Goal: Task Accomplishment & Management: Use online tool/utility

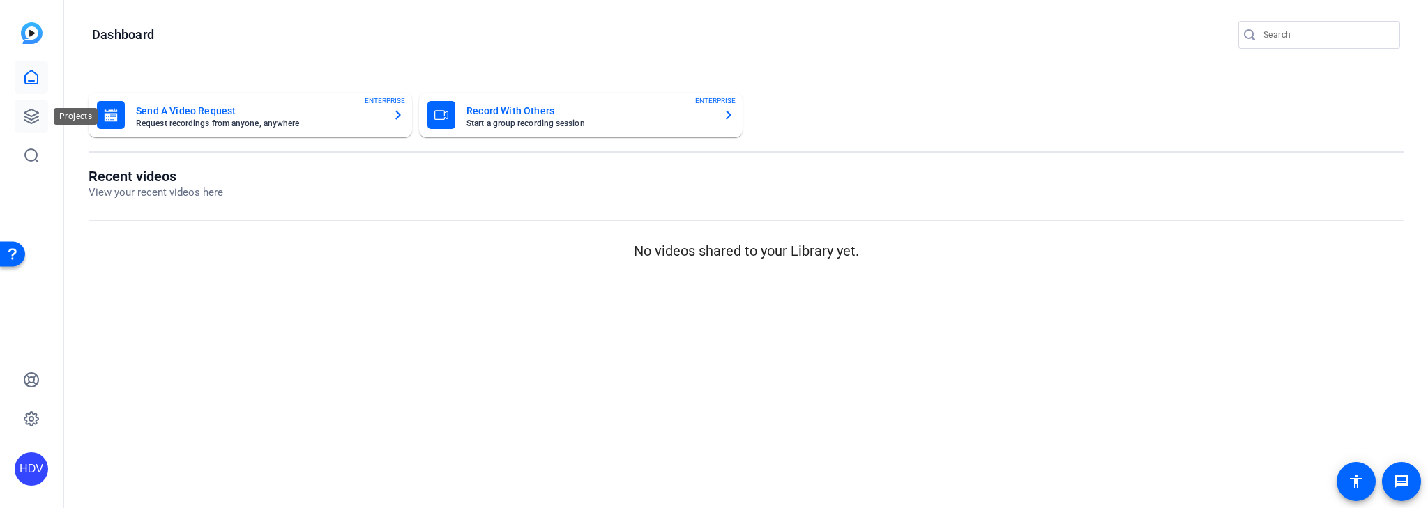
click at [36, 112] on icon at bounding box center [31, 116] width 17 height 17
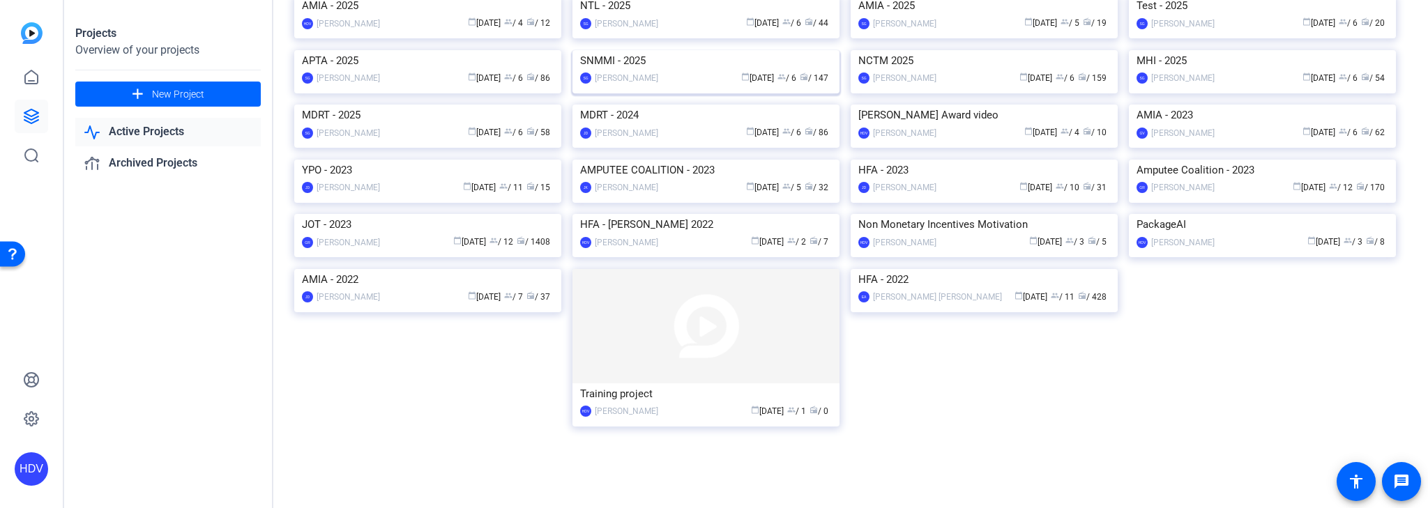
scroll to position [167, 0]
click at [462, 105] on img at bounding box center [427, 105] width 267 height 0
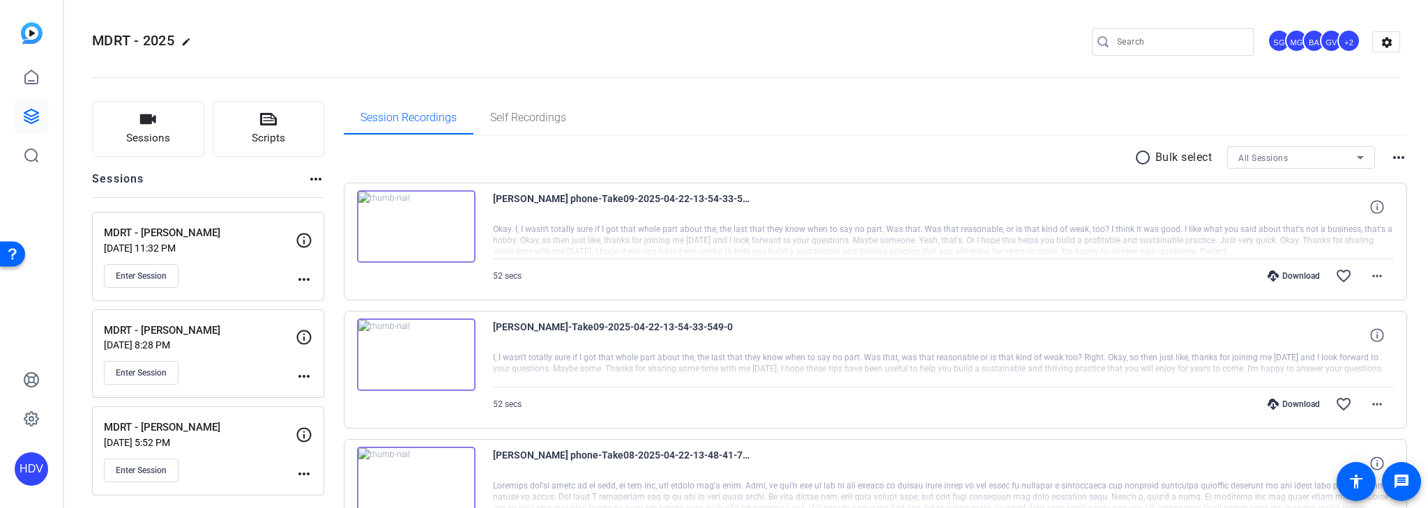
click at [313, 179] on mat-icon "more_horiz" at bounding box center [316, 179] width 17 height 17
click at [292, 184] on div at bounding box center [714, 254] width 1428 height 508
click at [175, 137] on button "Sessions" at bounding box center [148, 129] width 112 height 56
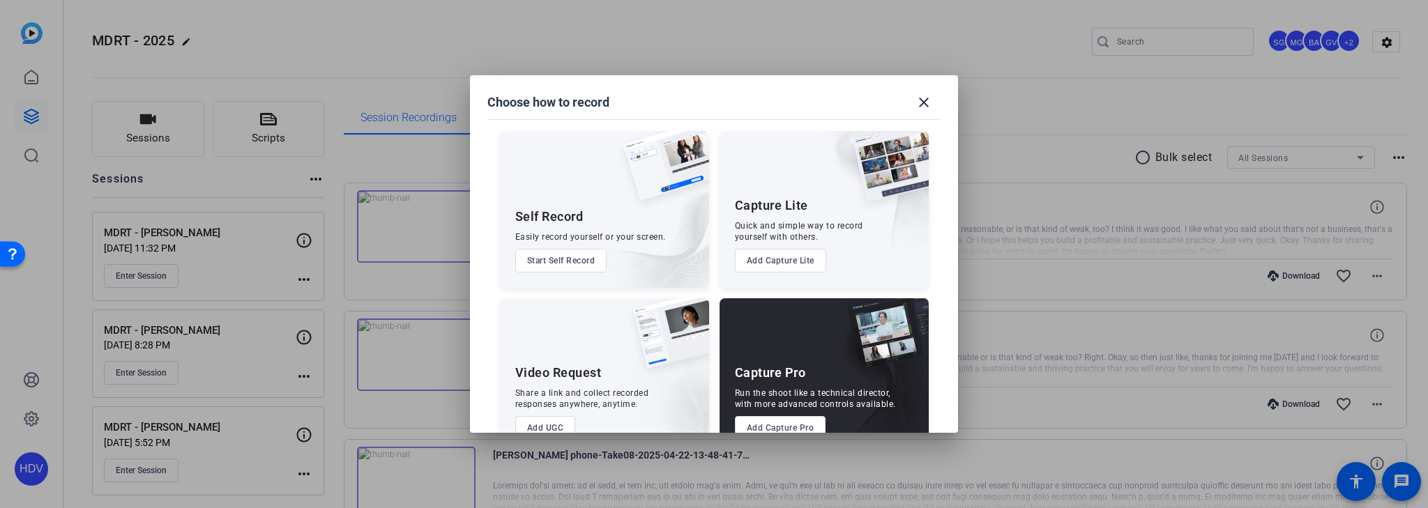
click at [796, 423] on button "Add Capture Pro" at bounding box center [780, 428] width 91 height 24
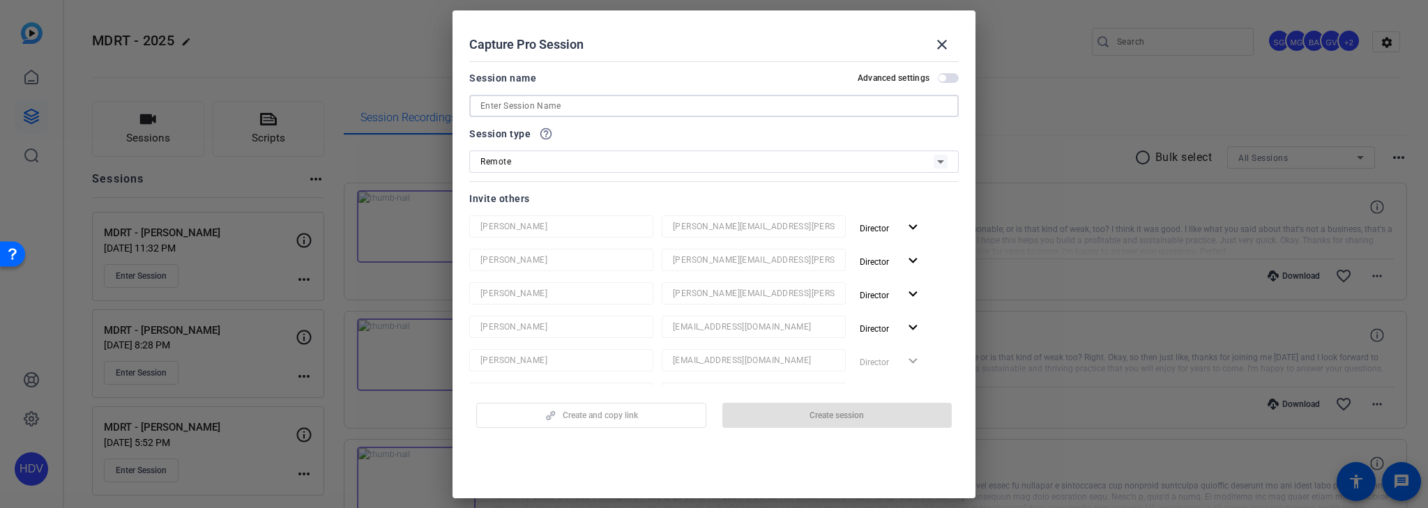
click at [595, 103] on input at bounding box center [713, 106] width 467 height 17
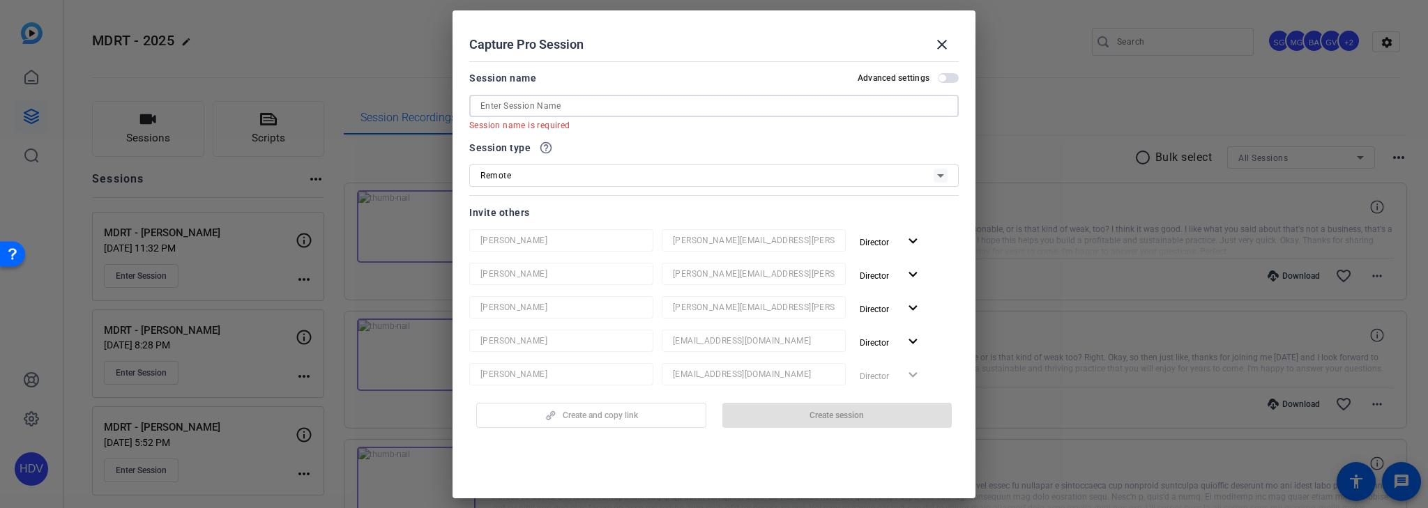
click at [560, 102] on input at bounding box center [713, 106] width 467 height 17
paste input "MDRT Academy"
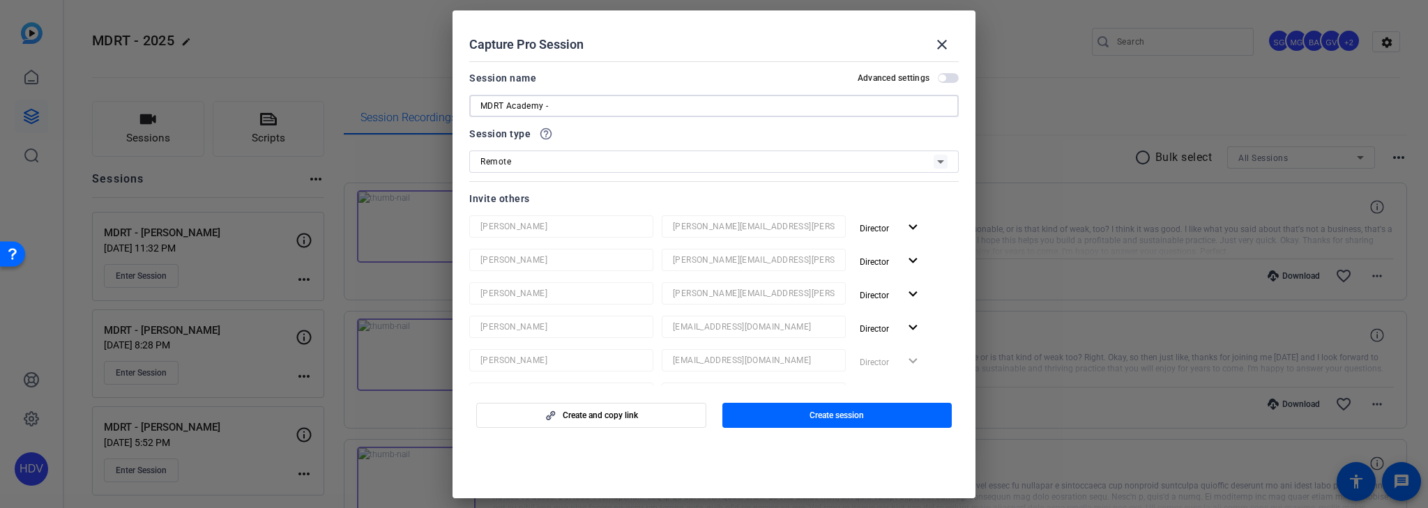
paste input "[PERSON_NAME]"
type input "MDRT Academy - [PERSON_NAME]"
click at [721, 45] on div "Capture Pro Session close" at bounding box center [713, 44] width 489 height 33
click at [909, 261] on mat-icon "expand_more" at bounding box center [912, 260] width 17 height 17
click at [895, 312] on span "Remove User" at bounding box center [886, 315] width 52 height 10
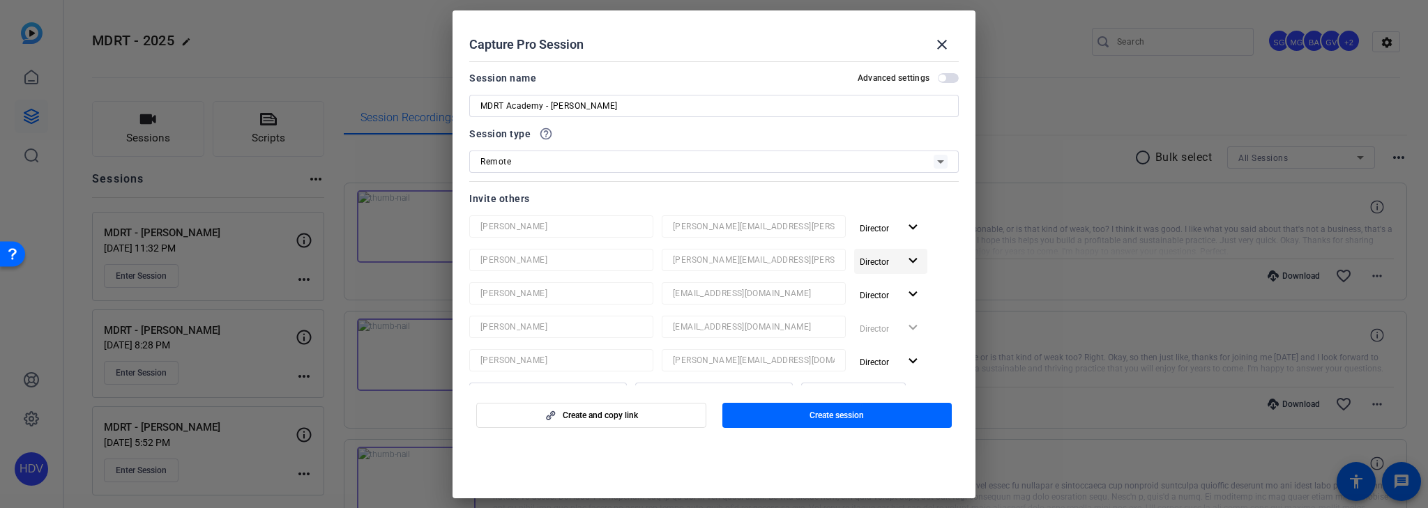
click at [907, 260] on mat-icon "expand_more" at bounding box center [912, 260] width 17 height 17
click at [886, 310] on span "Remove User" at bounding box center [886, 315] width 52 height 10
click at [906, 264] on mat-icon "expand_more" at bounding box center [912, 260] width 17 height 17
click at [892, 317] on span "Remove User" at bounding box center [886, 315] width 52 height 10
click at [906, 257] on div "Director expand_more" at bounding box center [906, 261] width 105 height 25
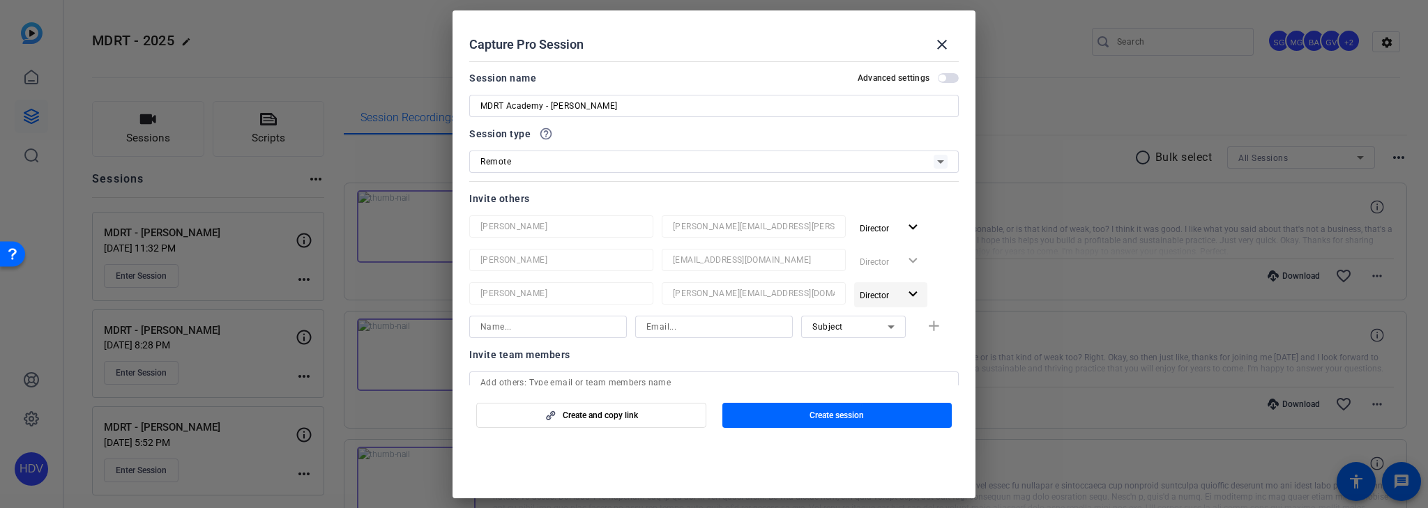
click at [906, 292] on mat-icon "expand_more" at bounding box center [912, 294] width 17 height 17
click at [901, 349] on span "Remove User" at bounding box center [886, 348] width 52 height 10
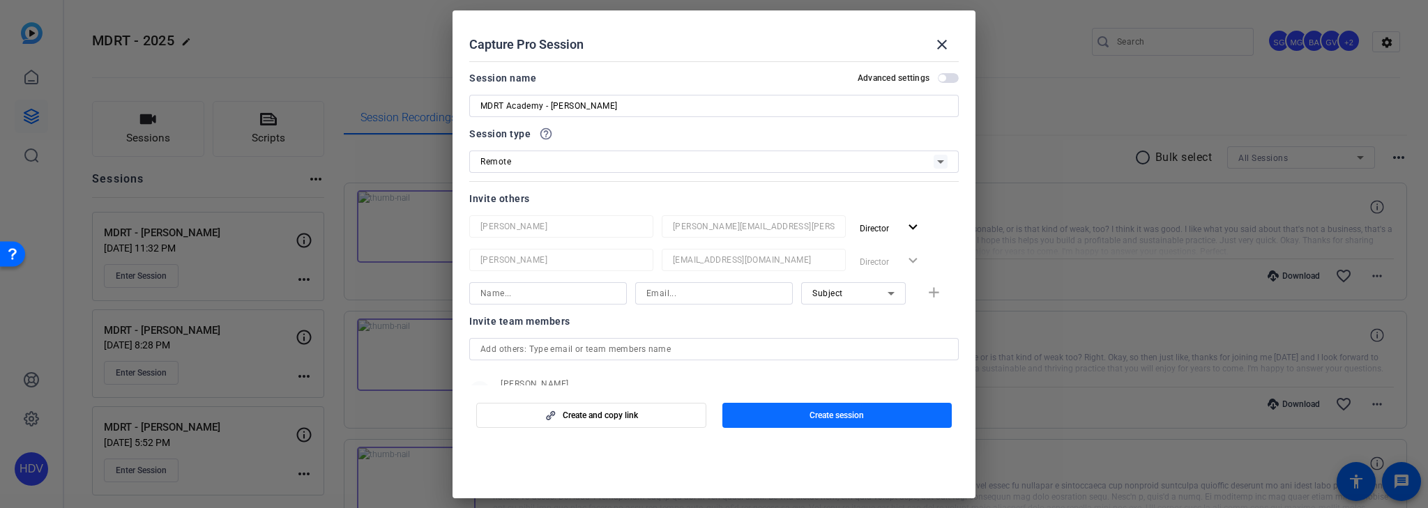
click at [853, 416] on span "Create session" at bounding box center [837, 415] width 54 height 11
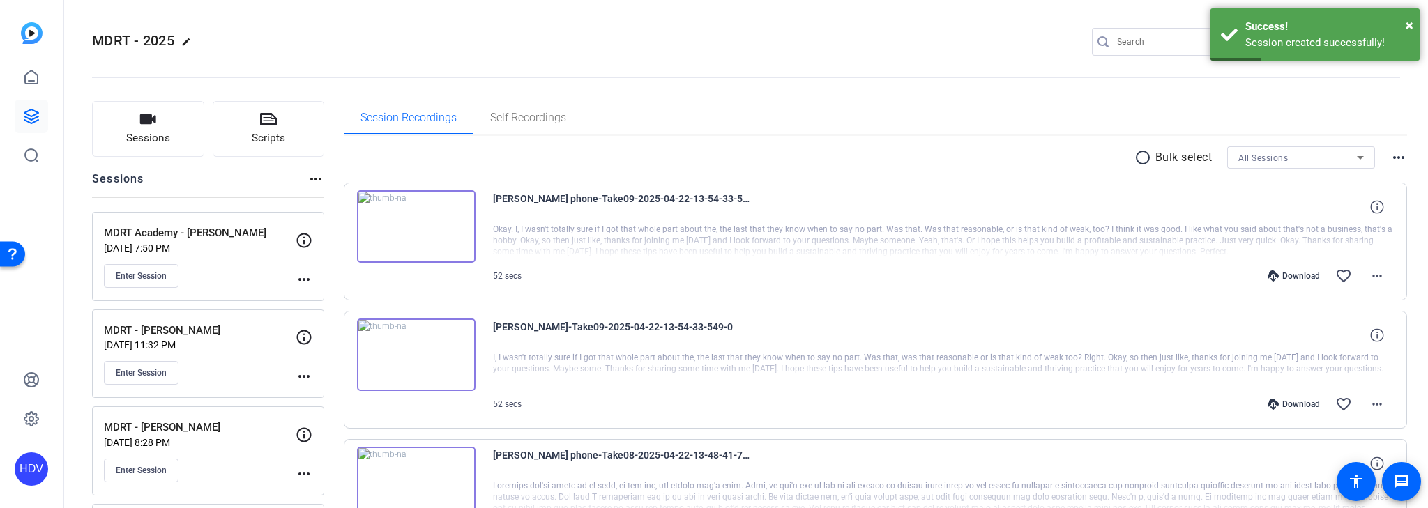
click at [234, 261] on div "MDRT Academy - Constance Aug 12, 2025 @ 7:50 PM Enter Session" at bounding box center [200, 256] width 192 height 63
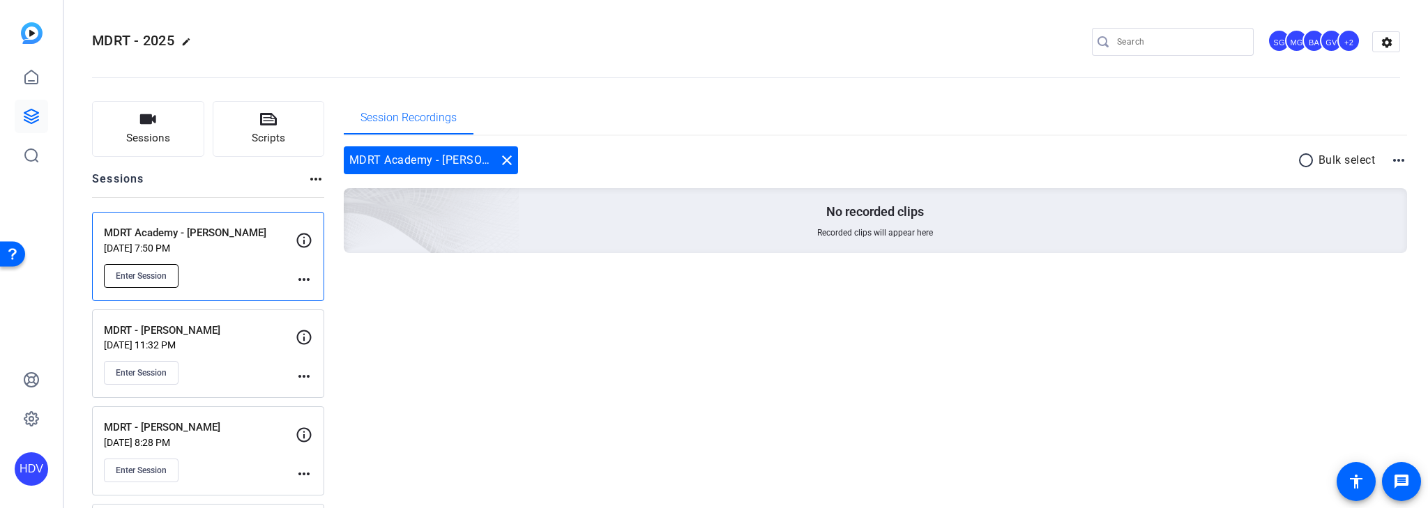
click at [155, 276] on span "Enter Session" at bounding box center [141, 276] width 51 height 11
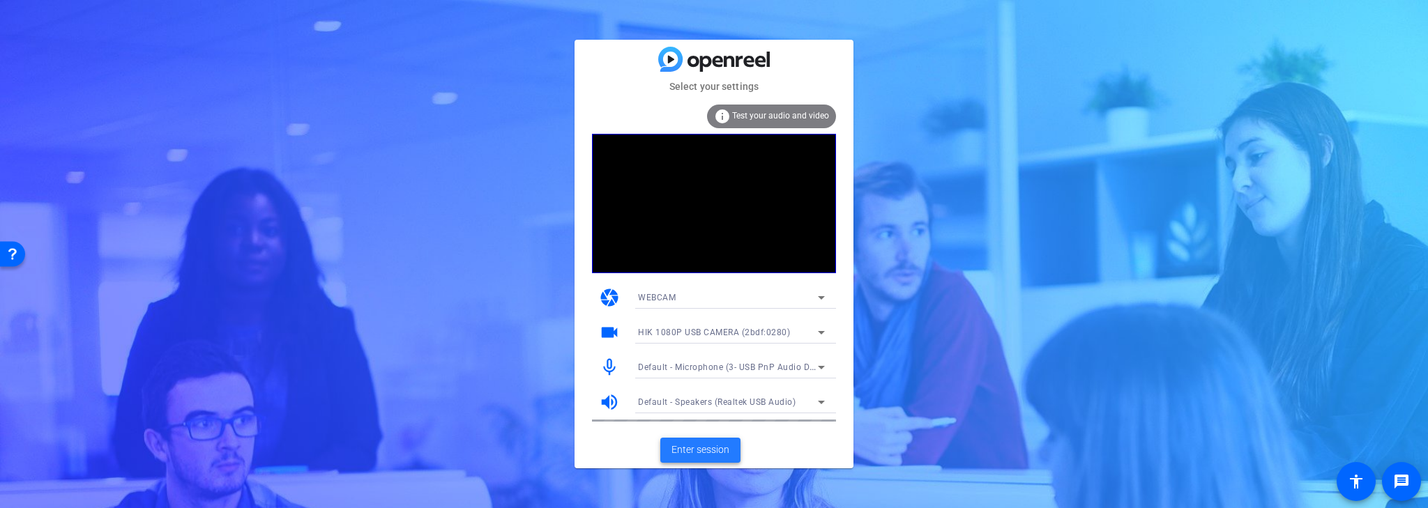
click at [711, 453] on span "Enter session" at bounding box center [700, 450] width 58 height 15
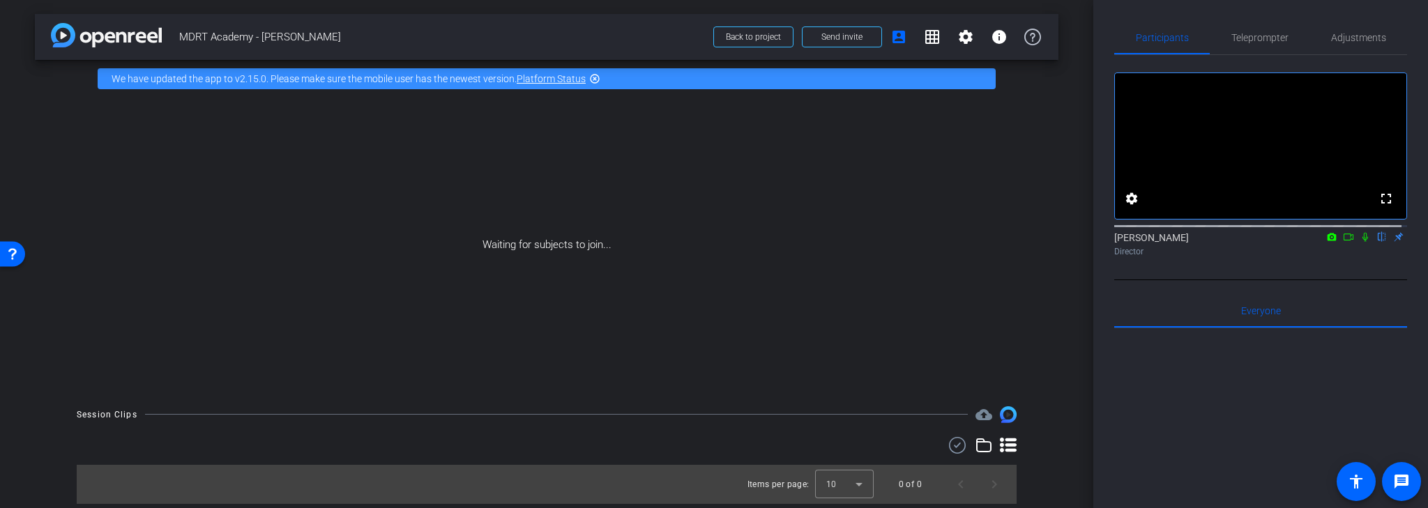
click at [1346, 242] on icon at bounding box center [1348, 237] width 11 height 10
click at [1343, 242] on icon at bounding box center [1348, 237] width 11 height 10
click at [1379, 242] on icon at bounding box center [1382, 237] width 6 height 9
click at [859, 40] on span "Send invite" at bounding box center [841, 36] width 41 height 11
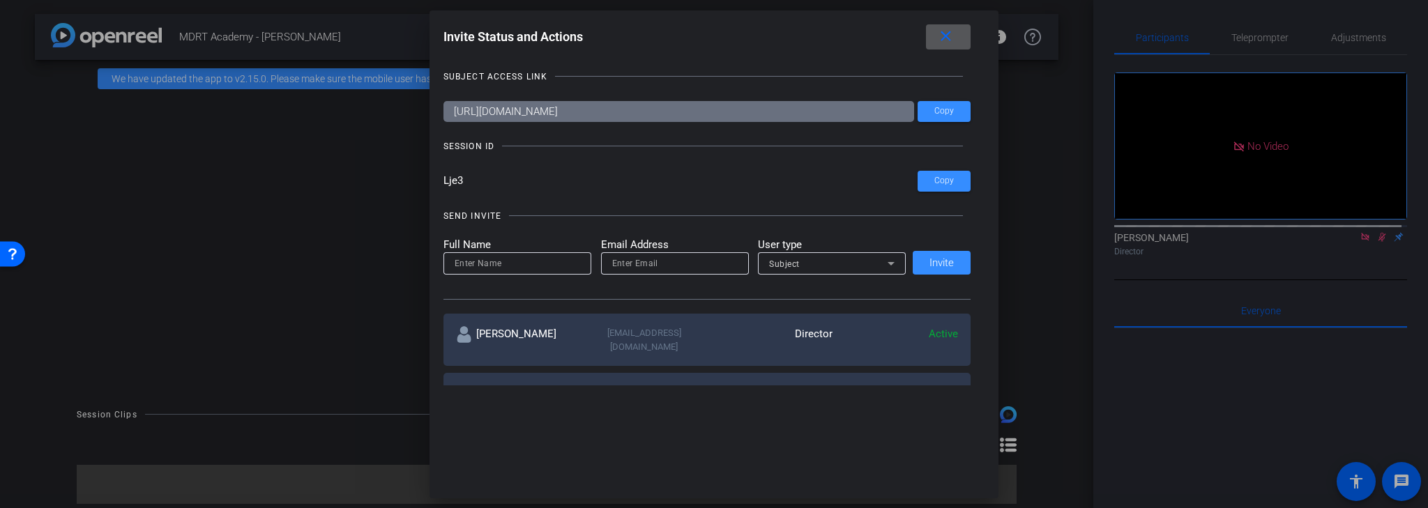
click at [660, 263] on input "email" at bounding box center [675, 263] width 126 height 17
paste input "[EMAIL_ADDRESS][DOMAIN_NAME]"
type input "[EMAIL_ADDRESS][DOMAIN_NAME]"
click at [510, 264] on input at bounding box center [518, 263] width 126 height 17
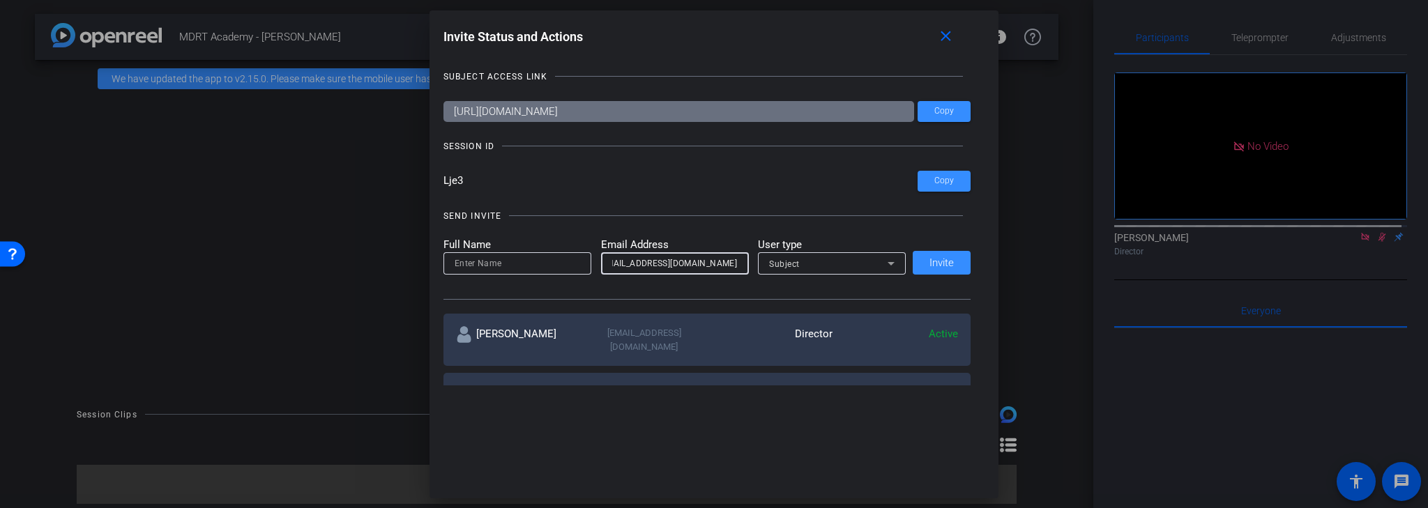
scroll to position [0, 0]
type input "Seb"
click at [858, 268] on div "Subject" at bounding box center [828, 263] width 119 height 17
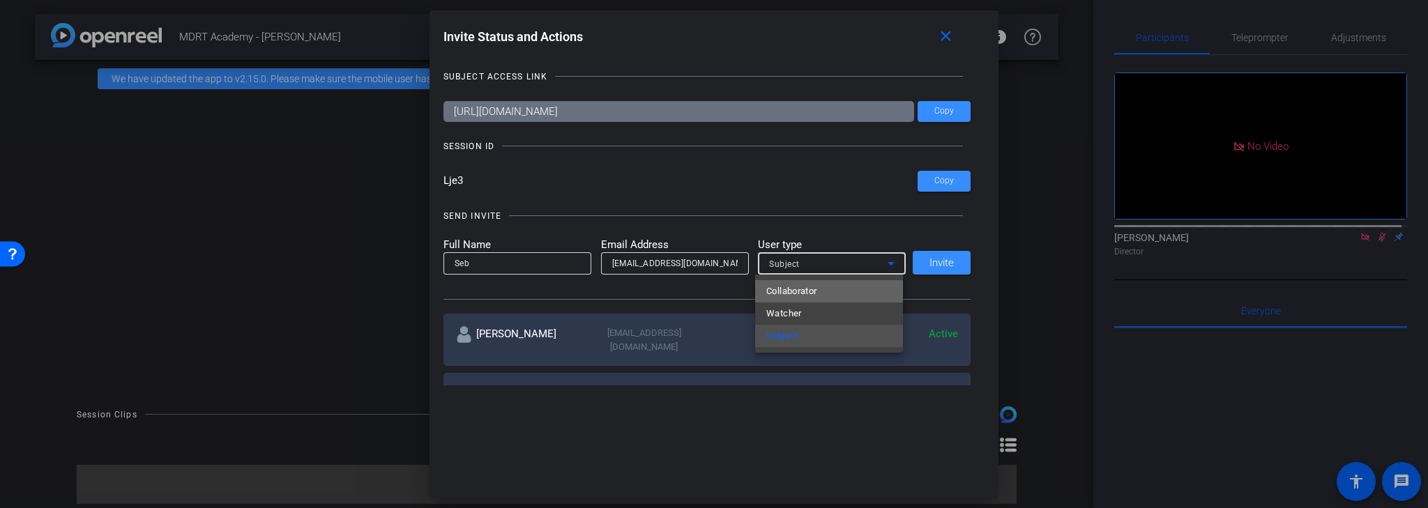
click at [842, 294] on mat-option "Collaborator" at bounding box center [829, 291] width 148 height 22
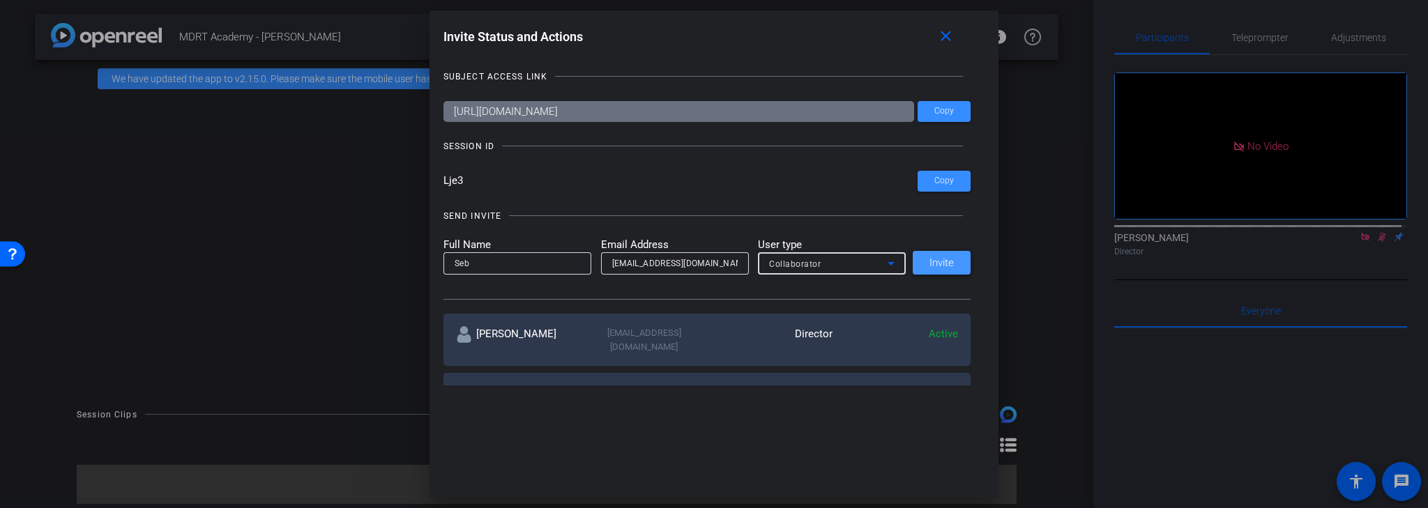
click at [950, 265] on span "Invite" at bounding box center [941, 263] width 24 height 10
drag, startPoint x: 943, startPoint y: 40, endPoint x: 911, endPoint y: 67, distance: 42.1
click at [943, 42] on mat-icon "close" at bounding box center [945, 36] width 17 height 17
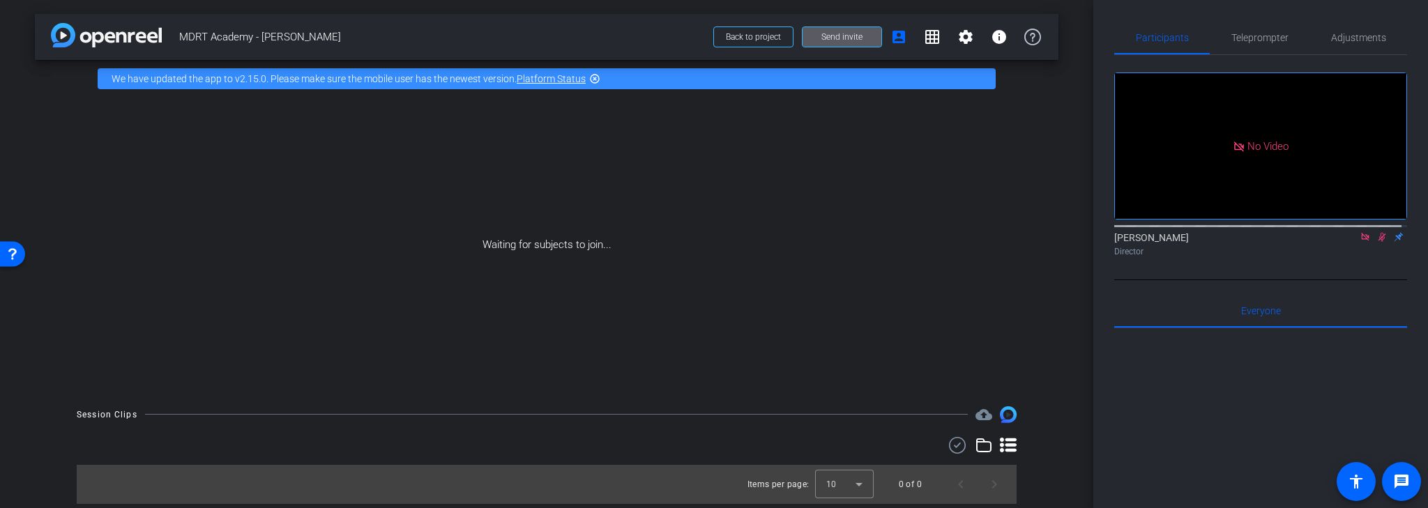
click at [853, 35] on span "Send invite" at bounding box center [841, 36] width 41 height 11
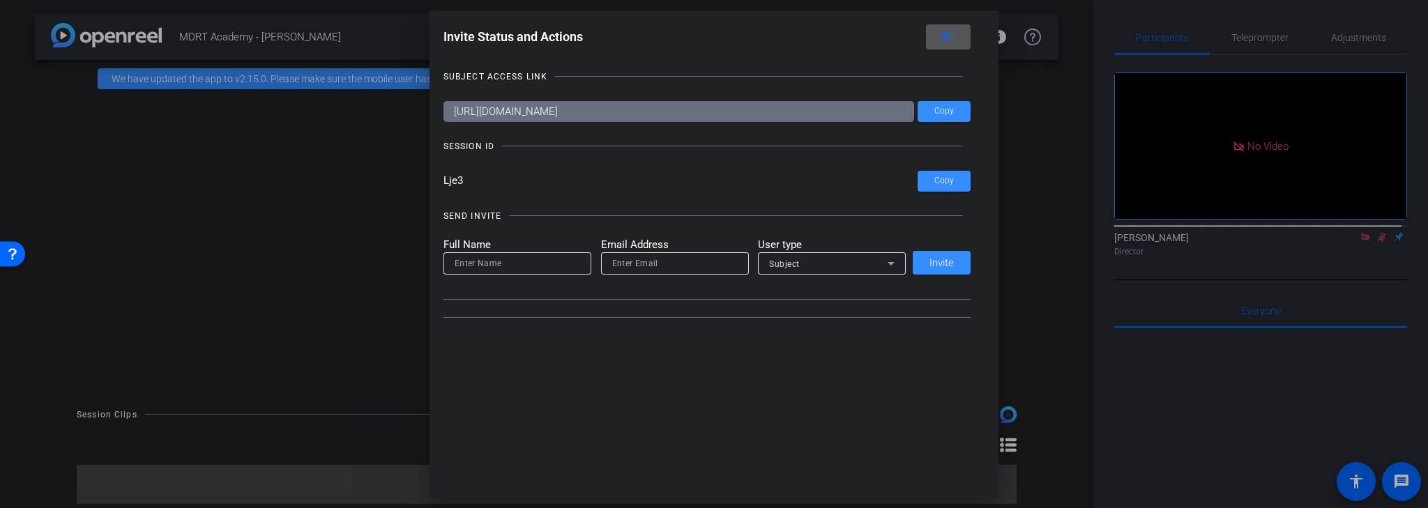
click at [637, 263] on input "email" at bounding box center [675, 263] width 126 height 17
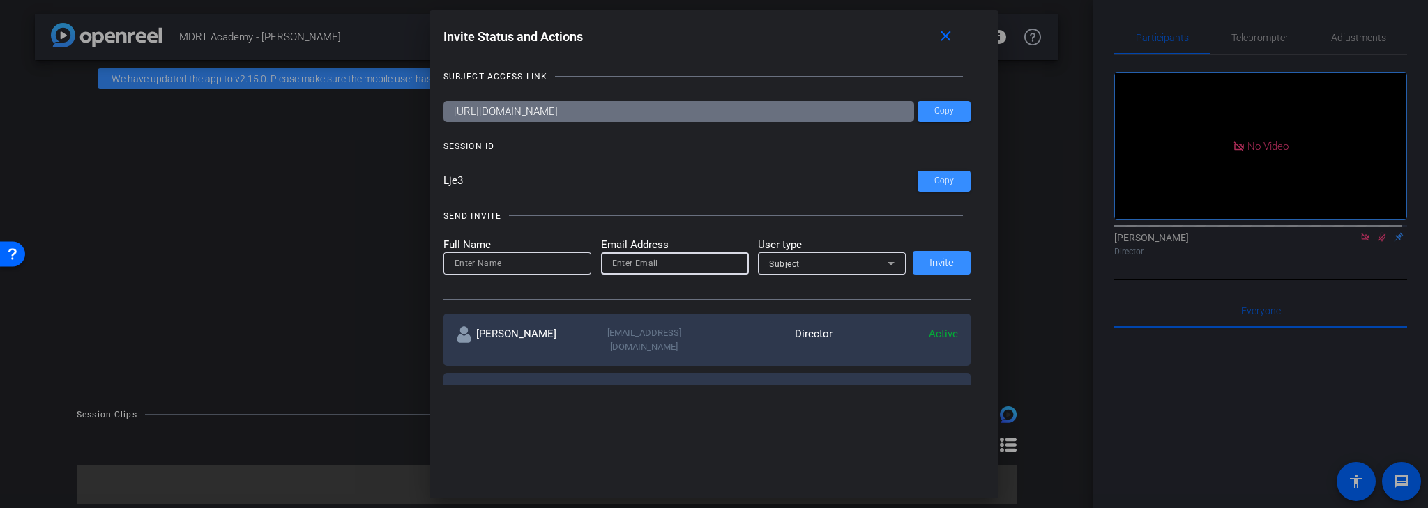
paste input "[EMAIL_ADDRESS][DOMAIN_NAME]"
type input "[EMAIL_ADDRESS][DOMAIN_NAME]"
click at [544, 264] on input at bounding box center [518, 263] width 126 height 17
paste input "[PERSON_NAME]"
type input "[PERSON_NAME]"
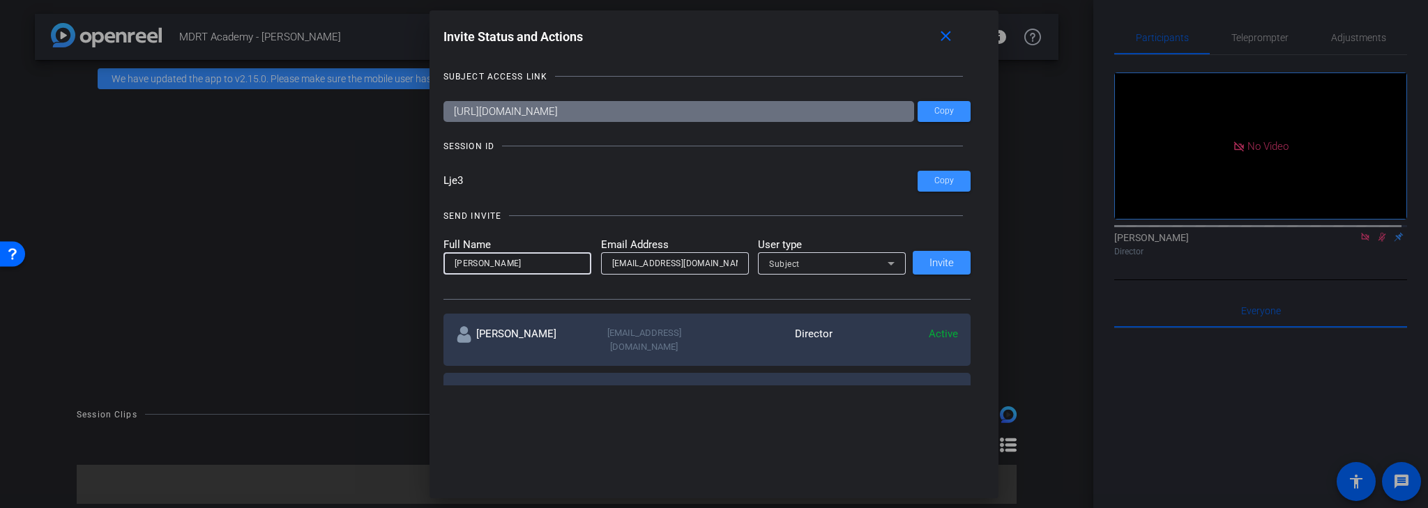
click at [701, 185] on input "Lje3" at bounding box center [680, 181] width 475 height 21
click at [891, 265] on icon at bounding box center [891, 263] width 17 height 17
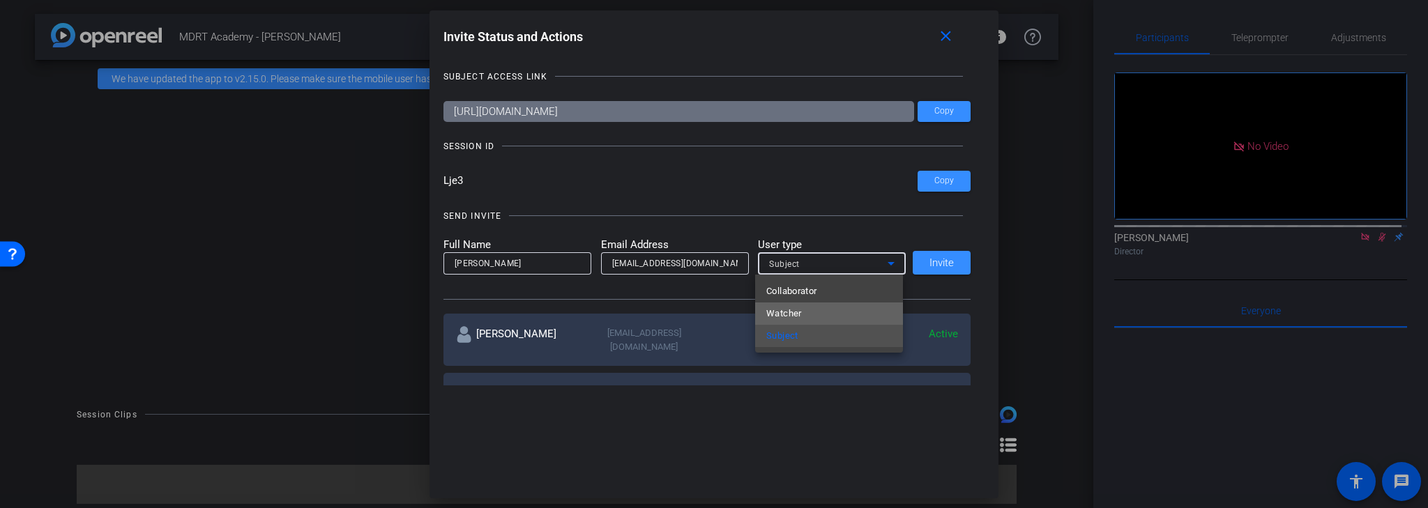
click at [807, 310] on mat-option "Watcher" at bounding box center [829, 314] width 148 height 22
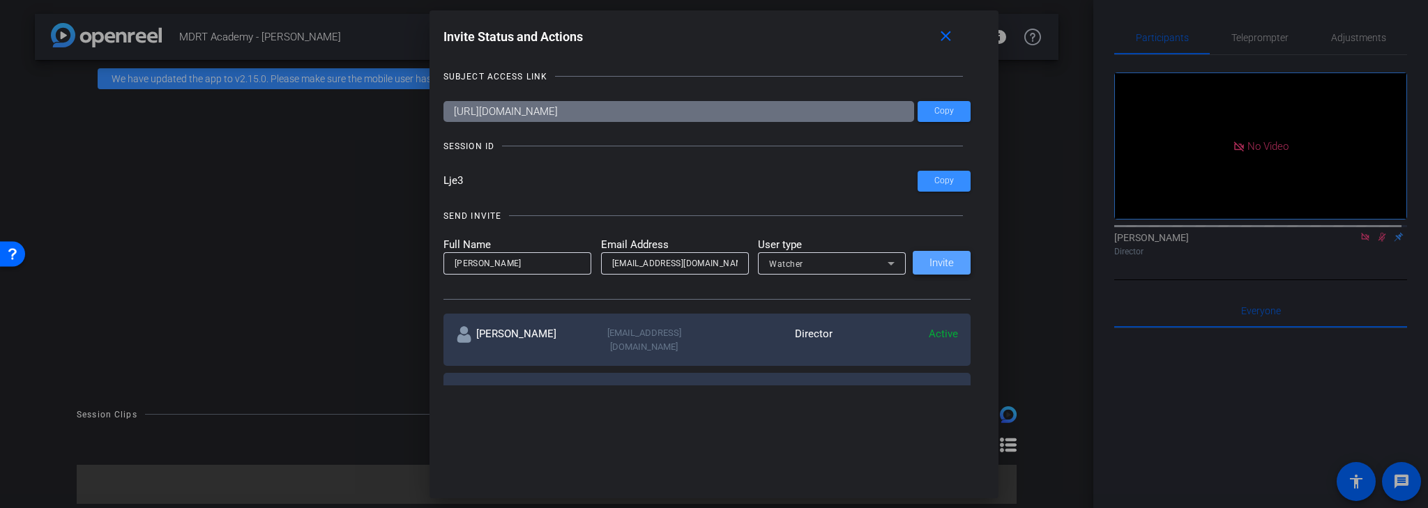
click at [934, 264] on span "Invite" at bounding box center [941, 263] width 24 height 10
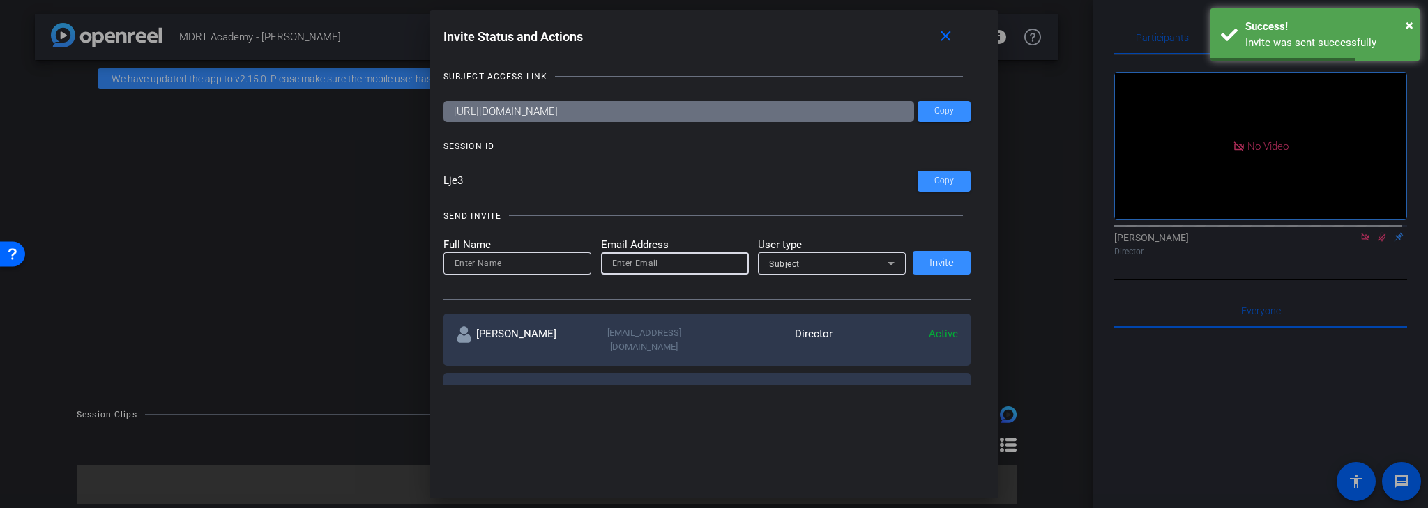
click at [636, 264] on input "email" at bounding box center [675, 263] width 126 height 17
click at [533, 265] on input at bounding box center [518, 263] width 126 height 17
paste input "Katy"
type input "Katy"
click at [661, 263] on input "email" at bounding box center [675, 263] width 126 height 17
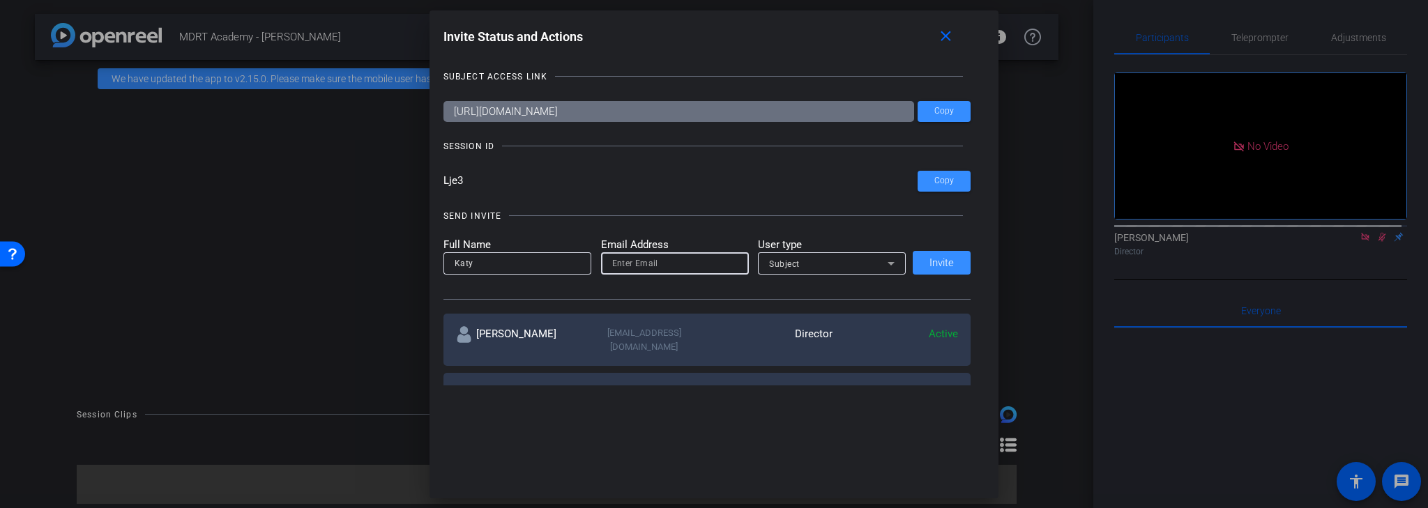
click at [622, 260] on input "email" at bounding box center [675, 263] width 126 height 17
paste input "[EMAIL_ADDRESS][DOMAIN_NAME]"
type input "[EMAIL_ADDRESS][DOMAIN_NAME]"
click at [889, 262] on icon at bounding box center [891, 263] width 17 height 17
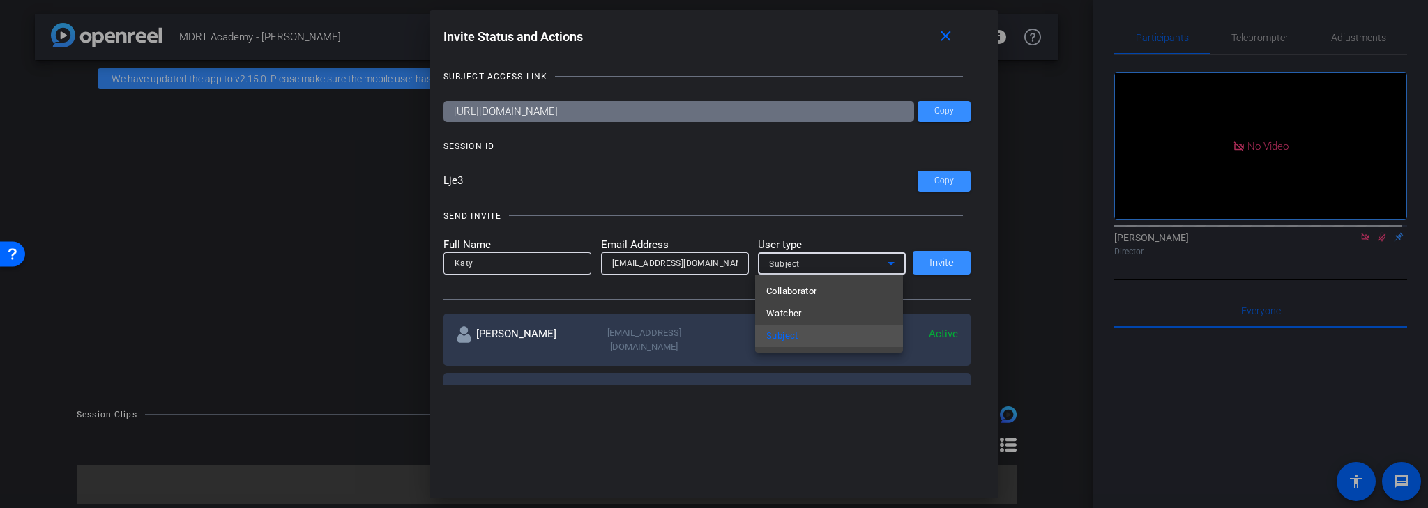
click at [870, 241] on div at bounding box center [714, 254] width 1428 height 508
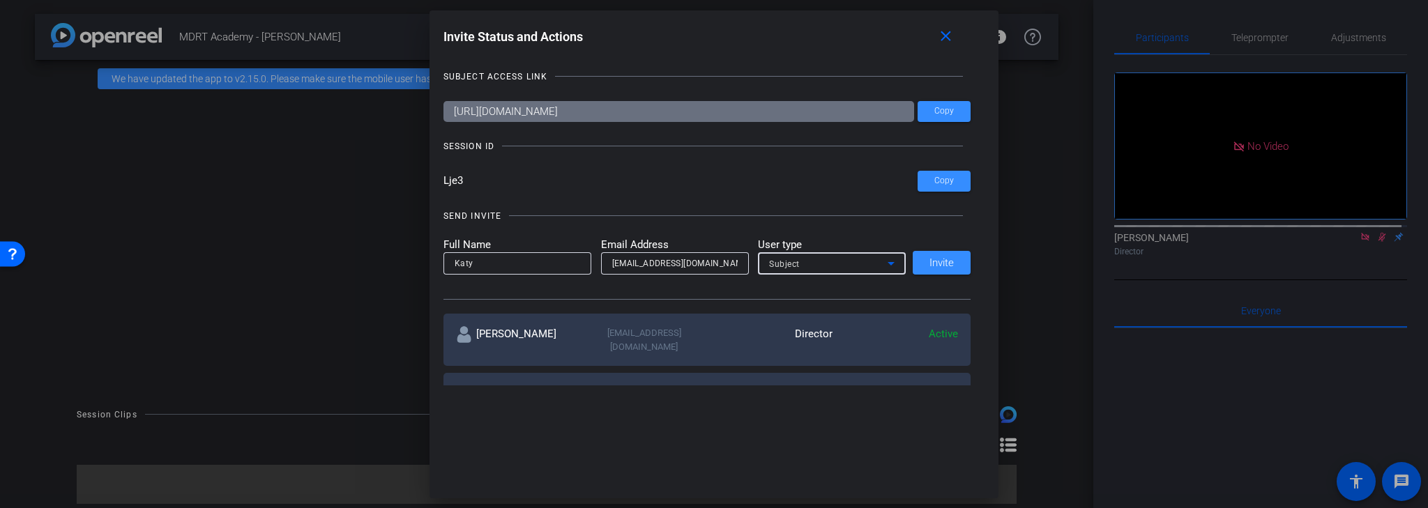
click at [876, 261] on div "Subject" at bounding box center [828, 263] width 119 height 17
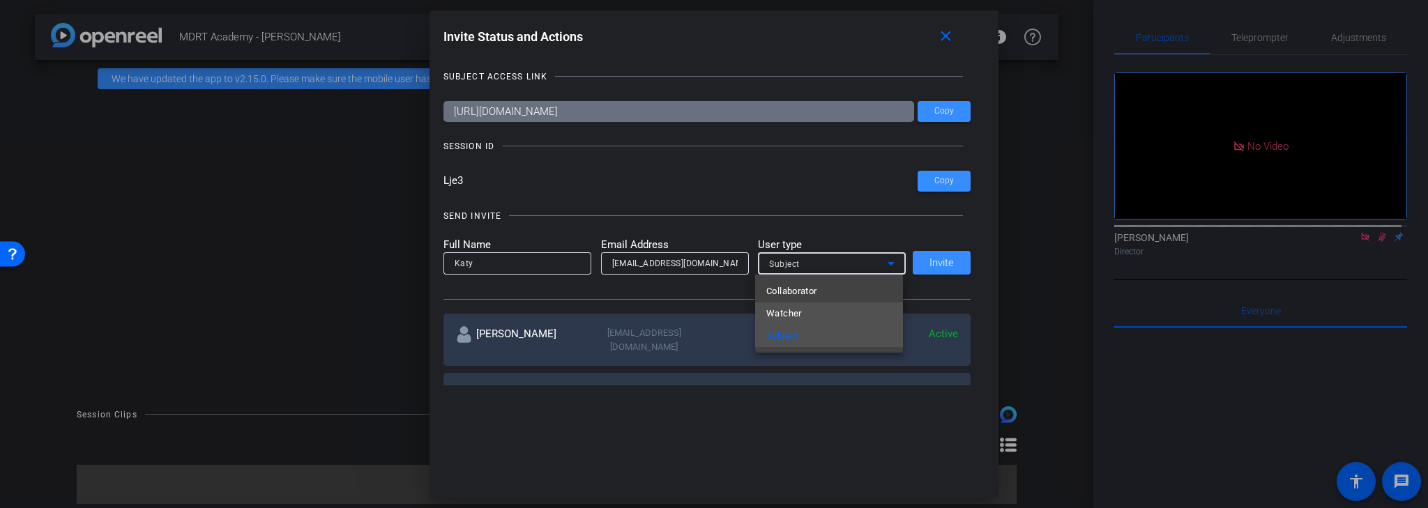
click at [810, 307] on mat-option "Watcher" at bounding box center [829, 314] width 148 height 22
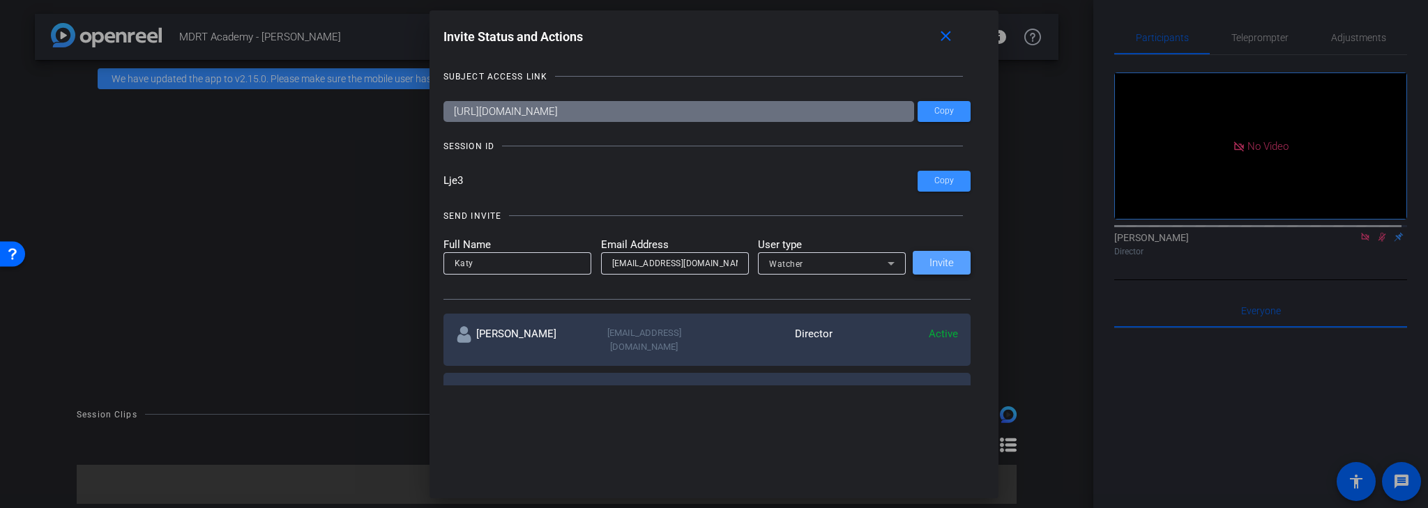
click at [939, 261] on span "Invite" at bounding box center [941, 263] width 24 height 10
click at [639, 256] on input "email" at bounding box center [675, 263] width 126 height 17
paste input "[PERSON_NAME][EMAIL_ADDRESS][DOMAIN_NAME]"
type input "[PERSON_NAME][EMAIL_ADDRESS][DOMAIN_NAME]"
click at [542, 267] on input at bounding box center [518, 263] width 126 height 17
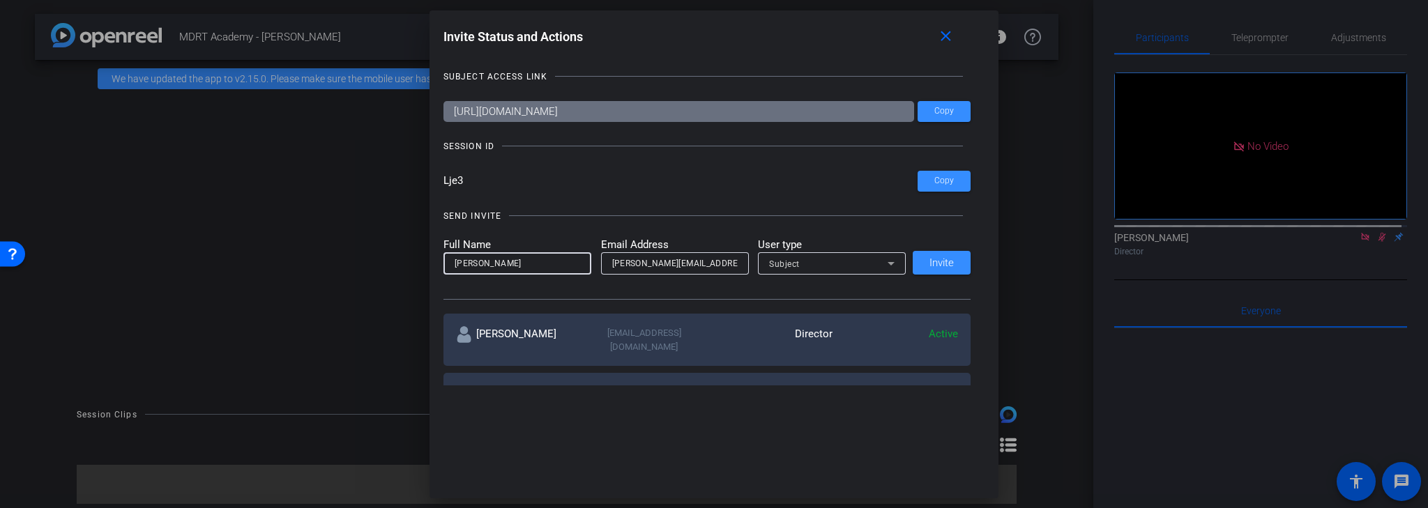
type input "[PERSON_NAME]"
click at [800, 226] on div "SEND INVITE Full Name [PERSON_NAME] Email Address [PERSON_NAME][EMAIL_ADDRESS][…" at bounding box center [707, 247] width 528 height 105
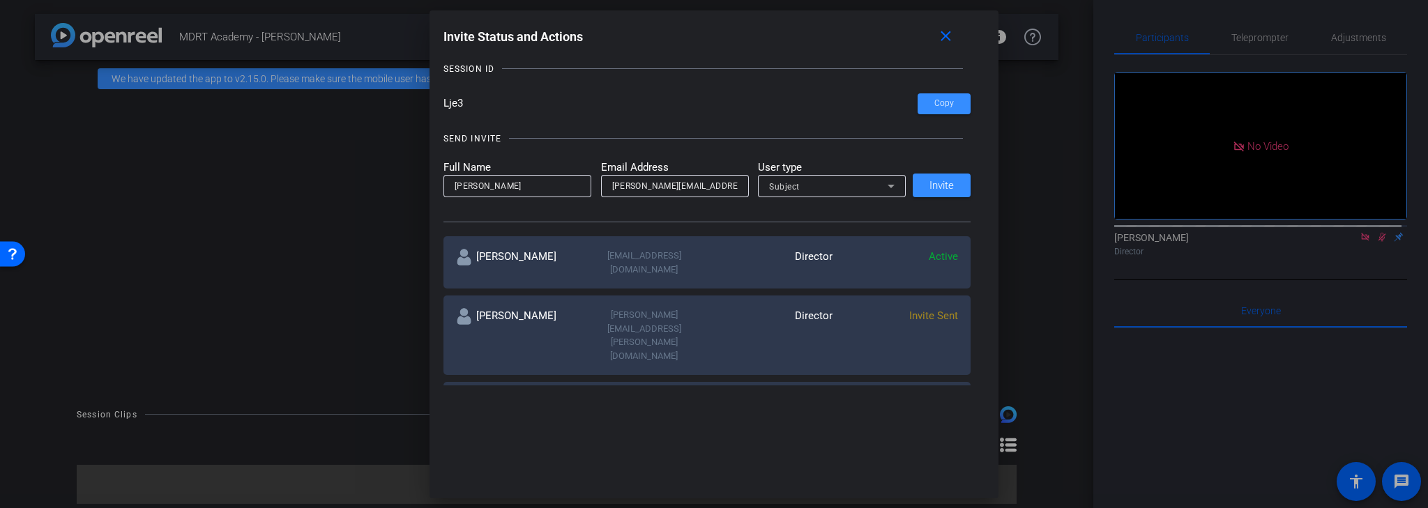
scroll to position [56, 0]
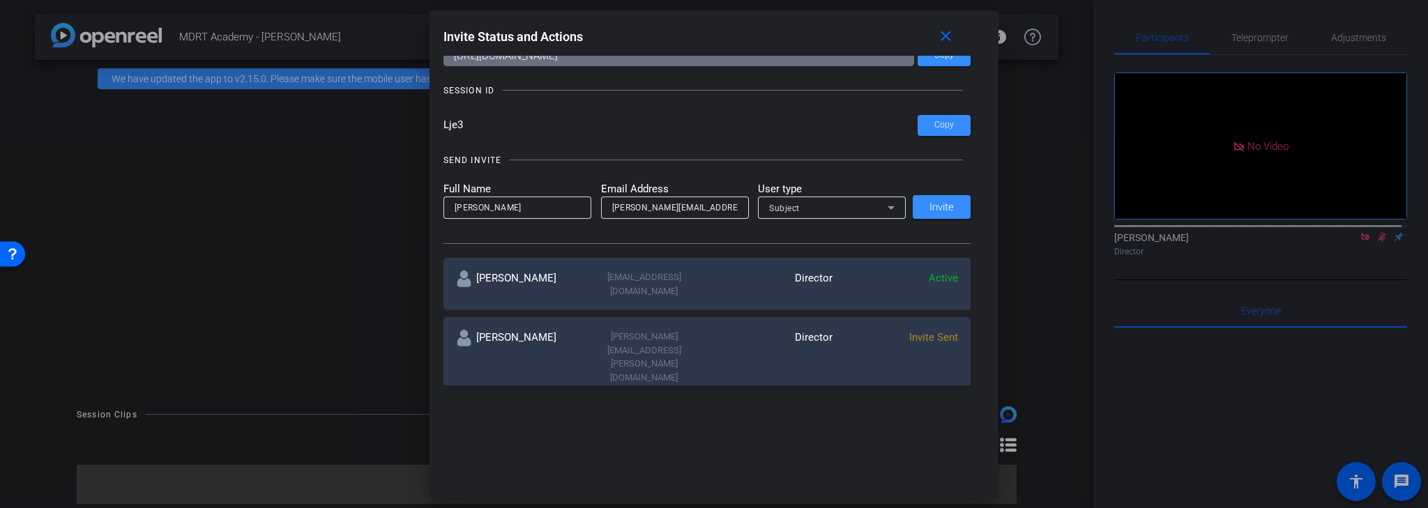
drag, startPoint x: 950, startPoint y: 31, endPoint x: 1090, endPoint y: 131, distance: 172.0
click at [950, 31] on mat-icon "close" at bounding box center [945, 36] width 17 height 17
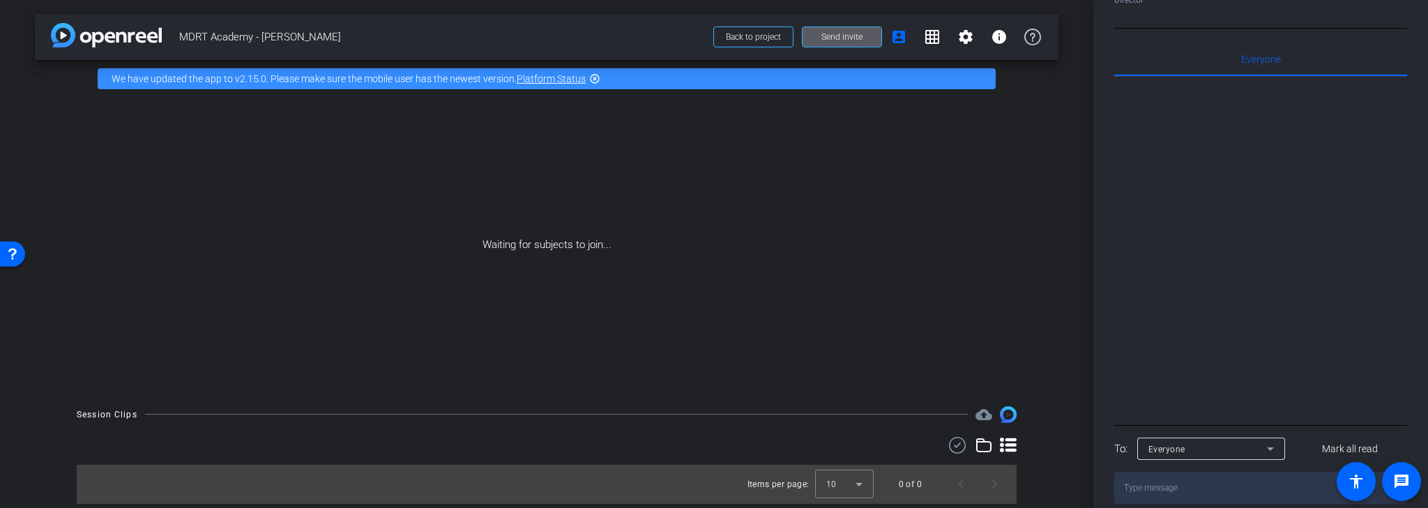
scroll to position [223, 0]
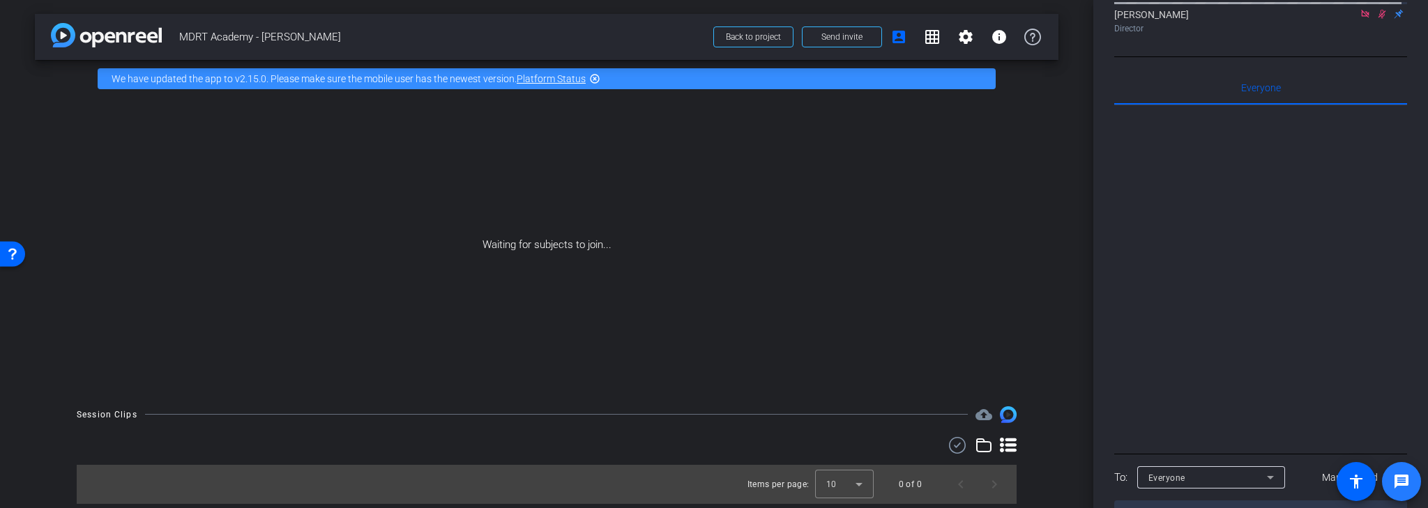
click at [1404, 480] on mat-icon "message" at bounding box center [1401, 481] width 17 height 17
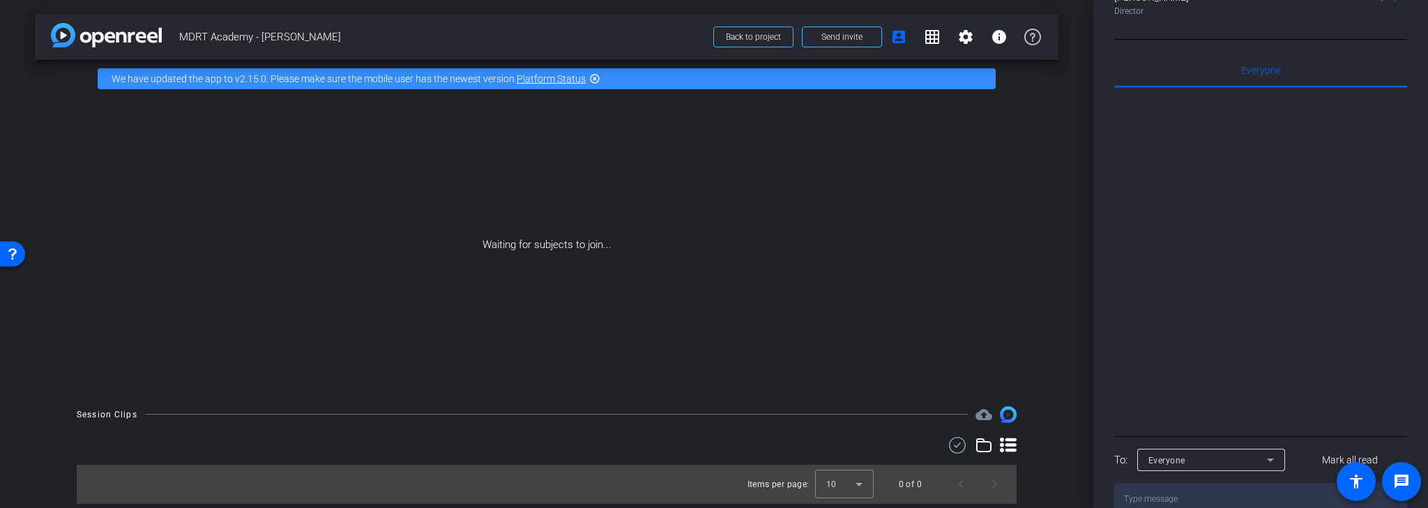
scroll to position [282, 0]
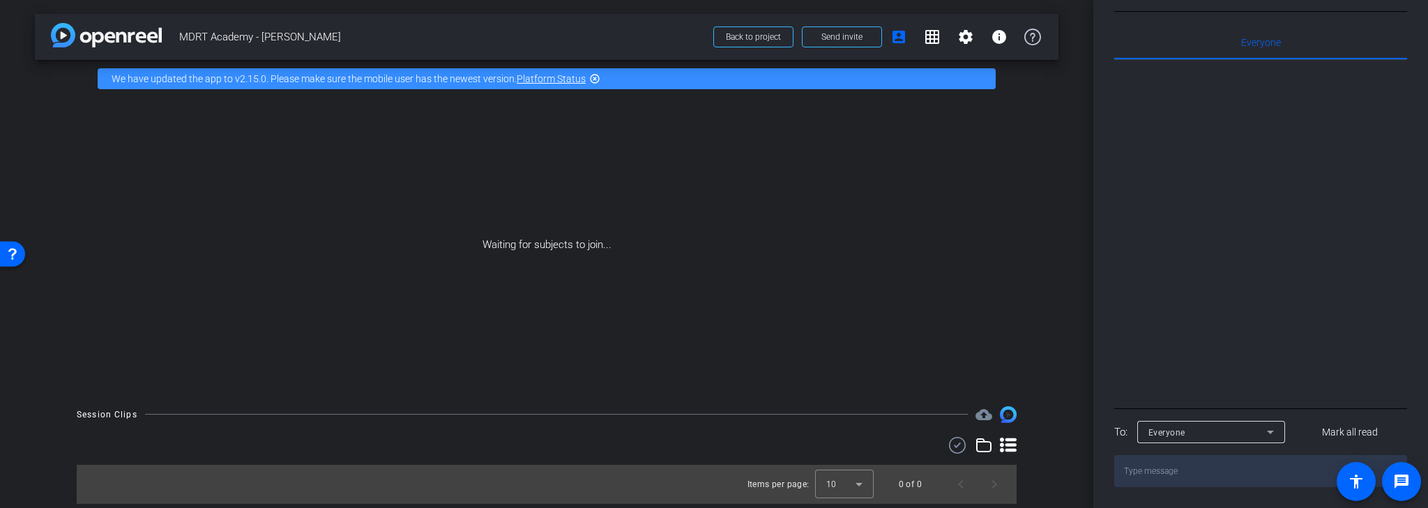
click at [1273, 432] on icon at bounding box center [1270, 432] width 17 height 17
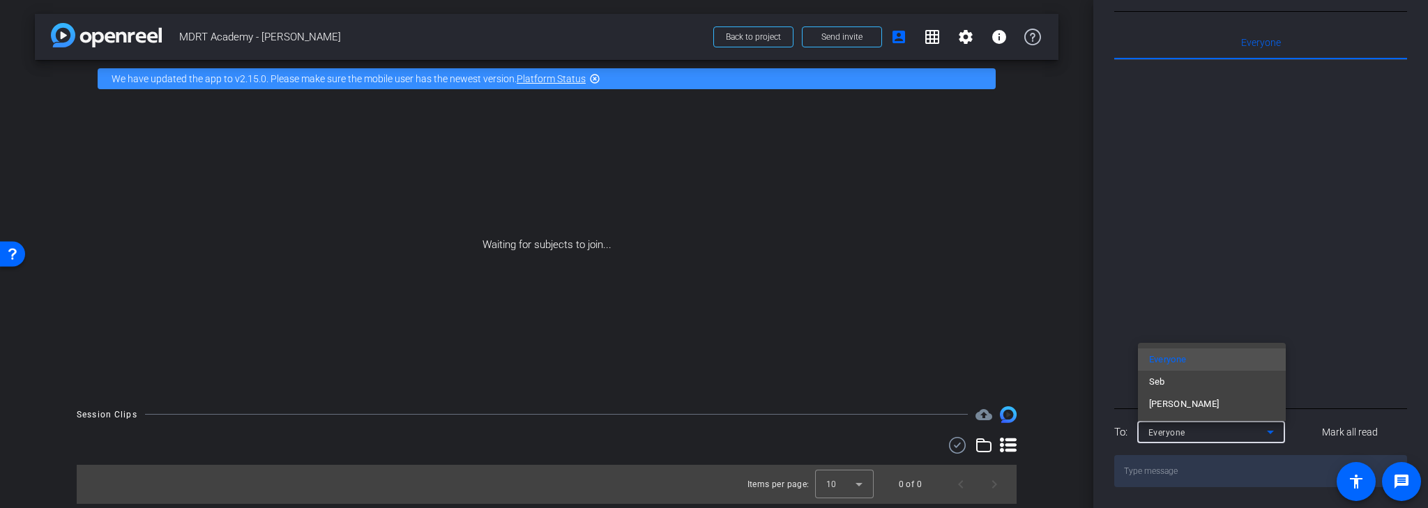
click at [1300, 427] on div at bounding box center [714, 254] width 1428 height 508
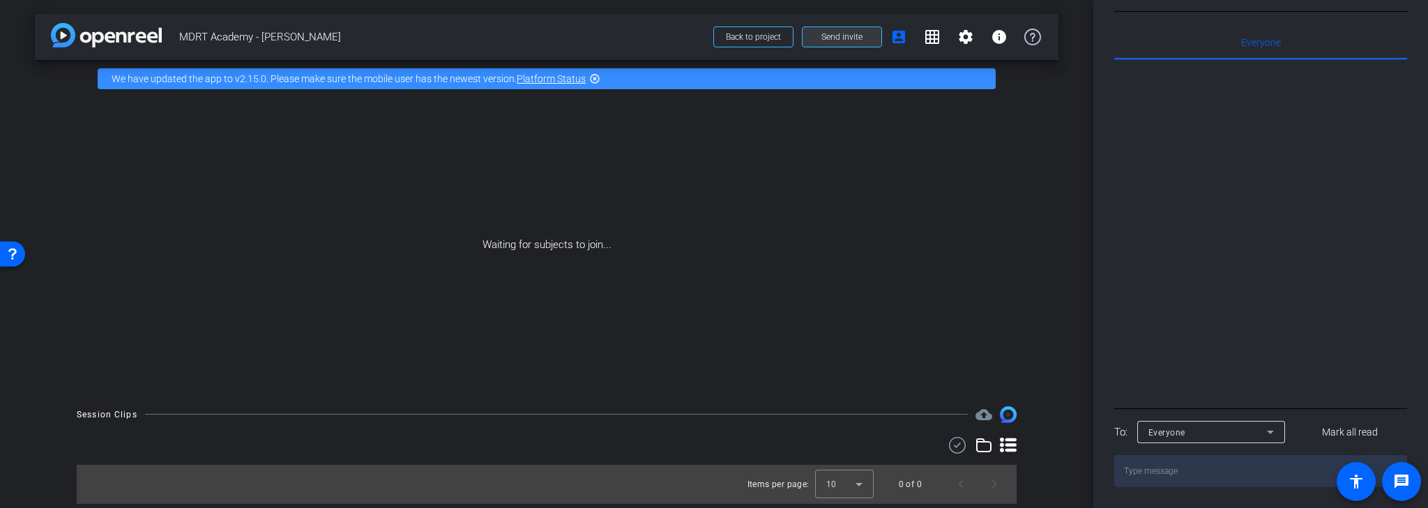
click at [833, 32] on span "Send invite" at bounding box center [841, 36] width 41 height 11
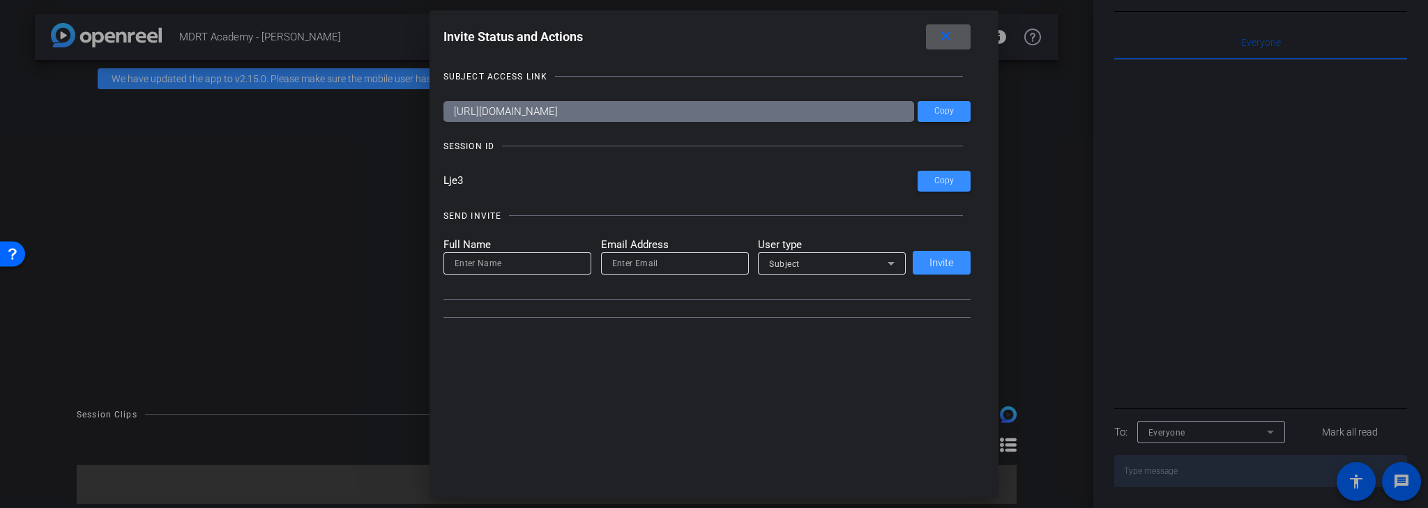
click at [646, 264] on input "email" at bounding box center [675, 263] width 126 height 17
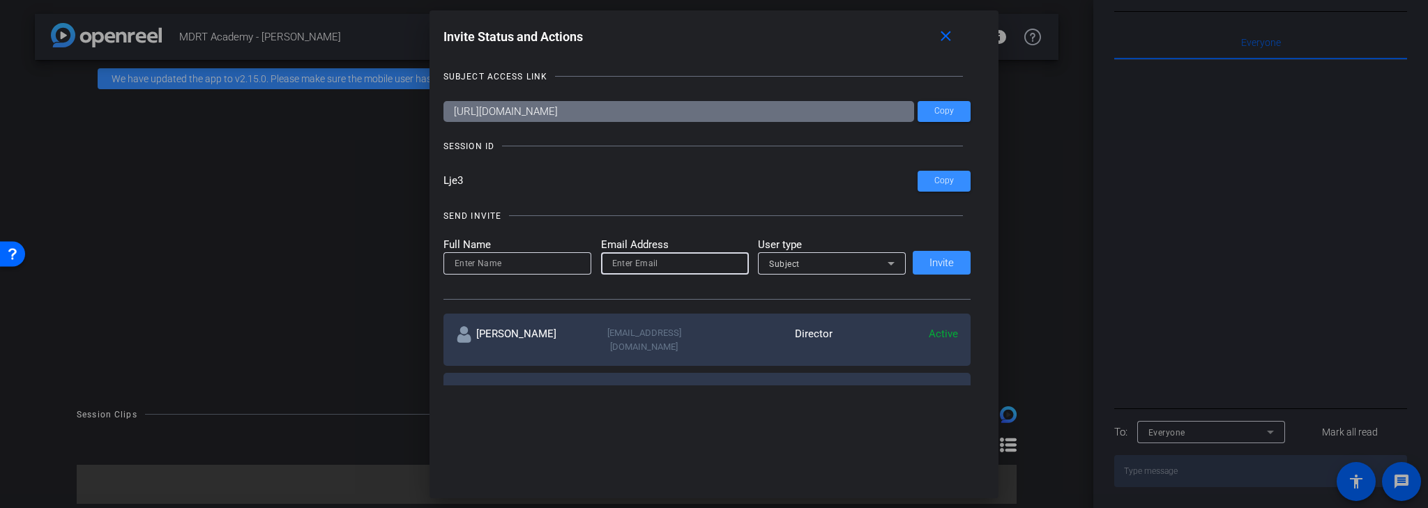
paste input "[PERSON_NAME][EMAIL_ADDRESS][DOMAIN_NAME]"
type input "[PERSON_NAME][EMAIL_ADDRESS][DOMAIN_NAME]"
click at [540, 264] on input at bounding box center [518, 263] width 126 height 17
click at [513, 264] on input at bounding box center [518, 263] width 126 height 17
type input "[PERSON_NAME]"
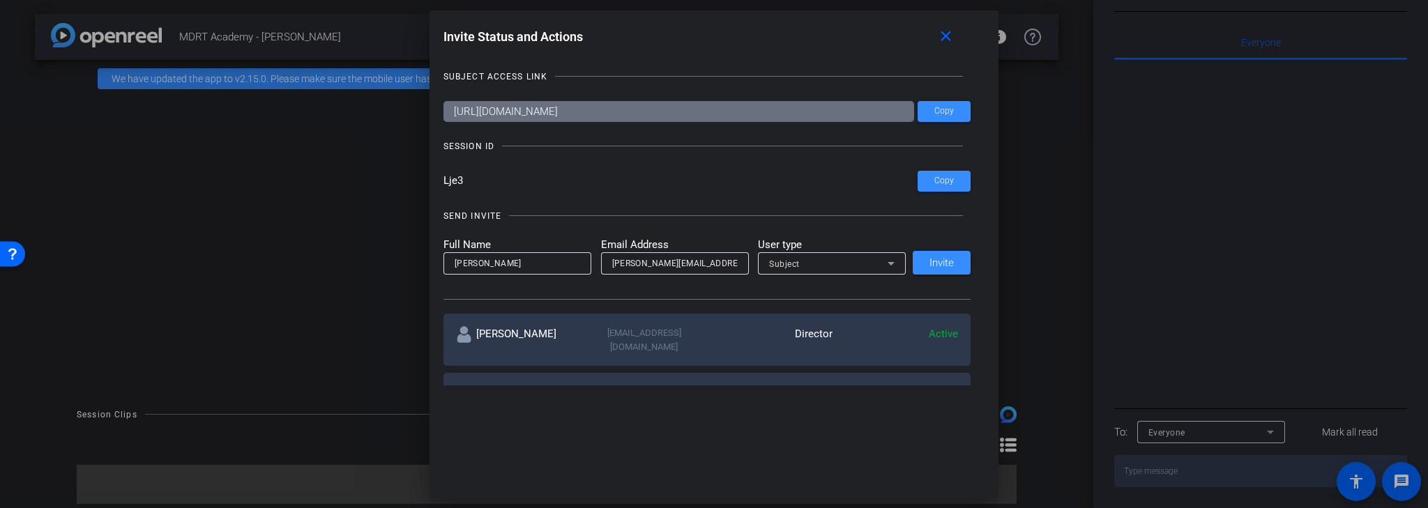
click at [567, 234] on div "SEND INVITE Full Name [PERSON_NAME] Email Address [PERSON_NAME][EMAIL_ADDRESS][…" at bounding box center [707, 247] width 528 height 105
click at [939, 260] on span "Invite" at bounding box center [941, 263] width 24 height 10
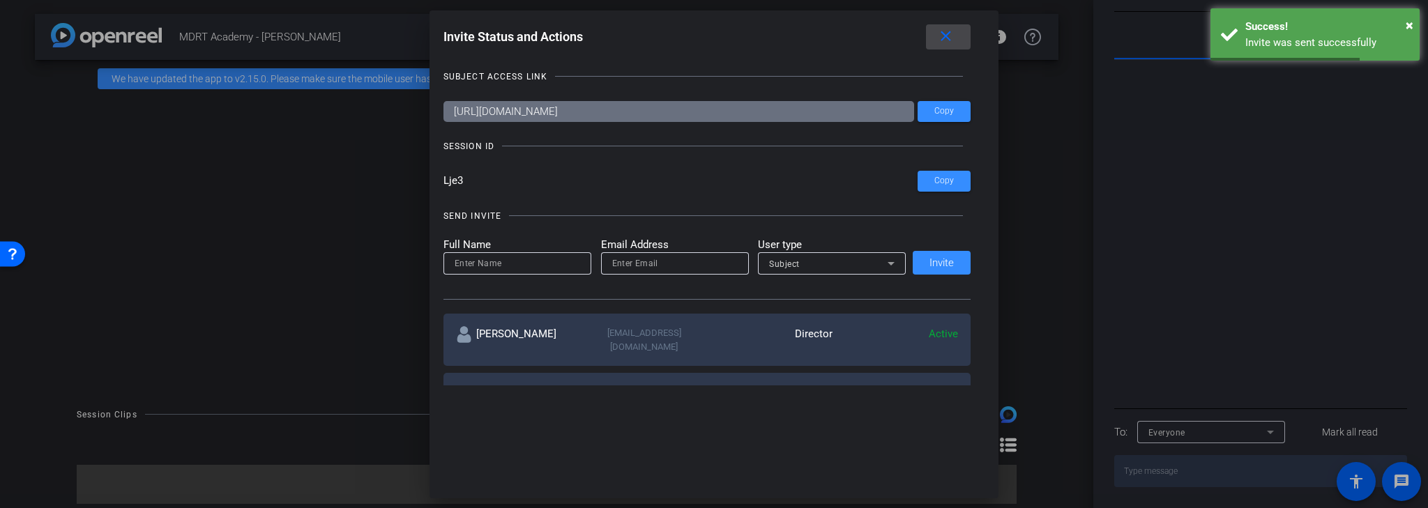
click at [947, 37] on mat-icon "close" at bounding box center [945, 36] width 17 height 17
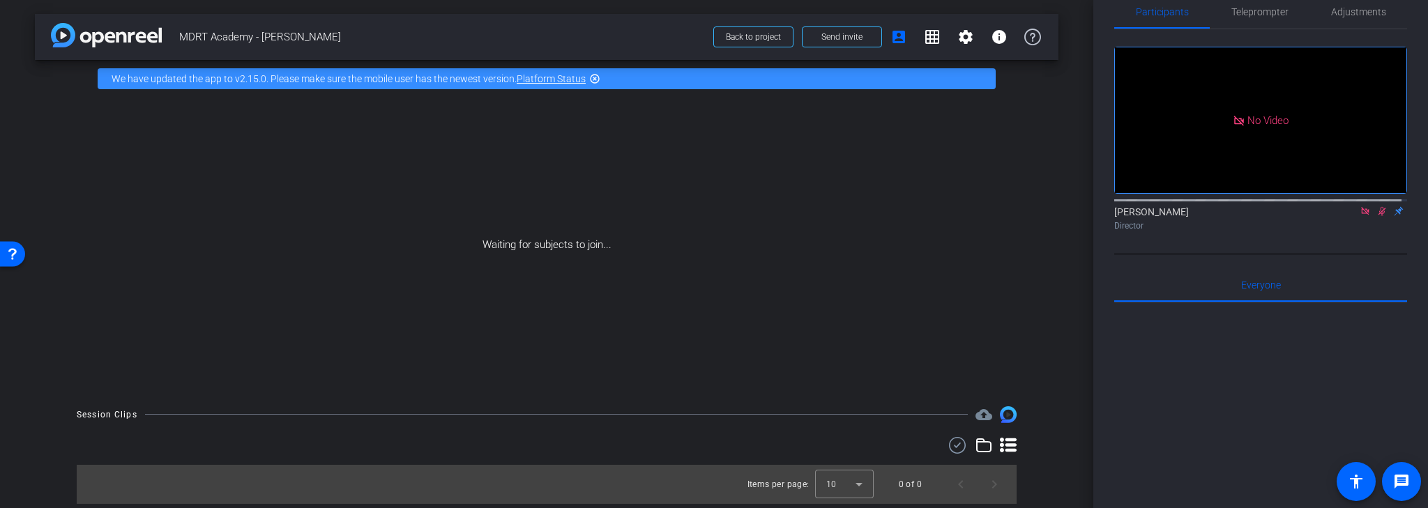
scroll to position [0, 0]
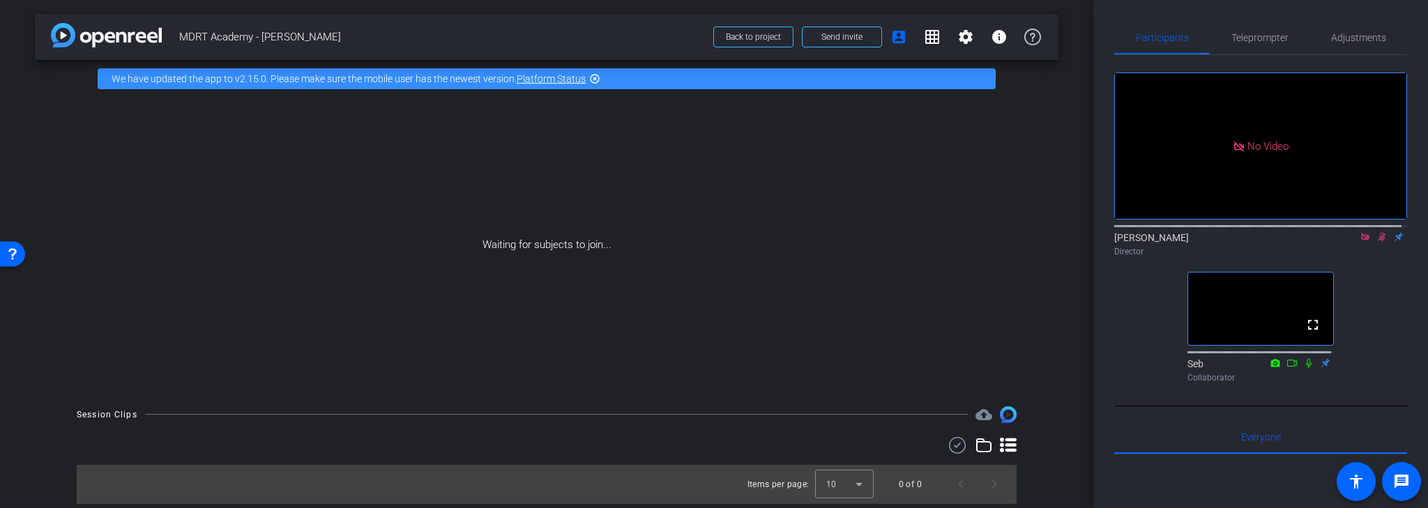
click at [1361, 241] on icon at bounding box center [1365, 237] width 8 height 8
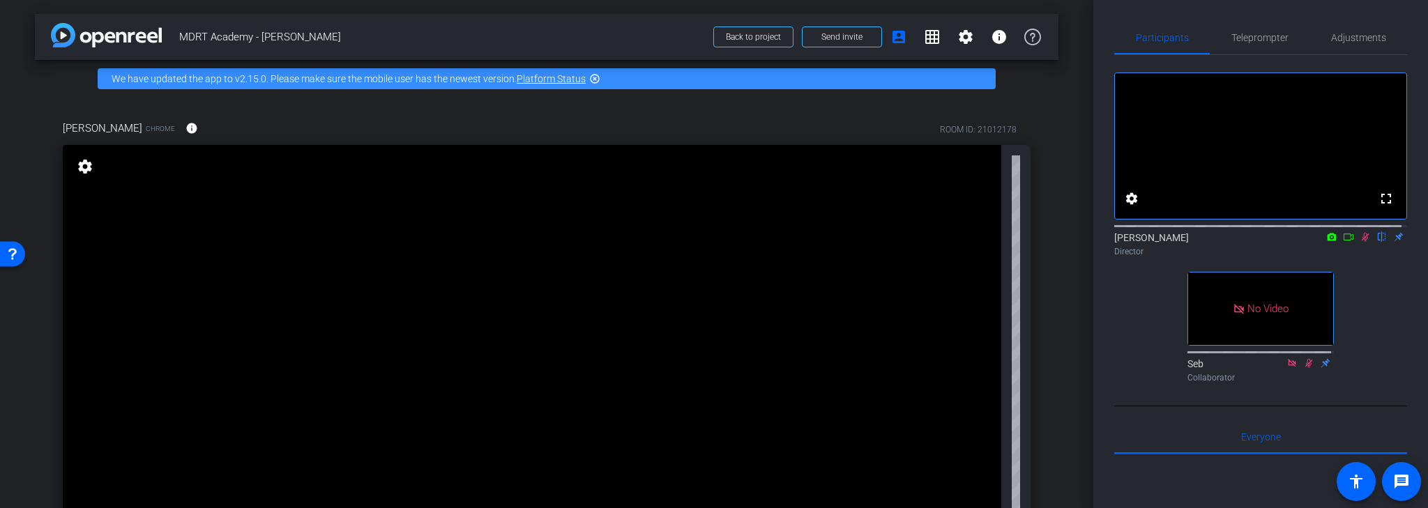
click at [1362, 242] on icon at bounding box center [1366, 237] width 8 height 9
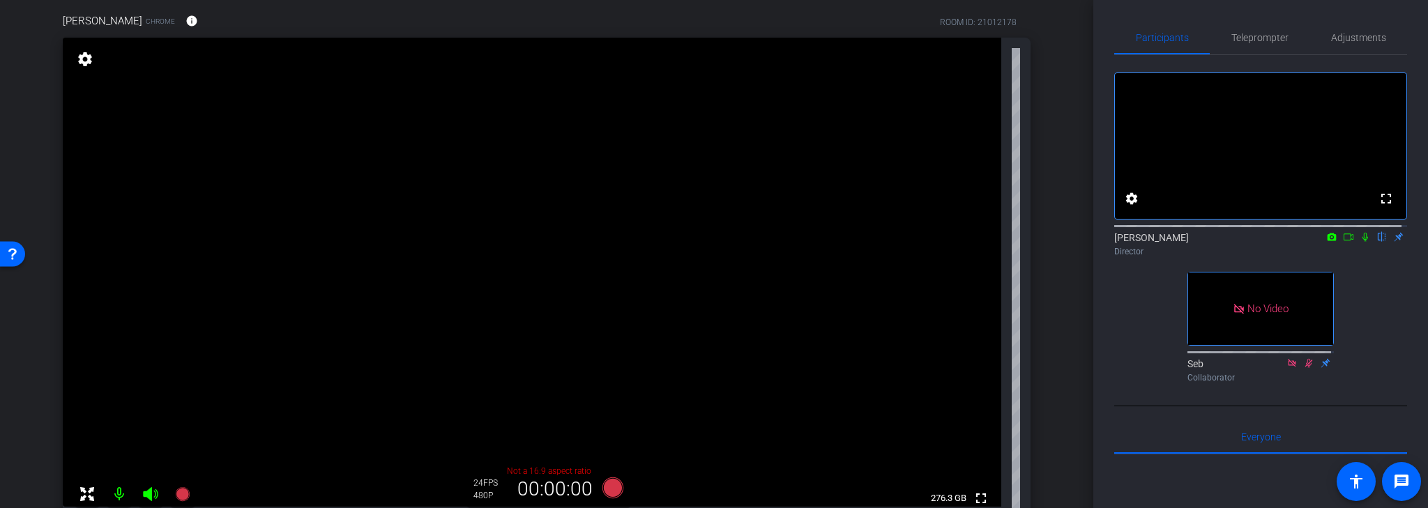
scroll to position [112, 0]
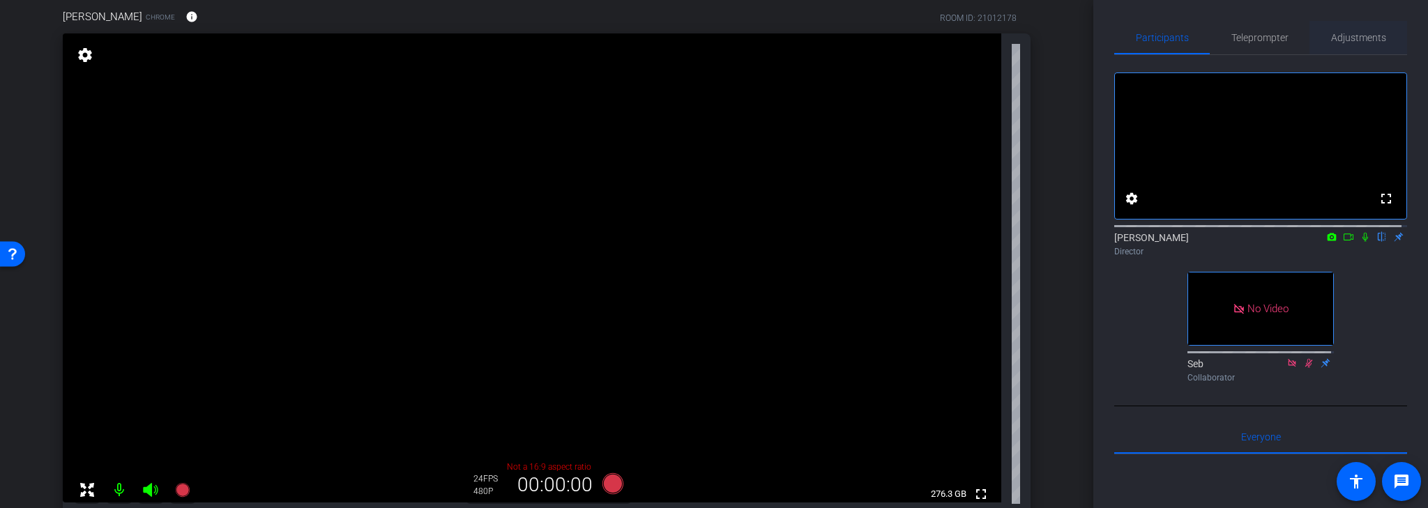
click at [1338, 33] on span "Adjustments" at bounding box center [1358, 38] width 55 height 10
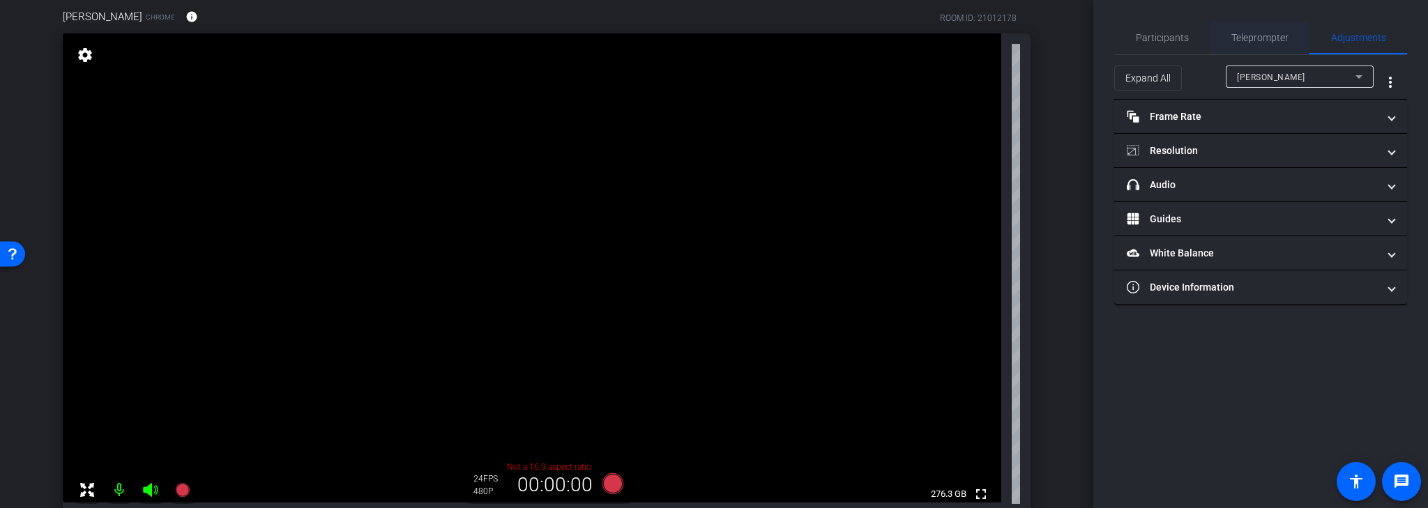
click at [1277, 36] on span "Teleprompter" at bounding box center [1259, 38] width 57 height 10
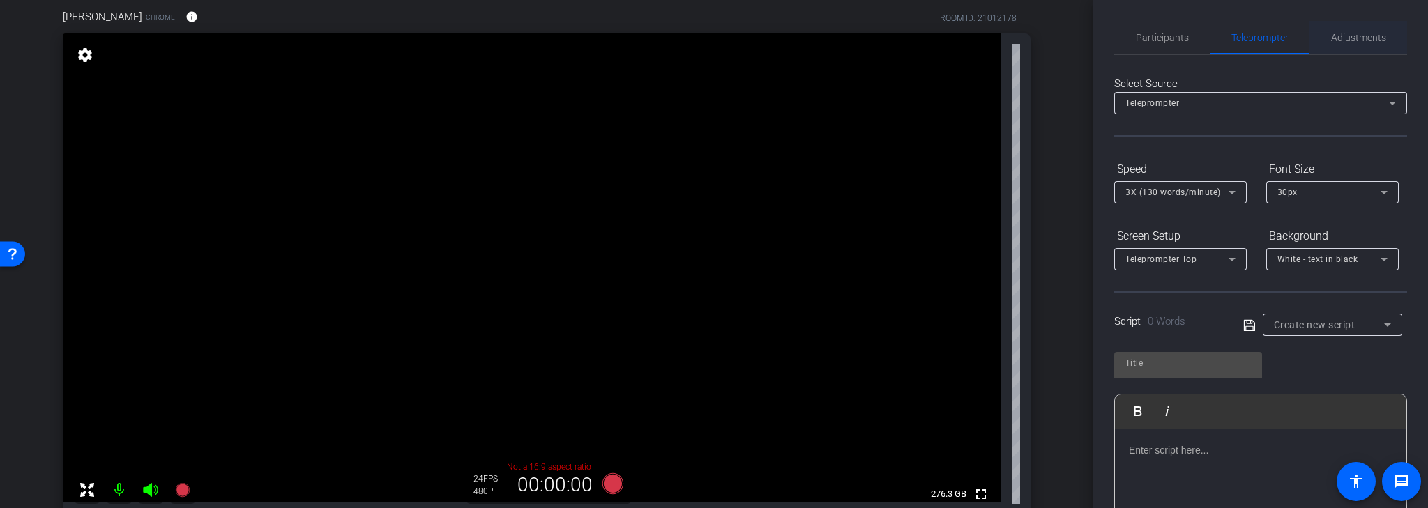
click at [1361, 38] on span "Adjustments" at bounding box center [1358, 38] width 55 height 10
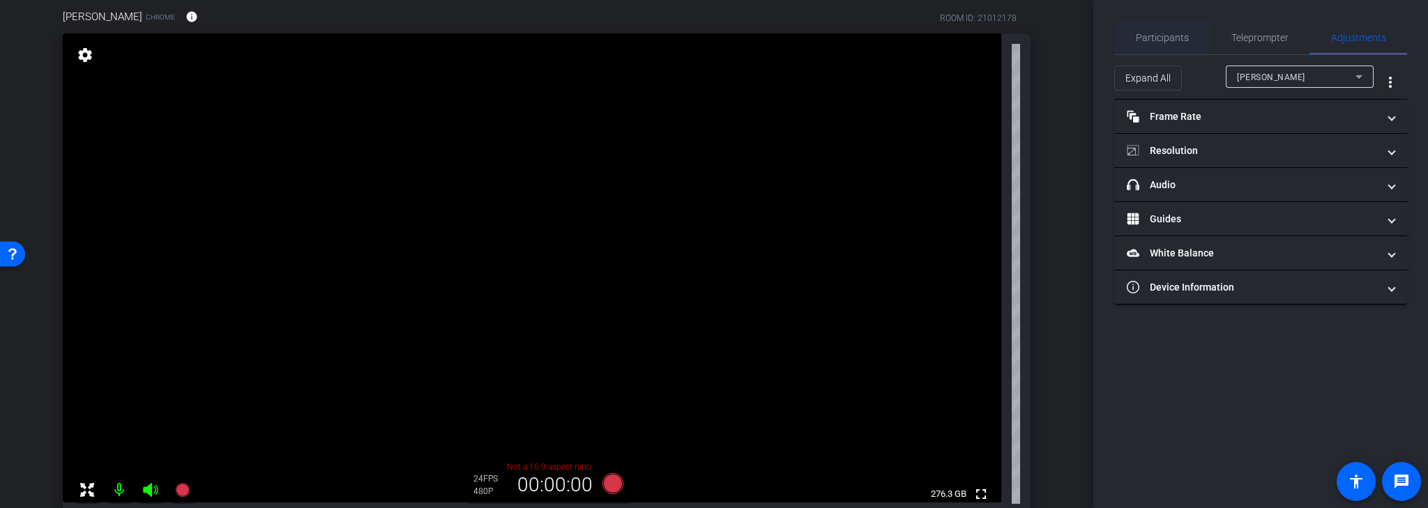
click at [1160, 40] on span "Participants" at bounding box center [1162, 38] width 53 height 10
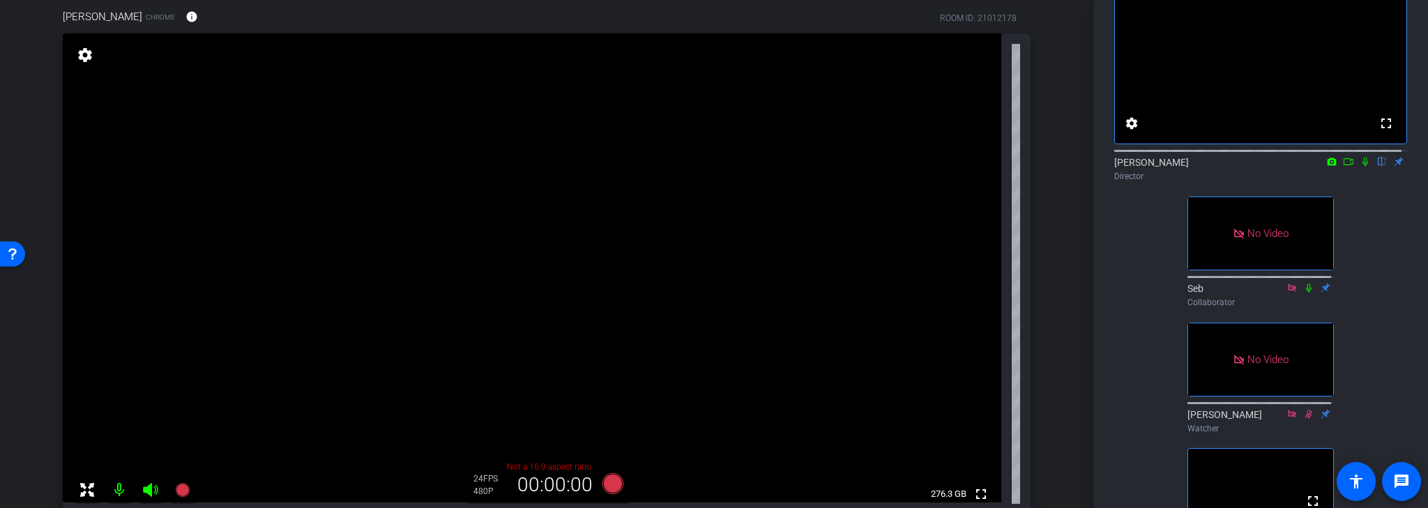
scroll to position [0, 0]
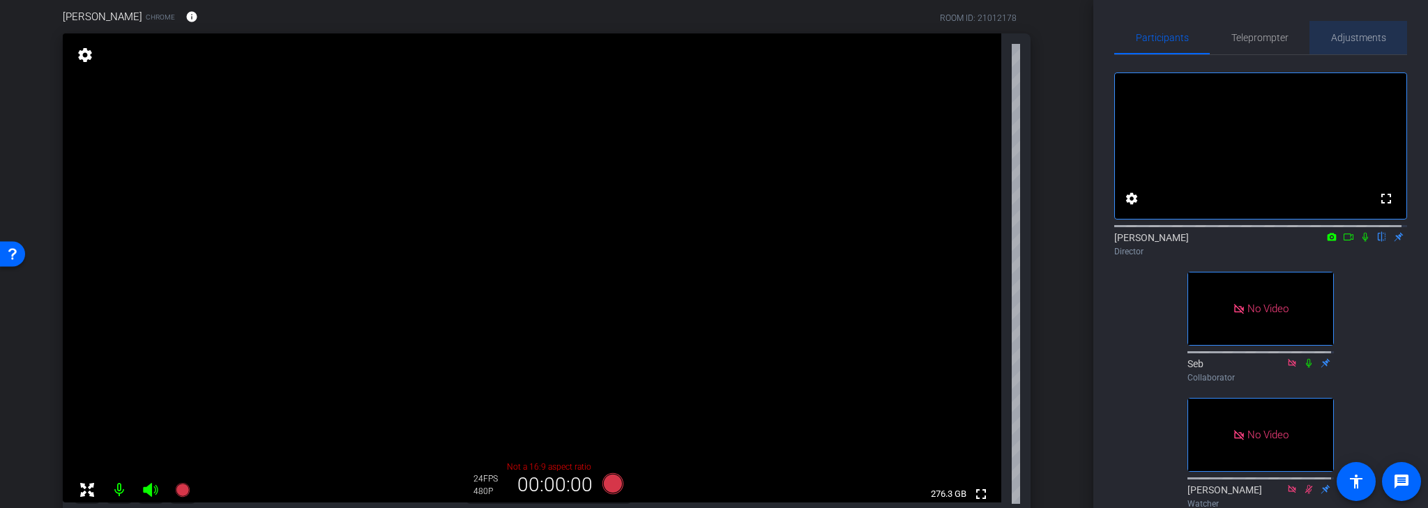
click at [1362, 33] on span "Adjustments" at bounding box center [1358, 38] width 55 height 10
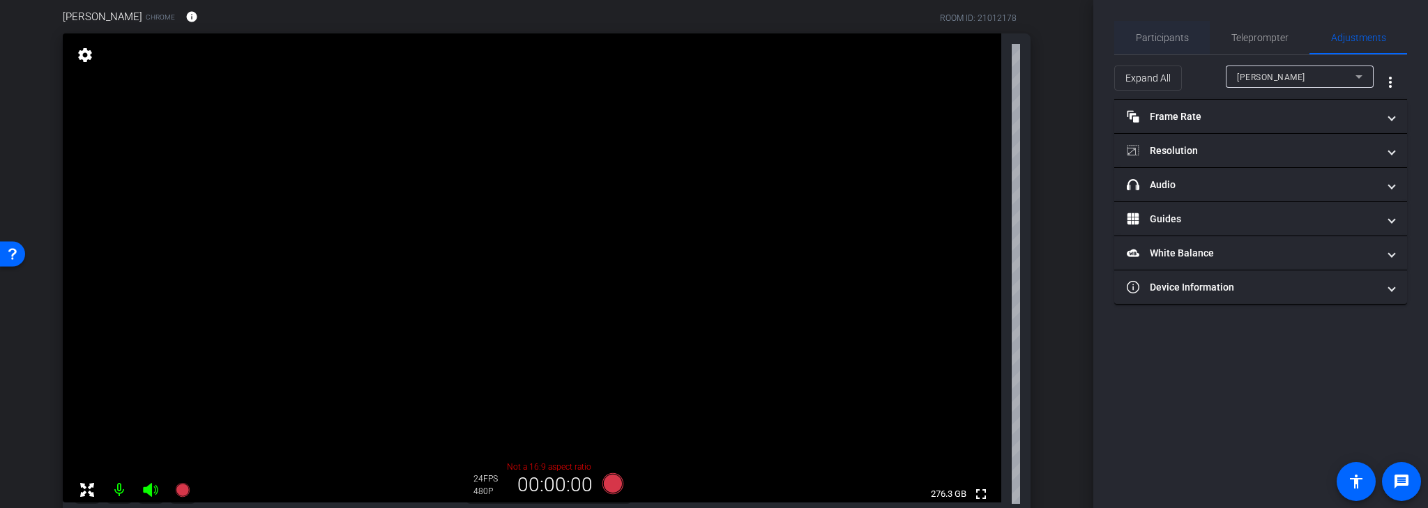
click at [1152, 35] on span "Participants" at bounding box center [1162, 38] width 53 height 10
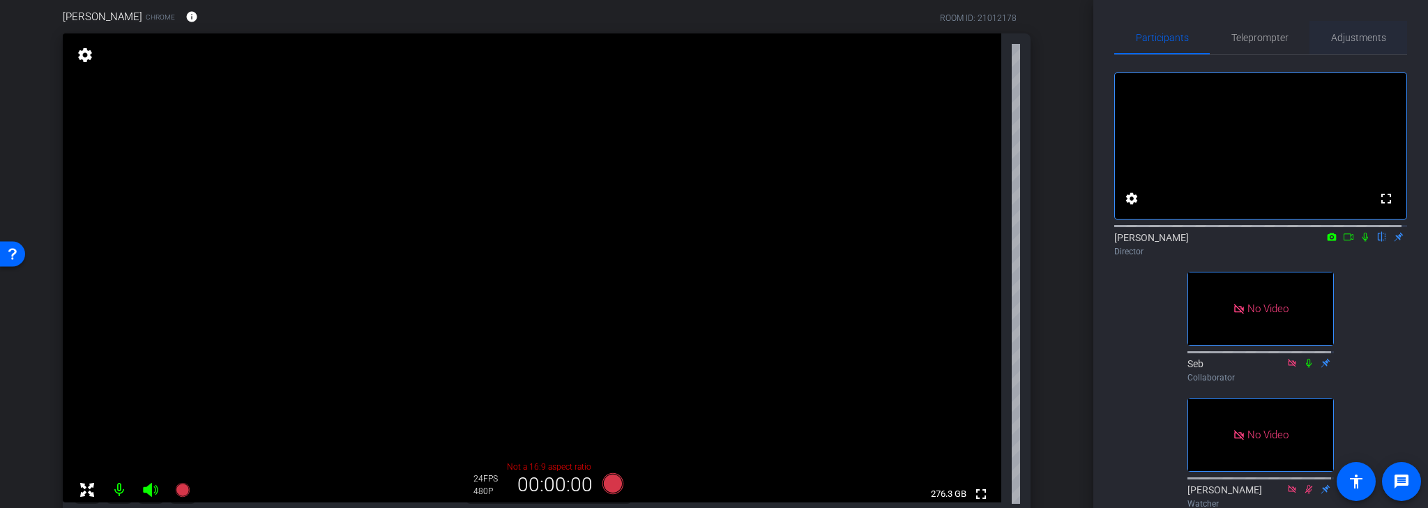
click at [1361, 39] on span "Adjustments" at bounding box center [1358, 38] width 55 height 10
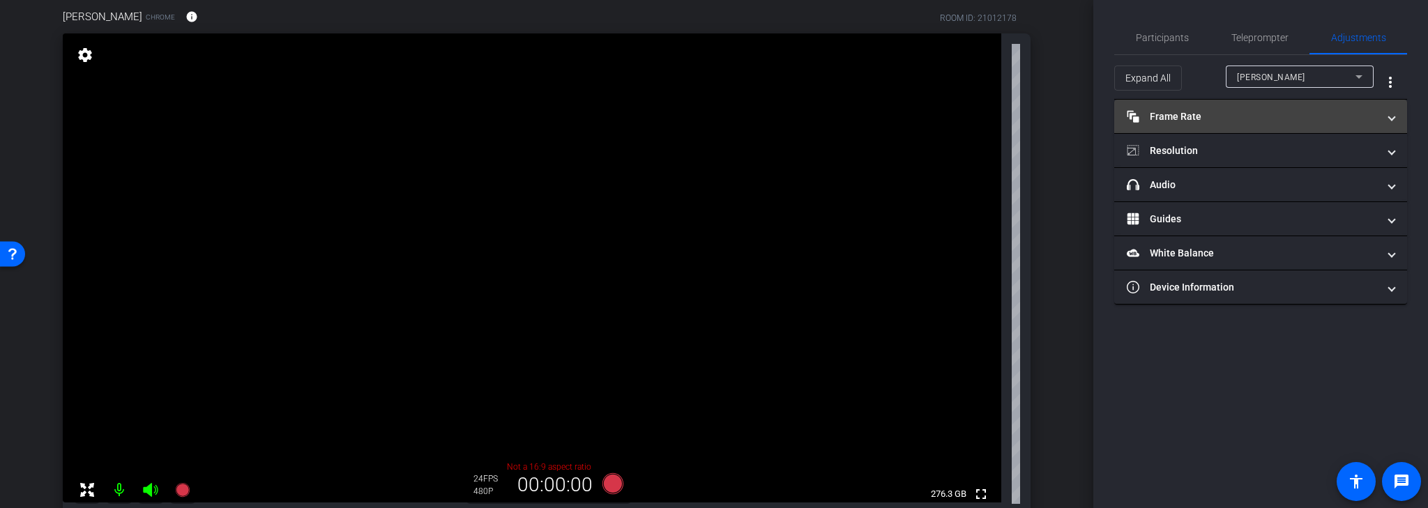
click at [1388, 121] on span "Frame Rate Frame Rate" at bounding box center [1258, 116] width 262 height 15
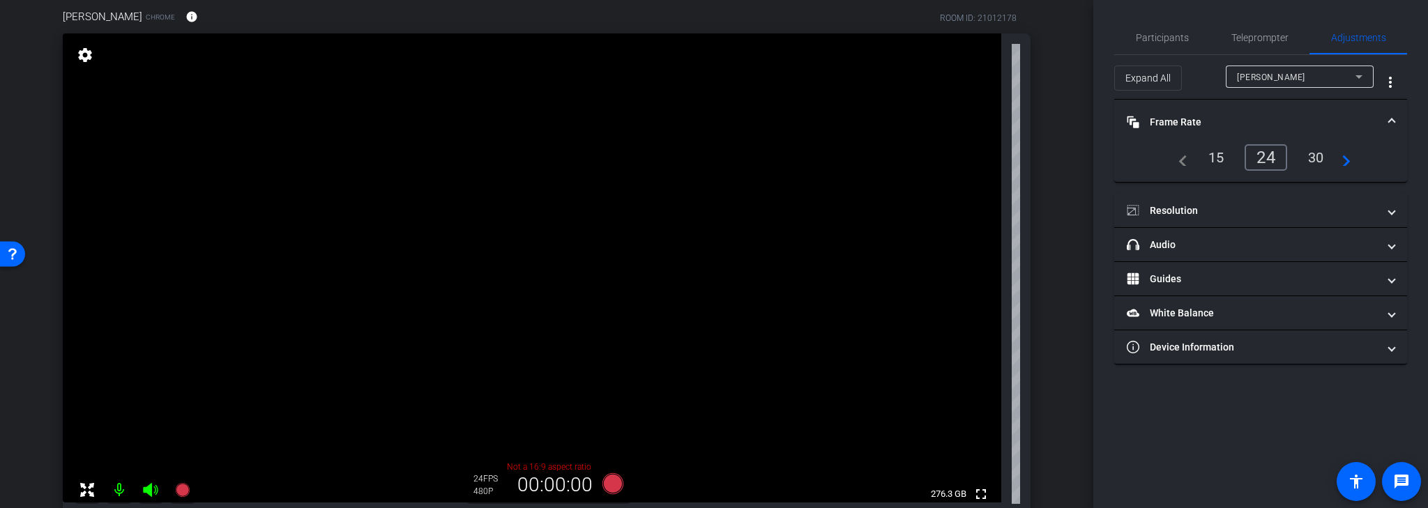
click at [1269, 156] on div "24" at bounding box center [1266, 157] width 43 height 26
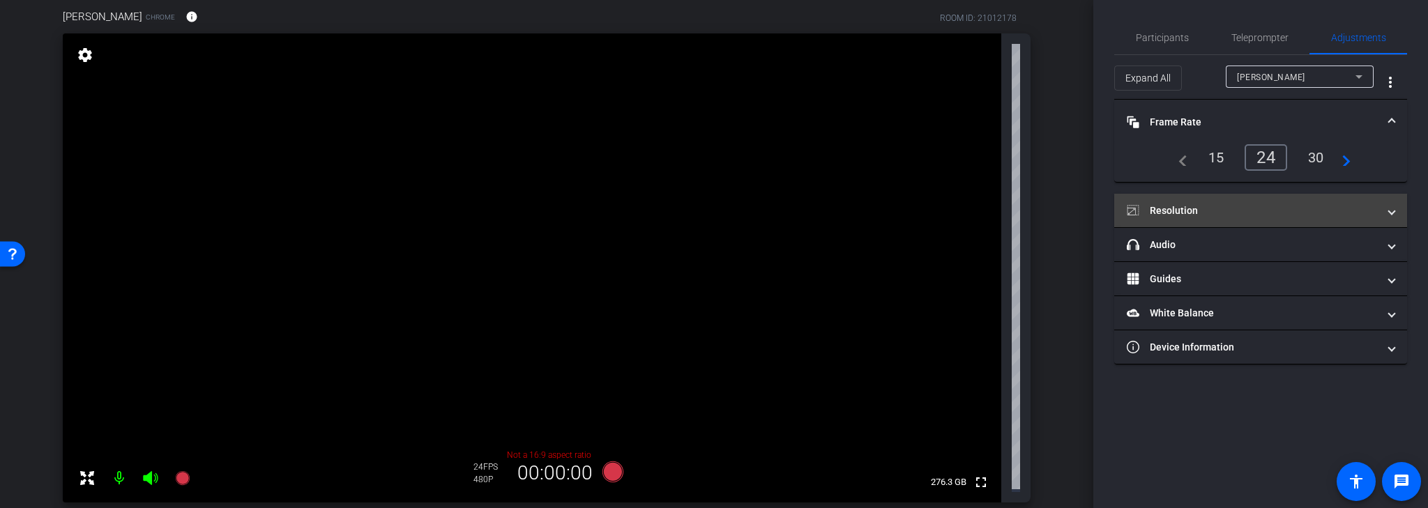
click at [1361, 211] on mat-panel-title "Resolution" at bounding box center [1252, 211] width 251 height 15
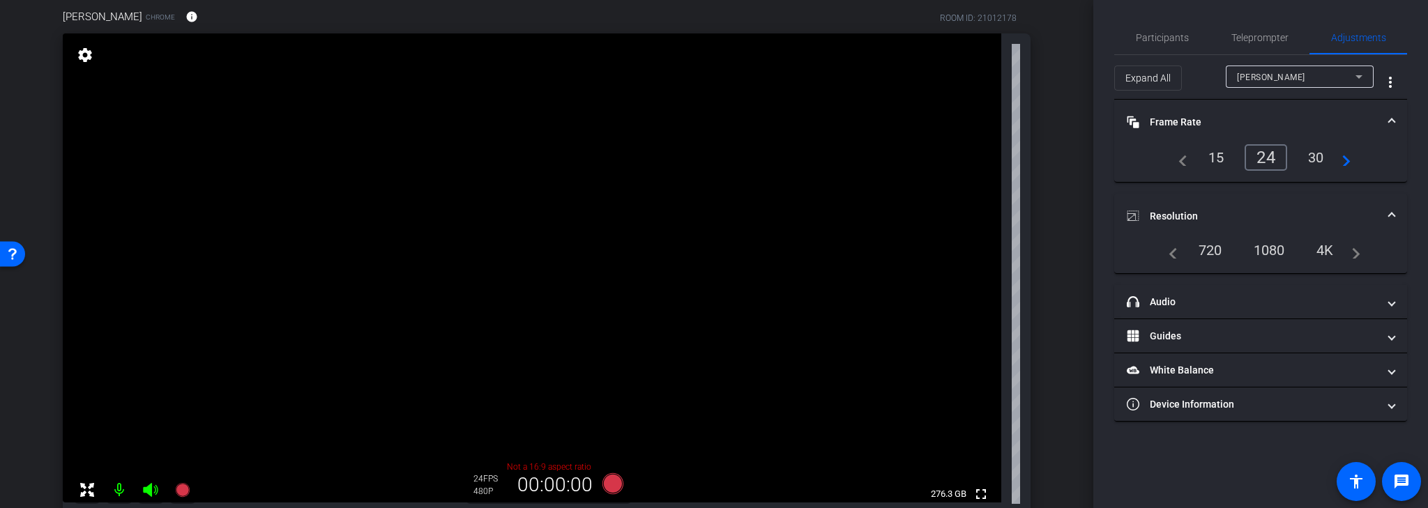
click at [1266, 245] on div "1080" at bounding box center [1269, 250] width 52 height 24
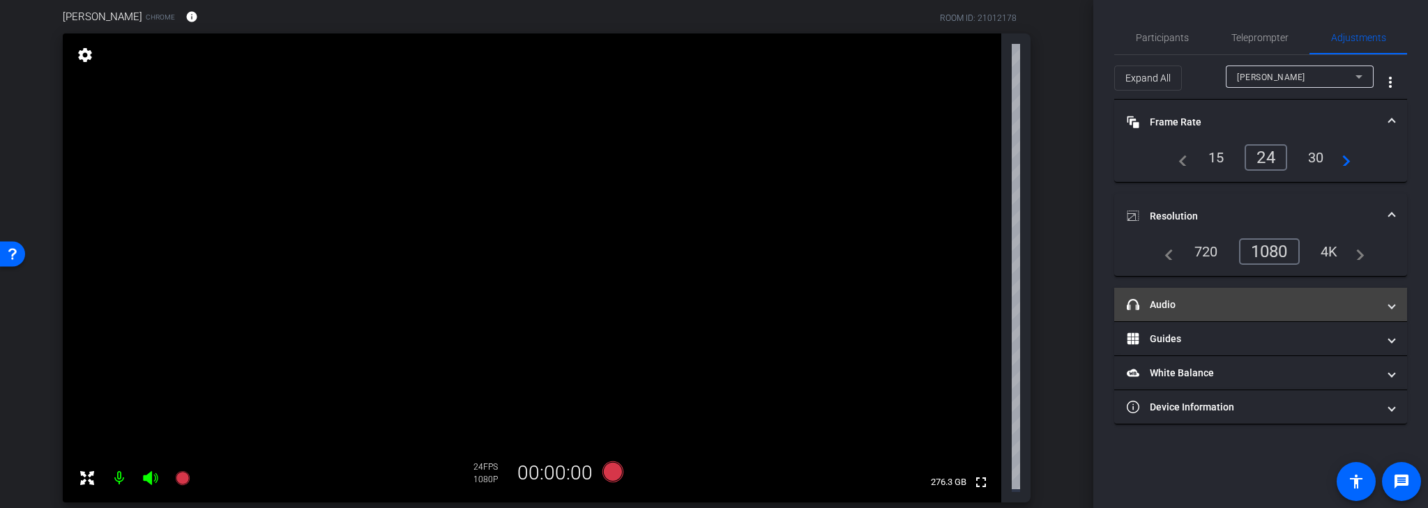
click at [1378, 306] on span "headphone icon Audio" at bounding box center [1258, 305] width 262 height 15
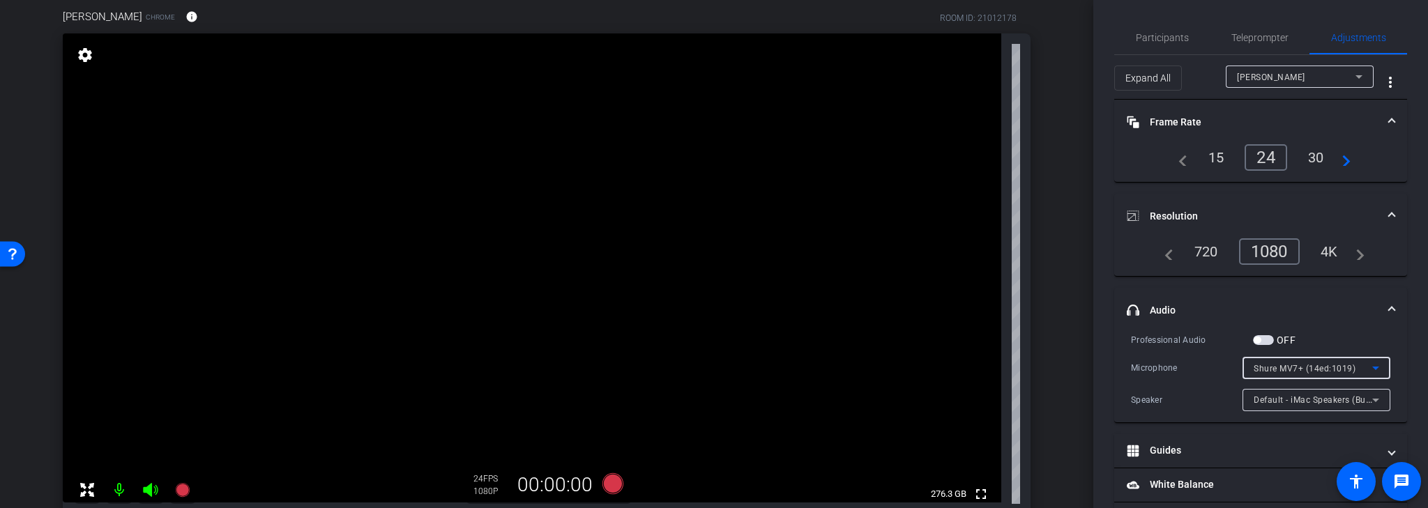
click at [1367, 363] on icon at bounding box center [1375, 368] width 17 height 17
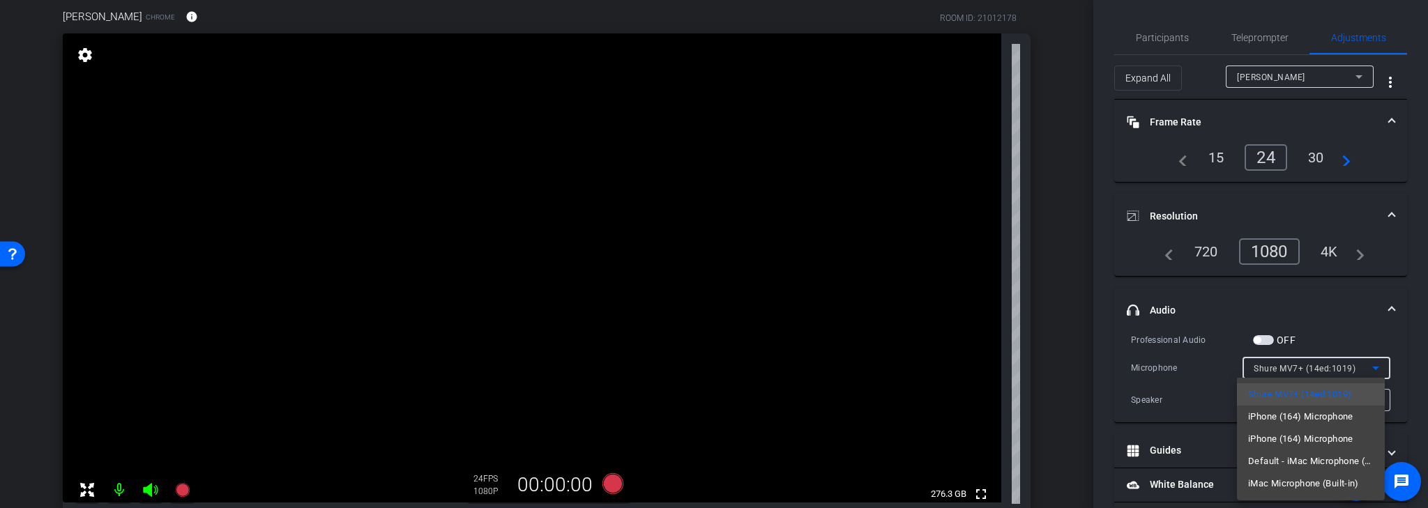
click at [1397, 347] on div at bounding box center [714, 254] width 1428 height 508
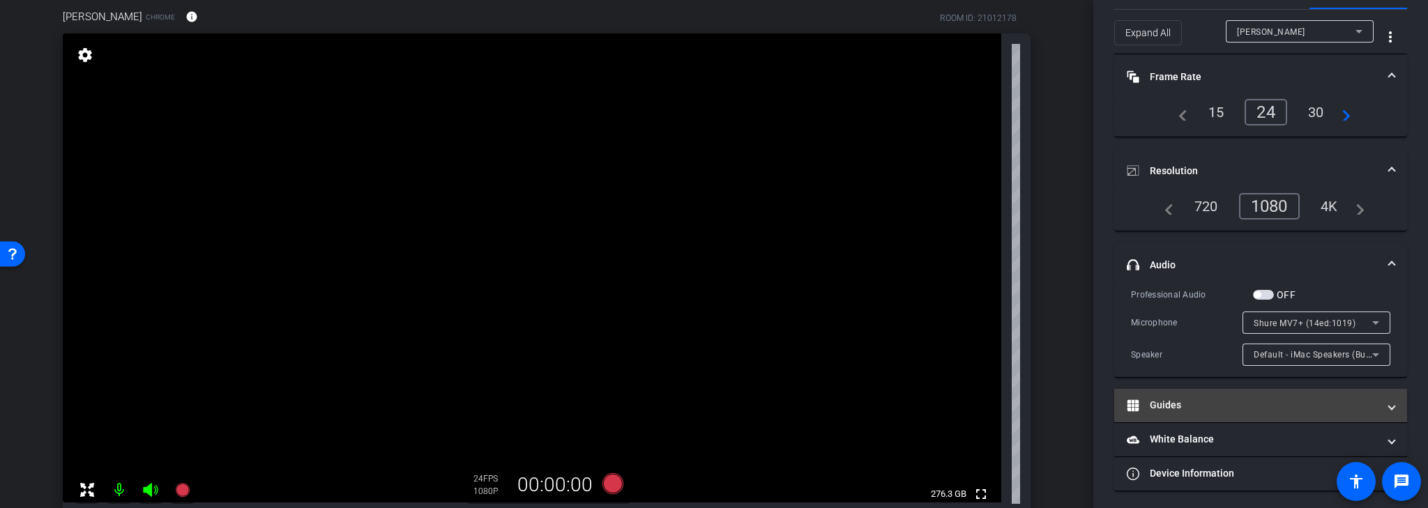
scroll to position [47, 0]
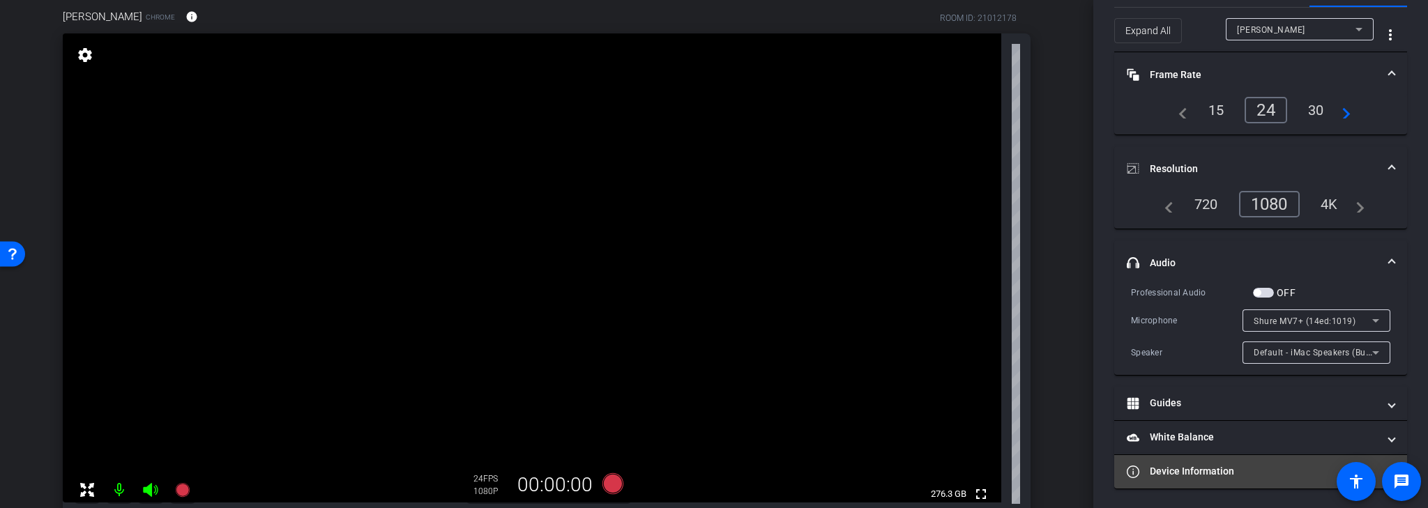
click at [1250, 471] on mat-panel-title "Device Information" at bounding box center [1252, 471] width 251 height 15
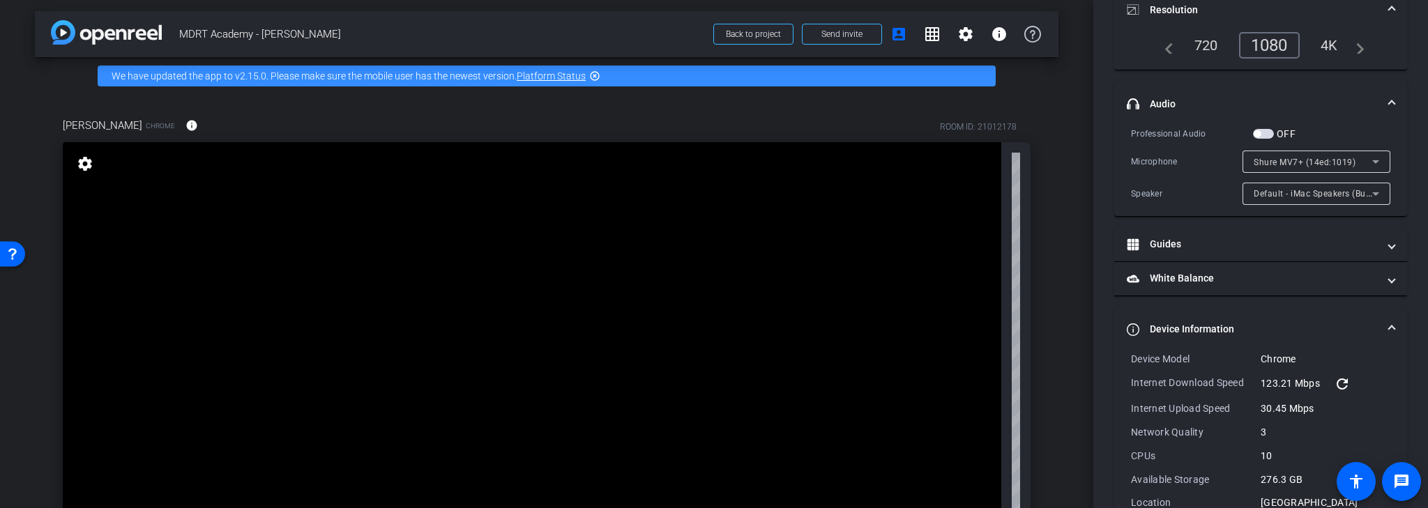
scroll to position [0, 0]
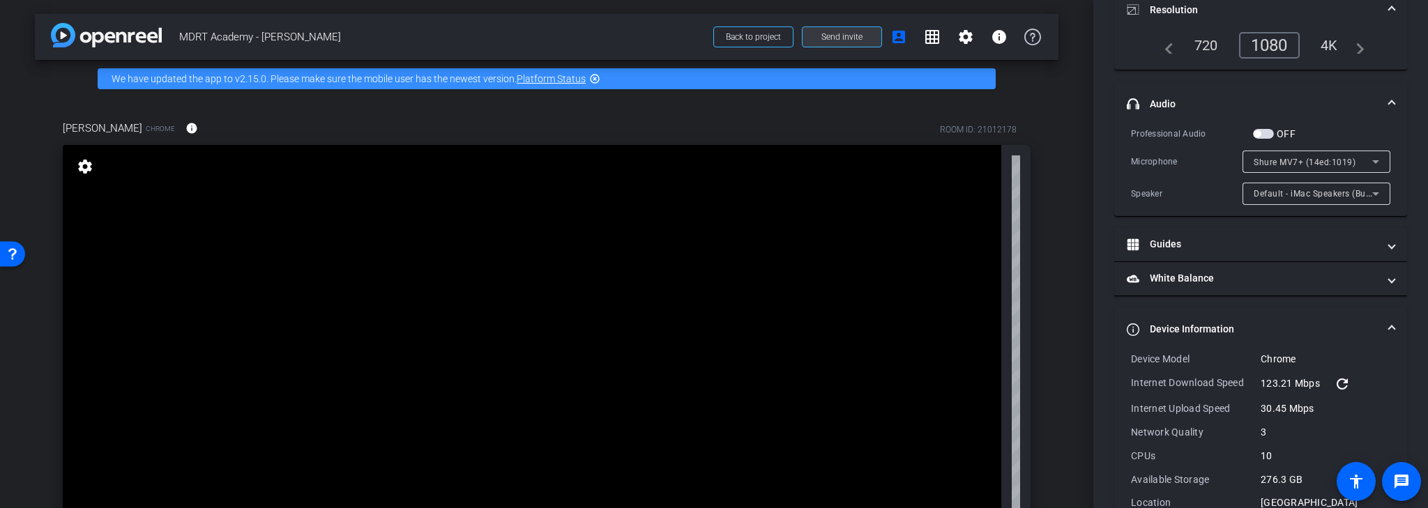
click at [854, 40] on span "Send invite" at bounding box center [841, 36] width 41 height 11
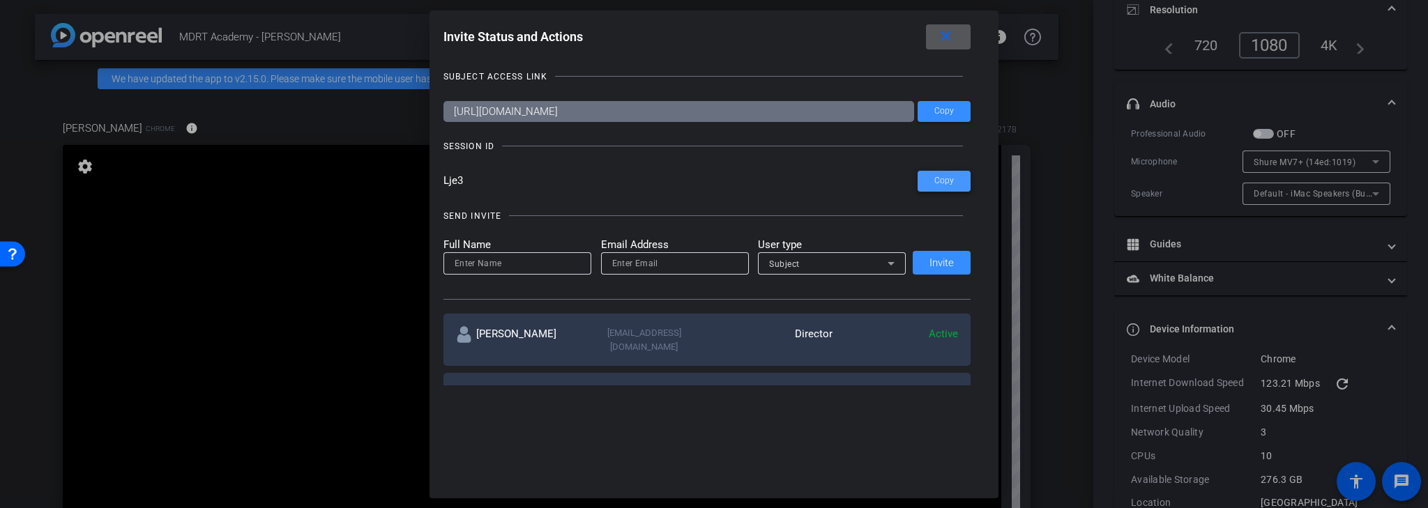
click at [941, 181] on span "Copy" at bounding box center [944, 181] width 20 height 10
drag, startPoint x: 948, startPoint y: 38, endPoint x: 928, endPoint y: 120, distance: 84.1
click at [948, 38] on mat-icon "close" at bounding box center [945, 36] width 17 height 17
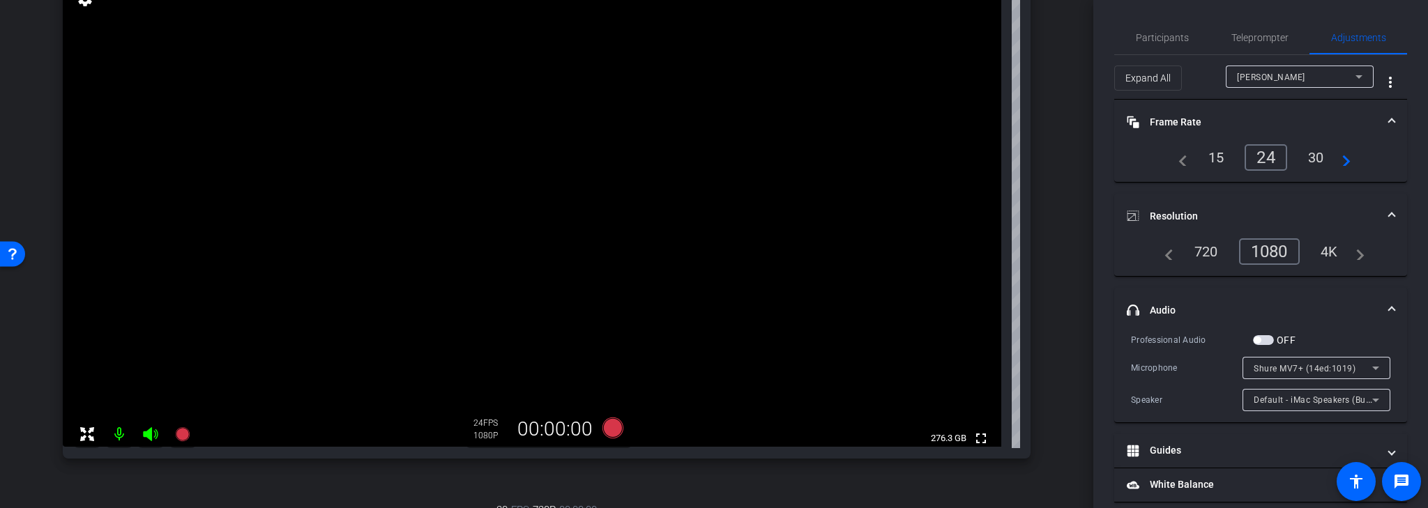
click at [144, 434] on icon at bounding box center [150, 434] width 15 height 14
click at [1356, 77] on icon at bounding box center [1359, 76] width 7 height 3
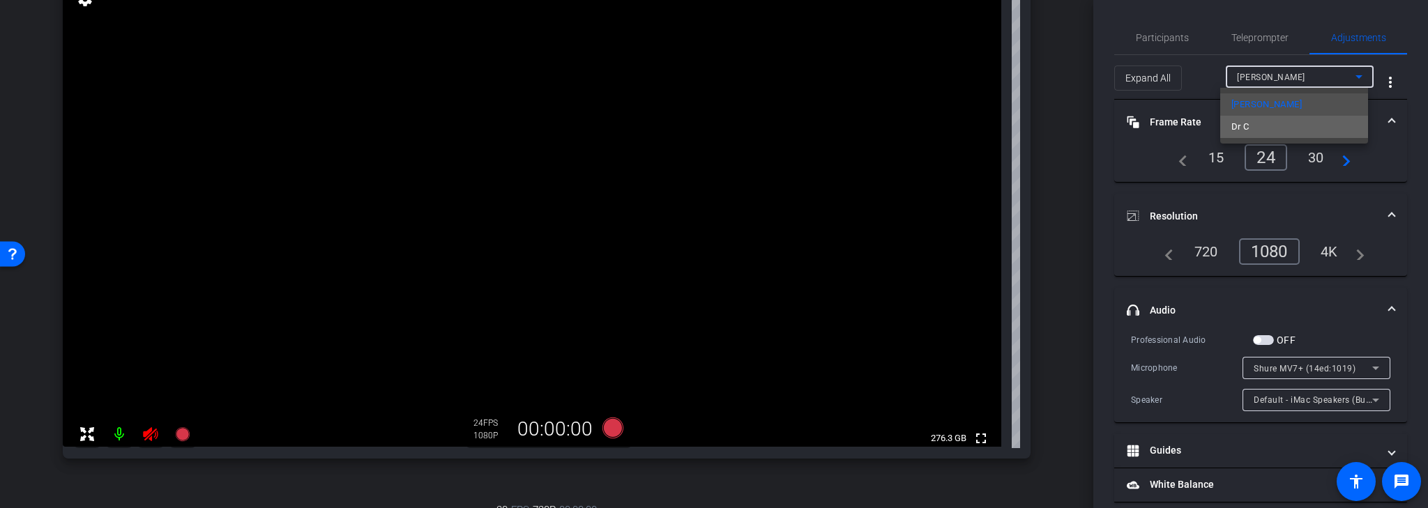
click at [1288, 125] on mat-option "Dr C" at bounding box center [1294, 127] width 148 height 22
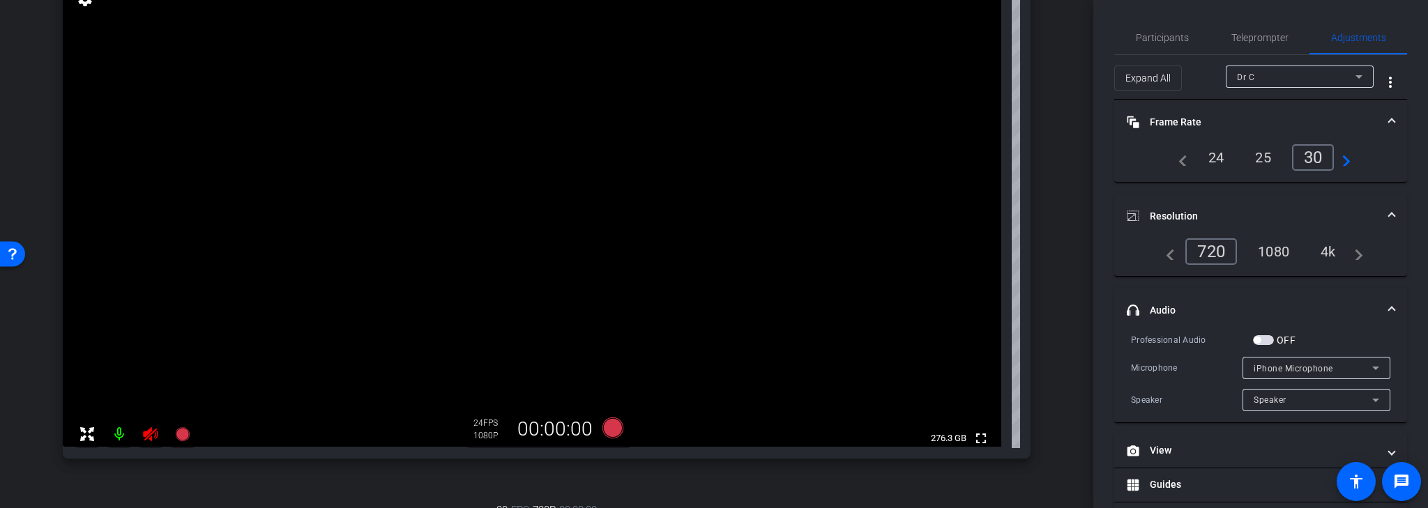
click at [1215, 156] on div "24" at bounding box center [1216, 158] width 37 height 24
click at [1272, 250] on div "1080" at bounding box center [1273, 252] width 52 height 24
click at [1166, 38] on span "Participants" at bounding box center [1162, 38] width 53 height 10
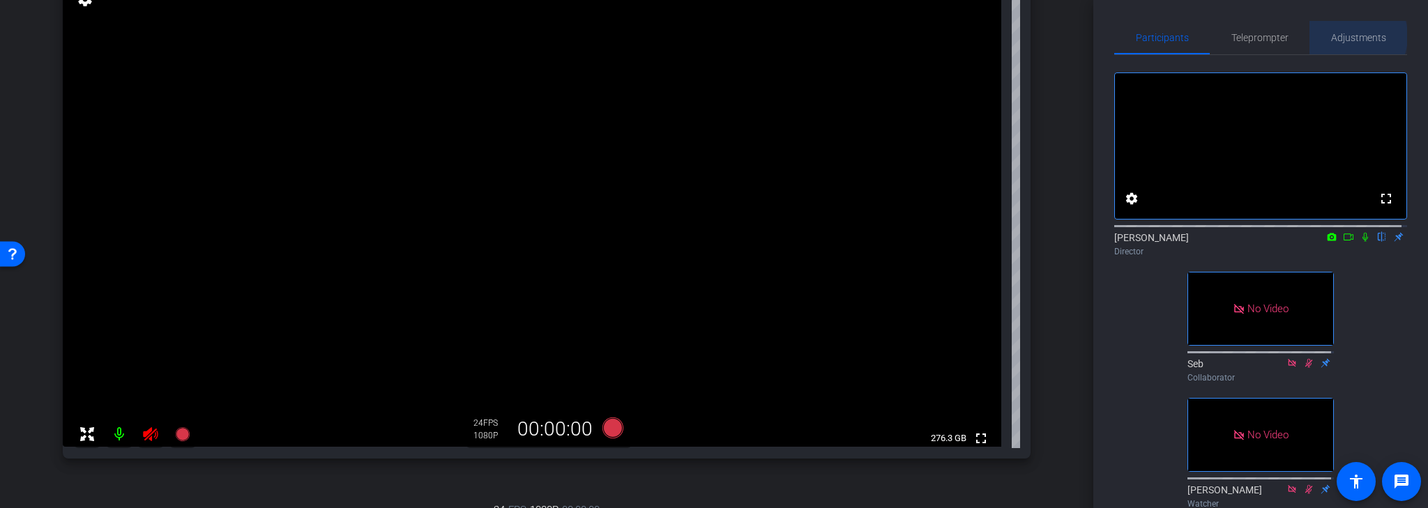
drag, startPoint x: 1344, startPoint y: 36, endPoint x: 1339, endPoint y: 46, distance: 10.9
click at [1344, 36] on span "Adjustments" at bounding box center [1358, 38] width 55 height 10
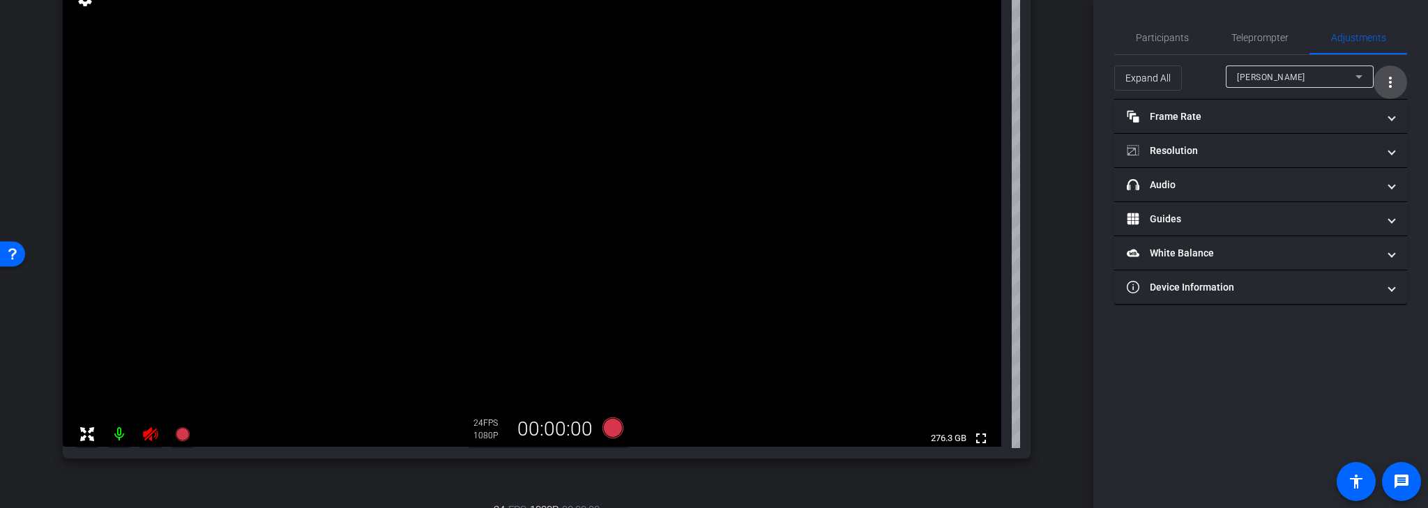
click at [1387, 84] on mat-icon "more_vert" at bounding box center [1390, 82] width 17 height 17
drag, startPoint x: 1391, startPoint y: 85, endPoint x: 1383, endPoint y: 84, distance: 7.8
click at [1391, 84] on div at bounding box center [714, 254] width 1428 height 508
click at [1361, 77] on icon at bounding box center [1359, 76] width 17 height 17
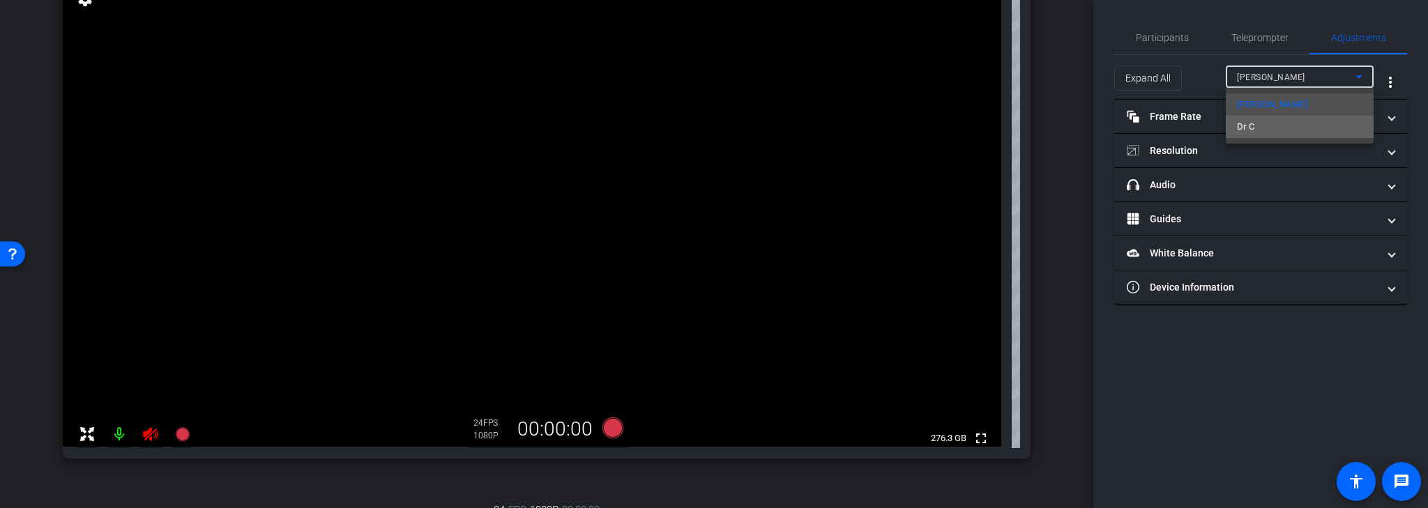
click at [1304, 124] on mat-option "Dr C" at bounding box center [1300, 127] width 148 height 22
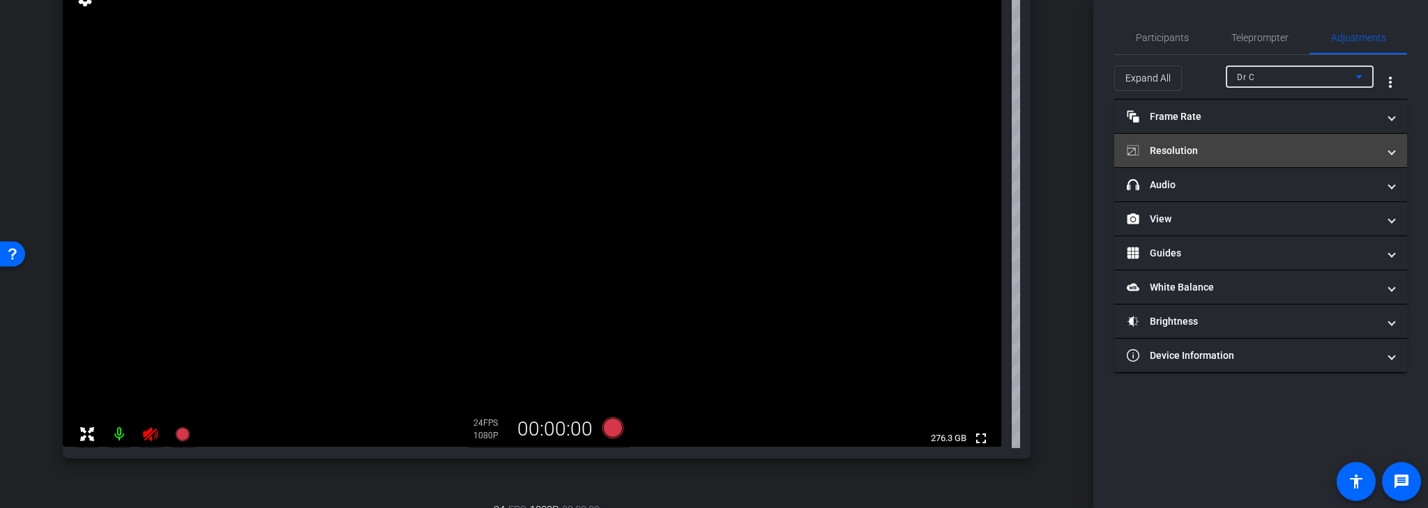
click at [1392, 149] on span at bounding box center [1392, 151] width 6 height 15
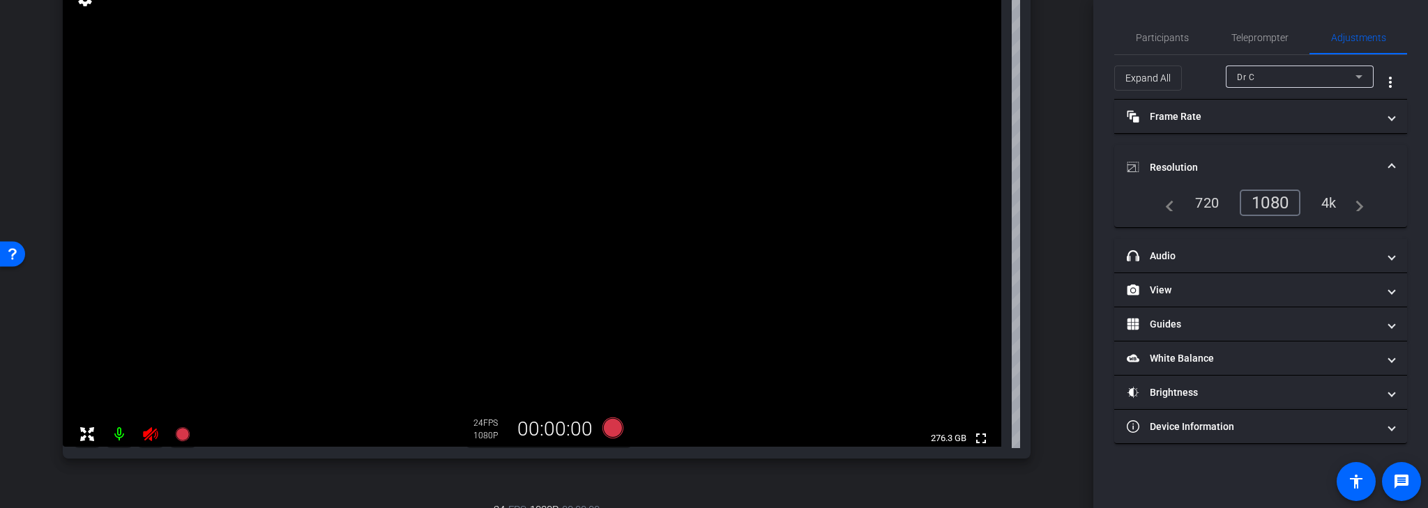
click at [151, 433] on icon at bounding box center [150, 434] width 17 height 17
click at [1263, 38] on span "Teleprompter" at bounding box center [1259, 38] width 57 height 10
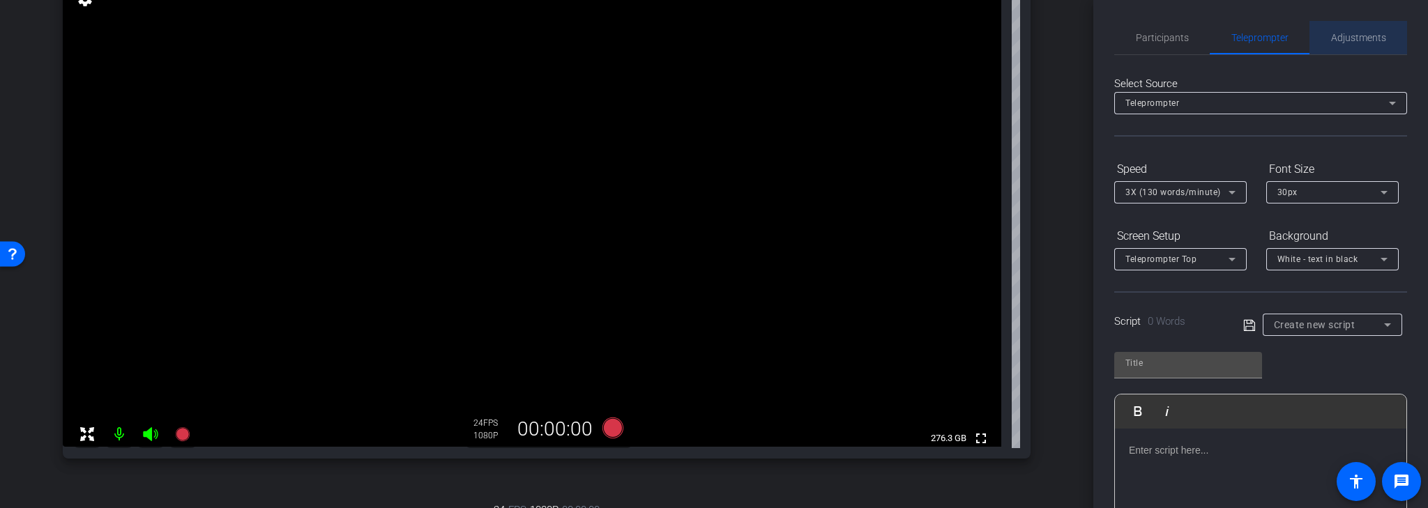
click at [1369, 36] on span "Adjustments" at bounding box center [1358, 38] width 55 height 10
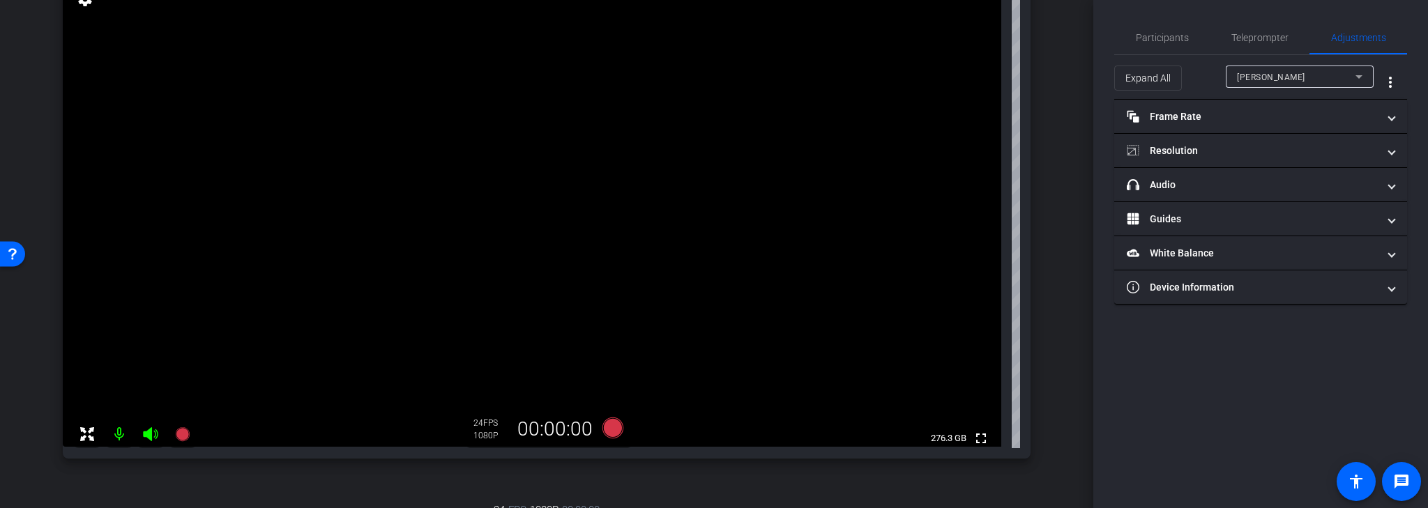
click at [121, 436] on mat-icon at bounding box center [119, 434] width 28 height 28
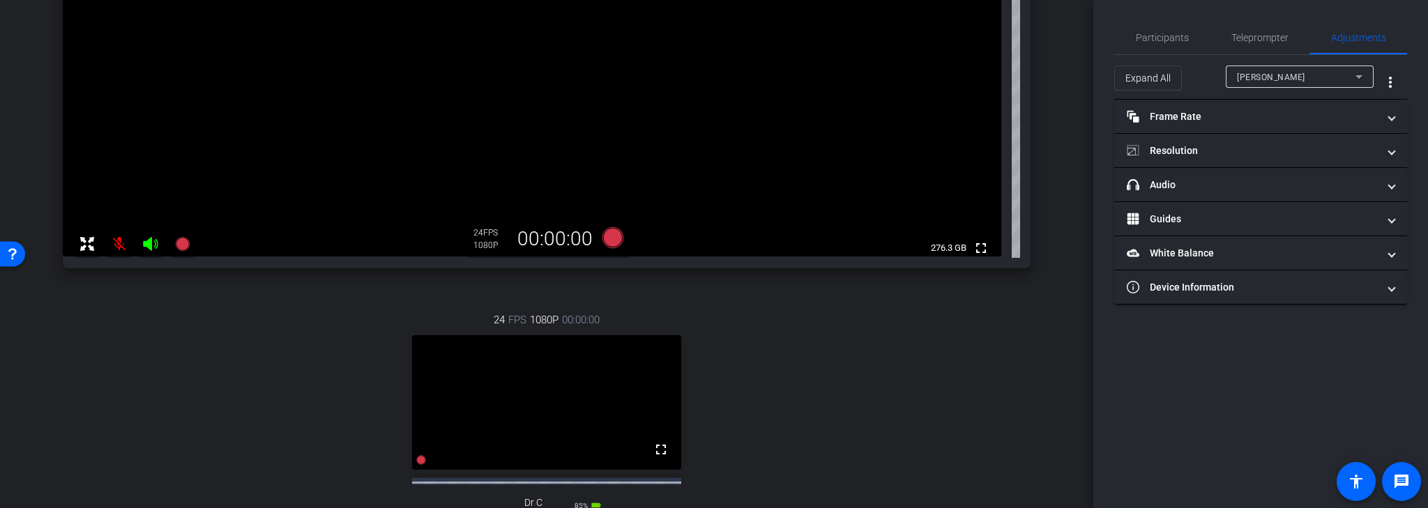
scroll to position [335, 0]
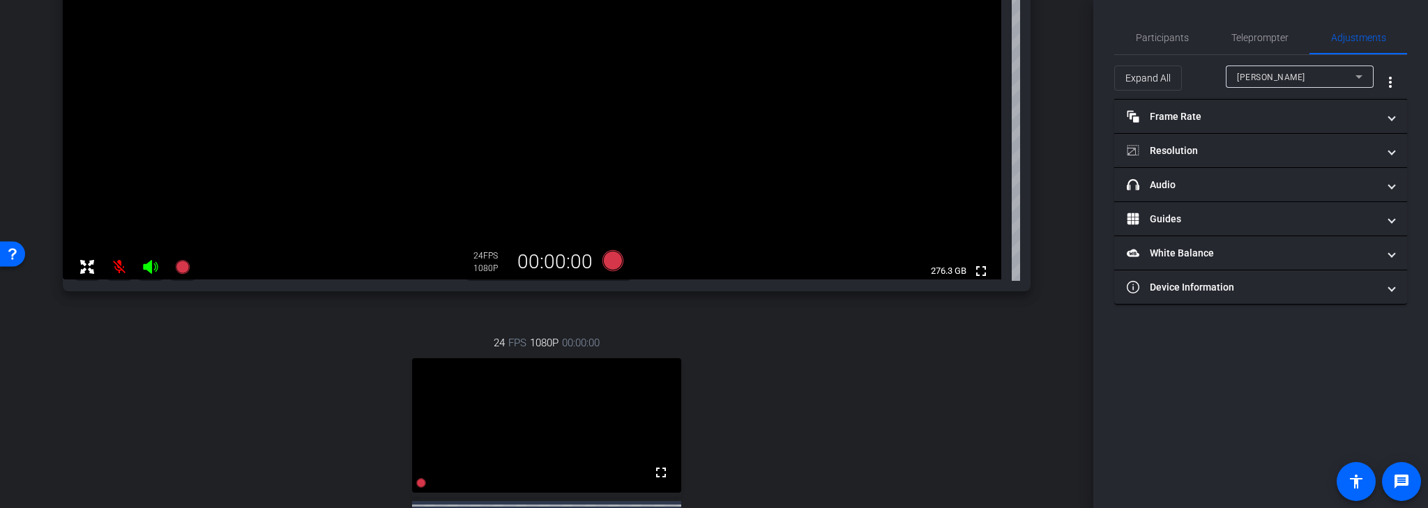
drag, startPoint x: 148, startPoint y: 268, endPoint x: 150, endPoint y: 291, distance: 23.8
click at [148, 270] on icon at bounding box center [150, 267] width 15 height 14
click at [153, 268] on icon at bounding box center [150, 267] width 17 height 17
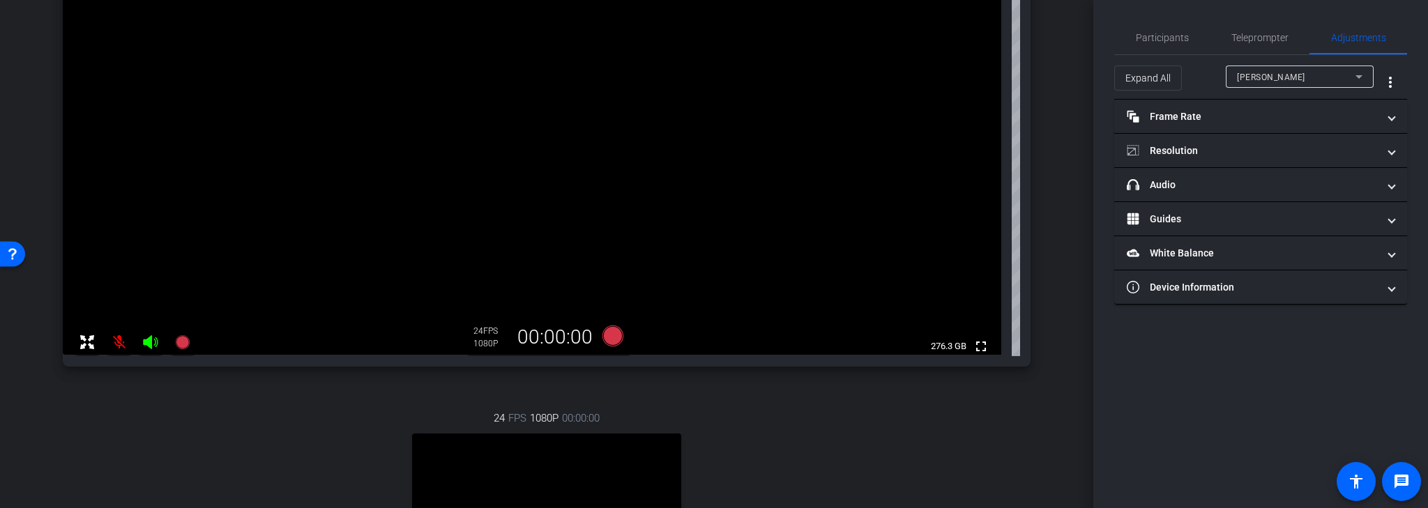
scroll to position [223, 0]
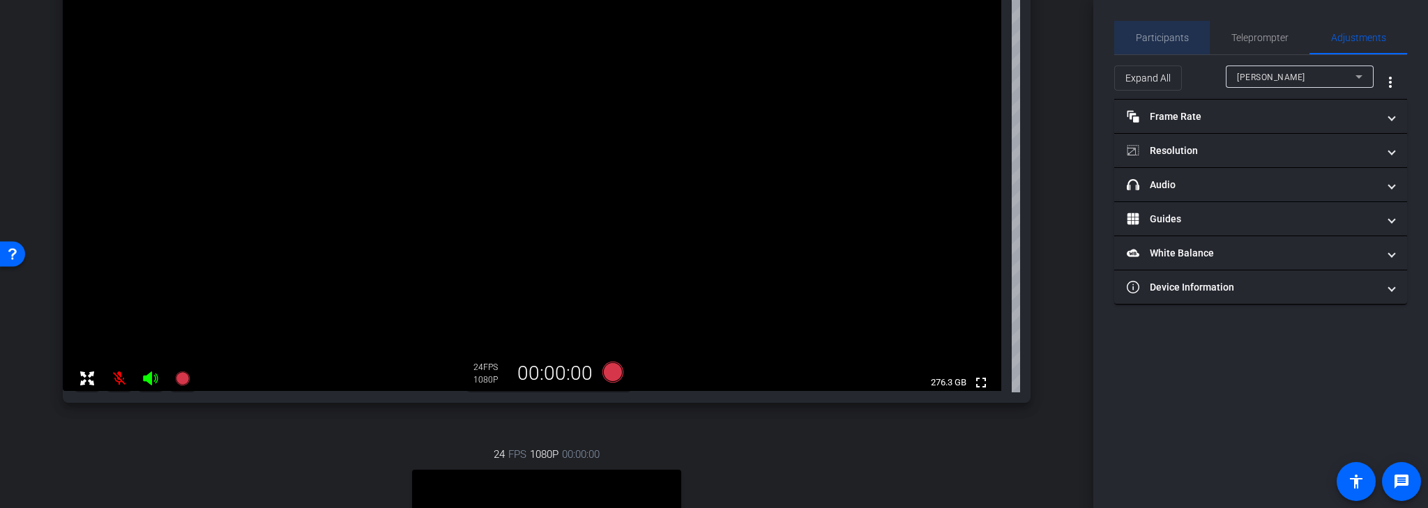
click at [1176, 43] on span "Participants" at bounding box center [1162, 38] width 53 height 10
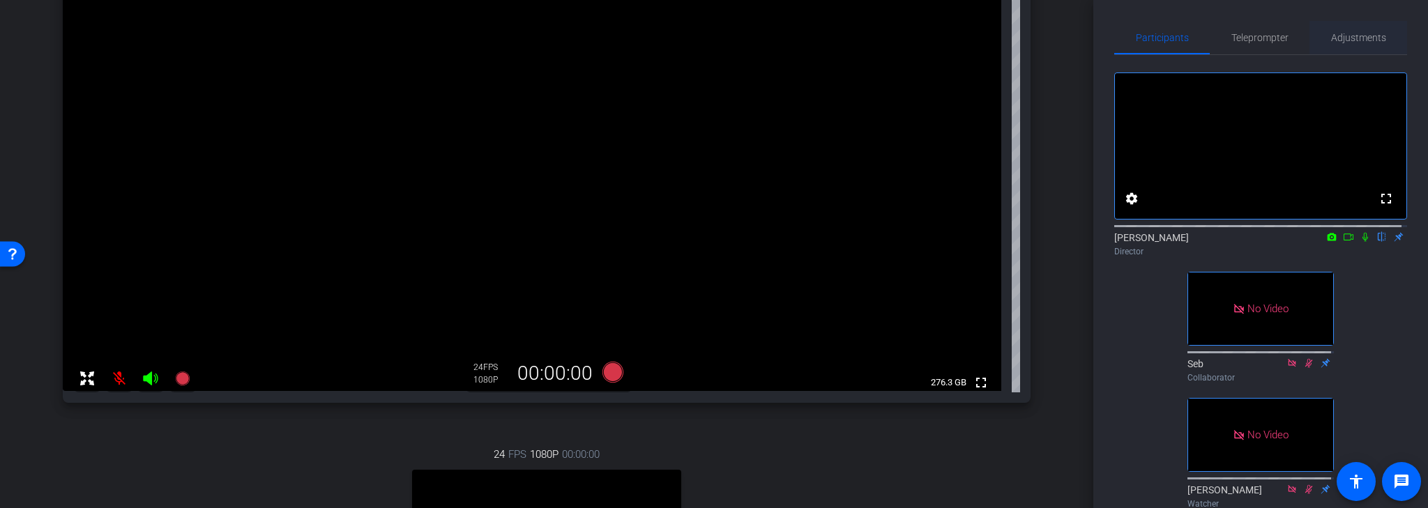
click at [1348, 40] on span "Adjustments" at bounding box center [1358, 38] width 55 height 10
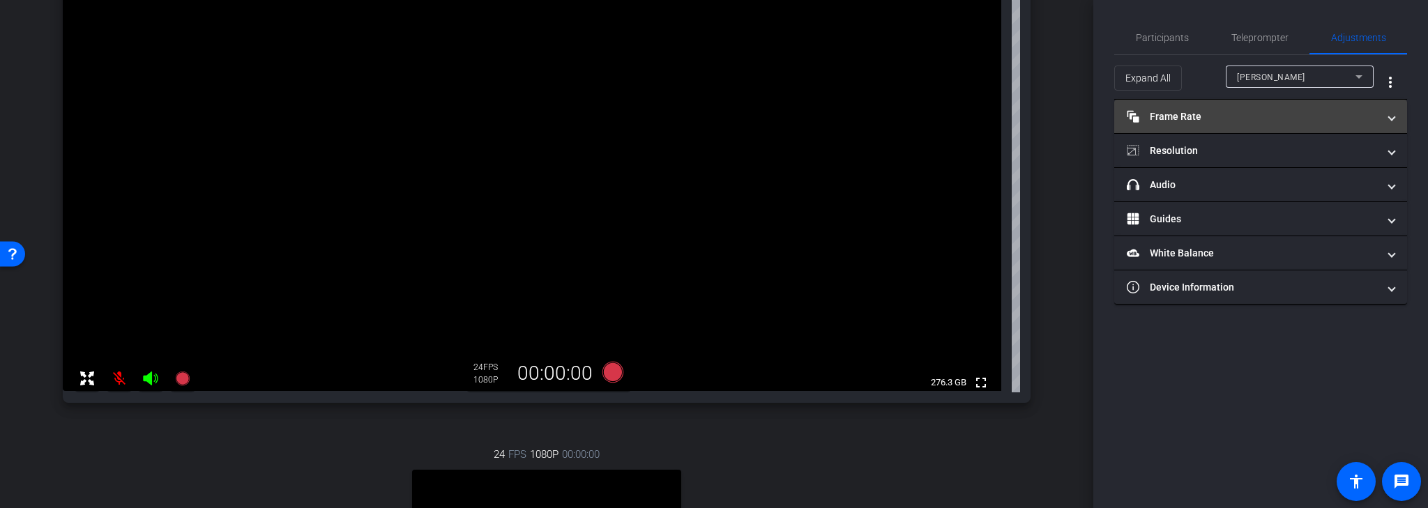
click at [1369, 117] on mat-panel-title "Frame Rate Frame Rate" at bounding box center [1252, 116] width 251 height 15
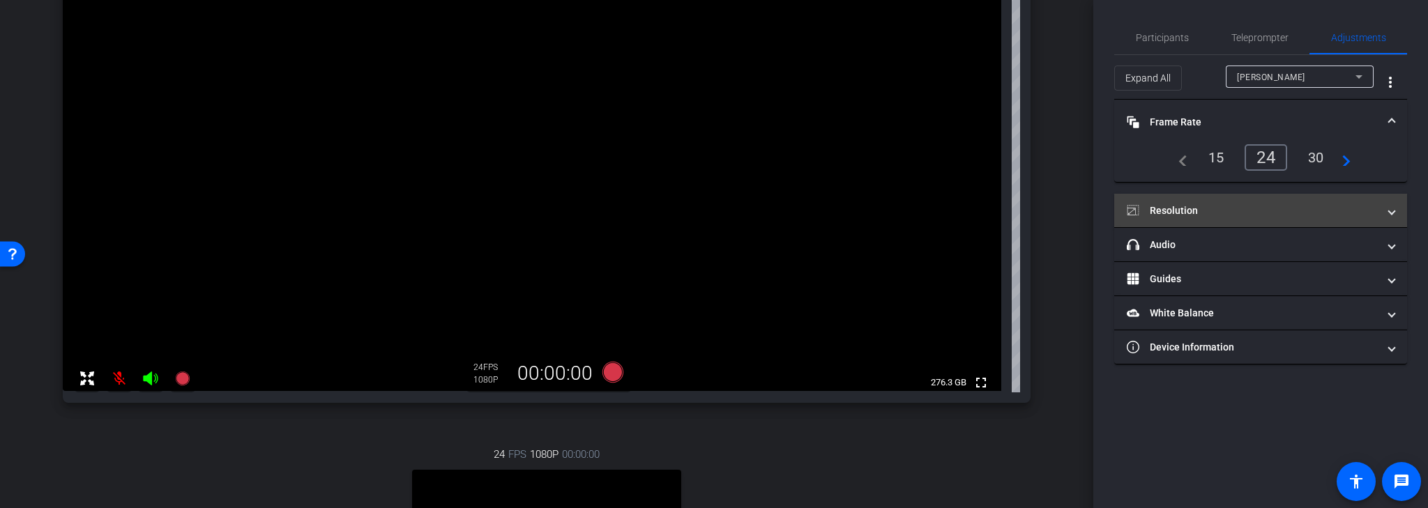
click at [1367, 213] on mat-panel-title "Resolution" at bounding box center [1252, 211] width 251 height 15
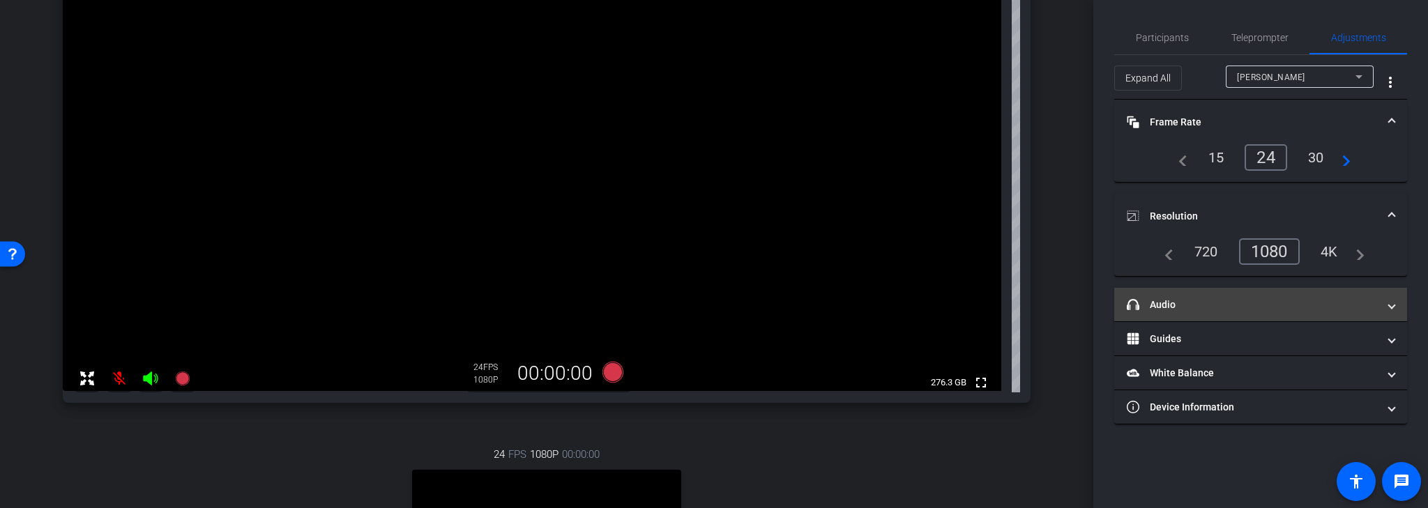
click at [1388, 304] on span "headphone icon Audio" at bounding box center [1258, 305] width 262 height 15
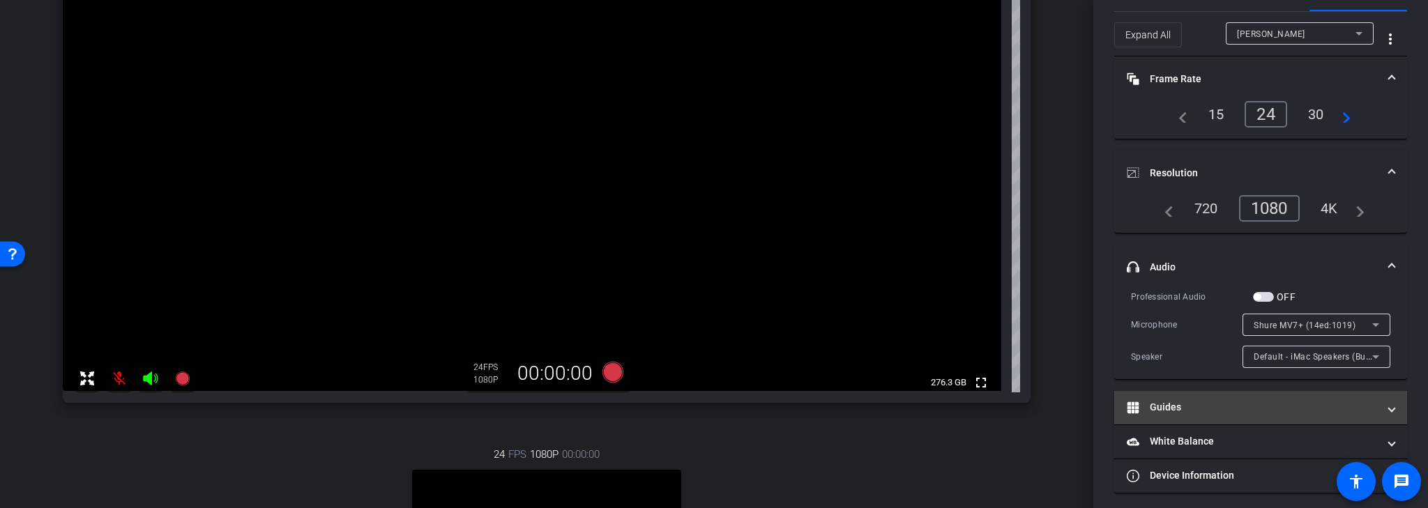
scroll to position [47, 0]
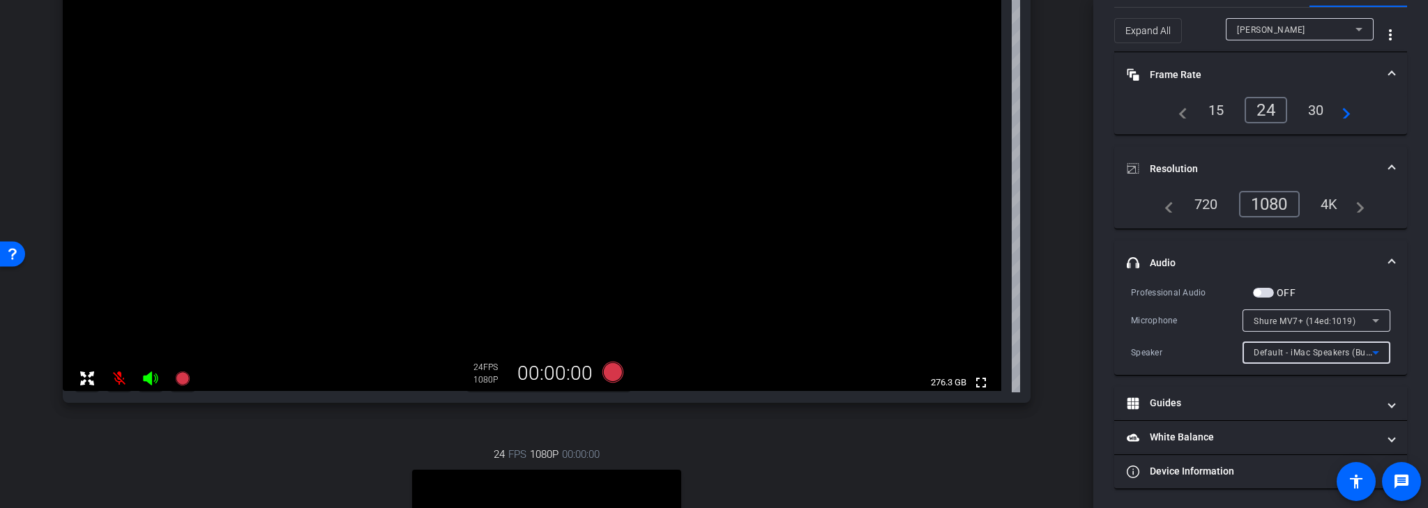
click at [1372, 351] on icon at bounding box center [1375, 352] width 7 height 3
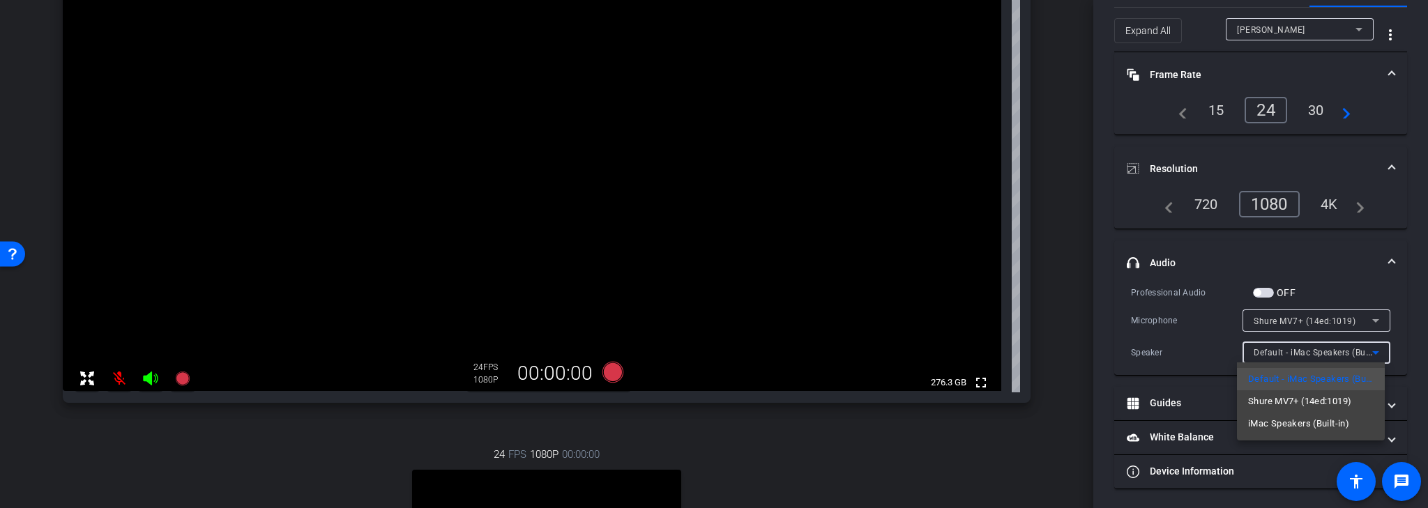
click at [1406, 335] on div at bounding box center [714, 254] width 1428 height 508
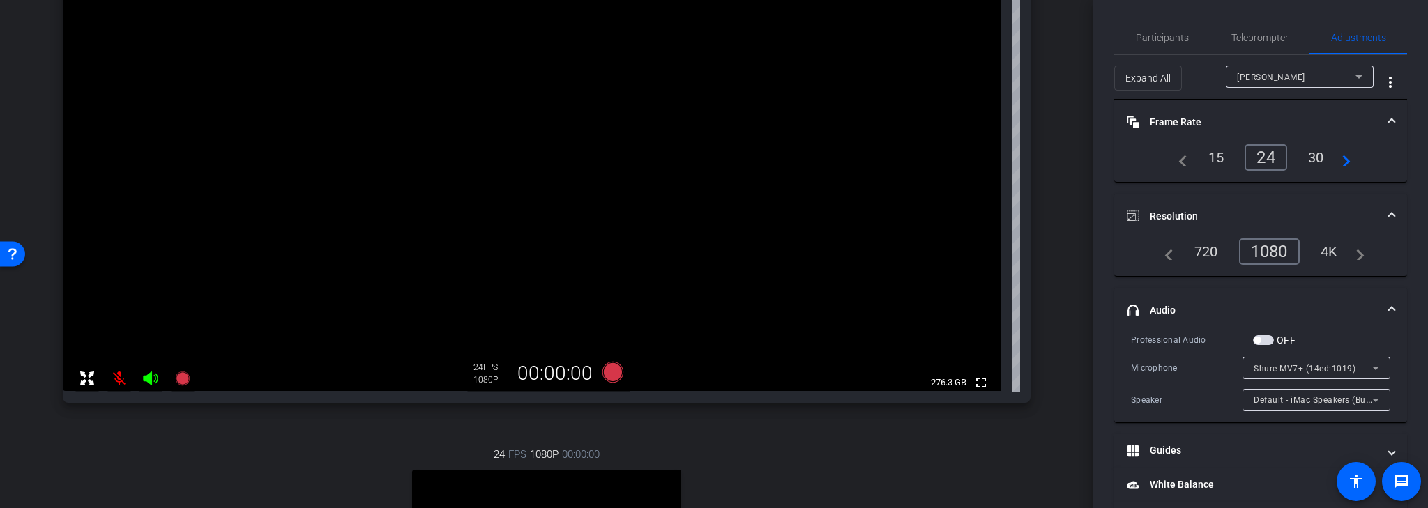
scroll to position [0, 0]
click at [1166, 40] on span "Participants" at bounding box center [1162, 38] width 53 height 10
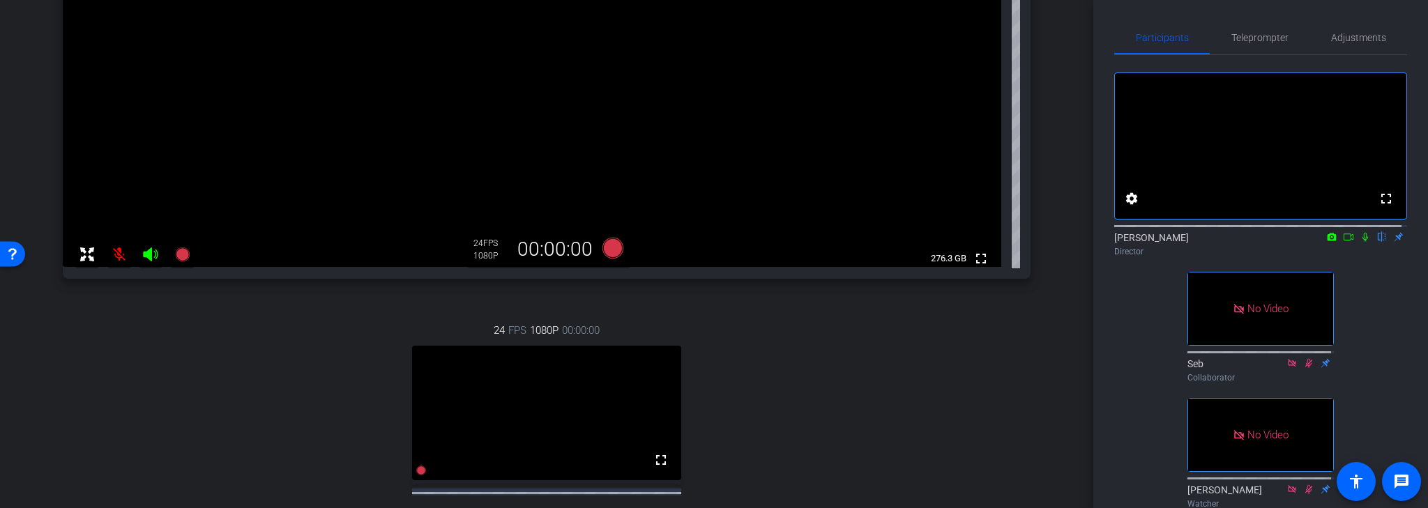
scroll to position [390, 0]
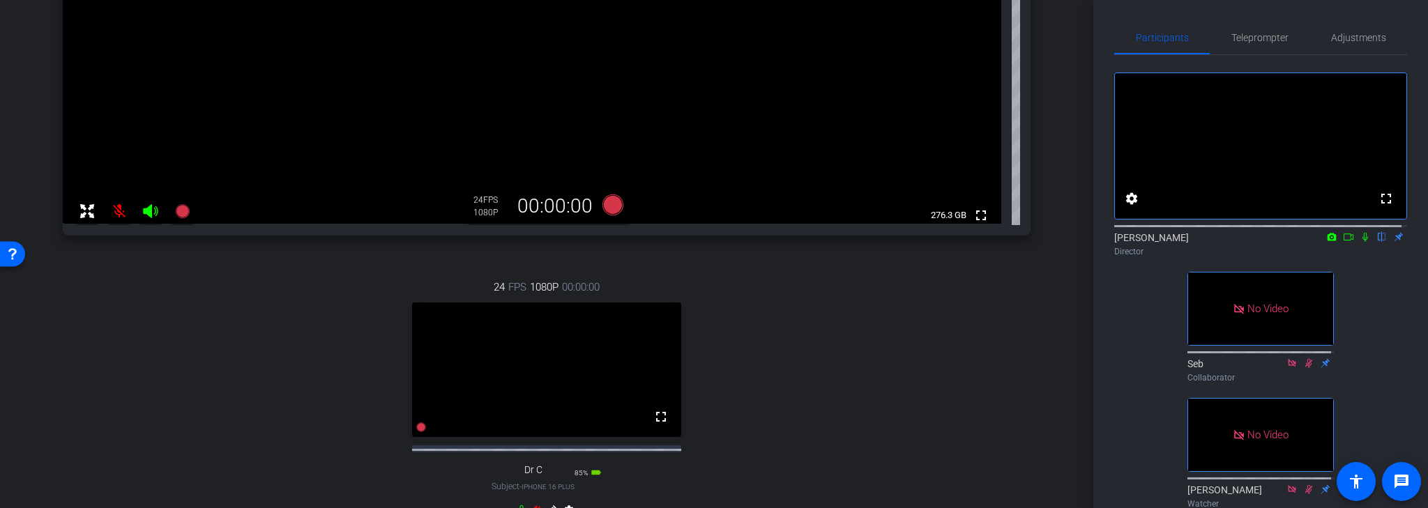
click at [117, 211] on mat-icon at bounding box center [119, 211] width 28 height 28
click at [151, 211] on icon at bounding box center [150, 211] width 15 height 14
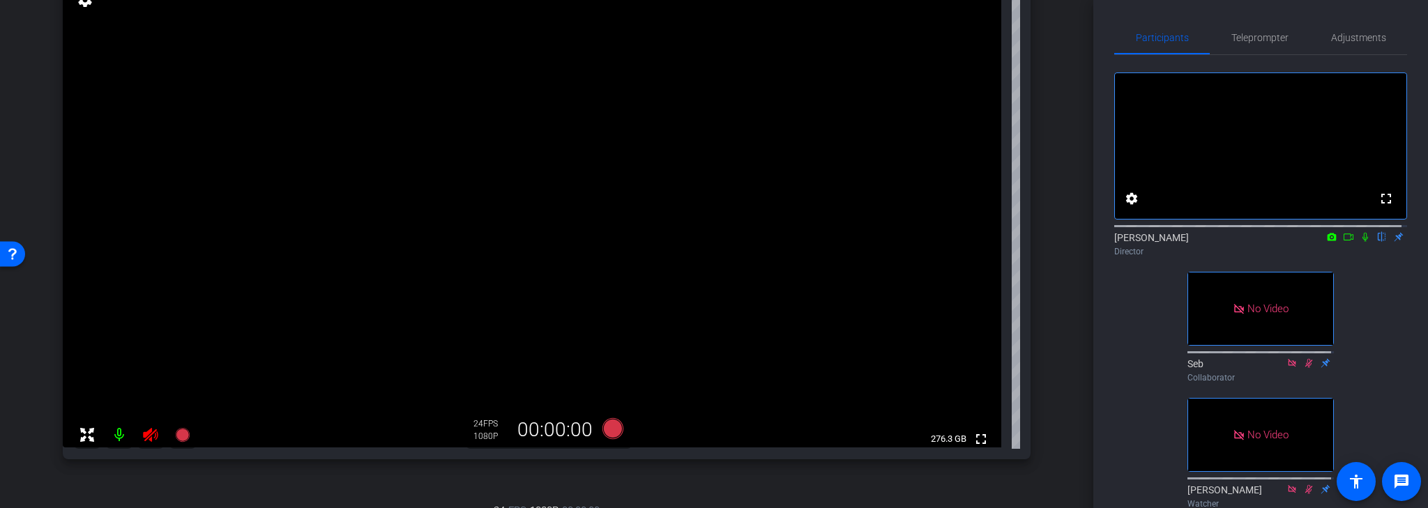
scroll to position [167, 0]
click at [1358, 39] on span "Adjustments" at bounding box center [1358, 38] width 55 height 10
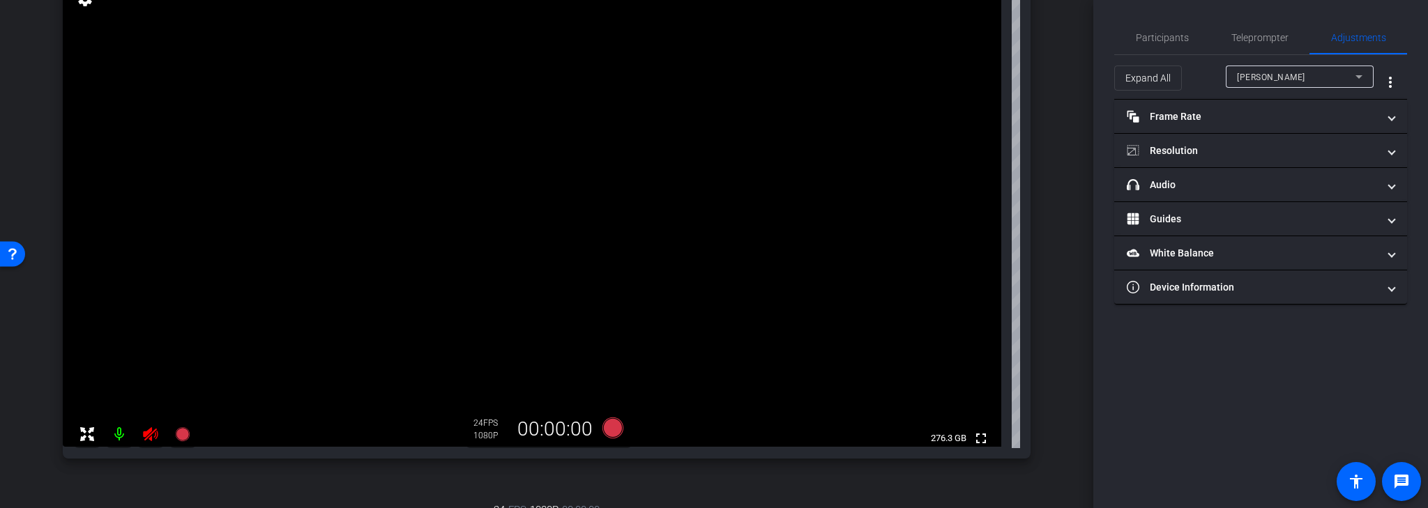
click at [149, 436] on icon at bounding box center [150, 434] width 15 height 14
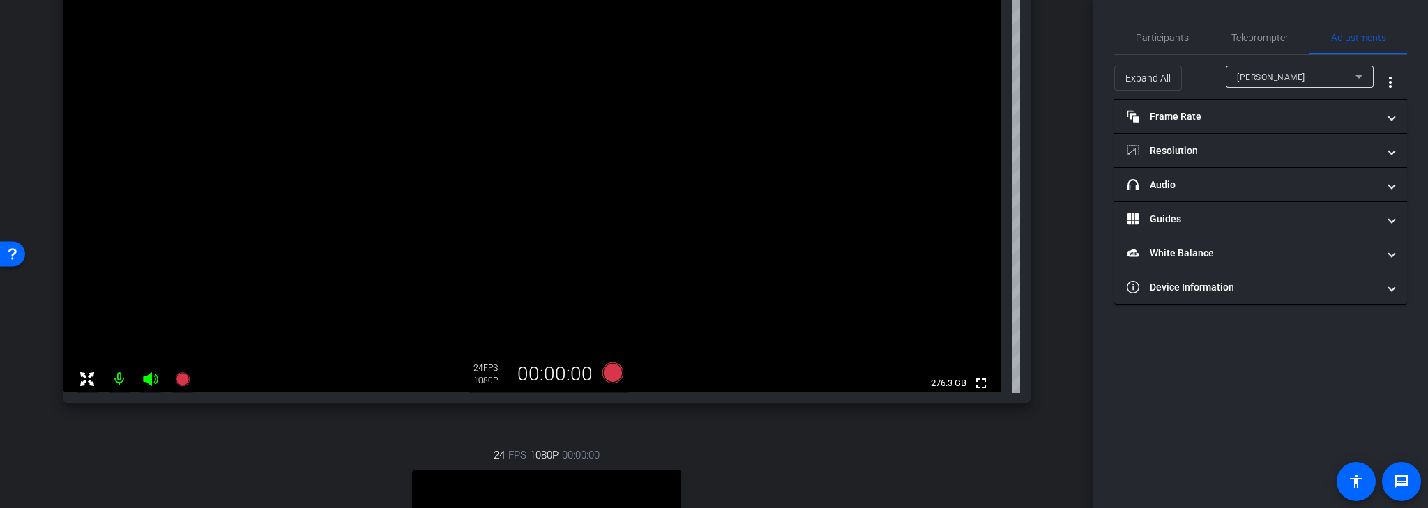
scroll to position [223, 0]
click at [147, 379] on icon at bounding box center [150, 379] width 15 height 14
click at [1171, 36] on span "Participants" at bounding box center [1162, 38] width 53 height 10
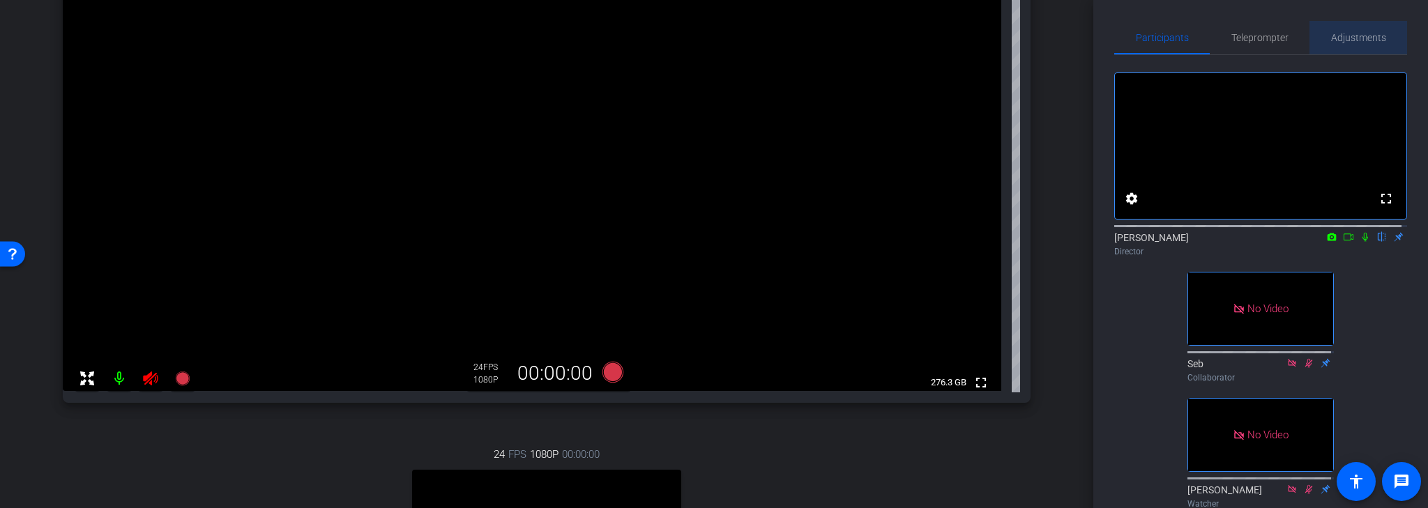
click at [1364, 30] on span "Adjustments" at bounding box center [1358, 37] width 55 height 33
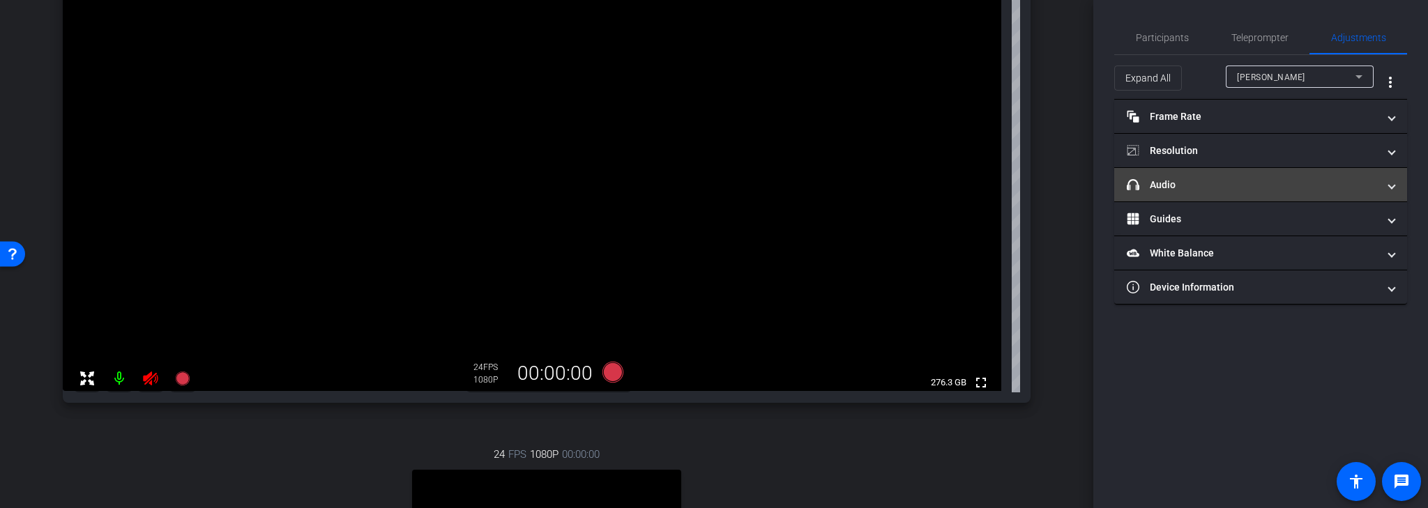
click at [1371, 188] on mat-panel-title "headphone icon Audio" at bounding box center [1252, 185] width 251 height 15
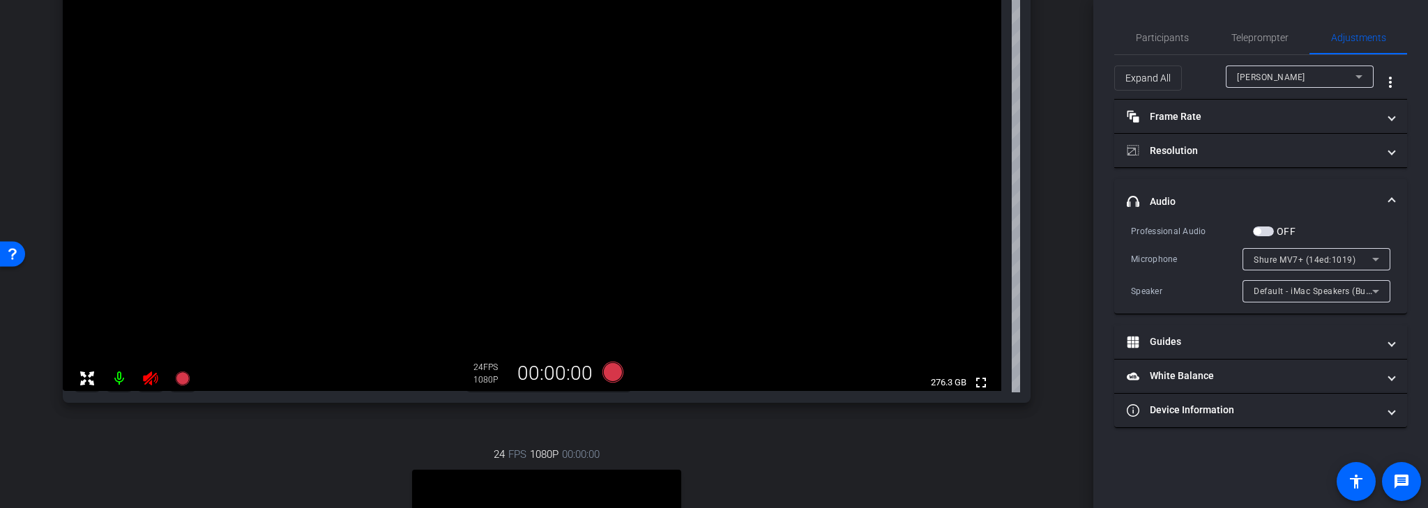
click at [1371, 291] on icon at bounding box center [1375, 291] width 17 height 17
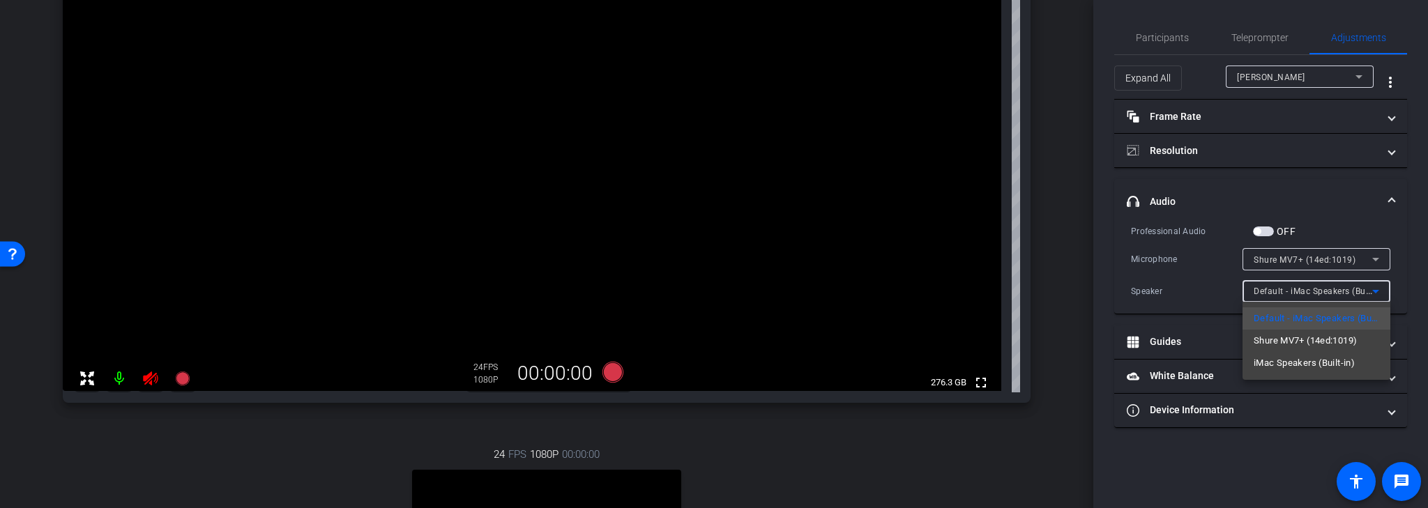
click at [1344, 365] on span "iMac Speakers (Built-in)" at bounding box center [1304, 363] width 101 height 17
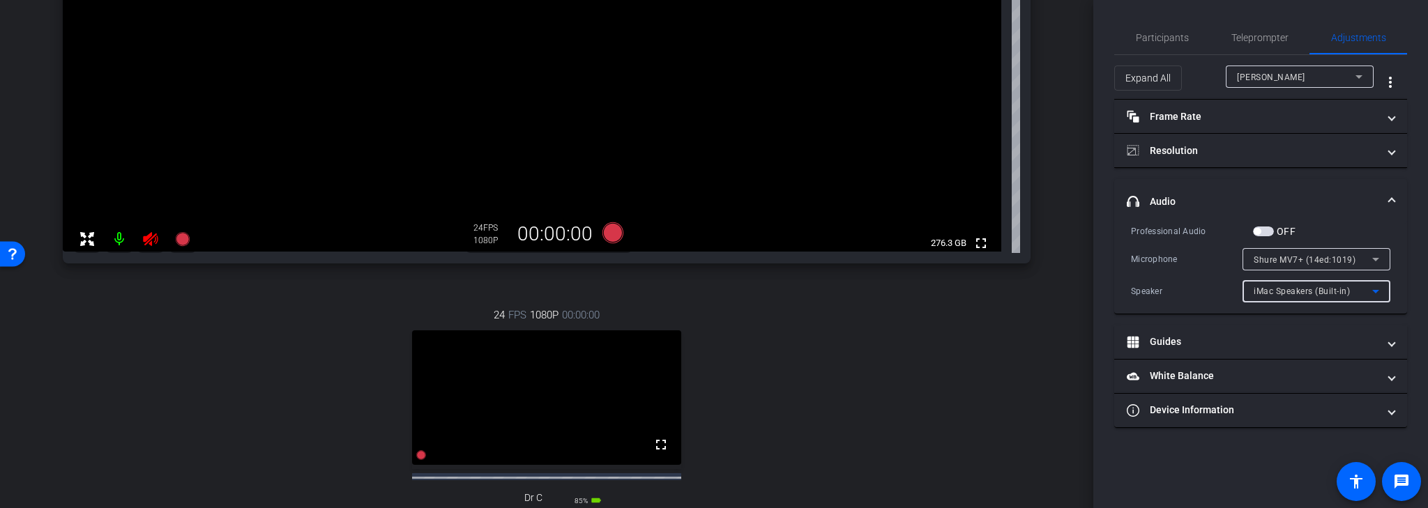
scroll to position [390, 0]
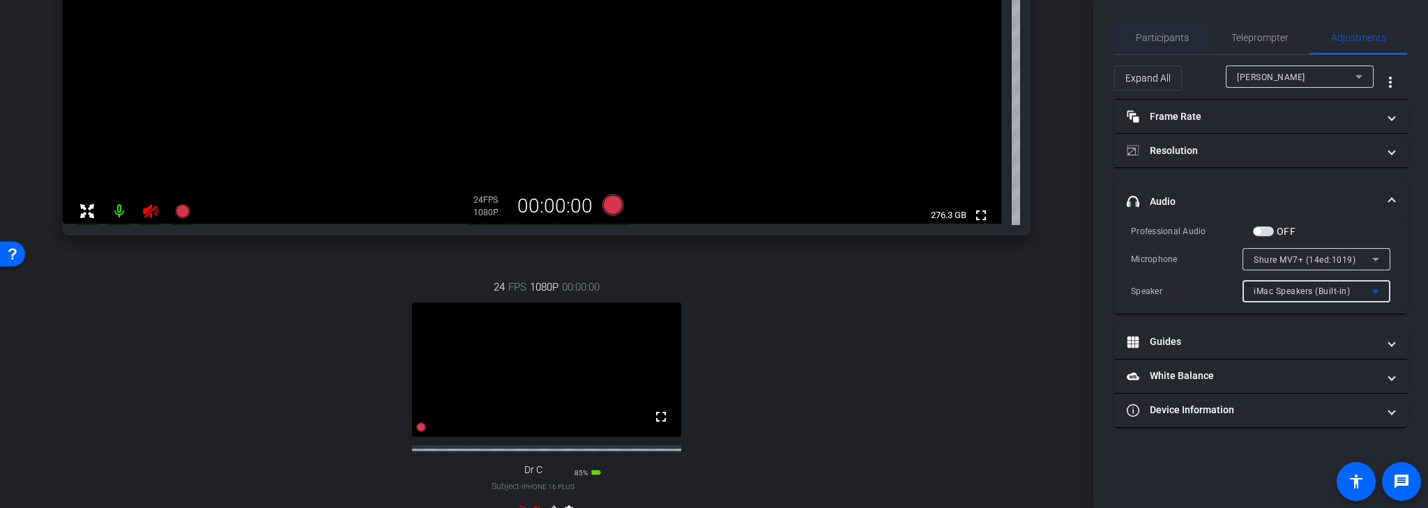
click at [1164, 35] on span "Participants" at bounding box center [1162, 38] width 53 height 10
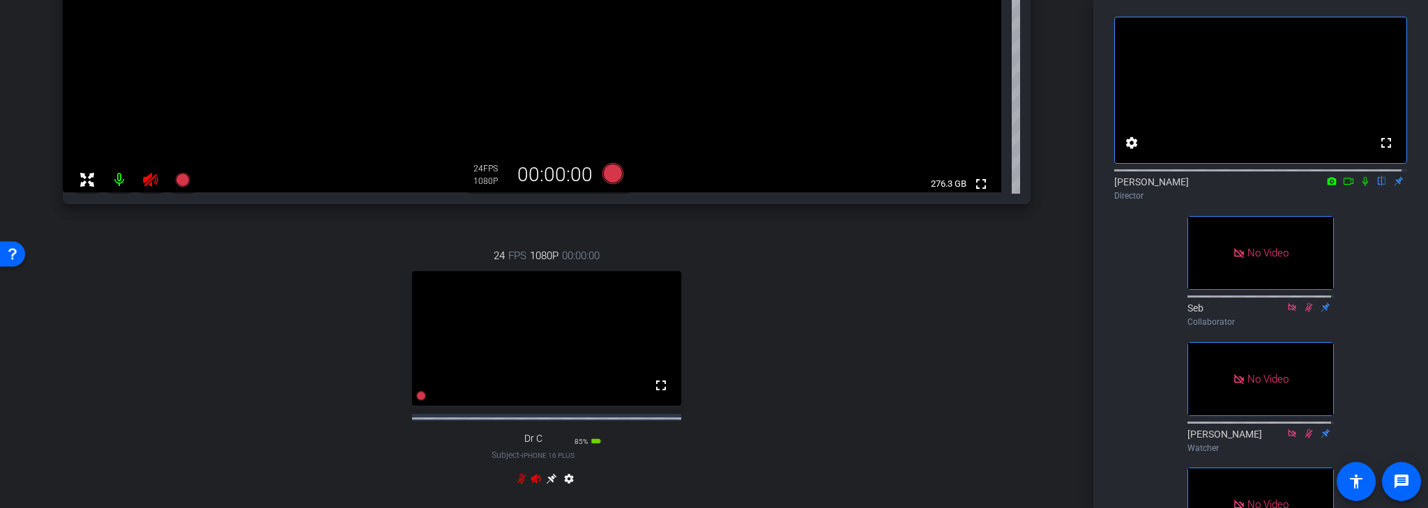
scroll to position [446, 0]
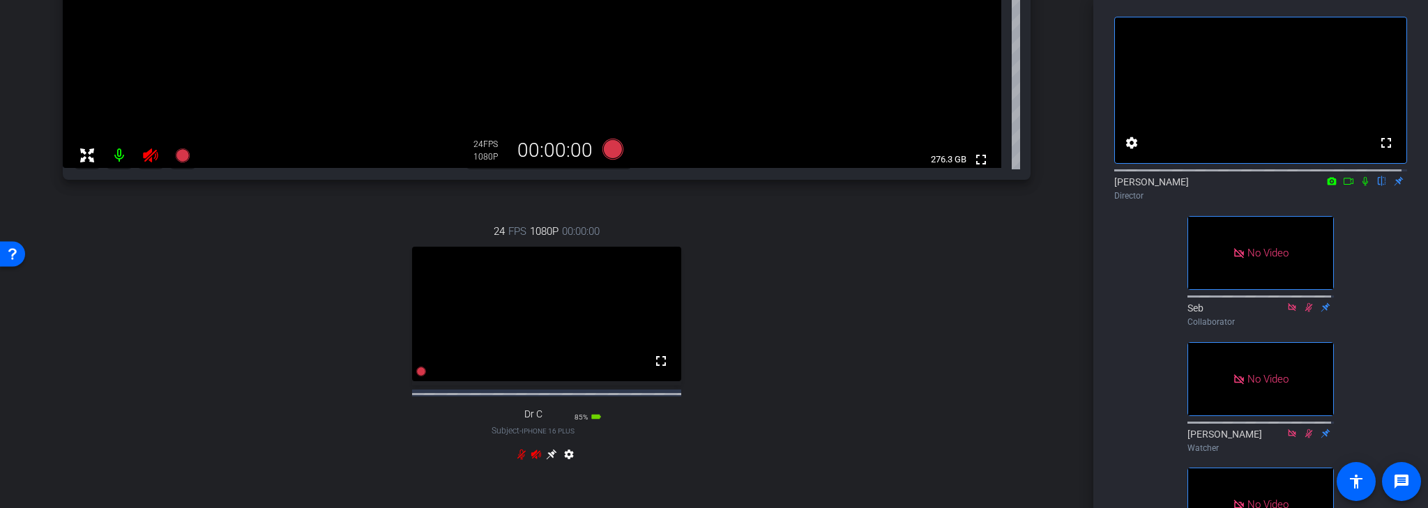
click at [151, 158] on icon at bounding box center [150, 156] width 15 height 14
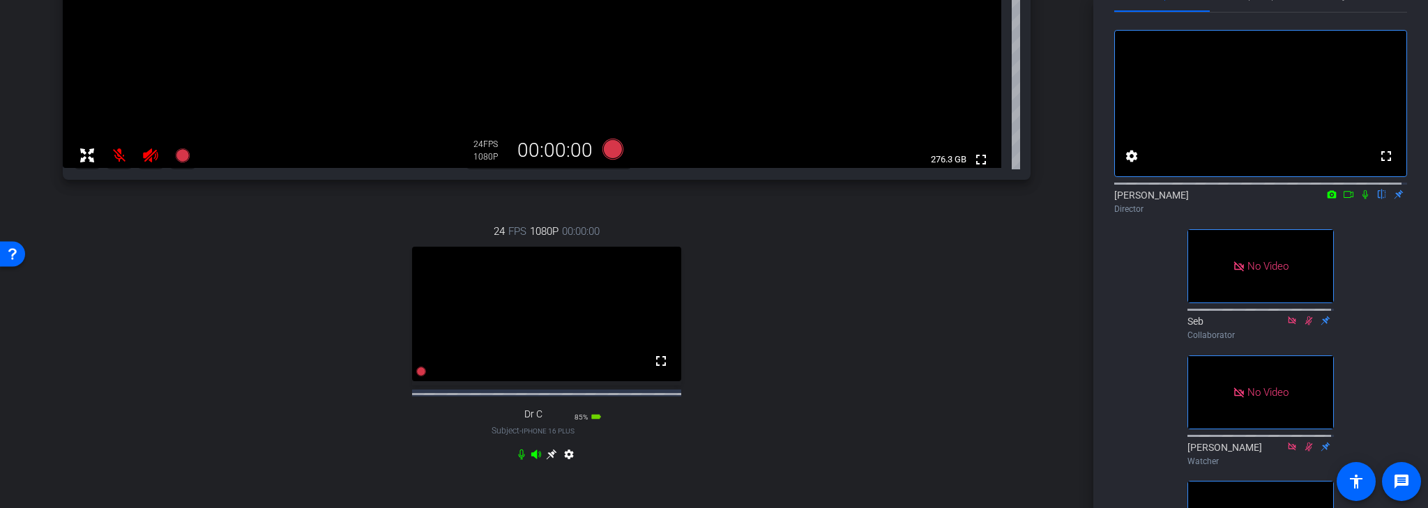
click at [568, 323] on video at bounding box center [546, 314] width 269 height 135
click at [549, 460] on icon at bounding box center [551, 455] width 10 height 10
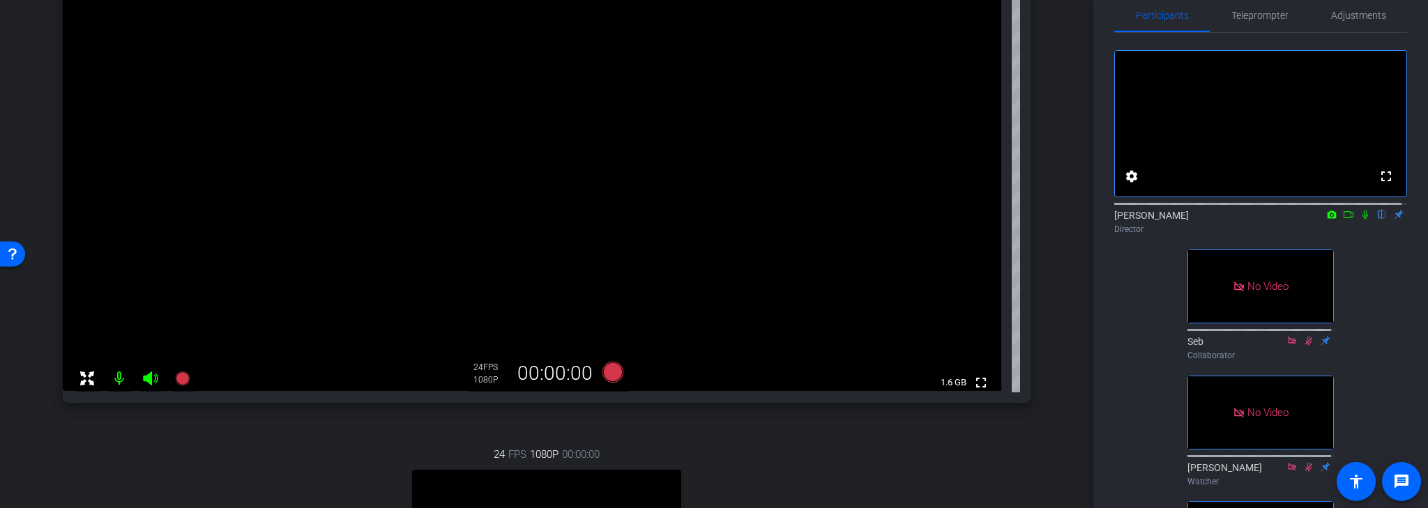
scroll to position [0, 0]
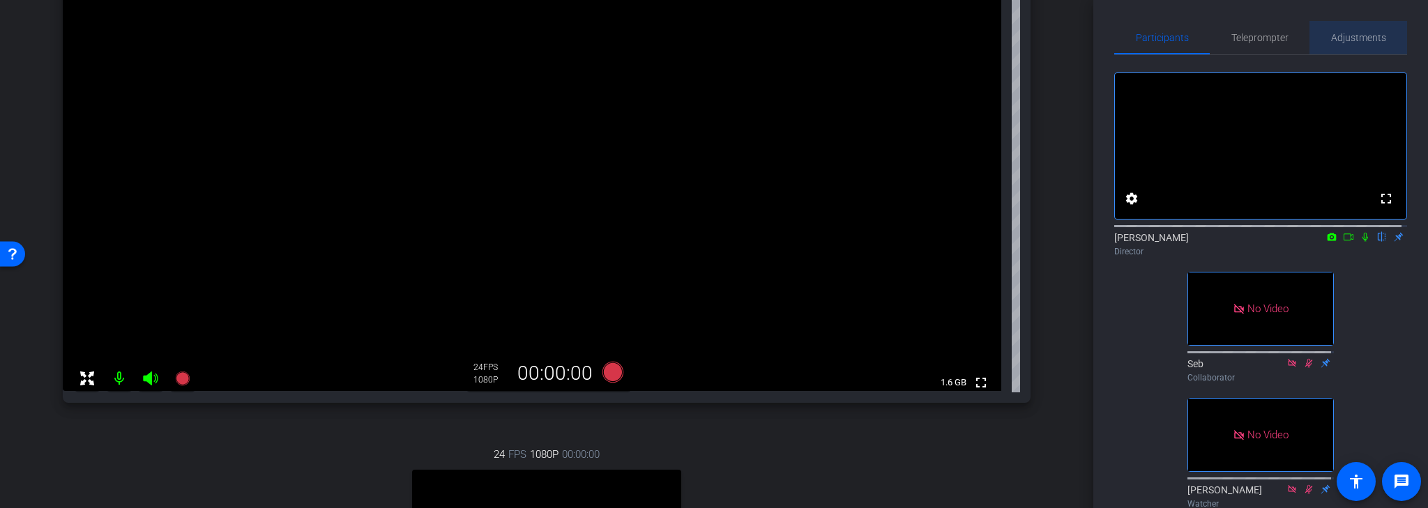
click at [1382, 38] on div "Adjustments" at bounding box center [1358, 37] width 98 height 33
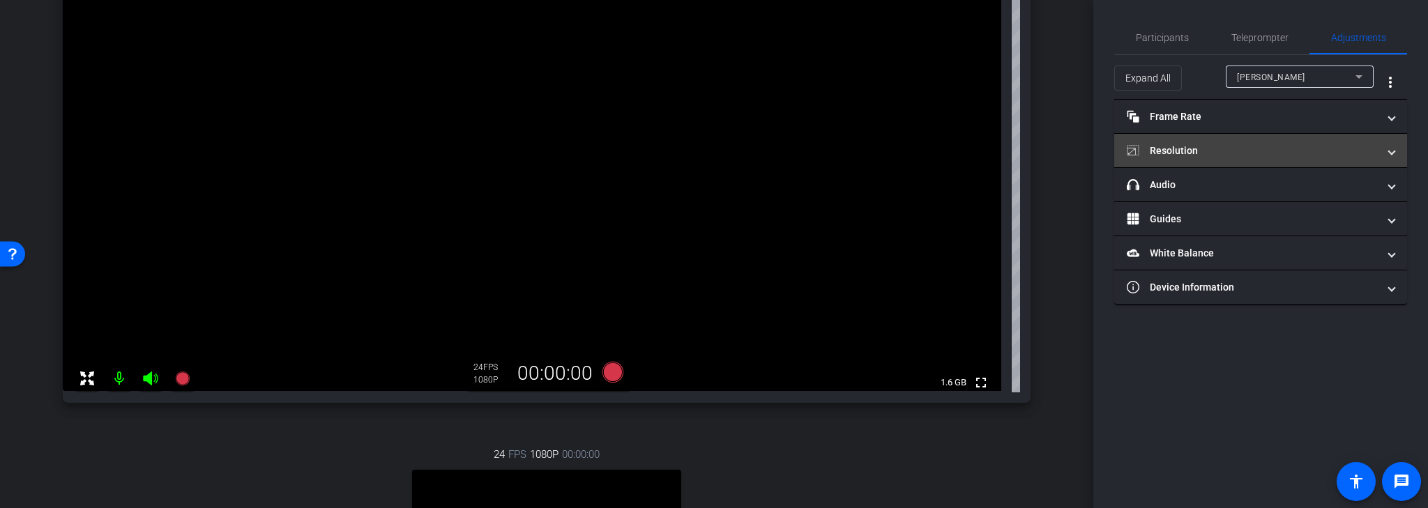
click at [1392, 149] on span at bounding box center [1392, 151] width 6 height 15
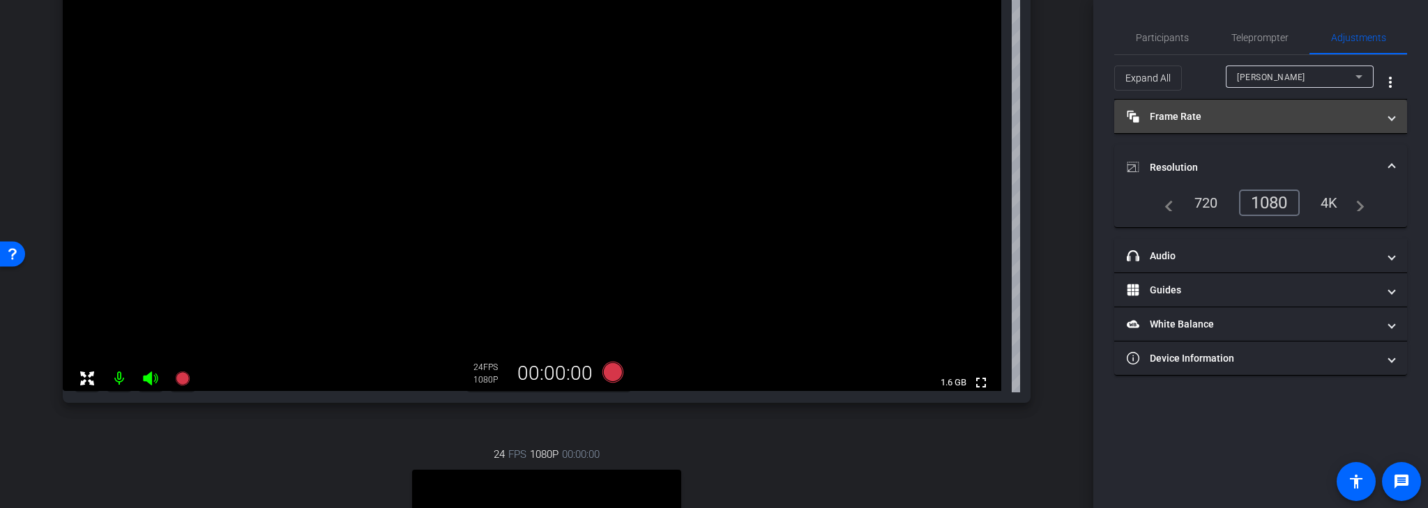
click at [1392, 111] on span at bounding box center [1392, 116] width 6 height 15
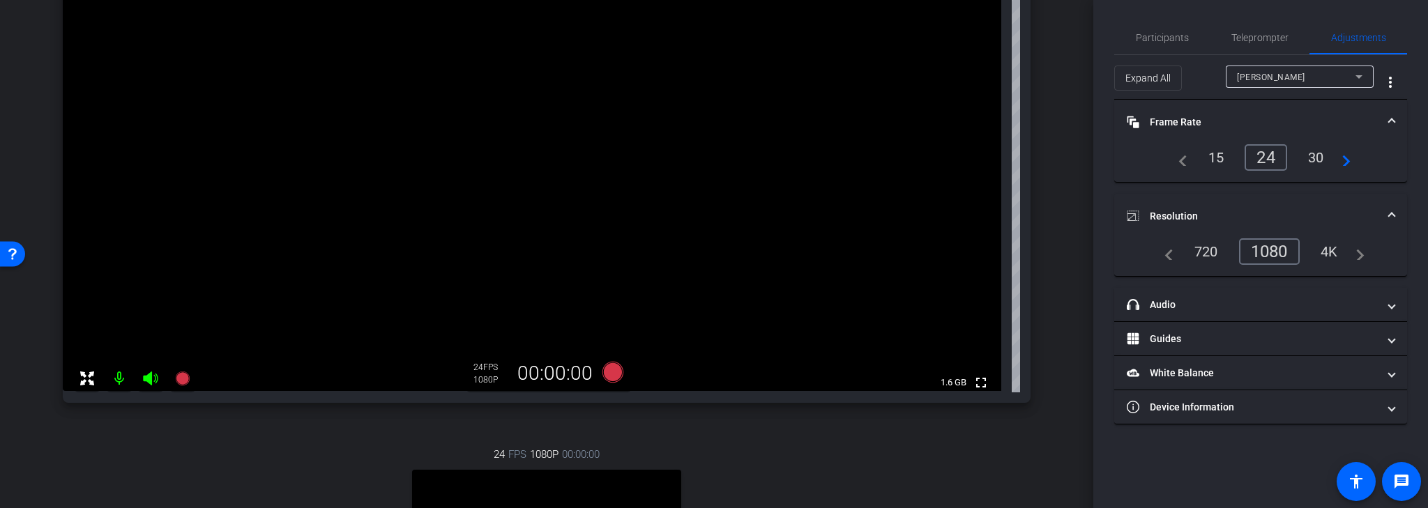
click at [1395, 115] on span at bounding box center [1392, 122] width 6 height 15
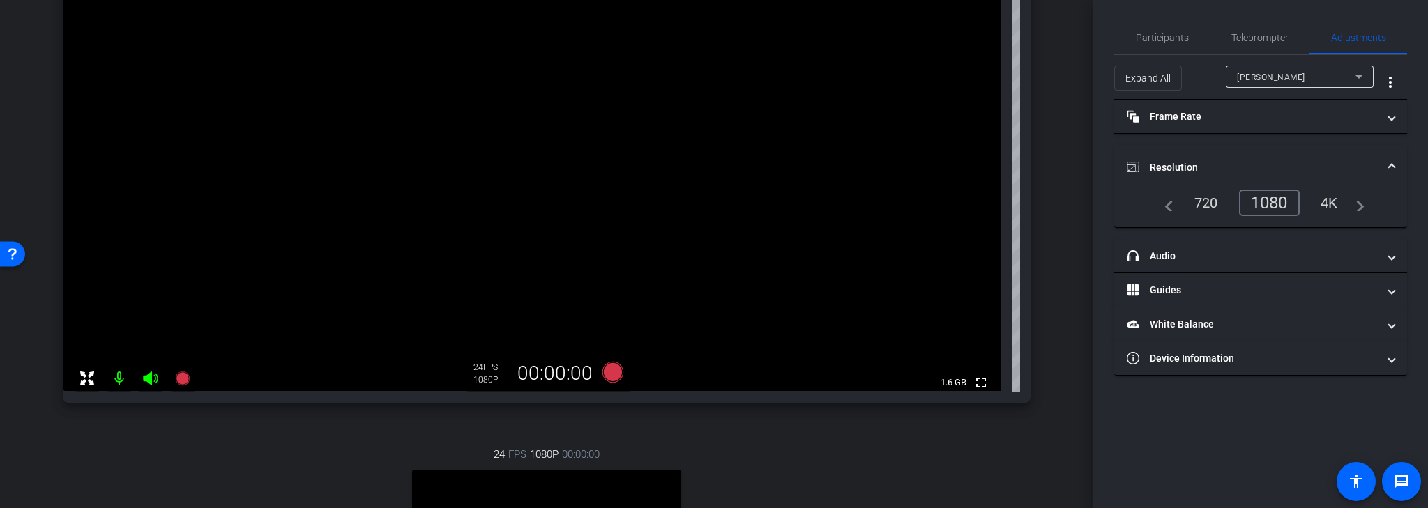
click at [1392, 154] on mat-expansion-panel-header "Resolution" at bounding box center [1260, 167] width 293 height 45
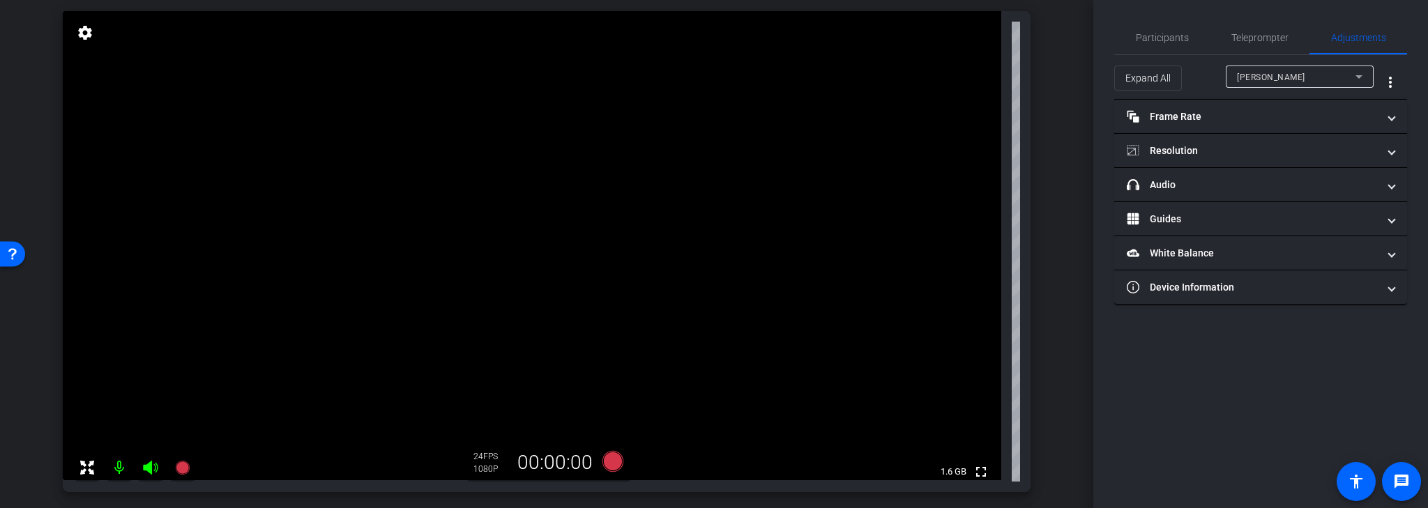
scroll to position [112, 0]
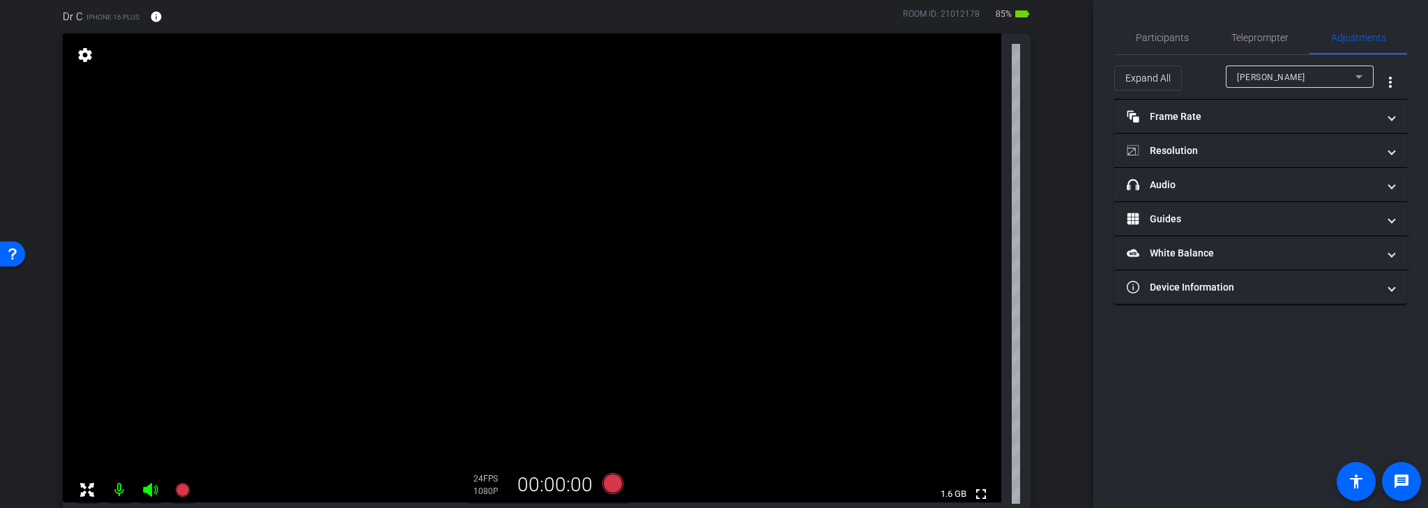
click at [86, 58] on mat-icon "settings" at bounding box center [85, 55] width 20 height 17
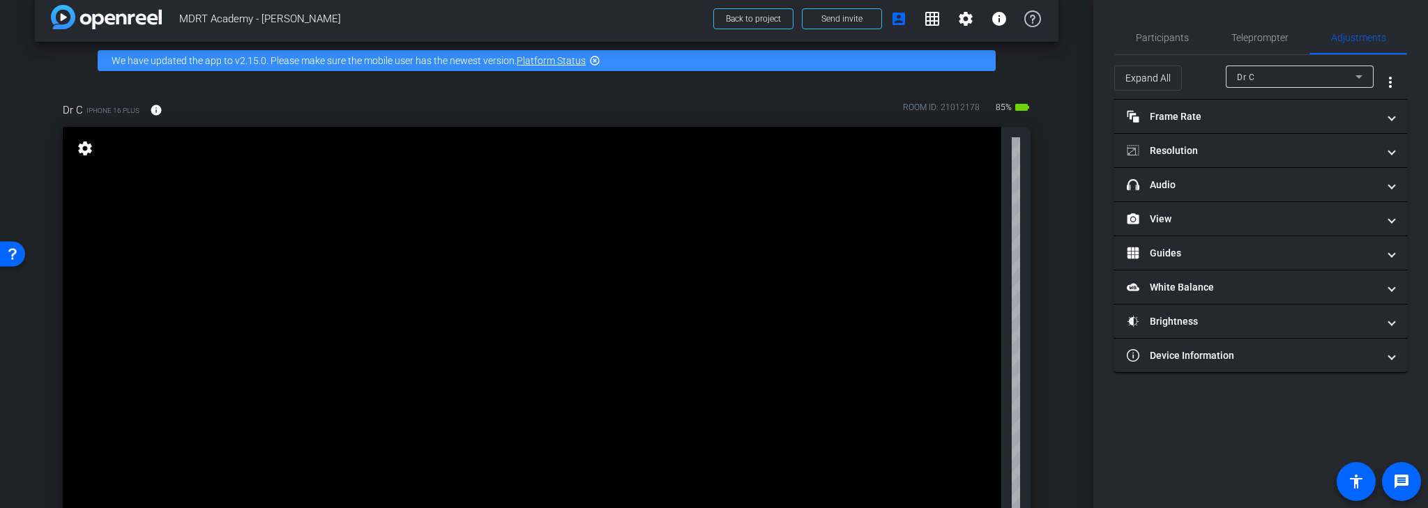
scroll to position [0, 0]
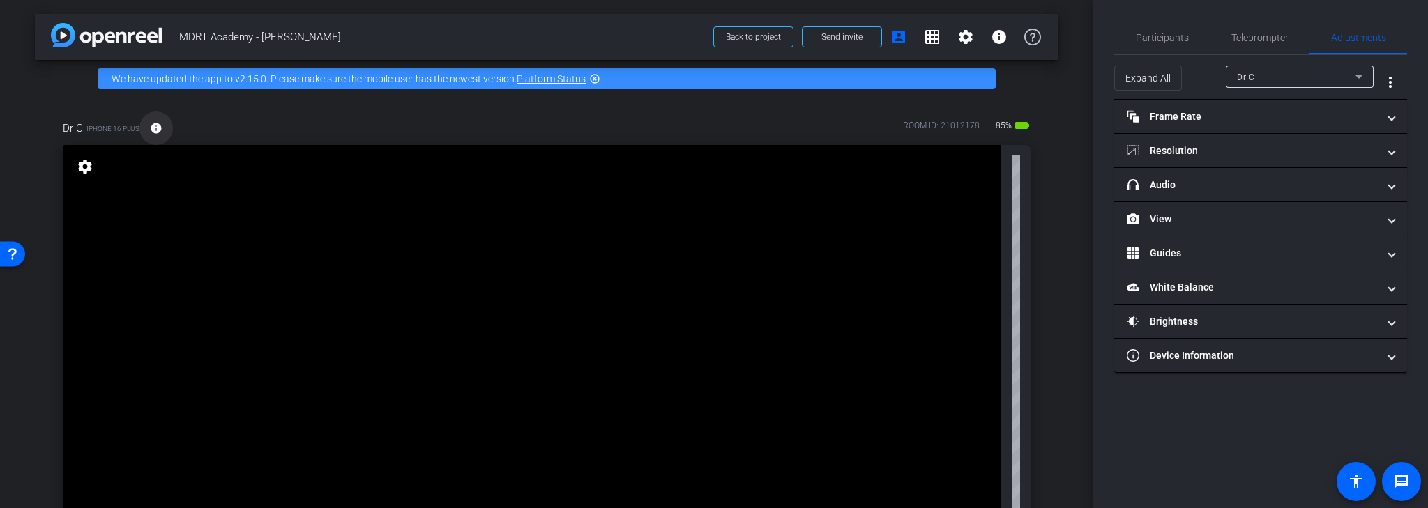
click at [156, 126] on mat-icon "info" at bounding box center [156, 128] width 13 height 13
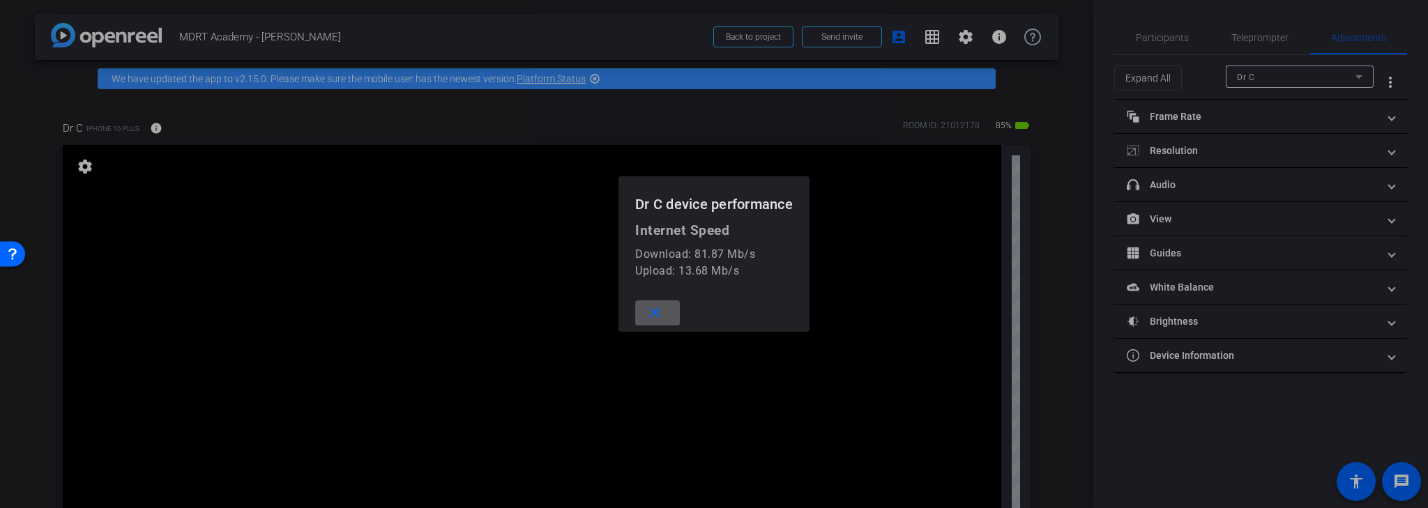
click at [669, 310] on span at bounding box center [657, 312] width 45 height 33
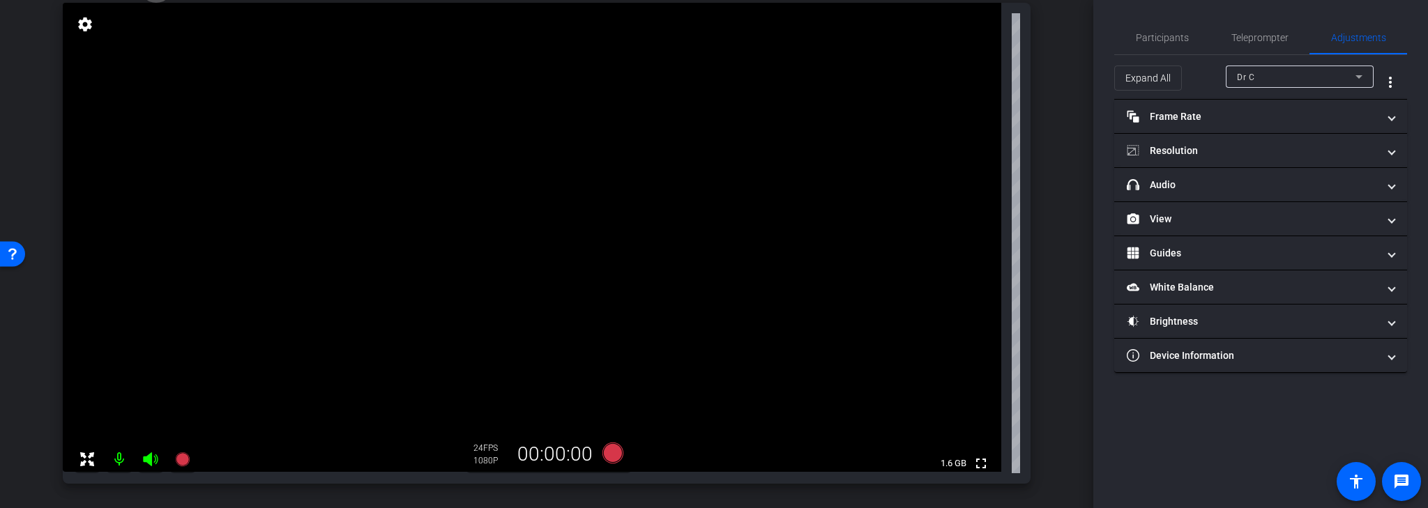
scroll to position [167, 0]
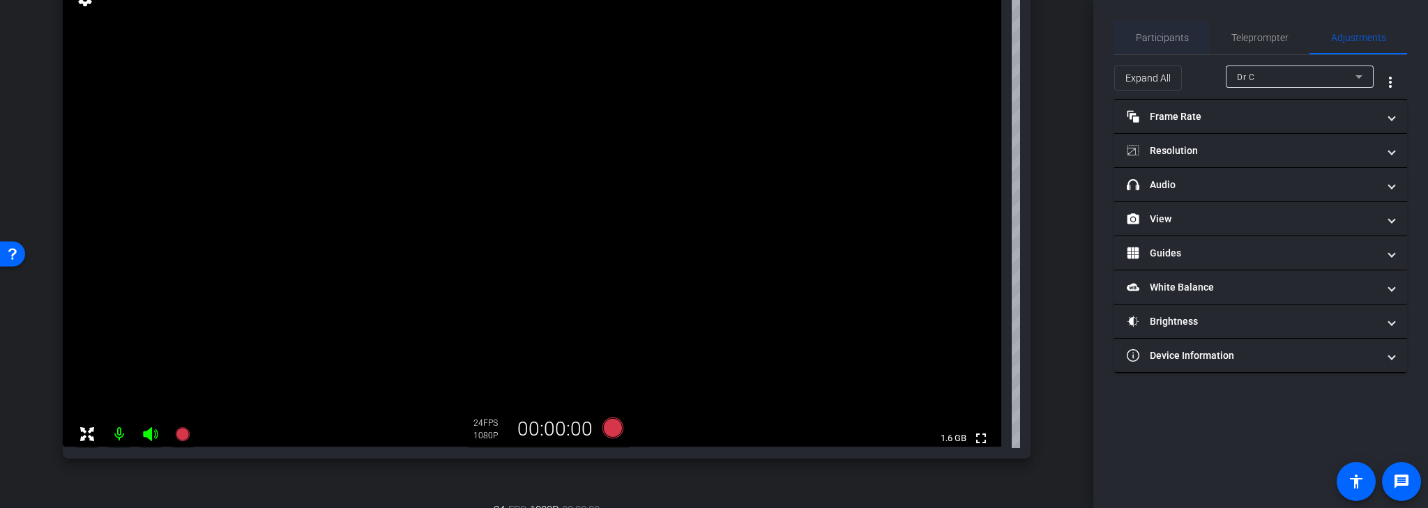
click at [1144, 37] on span "Participants" at bounding box center [1162, 38] width 53 height 10
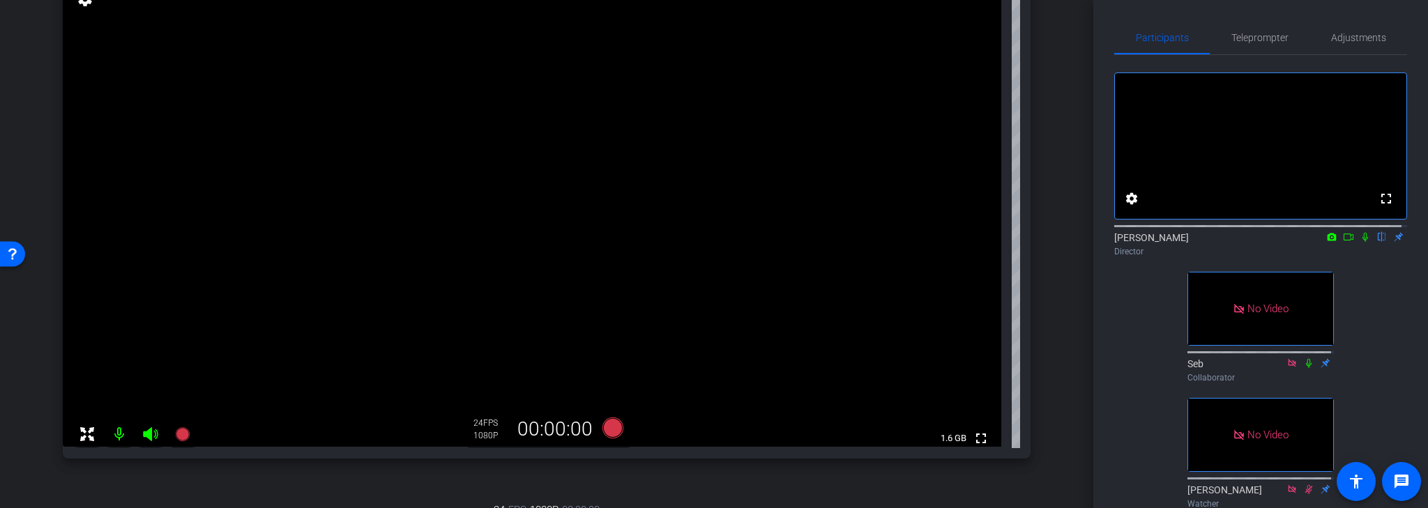
click at [1364, 242] on icon at bounding box center [1365, 237] width 11 height 10
click at [149, 436] on icon at bounding box center [150, 434] width 15 height 14
click at [118, 436] on mat-icon at bounding box center [119, 434] width 28 height 28
click at [120, 434] on mat-icon at bounding box center [119, 434] width 28 height 28
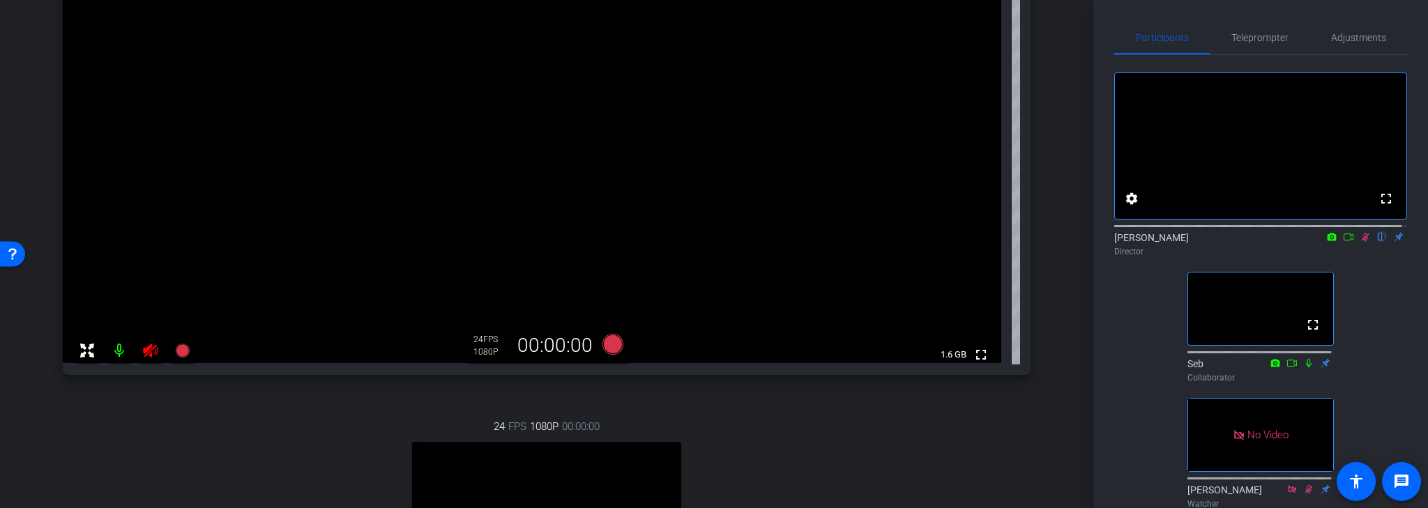
scroll to position [223, 0]
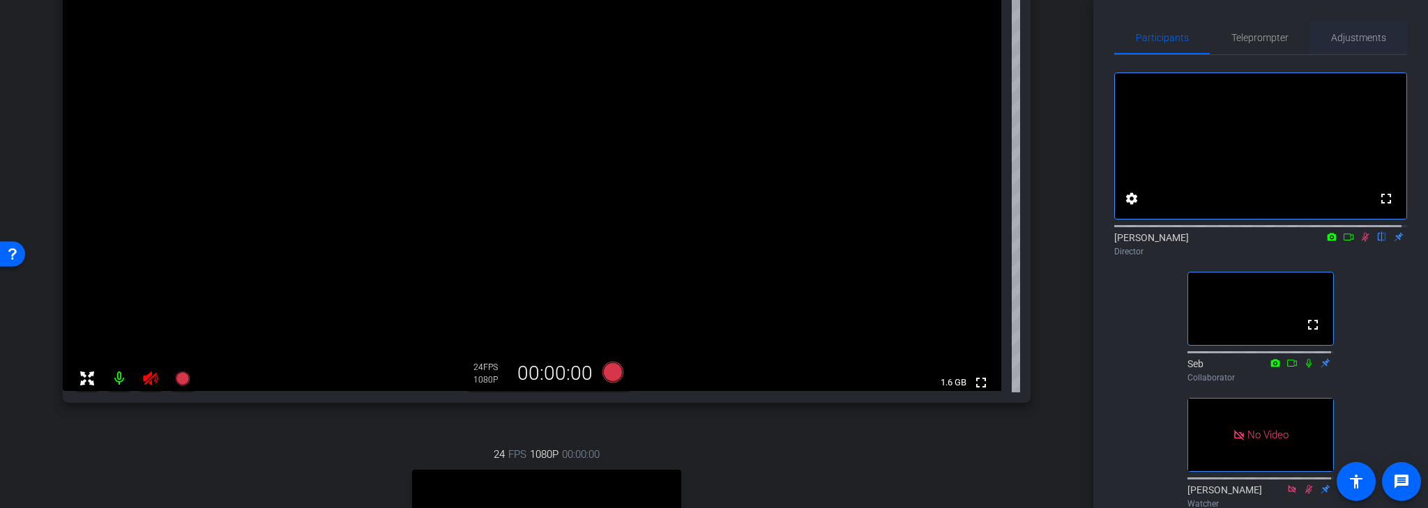
click at [1349, 35] on span "Adjustments" at bounding box center [1358, 38] width 55 height 10
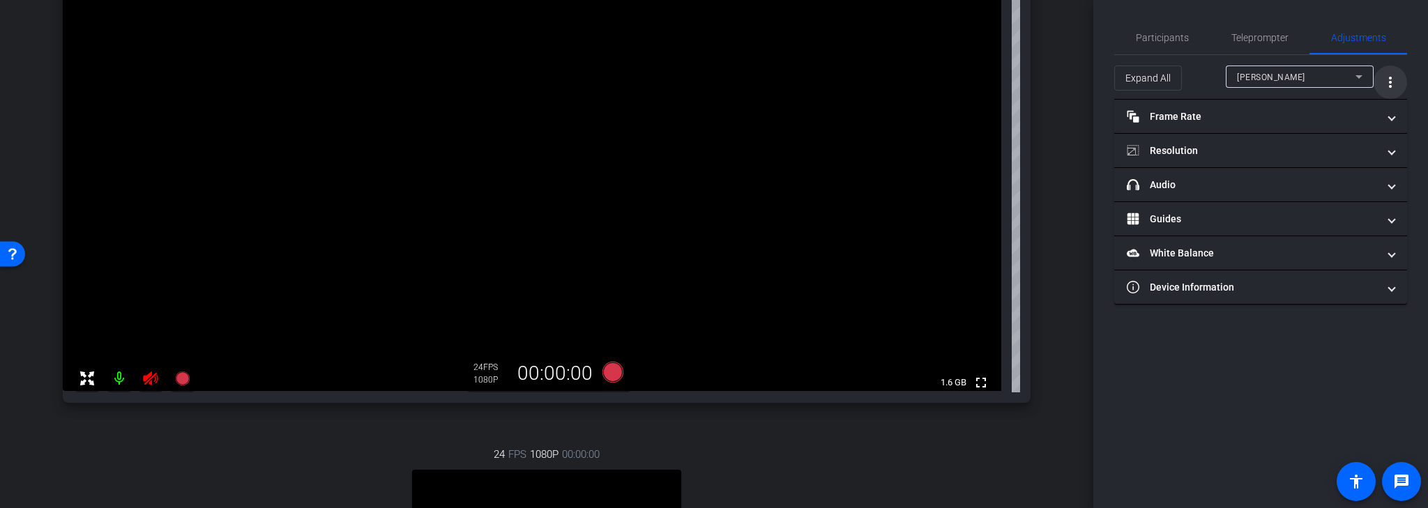
click at [1392, 82] on mat-icon "more_vert" at bounding box center [1390, 82] width 17 height 17
click at [1361, 74] on div at bounding box center [714, 254] width 1428 height 508
click at [1357, 75] on icon at bounding box center [1359, 76] width 7 height 3
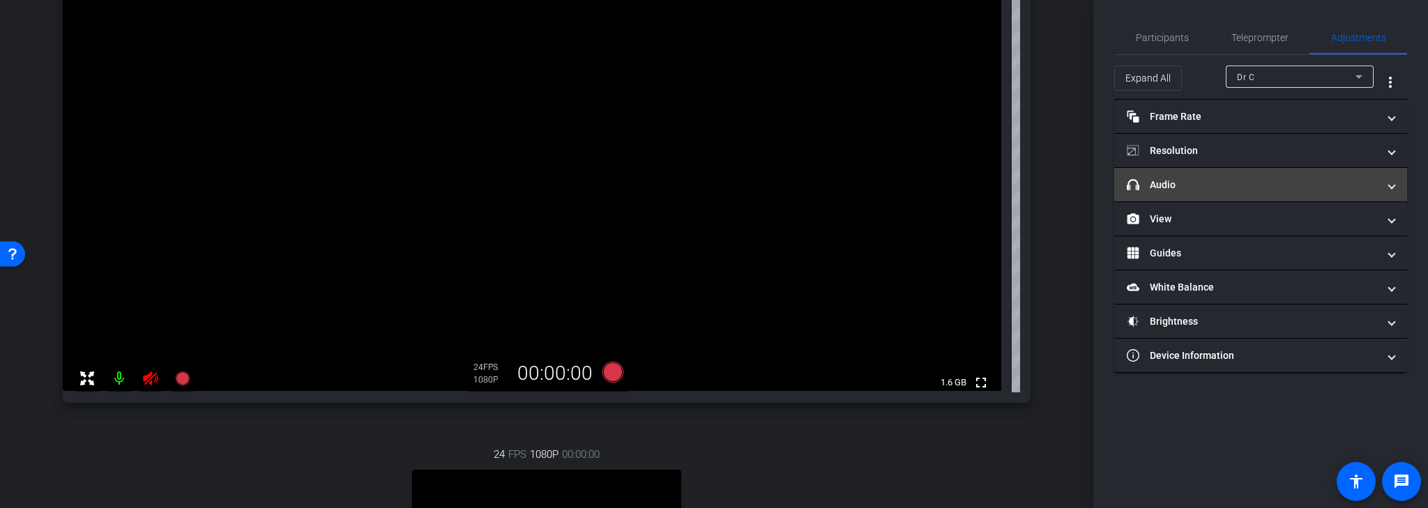
click at [1203, 181] on mat-panel-title "headphone icon Audio" at bounding box center [1252, 185] width 251 height 15
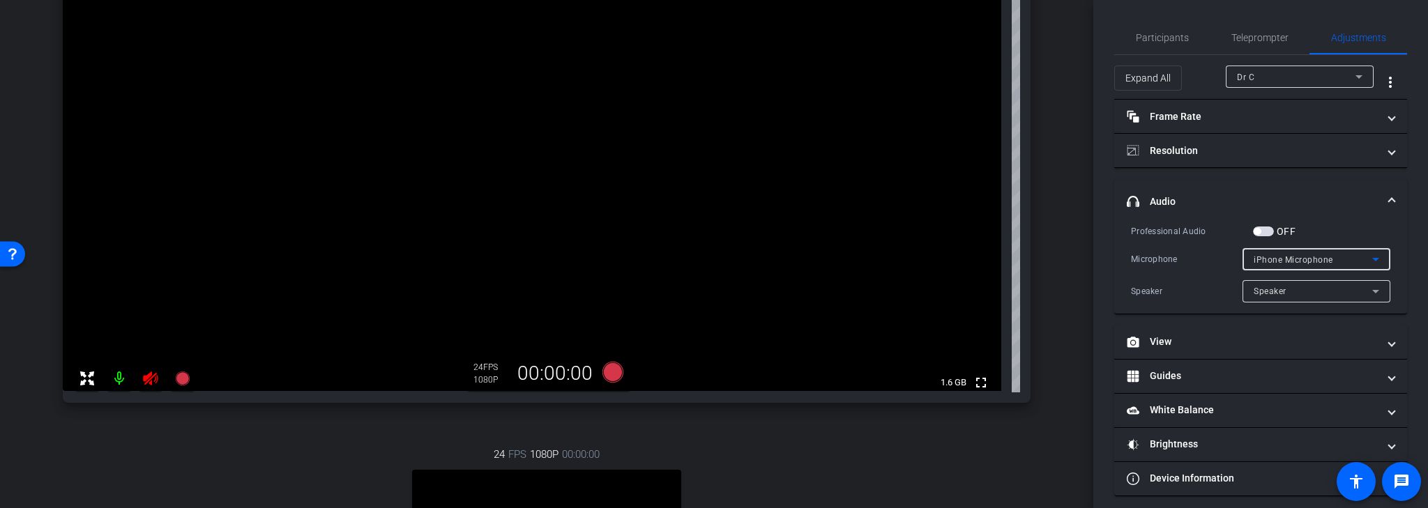
click at [1317, 260] on span "iPhone Microphone" at bounding box center [1293, 260] width 79 height 10
click at [1319, 258] on div at bounding box center [714, 254] width 1428 height 508
click at [1326, 287] on div "Speaker" at bounding box center [1313, 290] width 119 height 17
click at [1315, 290] on div at bounding box center [714, 254] width 1428 height 508
click at [1389, 195] on span at bounding box center [1392, 202] width 6 height 15
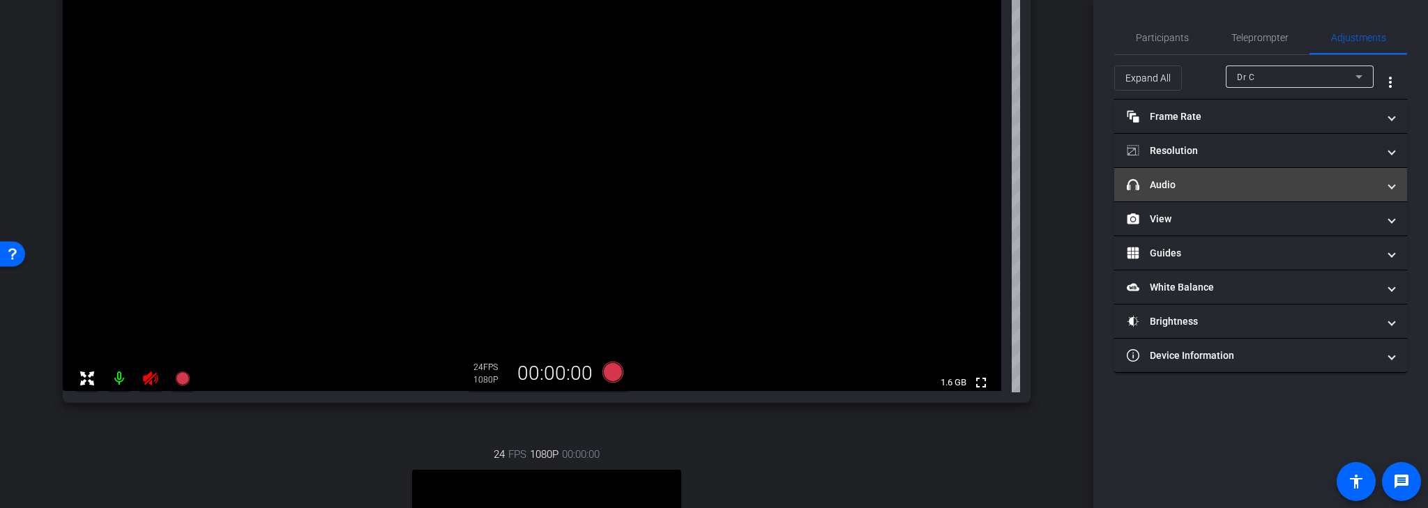
click at [1276, 188] on mat-panel-title "headphone icon Audio" at bounding box center [1252, 185] width 251 height 15
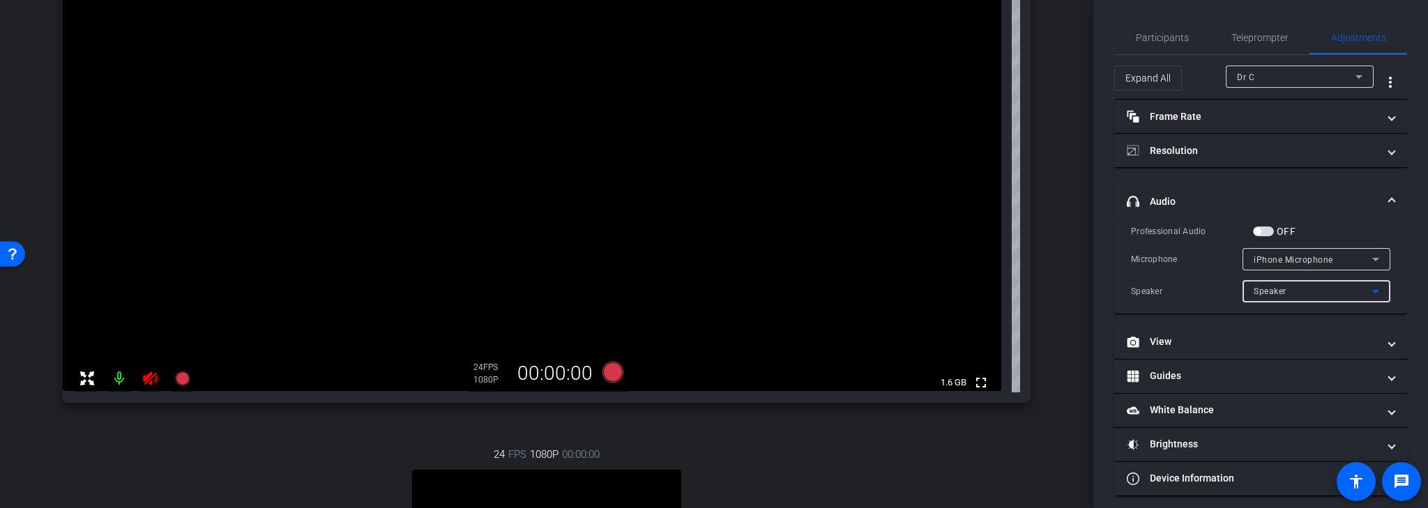
click at [1325, 292] on div "Speaker" at bounding box center [1313, 290] width 119 height 17
click at [1375, 289] on div at bounding box center [714, 254] width 1428 height 508
click at [1372, 258] on icon at bounding box center [1375, 259] width 7 height 3
click at [1370, 257] on div at bounding box center [714, 254] width 1428 height 508
click at [1353, 78] on icon at bounding box center [1359, 76] width 17 height 17
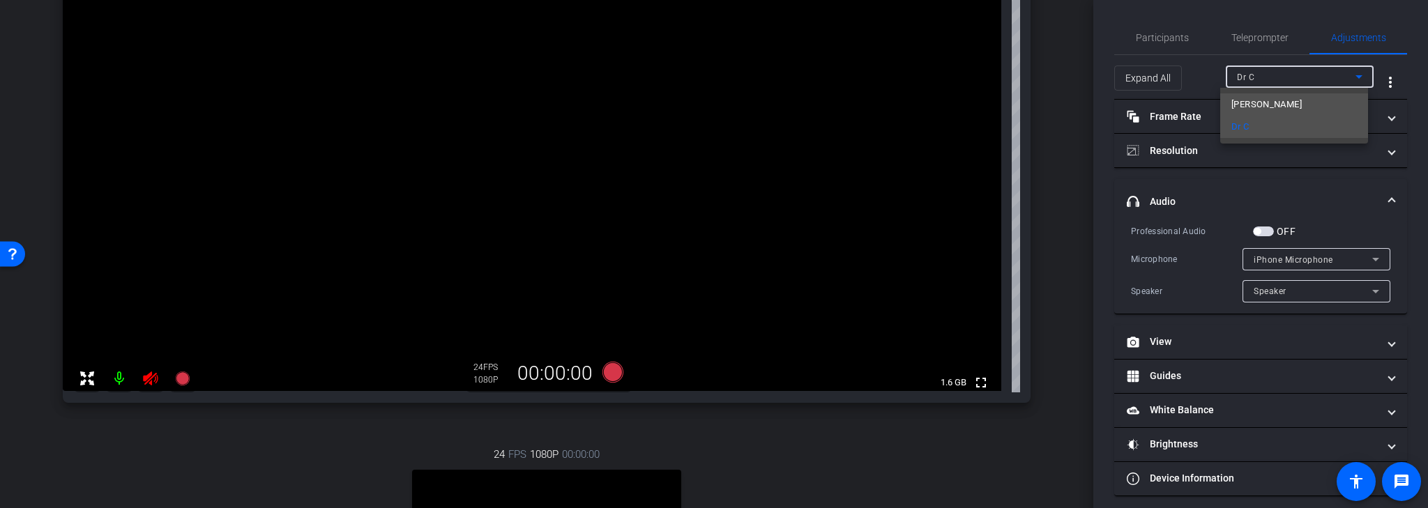
click at [1263, 105] on span "[PERSON_NAME]" at bounding box center [1266, 104] width 70 height 17
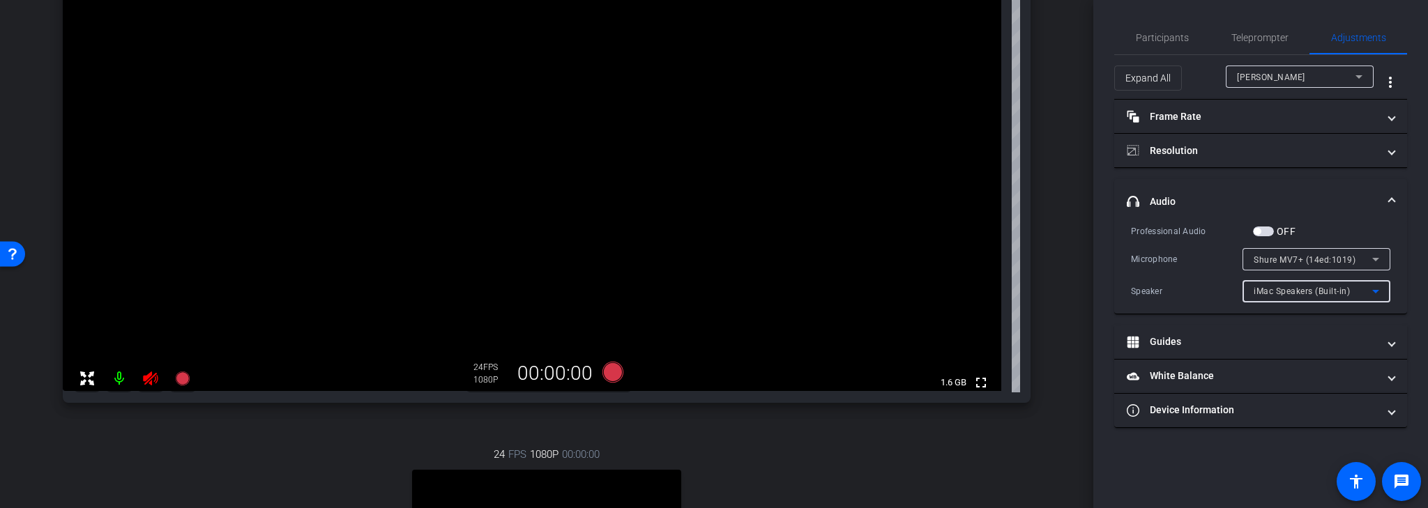
click at [1380, 290] on icon at bounding box center [1375, 291] width 17 height 17
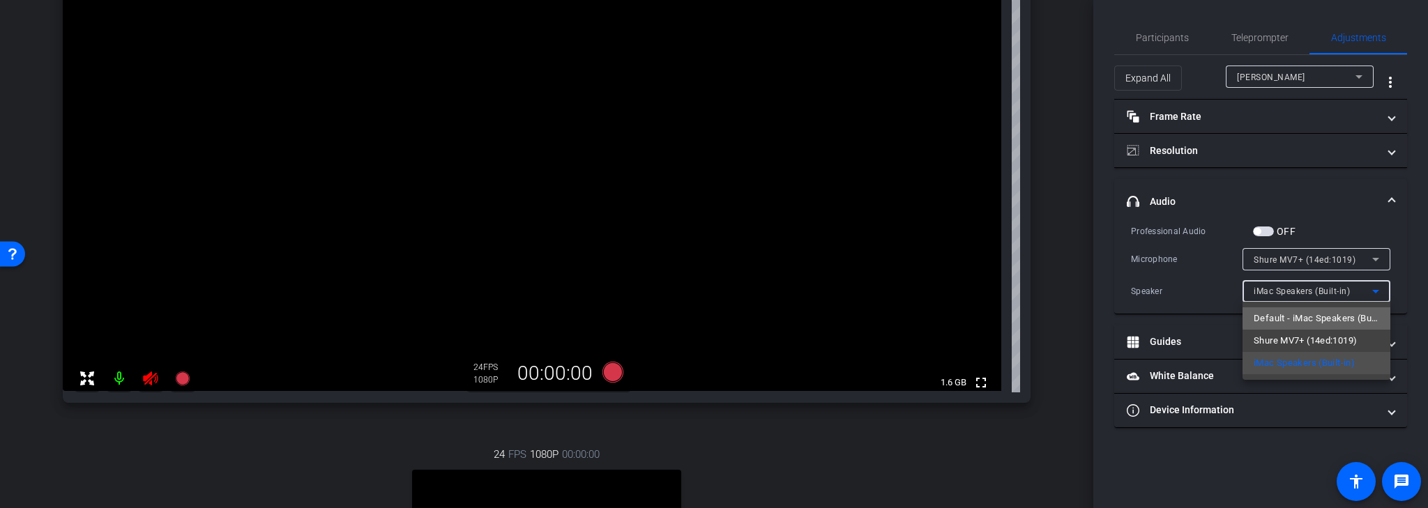
click at [1360, 314] on span "Default - iMac Speakers (Built-in)" at bounding box center [1317, 318] width 126 height 17
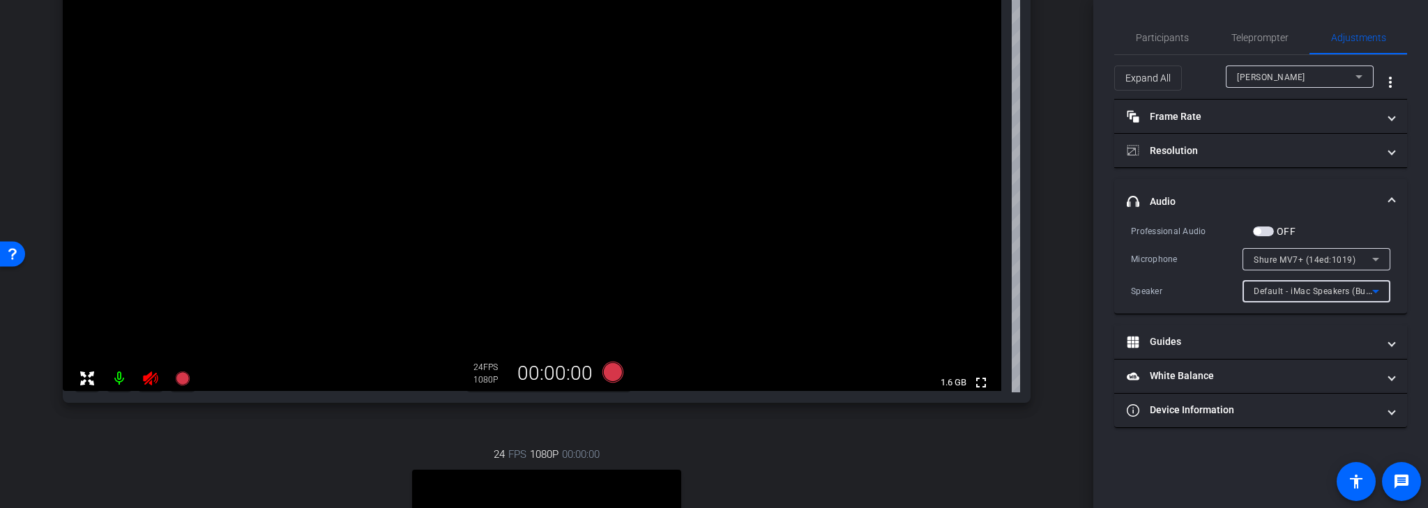
click at [1378, 290] on icon at bounding box center [1375, 291] width 7 height 3
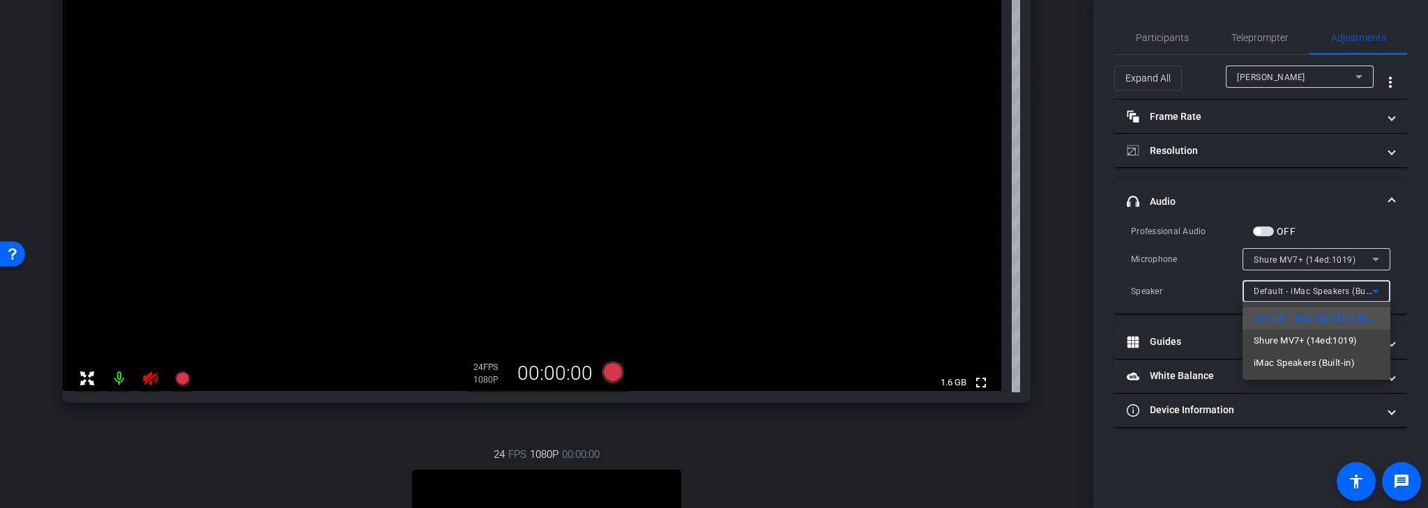
click at [1378, 289] on div at bounding box center [714, 254] width 1428 height 508
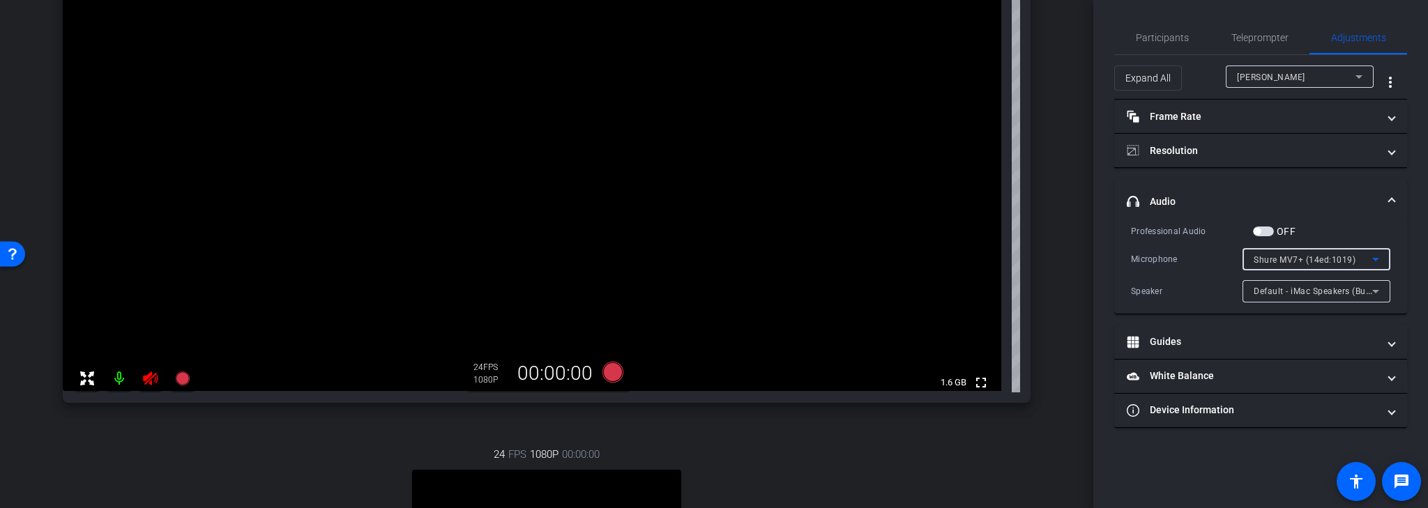
click at [1363, 257] on div "Shure MV7+ (14ed:1019)" at bounding box center [1313, 259] width 119 height 17
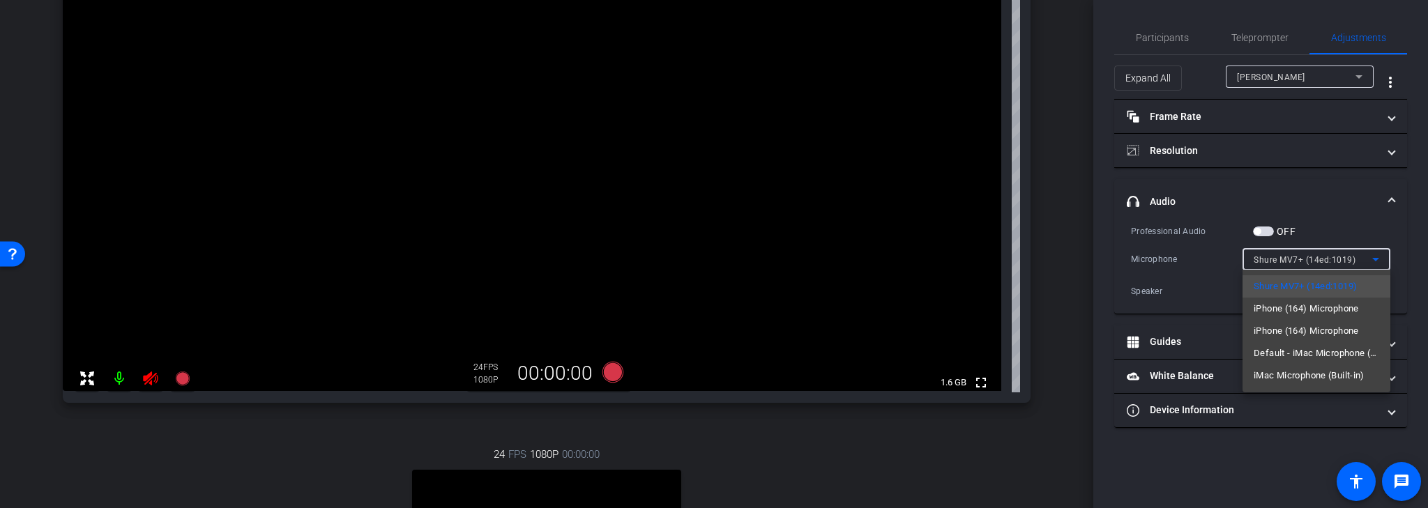
click at [1369, 229] on div at bounding box center [714, 254] width 1428 height 508
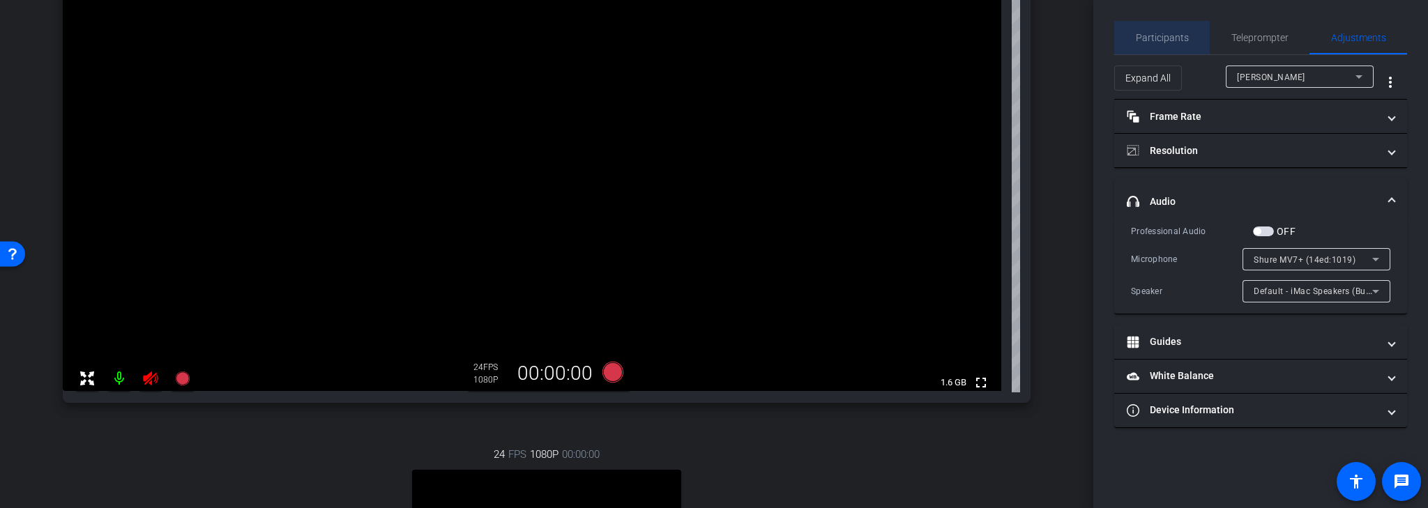
click at [1176, 36] on span "Participants" at bounding box center [1162, 38] width 53 height 10
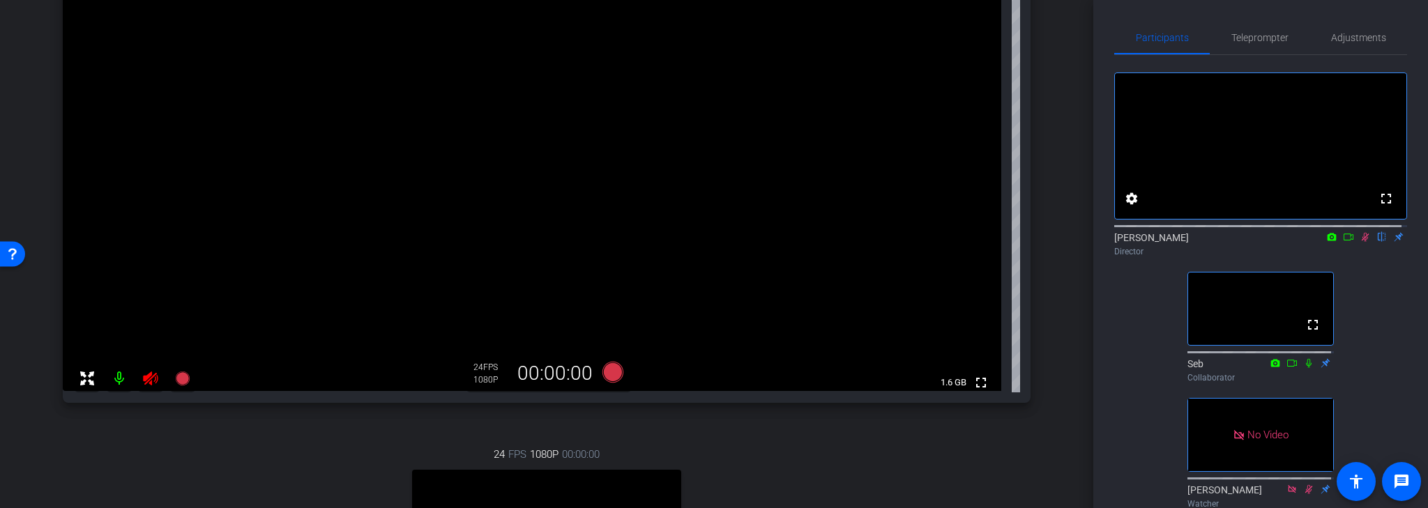
click at [1362, 242] on icon at bounding box center [1366, 237] width 8 height 9
click at [120, 379] on mat-icon at bounding box center [119, 379] width 28 height 28
click at [120, 380] on mat-icon at bounding box center [119, 379] width 28 height 28
click at [119, 381] on mat-icon at bounding box center [119, 379] width 28 height 28
click at [117, 379] on mat-icon at bounding box center [119, 379] width 28 height 28
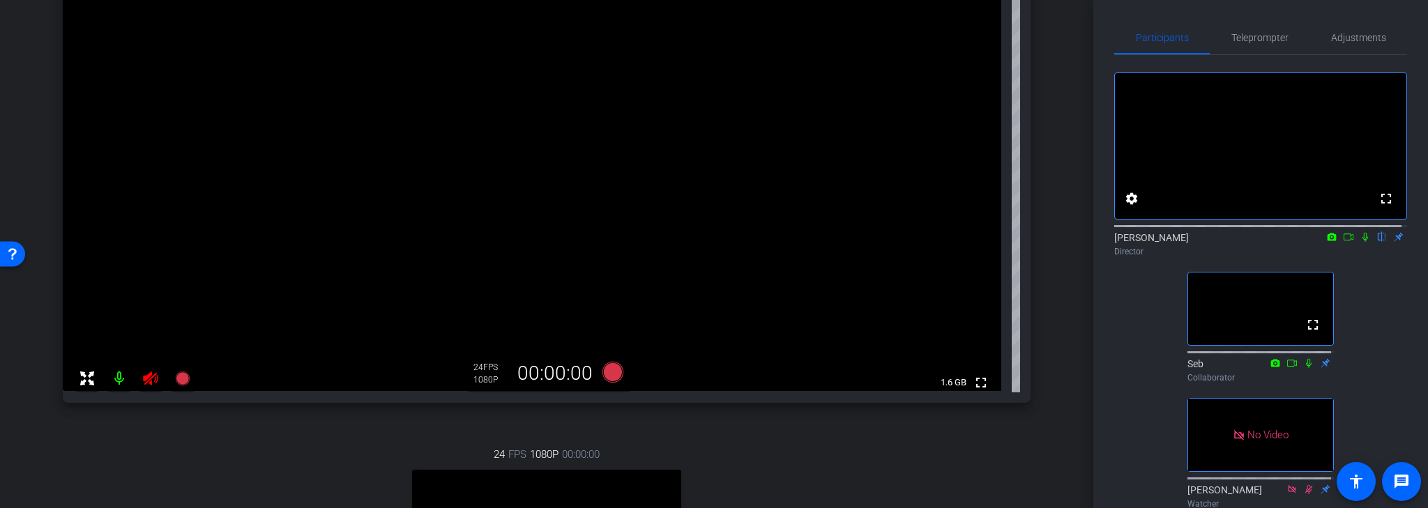
click at [117, 379] on mat-icon at bounding box center [119, 379] width 28 height 28
click at [126, 384] on mat-icon at bounding box center [119, 379] width 28 height 28
click at [120, 381] on mat-icon at bounding box center [119, 379] width 28 height 28
click at [123, 382] on mat-icon at bounding box center [119, 379] width 28 height 28
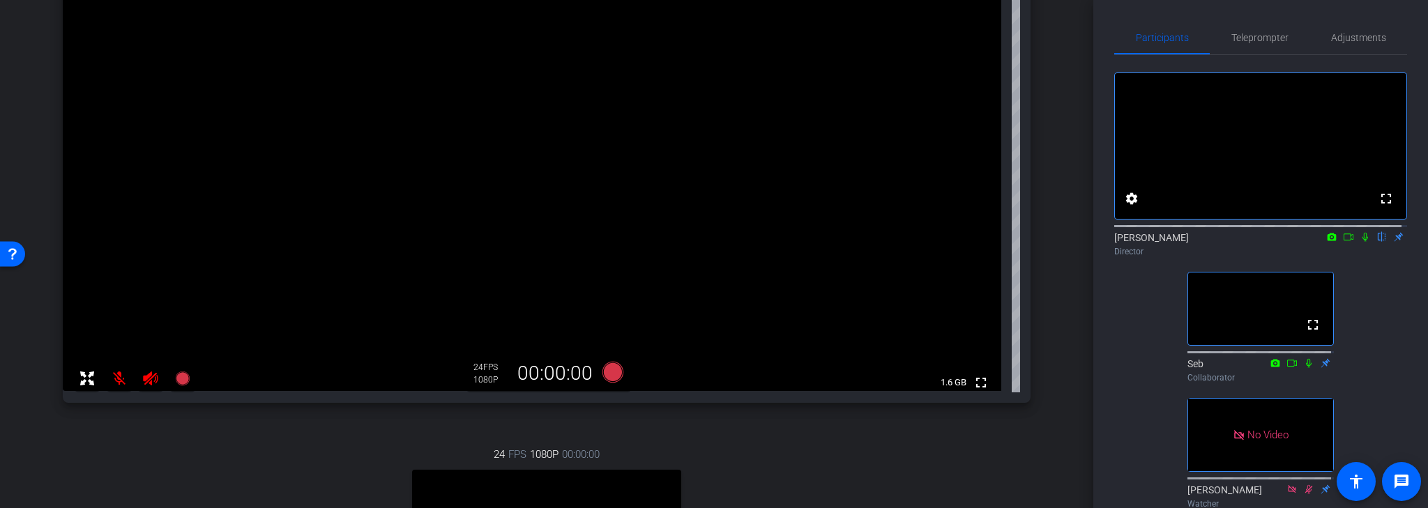
click at [121, 381] on mat-icon at bounding box center [119, 379] width 28 height 28
click at [120, 381] on mat-icon at bounding box center [119, 379] width 28 height 28
click at [119, 377] on mat-icon at bounding box center [119, 379] width 28 height 28
click at [120, 379] on mat-icon at bounding box center [119, 379] width 28 height 28
click at [118, 378] on mat-icon at bounding box center [119, 379] width 28 height 28
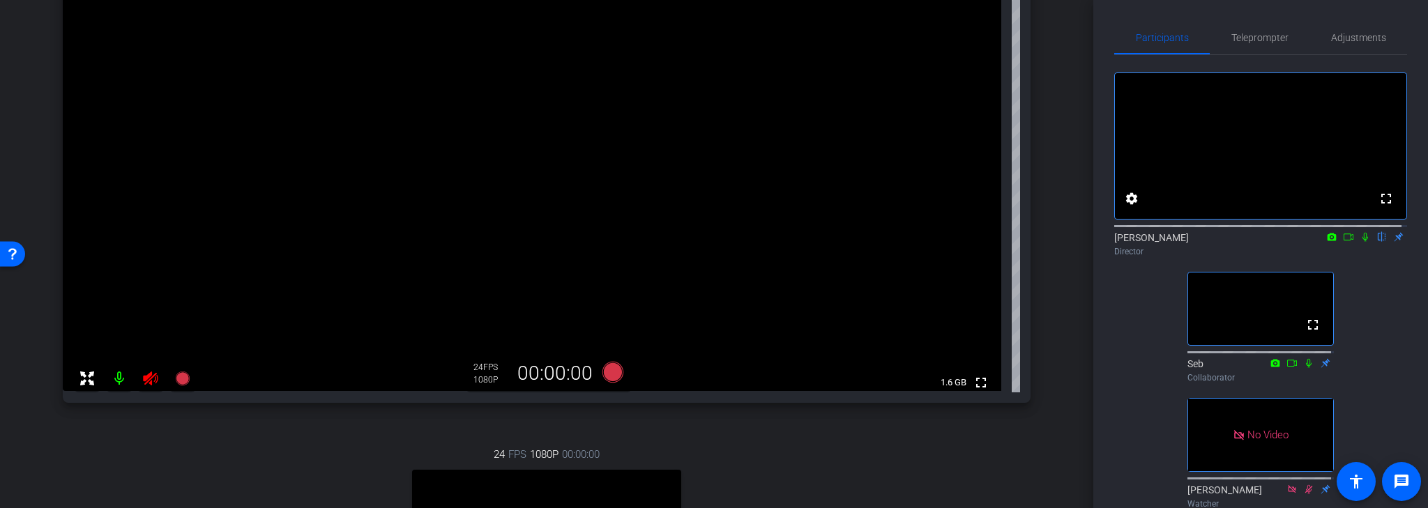
click at [117, 376] on mat-icon at bounding box center [119, 379] width 28 height 28
click at [117, 379] on mat-icon at bounding box center [119, 379] width 28 height 28
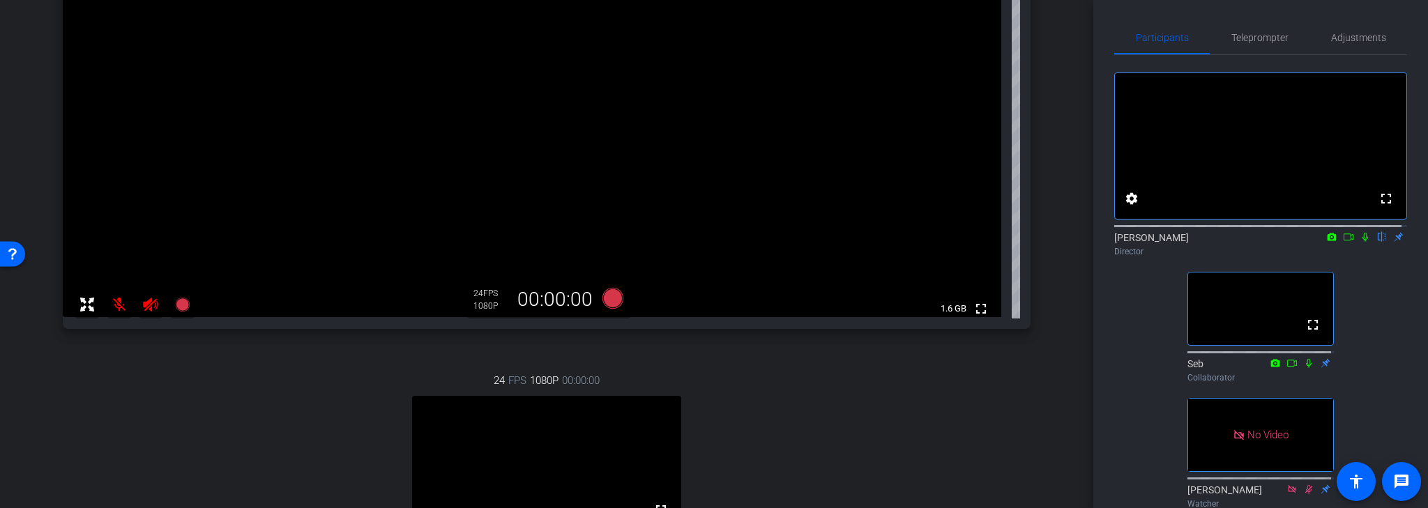
scroll to position [279, 0]
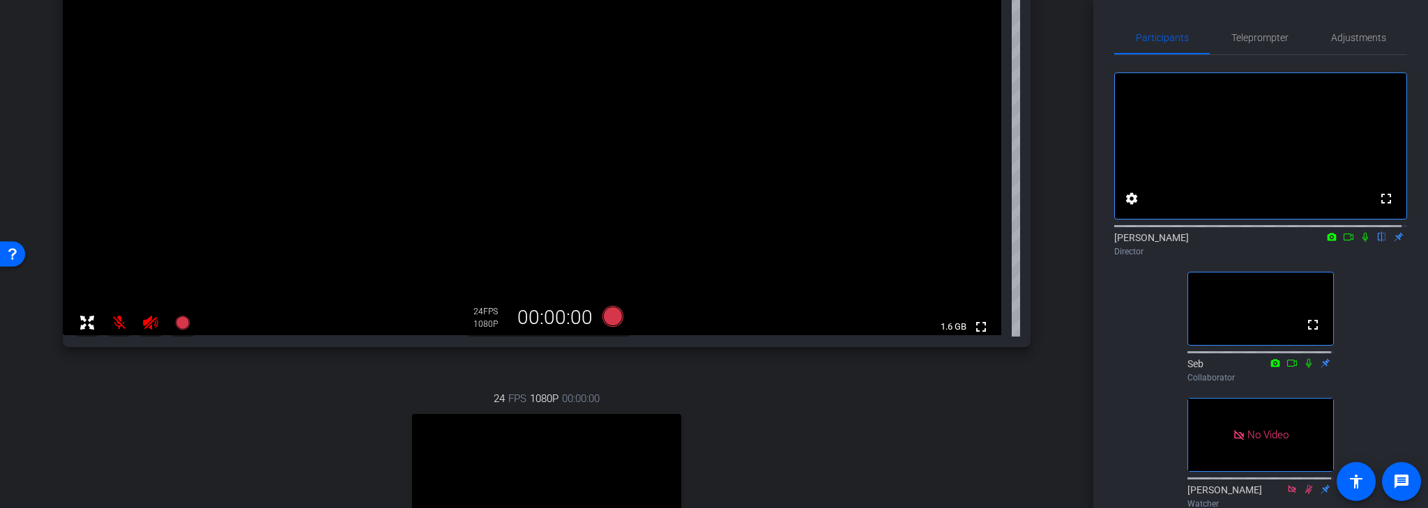
click at [120, 321] on mat-icon at bounding box center [119, 323] width 28 height 28
click at [120, 324] on mat-icon at bounding box center [119, 323] width 28 height 28
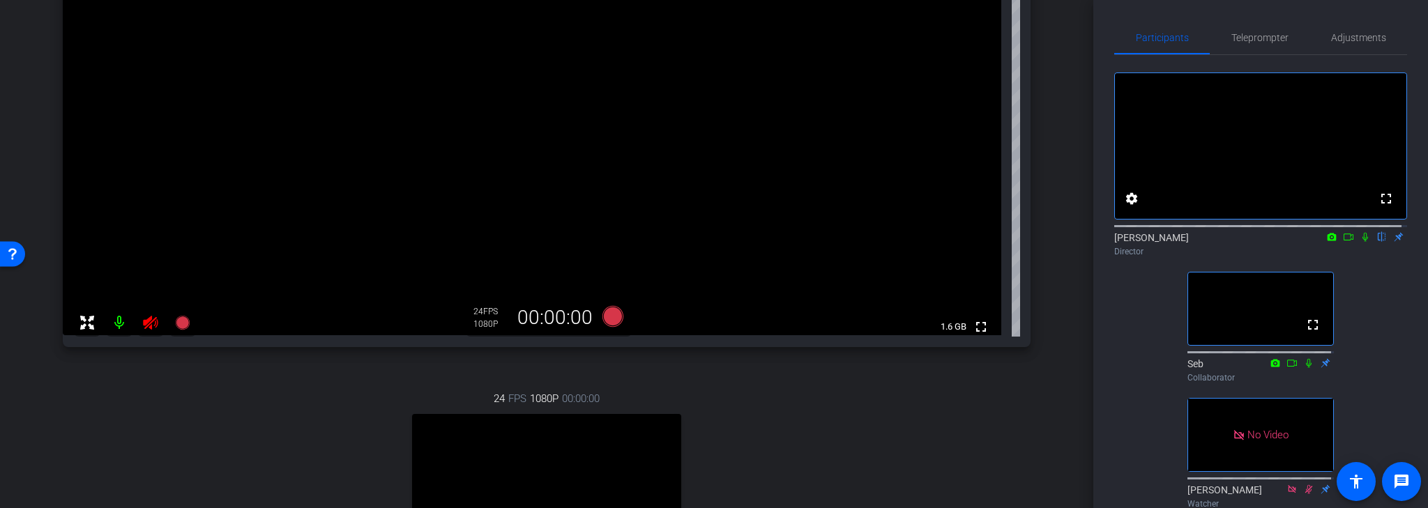
click at [119, 325] on mat-icon at bounding box center [119, 323] width 28 height 28
click at [119, 321] on mat-icon at bounding box center [119, 323] width 28 height 28
click at [119, 322] on mat-icon at bounding box center [119, 323] width 28 height 28
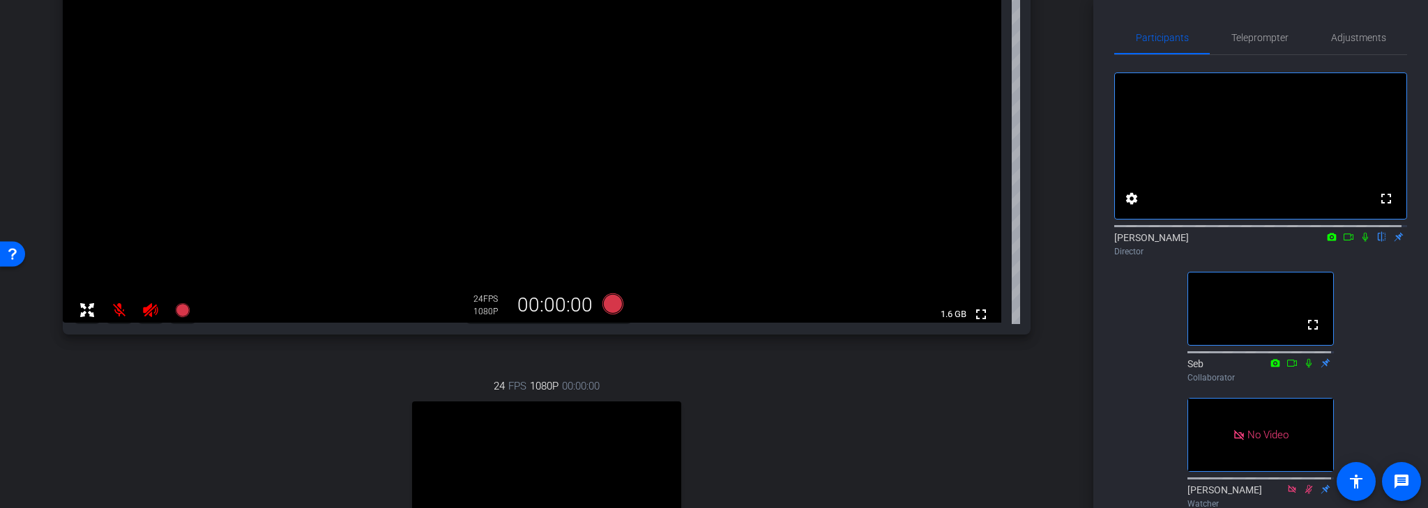
scroll to position [335, 0]
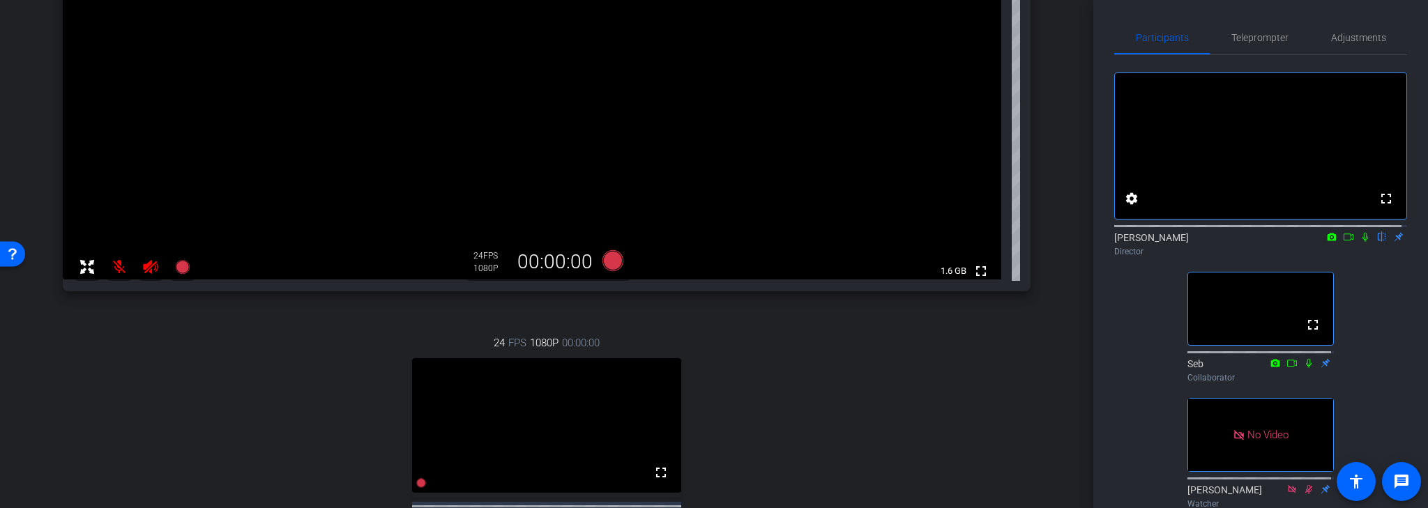
click at [118, 268] on mat-icon at bounding box center [119, 267] width 28 height 28
click at [117, 266] on mat-icon at bounding box center [119, 267] width 28 height 28
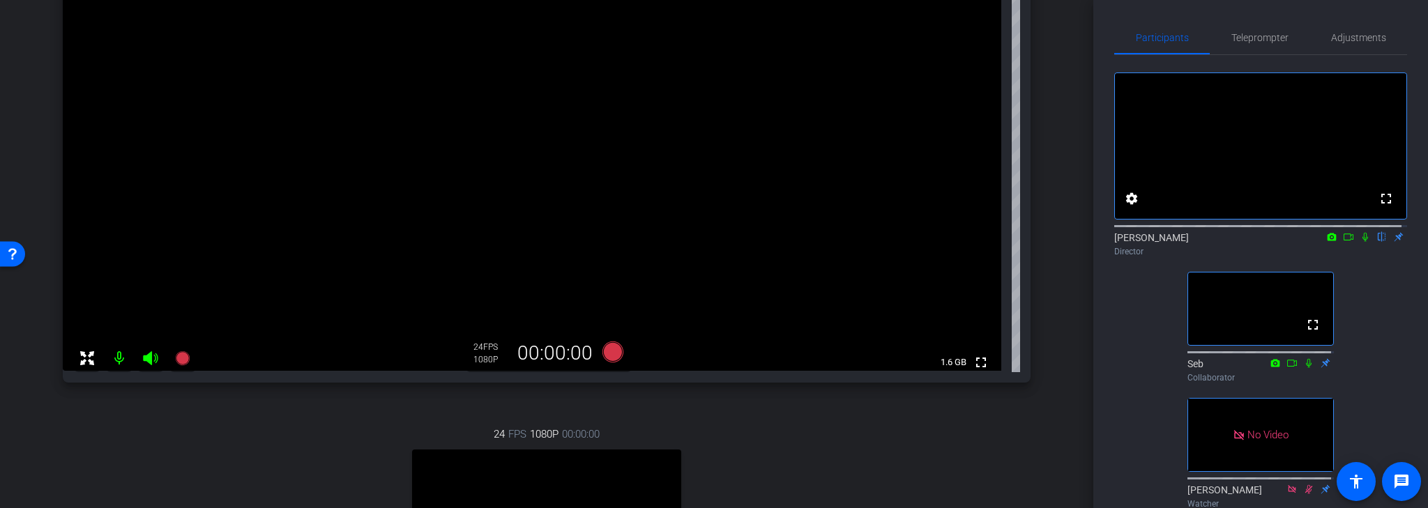
scroll to position [188, 0]
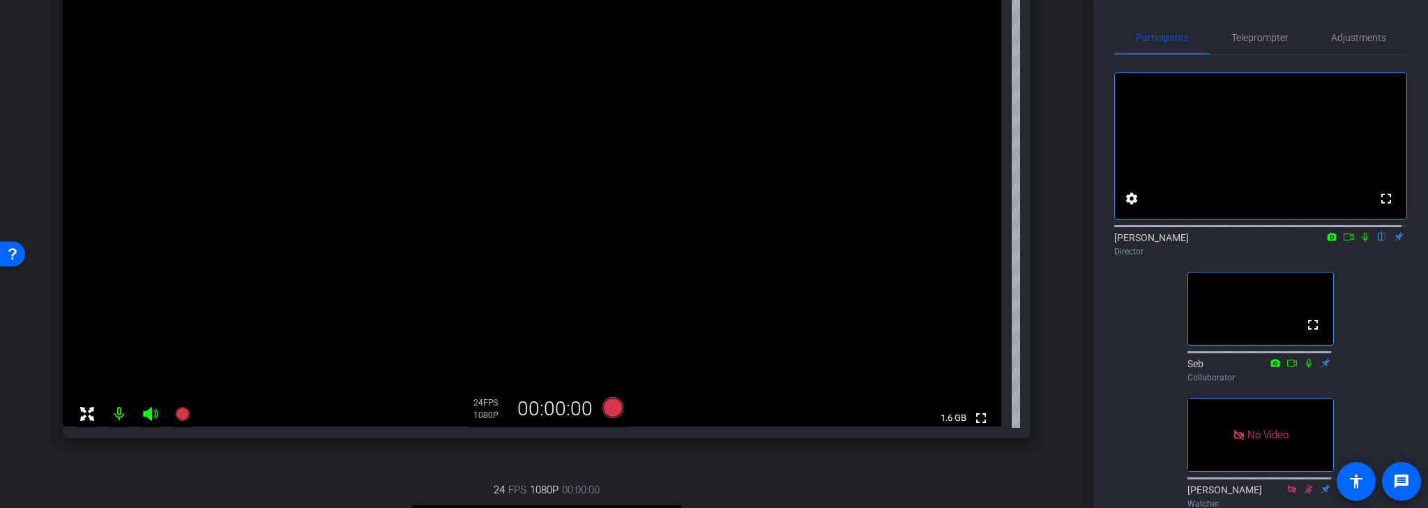
click at [117, 414] on mat-icon at bounding box center [119, 414] width 28 height 28
click at [119, 414] on mat-icon at bounding box center [119, 414] width 28 height 28
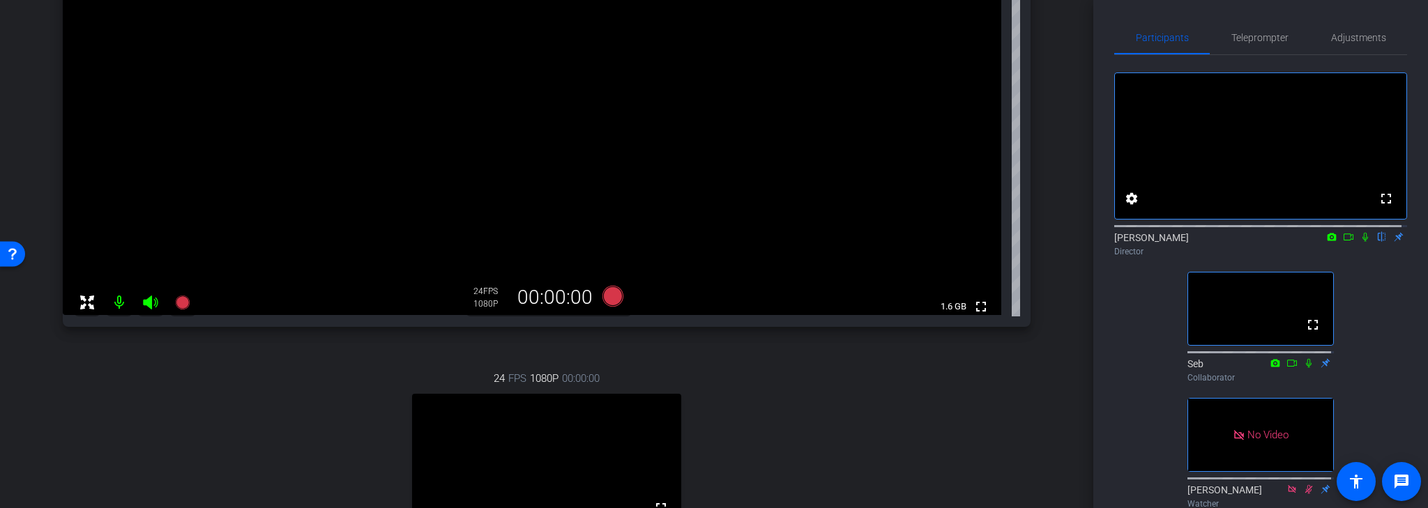
scroll to position [243, 0]
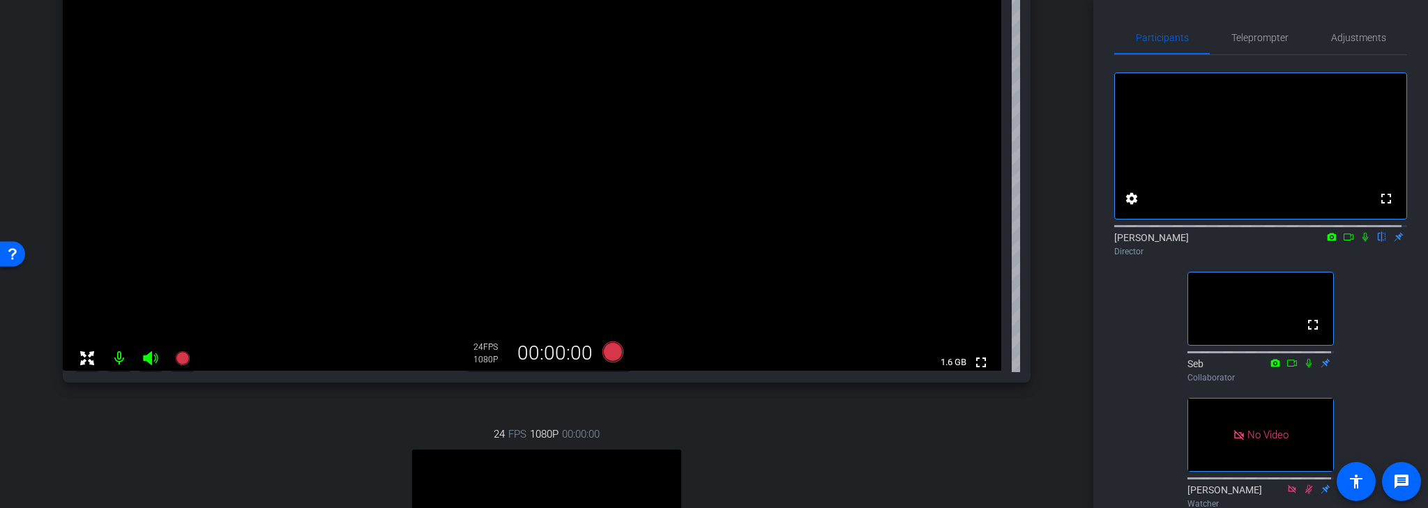
click at [116, 358] on mat-icon at bounding box center [119, 358] width 28 height 28
click at [119, 360] on mat-icon at bounding box center [119, 358] width 28 height 28
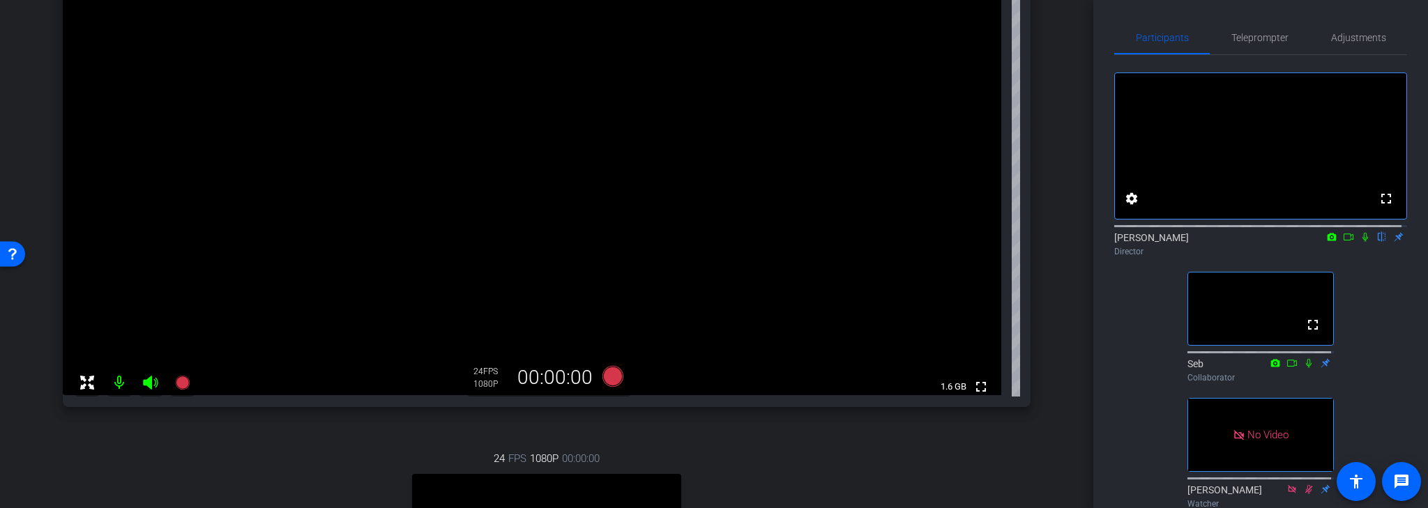
scroll to position [188, 0]
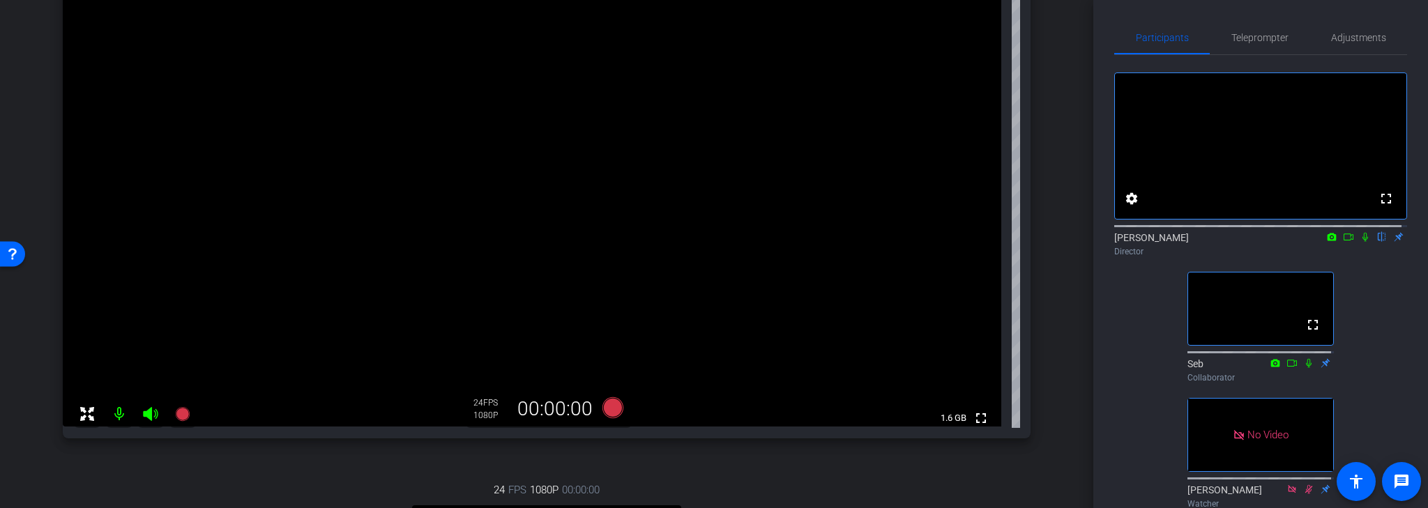
click at [123, 409] on mat-icon at bounding box center [119, 414] width 28 height 28
click at [119, 414] on mat-icon at bounding box center [119, 414] width 28 height 28
click at [121, 415] on mat-icon at bounding box center [119, 414] width 28 height 28
click at [119, 414] on mat-icon at bounding box center [119, 414] width 28 height 28
click at [119, 413] on mat-icon at bounding box center [119, 414] width 28 height 28
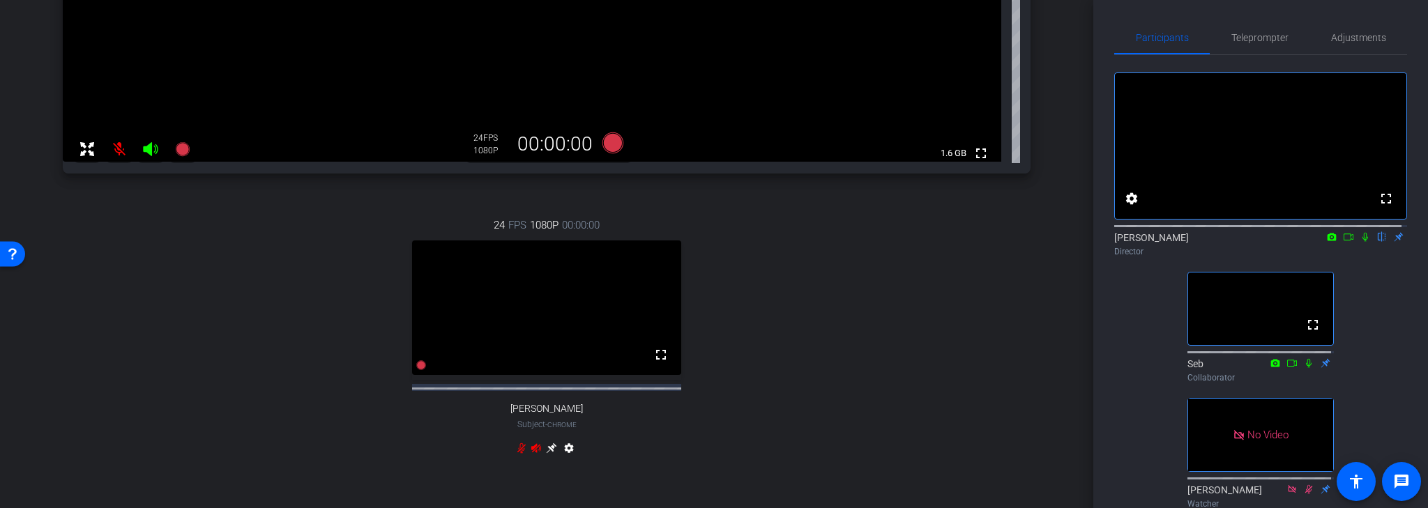
scroll to position [466, 0]
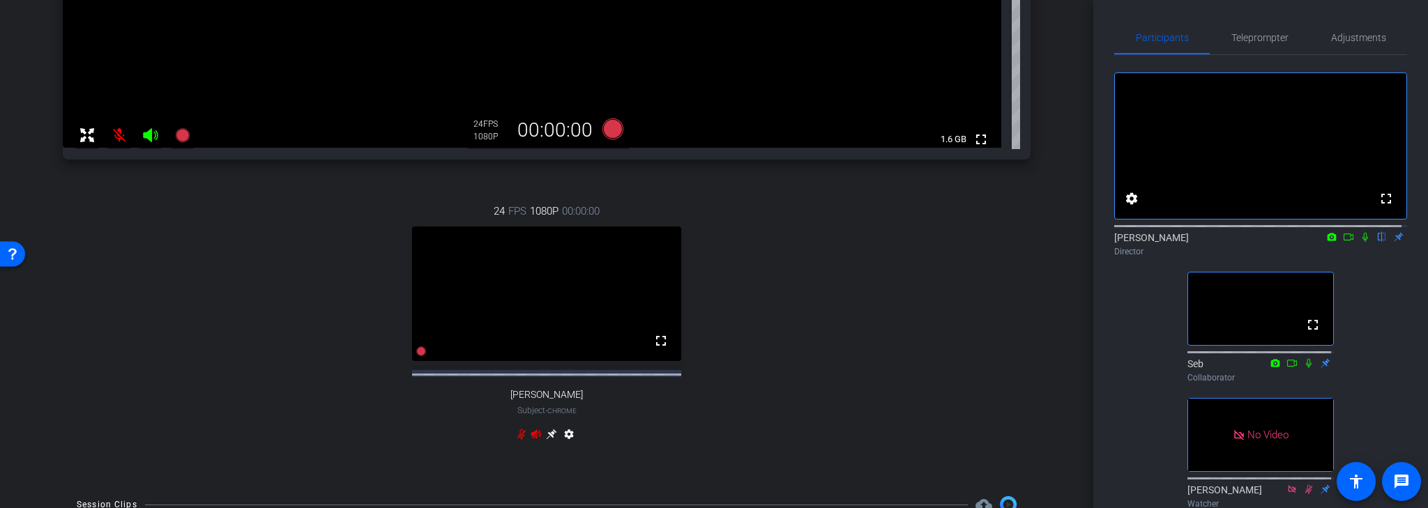
click at [549, 440] on icon at bounding box center [551, 435] width 10 height 10
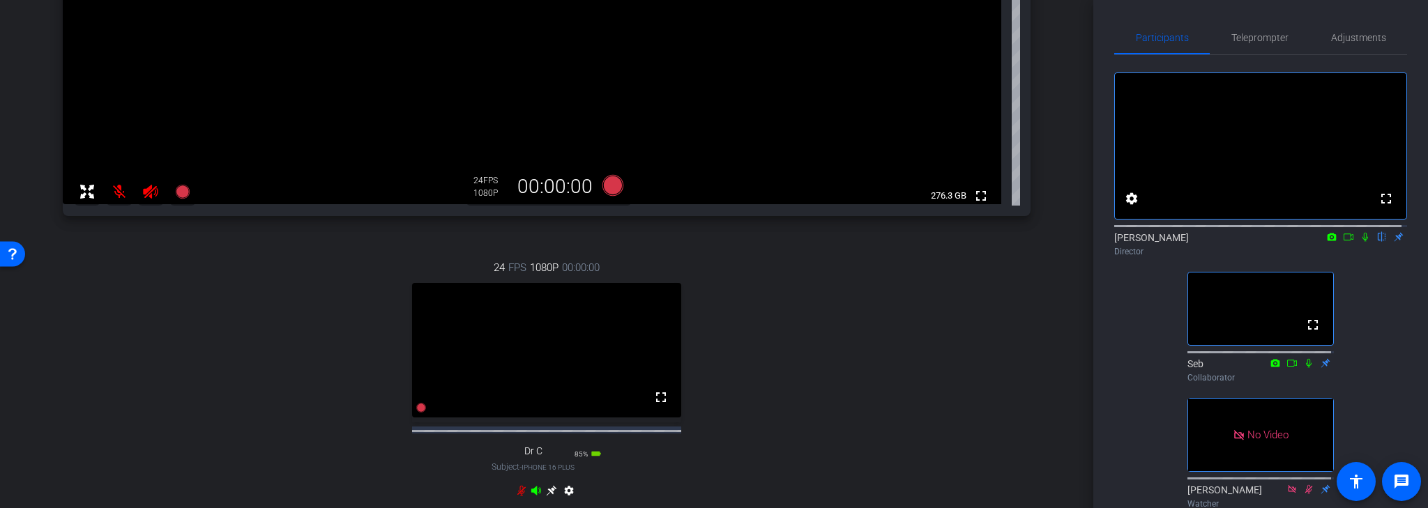
scroll to position [411, 0]
click at [549, 496] on icon at bounding box center [551, 490] width 11 height 11
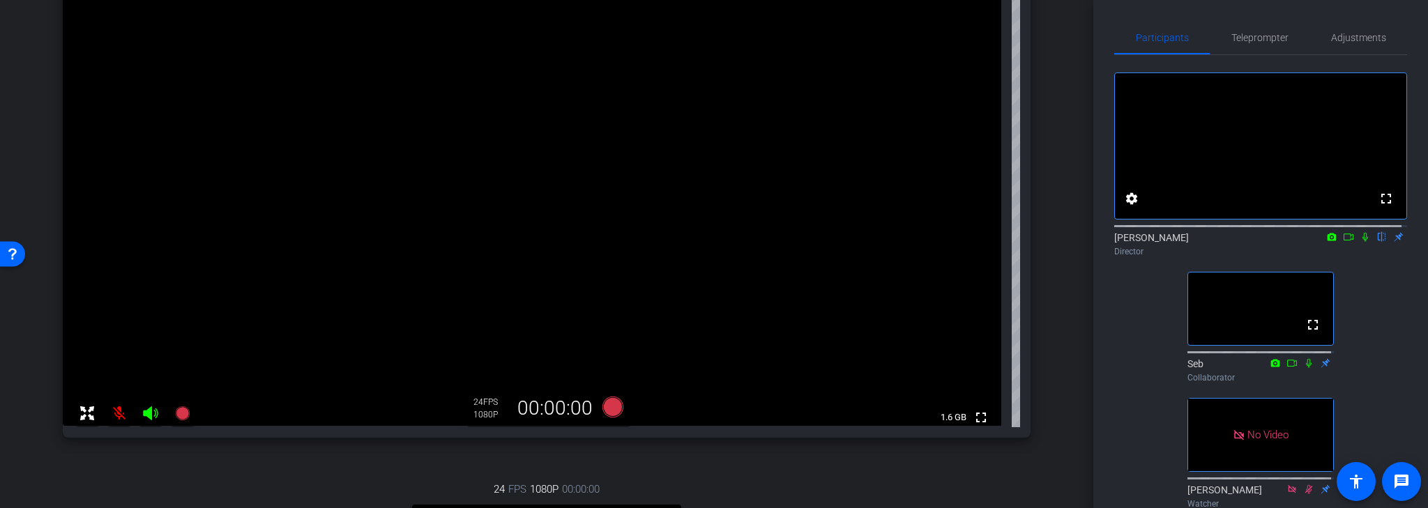
scroll to position [188, 0]
click at [117, 416] on mat-icon at bounding box center [119, 414] width 28 height 28
click at [120, 417] on mat-icon at bounding box center [119, 414] width 28 height 28
click at [121, 414] on mat-icon at bounding box center [119, 414] width 28 height 28
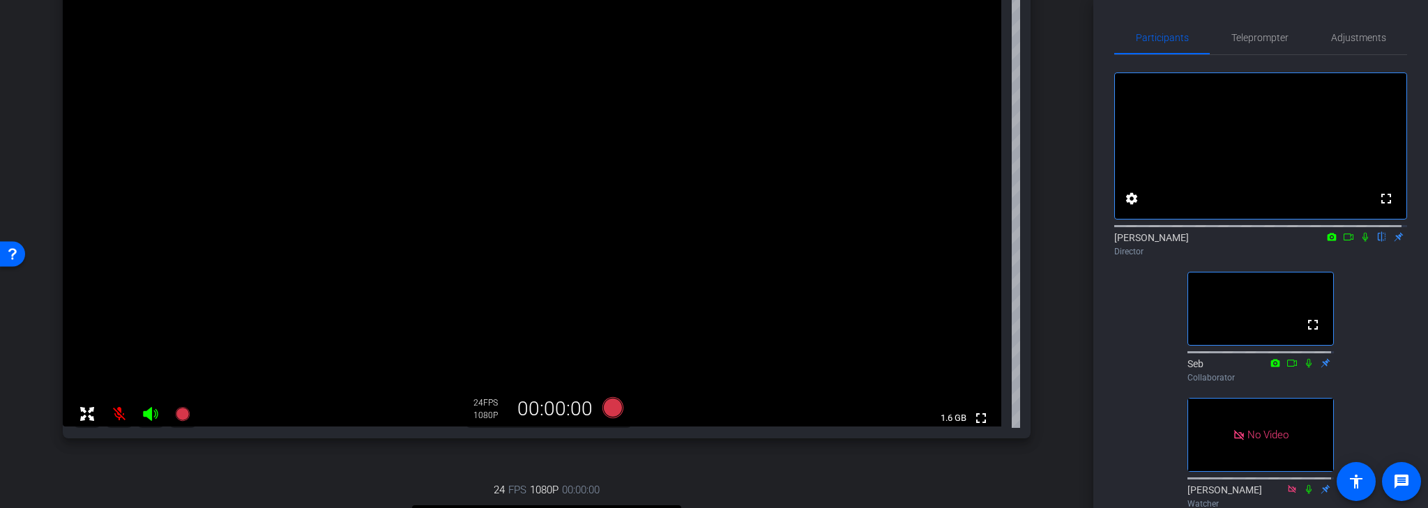
click at [119, 415] on mat-icon at bounding box center [119, 414] width 28 height 28
click at [119, 416] on mat-icon at bounding box center [119, 414] width 28 height 28
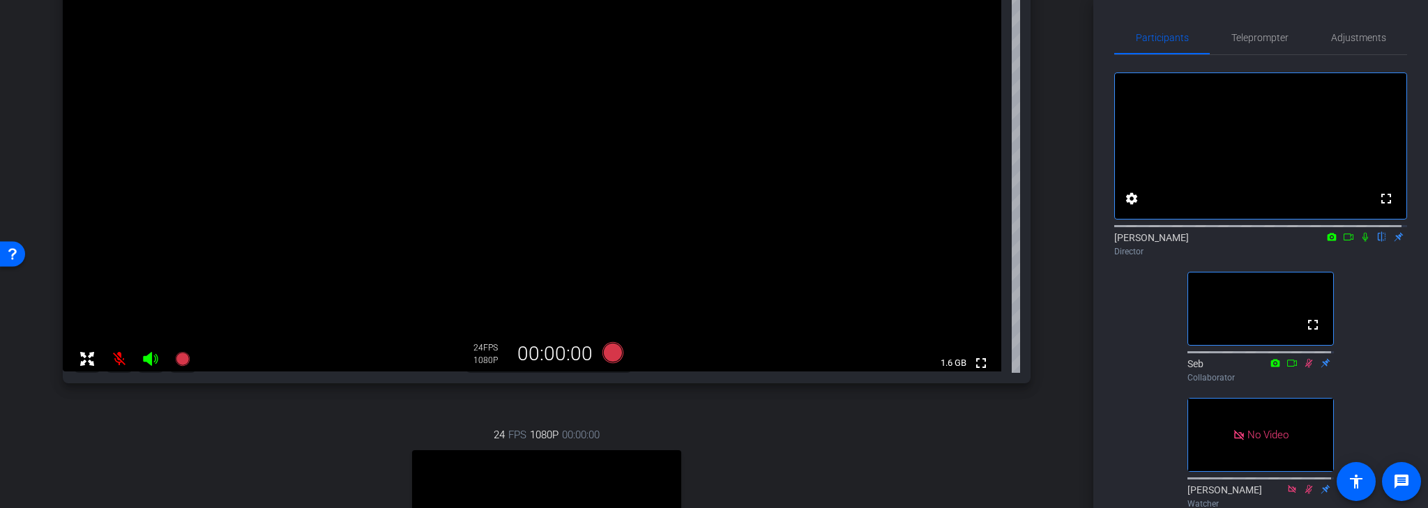
scroll to position [243, 0]
click at [608, 356] on icon at bounding box center [612, 352] width 21 height 21
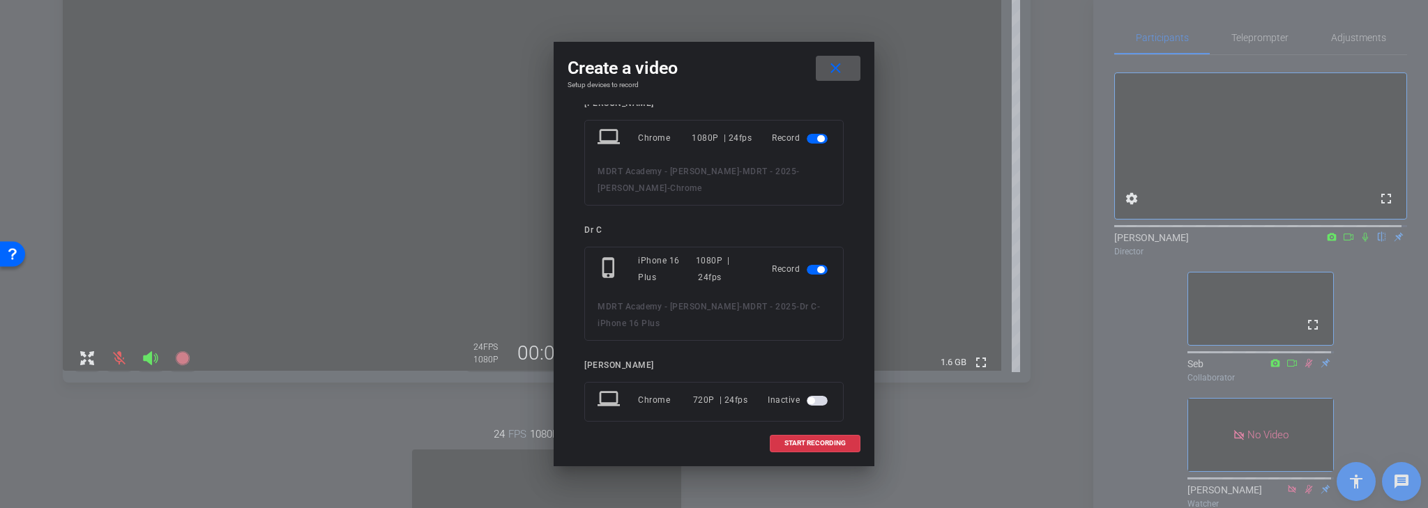
scroll to position [0, 0]
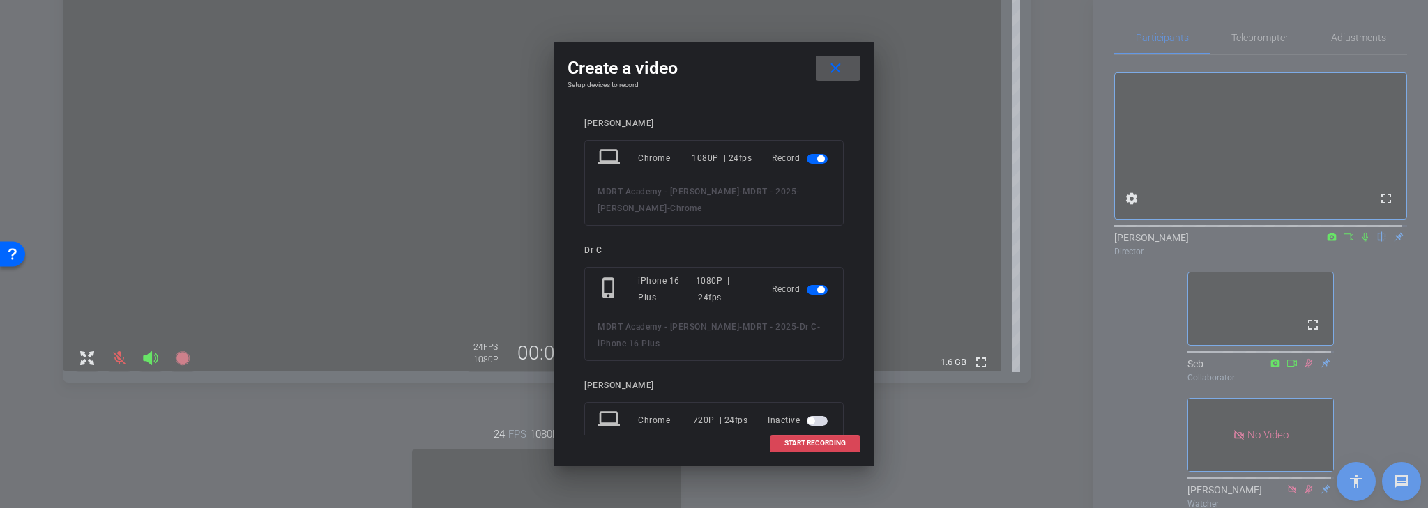
click at [826, 443] on span "START RECORDING" at bounding box center [814, 443] width 61 height 7
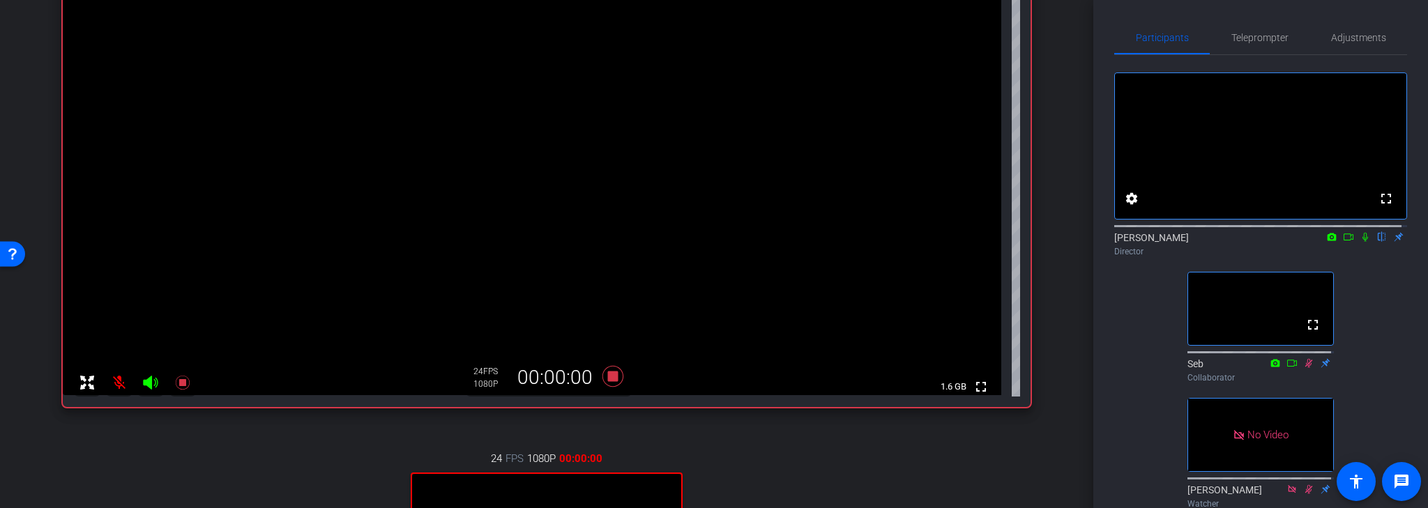
scroll to position [188, 0]
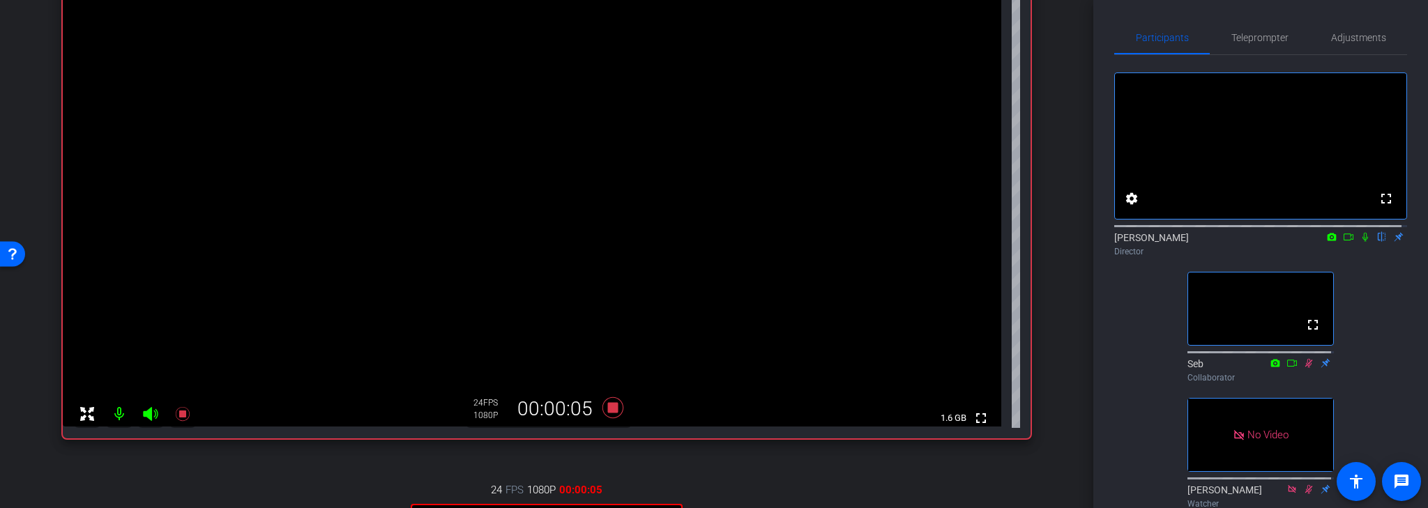
click at [1361, 242] on icon at bounding box center [1365, 237] width 11 height 10
click at [610, 408] on icon at bounding box center [612, 407] width 21 height 21
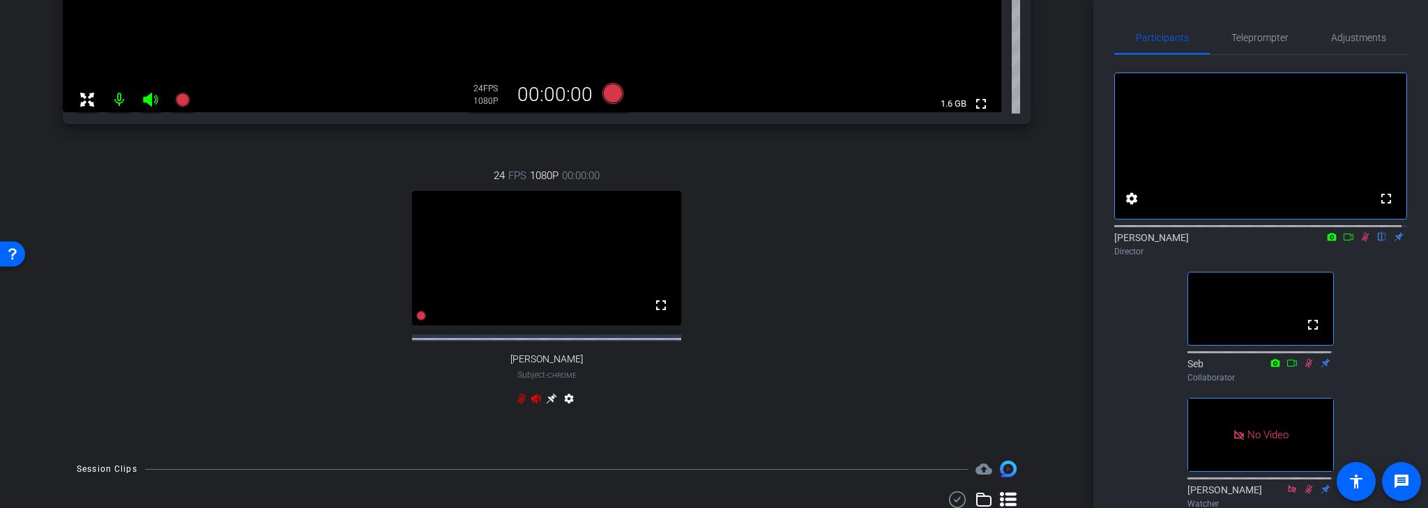
scroll to position [522, 0]
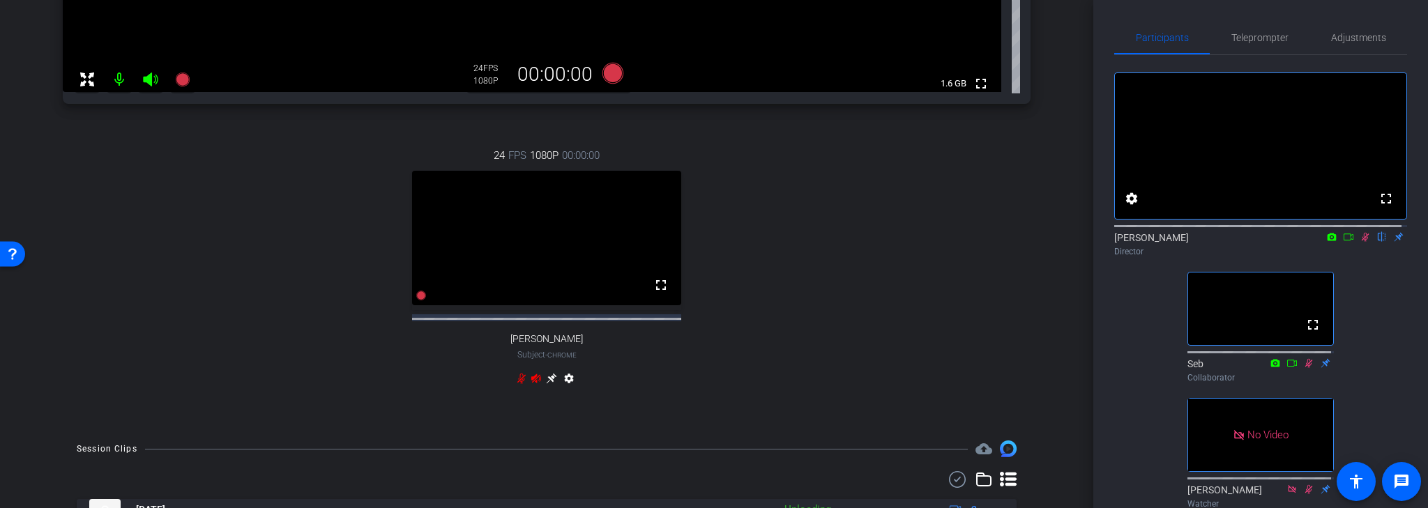
click at [1360, 242] on icon at bounding box center [1365, 237] width 11 height 10
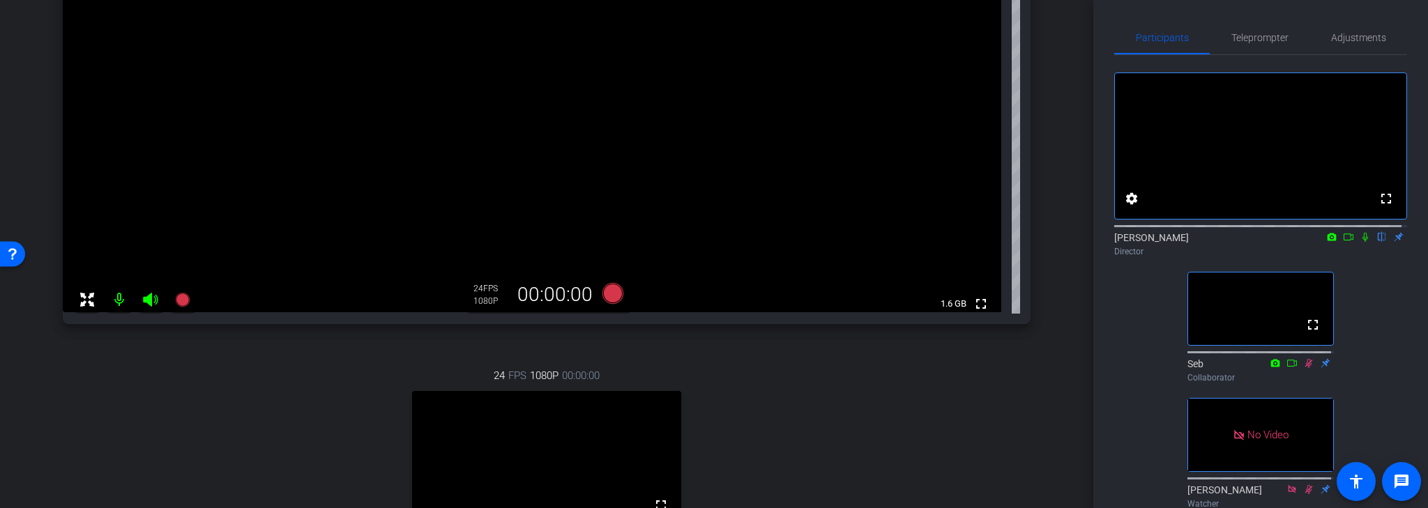
scroll to position [299, 0]
click at [120, 303] on mat-icon at bounding box center [119, 303] width 28 height 28
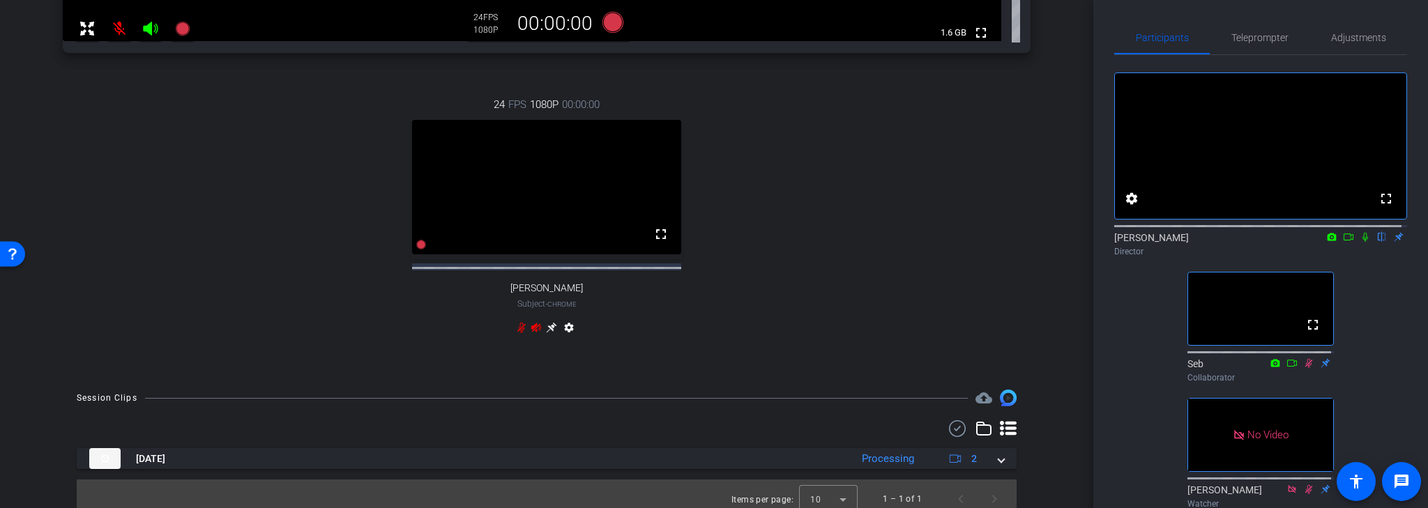
scroll to position [596, 0]
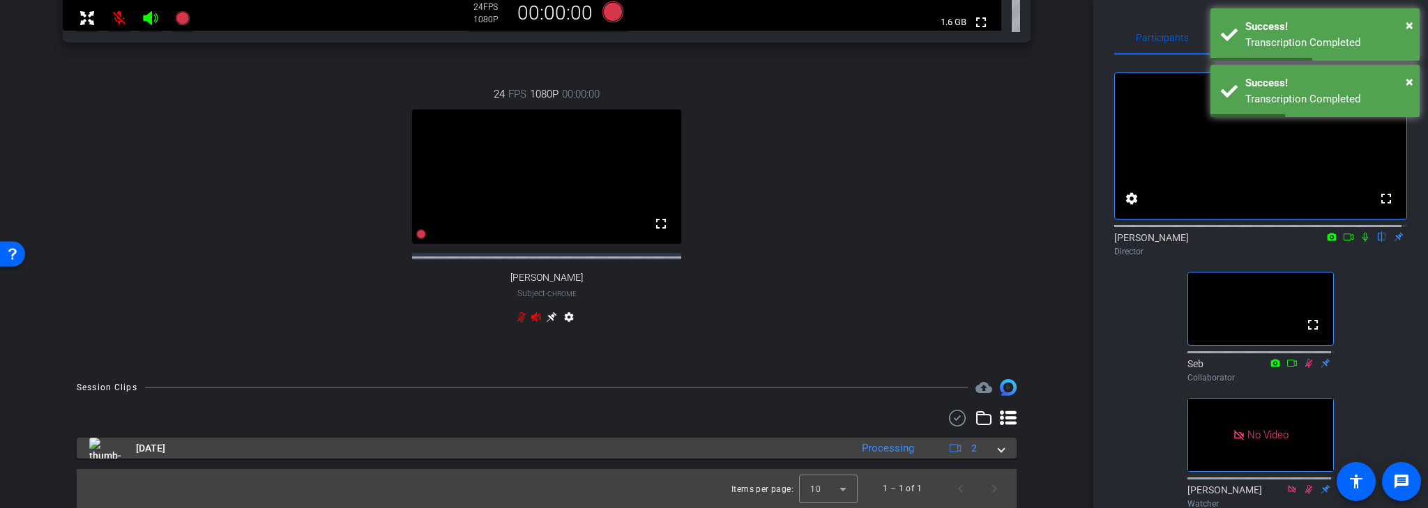
click at [999, 450] on span at bounding box center [1002, 448] width 6 height 15
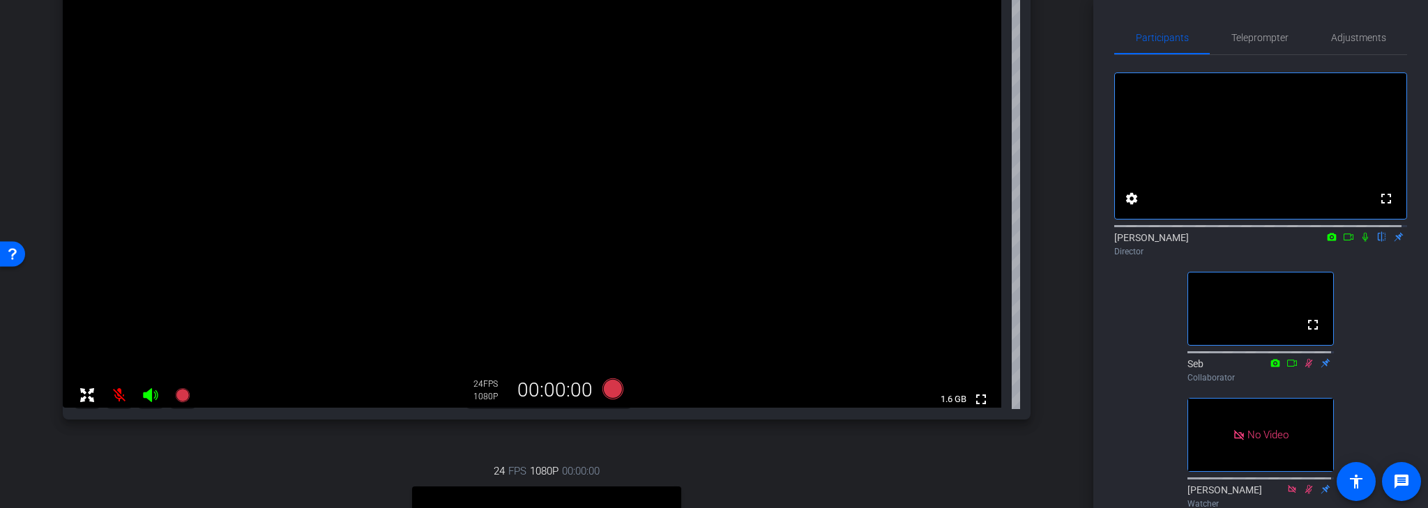
scroll to position [206, 0]
click at [121, 396] on mat-icon at bounding box center [119, 396] width 28 height 28
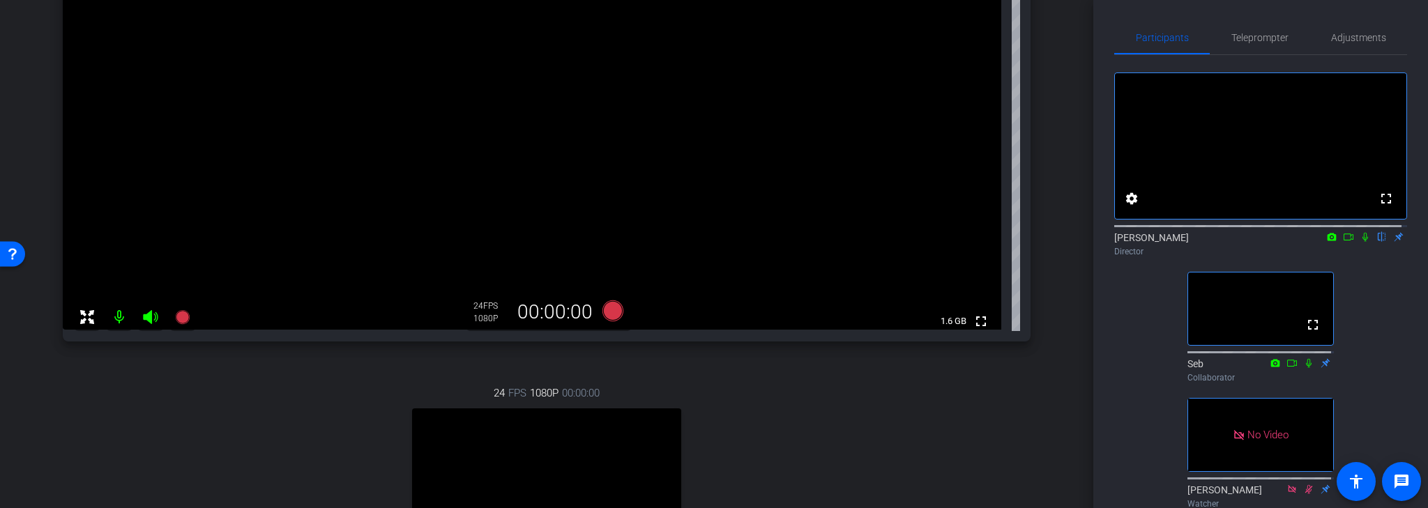
scroll to position [261, 0]
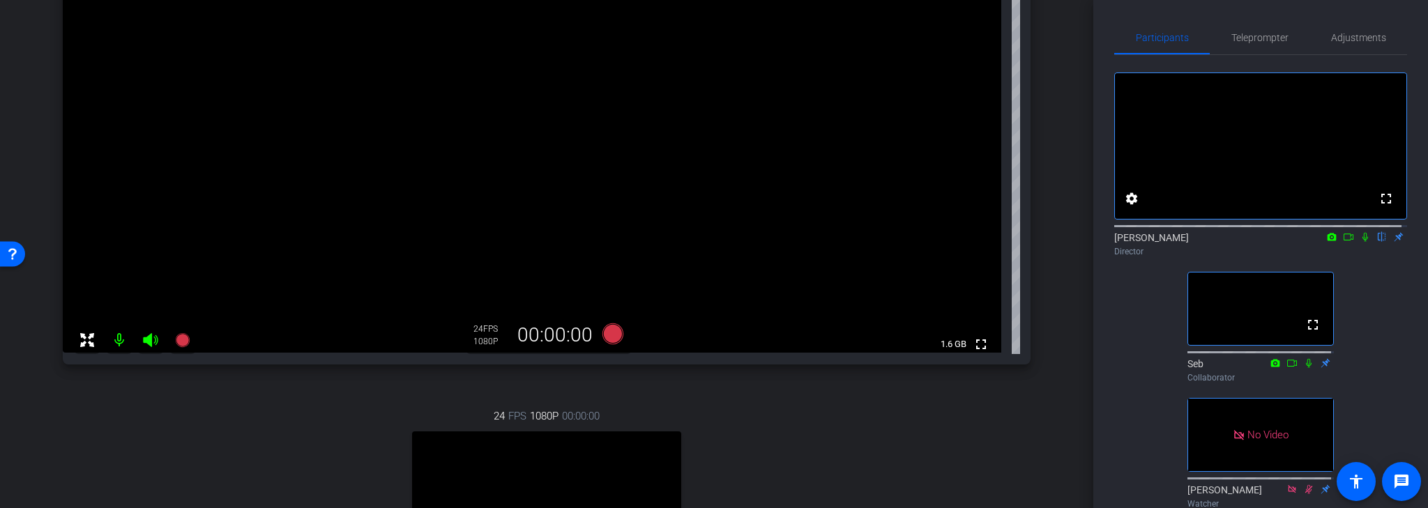
click at [117, 343] on mat-icon at bounding box center [119, 340] width 28 height 28
click at [123, 337] on mat-icon at bounding box center [119, 340] width 28 height 28
click at [117, 344] on mat-icon at bounding box center [119, 340] width 28 height 28
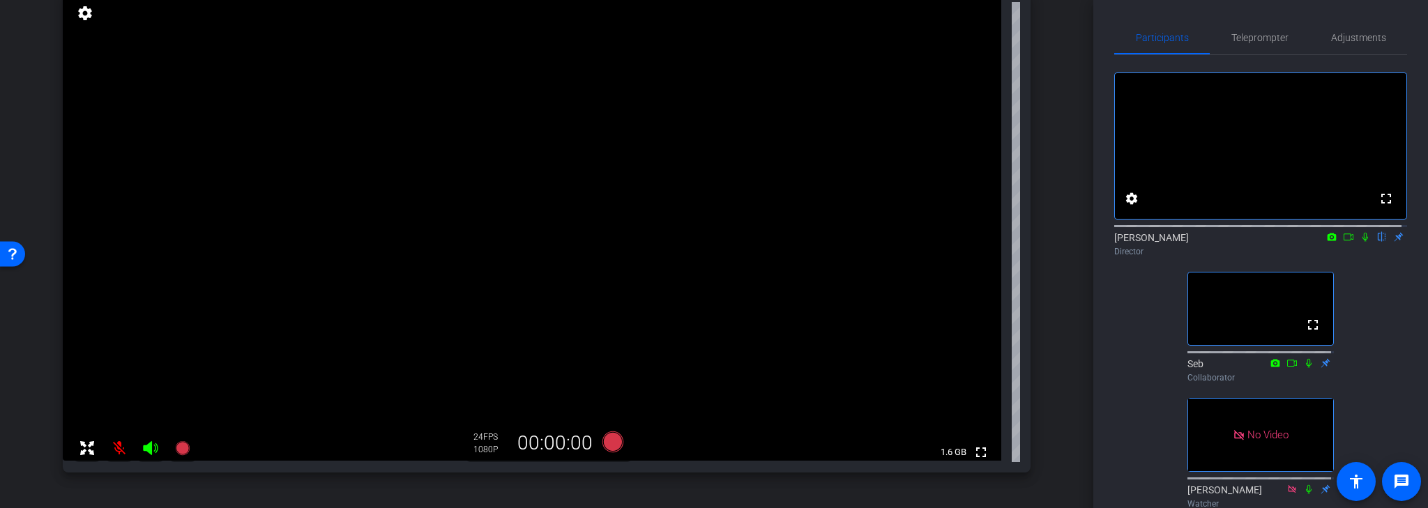
scroll to position [150, 0]
click at [1365, 35] on span "Adjustments" at bounding box center [1358, 38] width 55 height 10
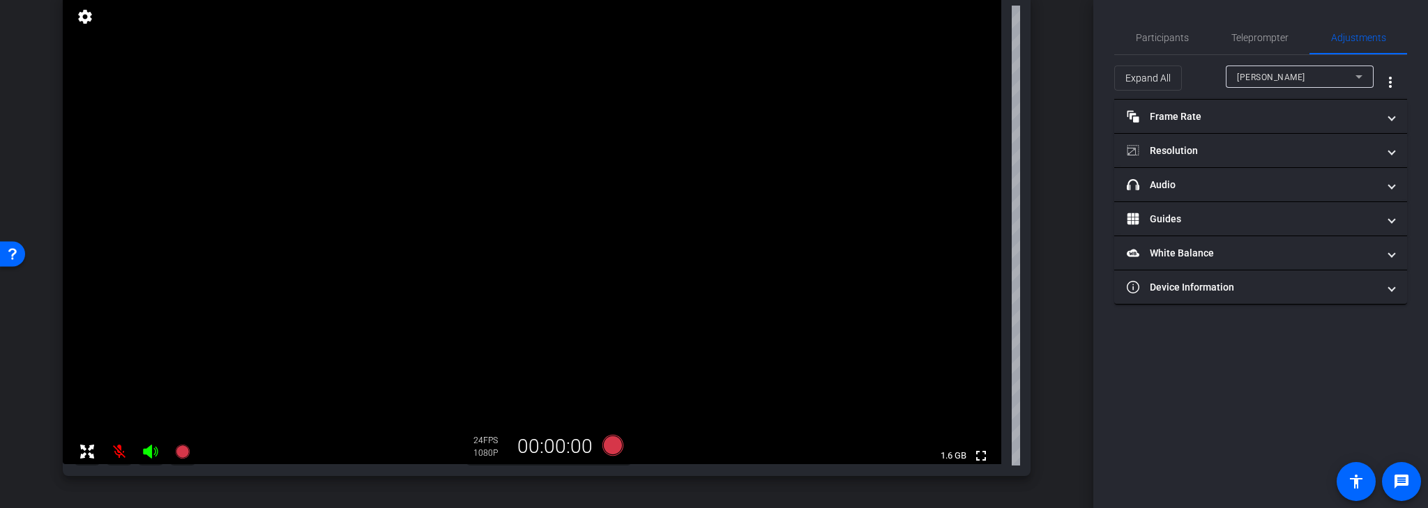
click at [1176, 37] on span "Participants" at bounding box center [1162, 38] width 53 height 10
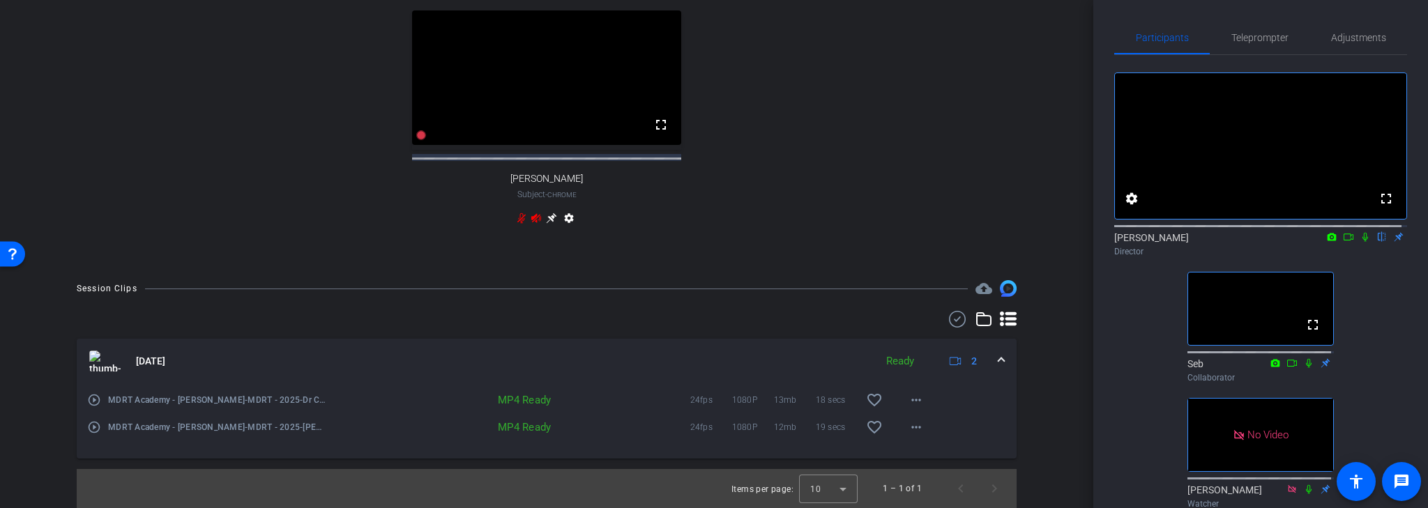
scroll to position [694, 0]
click at [95, 401] on mat-icon "play_circle_outline" at bounding box center [94, 400] width 14 height 14
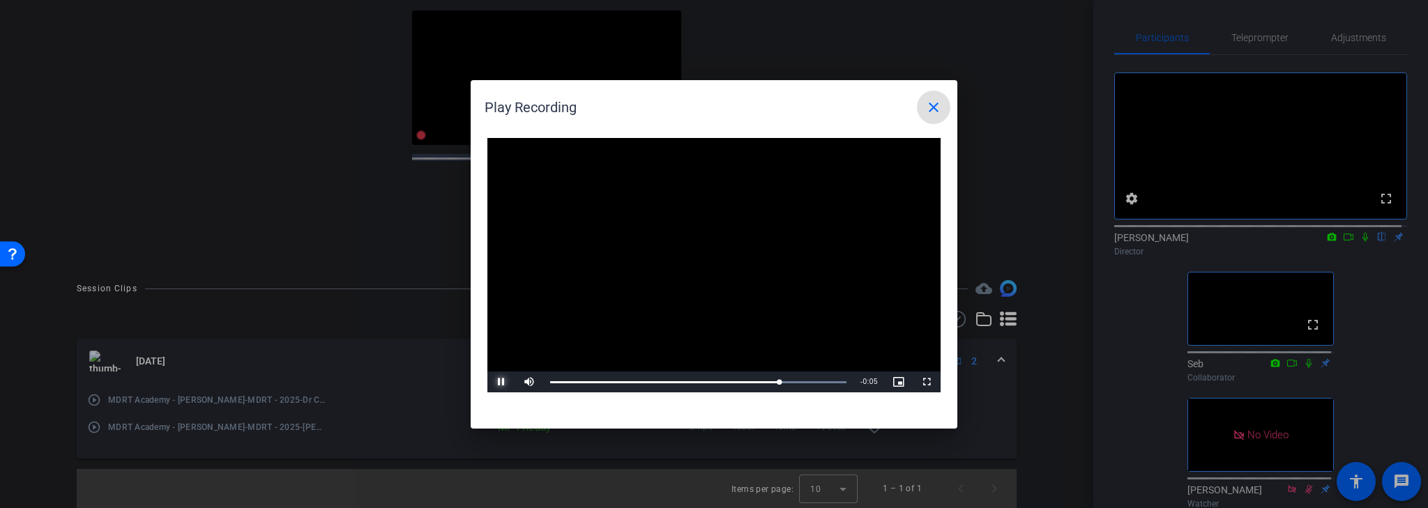
click at [503, 382] on span "Video Player" at bounding box center [501, 382] width 28 height 0
click at [933, 105] on mat-icon "close" at bounding box center [933, 107] width 17 height 17
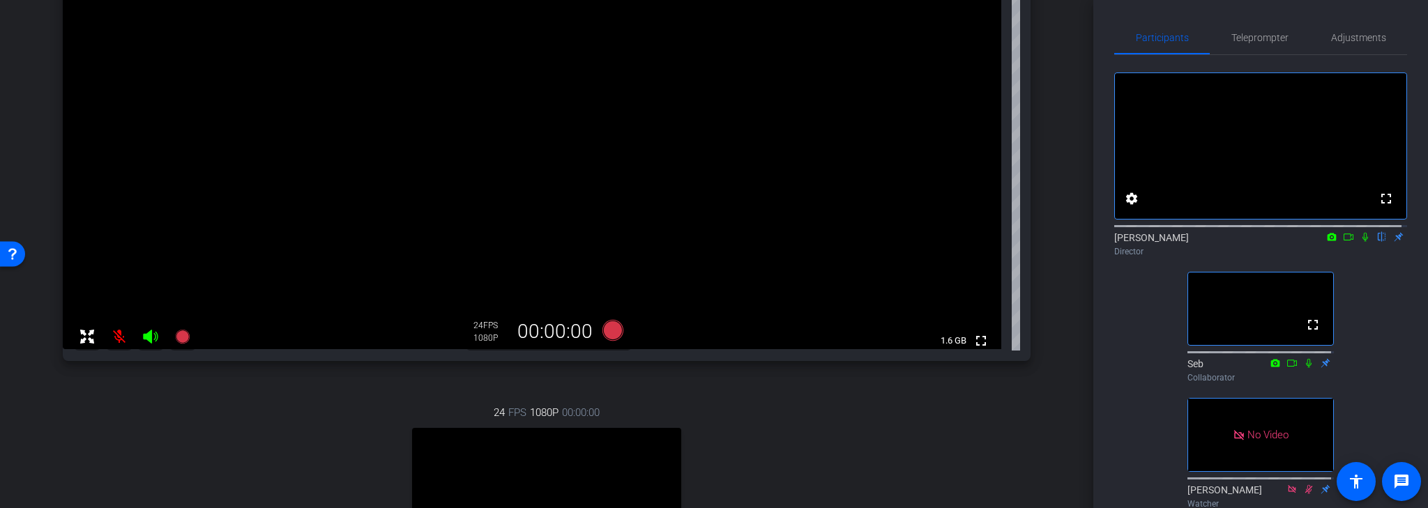
scroll to position [248, 0]
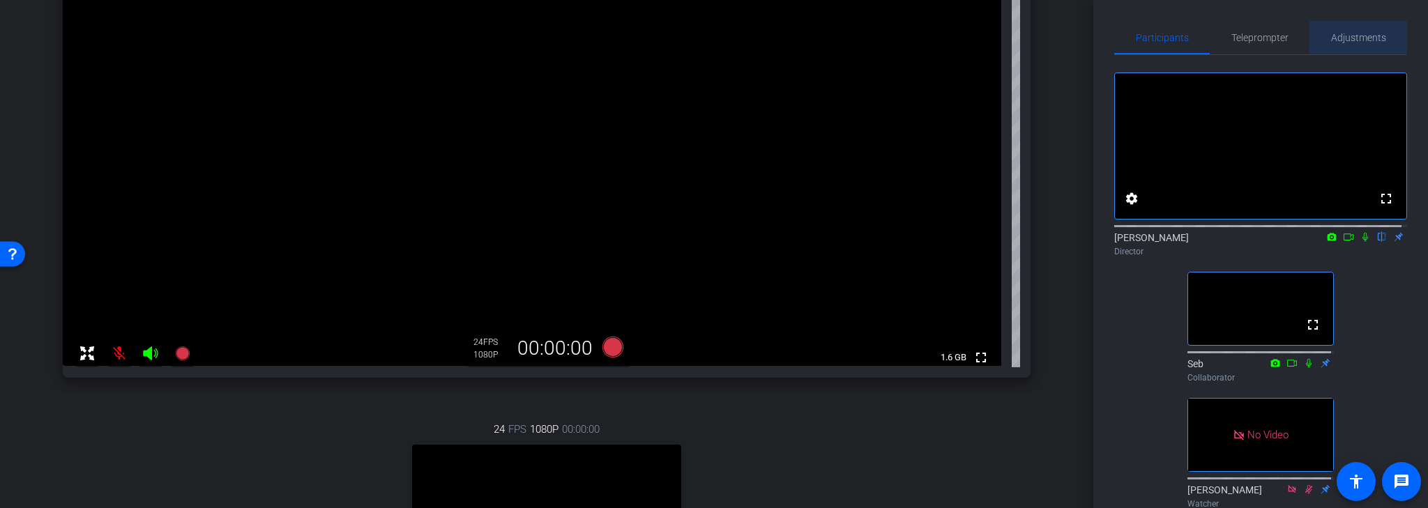
click at [1361, 36] on span "Adjustments" at bounding box center [1358, 38] width 55 height 10
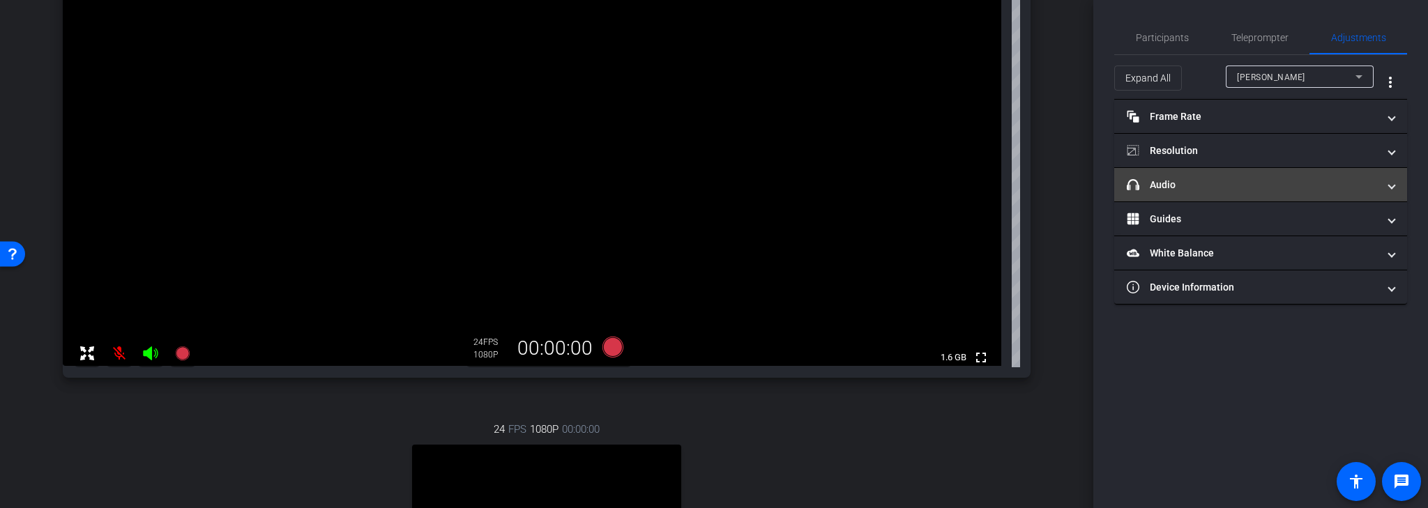
click at [1367, 183] on mat-panel-title "headphone icon Audio" at bounding box center [1252, 185] width 251 height 15
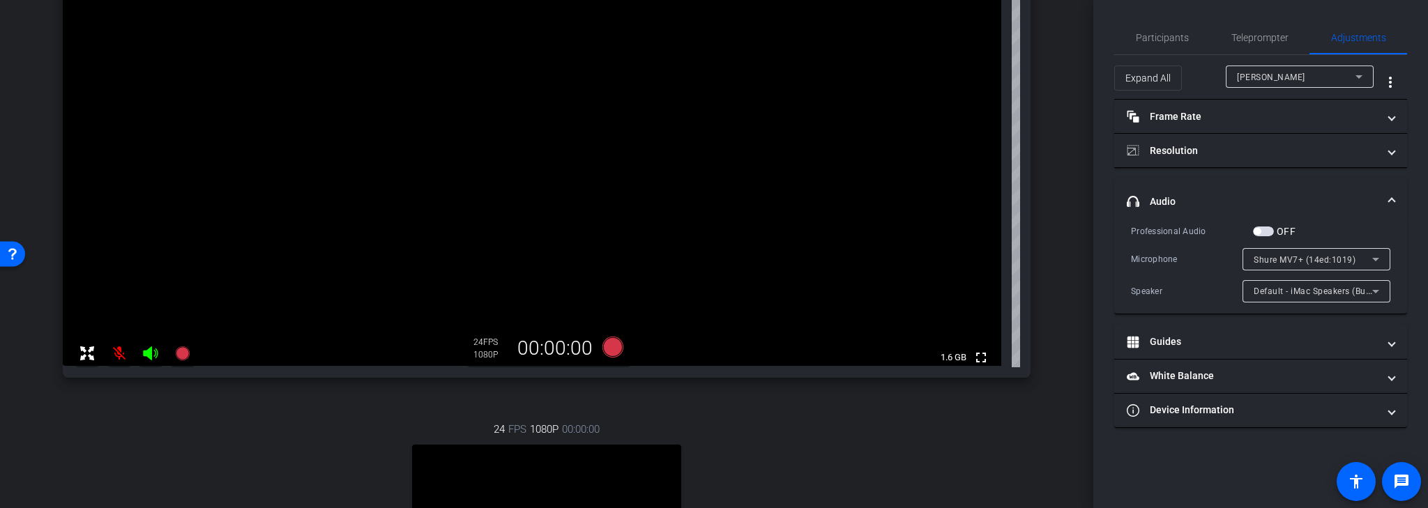
click at [1260, 227] on span "button" at bounding box center [1263, 232] width 21 height 10
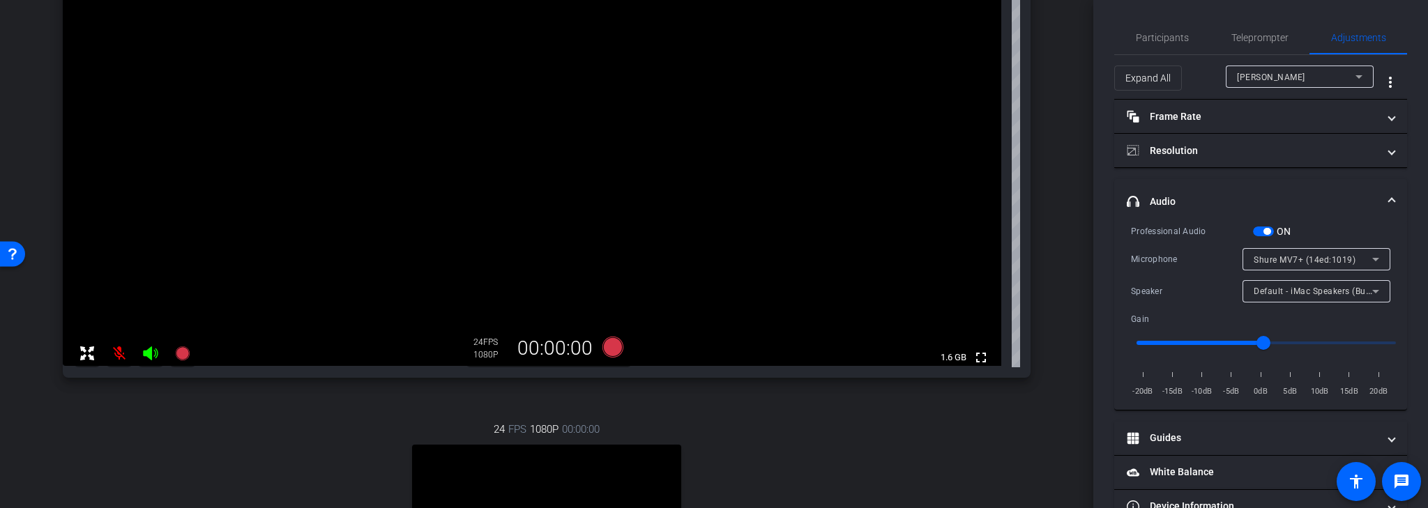
click at [1265, 230] on span "button" at bounding box center [1266, 231] width 7 height 7
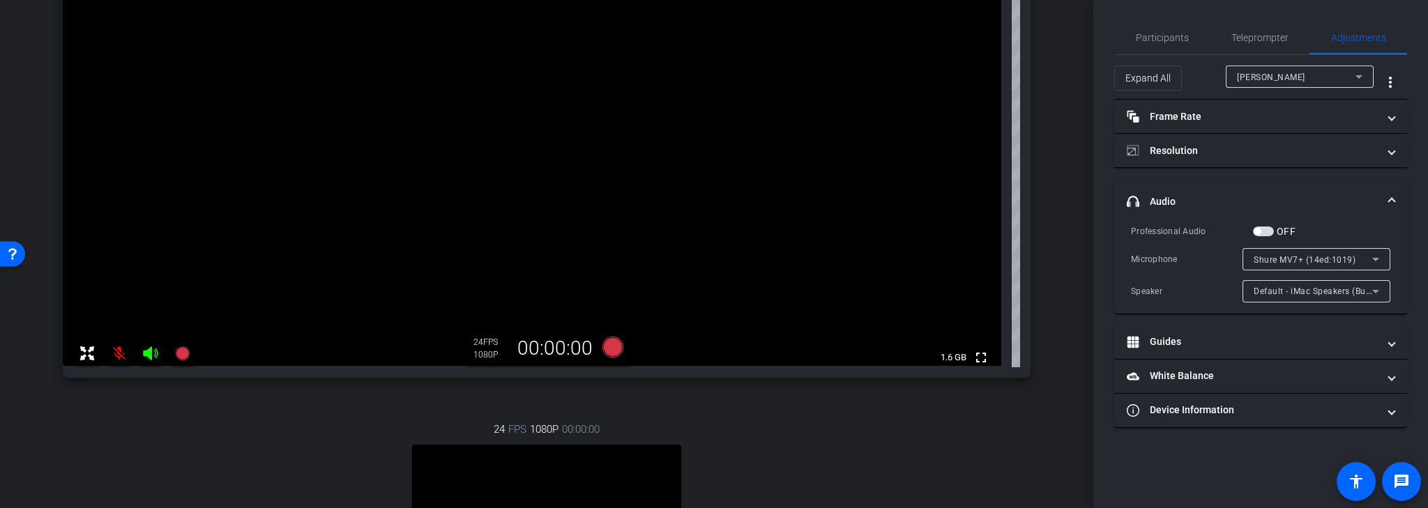
click at [1381, 195] on span "headphone icon Audio" at bounding box center [1258, 202] width 262 height 15
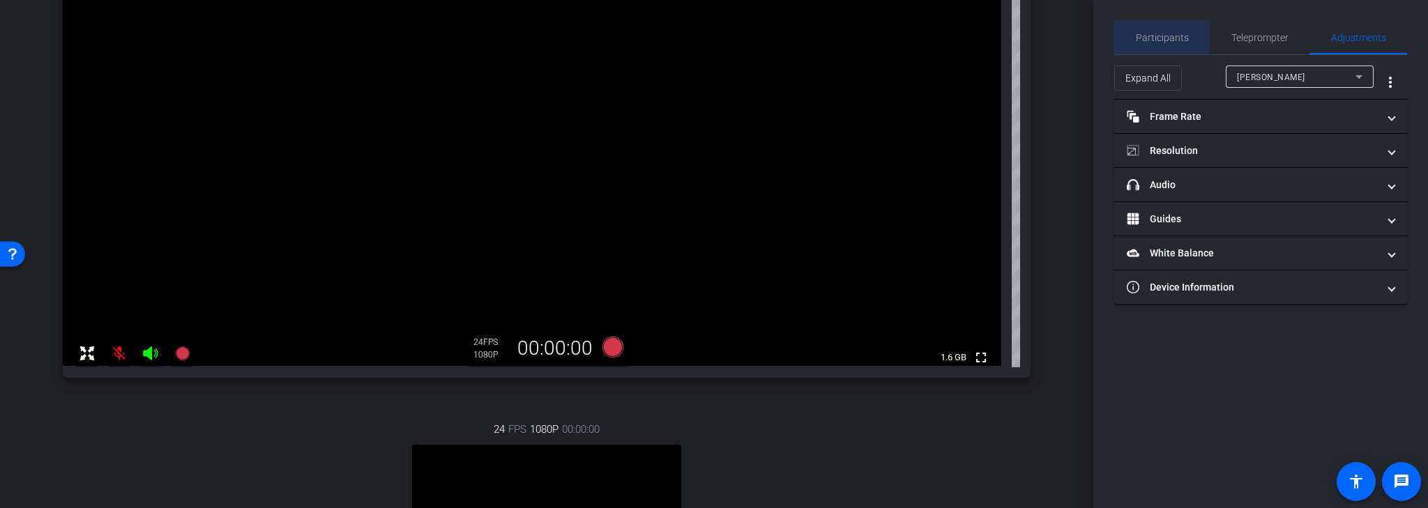
click at [1185, 33] on span "Participants" at bounding box center [1162, 38] width 53 height 10
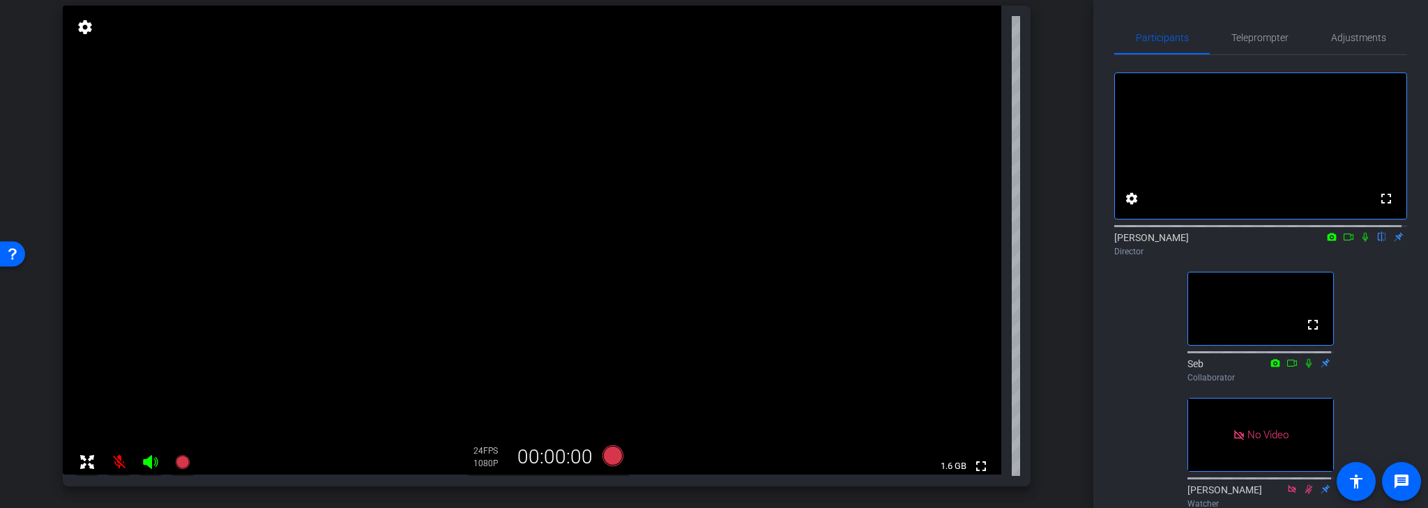
scroll to position [137, 0]
drag, startPoint x: 116, startPoint y: 466, endPoint x: 121, endPoint y: 471, distance: 7.4
click at [117, 466] on mat-icon at bounding box center [119, 465] width 28 height 28
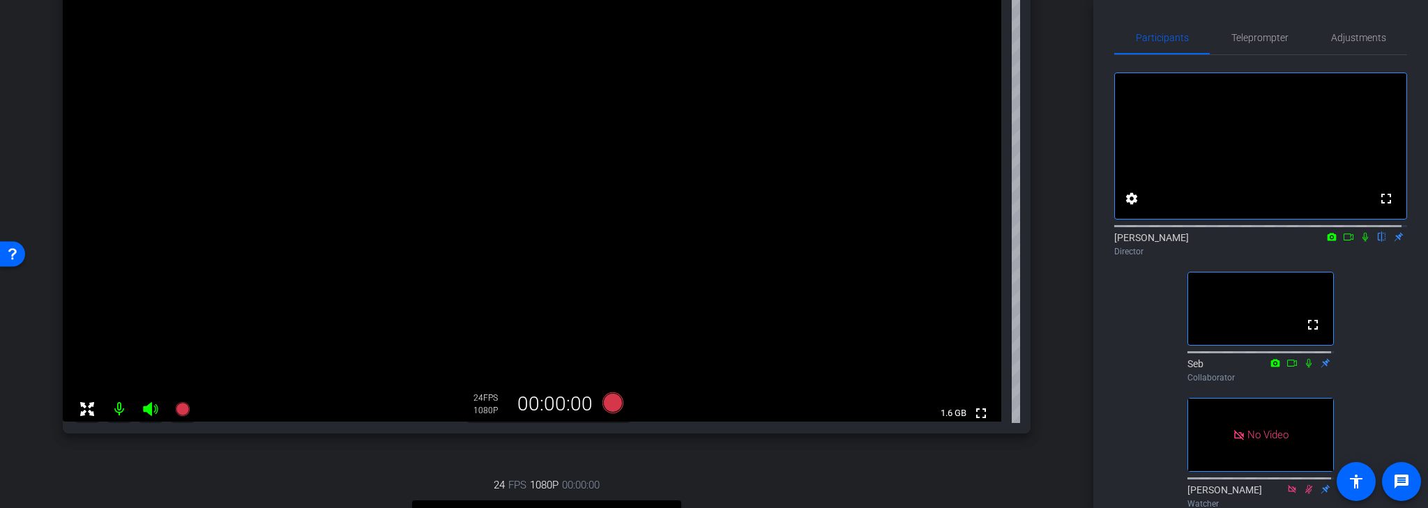
scroll to position [192, 0]
click at [1353, 36] on span "Adjustments" at bounding box center [1358, 38] width 55 height 10
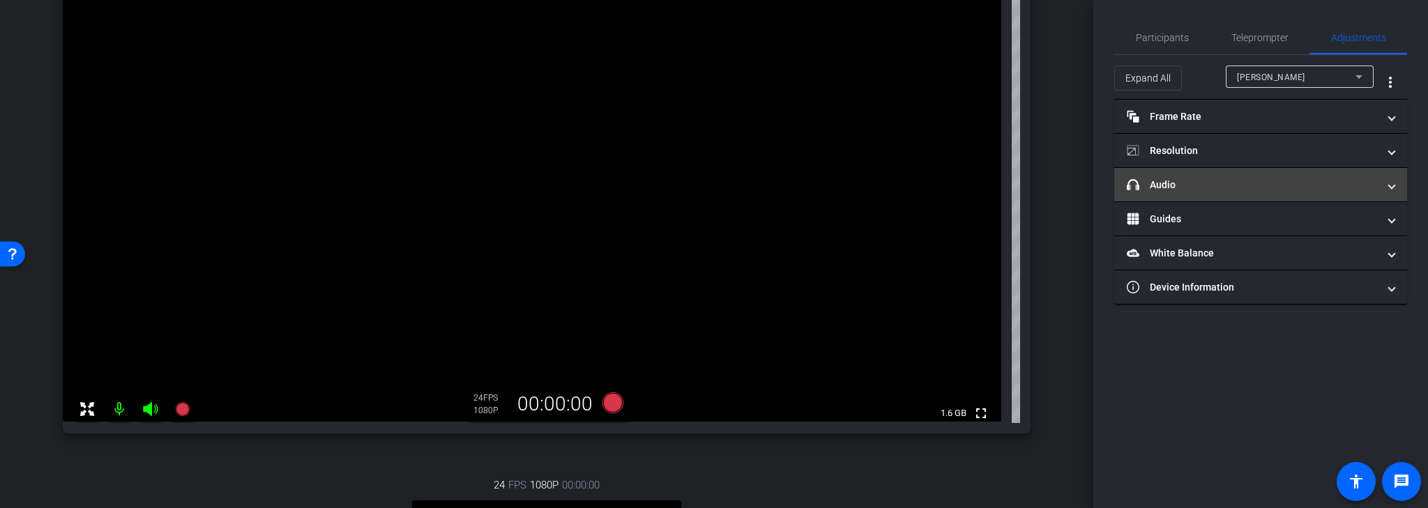
click at [1227, 187] on mat-panel-title "headphone icon Audio" at bounding box center [1252, 185] width 251 height 15
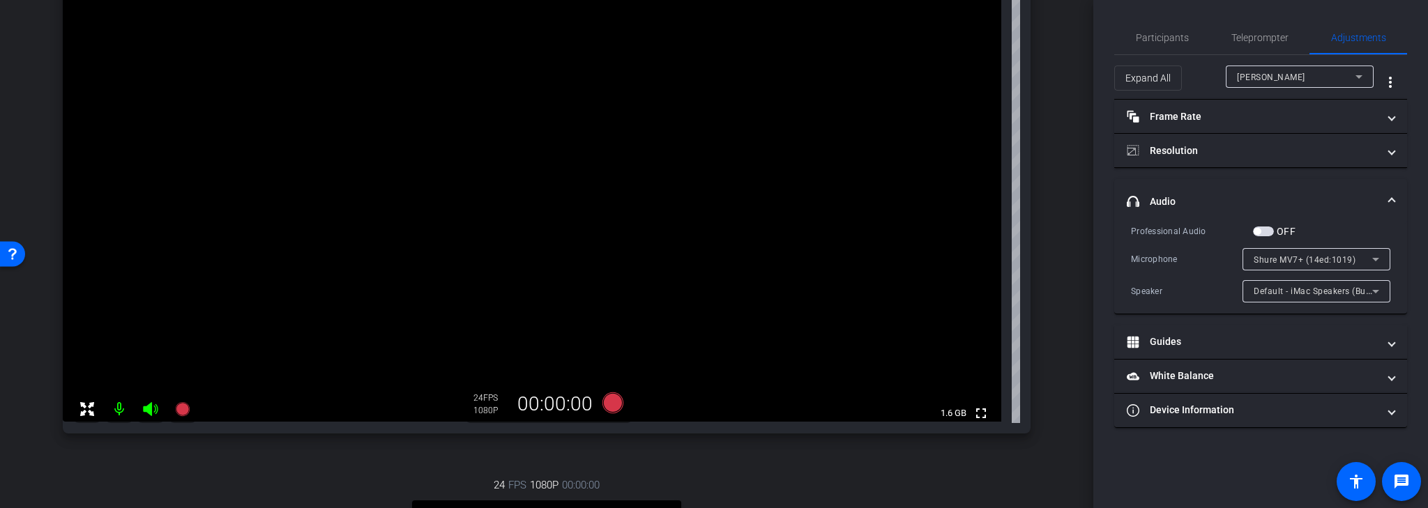
click at [1261, 229] on span "button" at bounding box center [1257, 231] width 7 height 7
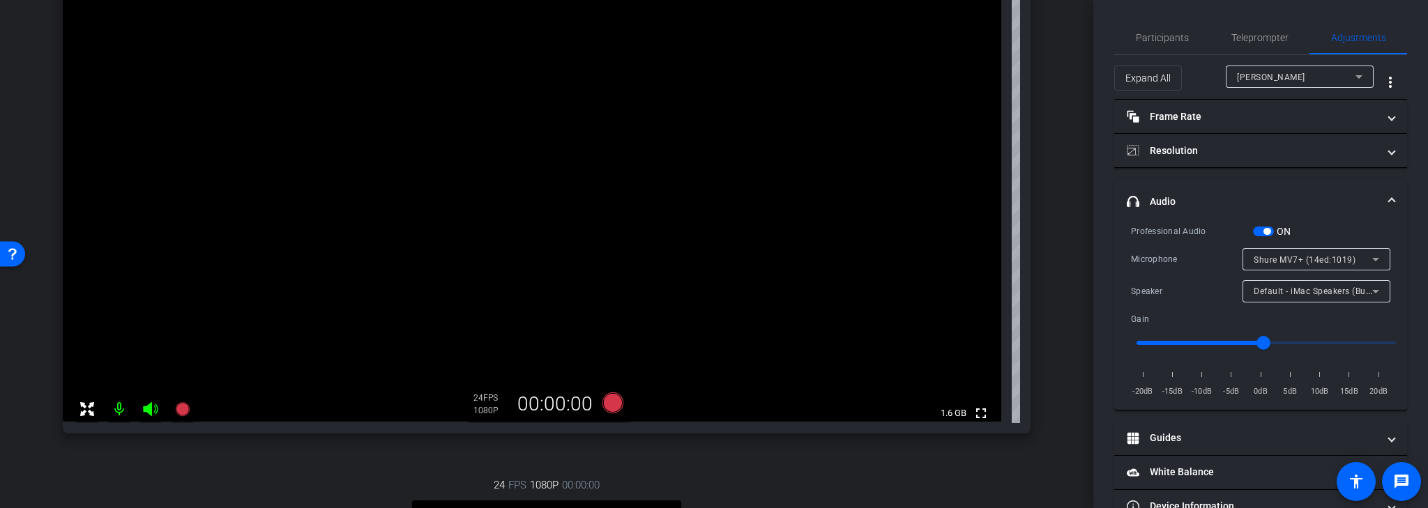
click at [1266, 233] on span "button" at bounding box center [1266, 231] width 7 height 7
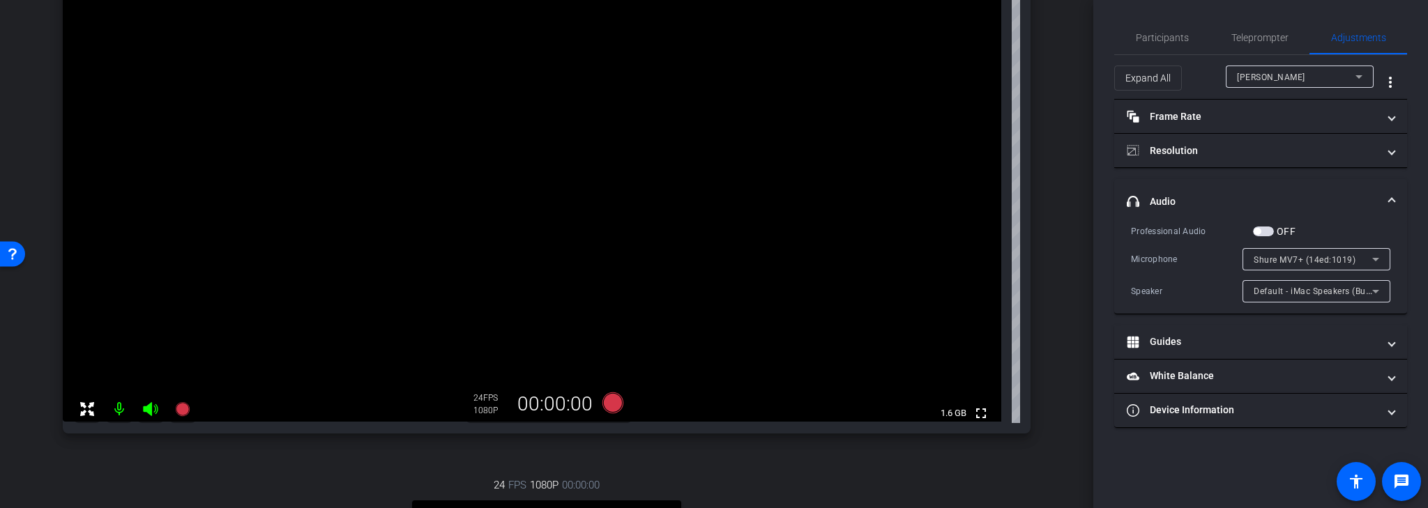
click at [114, 412] on mat-icon at bounding box center [119, 409] width 28 height 28
click at [120, 409] on mat-icon at bounding box center [119, 409] width 28 height 28
click at [1256, 231] on span "button" at bounding box center [1257, 231] width 7 height 7
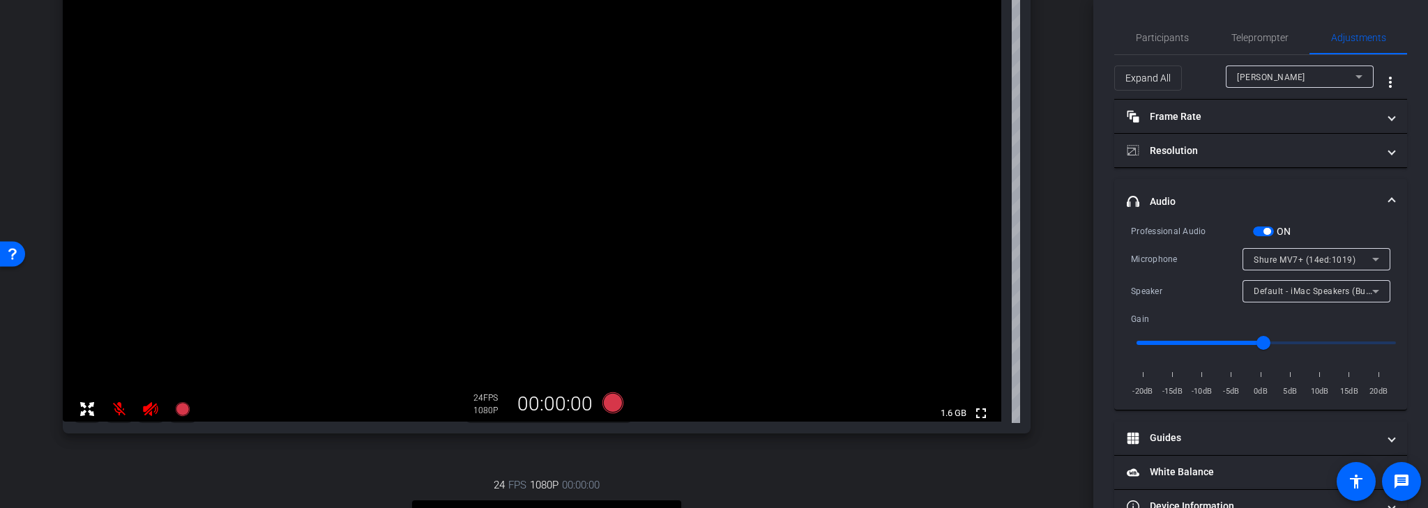
click at [117, 407] on mat-icon at bounding box center [119, 409] width 28 height 28
click at [1367, 257] on icon at bounding box center [1375, 259] width 17 height 17
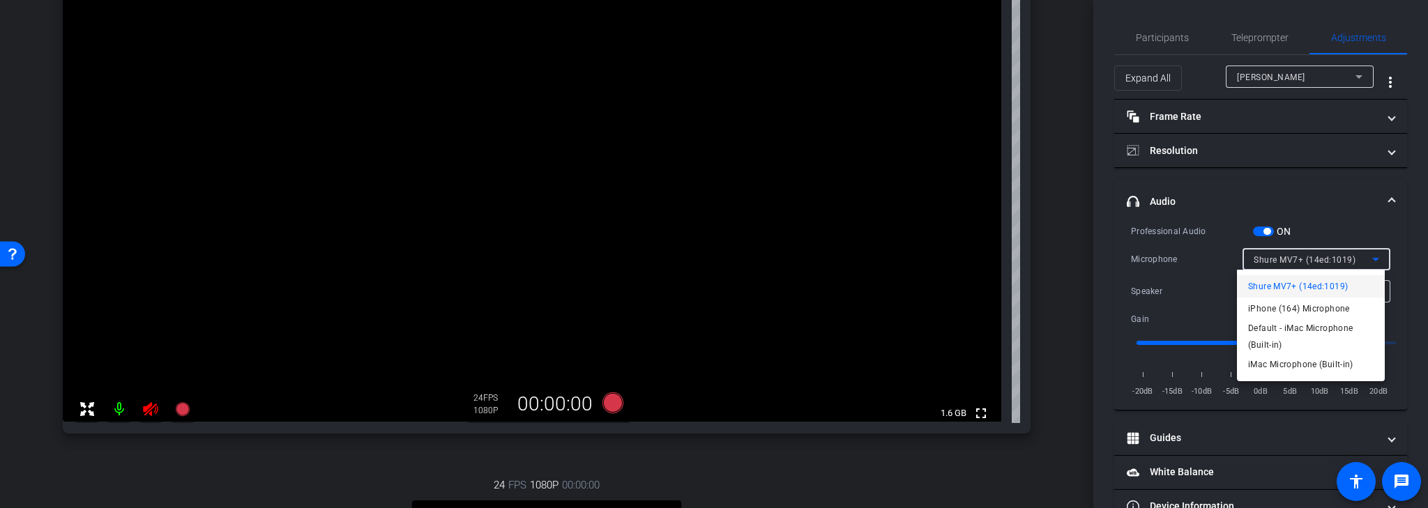
click at [1367, 226] on div at bounding box center [714, 254] width 1428 height 508
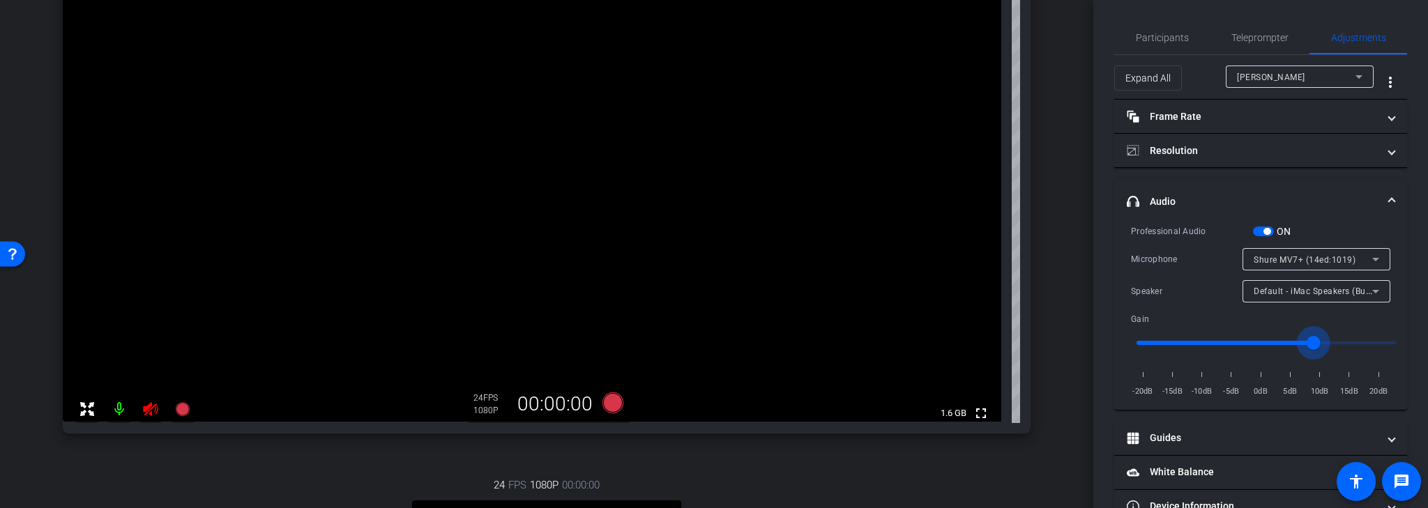
drag, startPoint x: 1264, startPoint y: 343, endPoint x: 1310, endPoint y: 344, distance: 46.0
type input "1.4"
click at [1310, 344] on input "range" at bounding box center [1266, 343] width 289 height 31
click at [1176, 33] on span "Participants" at bounding box center [1162, 38] width 53 height 10
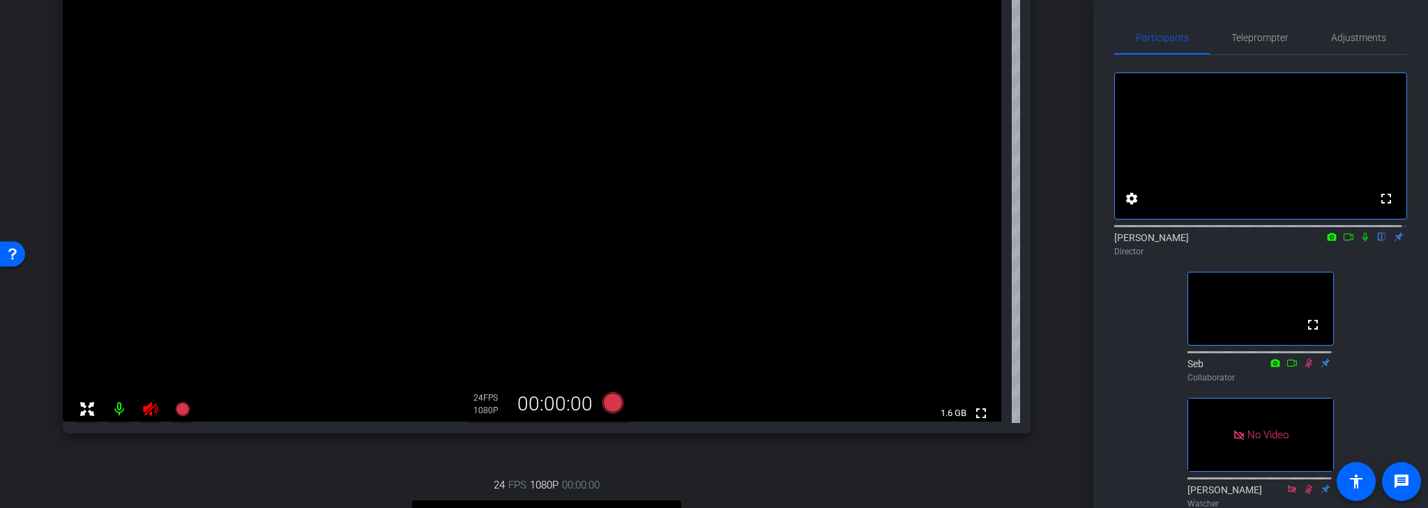
click at [151, 410] on icon at bounding box center [150, 409] width 15 height 14
click at [1347, 39] on span "Adjustments" at bounding box center [1358, 38] width 55 height 10
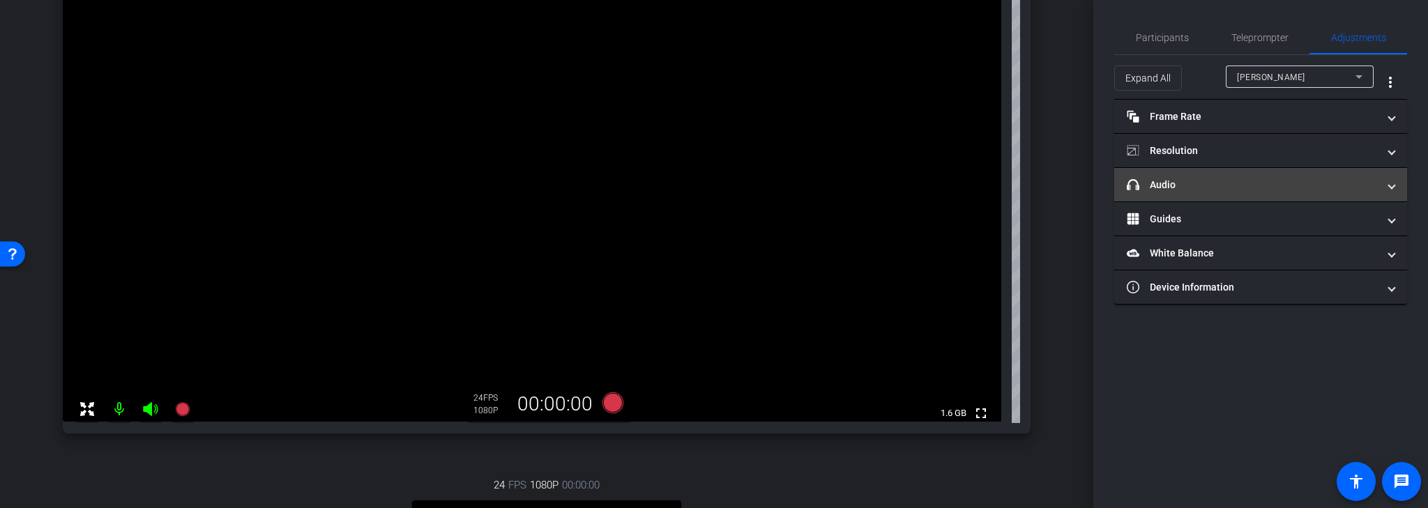
click at [1250, 188] on mat-panel-title "headphone icon Audio" at bounding box center [1252, 185] width 251 height 15
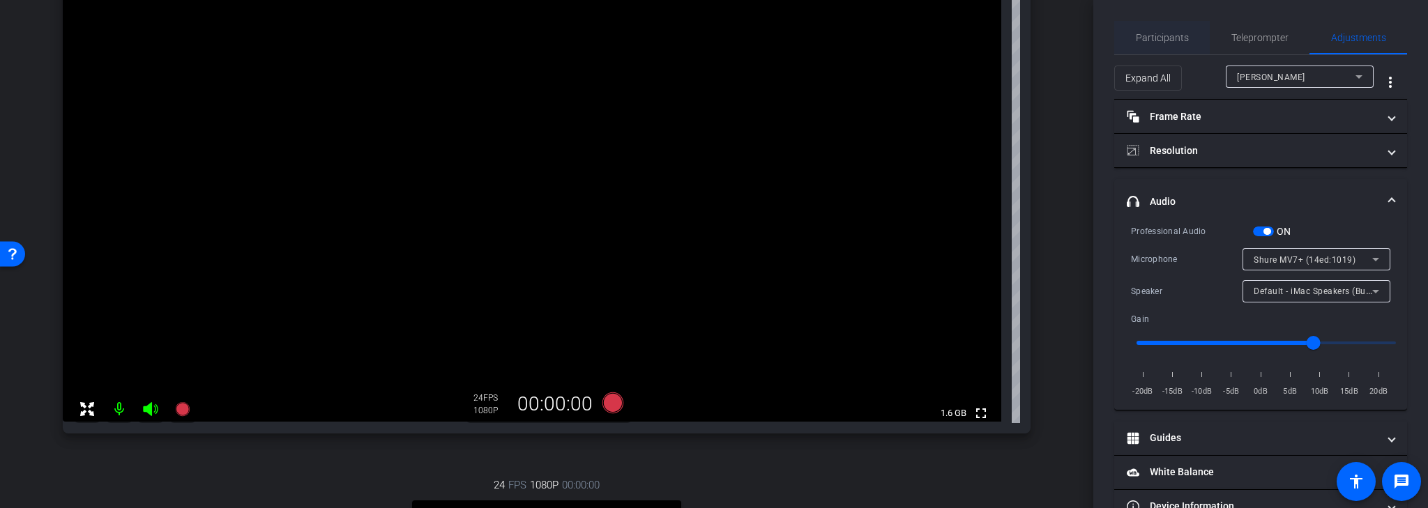
click at [1167, 36] on span "Participants" at bounding box center [1162, 38] width 53 height 10
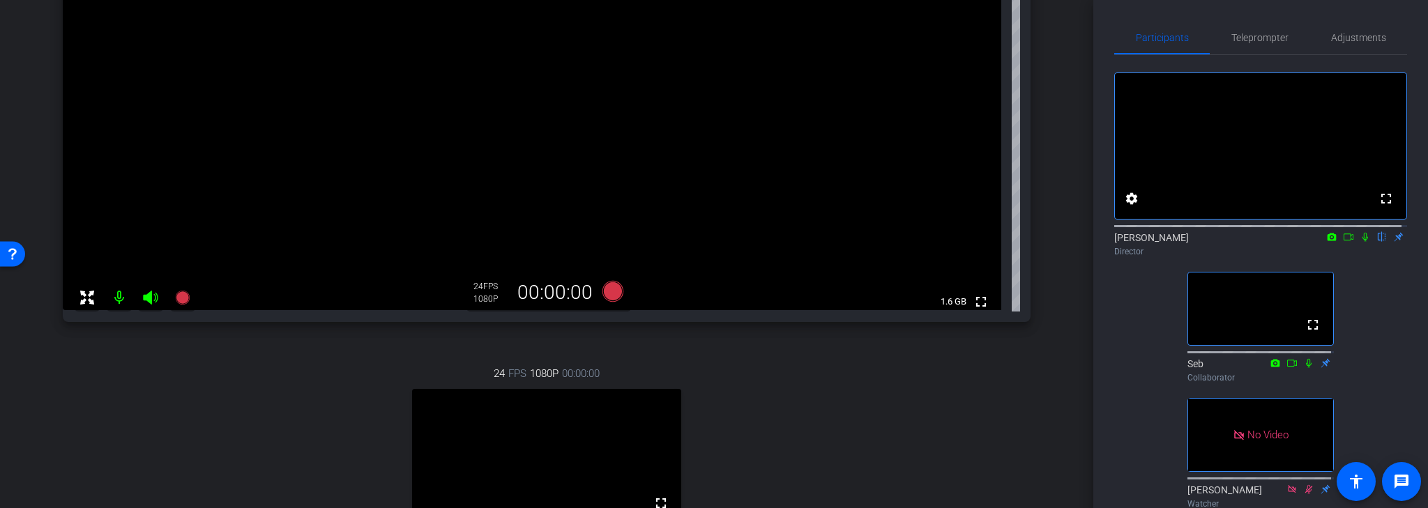
scroll to position [360, 0]
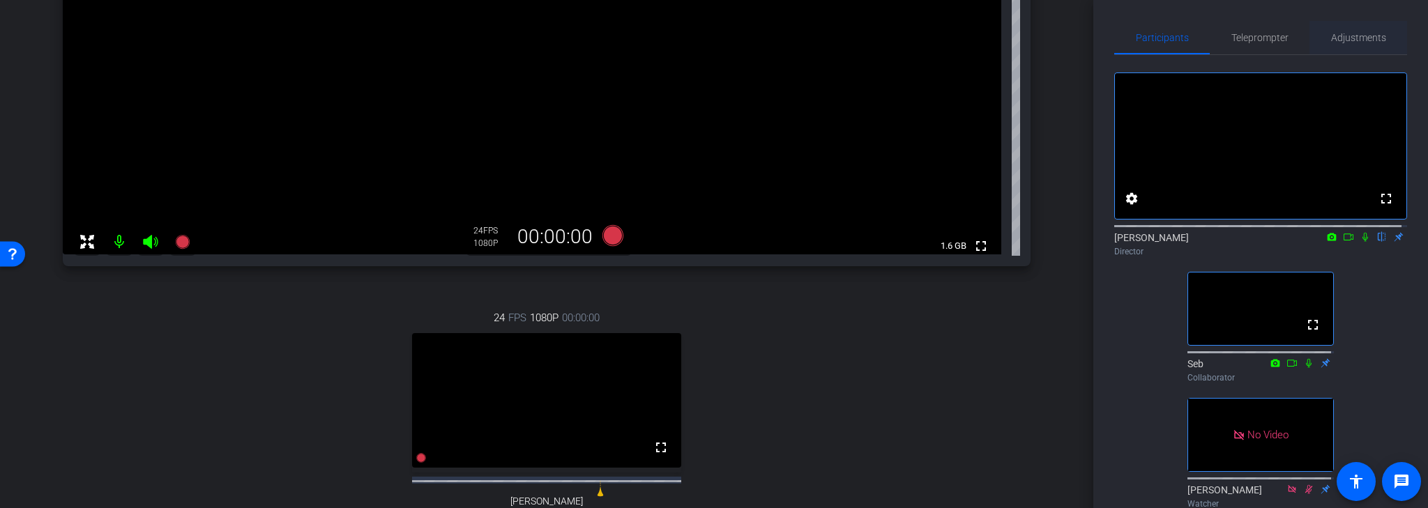
click at [1366, 39] on span "Adjustments" at bounding box center [1358, 38] width 55 height 10
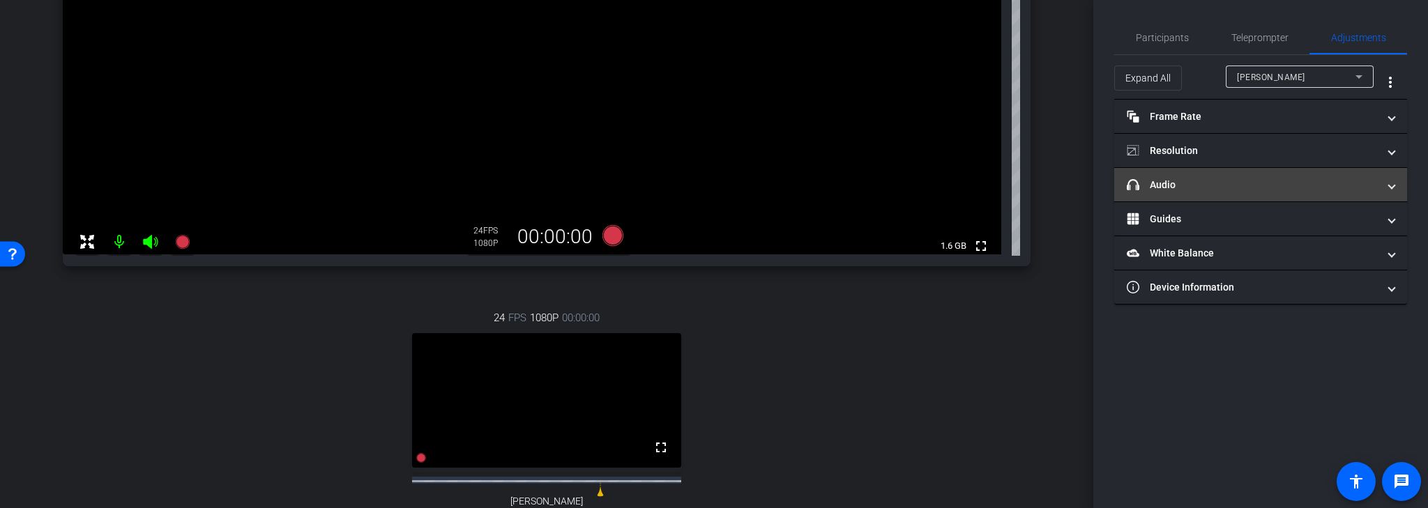
click at [1389, 183] on span at bounding box center [1392, 185] width 6 height 15
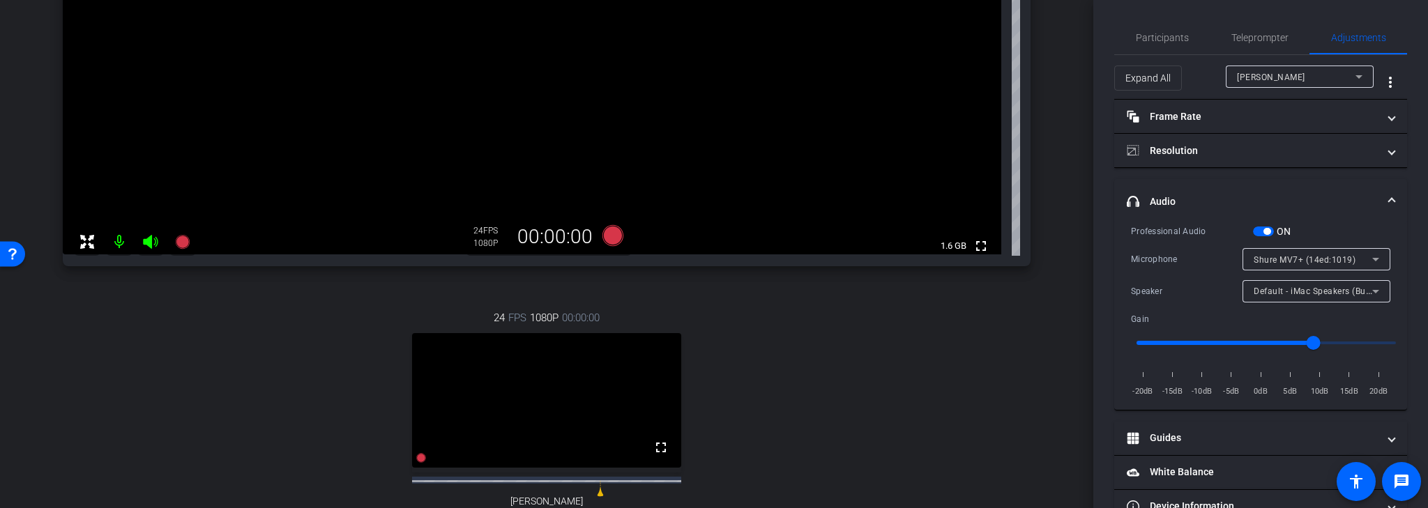
click at [1355, 71] on icon at bounding box center [1359, 76] width 17 height 17
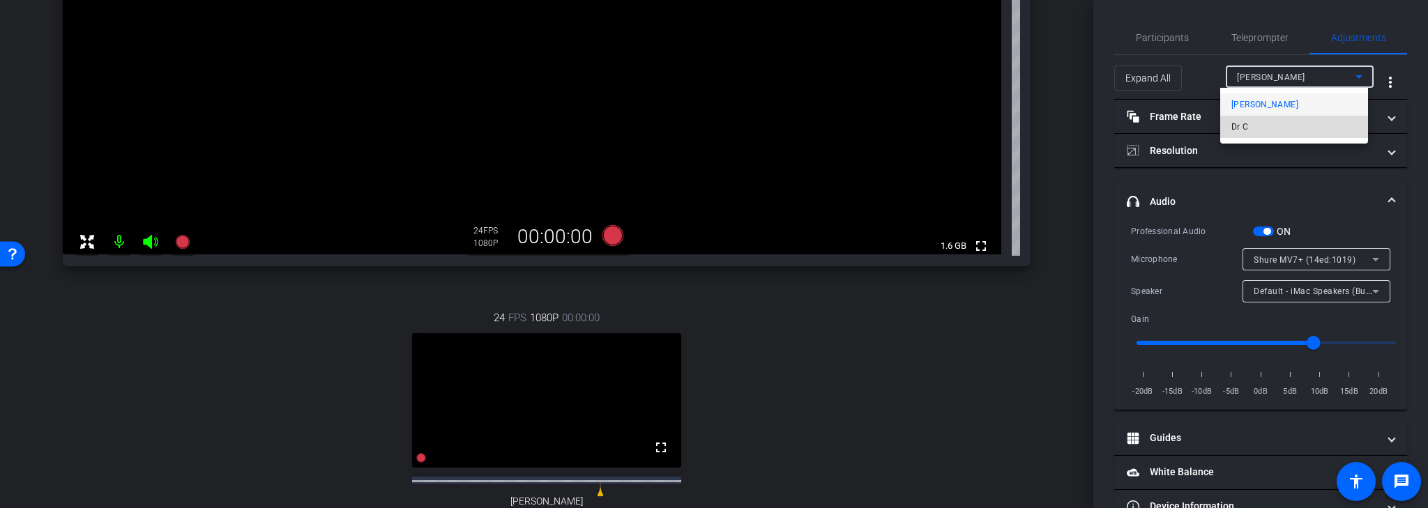
click at [1282, 127] on mat-option "Dr C" at bounding box center [1294, 127] width 148 height 22
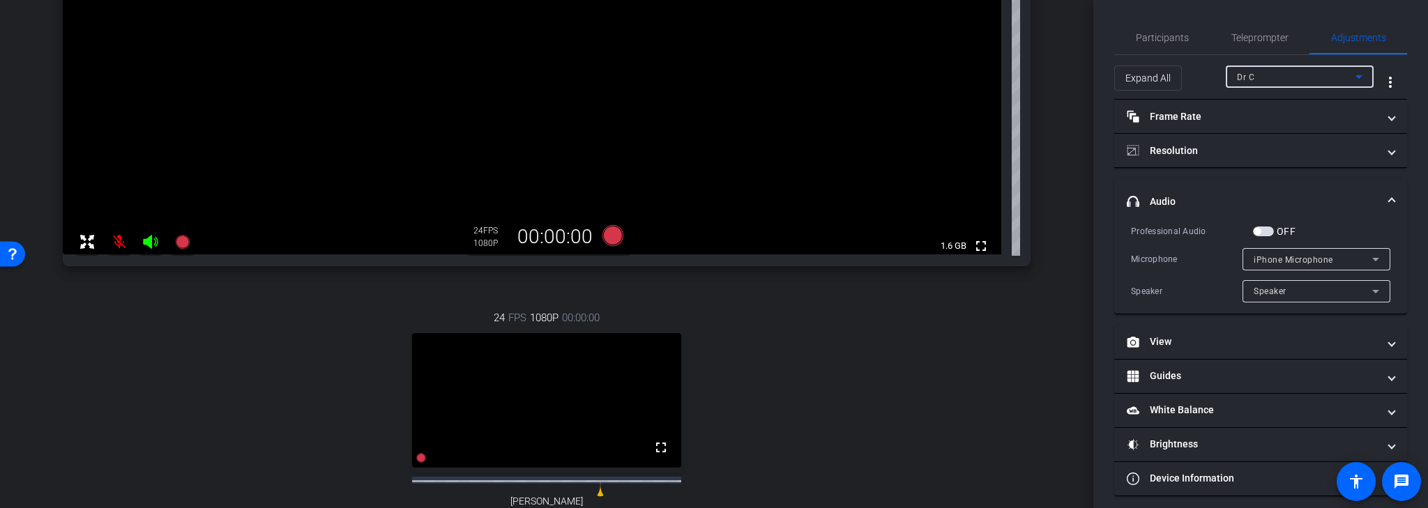
click at [1351, 75] on icon at bounding box center [1359, 76] width 17 height 17
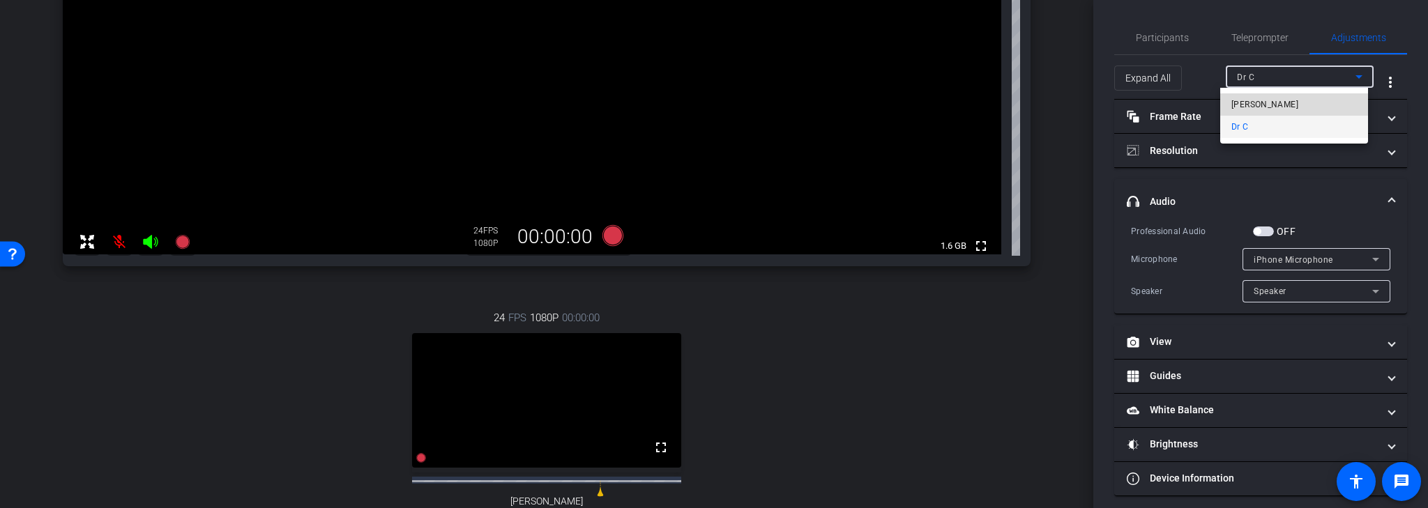
click at [1296, 103] on mat-option "[PERSON_NAME]" at bounding box center [1294, 104] width 148 height 22
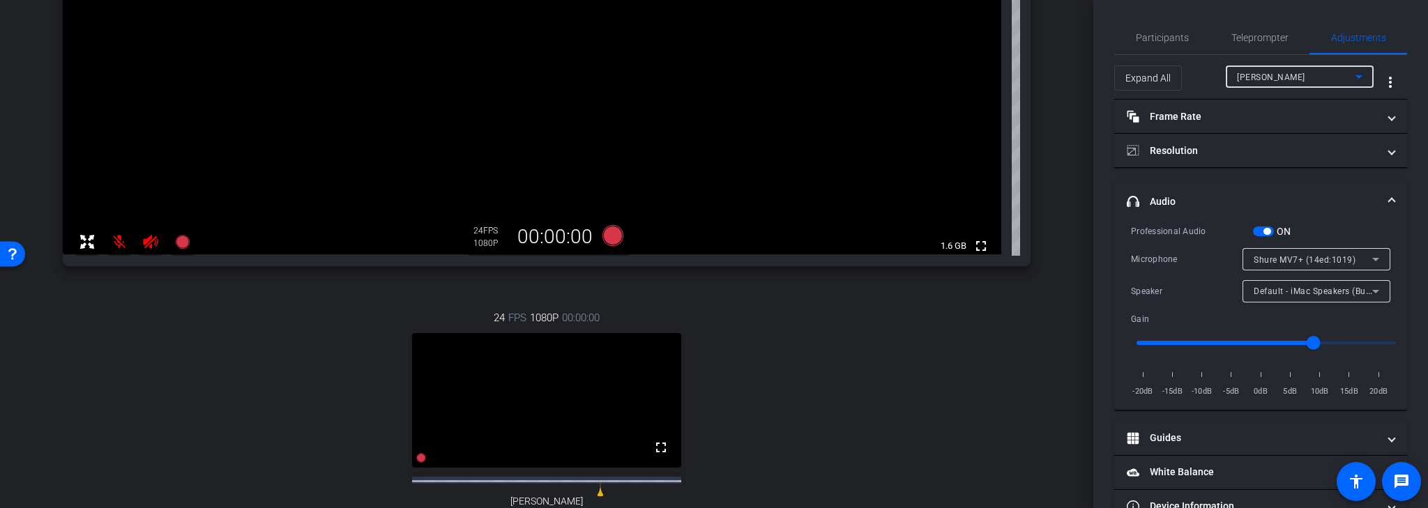
click at [1351, 76] on icon at bounding box center [1359, 76] width 17 height 17
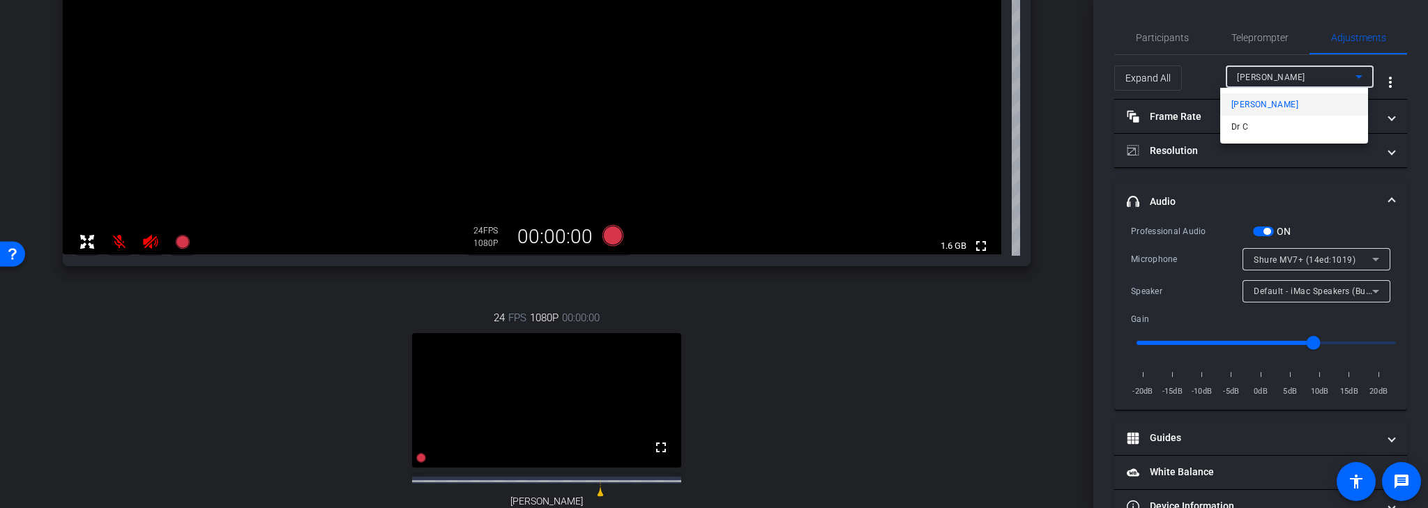
click at [1350, 76] on div at bounding box center [714, 254] width 1428 height 508
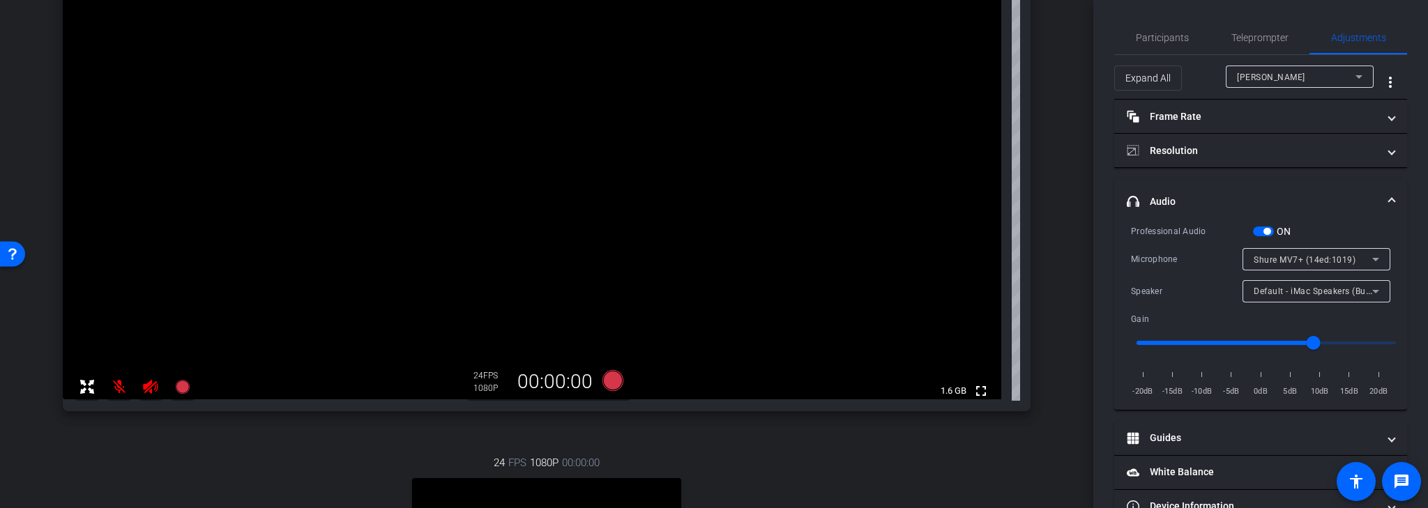
scroll to position [192, 0]
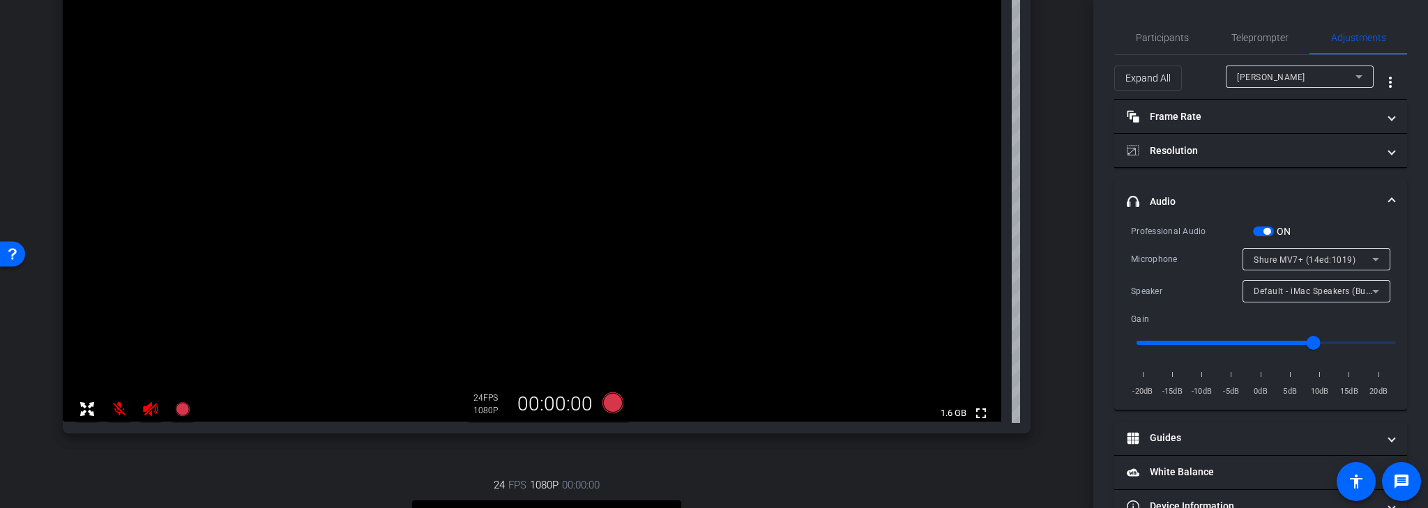
click at [148, 413] on icon at bounding box center [150, 409] width 17 height 17
click at [151, 410] on icon at bounding box center [150, 409] width 15 height 14
click at [1171, 39] on span "Participants" at bounding box center [1162, 38] width 53 height 10
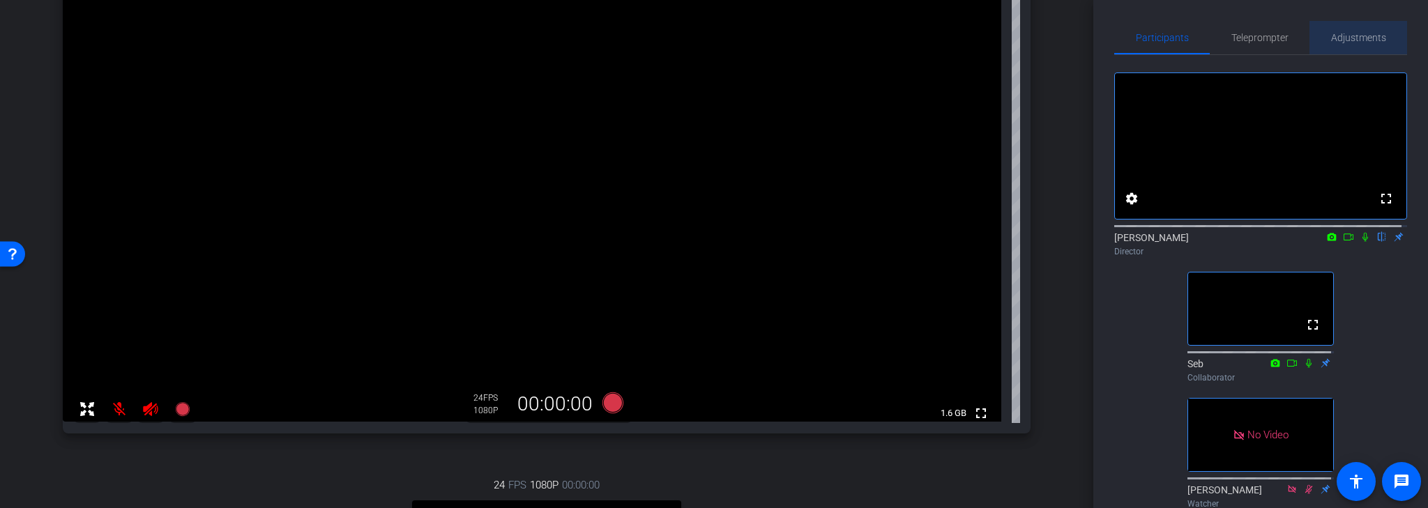
click at [1361, 34] on span "Adjustments" at bounding box center [1358, 38] width 55 height 10
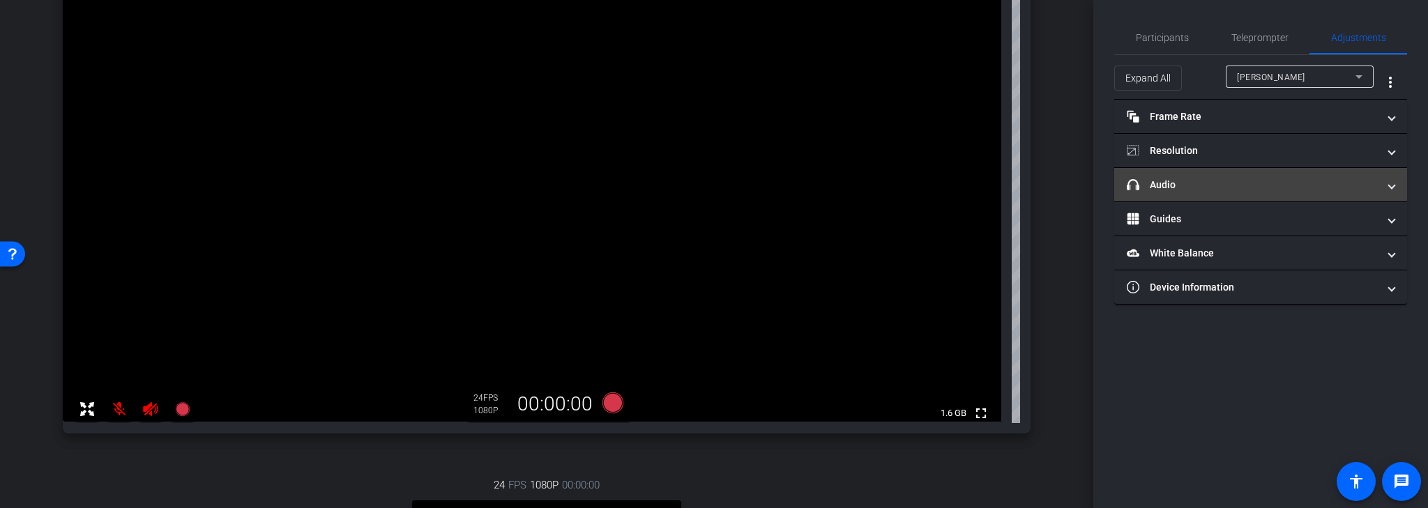
click at [1388, 187] on span "headphone icon Audio" at bounding box center [1258, 185] width 262 height 15
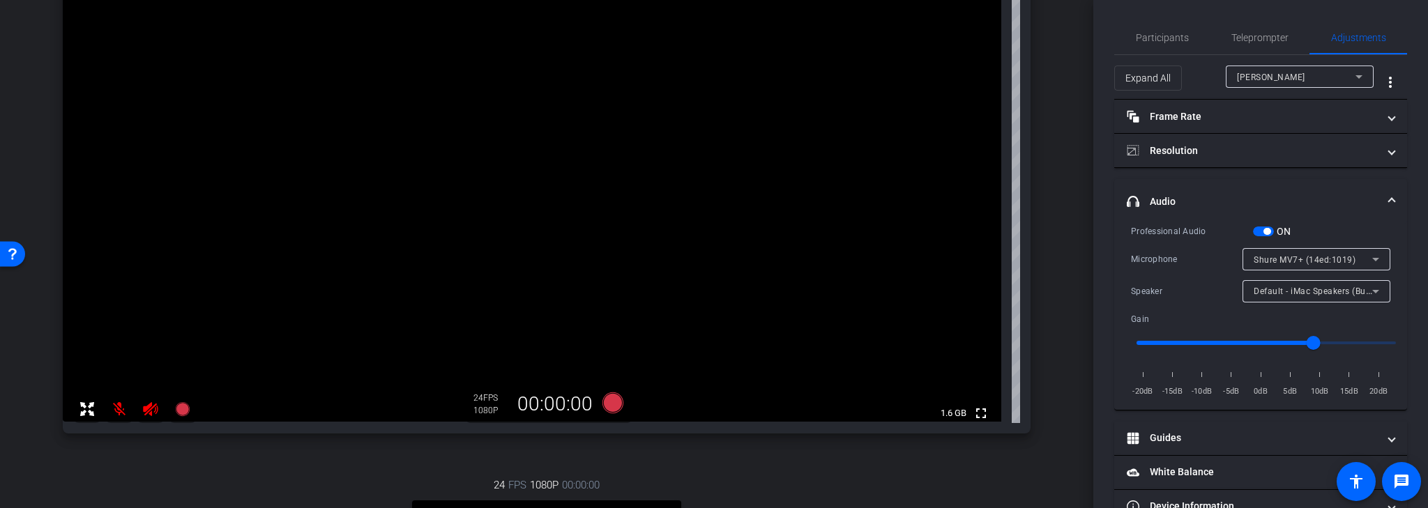
click at [1351, 75] on icon at bounding box center [1359, 76] width 17 height 17
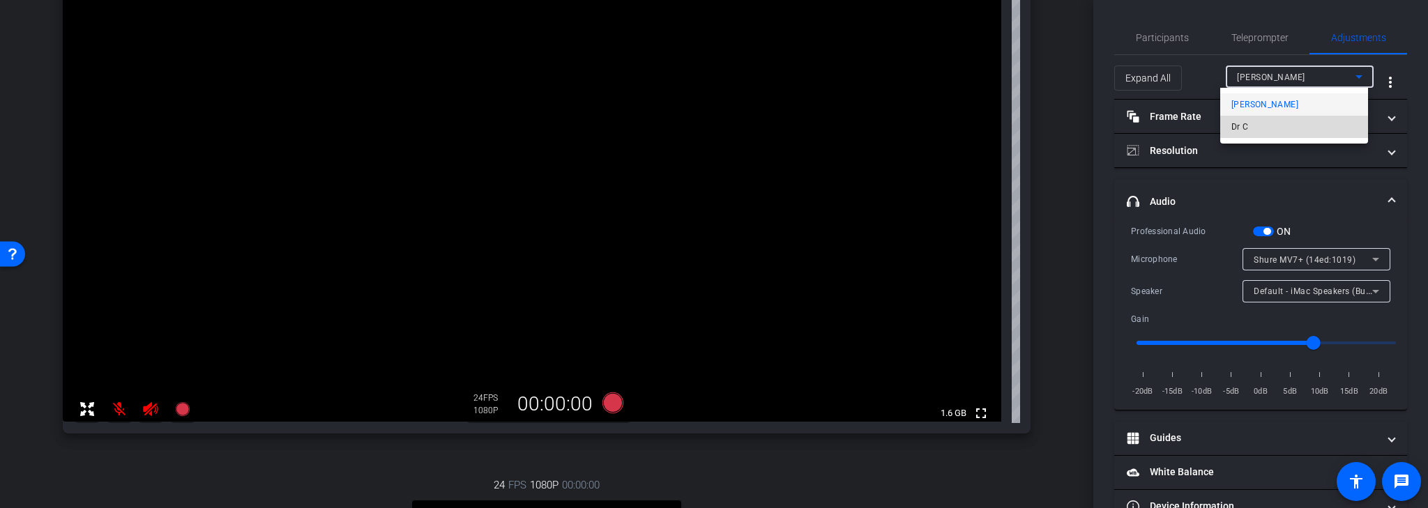
click at [1271, 131] on mat-option "Dr C" at bounding box center [1294, 127] width 148 height 22
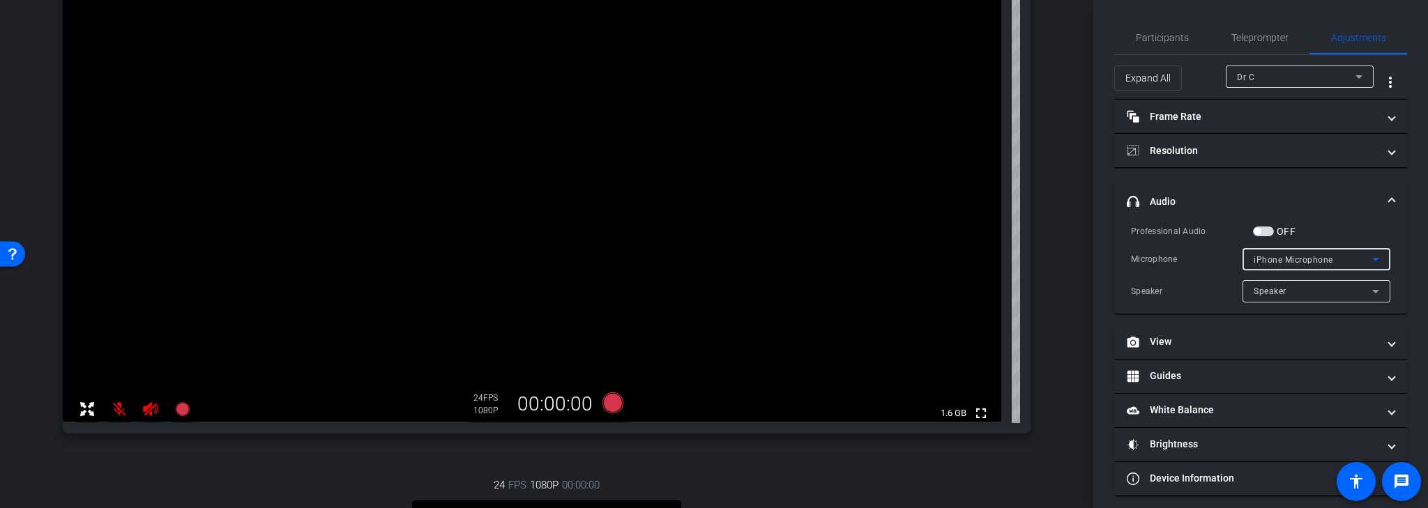
click at [1359, 259] on div "iPhone Microphone" at bounding box center [1313, 259] width 119 height 17
click at [1344, 202] on div at bounding box center [714, 254] width 1428 height 508
click at [1372, 257] on icon at bounding box center [1375, 259] width 17 height 17
click at [1344, 219] on div at bounding box center [714, 254] width 1428 height 508
click at [1351, 75] on icon at bounding box center [1359, 76] width 17 height 17
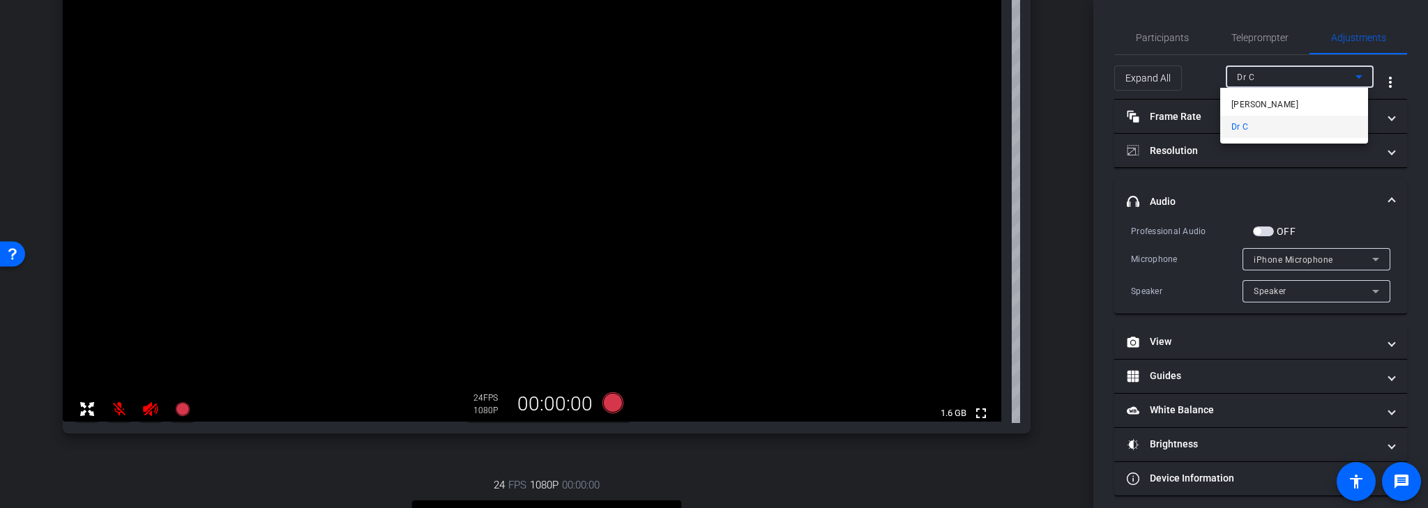
click at [1353, 72] on div at bounding box center [714, 254] width 1428 height 508
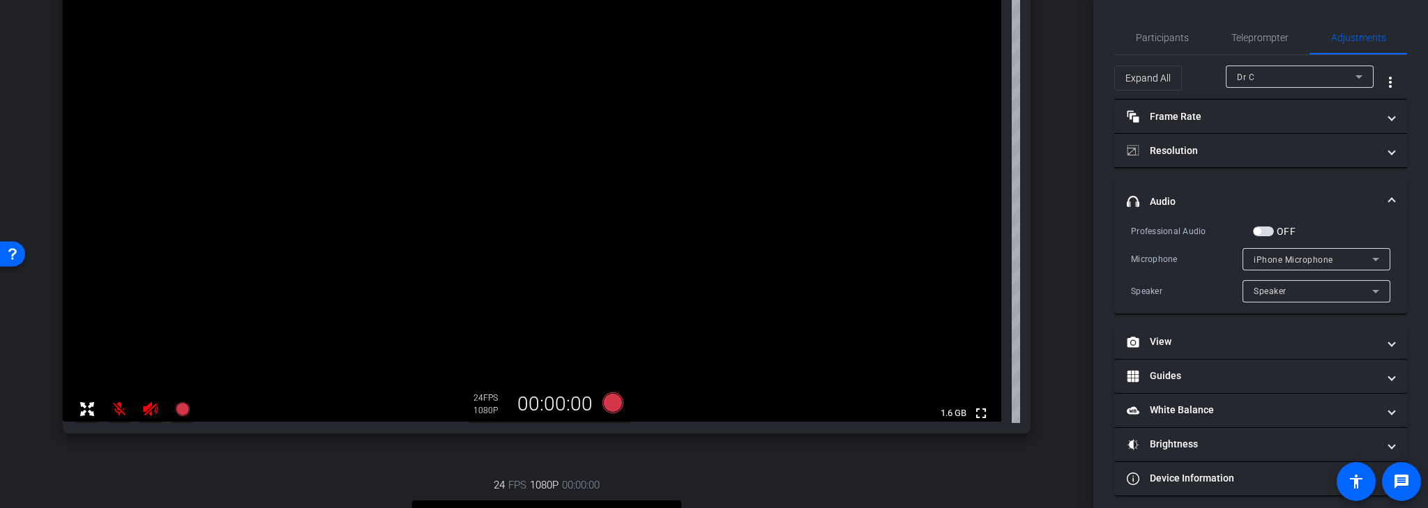
scroll to position [8, 0]
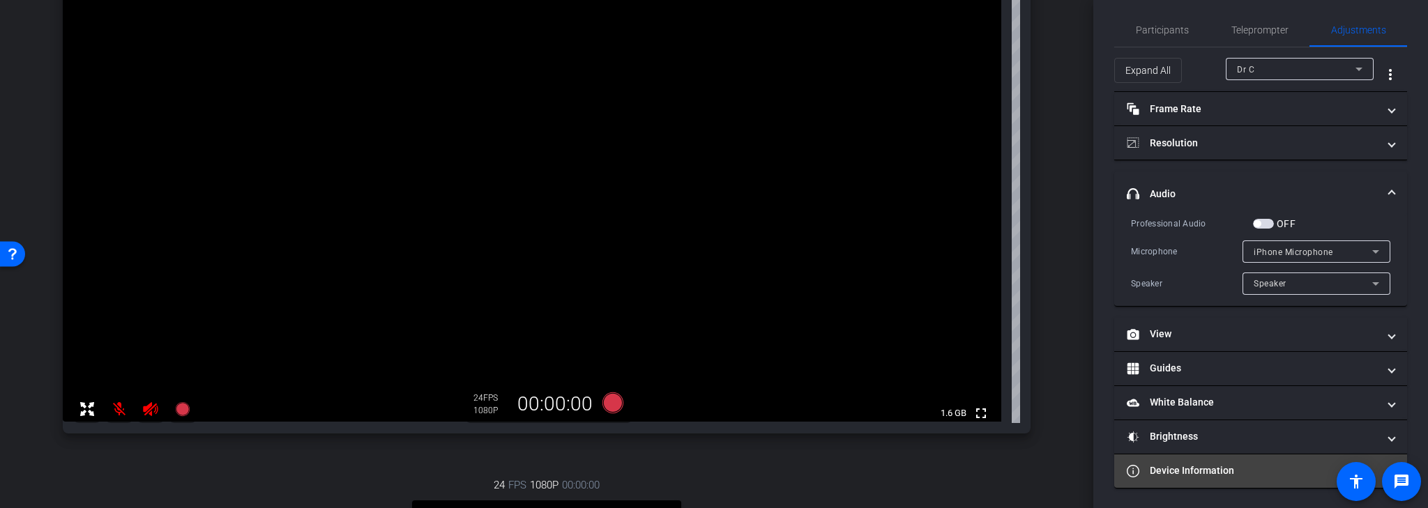
click at [1229, 468] on mat-panel-title "Device Information" at bounding box center [1252, 471] width 251 height 15
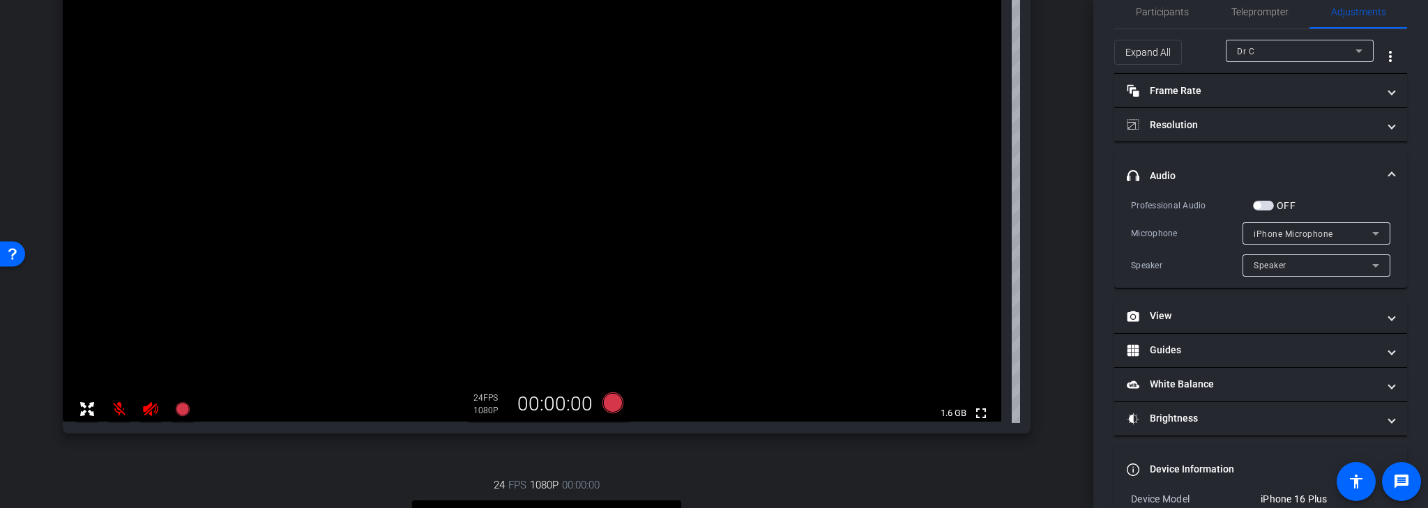
scroll to position [0, 0]
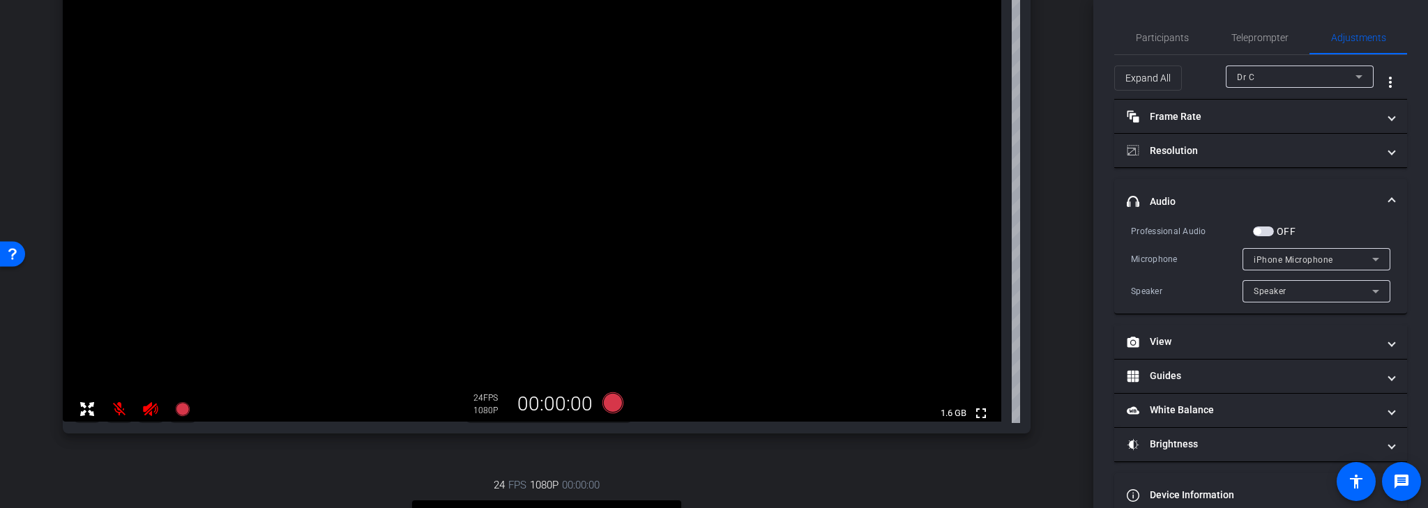
click at [1372, 291] on icon at bounding box center [1375, 291] width 7 height 3
click at [1370, 289] on div at bounding box center [714, 254] width 1428 height 508
click at [1160, 36] on span "Participants" at bounding box center [1162, 38] width 53 height 10
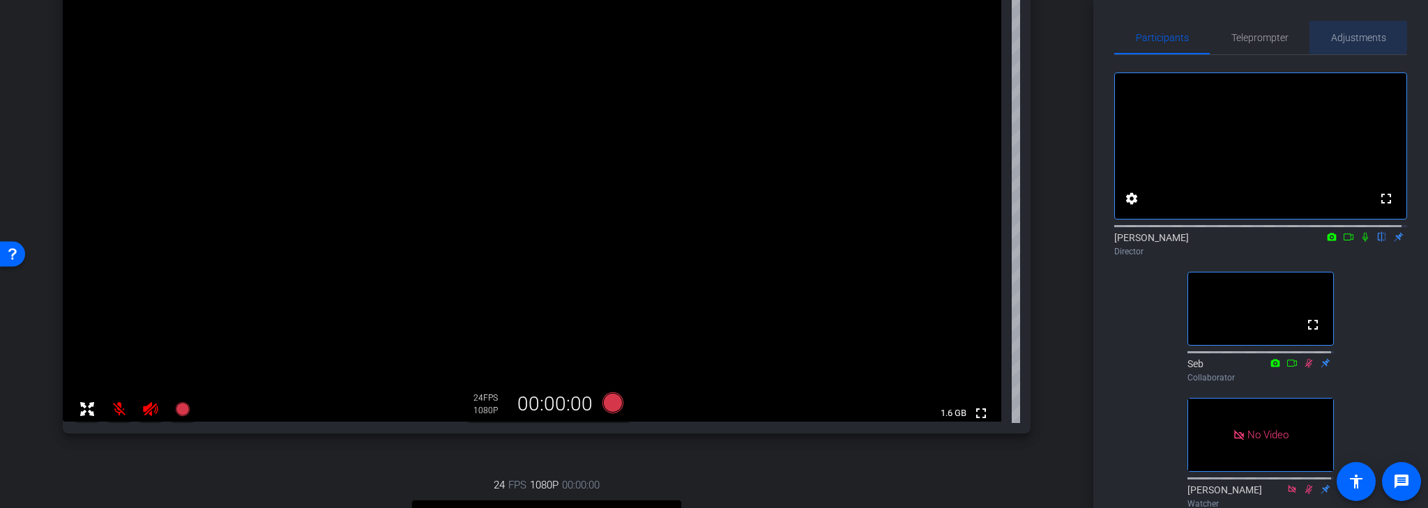
click at [1346, 36] on span "Adjustments" at bounding box center [1358, 38] width 55 height 10
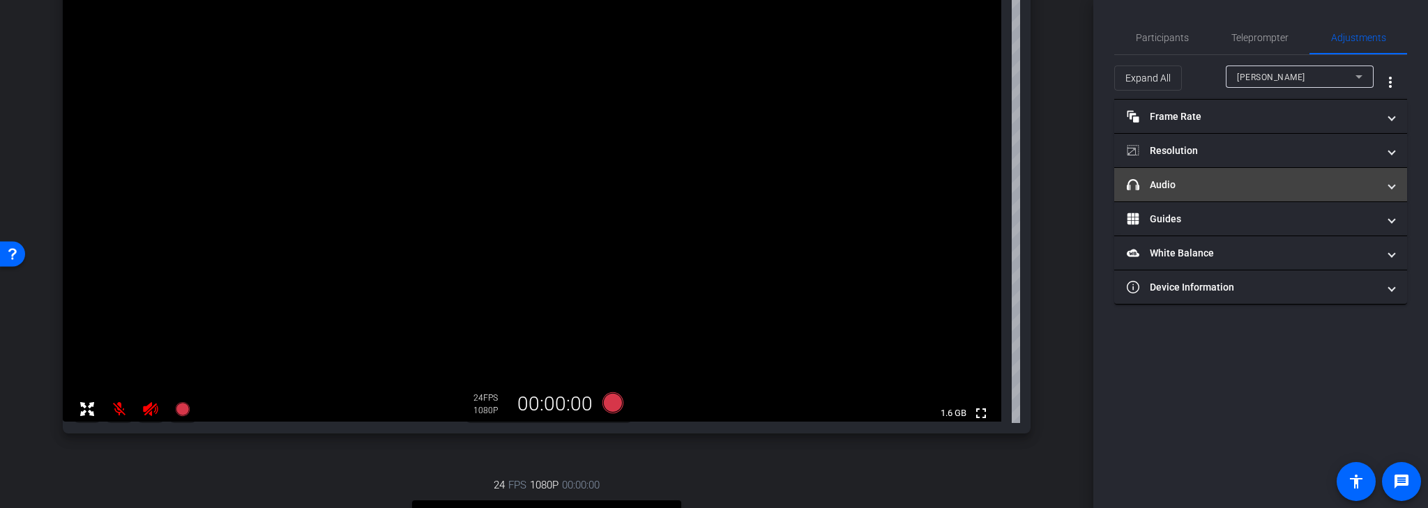
click at [1350, 186] on mat-panel-title "headphone icon Audio" at bounding box center [1252, 185] width 251 height 15
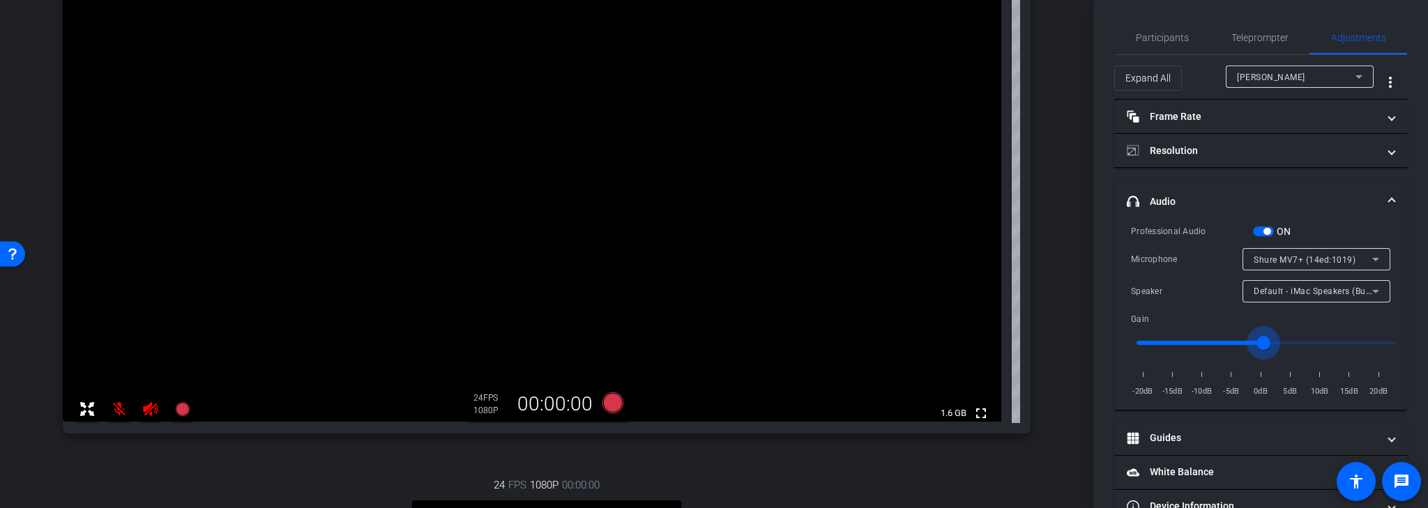
drag, startPoint x: 1314, startPoint y: 342, endPoint x: 1257, endPoint y: 351, distance: 57.3
click at [1257, 351] on input "range" at bounding box center [1266, 343] width 289 height 31
click at [1255, 340] on input "range" at bounding box center [1266, 343] width 289 height 31
type input "1"
click at [1258, 343] on input "range" at bounding box center [1266, 343] width 289 height 31
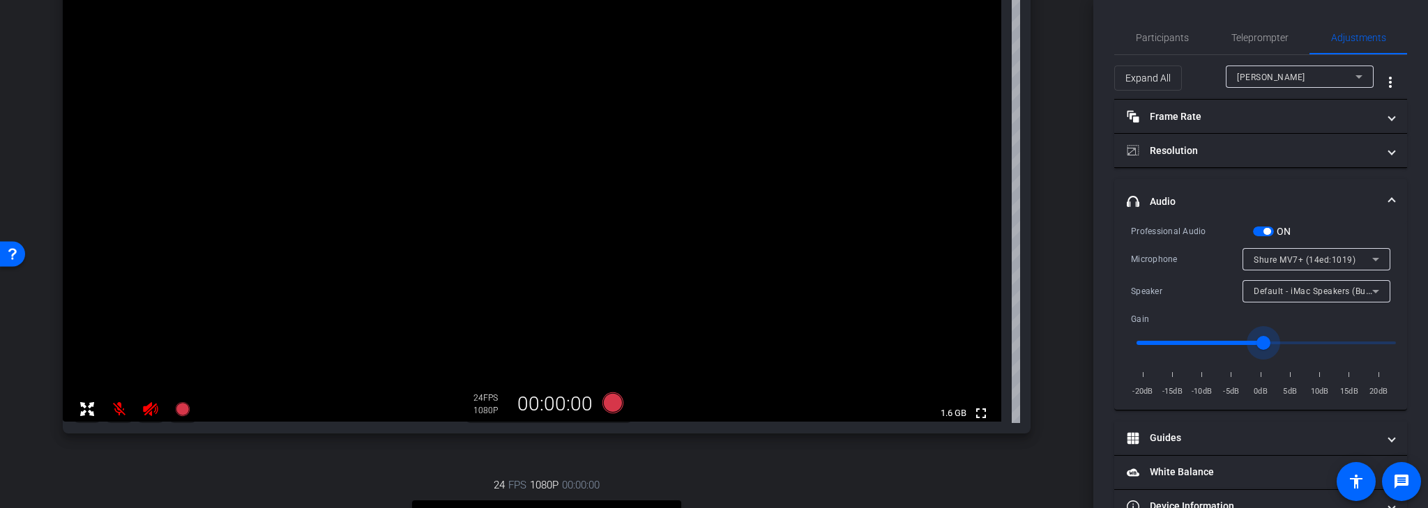
click at [1342, 77] on div "[PERSON_NAME]" at bounding box center [1296, 76] width 119 height 17
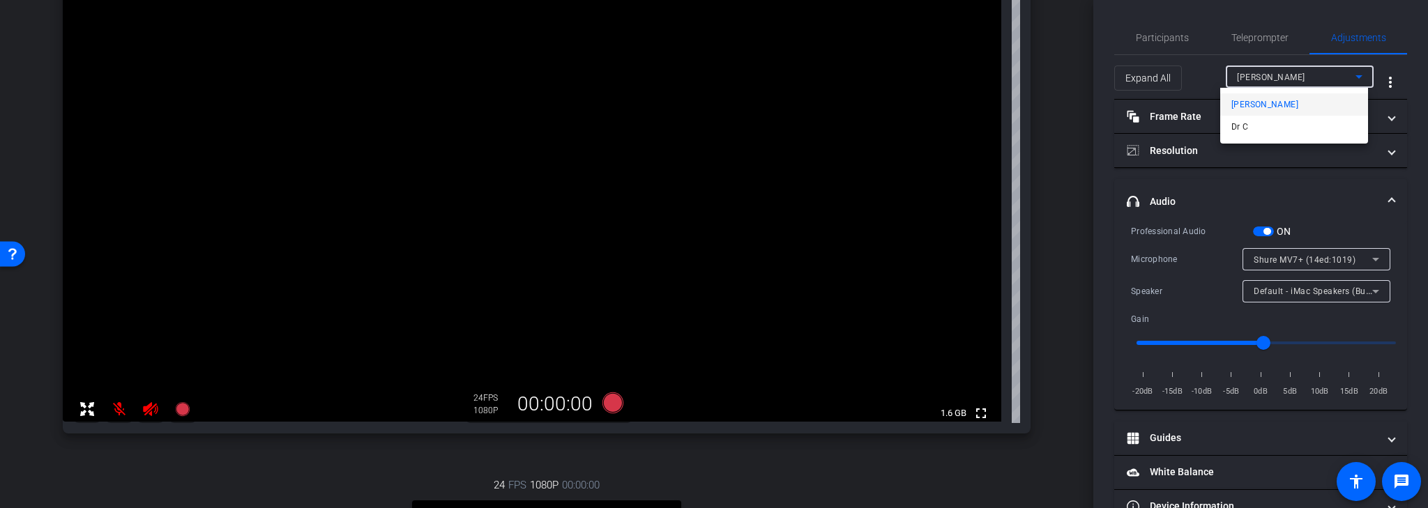
click at [1282, 125] on mat-option "Dr C" at bounding box center [1294, 127] width 148 height 22
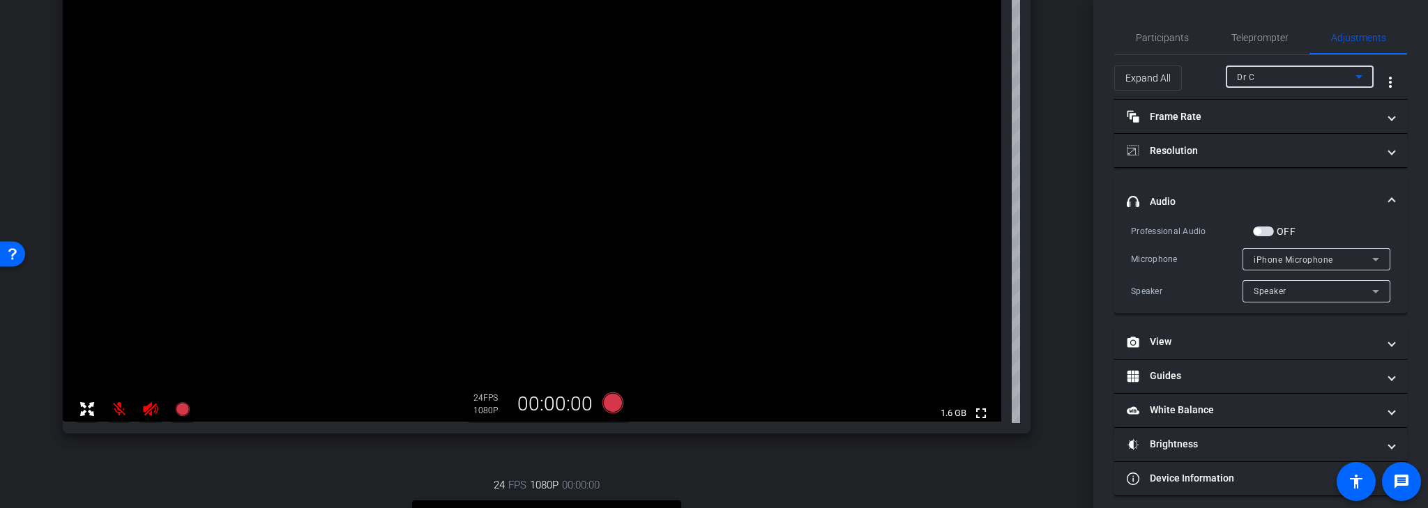
click at [1319, 73] on div "Dr C" at bounding box center [1296, 76] width 119 height 17
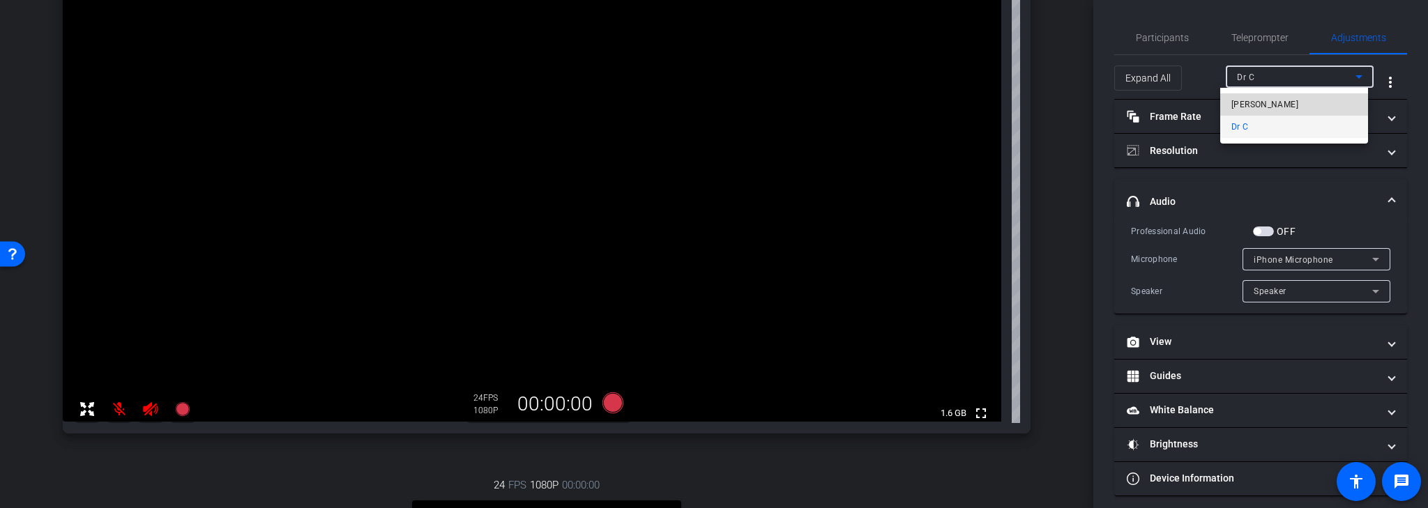
click at [1280, 102] on span "[PERSON_NAME]" at bounding box center [1264, 104] width 67 height 17
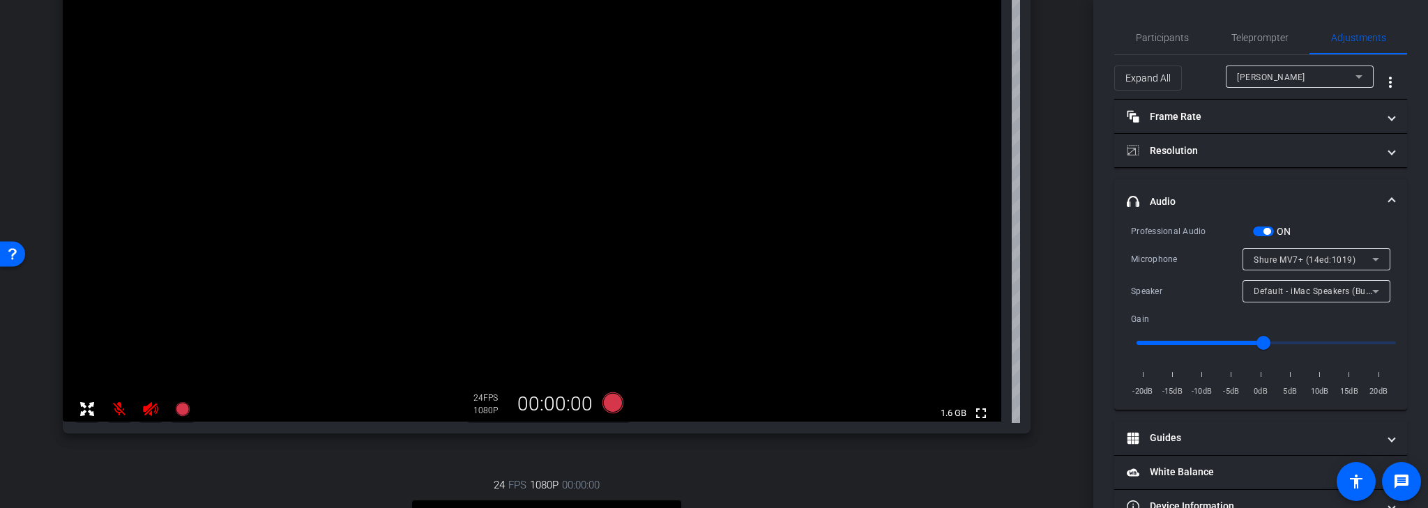
click at [120, 413] on mat-icon at bounding box center [119, 409] width 28 height 28
click at [116, 411] on mat-icon at bounding box center [119, 409] width 28 height 28
click at [146, 408] on icon at bounding box center [150, 409] width 15 height 14
click at [153, 409] on icon at bounding box center [150, 409] width 17 height 17
click at [151, 407] on icon at bounding box center [150, 409] width 15 height 14
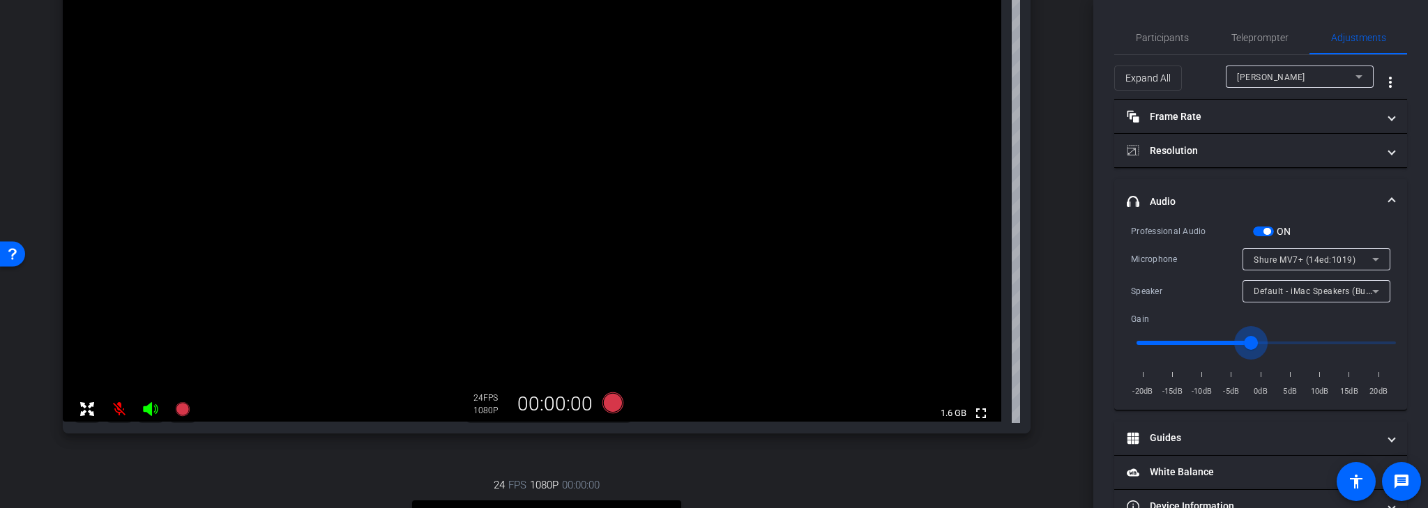
type input "0.9"
click at [1257, 343] on input "range" at bounding box center [1266, 343] width 289 height 31
click at [1383, 191] on mat-expansion-panel-header "headphone icon Audio" at bounding box center [1260, 201] width 293 height 45
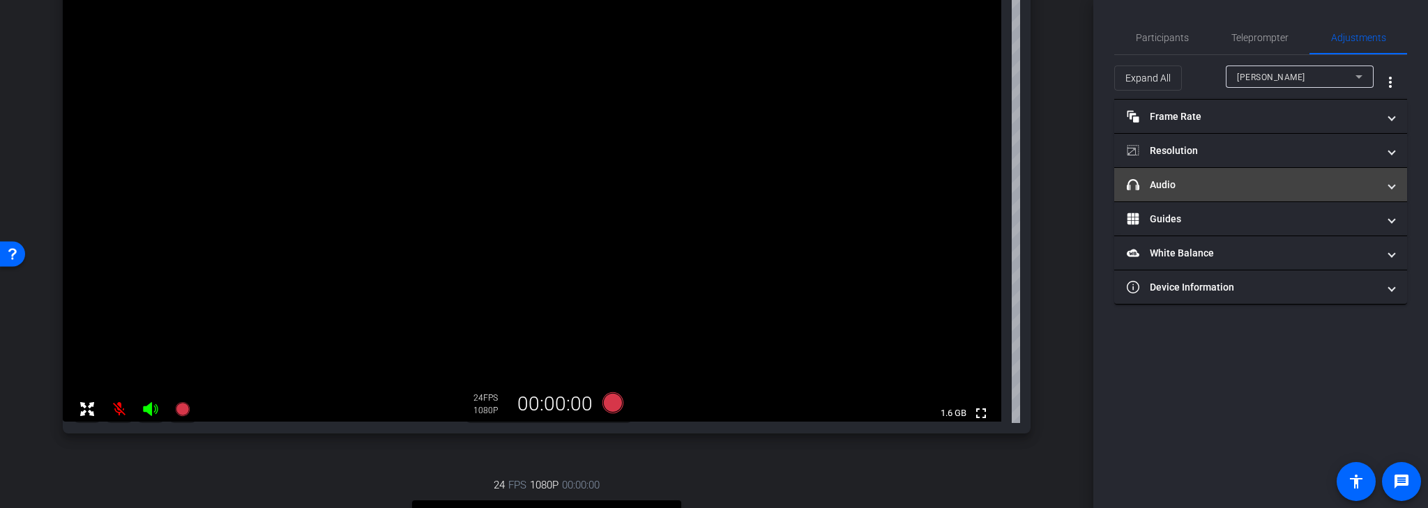
click at [1386, 183] on span "headphone icon Audio" at bounding box center [1258, 185] width 262 height 15
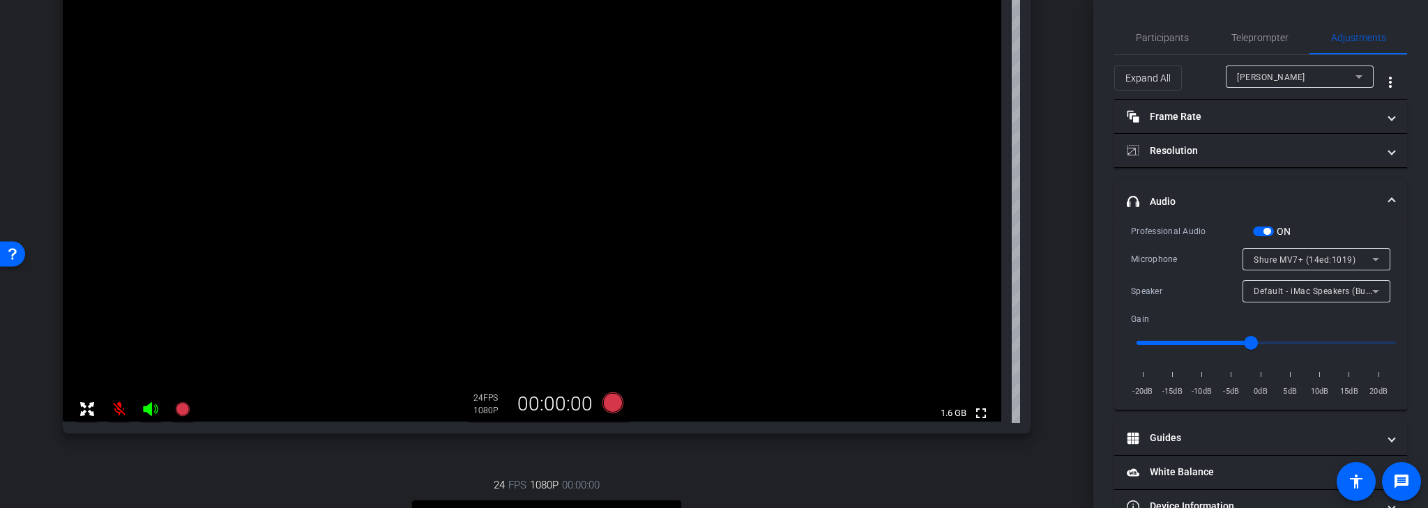
click at [1367, 254] on icon at bounding box center [1375, 259] width 17 height 17
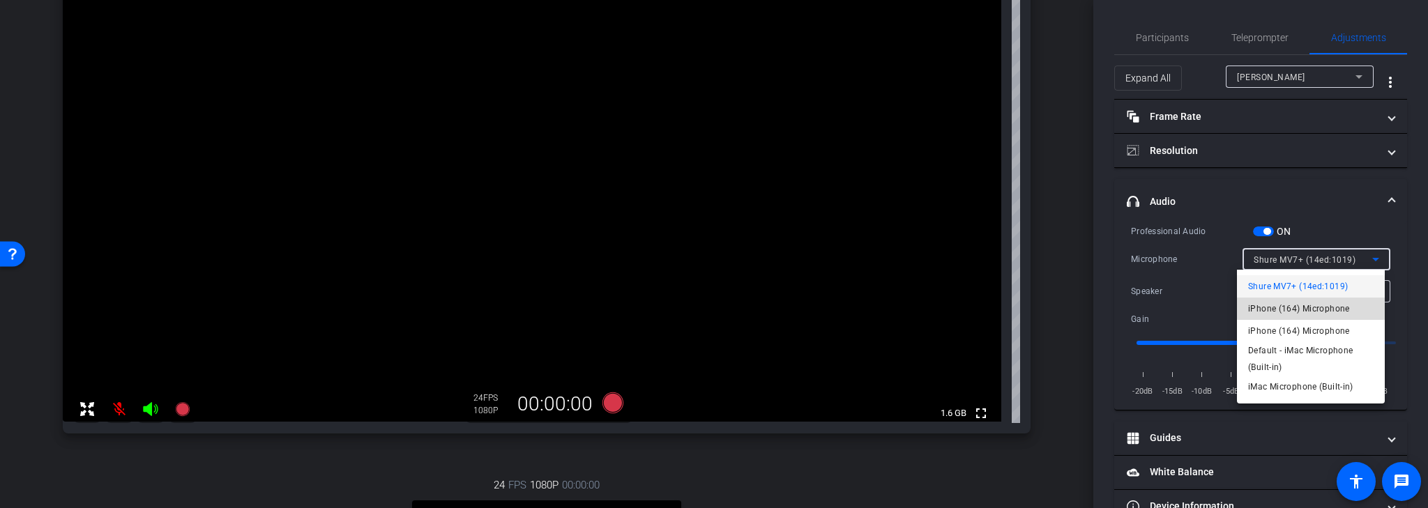
click at [1324, 308] on span "iPhone (164) Microphone" at bounding box center [1299, 309] width 102 height 17
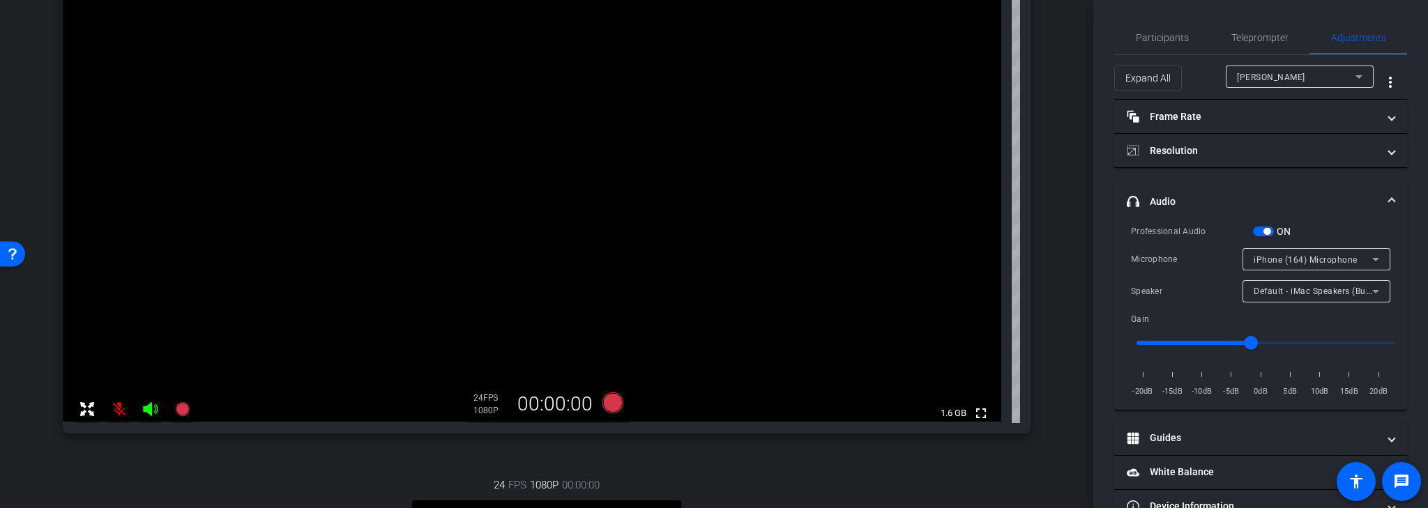
click at [121, 407] on mat-icon at bounding box center [119, 409] width 28 height 28
click at [1367, 257] on icon at bounding box center [1375, 259] width 17 height 17
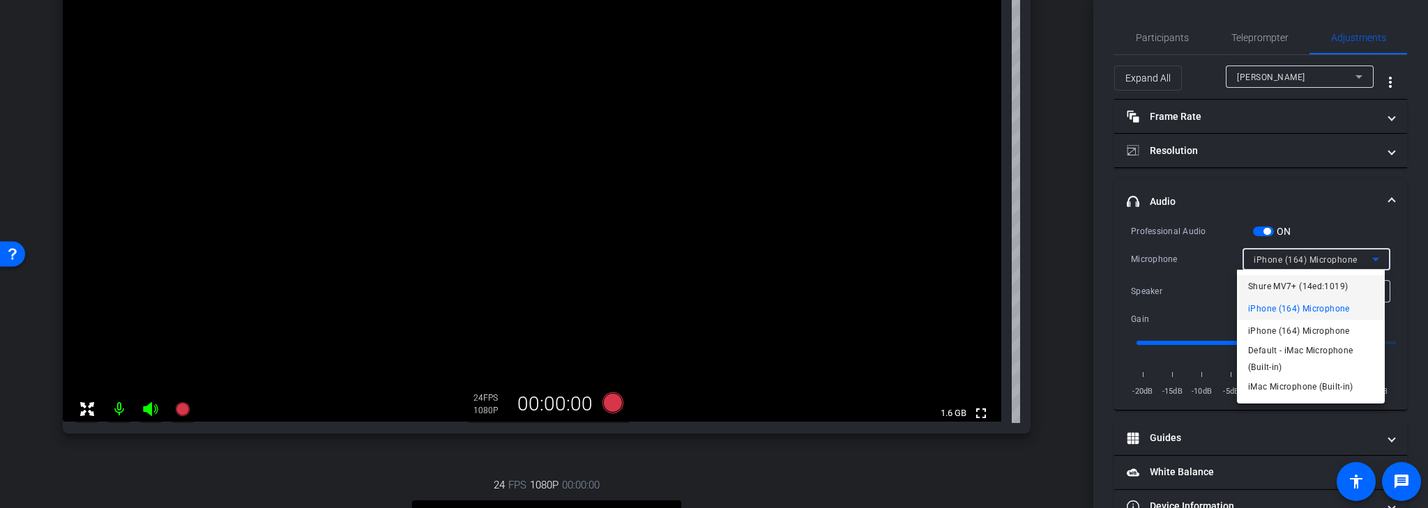
click at [1319, 286] on span "Shure MV7+ (14ed:1019)" at bounding box center [1298, 286] width 100 height 17
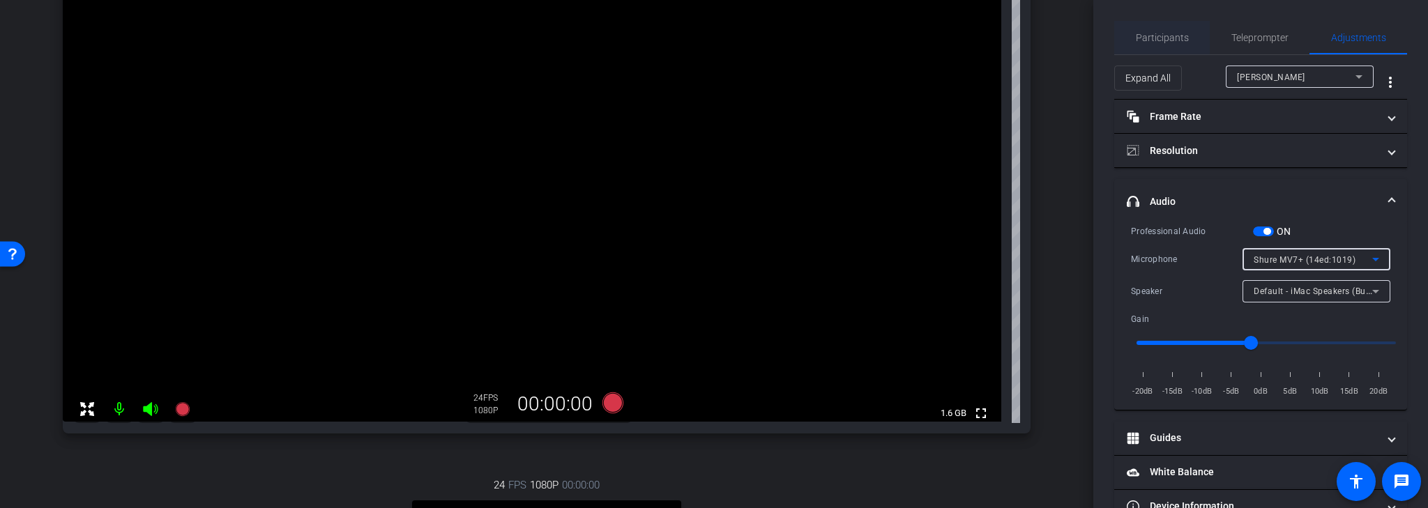
click at [1160, 38] on span "Participants" at bounding box center [1162, 38] width 53 height 10
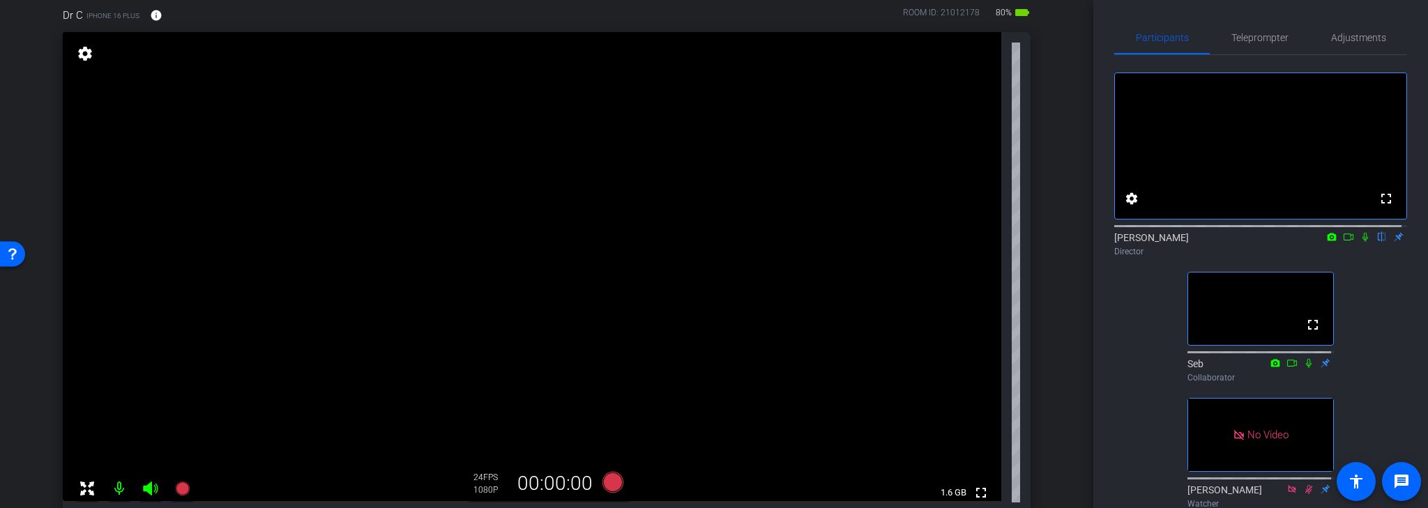
scroll to position [137, 0]
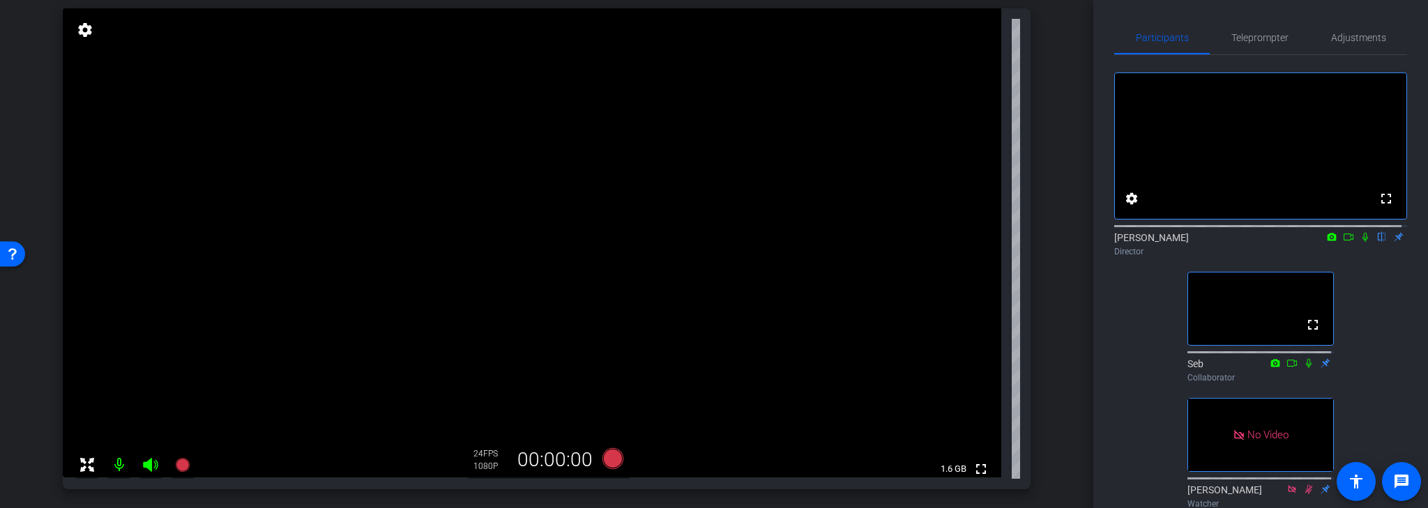
drag, startPoint x: 1046, startPoint y: 308, endPoint x: 1118, endPoint y: 360, distance: 89.0
click at [1118, 360] on div "fullscreen settings [PERSON_NAME] flip Director fullscreen Seb Collaborator No …" at bounding box center [1260, 347] width 293 height 585
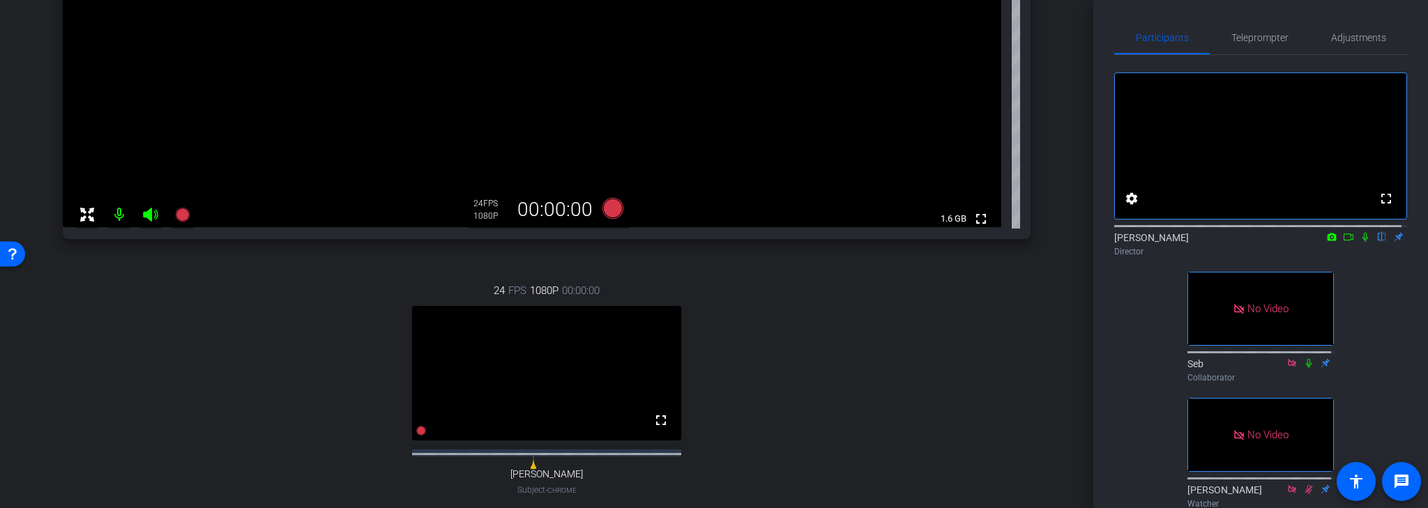
scroll to position [443, 0]
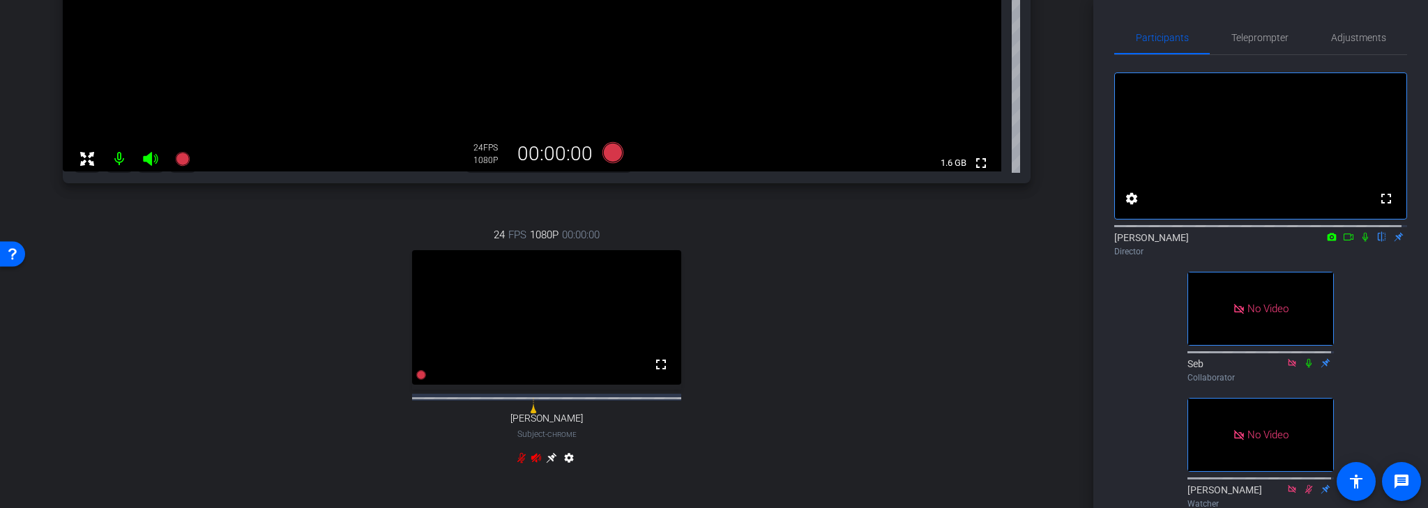
click at [547, 464] on icon at bounding box center [551, 458] width 10 height 10
click at [123, 159] on mat-icon at bounding box center [119, 159] width 28 height 28
click at [143, 161] on icon at bounding box center [150, 159] width 17 height 17
click at [151, 162] on icon at bounding box center [150, 159] width 15 height 14
click at [121, 160] on mat-icon at bounding box center [119, 159] width 28 height 28
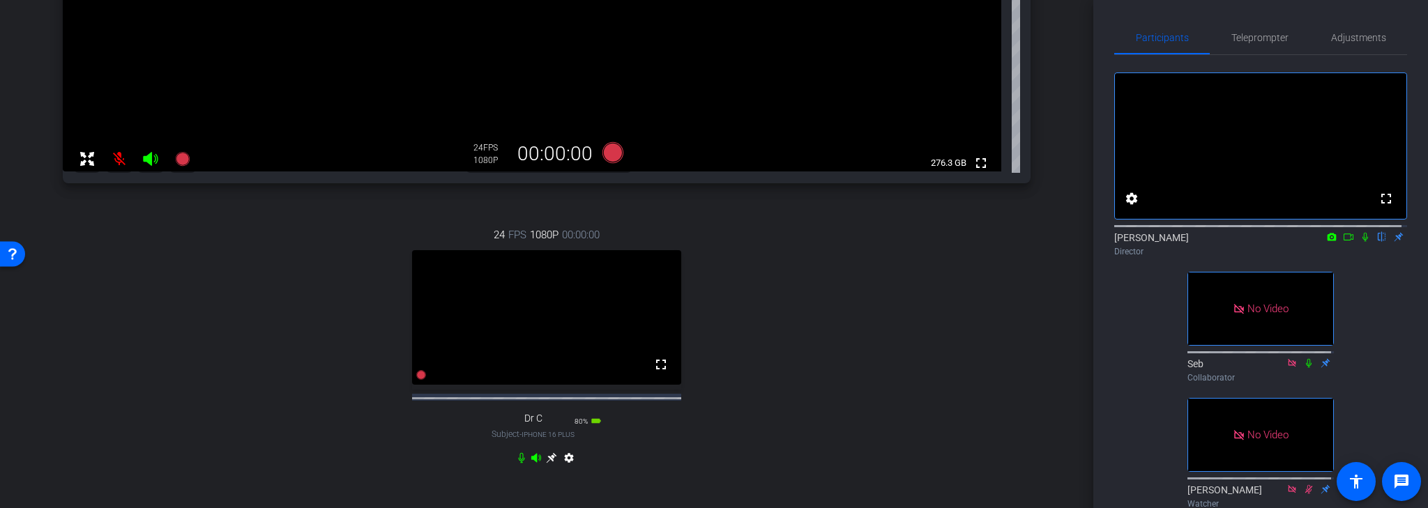
click at [531, 462] on icon at bounding box center [536, 457] width 10 height 9
click at [519, 464] on icon at bounding box center [521, 458] width 6 height 10
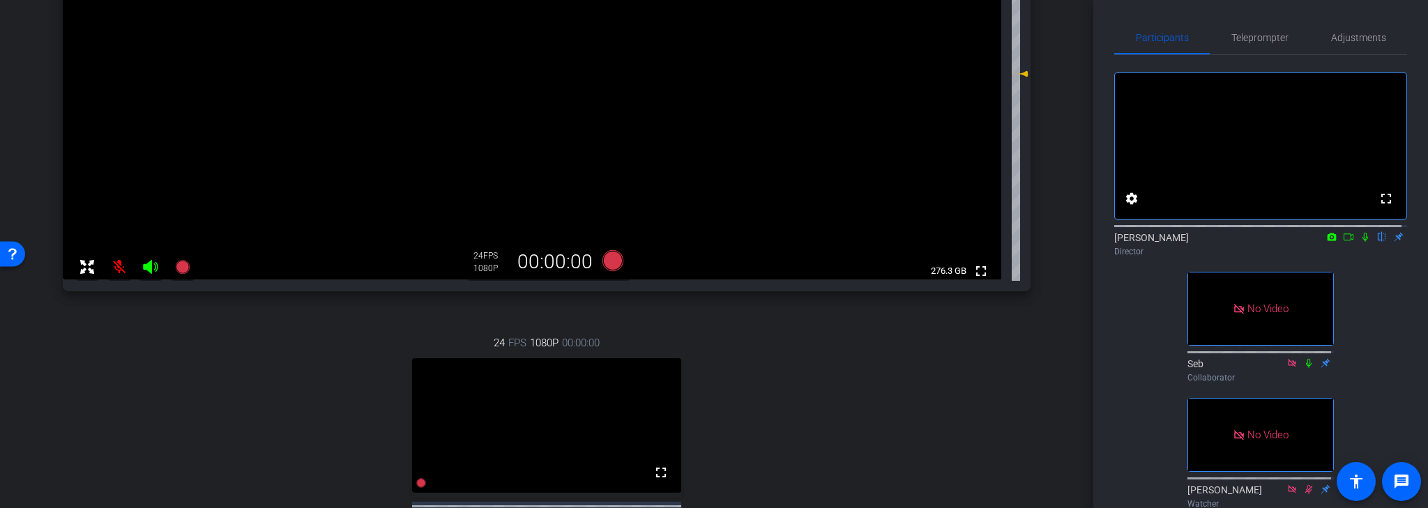
scroll to position [275, 0]
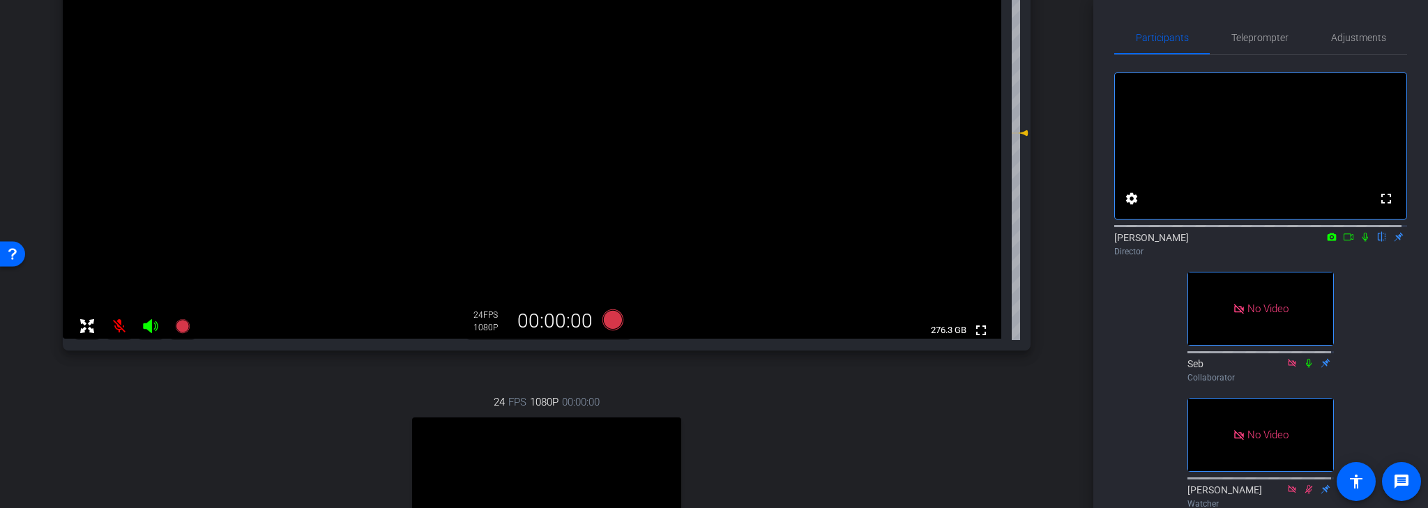
click at [116, 324] on mat-icon at bounding box center [119, 326] width 28 height 28
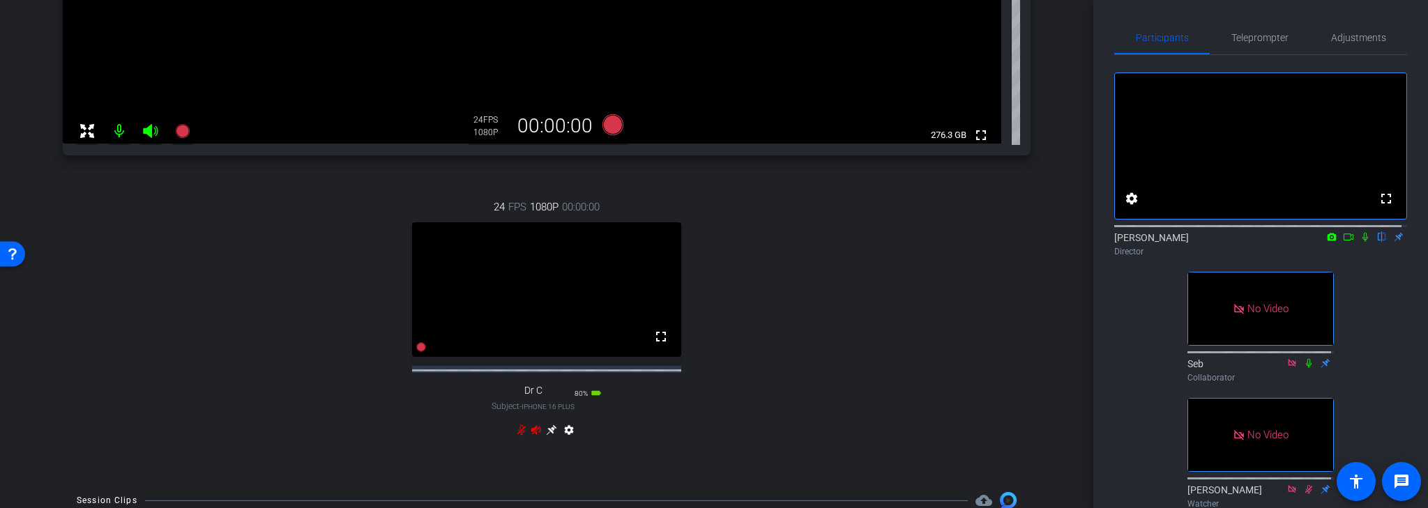
scroll to position [481, 0]
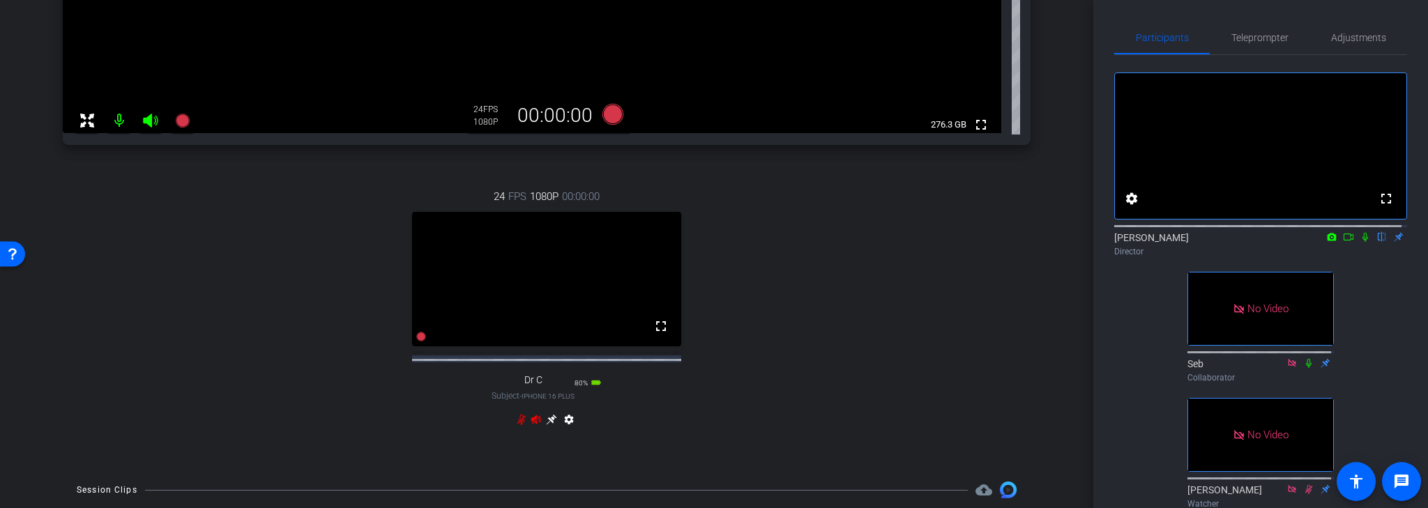
click at [535, 425] on icon at bounding box center [536, 419] width 11 height 11
click at [531, 424] on icon at bounding box center [536, 419] width 10 height 9
click at [518, 425] on icon at bounding box center [521, 420] width 8 height 10
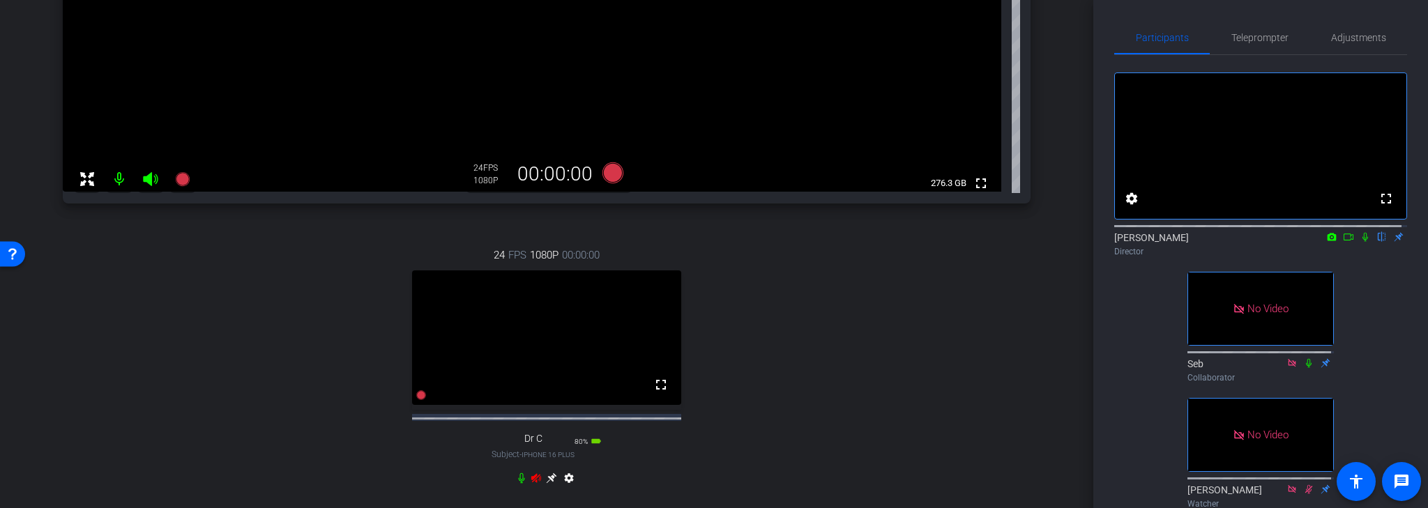
scroll to position [425, 0]
click at [533, 480] on icon at bounding box center [536, 475] width 10 height 9
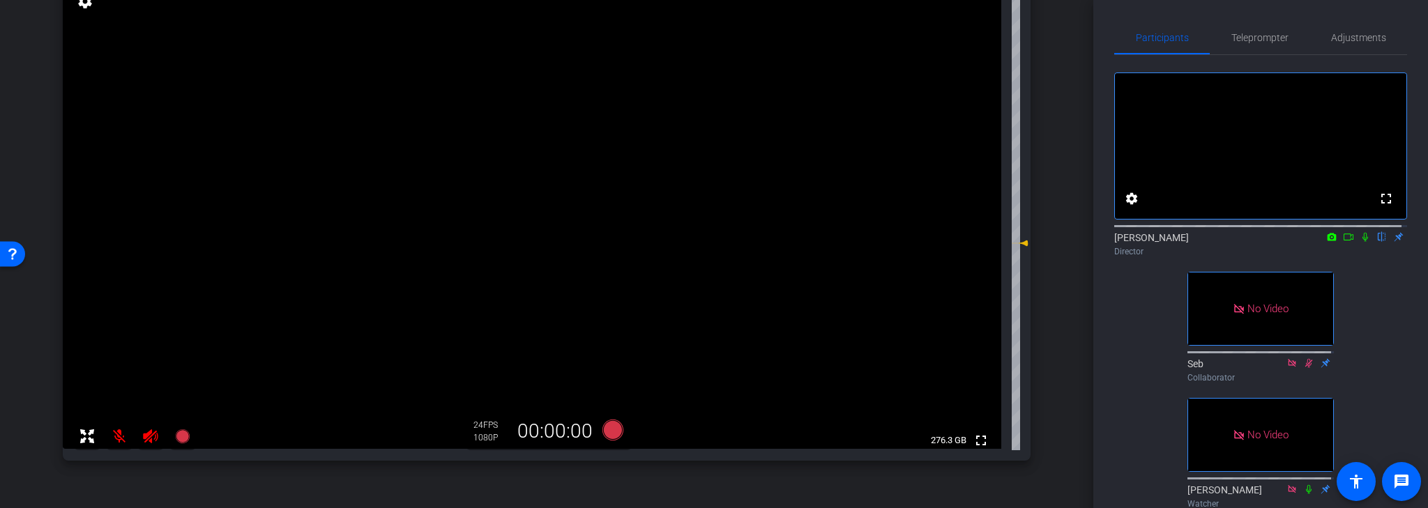
scroll to position [146, 0]
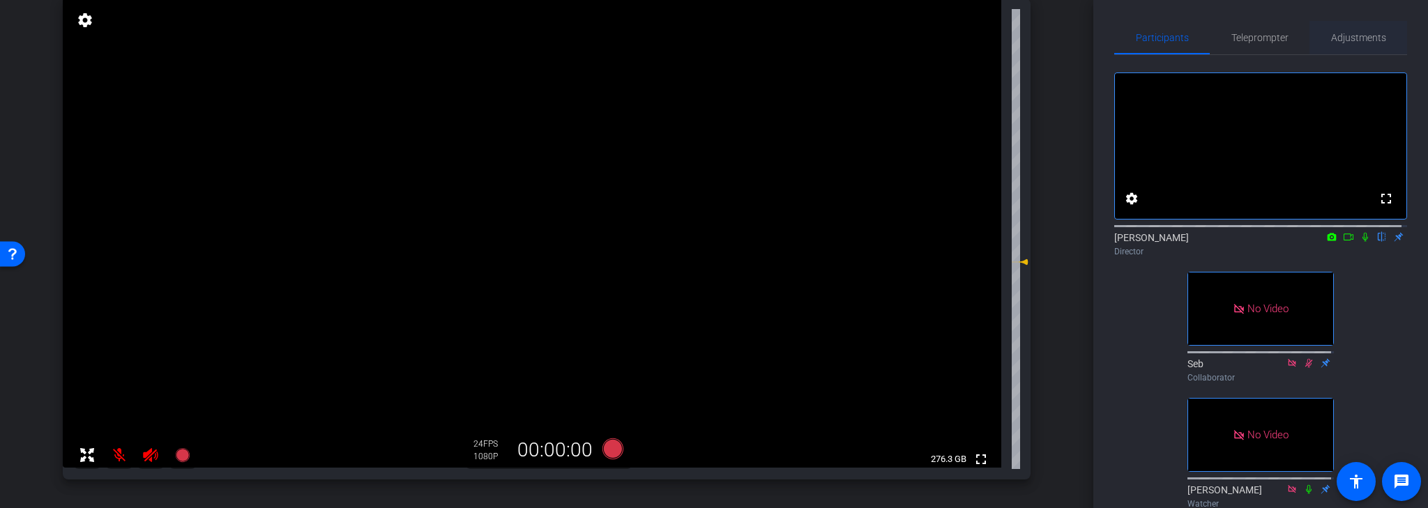
click at [1365, 30] on span "Adjustments" at bounding box center [1358, 37] width 55 height 33
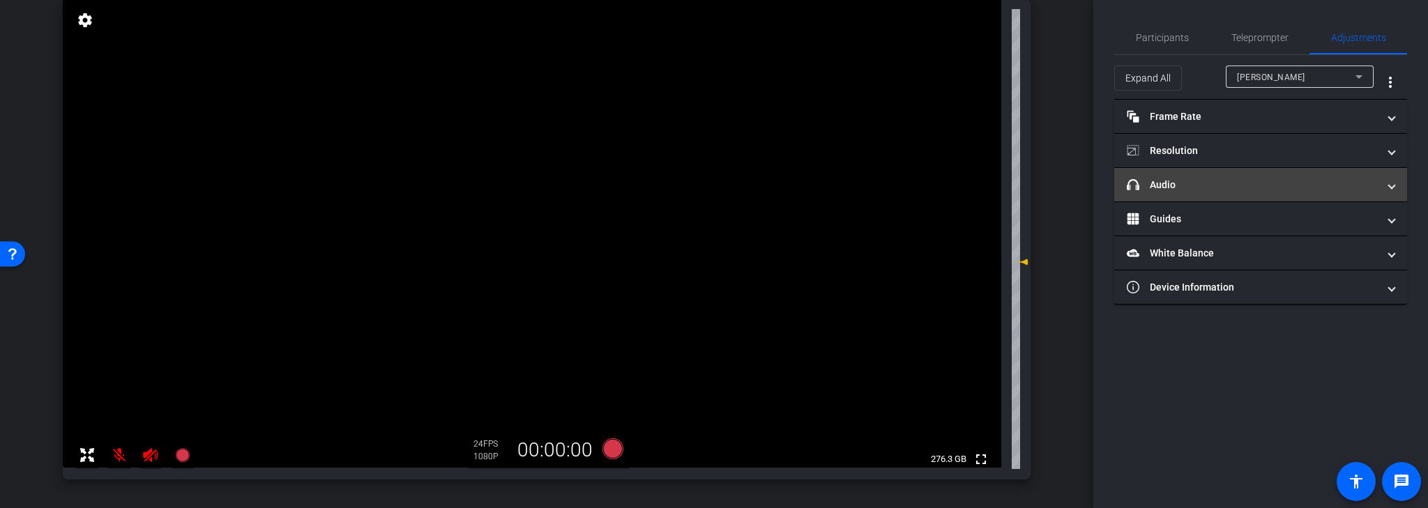
click at [1263, 188] on mat-panel-title "headphone icon Audio" at bounding box center [1252, 185] width 251 height 15
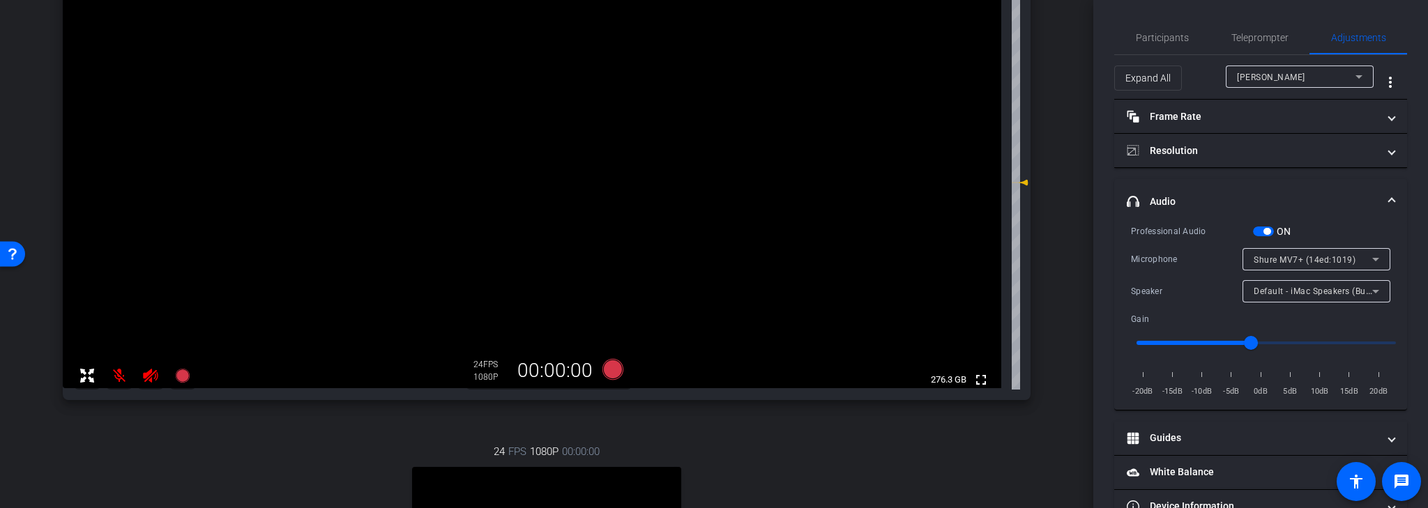
scroll to position [202, 0]
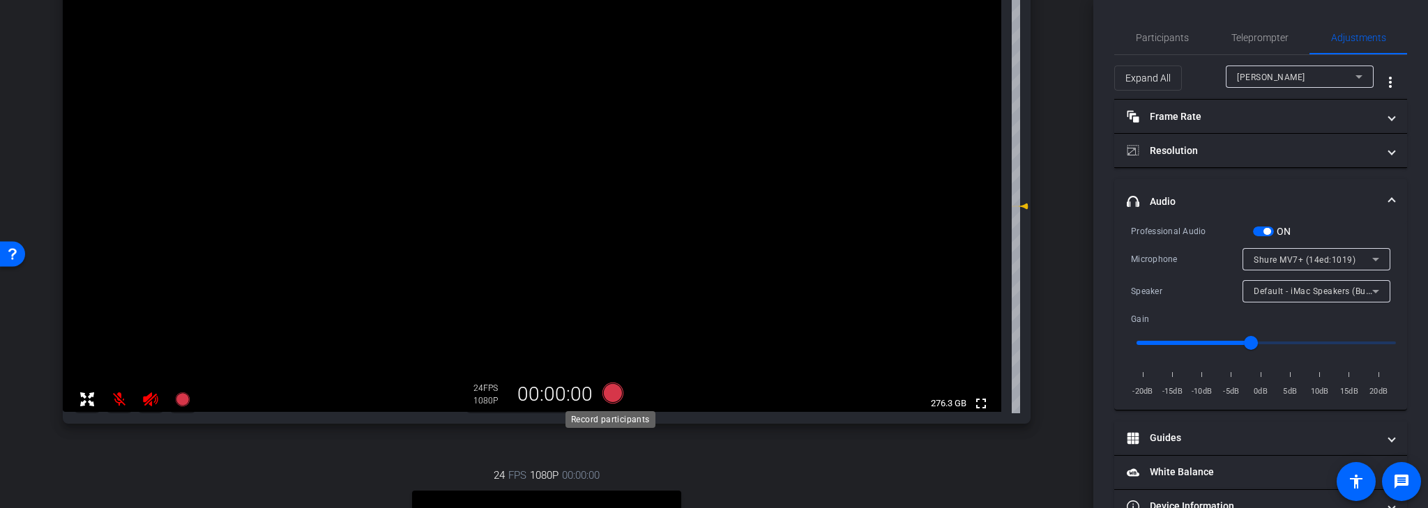
click at [610, 395] on icon at bounding box center [612, 393] width 21 height 21
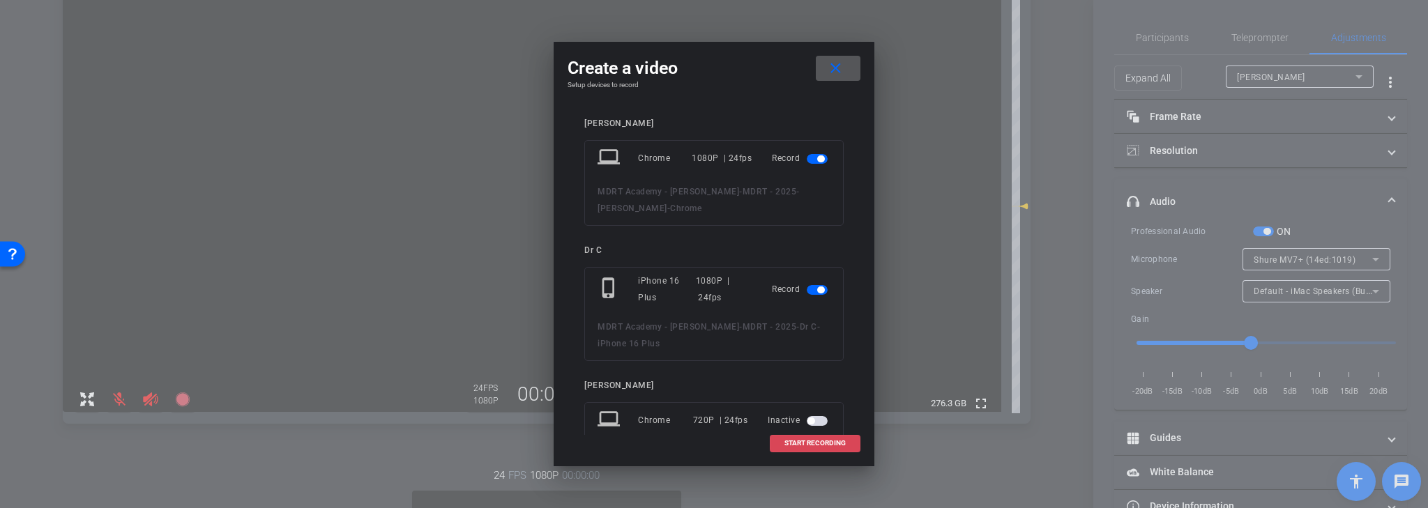
click at [817, 446] on span "START RECORDING" at bounding box center [814, 443] width 61 height 7
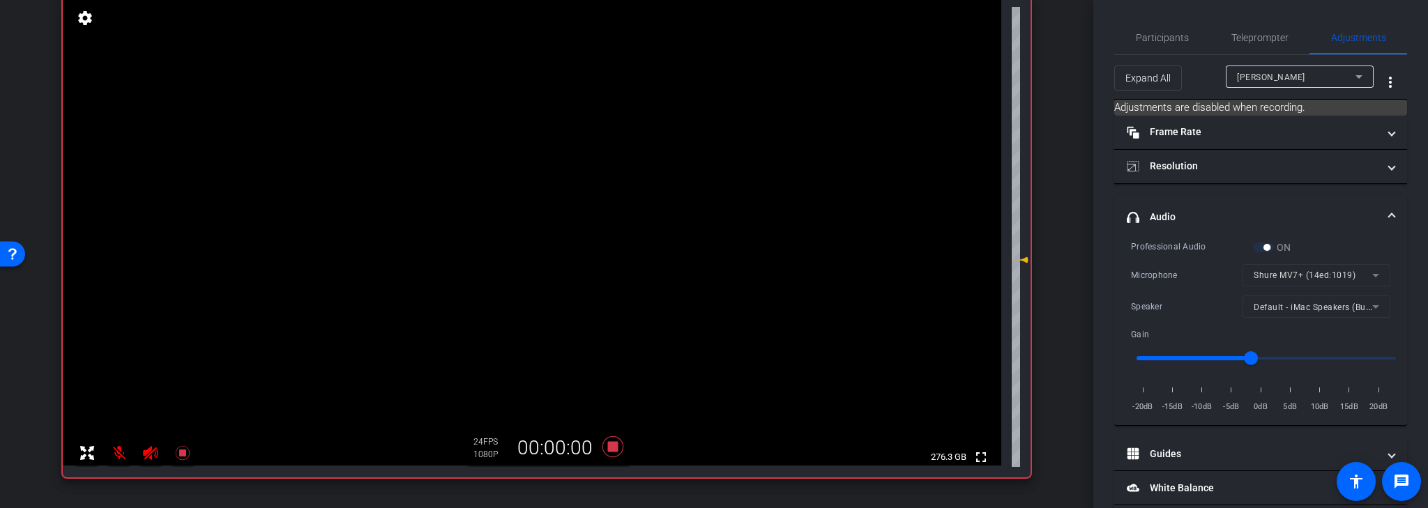
scroll to position [146, 0]
click at [1155, 39] on span "Participants" at bounding box center [1162, 38] width 53 height 10
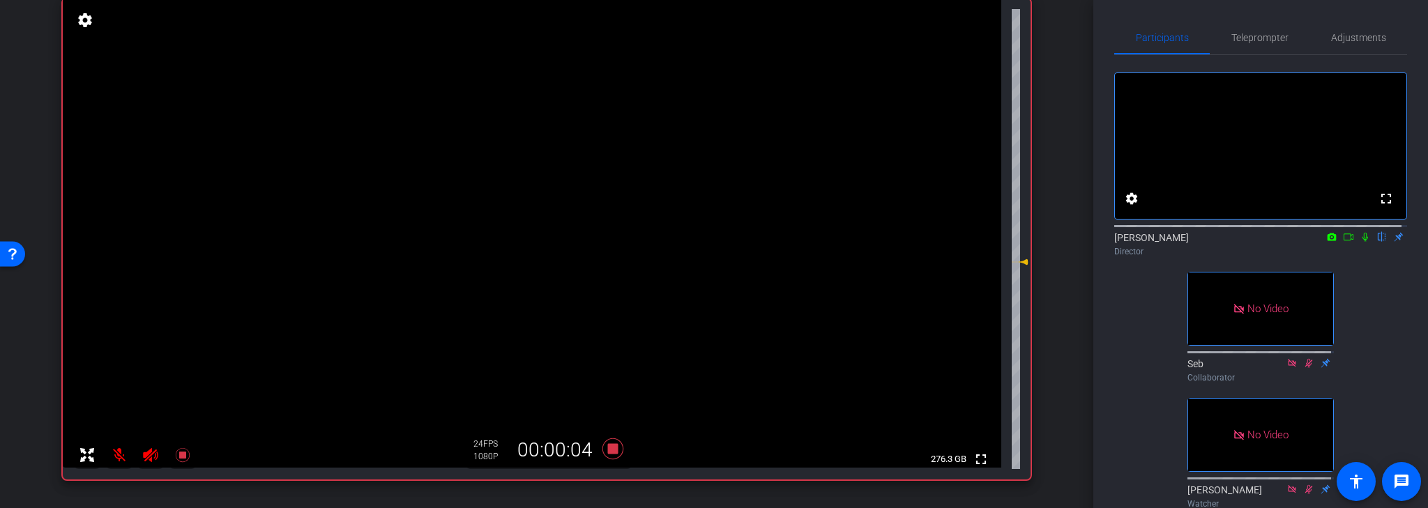
click at [1360, 242] on icon at bounding box center [1365, 237] width 11 height 10
click at [1345, 242] on icon at bounding box center [1348, 237] width 11 height 10
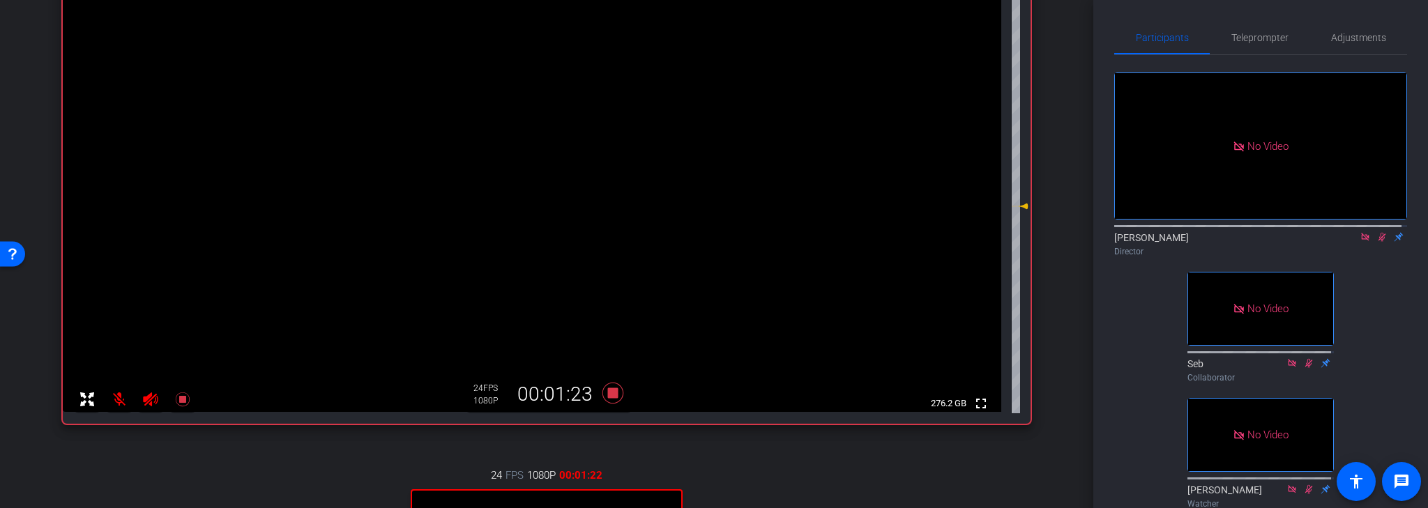
click at [1362, 242] on icon at bounding box center [1365, 237] width 11 height 10
click at [1360, 242] on icon at bounding box center [1365, 237] width 11 height 10
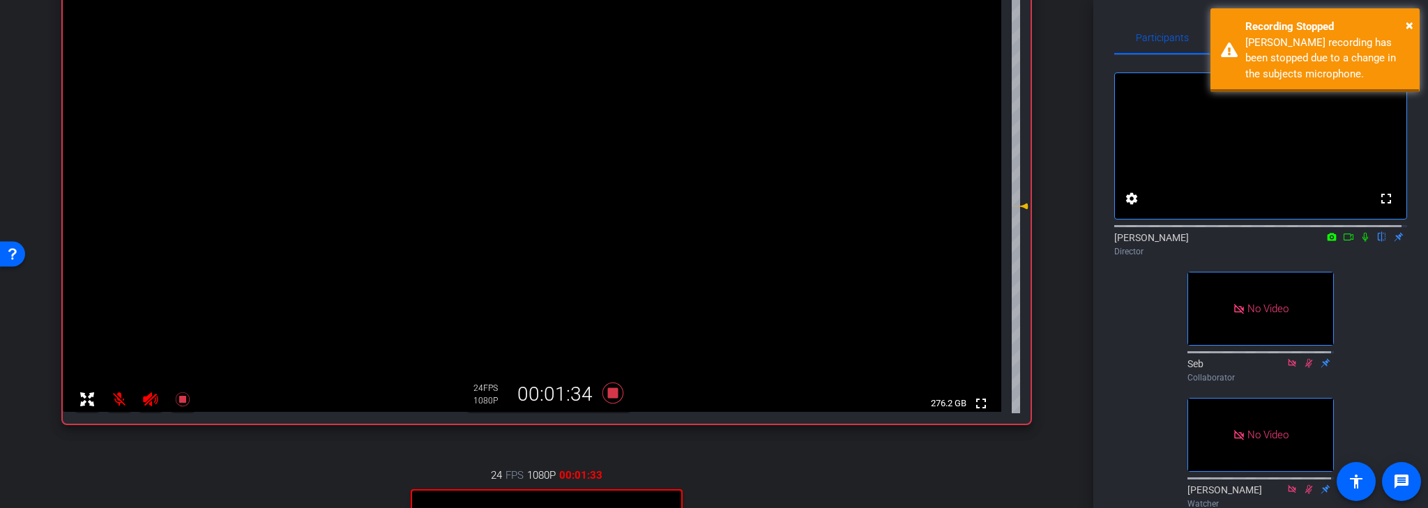
click at [1346, 242] on icon at bounding box center [1348, 237] width 11 height 10
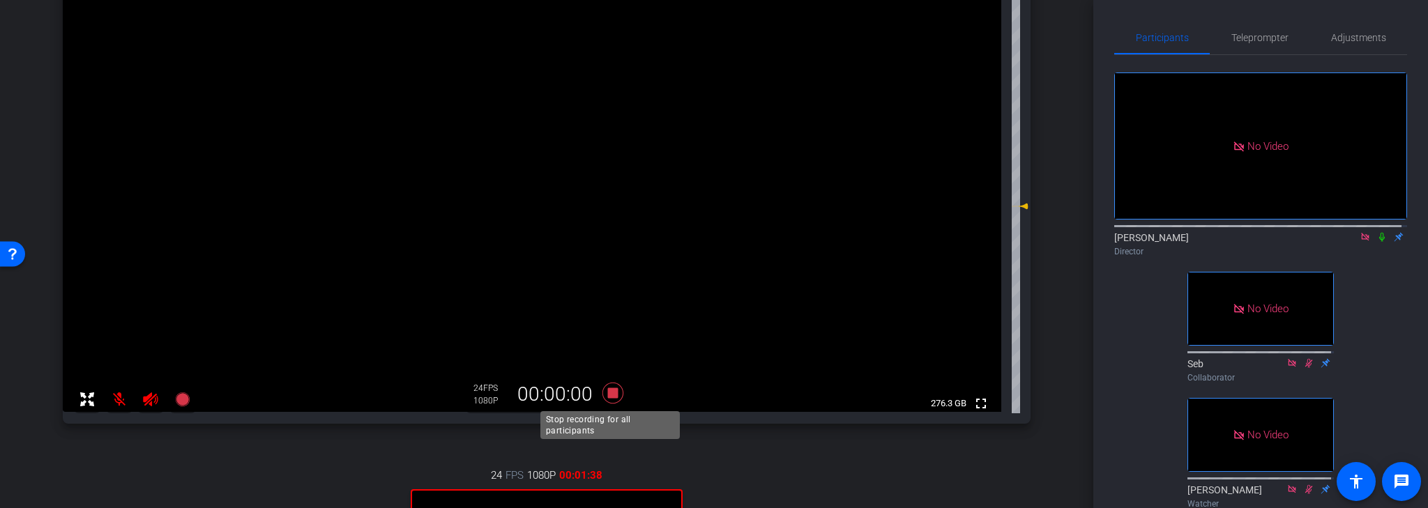
click at [612, 395] on icon at bounding box center [612, 393] width 21 height 21
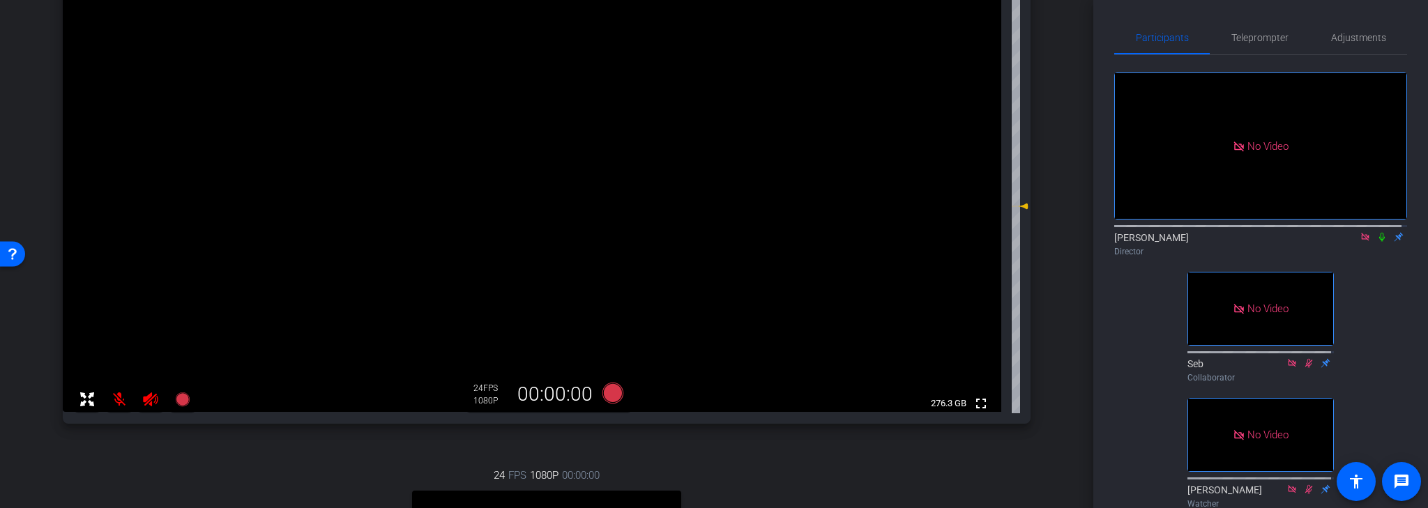
click at [1361, 241] on icon at bounding box center [1365, 237] width 8 height 8
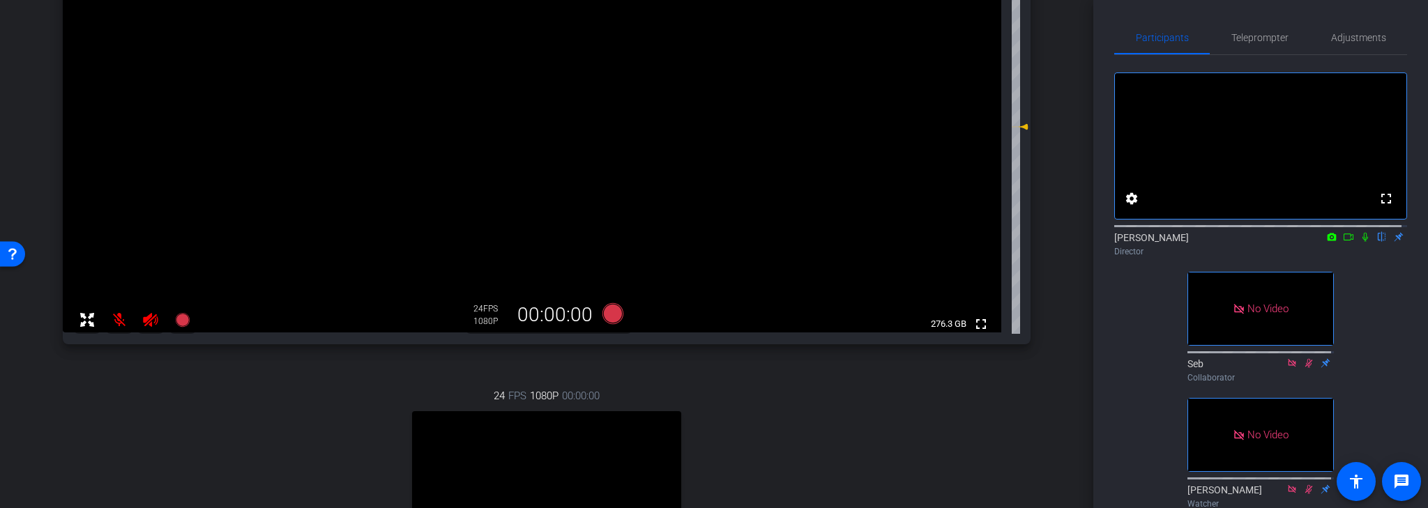
scroll to position [258, 0]
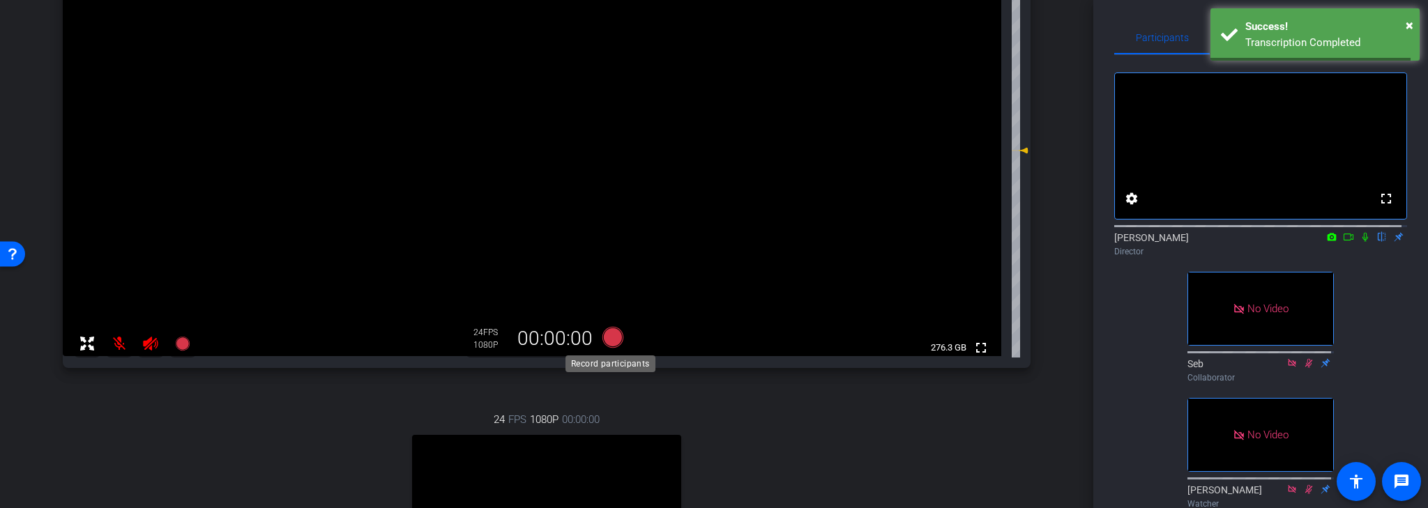
click at [610, 336] on icon at bounding box center [612, 337] width 21 height 21
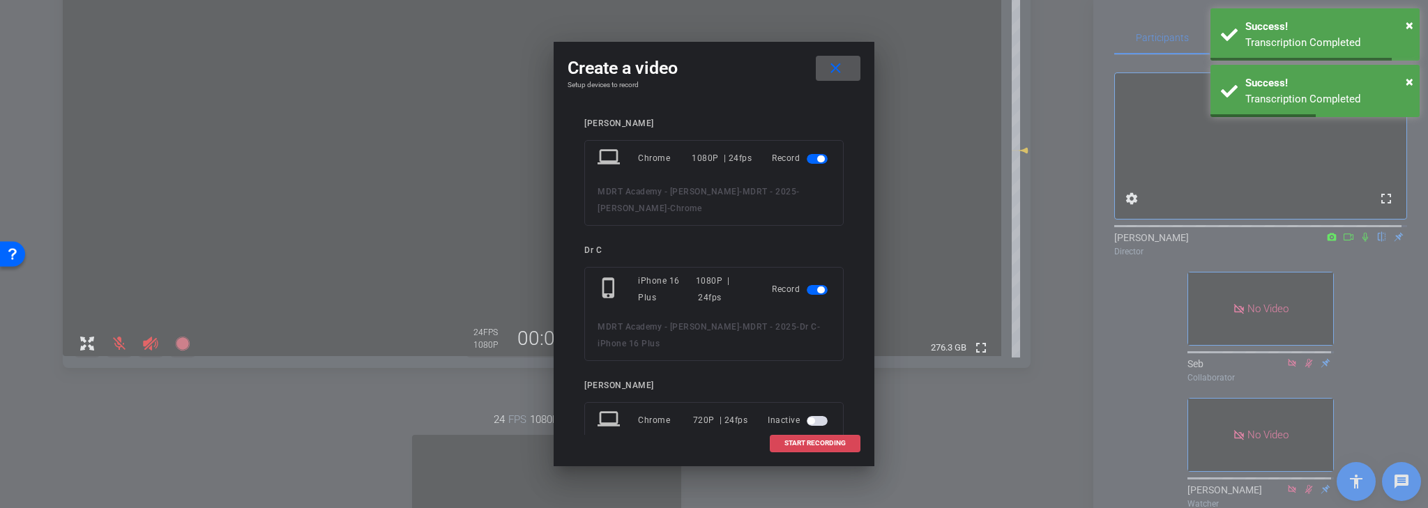
click at [813, 444] on span "START RECORDING" at bounding box center [814, 443] width 61 height 7
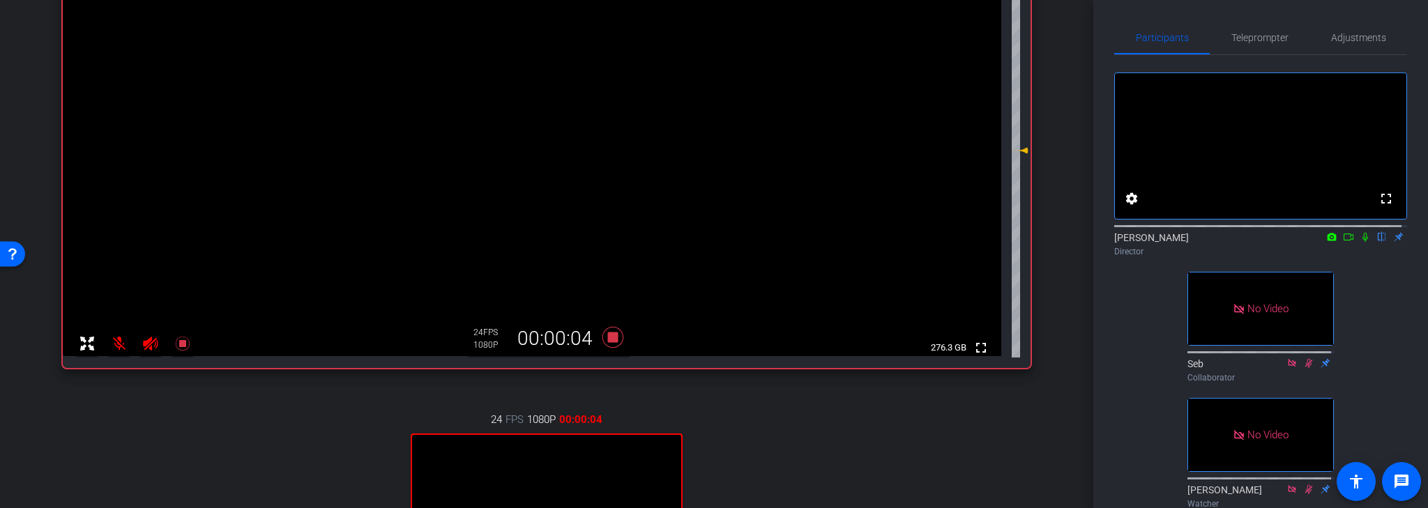
click at [1344, 241] on icon at bounding box center [1349, 237] width 10 height 7
click at [1376, 242] on icon at bounding box center [1381, 237] width 11 height 10
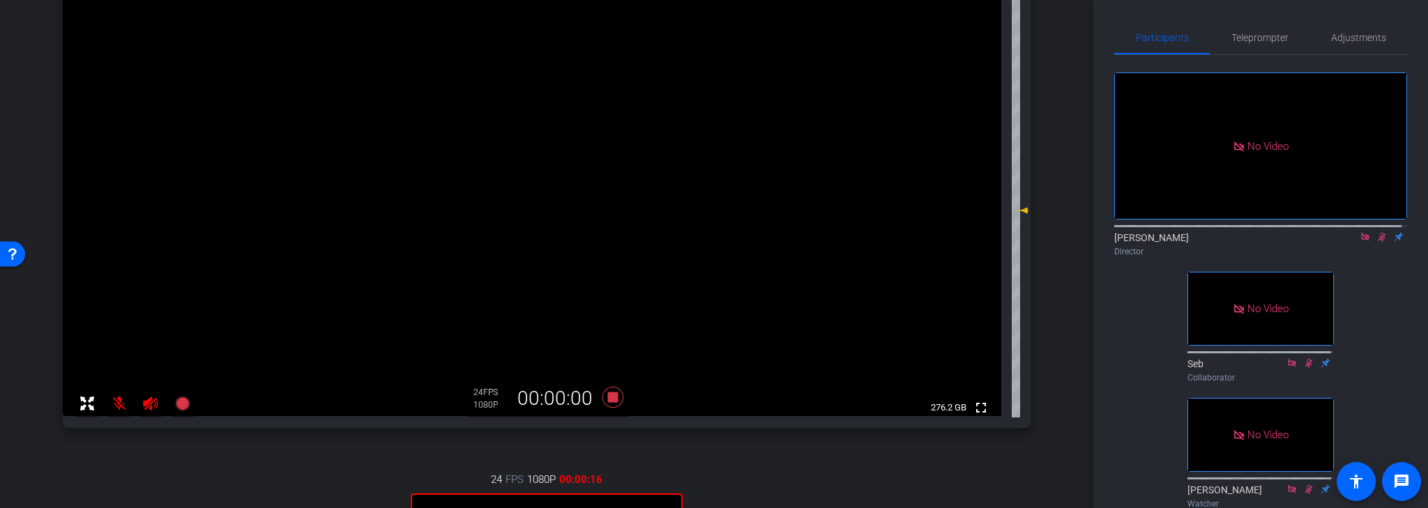
scroll to position [202, 0]
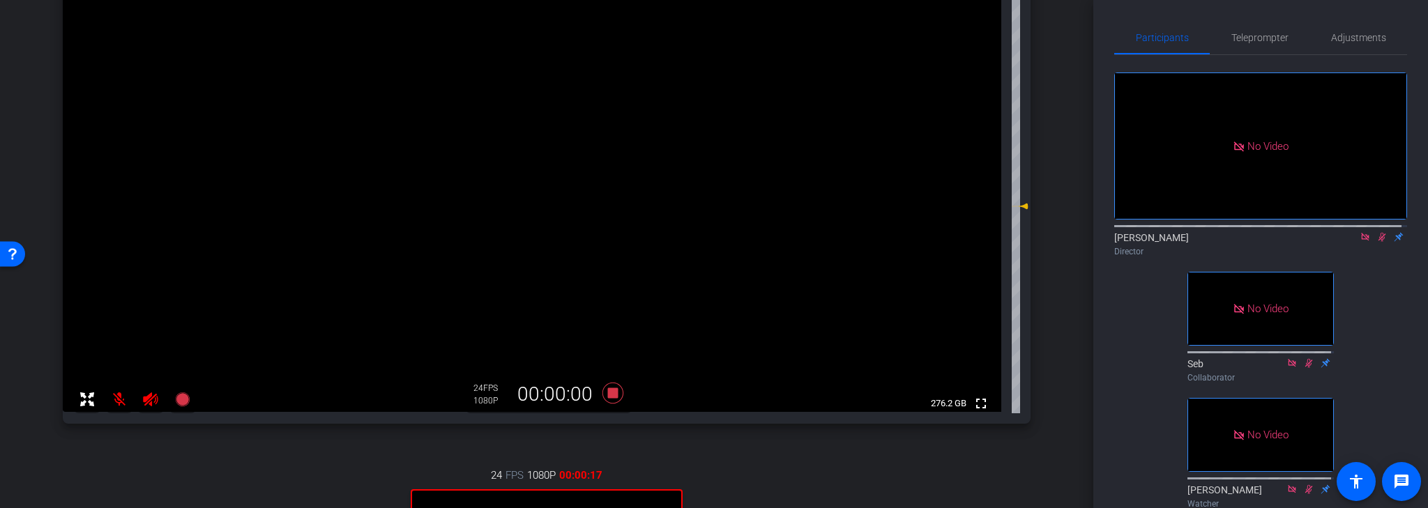
click at [1379, 242] on icon at bounding box center [1383, 237] width 8 height 9
click at [1361, 242] on icon at bounding box center [1365, 237] width 11 height 10
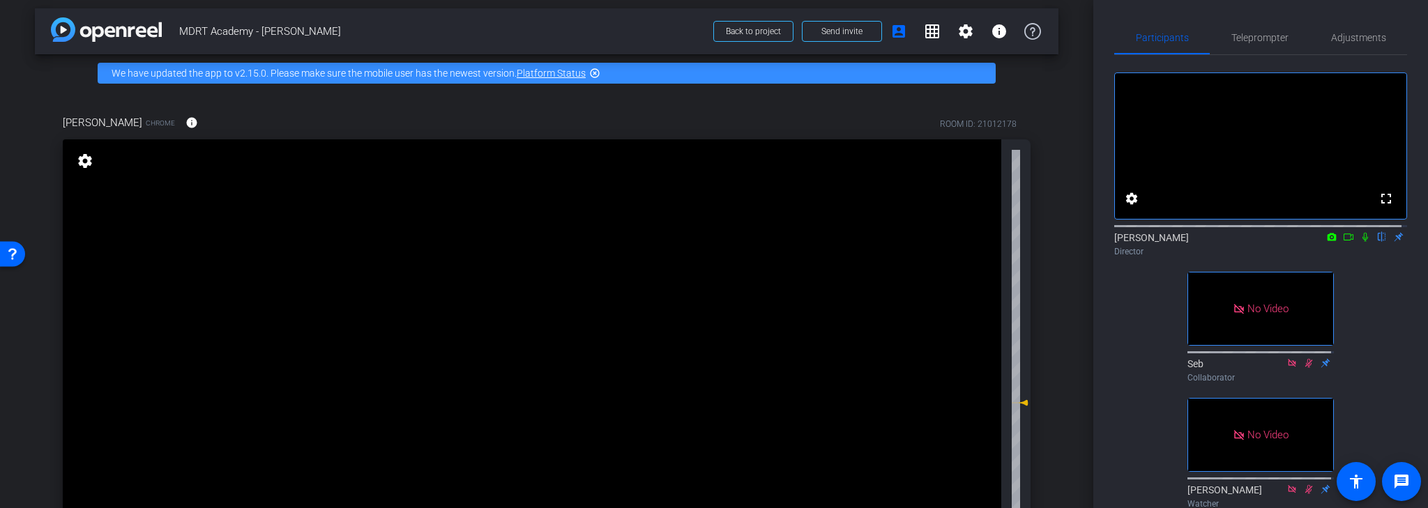
scroll to position [0, 0]
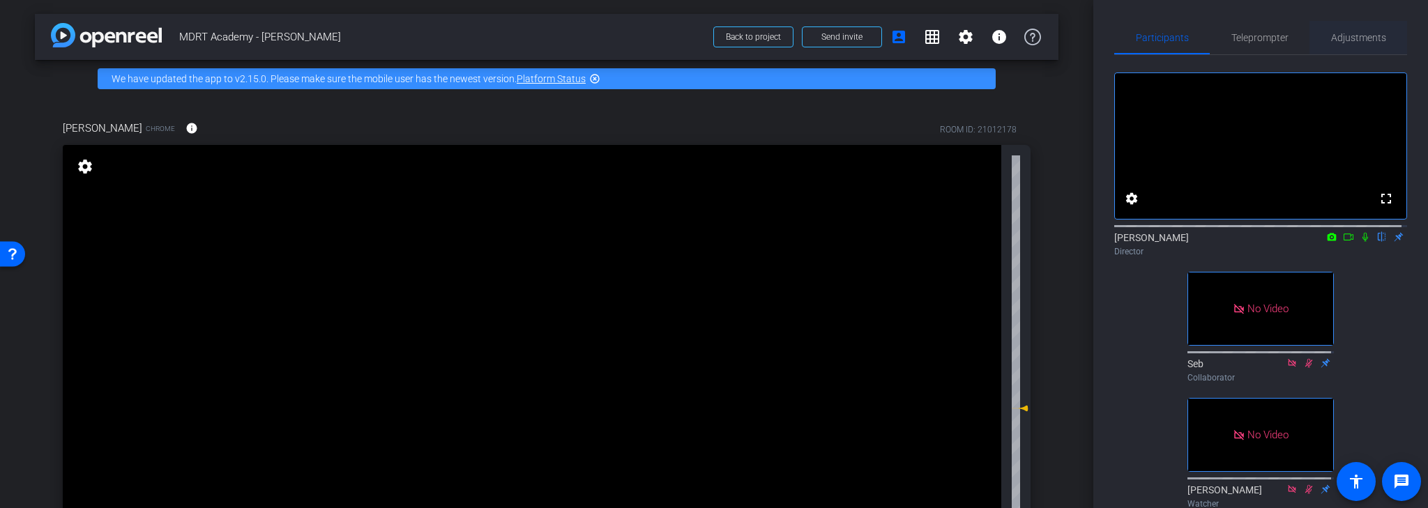
click at [1360, 37] on span "Adjustments" at bounding box center [1358, 38] width 55 height 10
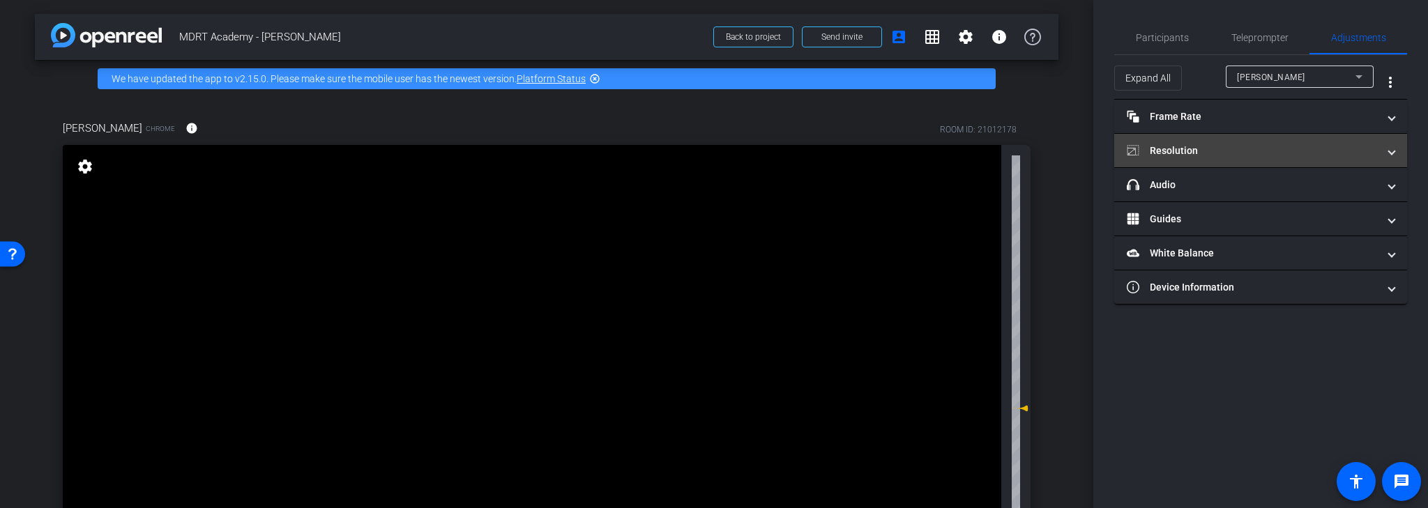
click at [1392, 151] on span at bounding box center [1392, 151] width 6 height 15
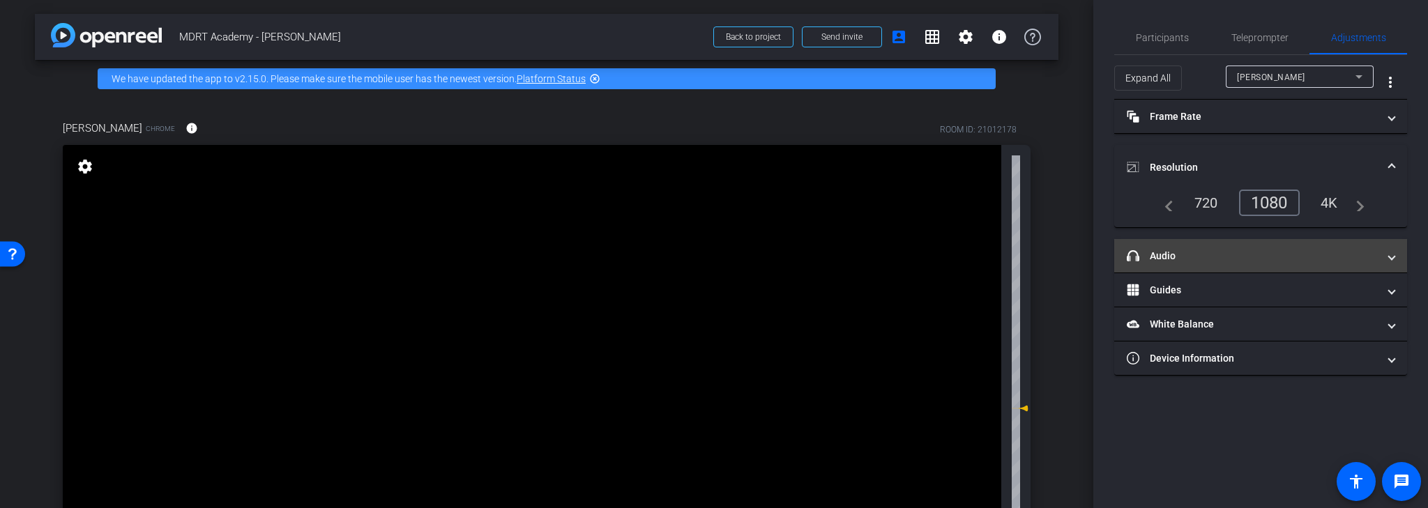
click at [1395, 255] on span at bounding box center [1392, 256] width 6 height 15
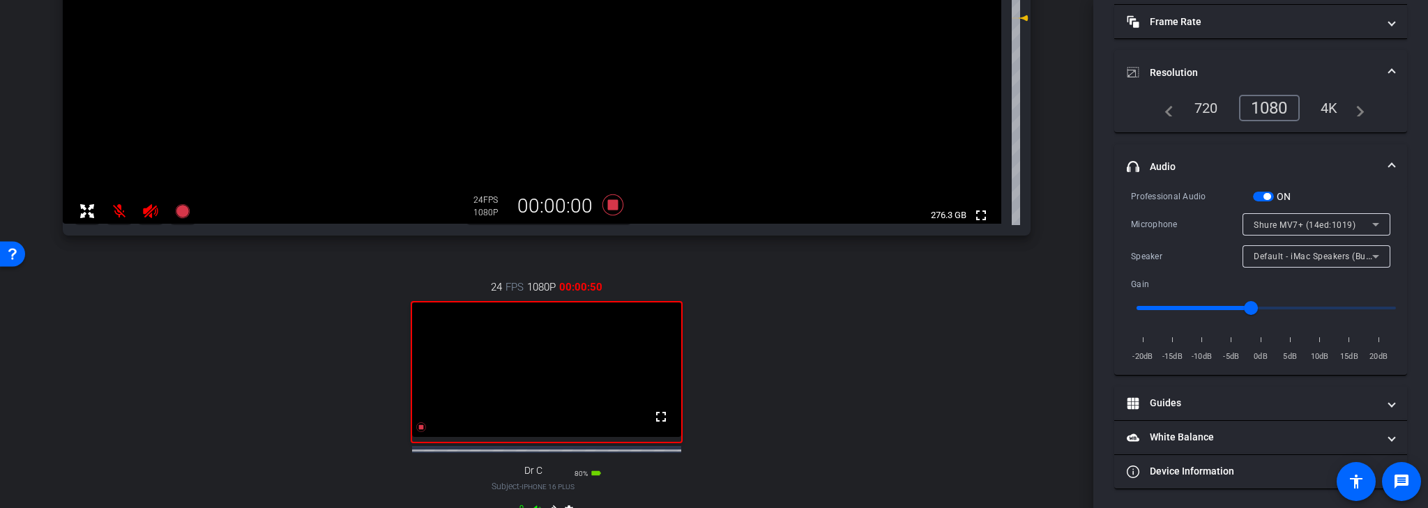
scroll to position [390, 0]
click at [1372, 223] on icon at bounding box center [1375, 224] width 7 height 3
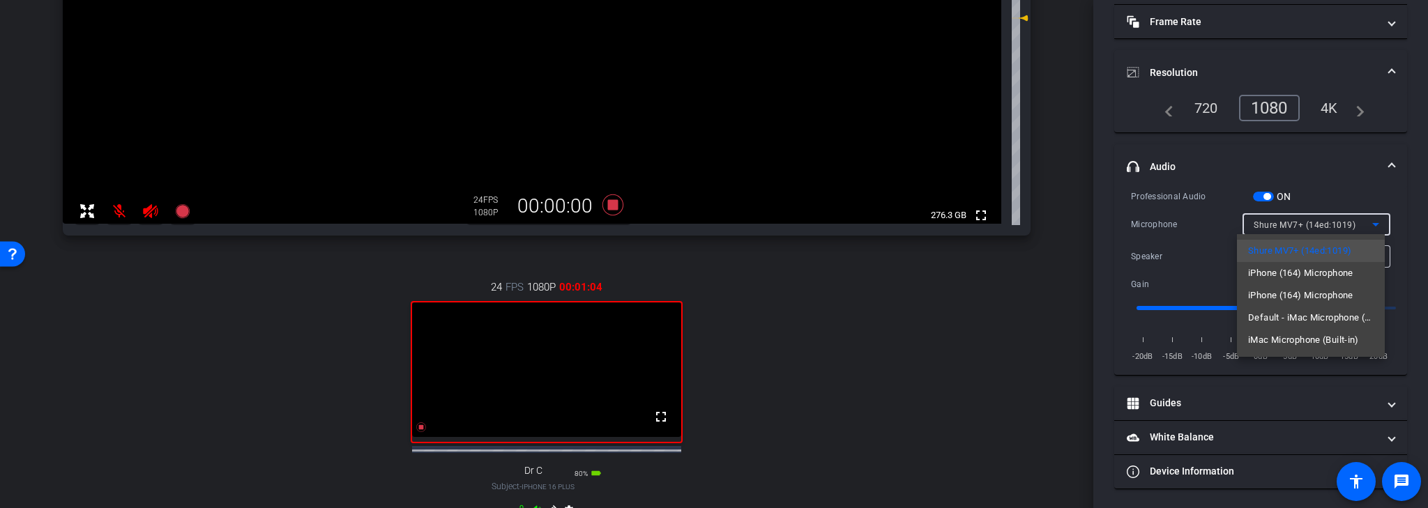
click at [1370, 220] on div at bounding box center [714, 254] width 1428 height 508
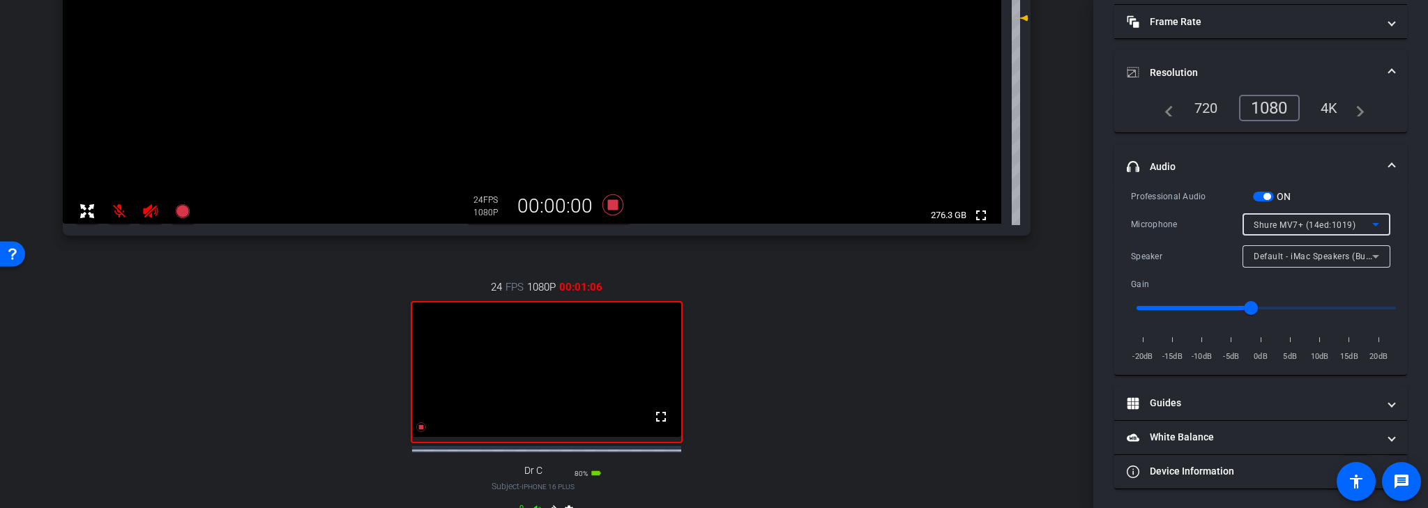
click at [1373, 222] on icon at bounding box center [1375, 224] width 17 height 17
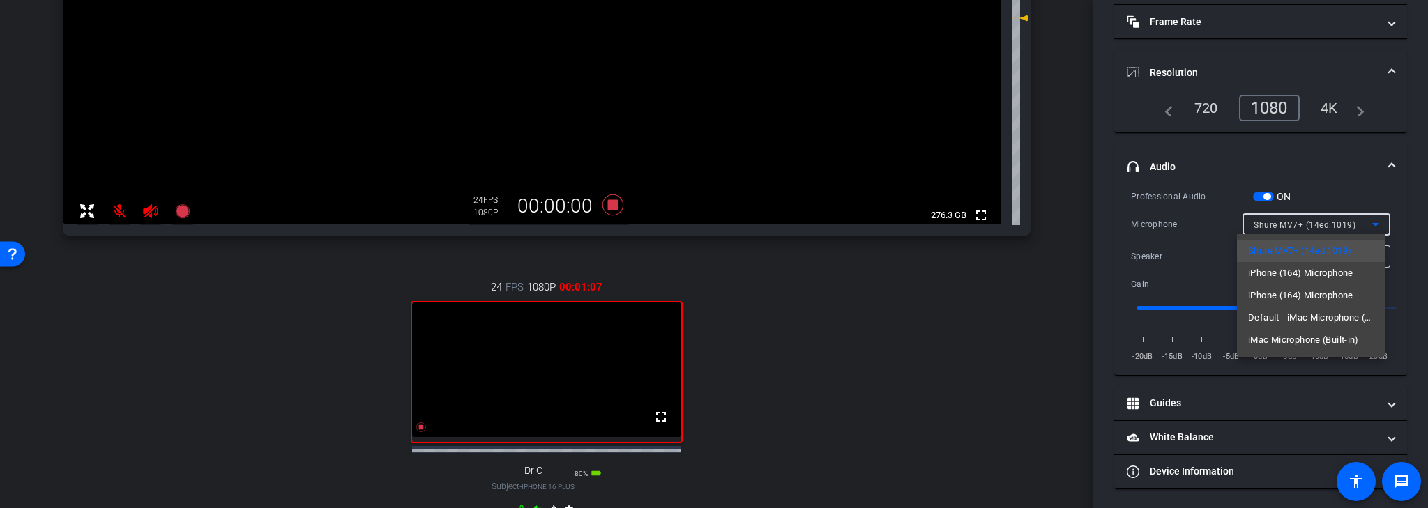
click at [1370, 222] on div at bounding box center [714, 254] width 1428 height 508
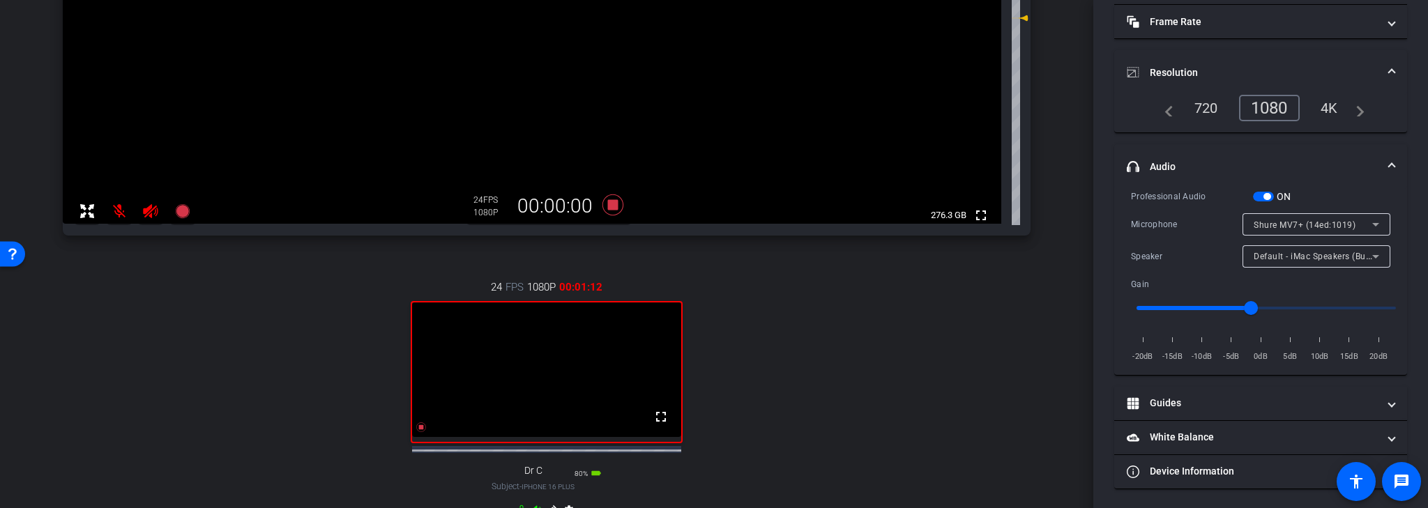
click at [151, 215] on icon at bounding box center [150, 211] width 15 height 14
click at [117, 214] on mat-icon at bounding box center [119, 211] width 28 height 28
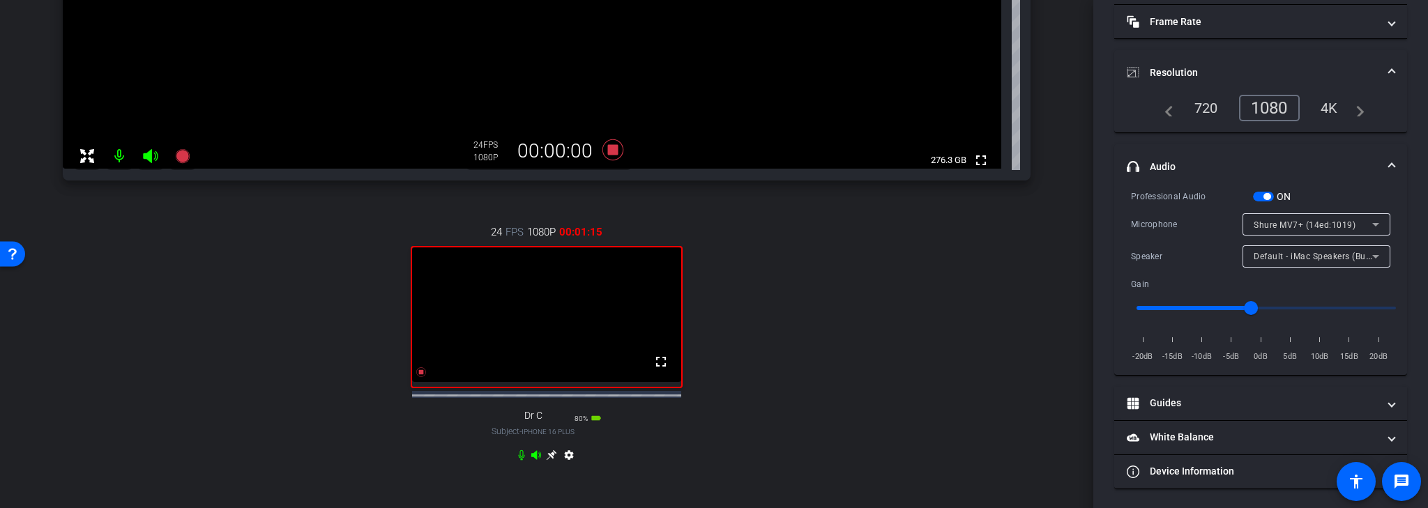
scroll to position [446, 0]
click at [533, 459] on icon at bounding box center [536, 454] width 10 height 9
click at [517, 460] on icon at bounding box center [521, 454] width 11 height 11
click at [549, 460] on icon at bounding box center [551, 454] width 11 height 11
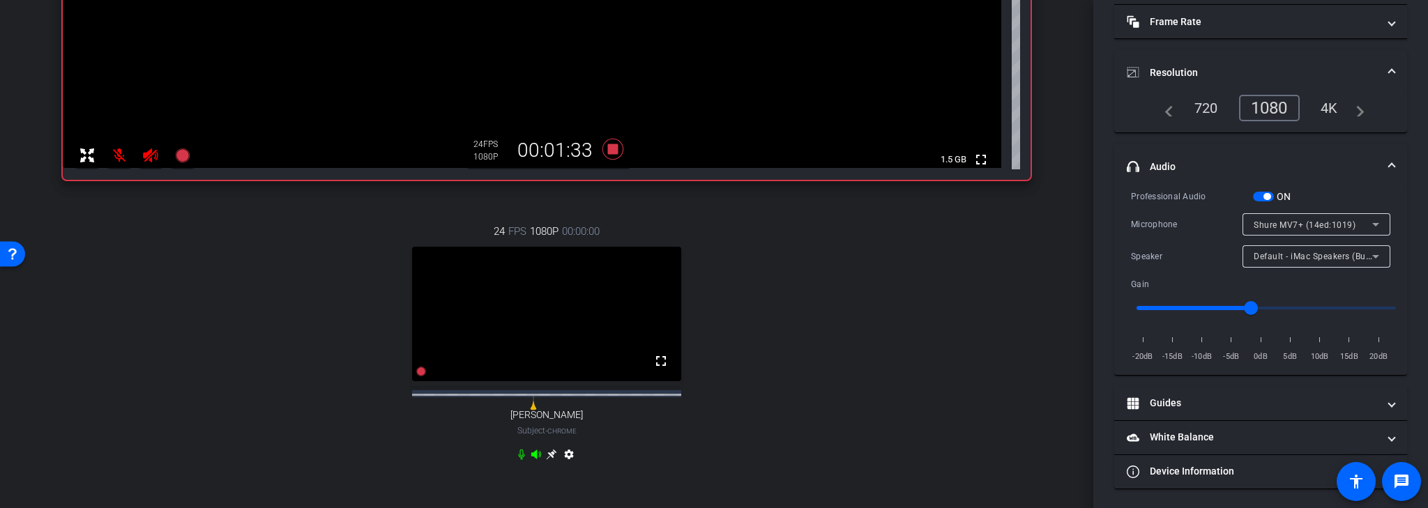
click at [151, 156] on icon at bounding box center [150, 156] width 15 height 14
click at [119, 158] on mat-icon at bounding box center [119, 156] width 28 height 28
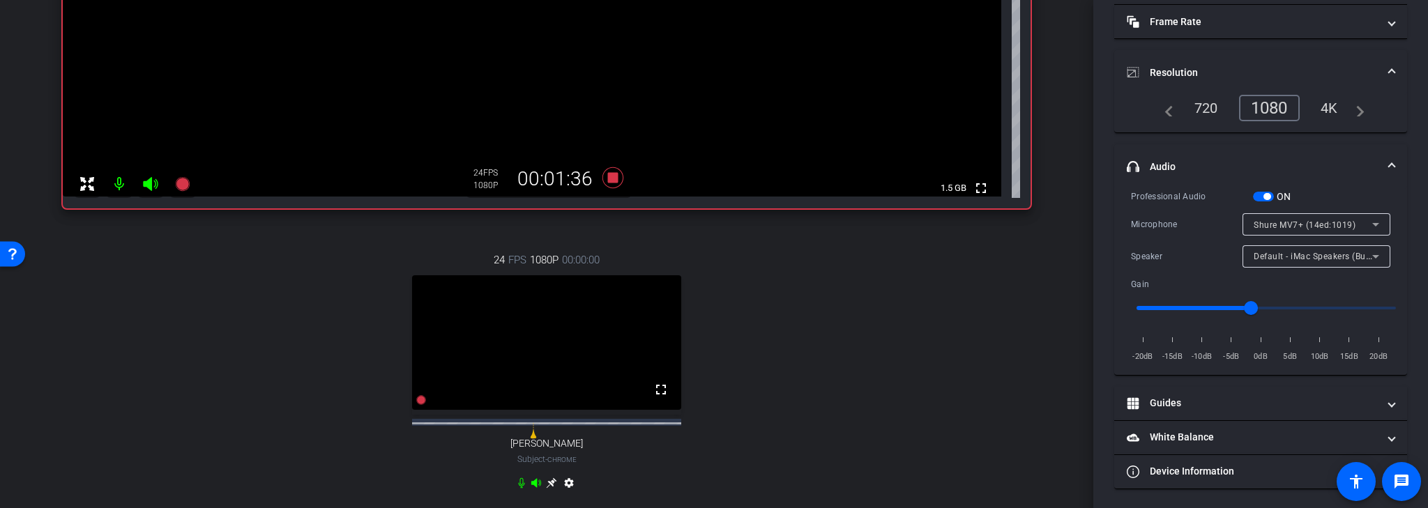
scroll to position [502, 0]
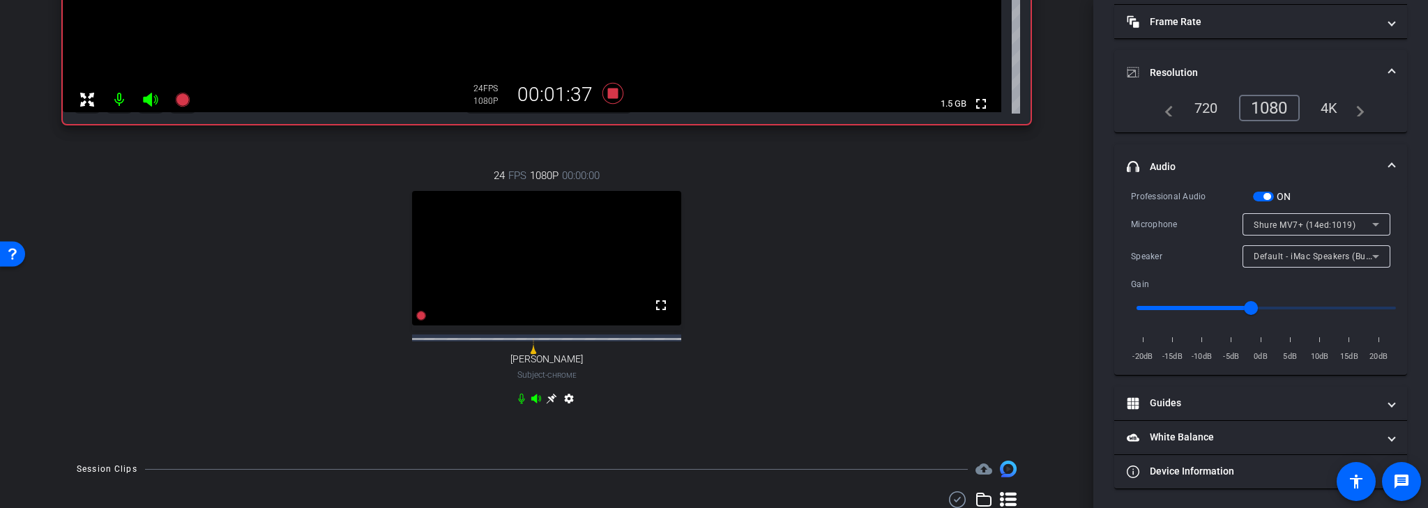
click at [533, 403] on icon at bounding box center [536, 398] width 10 height 9
click at [517, 404] on icon at bounding box center [521, 398] width 11 height 11
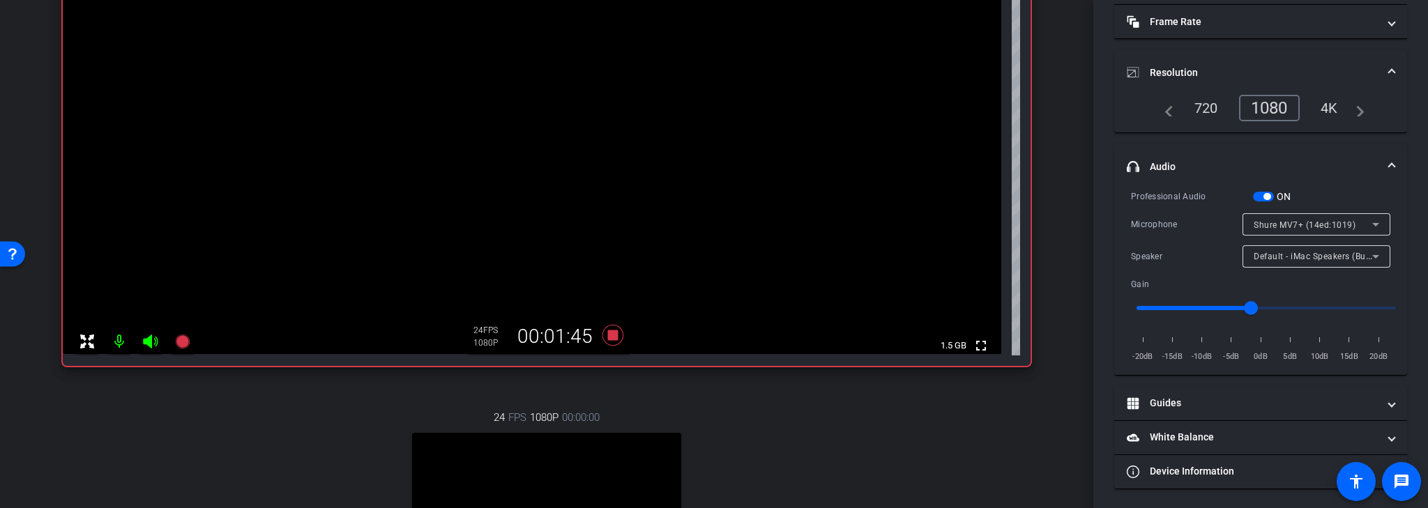
scroll to position [279, 0]
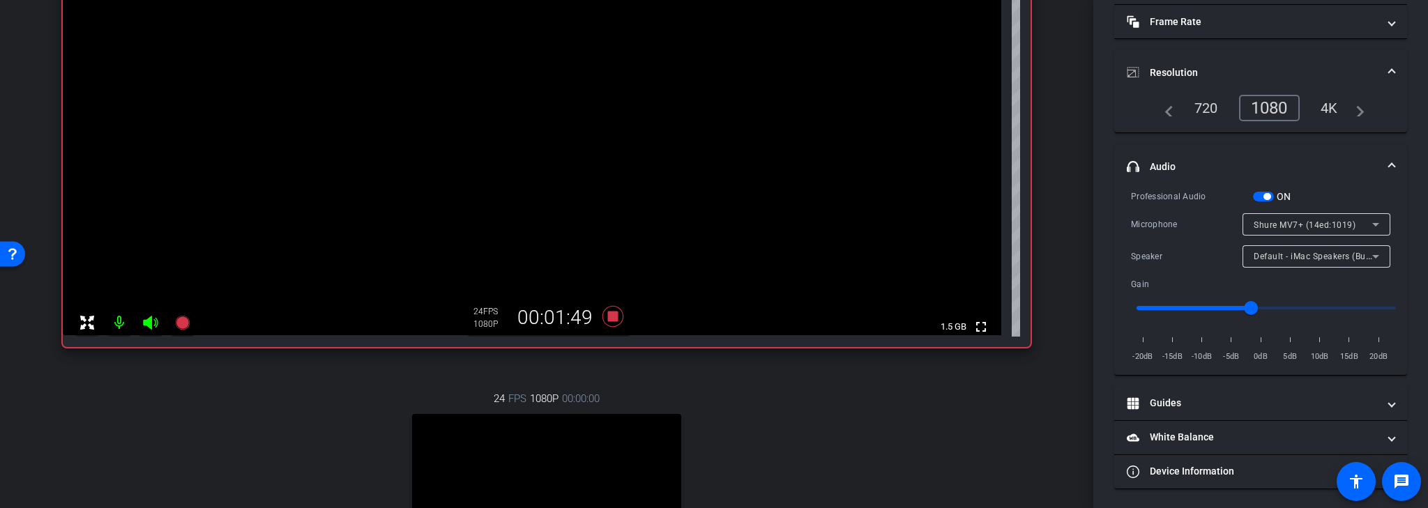
click at [1372, 251] on icon at bounding box center [1375, 256] width 17 height 17
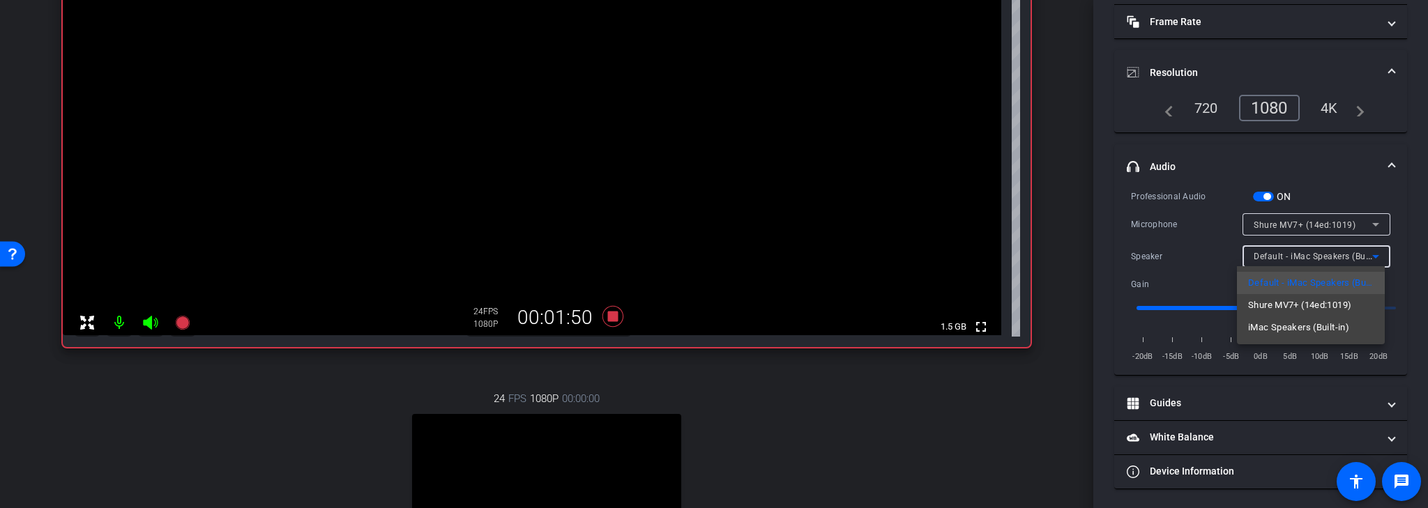
click at [1372, 253] on div at bounding box center [714, 254] width 1428 height 508
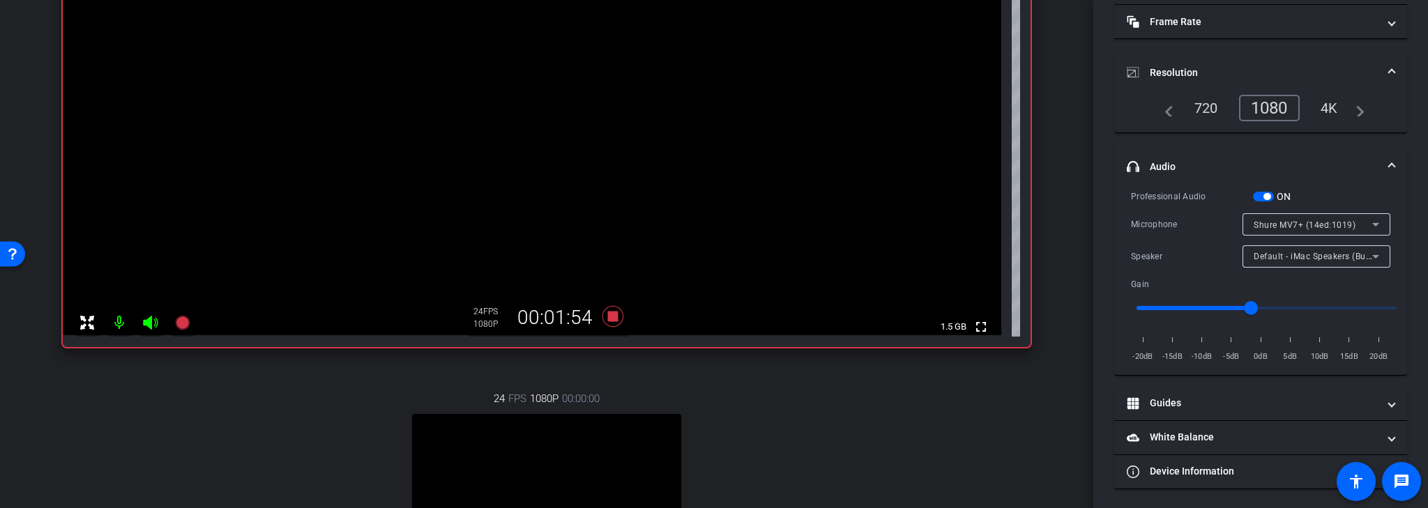
click at [148, 324] on icon at bounding box center [150, 323] width 15 height 14
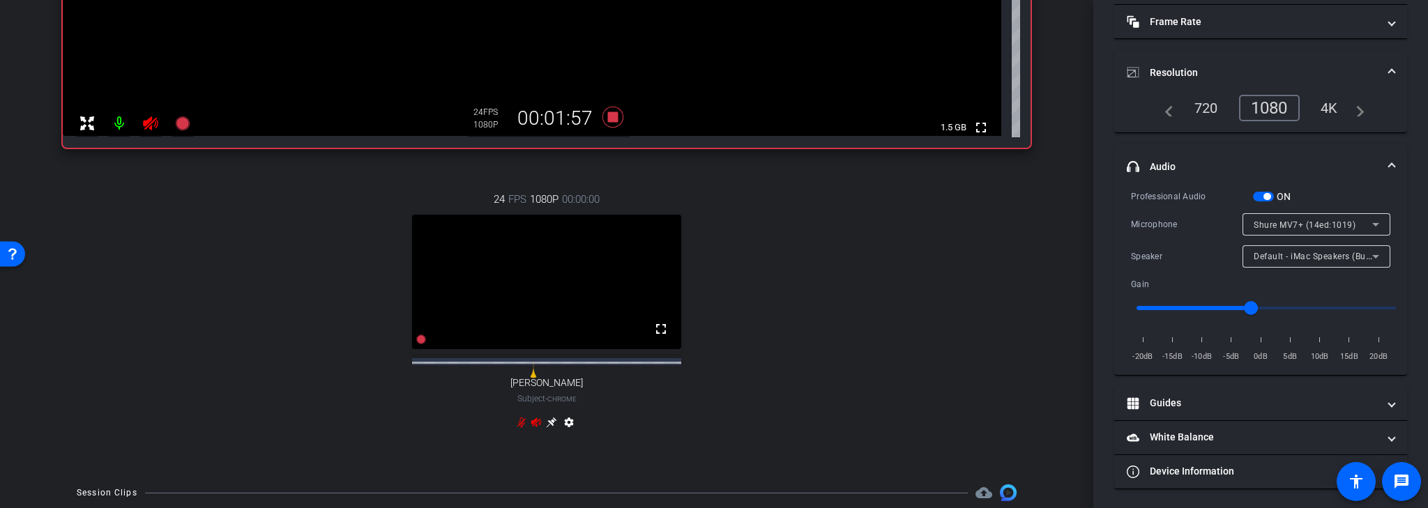
scroll to position [502, 0]
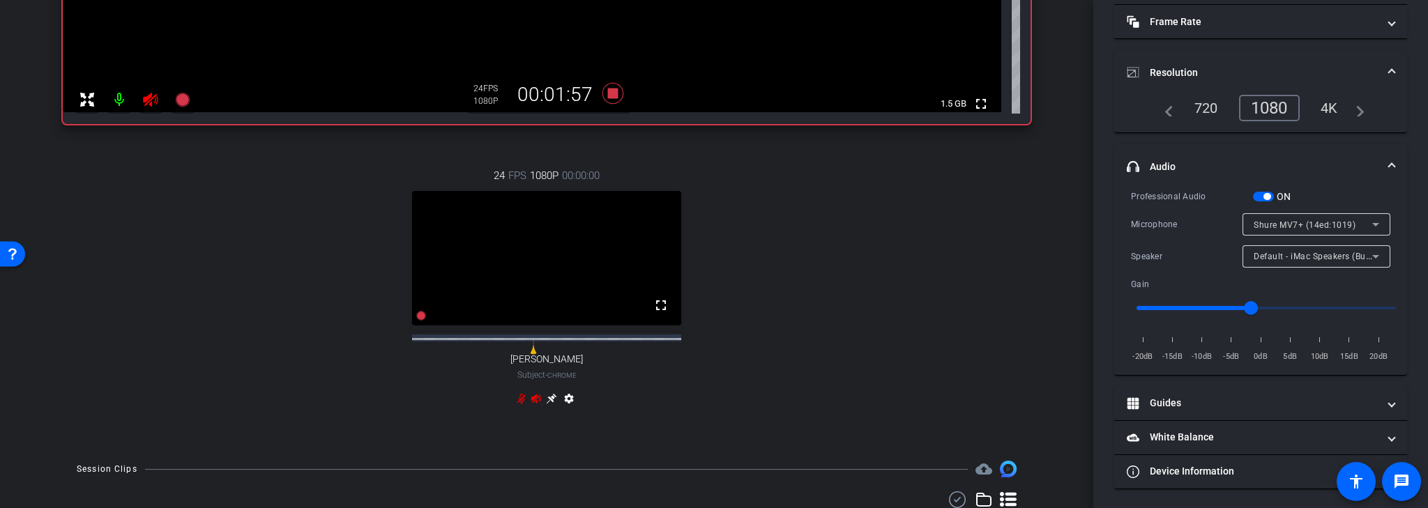
click at [533, 404] on icon at bounding box center [536, 398] width 11 height 11
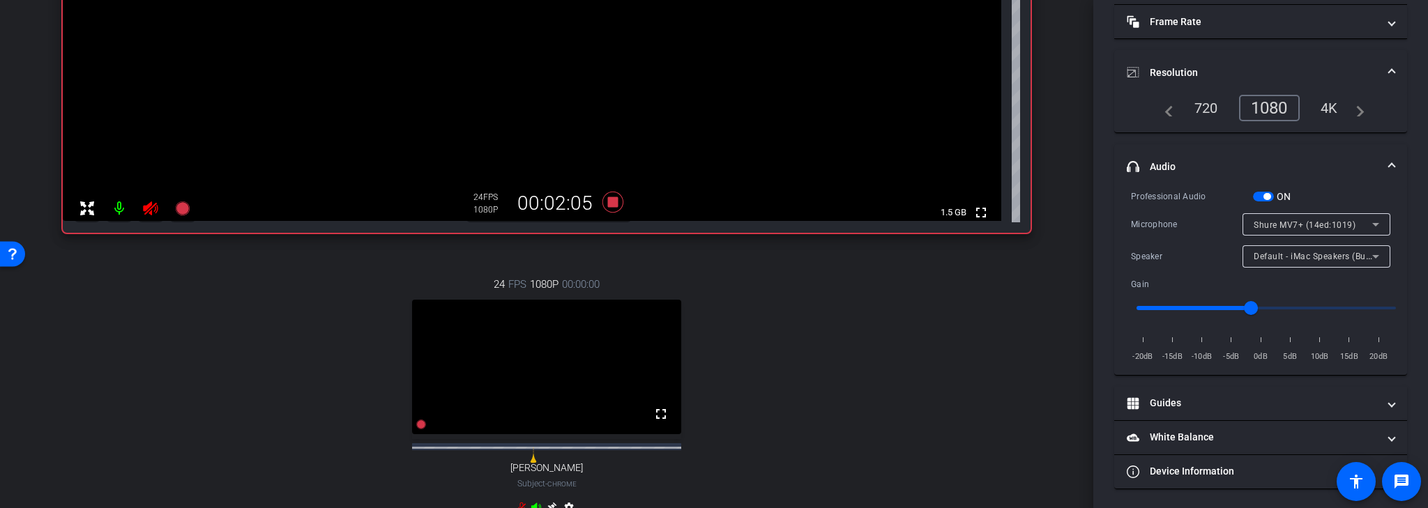
scroll to position [446, 0]
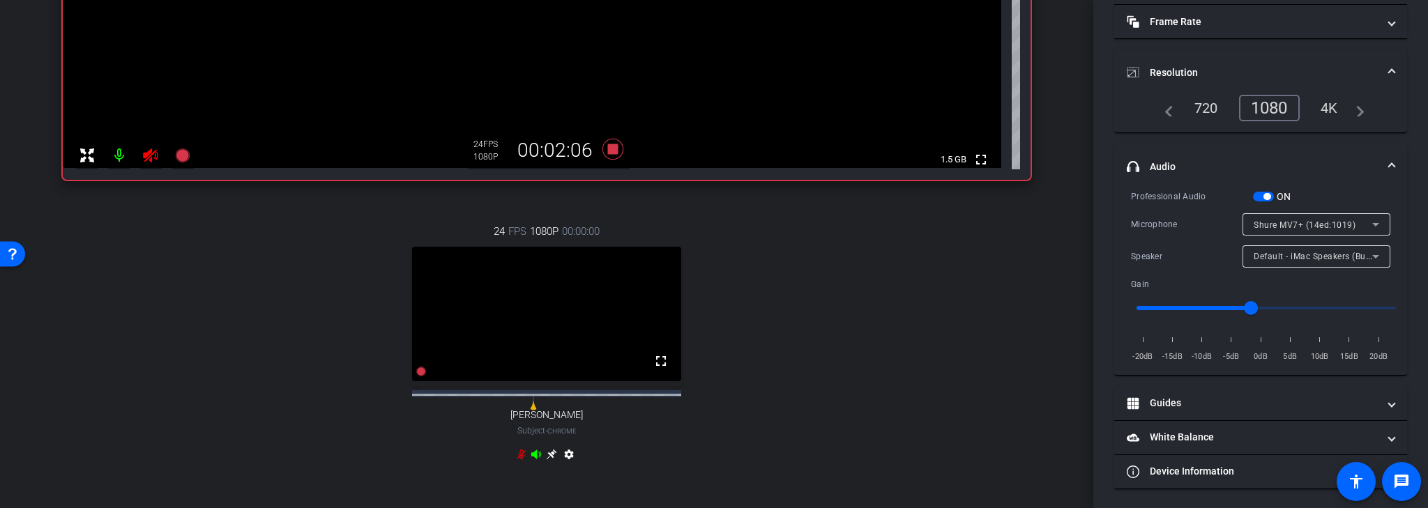
click at [547, 460] on icon at bounding box center [551, 454] width 11 height 11
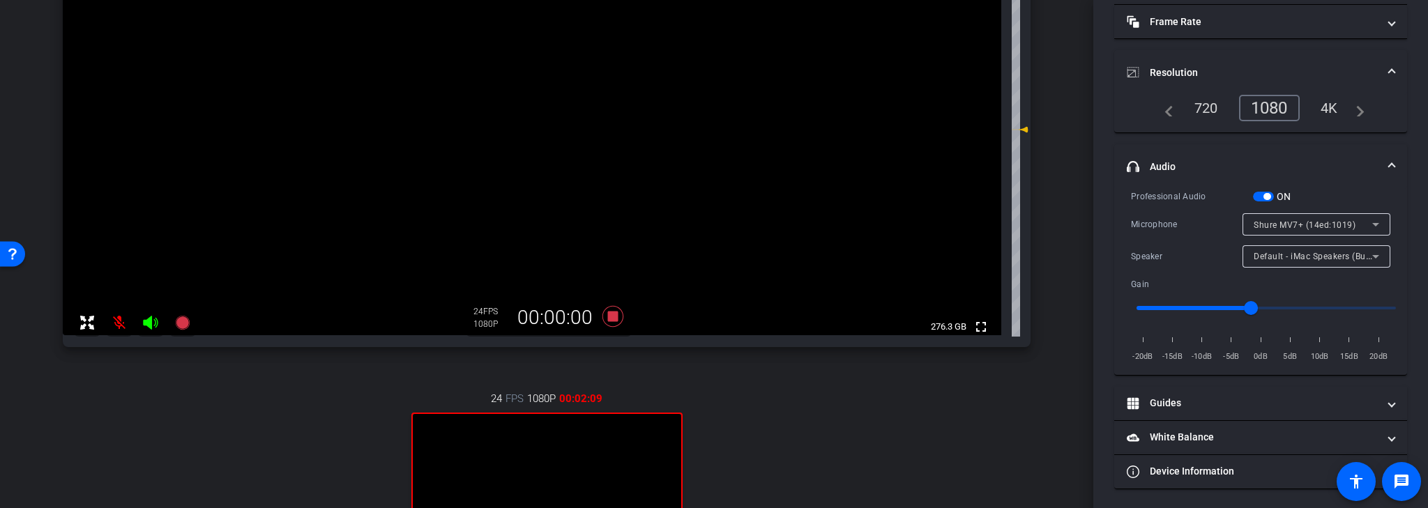
scroll to position [223, 0]
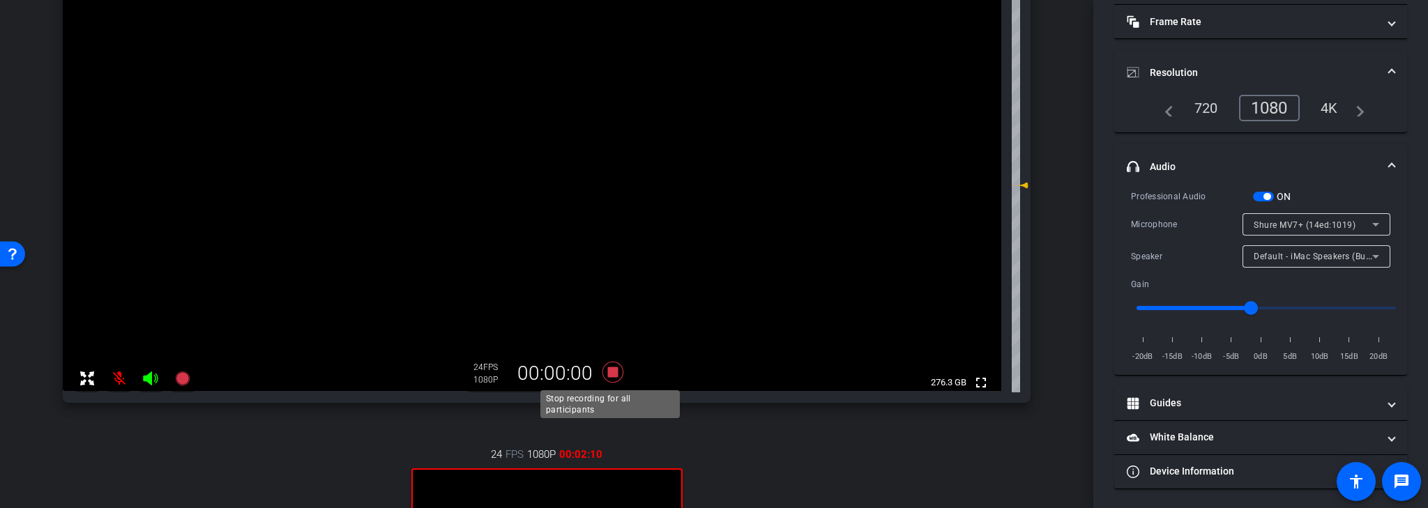
click at [608, 374] on icon at bounding box center [612, 372] width 21 height 21
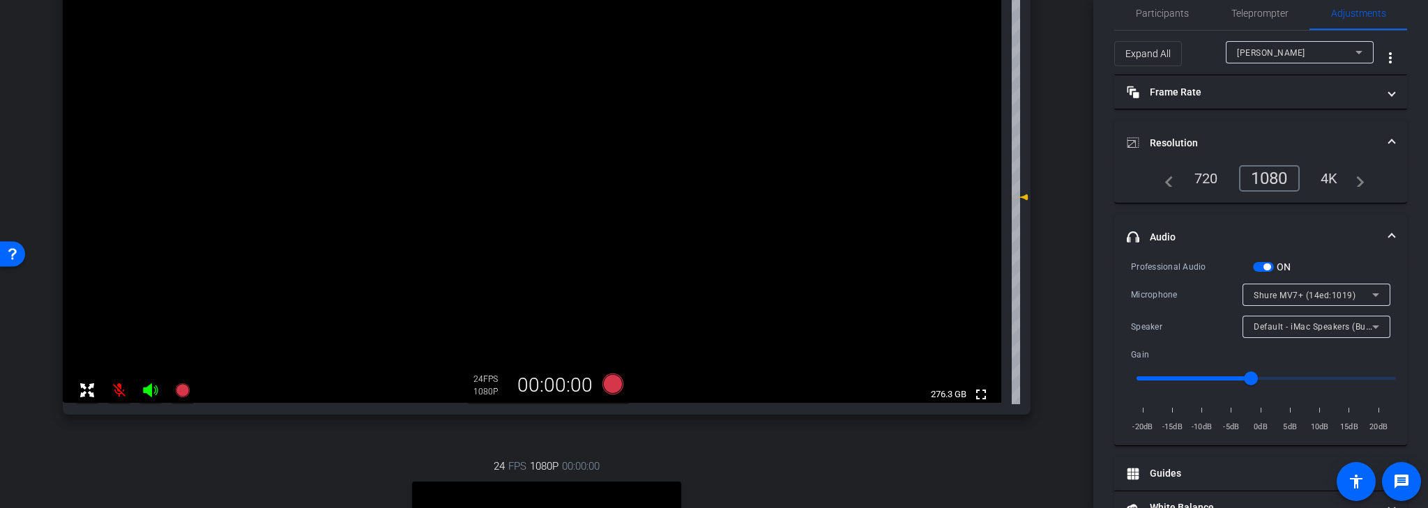
scroll to position [0, 0]
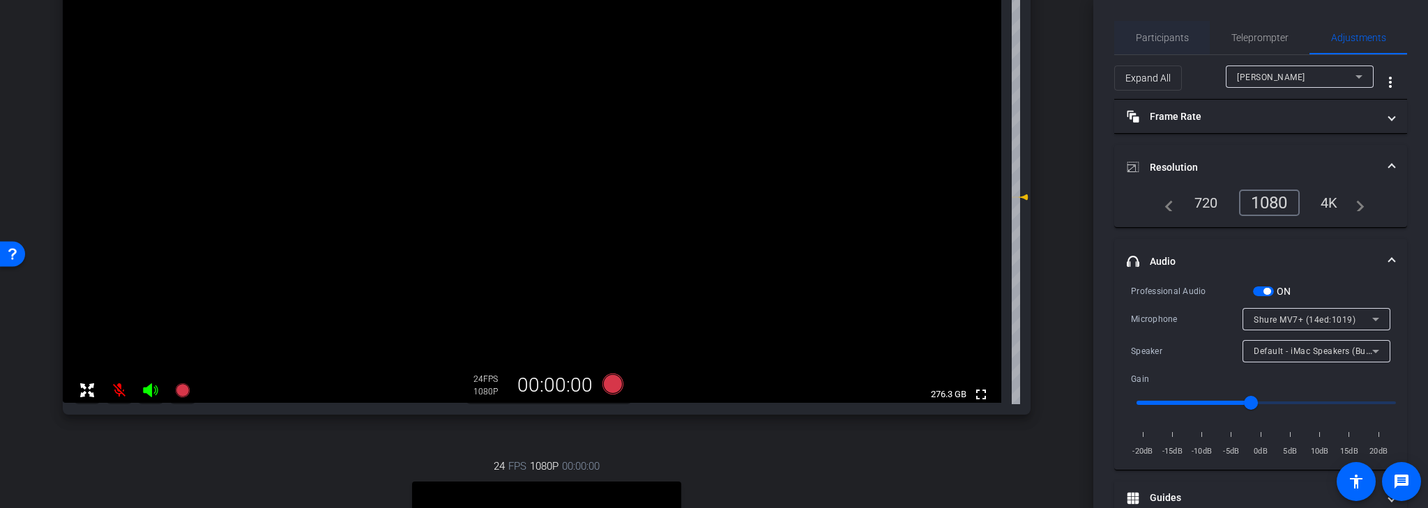
click at [1160, 40] on span "Participants" at bounding box center [1162, 38] width 53 height 10
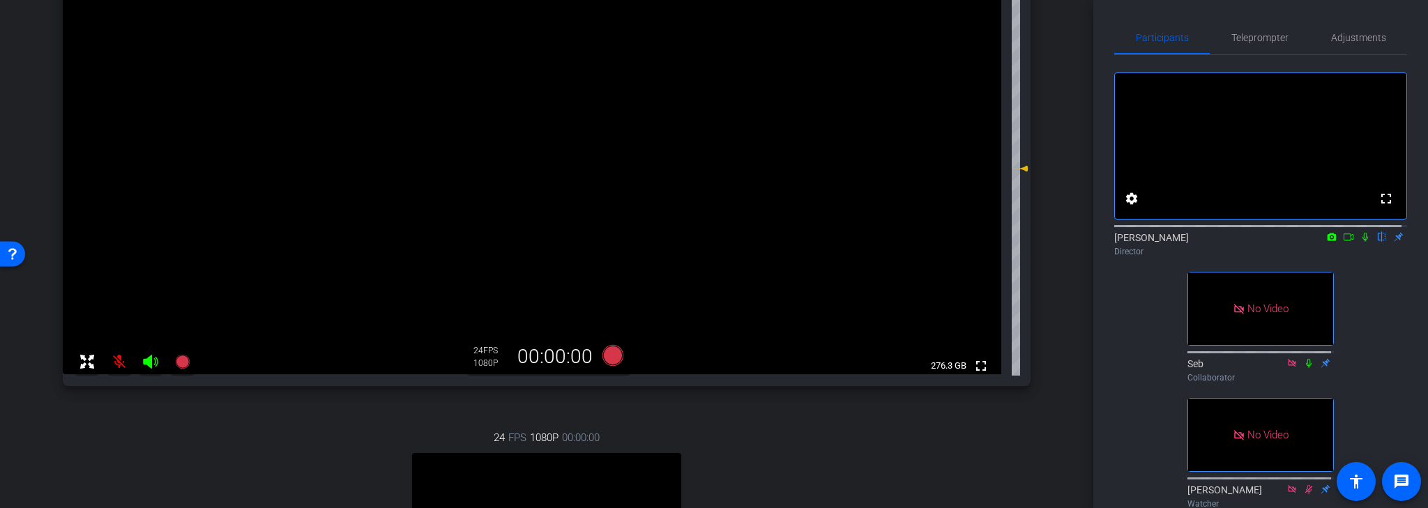
scroll to position [323, 0]
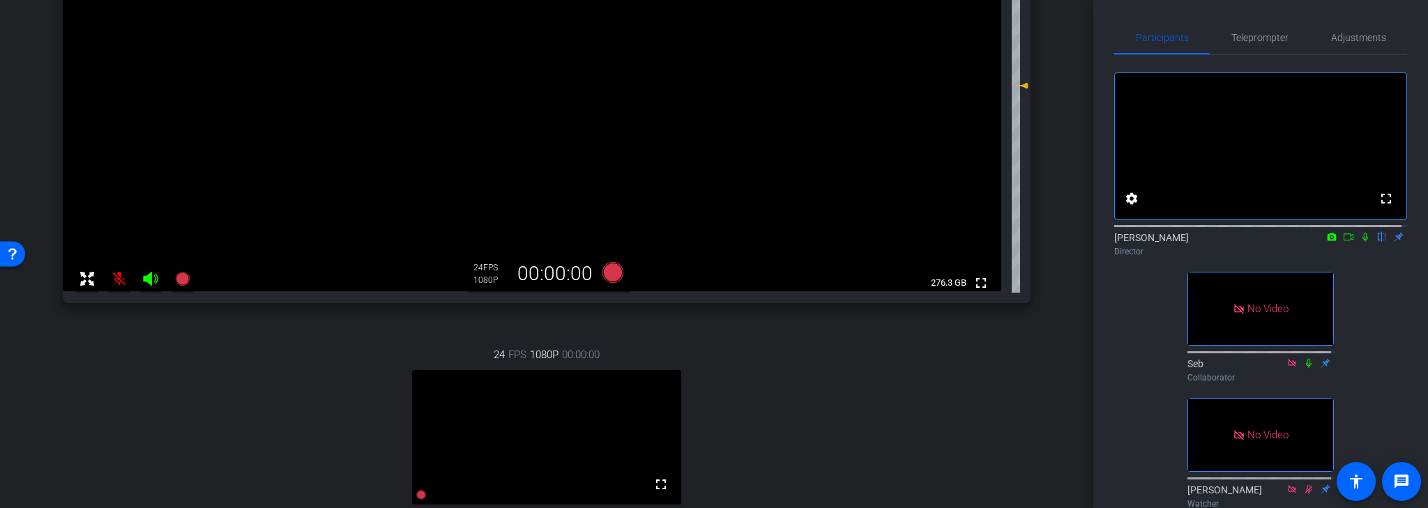
click at [117, 280] on mat-icon at bounding box center [119, 279] width 28 height 28
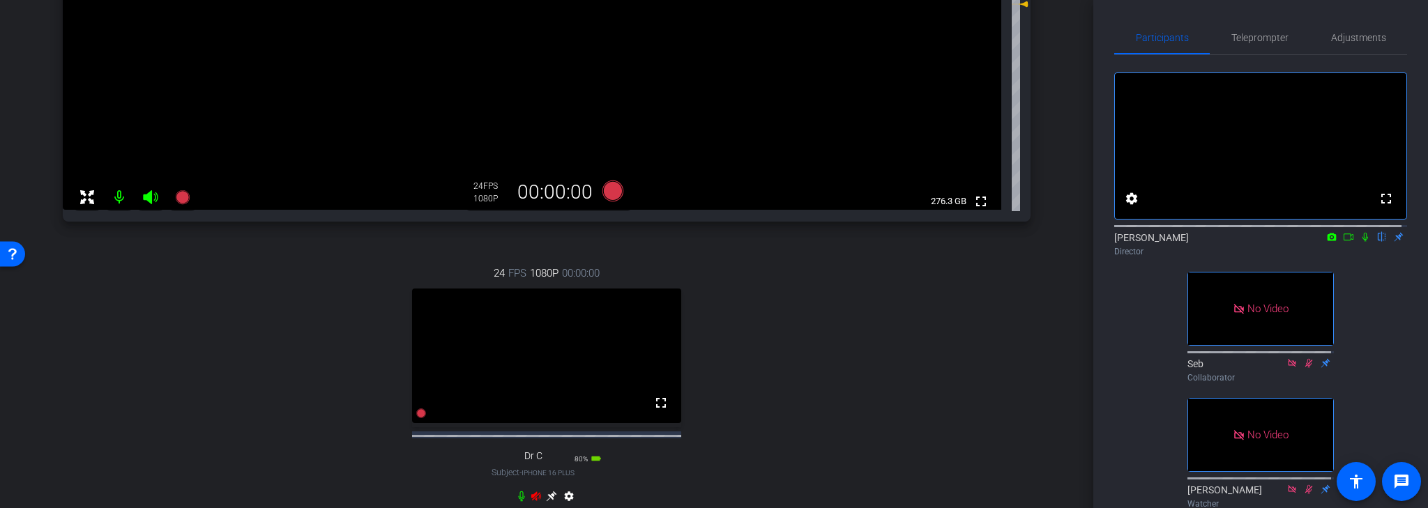
scroll to position [434, 0]
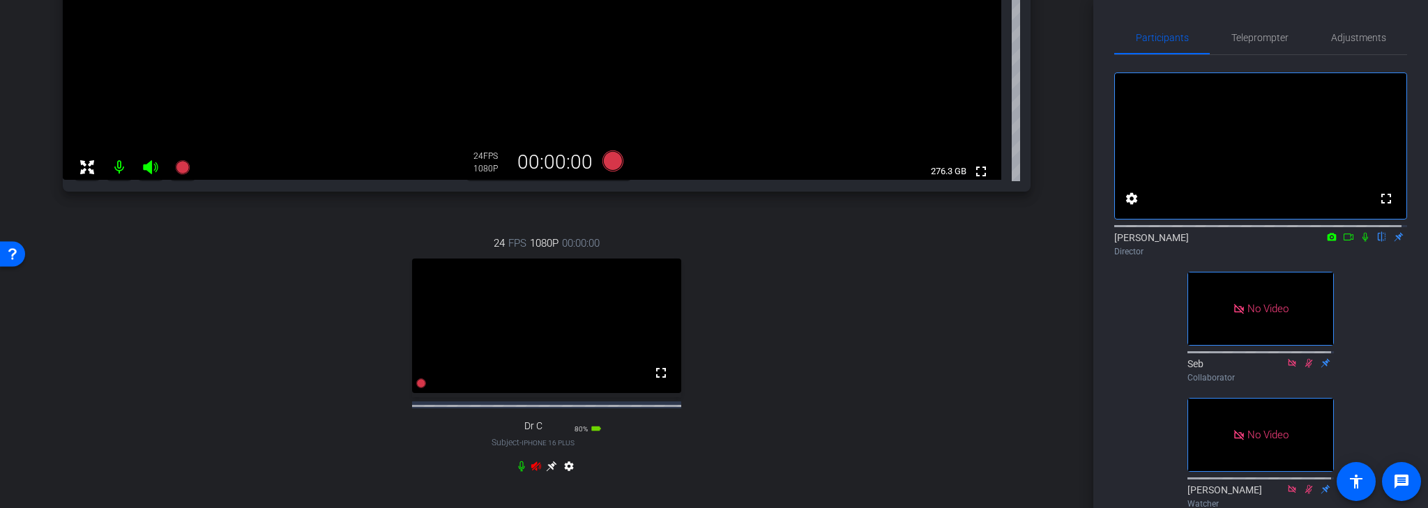
click at [532, 472] on icon at bounding box center [536, 466] width 11 height 11
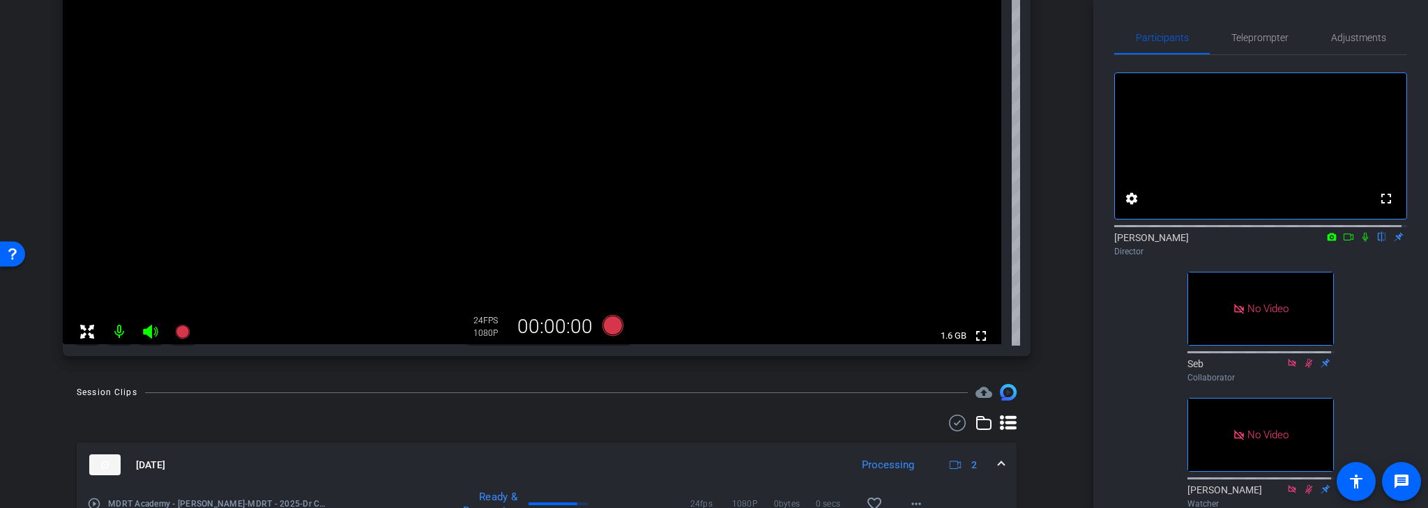
scroll to position [267, 0]
click at [1358, 33] on span "Adjustments" at bounding box center [1358, 38] width 55 height 10
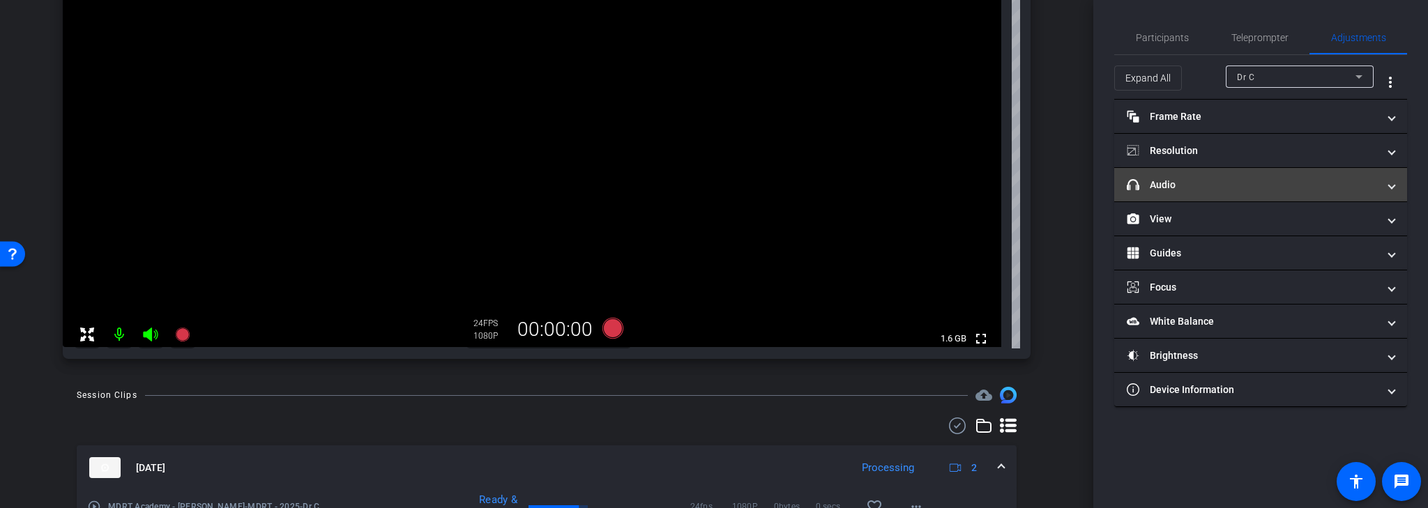
click at [1250, 193] on mat-expansion-panel-header "headphone icon Audio" at bounding box center [1260, 184] width 293 height 33
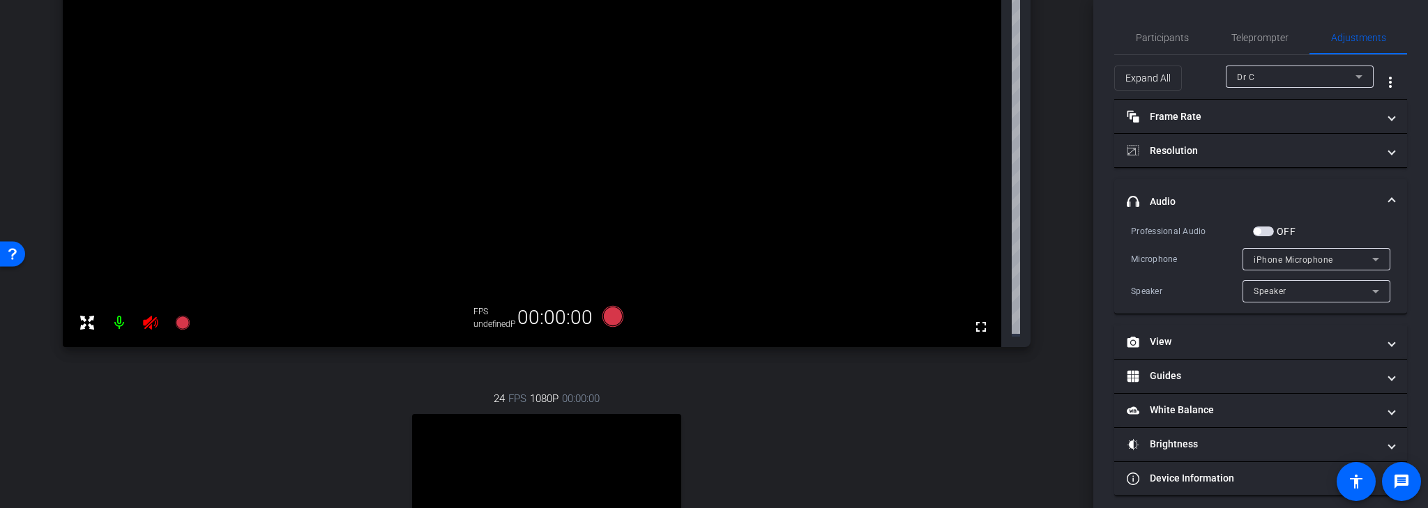
scroll to position [211, 0]
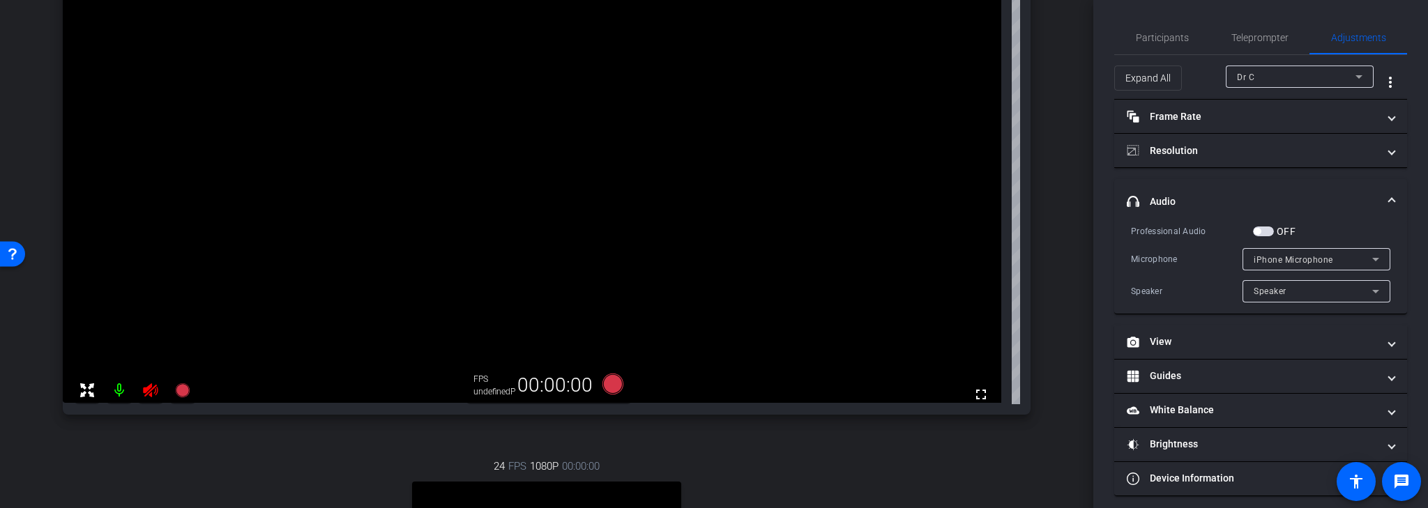
click at [1320, 256] on span "iPhone Microphone" at bounding box center [1293, 260] width 79 height 10
click at [1358, 259] on div at bounding box center [714, 254] width 1428 height 508
click at [1374, 255] on icon at bounding box center [1375, 259] width 17 height 17
click at [1373, 255] on div at bounding box center [714, 254] width 1428 height 508
click at [1343, 77] on div "Dr C" at bounding box center [1296, 76] width 119 height 17
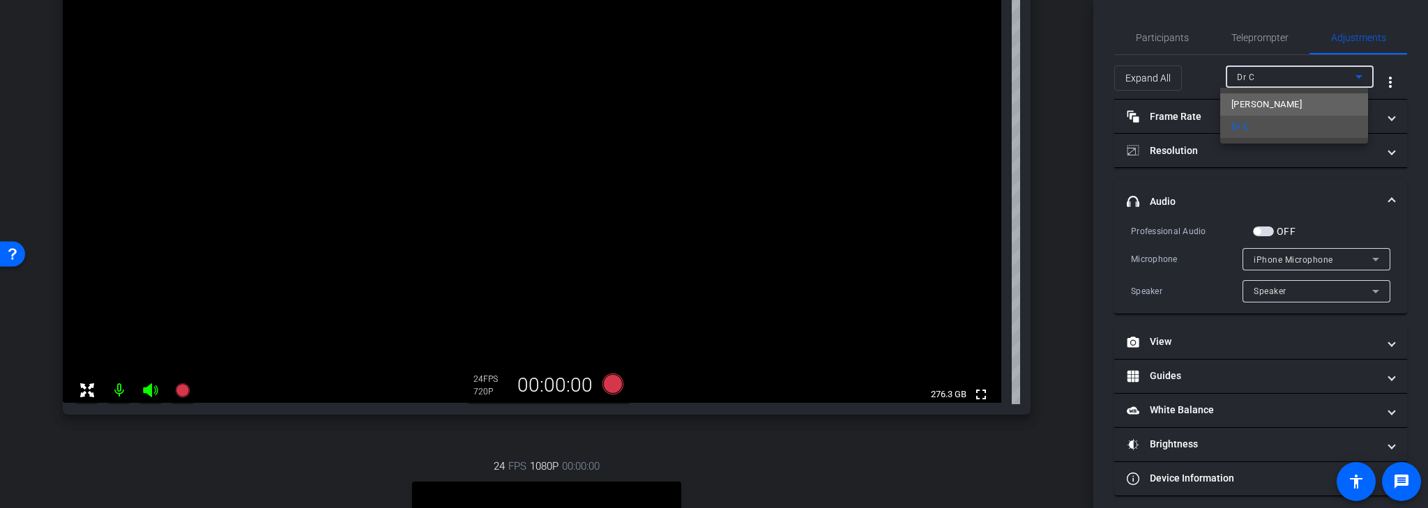
click at [1294, 106] on mat-option "[PERSON_NAME]" at bounding box center [1294, 104] width 148 height 22
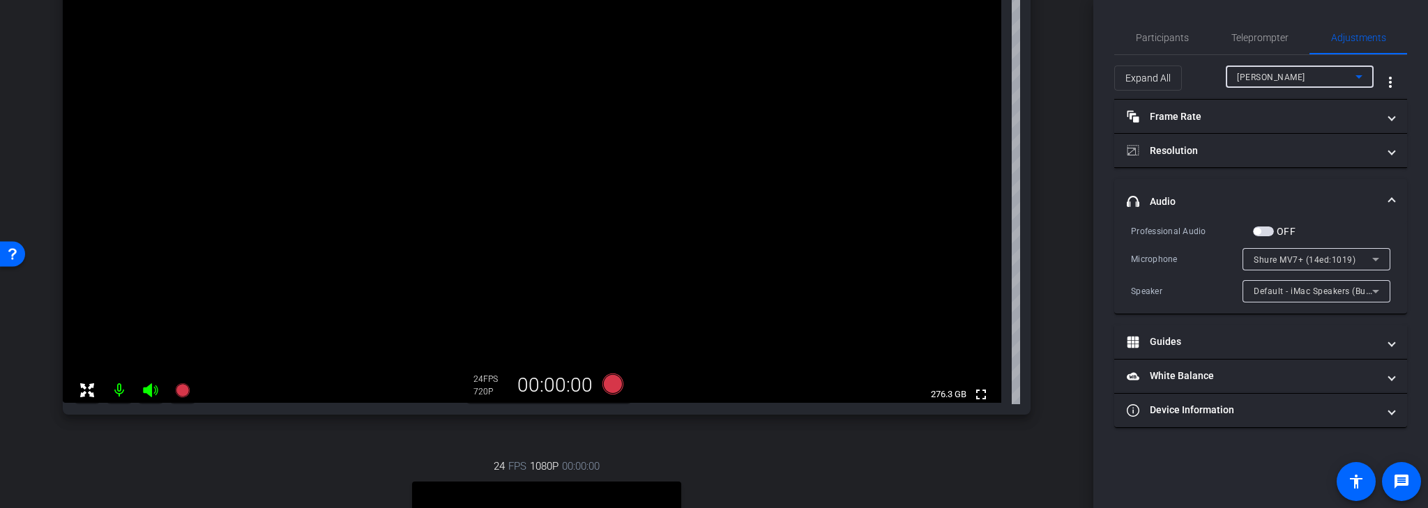
click at [1347, 73] on div "[PERSON_NAME]" at bounding box center [1296, 76] width 119 height 17
click at [1353, 73] on div at bounding box center [714, 254] width 1428 height 508
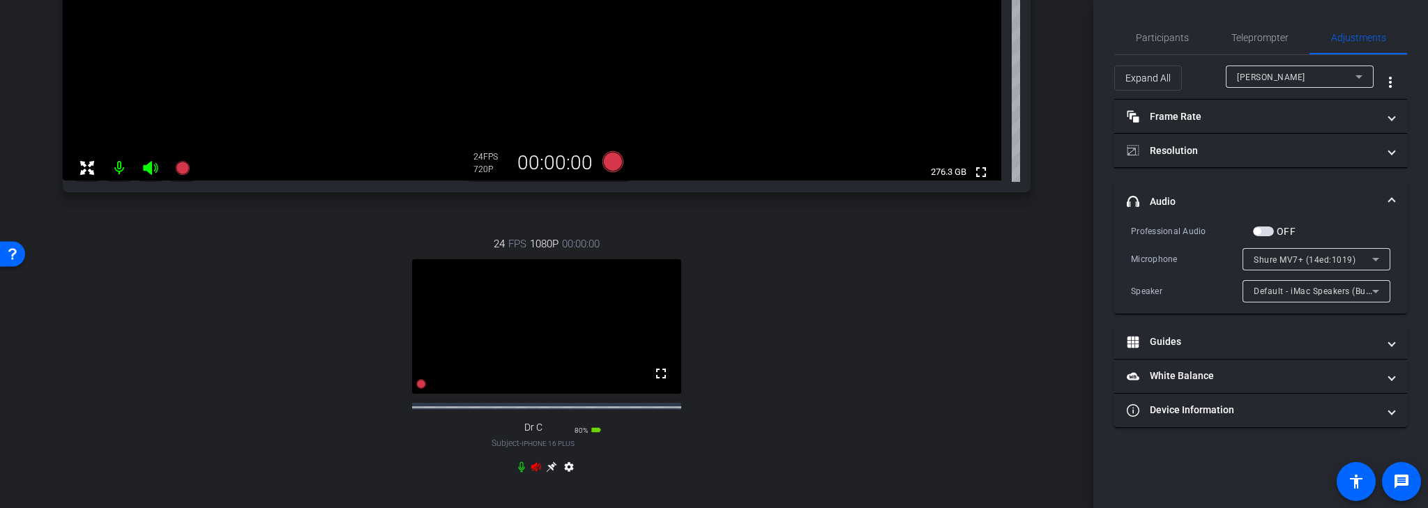
scroll to position [434, 0]
click at [518, 472] on icon at bounding box center [521, 467] width 6 height 10
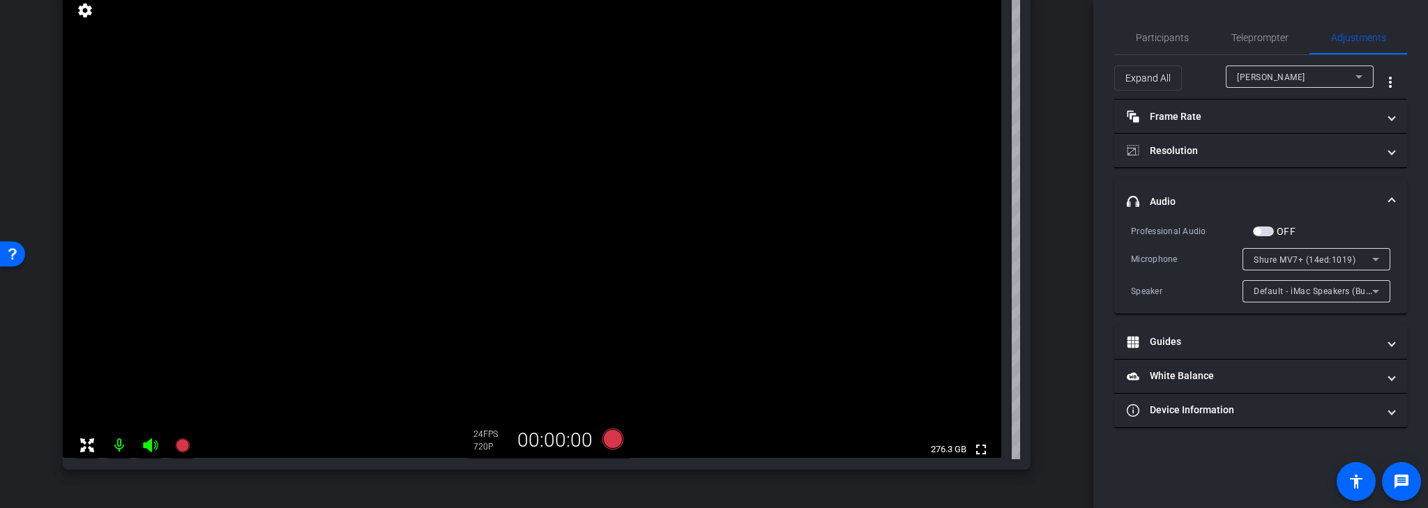
scroll to position [155, 0]
click at [1380, 290] on icon at bounding box center [1375, 291] width 17 height 17
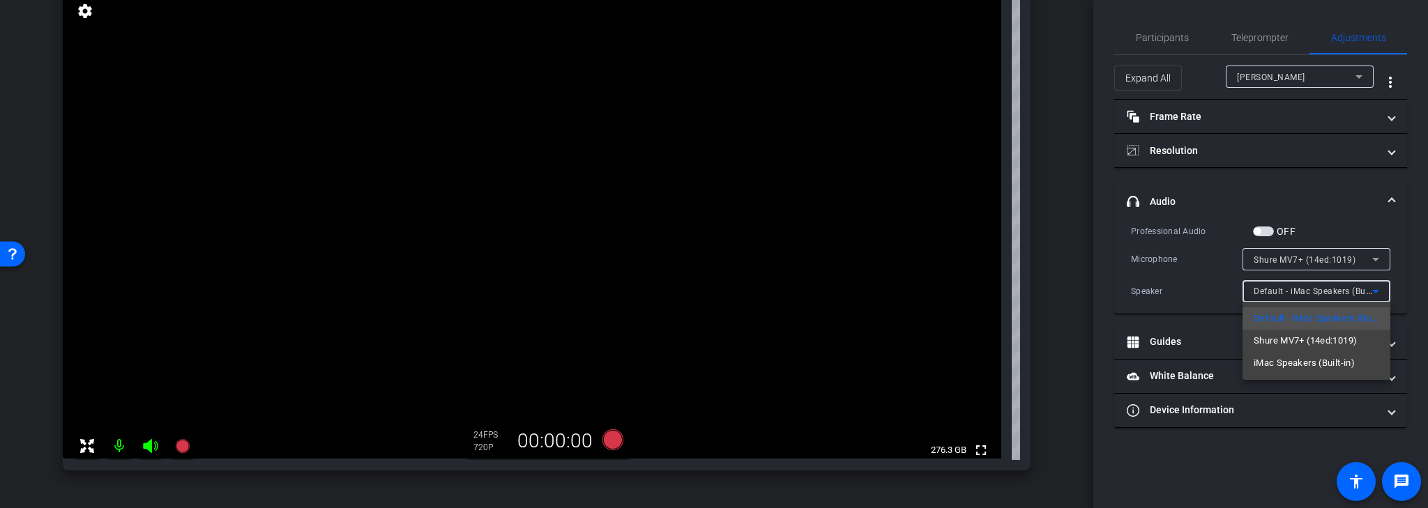
click at [1414, 288] on div at bounding box center [714, 254] width 1428 height 508
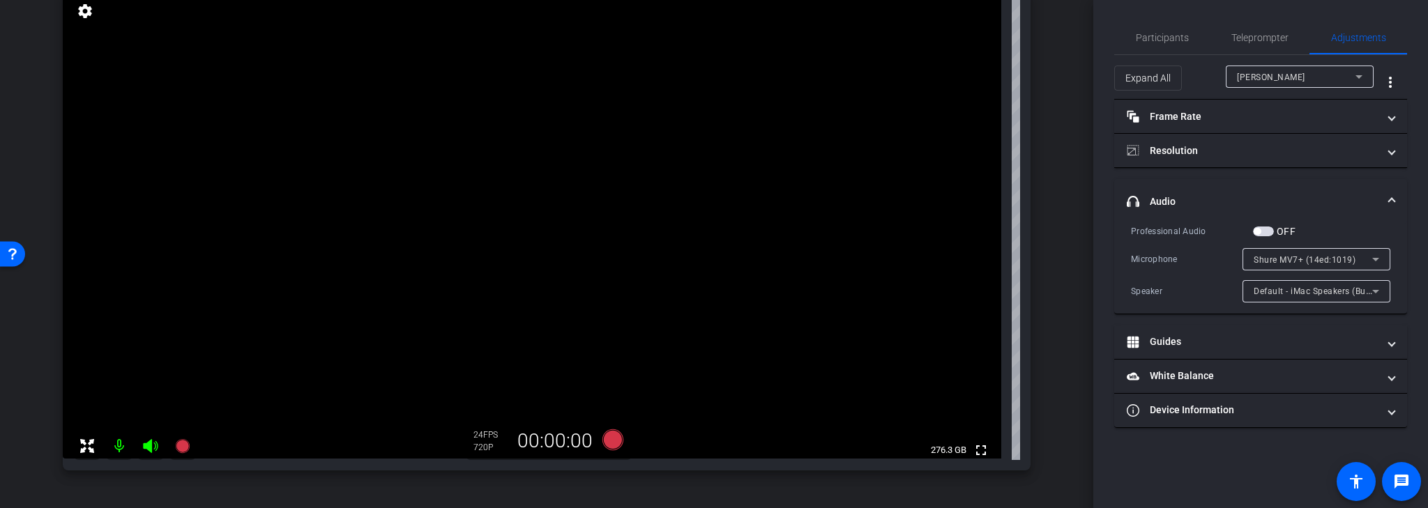
click at [1258, 229] on span "button" at bounding box center [1257, 231] width 7 height 7
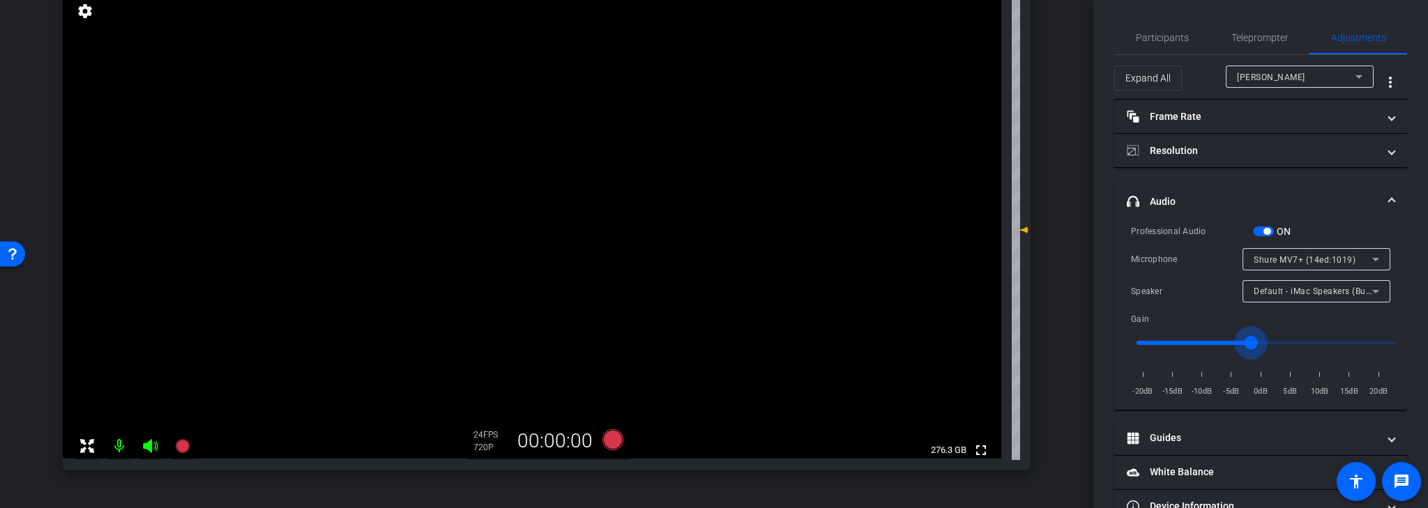
drag, startPoint x: 1262, startPoint y: 343, endPoint x: 1246, endPoint y: 345, distance: 16.2
type input "0.9"
click at [1246, 345] on input "range" at bounding box center [1266, 343] width 289 height 31
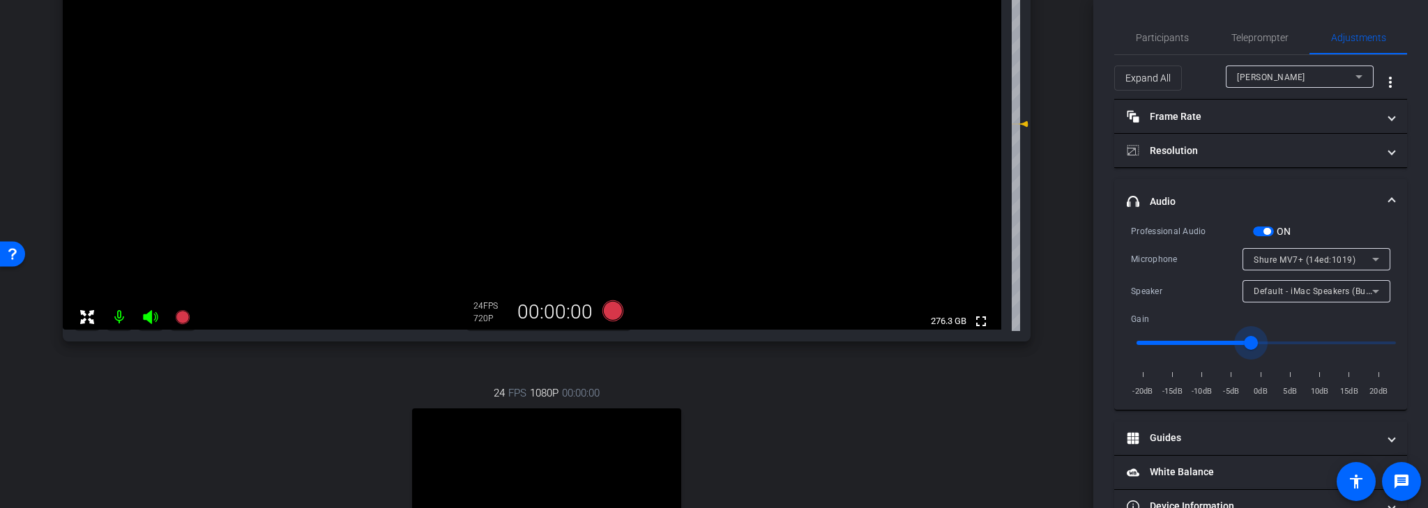
scroll to position [267, 0]
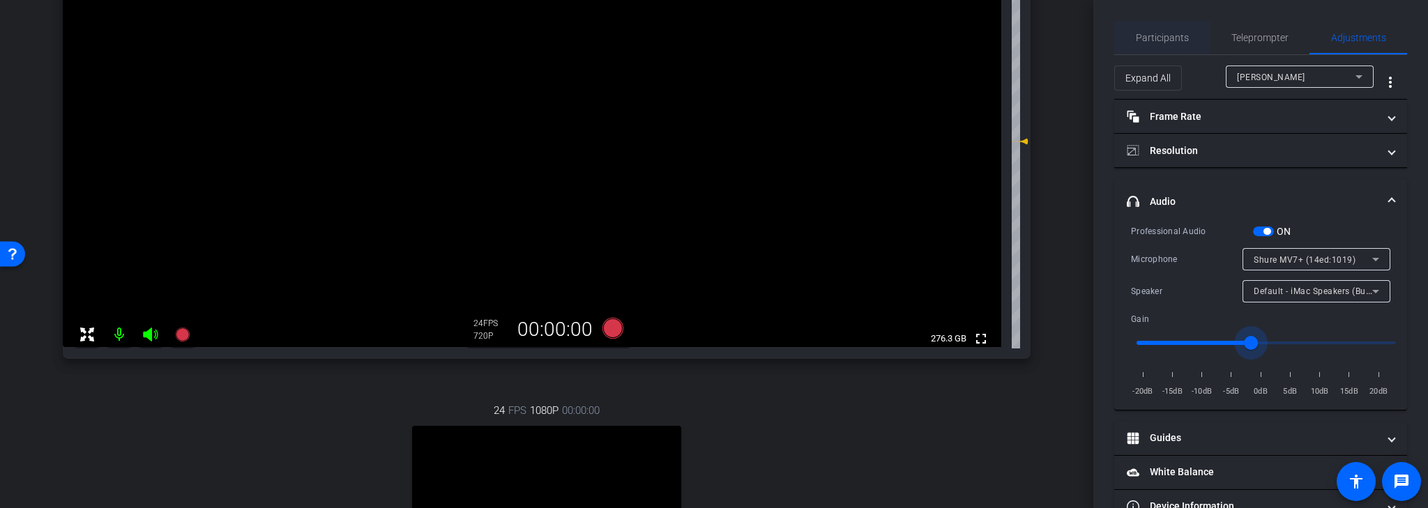
click at [1178, 38] on span "Participants" at bounding box center [1162, 38] width 53 height 10
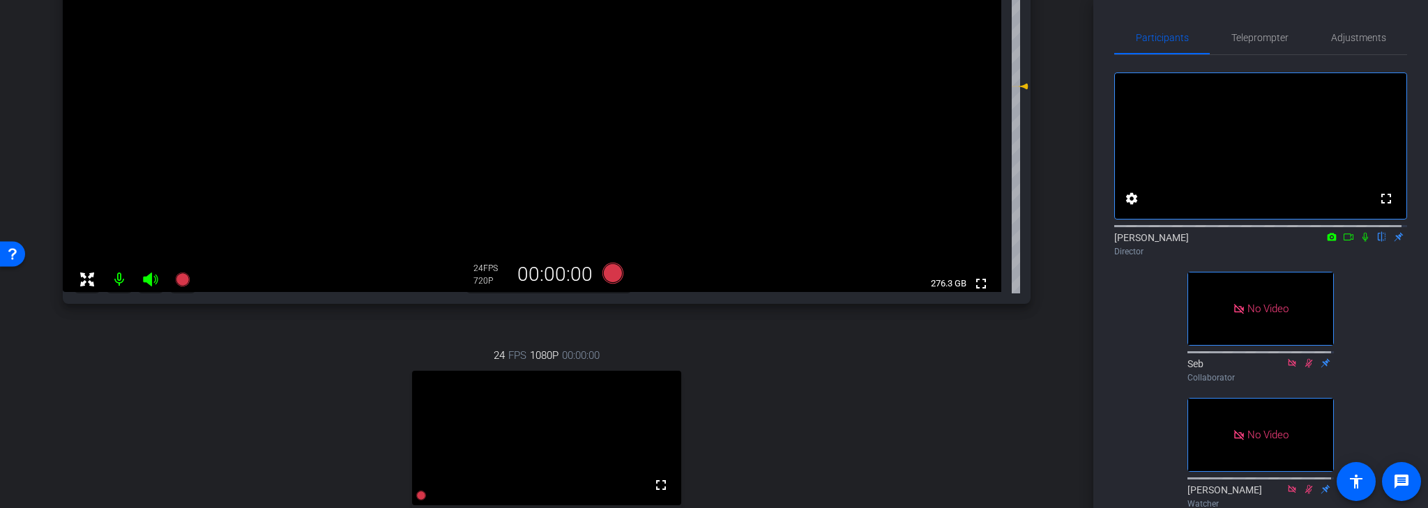
scroll to position [323, 0]
click at [608, 272] on icon at bounding box center [612, 272] width 21 height 21
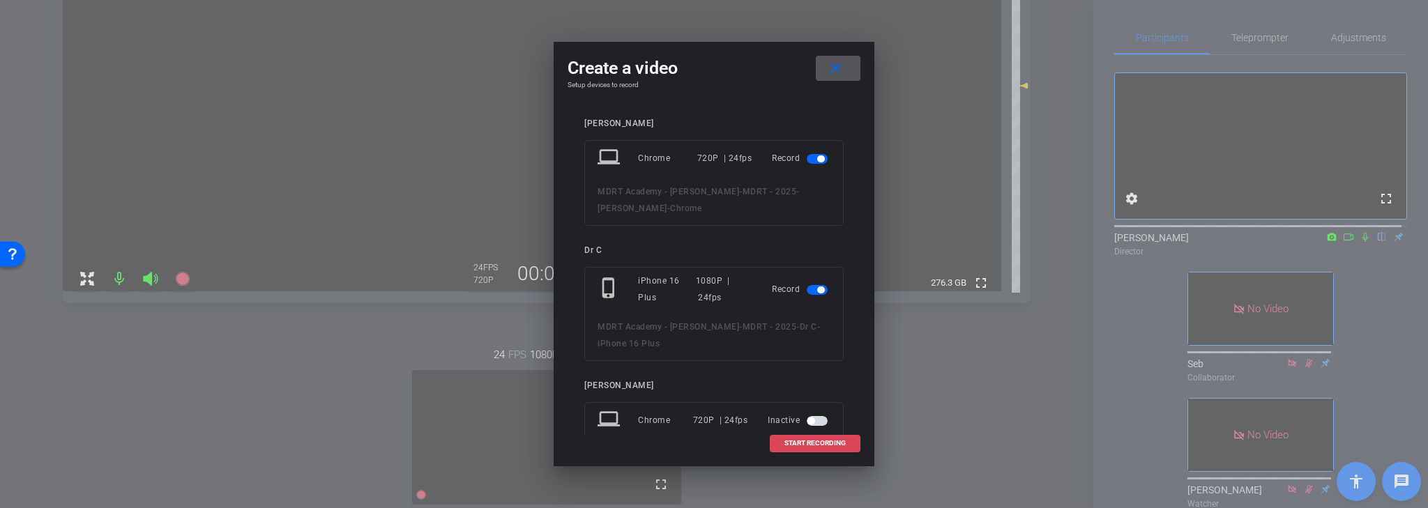
click at [839, 441] on span "START RECORDING" at bounding box center [814, 443] width 61 height 7
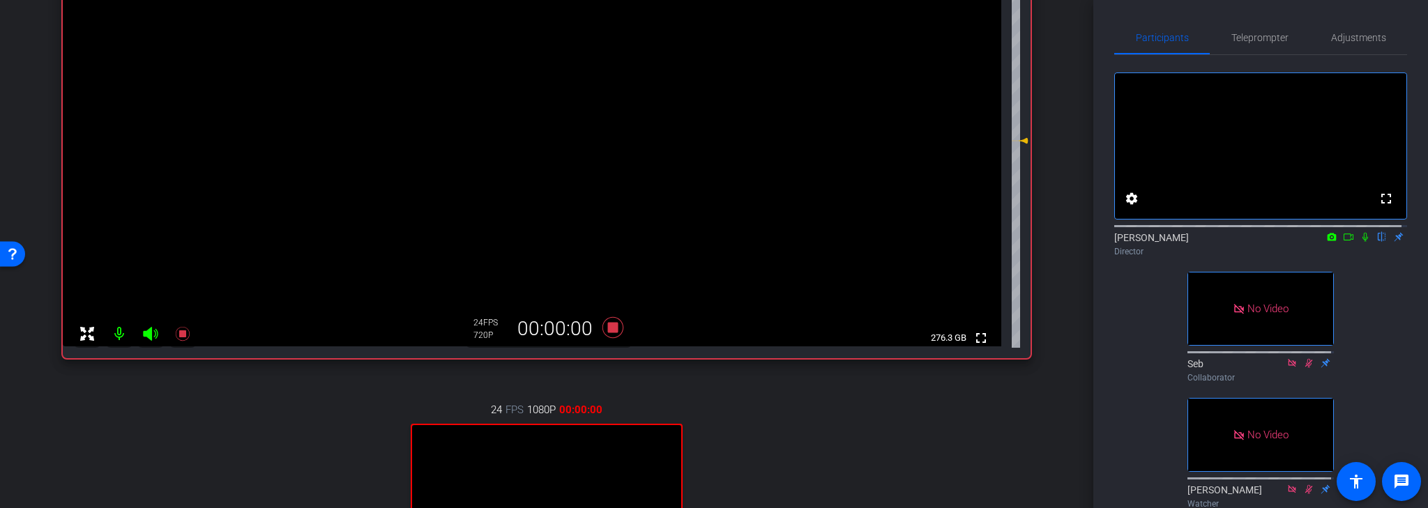
scroll to position [267, 0]
click at [1362, 242] on icon at bounding box center [1365, 237] width 6 height 9
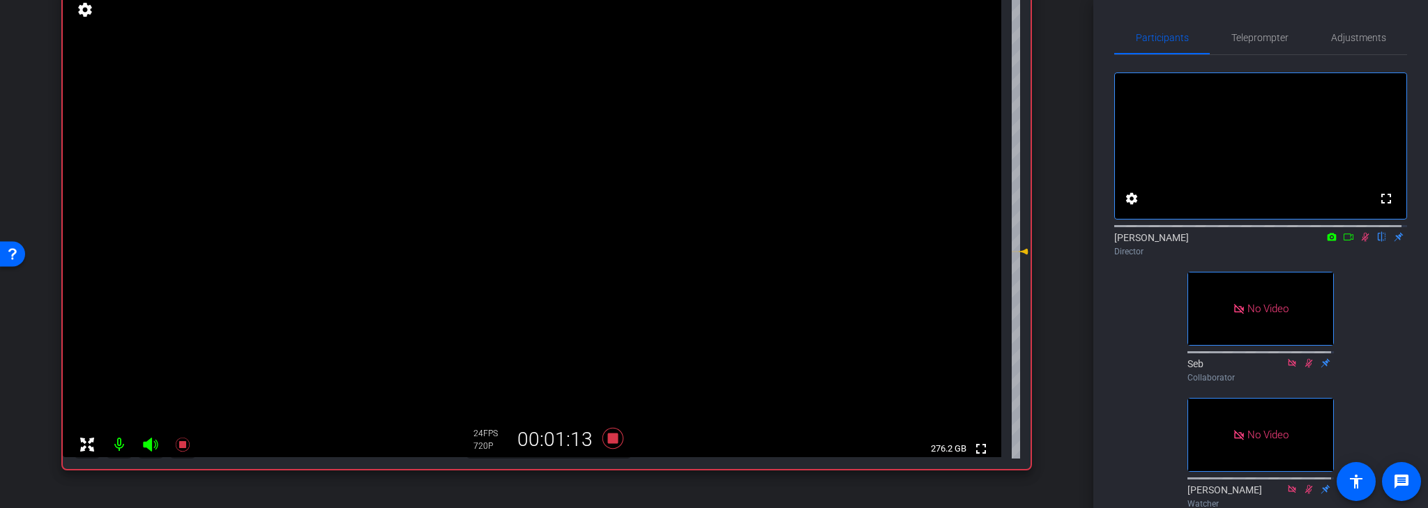
scroll to position [155, 0]
click at [1344, 241] on icon at bounding box center [1349, 237] width 10 height 7
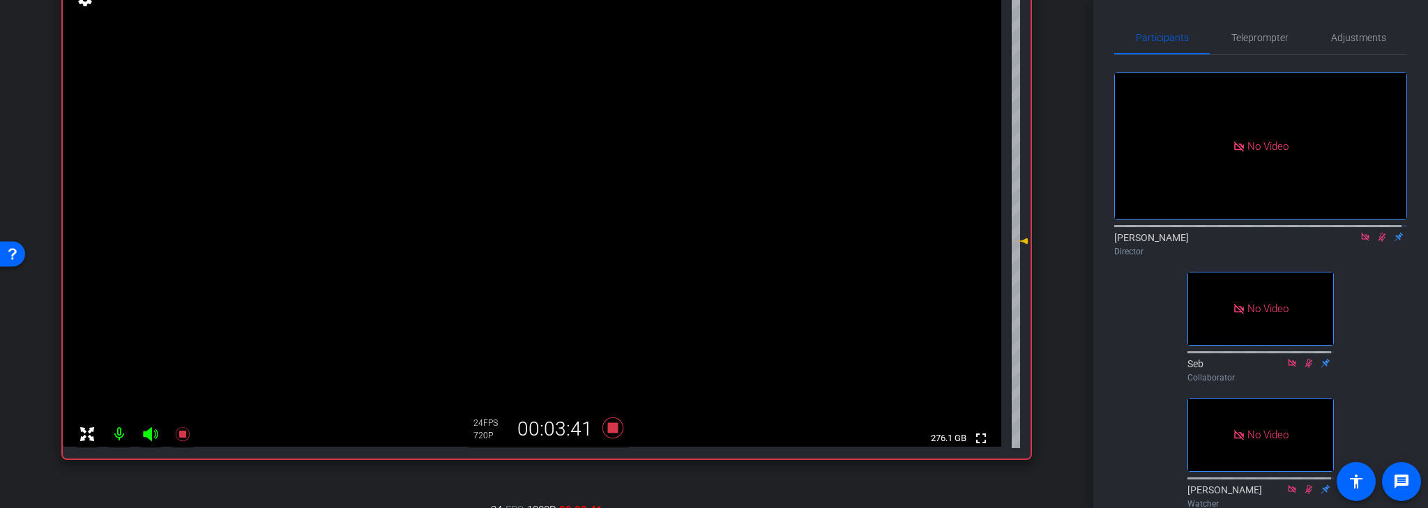
scroll to position [112, 0]
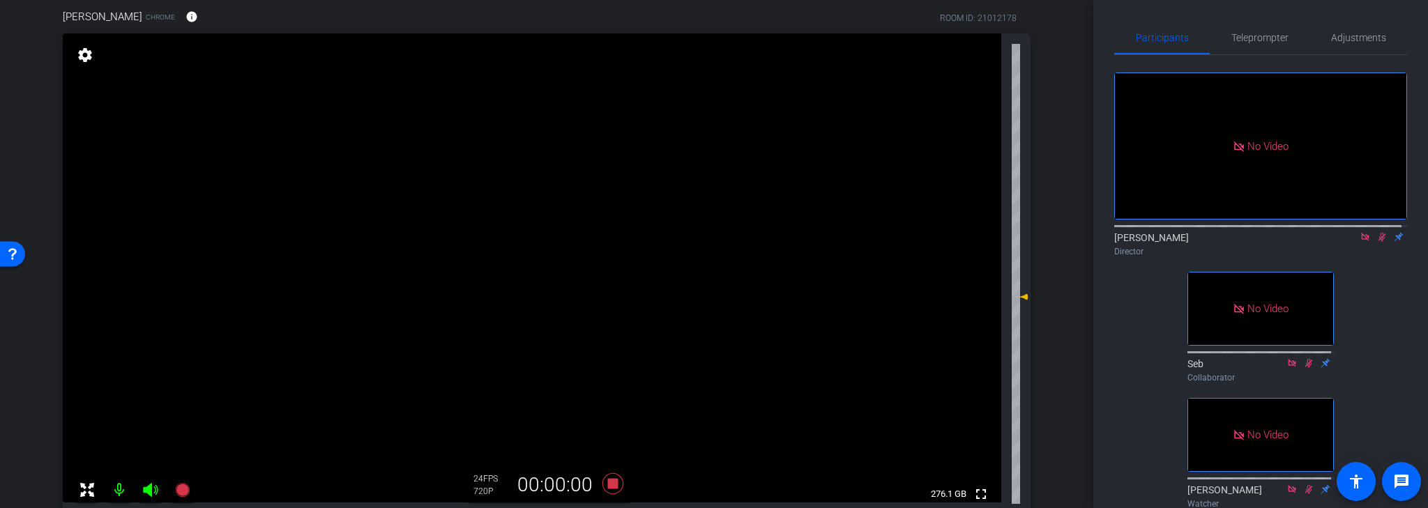
click at [1360, 242] on icon at bounding box center [1365, 237] width 11 height 10
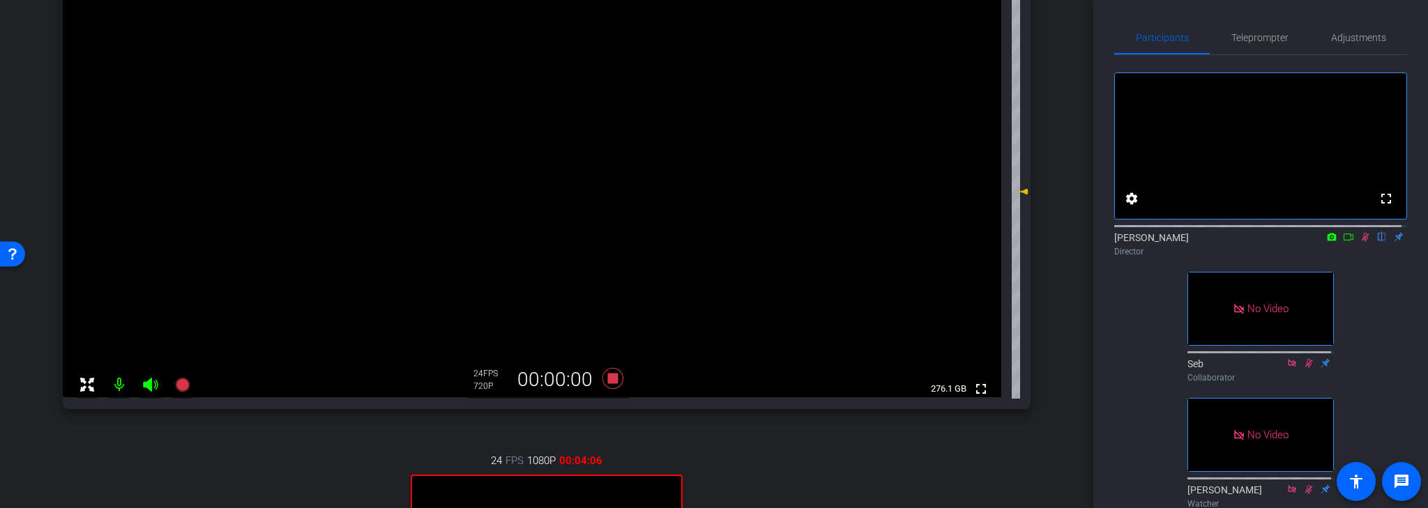
scroll to position [223, 0]
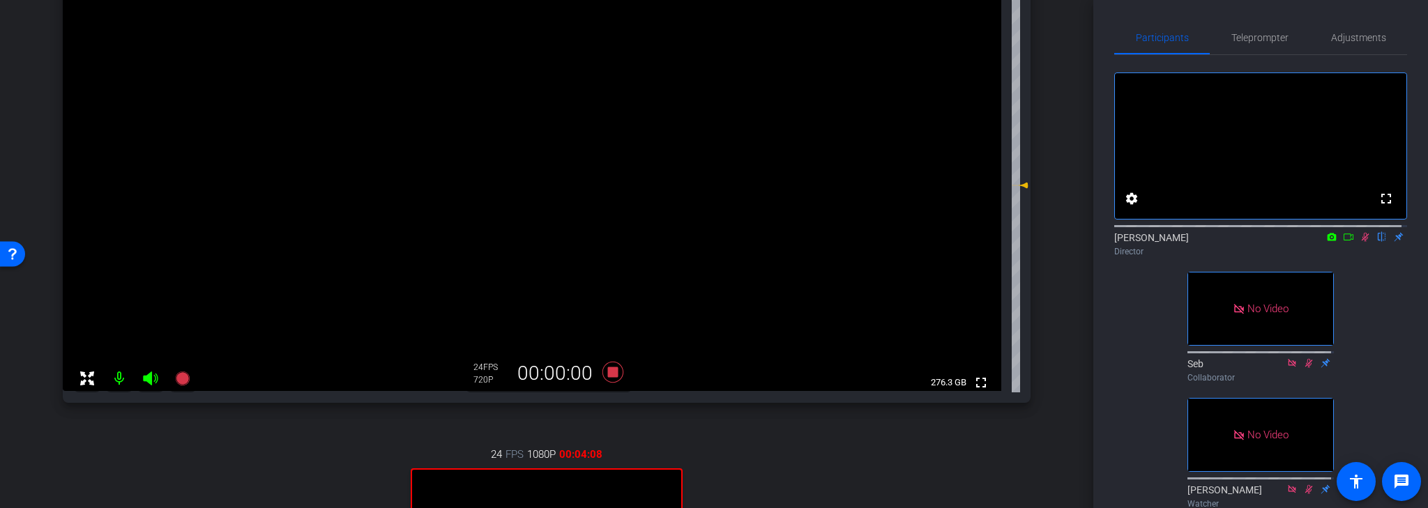
click at [1360, 242] on icon at bounding box center [1365, 237] width 11 height 10
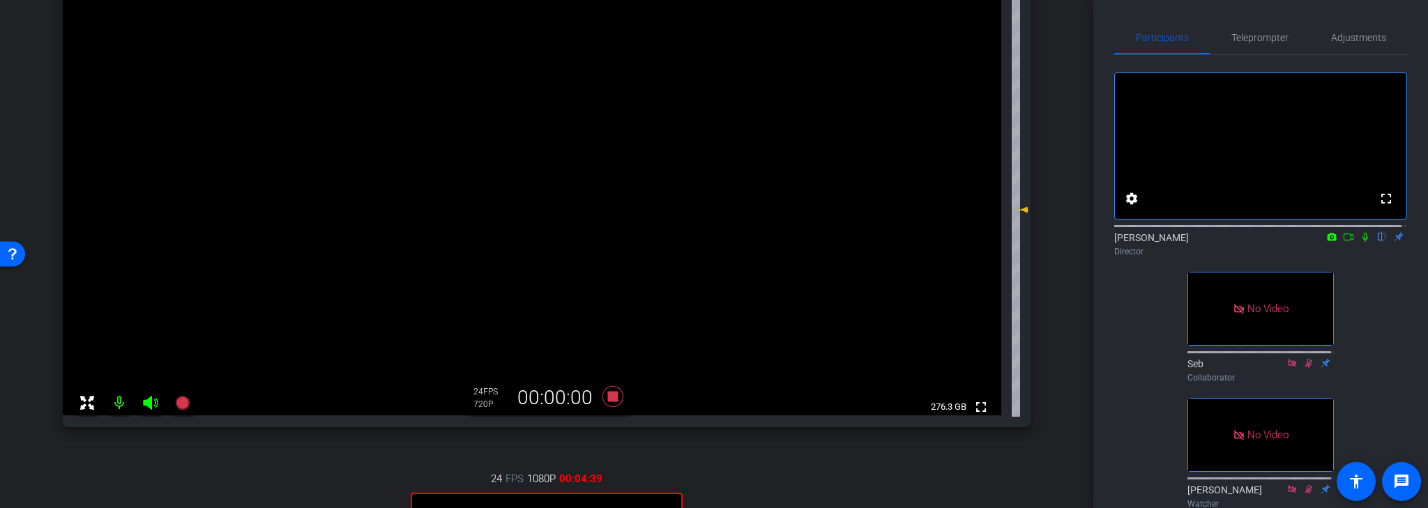
scroll to position [167, 0]
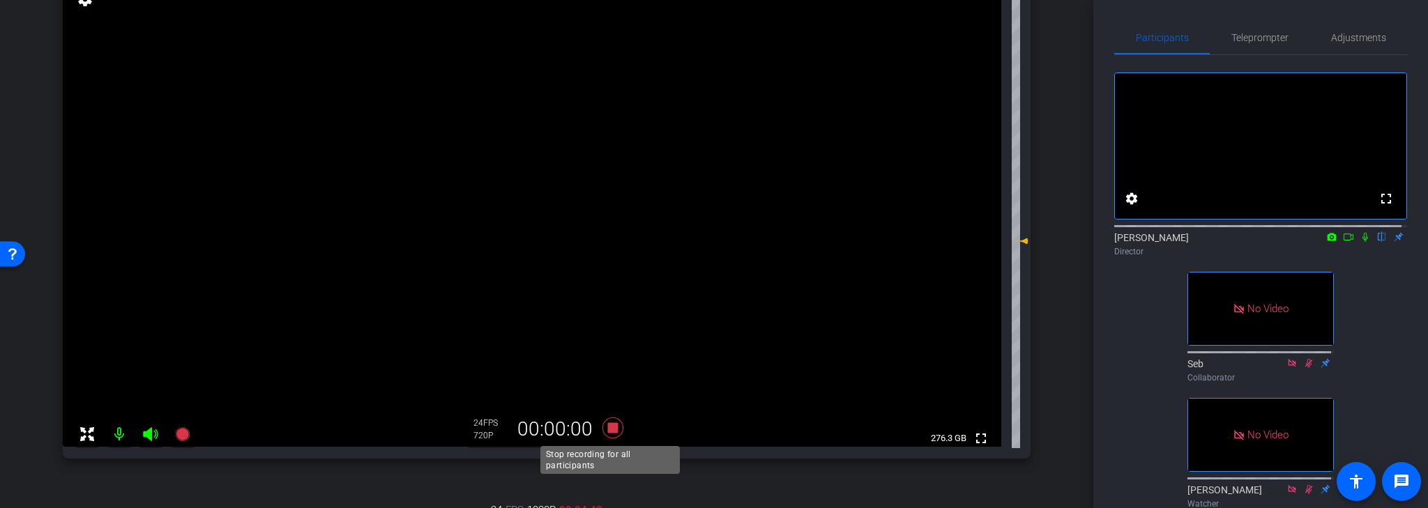
click at [608, 429] on icon at bounding box center [612, 428] width 21 height 21
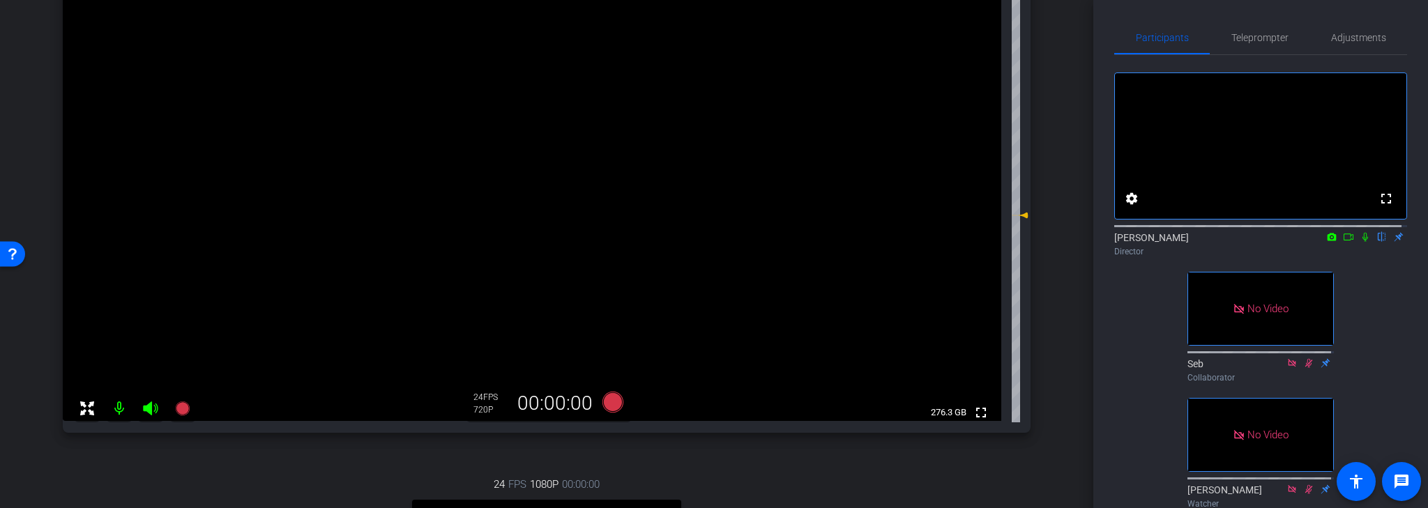
scroll to position [279, 0]
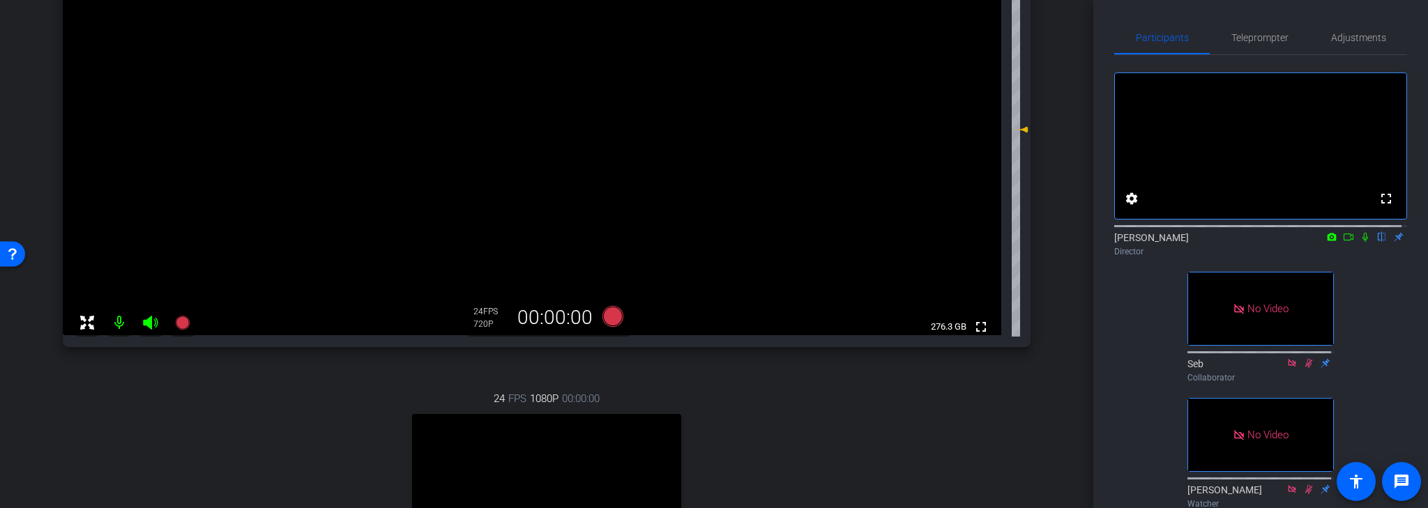
click at [1360, 242] on icon at bounding box center [1365, 237] width 11 height 10
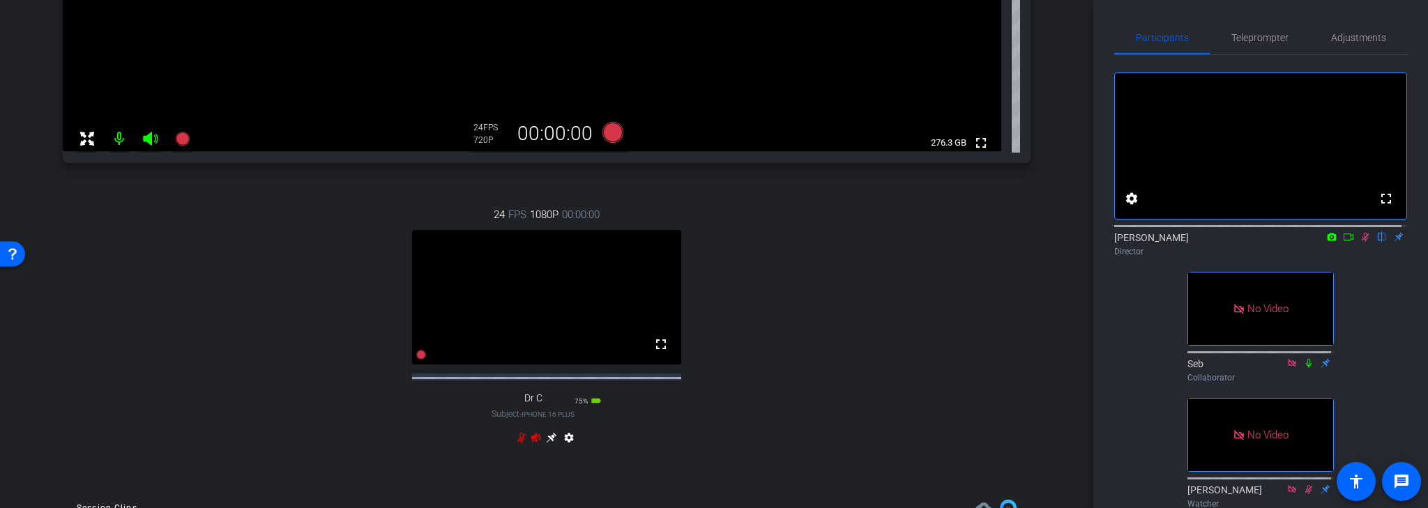
scroll to position [390, 0]
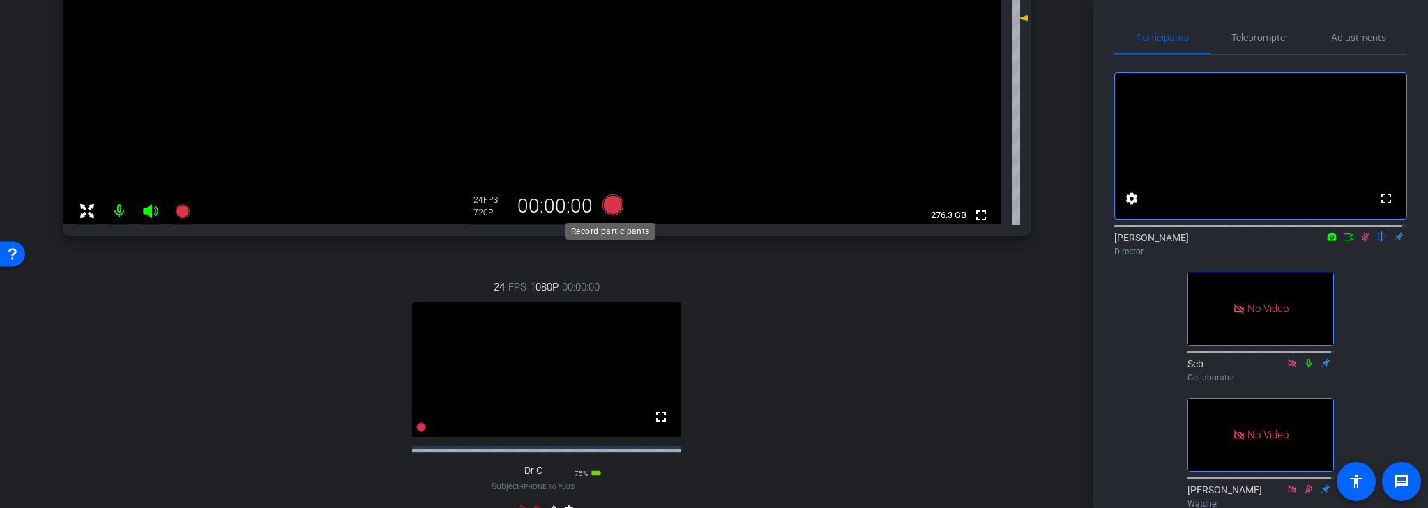
click at [609, 204] on icon at bounding box center [612, 205] width 21 height 21
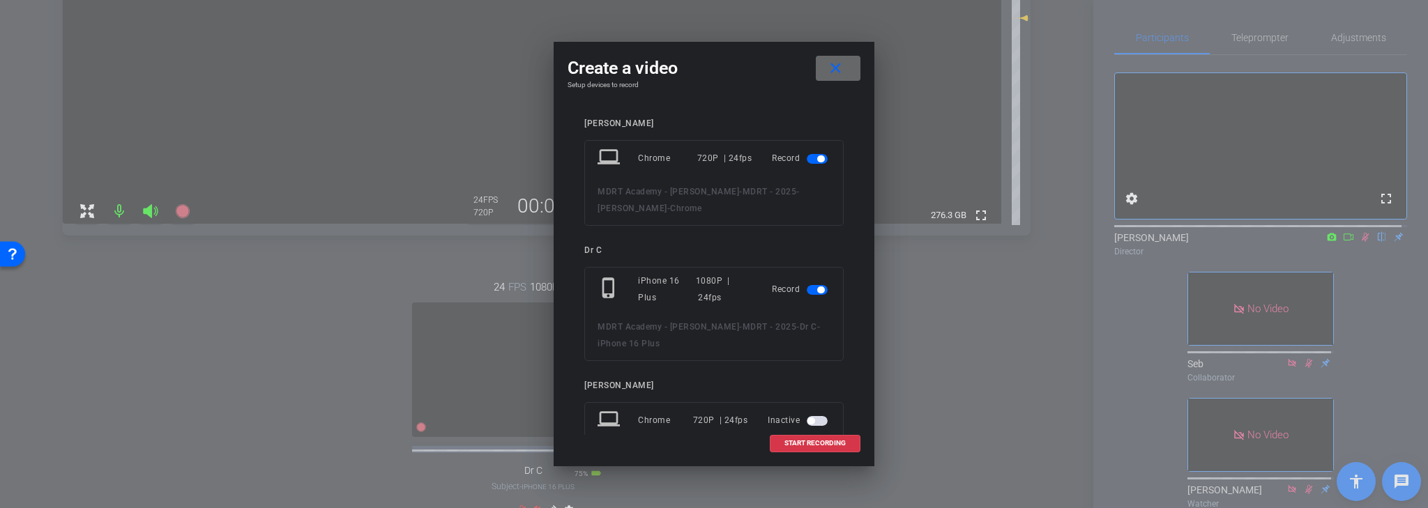
click at [838, 73] on mat-icon "close" at bounding box center [835, 68] width 17 height 17
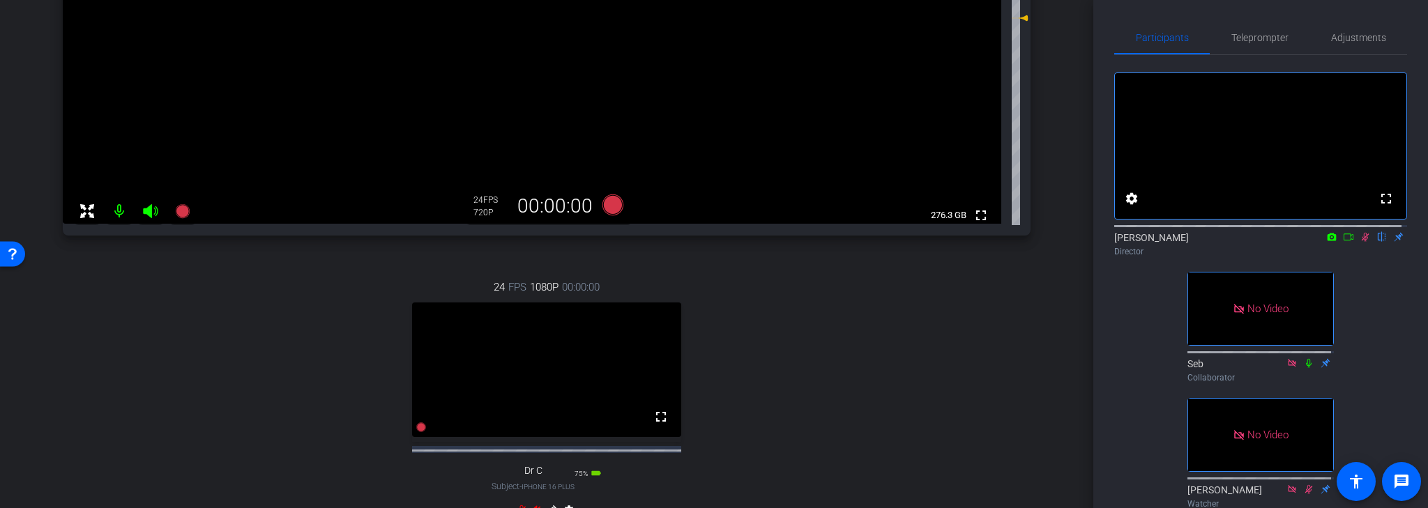
click at [1360, 242] on icon at bounding box center [1365, 237] width 11 height 10
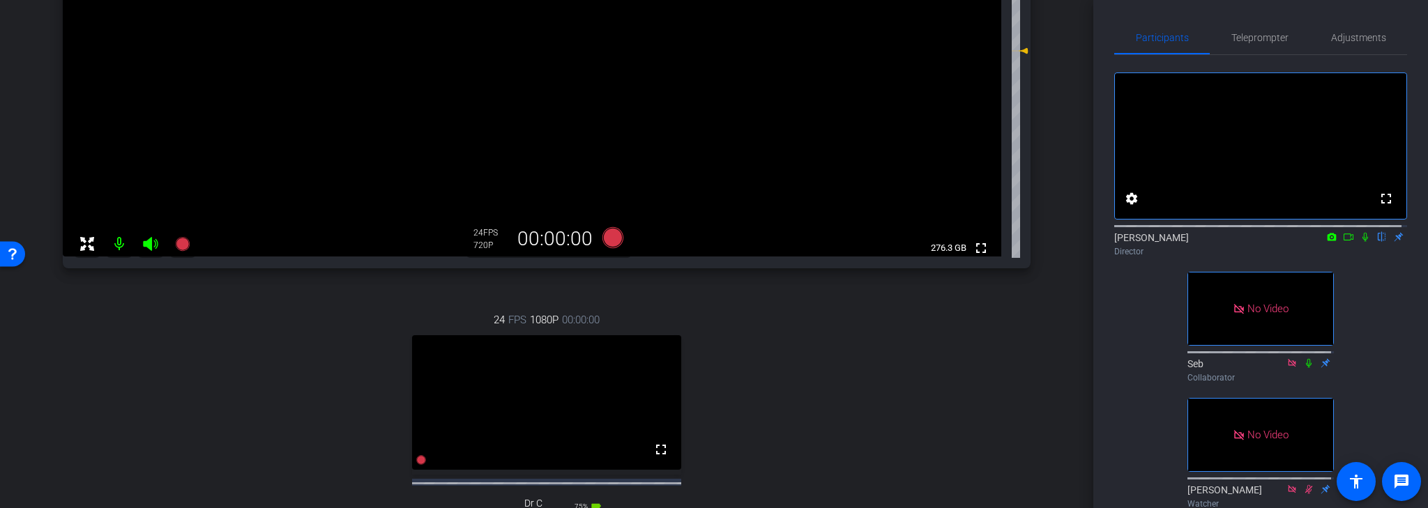
scroll to position [279, 0]
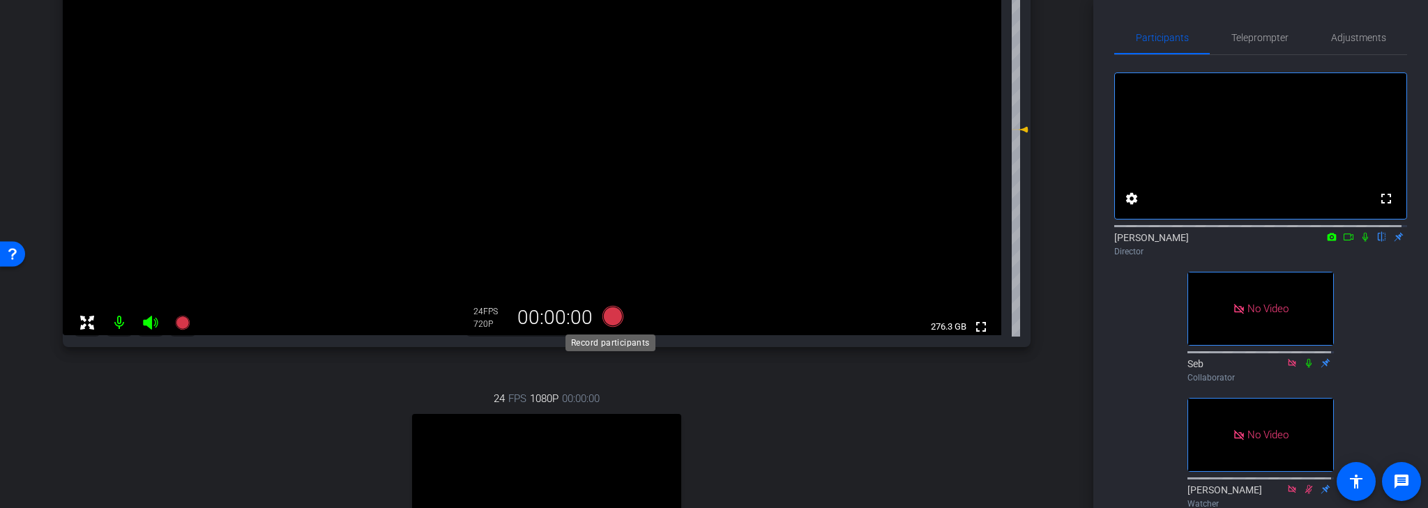
click at [610, 318] on icon at bounding box center [612, 316] width 21 height 21
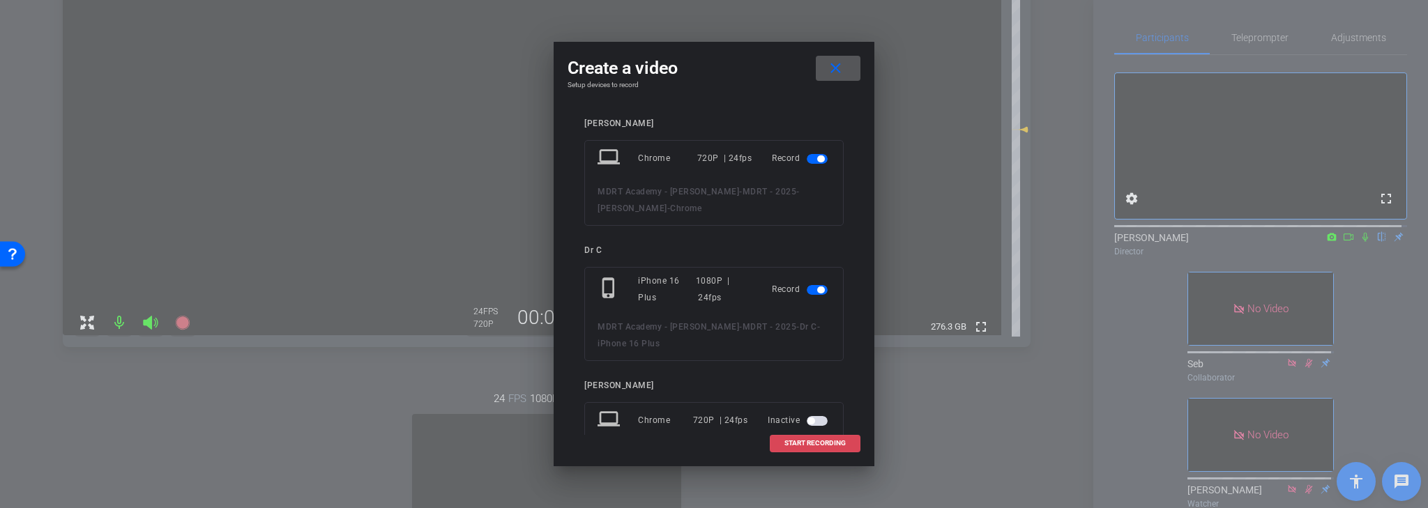
click at [837, 441] on span "START RECORDING" at bounding box center [814, 443] width 61 height 7
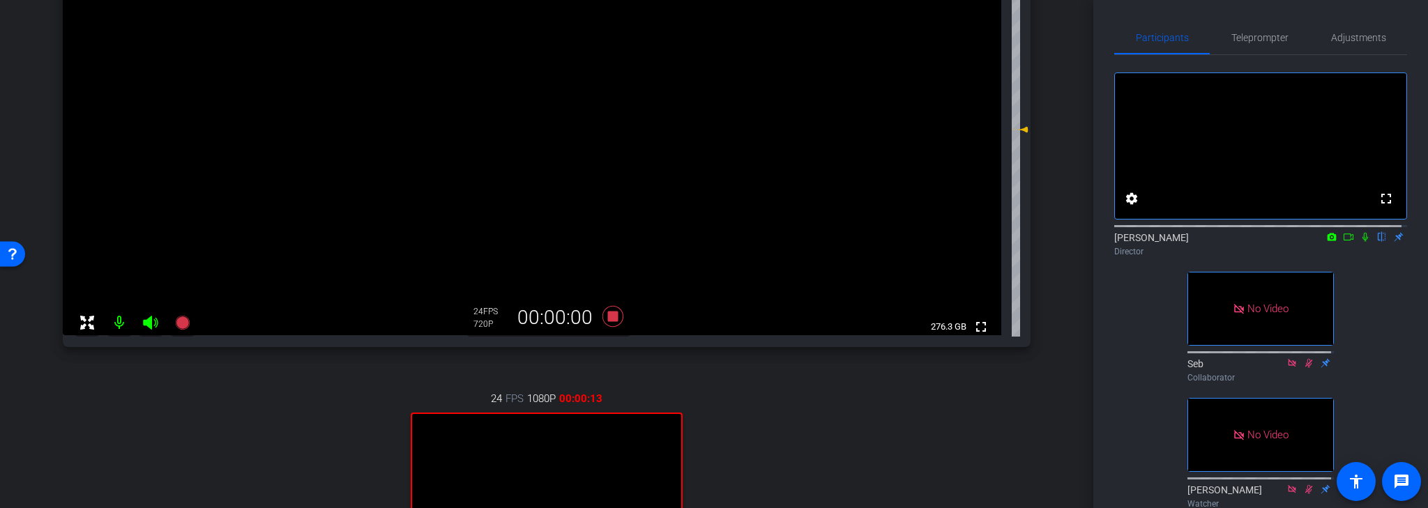
click at [123, 318] on mat-icon at bounding box center [119, 323] width 28 height 28
click at [1356, 38] on span "Adjustments" at bounding box center [1358, 38] width 55 height 10
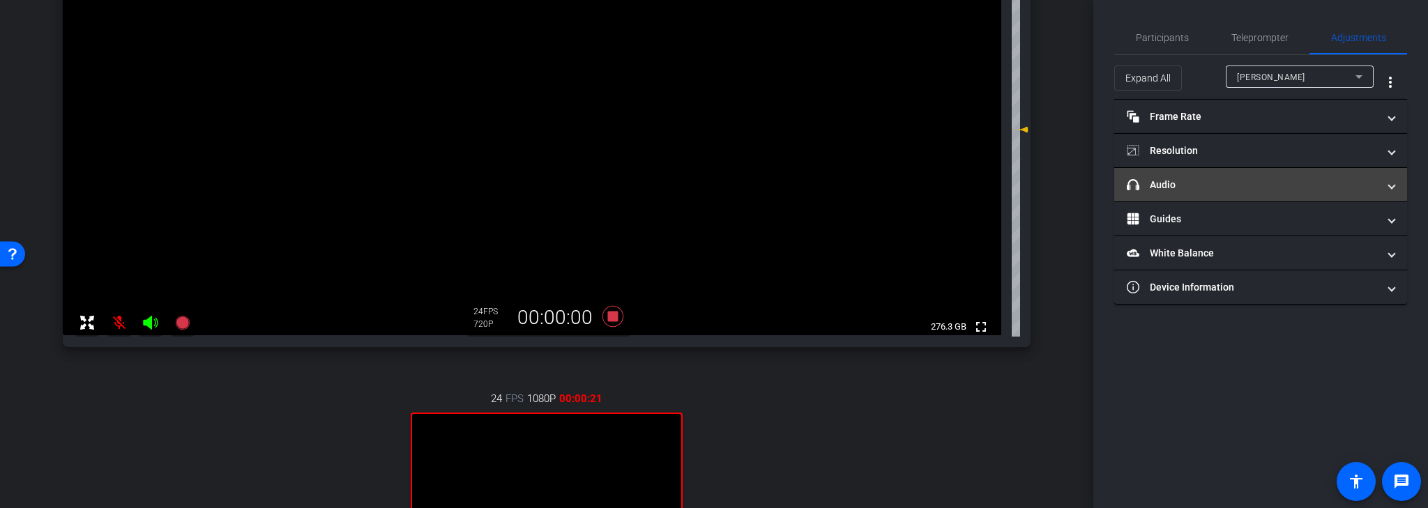
click at [1319, 181] on mat-panel-title "headphone icon Audio" at bounding box center [1252, 185] width 251 height 15
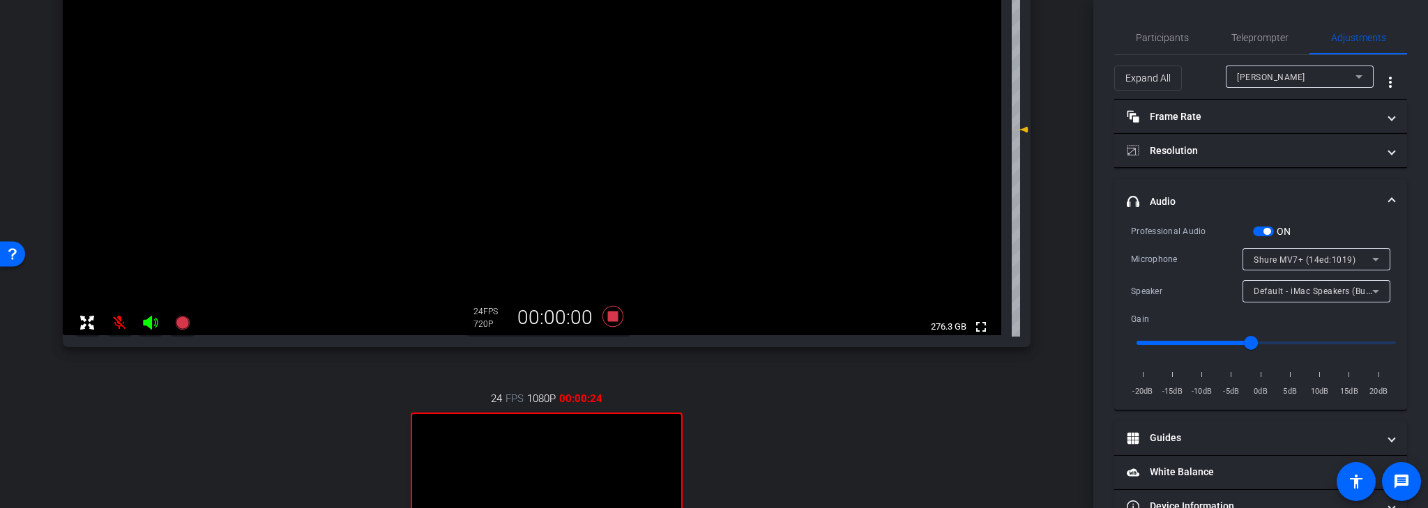
click at [1264, 227] on span "button" at bounding box center [1263, 232] width 21 height 10
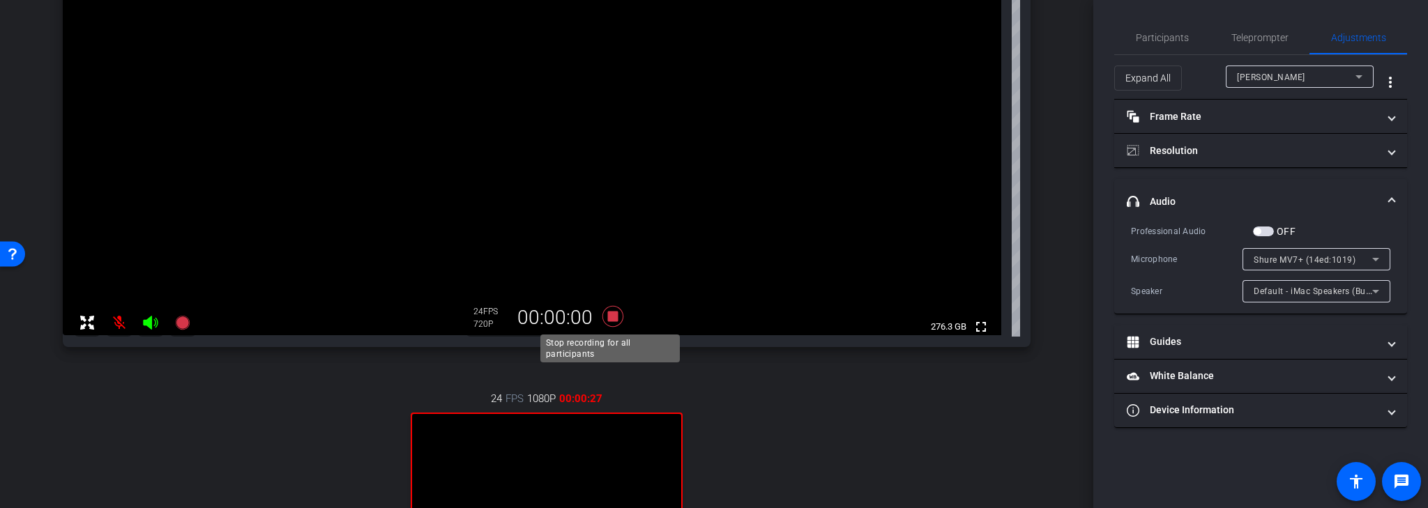
click at [607, 315] on icon at bounding box center [612, 316] width 21 height 21
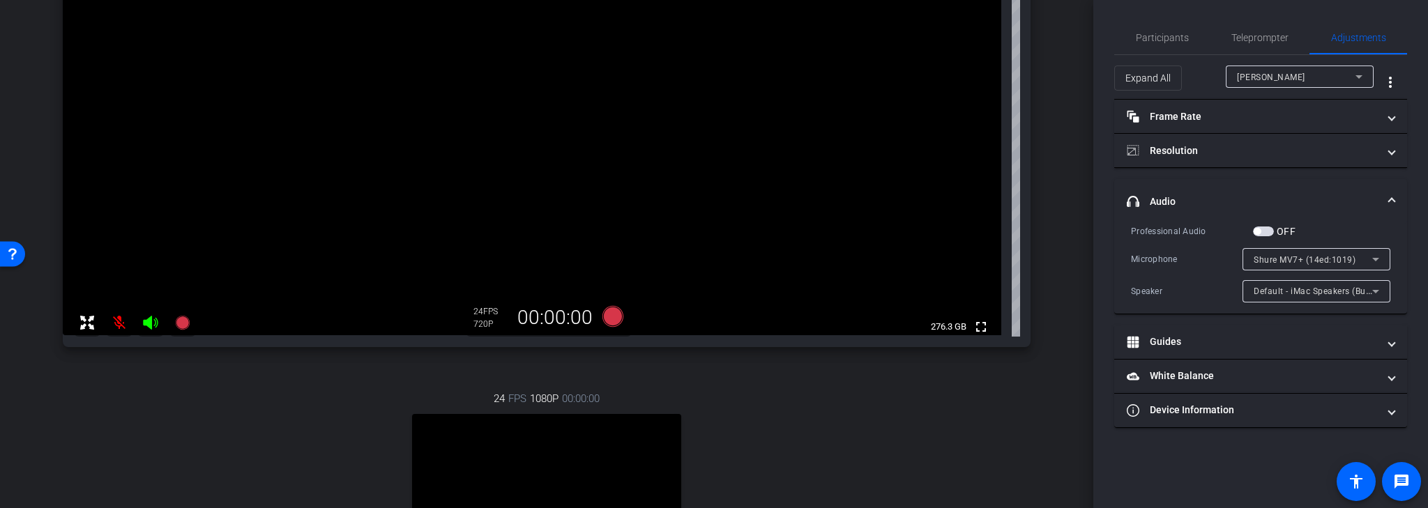
click at [116, 321] on mat-icon at bounding box center [119, 323] width 28 height 28
click at [1168, 33] on span "Participants" at bounding box center [1162, 38] width 53 height 10
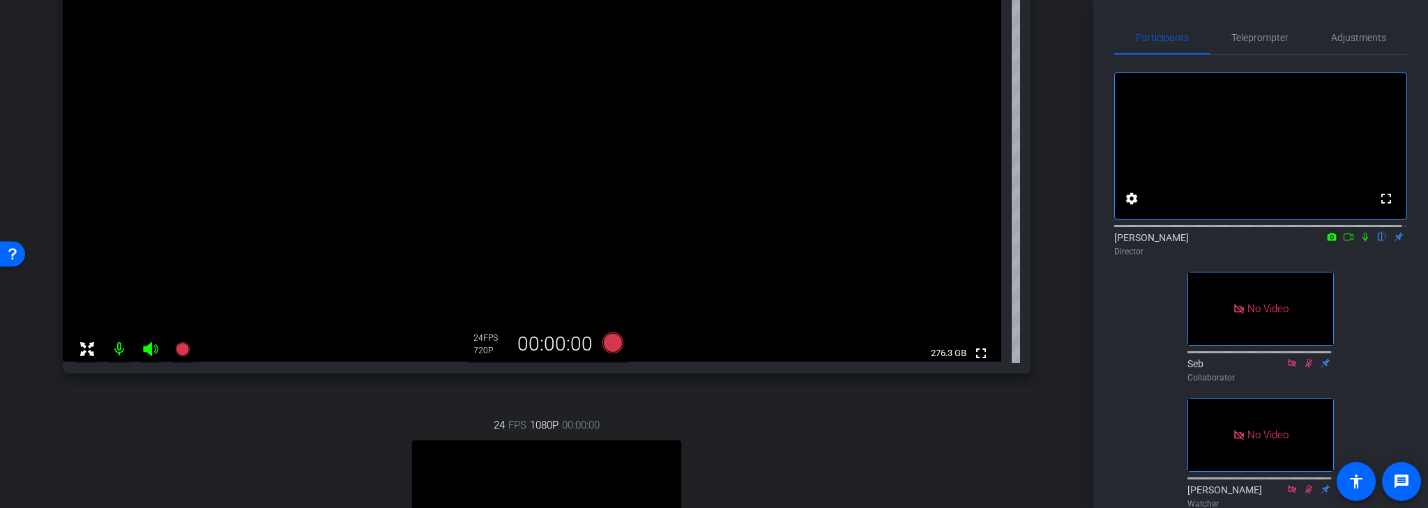
scroll to position [223, 0]
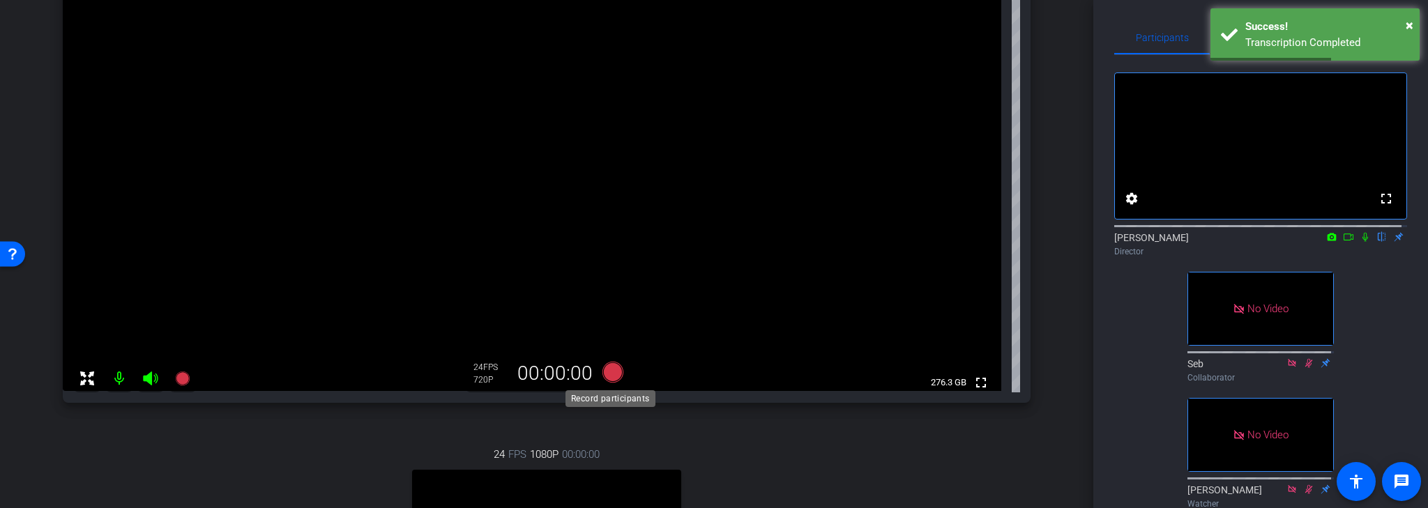
click at [611, 372] on icon at bounding box center [612, 372] width 21 height 21
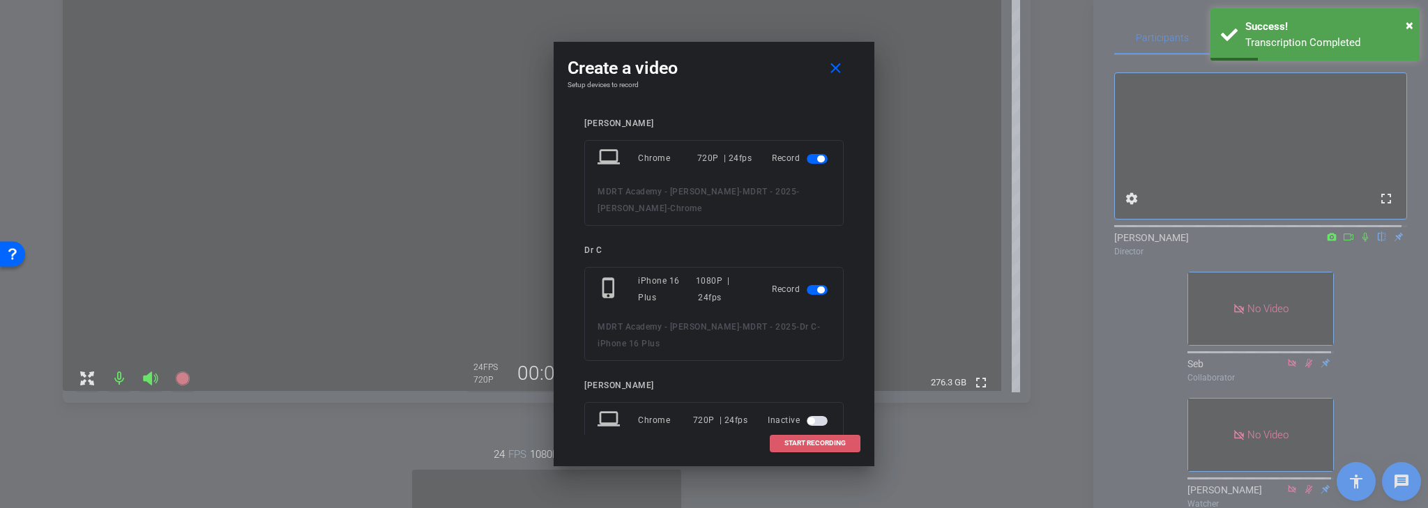
click at [817, 443] on span "START RECORDING" at bounding box center [814, 443] width 61 height 7
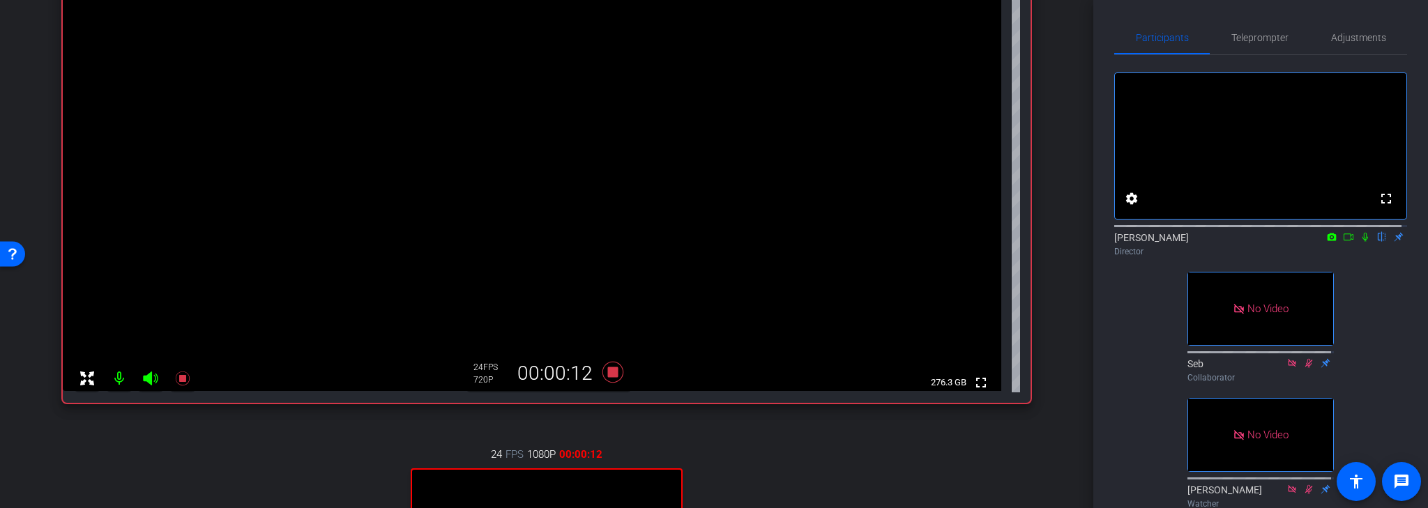
click at [1360, 242] on icon at bounding box center [1365, 237] width 11 height 10
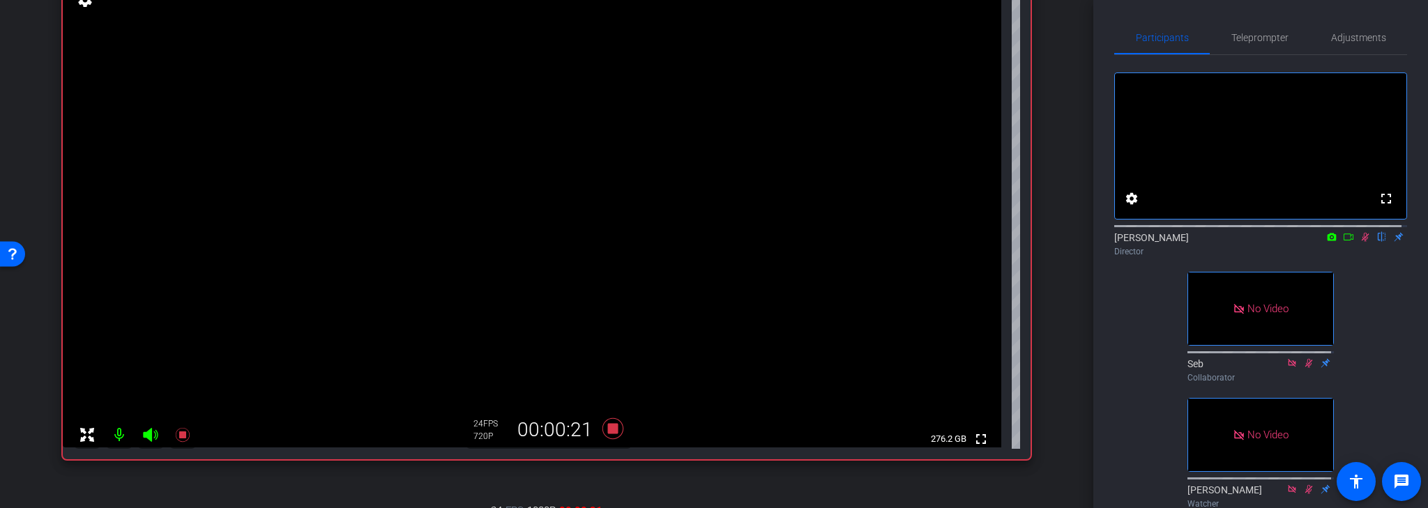
scroll to position [167, 0]
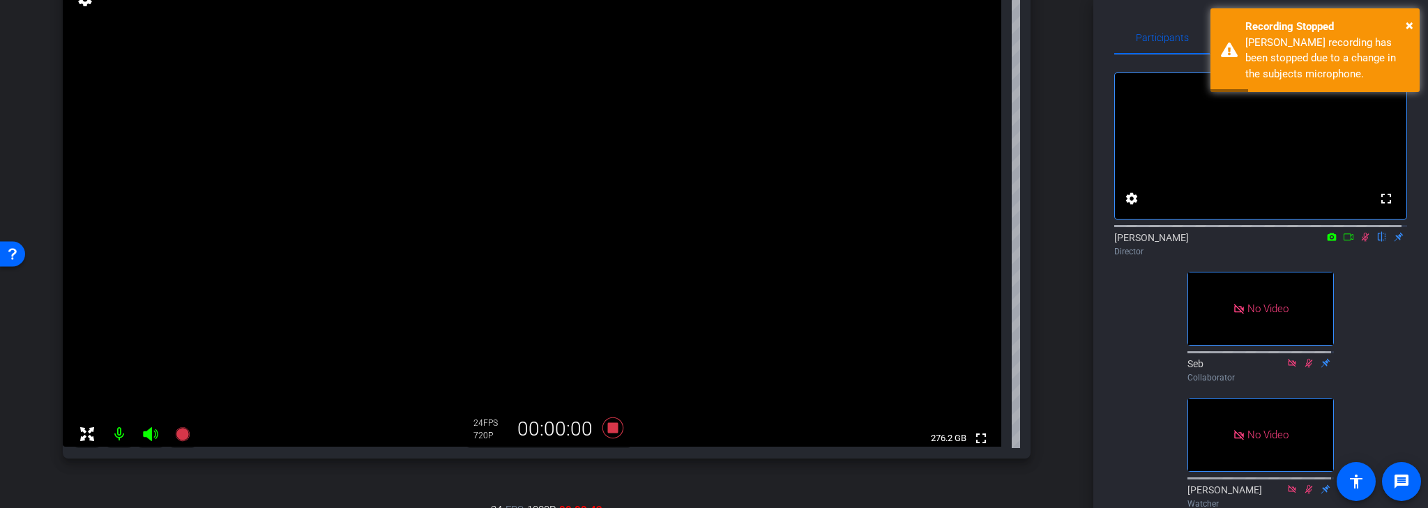
click at [1361, 242] on icon at bounding box center [1365, 237] width 11 height 10
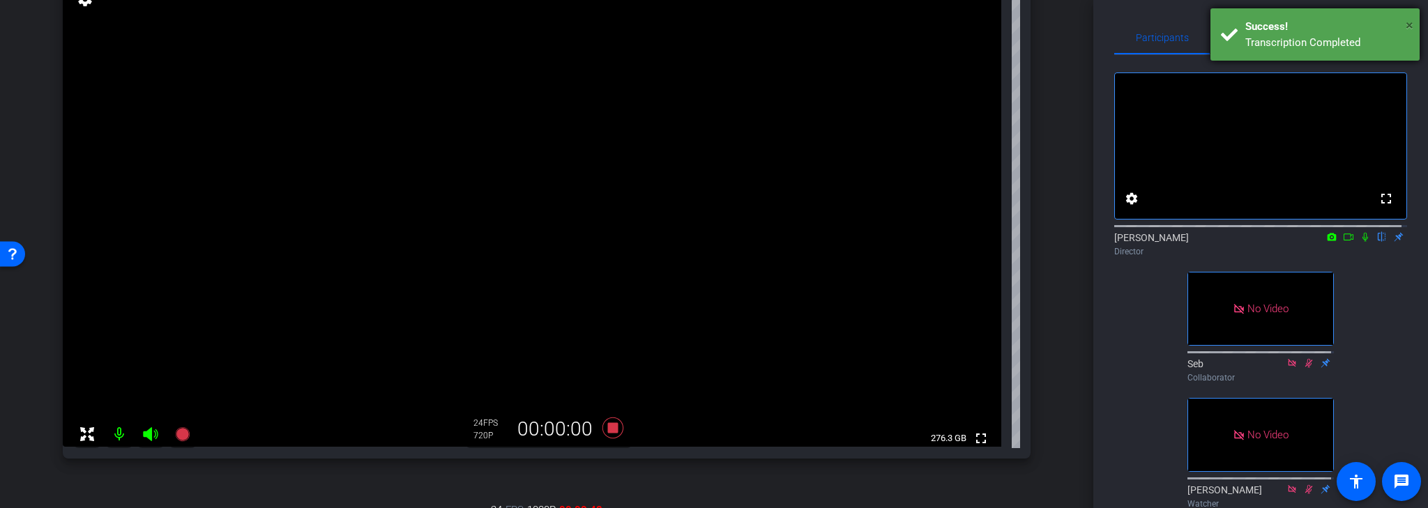
click at [1413, 25] on span "×" at bounding box center [1410, 25] width 8 height 17
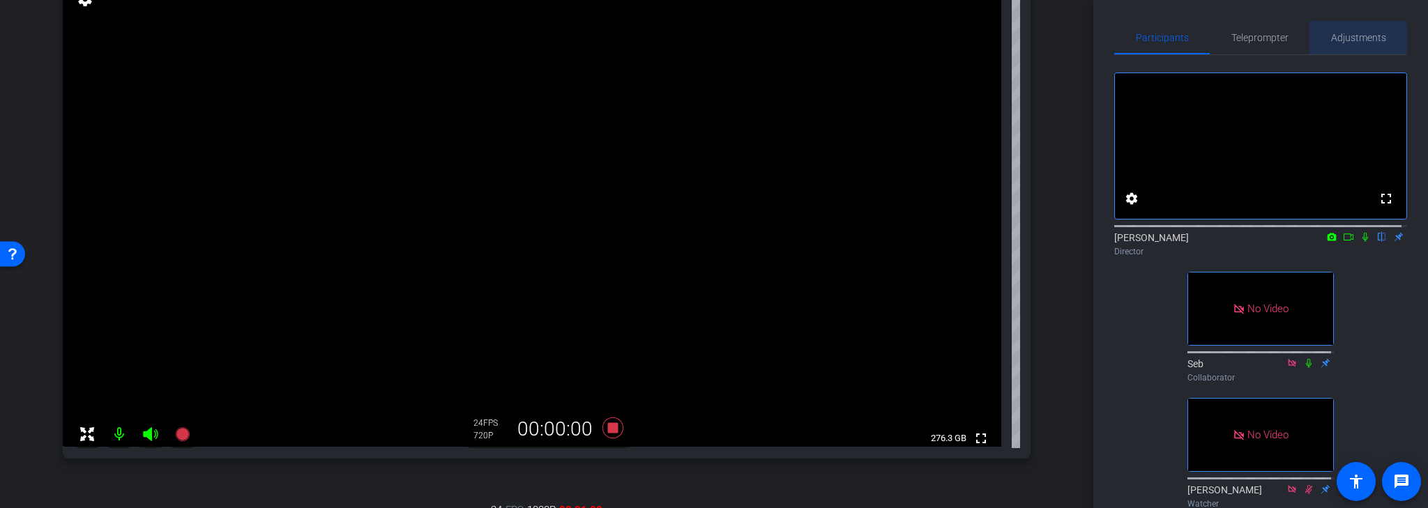
click at [1351, 38] on span "Adjustments" at bounding box center [1358, 38] width 55 height 10
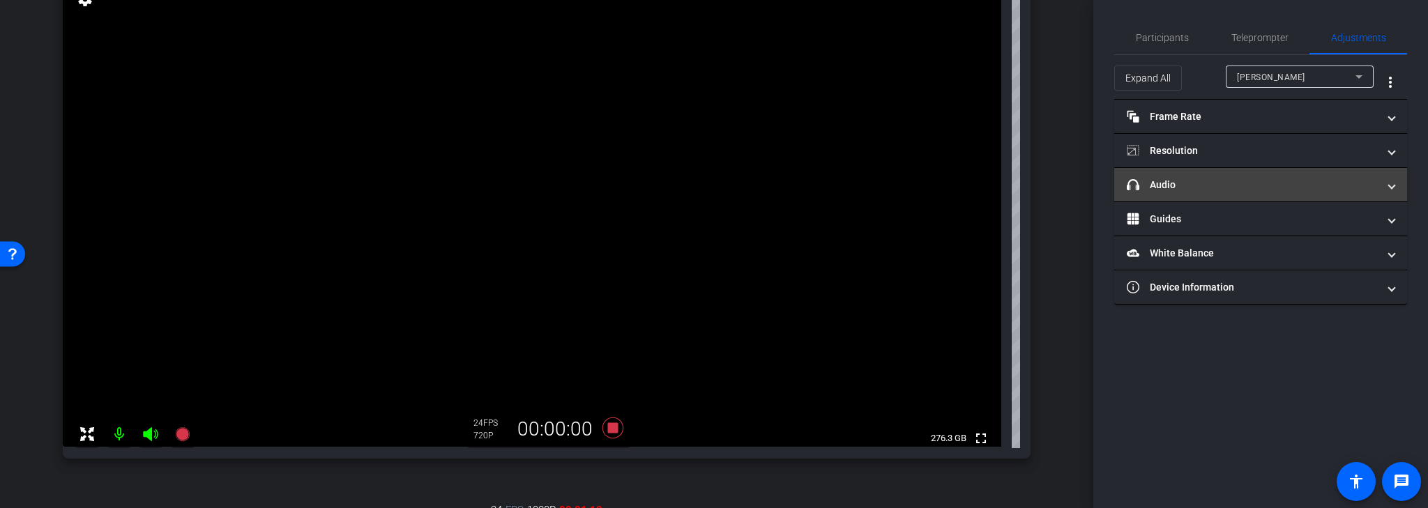
click at [1305, 185] on mat-panel-title "headphone icon Audio" at bounding box center [1252, 185] width 251 height 15
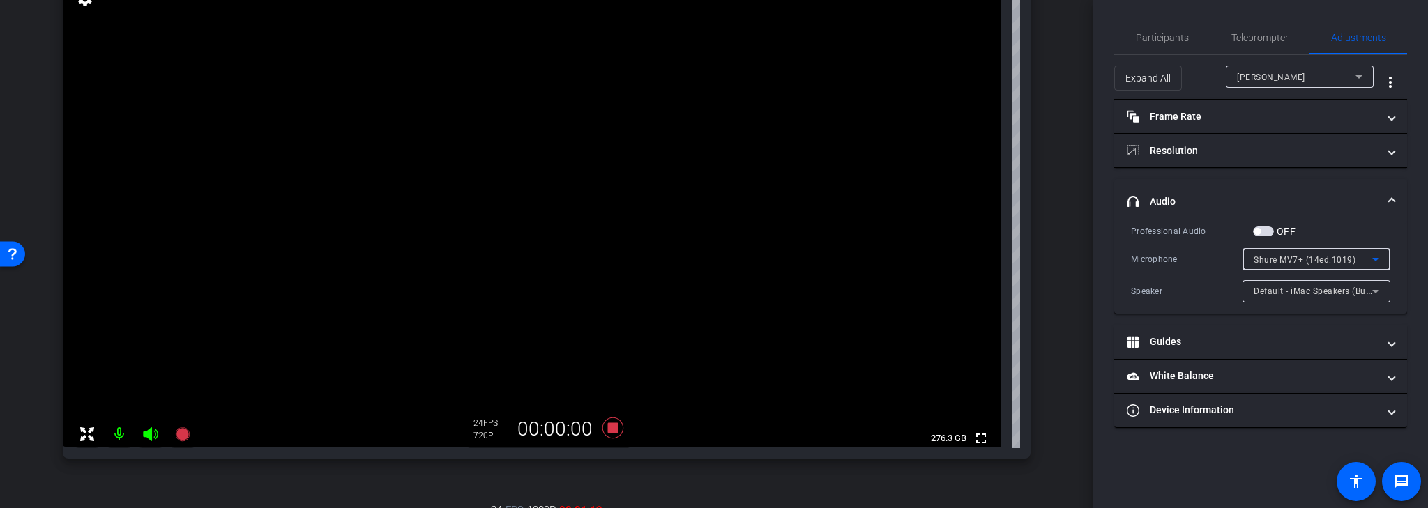
click at [1379, 257] on icon at bounding box center [1375, 259] width 17 height 17
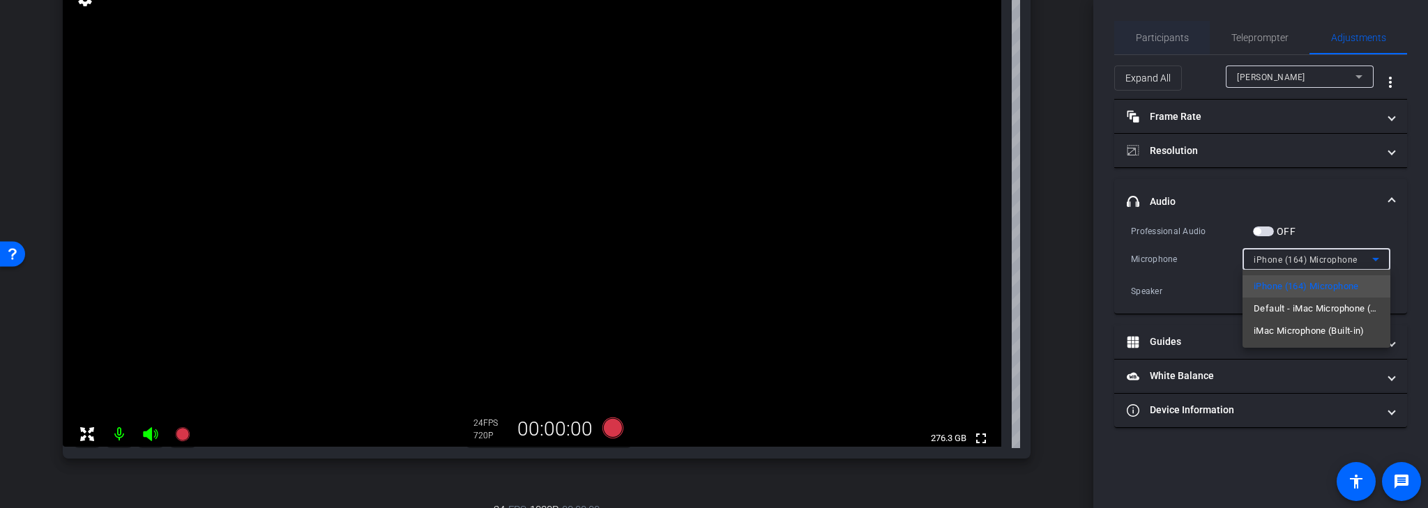
click at [1152, 36] on div at bounding box center [714, 254] width 1428 height 508
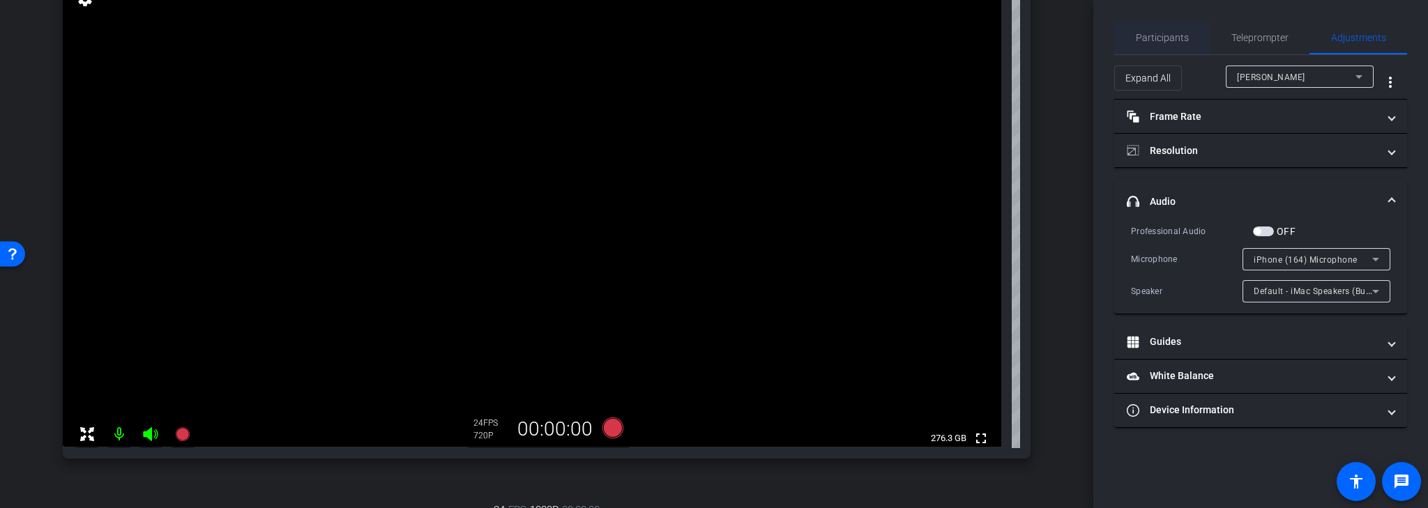
click at [1160, 40] on span "Participants" at bounding box center [1162, 38] width 53 height 10
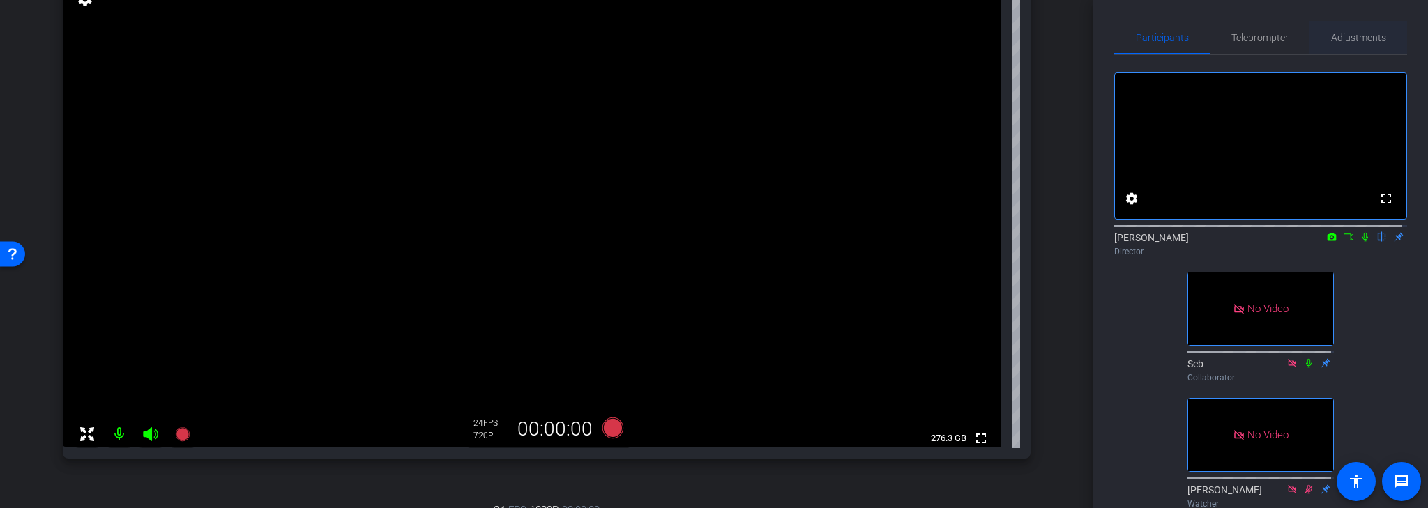
click at [1379, 33] on span "Adjustments" at bounding box center [1358, 38] width 55 height 10
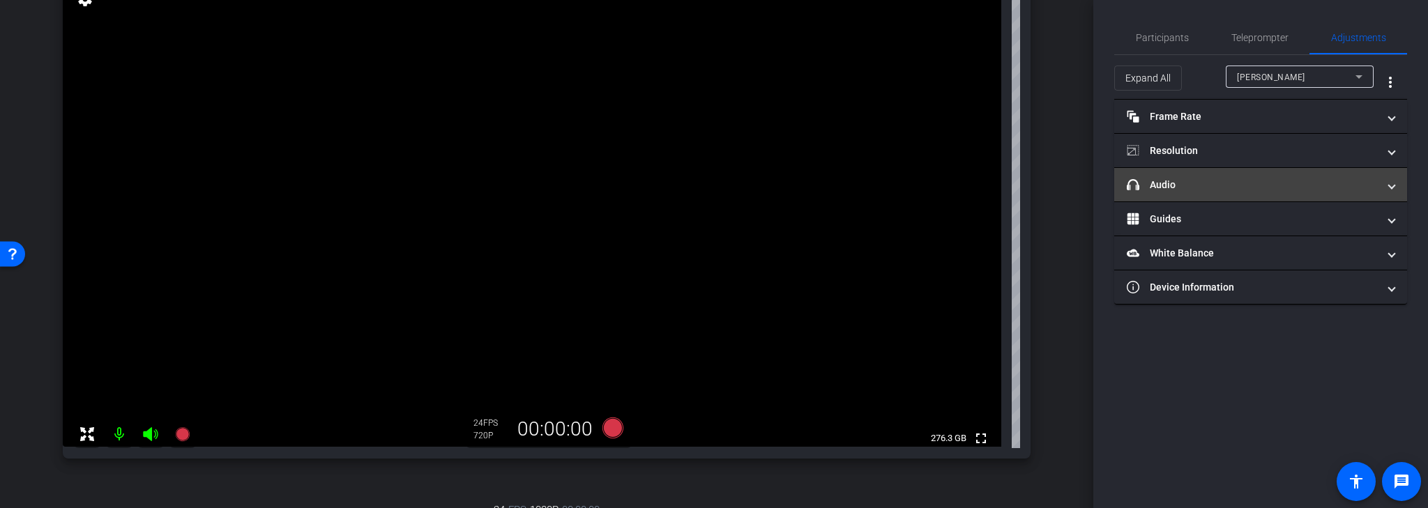
click at [1384, 192] on mat-expansion-panel-header "headphone icon Audio" at bounding box center [1260, 184] width 293 height 33
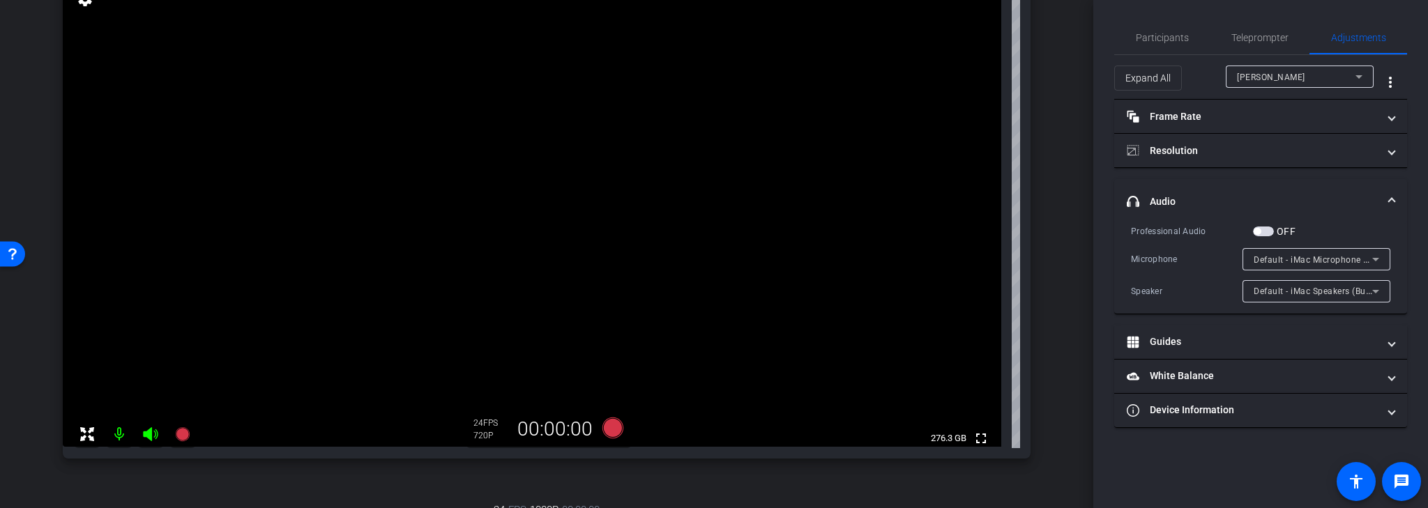
click at [1369, 259] on icon at bounding box center [1375, 259] width 17 height 17
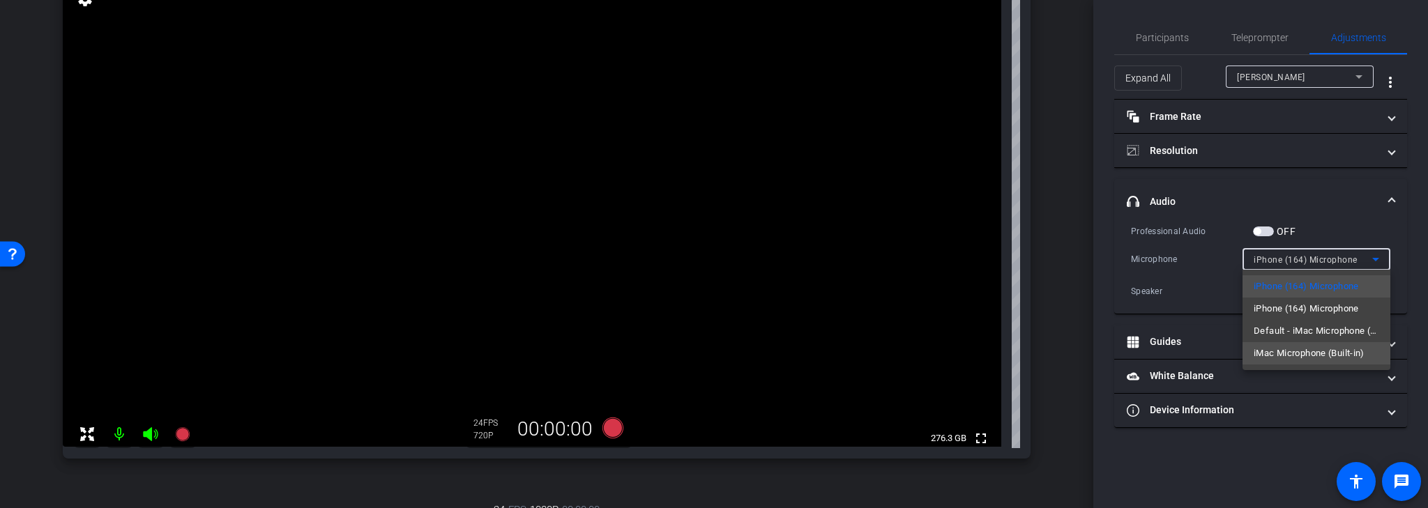
click at [1318, 352] on span "iMac Microphone (Built-in)" at bounding box center [1309, 353] width 111 height 17
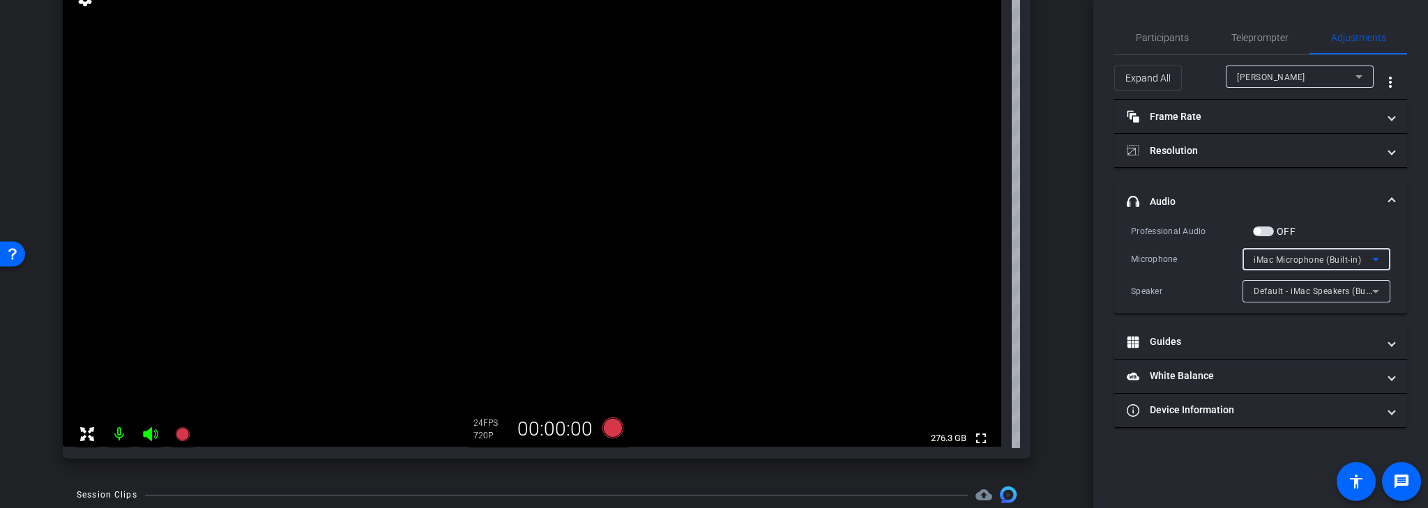
click at [1375, 257] on icon at bounding box center [1375, 259] width 17 height 17
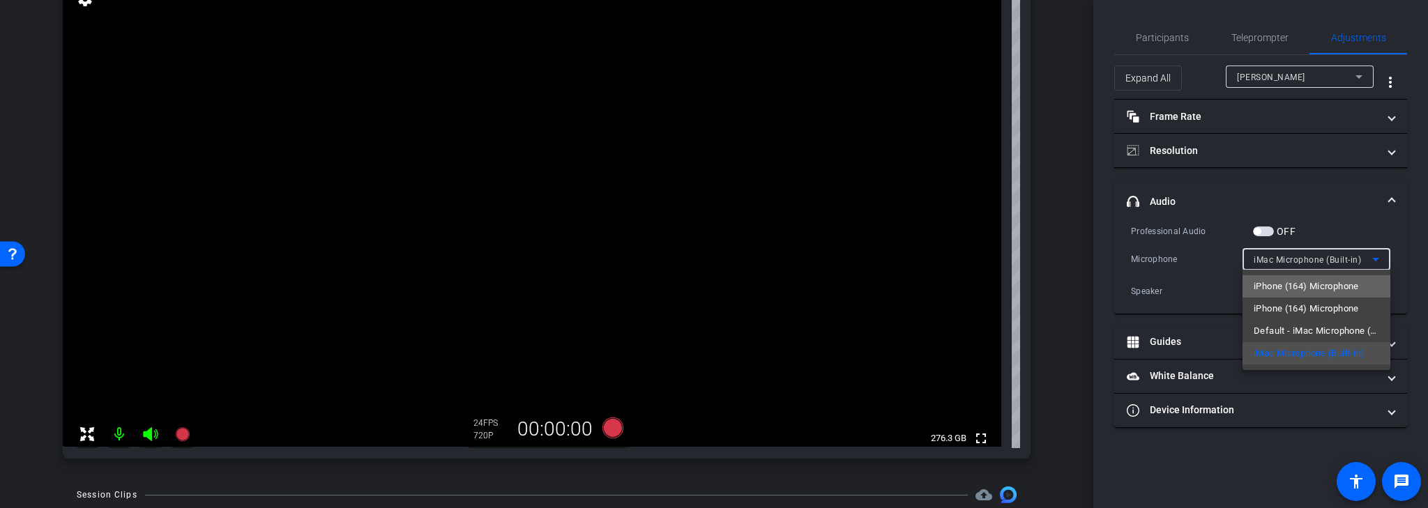
click at [1339, 287] on span "iPhone (164) Microphone" at bounding box center [1306, 286] width 105 height 17
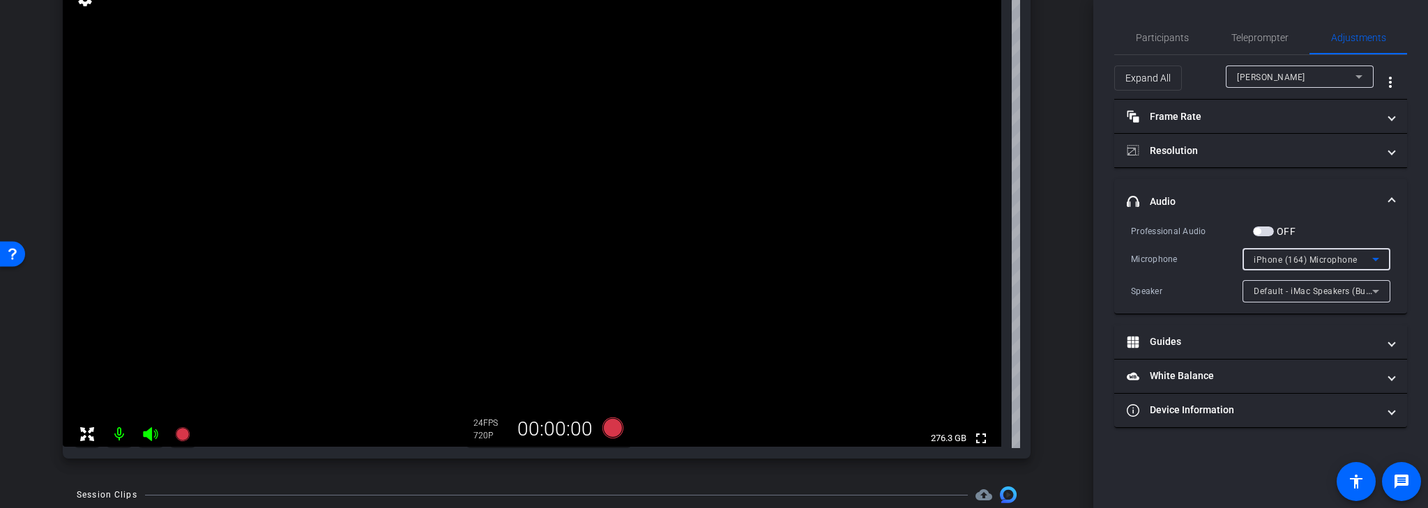
click at [1369, 257] on icon at bounding box center [1375, 259] width 17 height 17
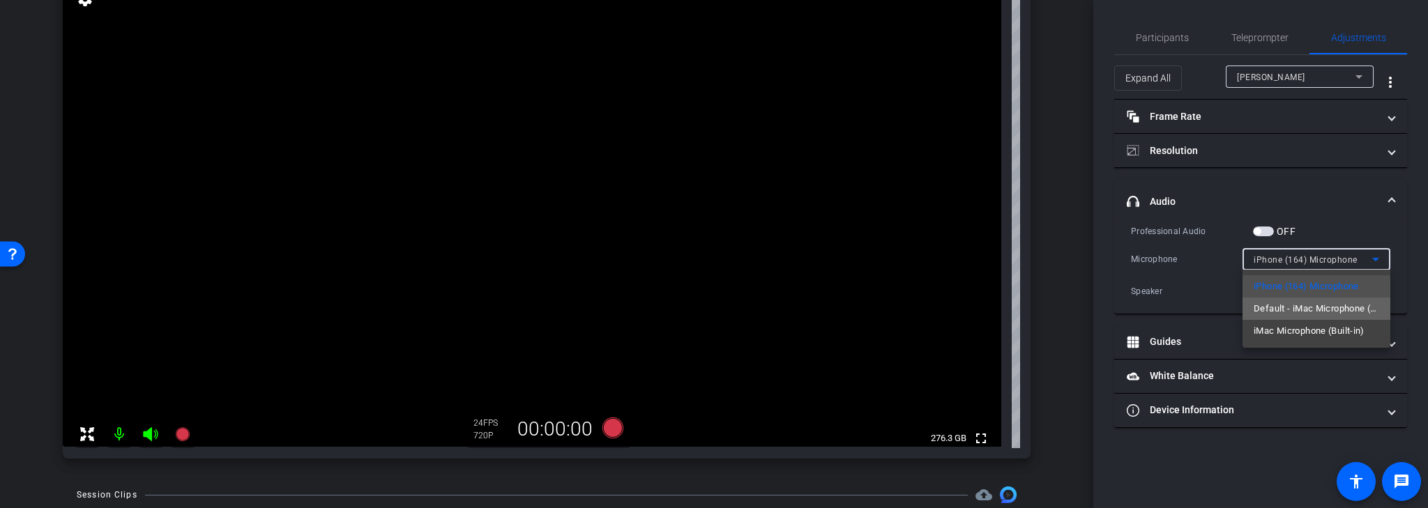
click at [1323, 305] on span "Default - iMac Microphone (Built-in)" at bounding box center [1317, 309] width 126 height 17
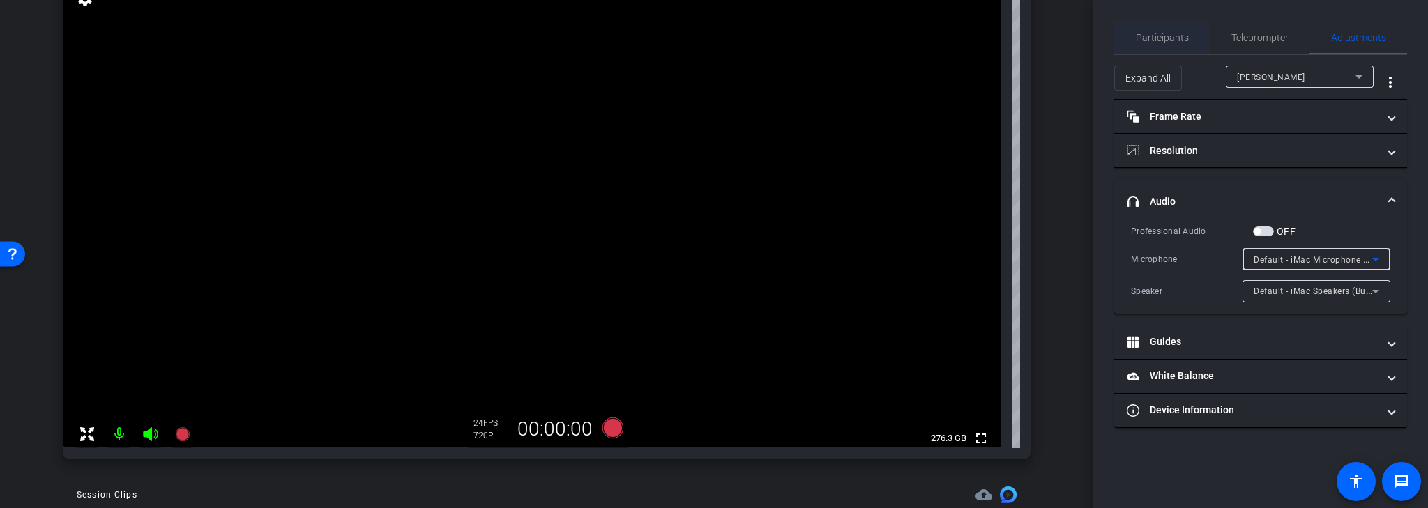
click at [1182, 38] on span "Participants" at bounding box center [1162, 38] width 53 height 10
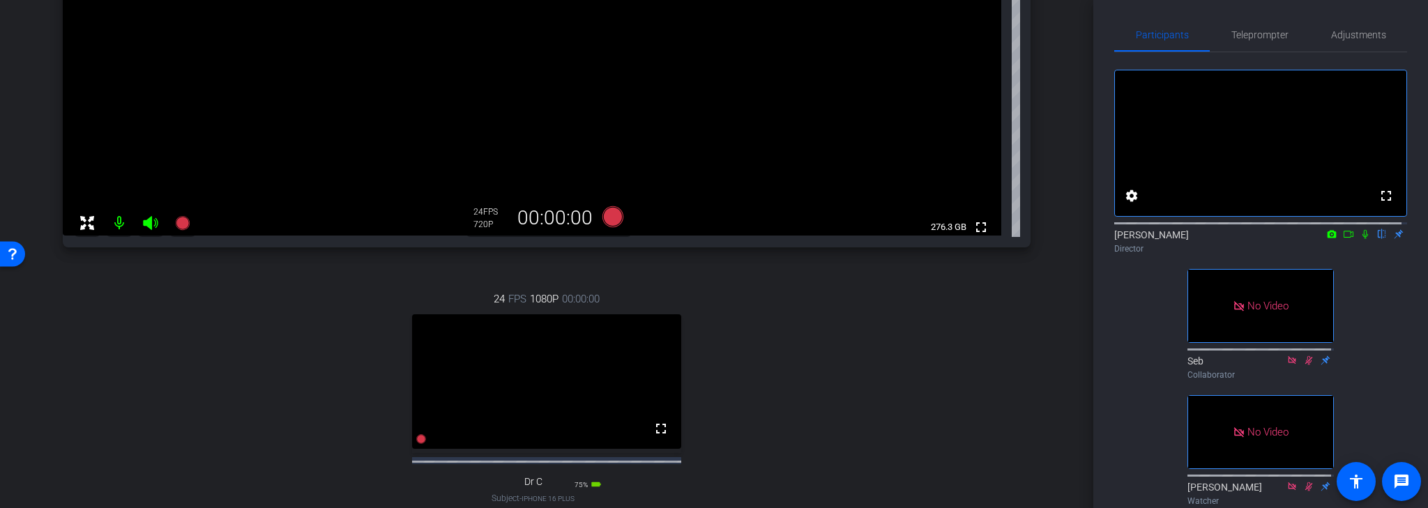
scroll to position [0, 0]
click at [1360, 36] on span "Adjustments" at bounding box center [1358, 38] width 55 height 10
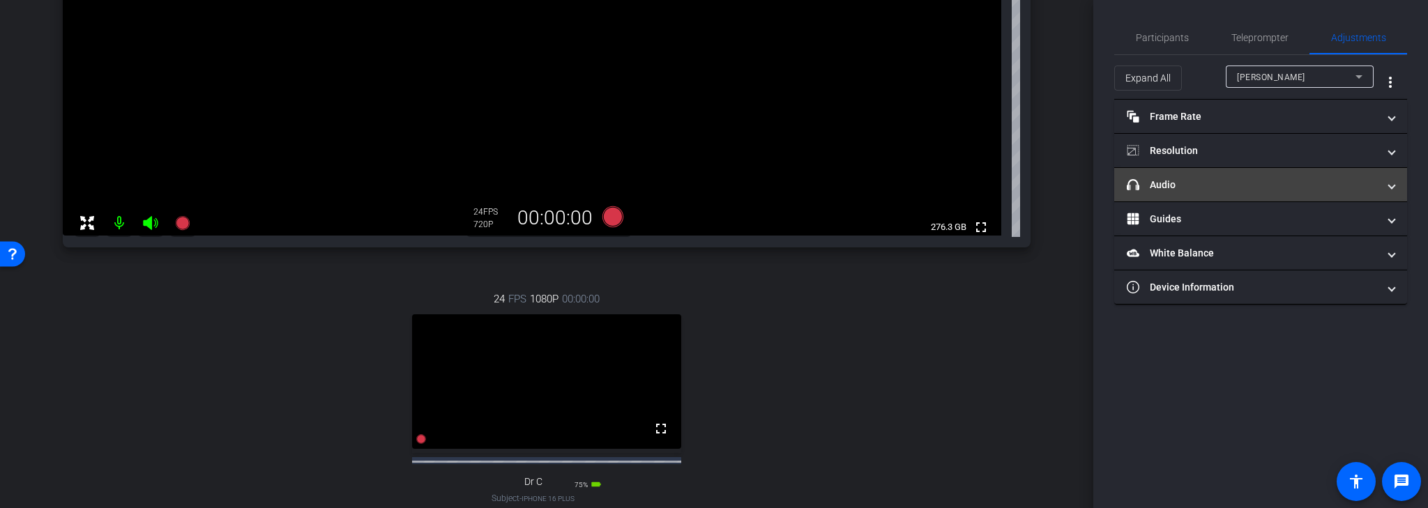
click at [1266, 175] on mat-expansion-panel-header "headphone icon Audio" at bounding box center [1260, 184] width 293 height 33
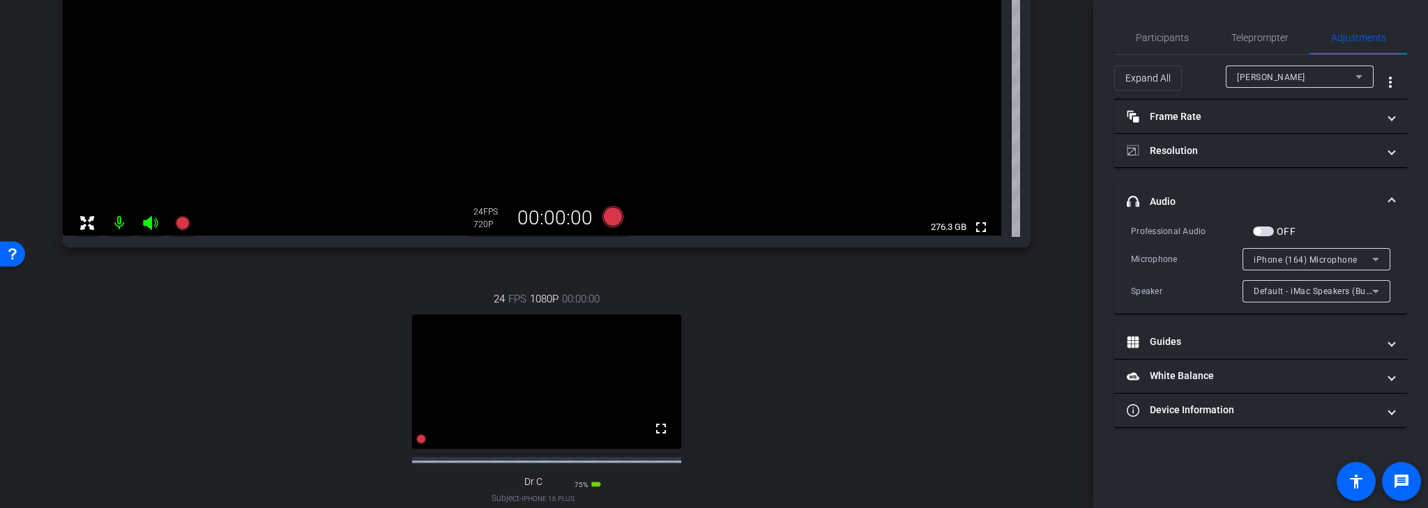
click at [1367, 262] on div "iPhone (164) Microphone" at bounding box center [1313, 259] width 119 height 17
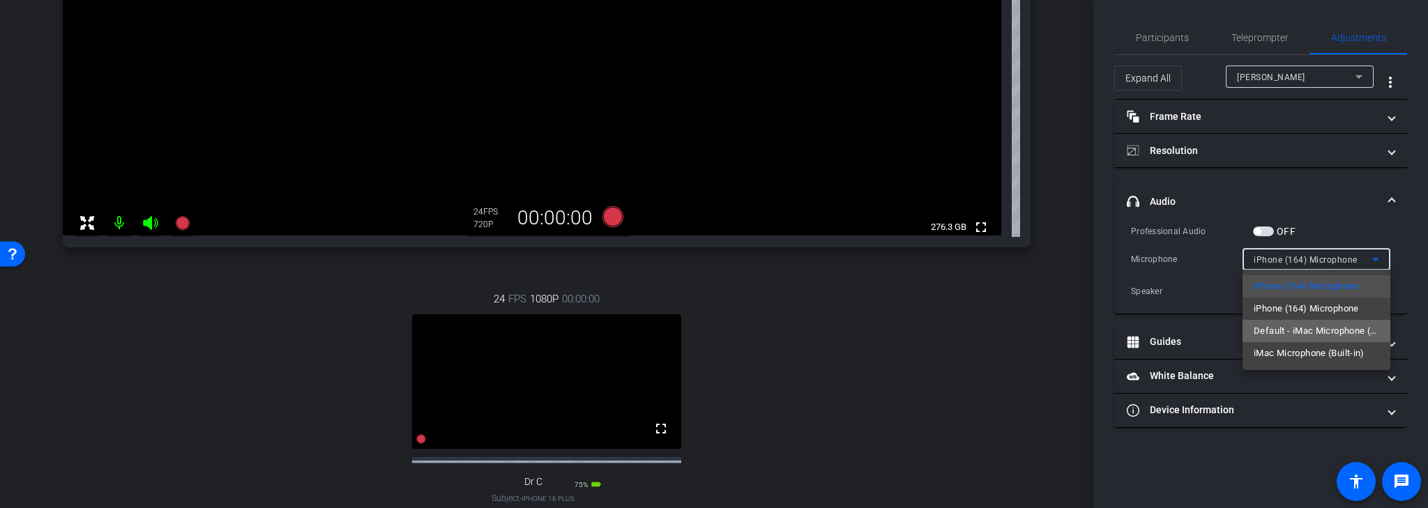
click at [1330, 331] on span "Default - iMac Microphone (Built-in)" at bounding box center [1317, 331] width 126 height 17
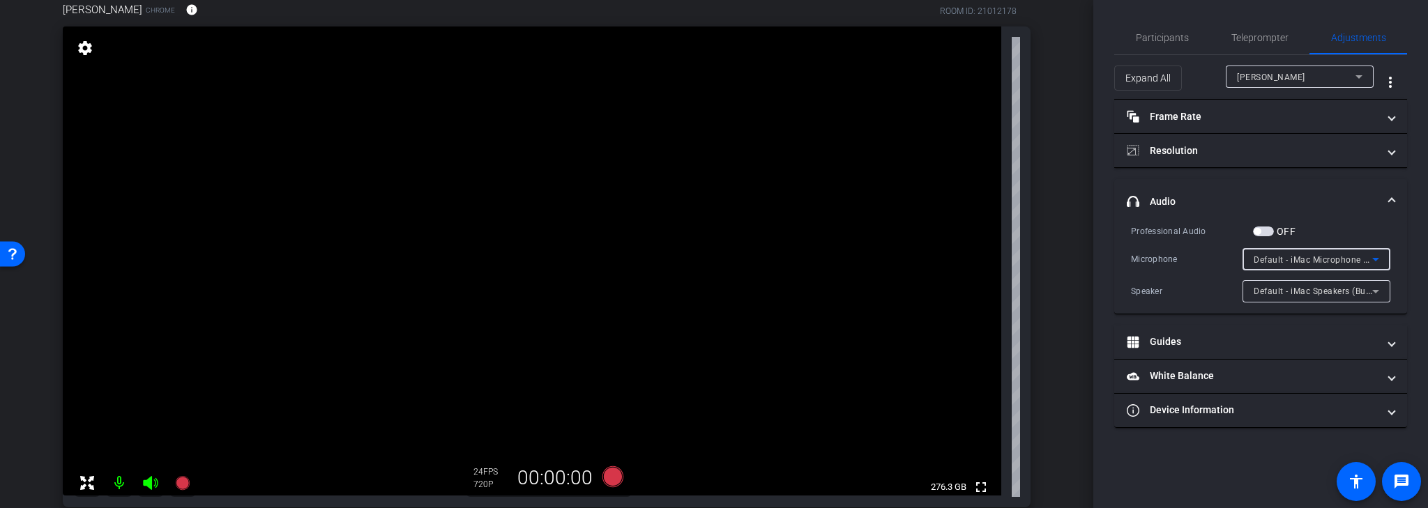
scroll to position [155, 0]
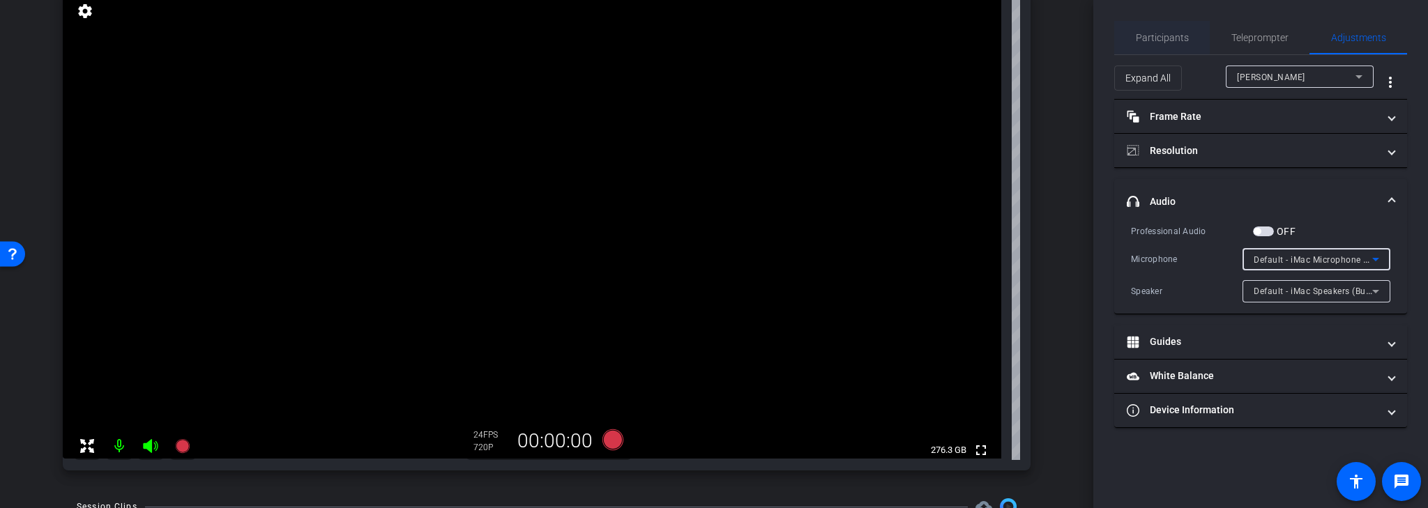
click at [1183, 33] on span "Participants" at bounding box center [1162, 38] width 53 height 10
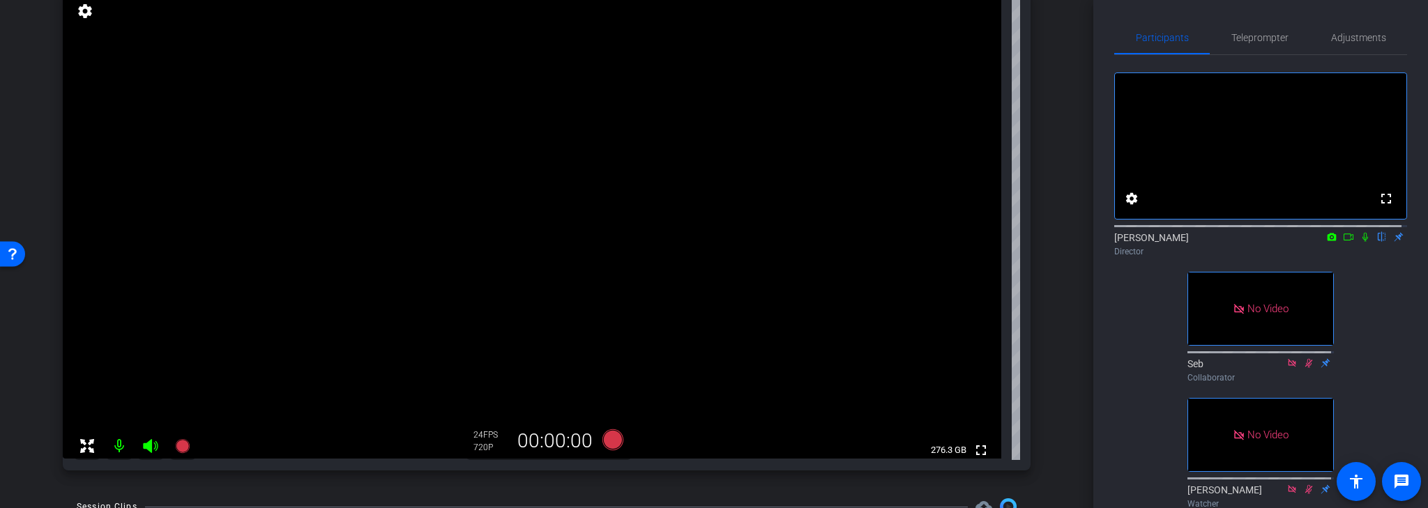
click at [119, 446] on mat-icon at bounding box center [119, 446] width 28 height 28
click at [120, 447] on mat-icon at bounding box center [119, 446] width 28 height 28
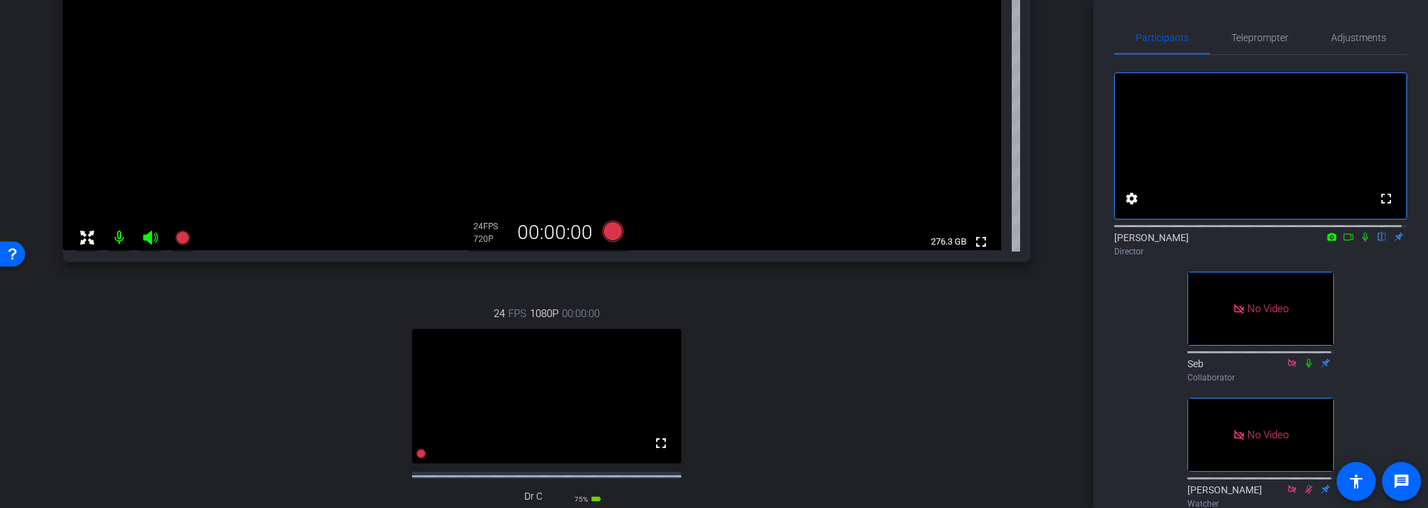
scroll to position [363, 0]
click at [1337, 36] on span "Adjustments" at bounding box center [1358, 38] width 55 height 10
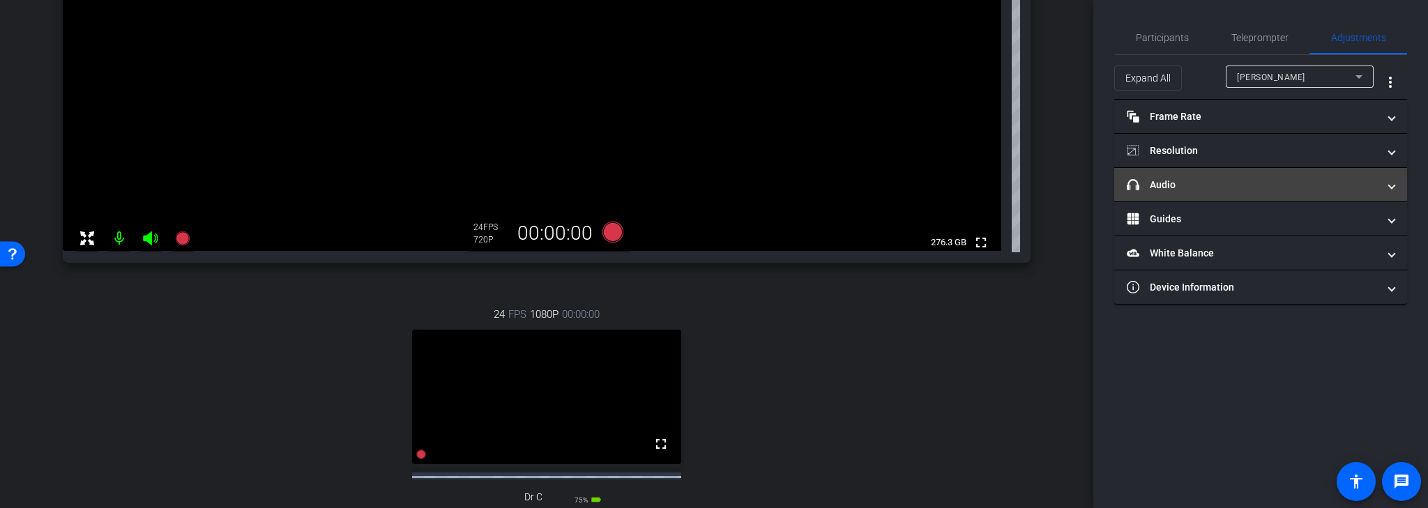
click at [1346, 178] on mat-panel-title "headphone icon Audio" at bounding box center [1252, 185] width 251 height 15
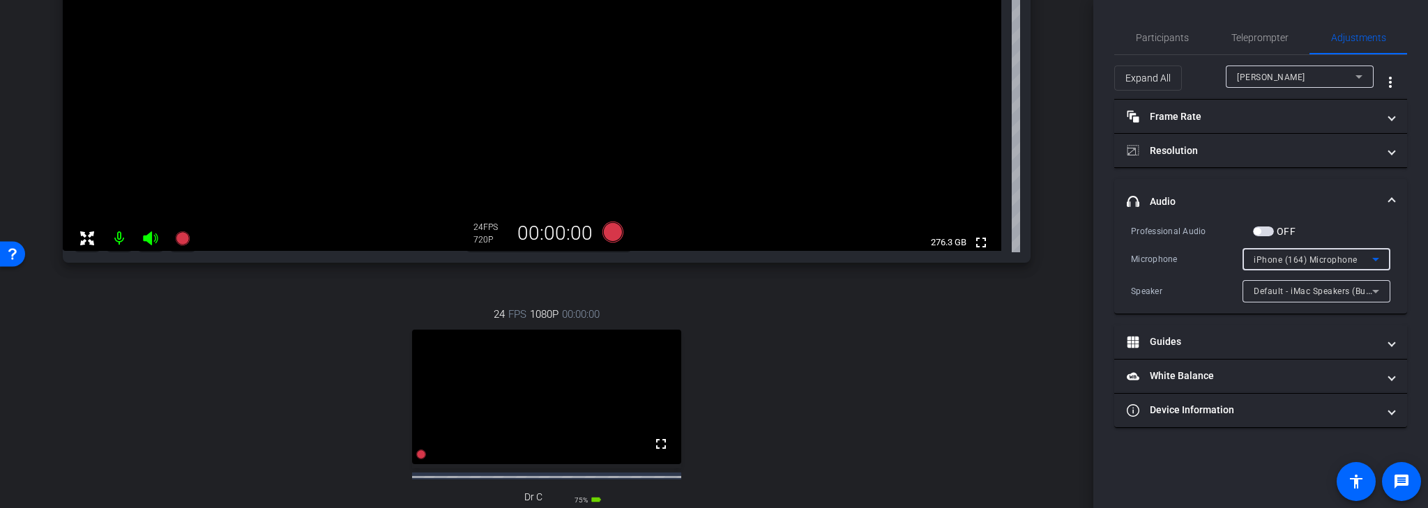
click at [1378, 259] on icon at bounding box center [1375, 259] width 17 height 17
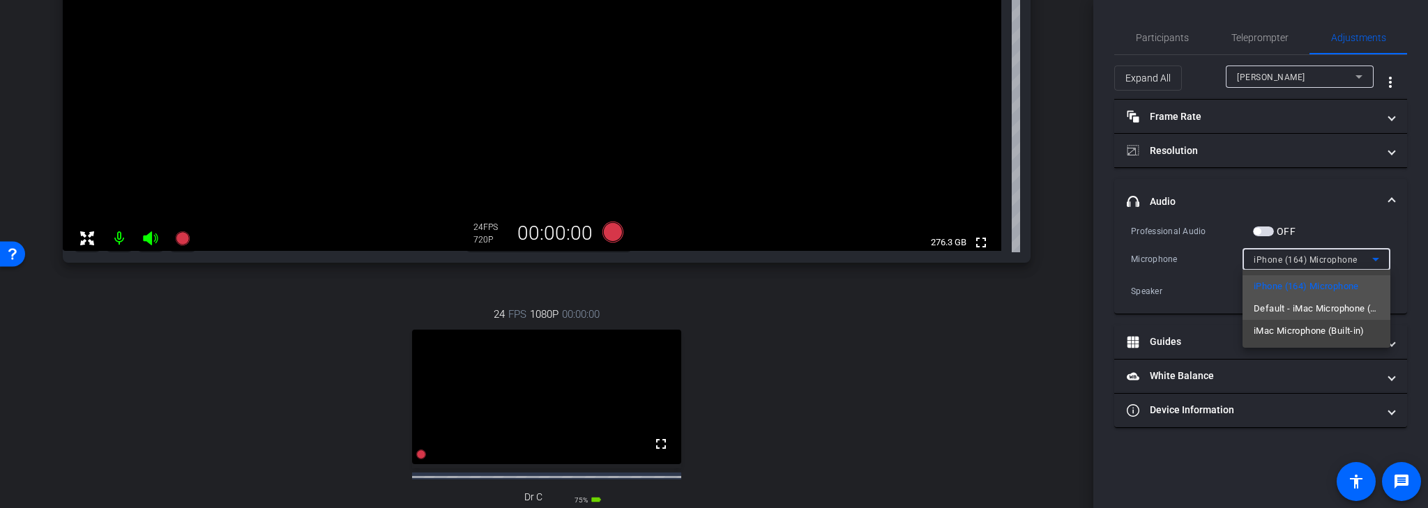
click at [1312, 308] on span "Default - iMac Microphone (Built-in)" at bounding box center [1317, 309] width 126 height 17
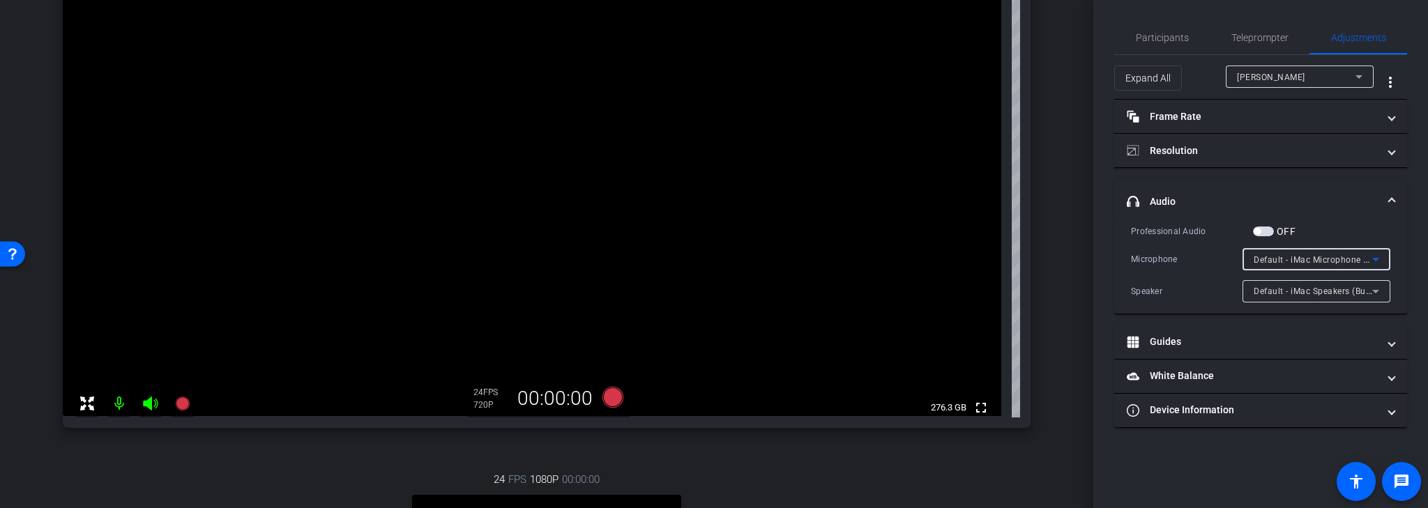
scroll to position [196, 0]
click at [1168, 36] on span "Participants" at bounding box center [1162, 38] width 53 height 10
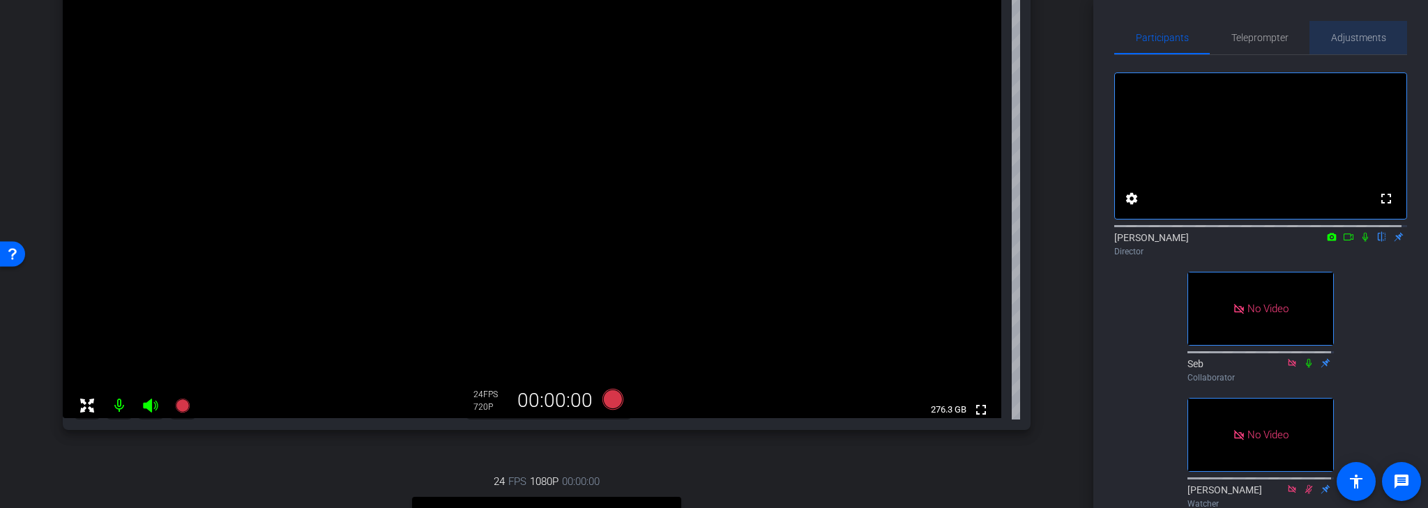
click at [1364, 33] on span "Adjustments" at bounding box center [1358, 38] width 55 height 10
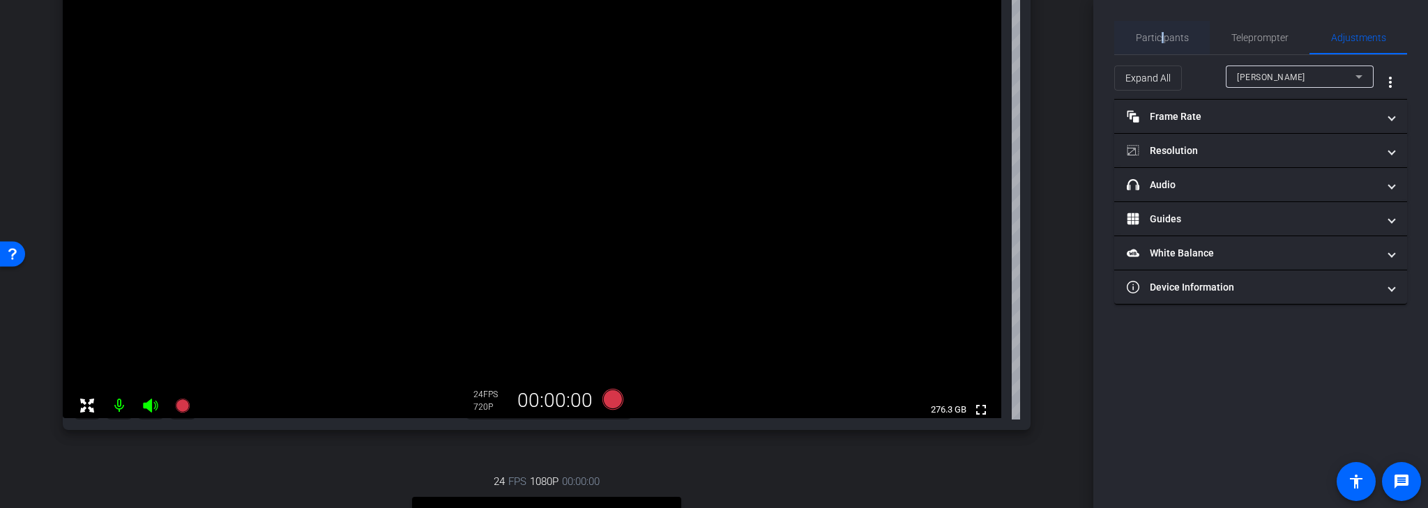
click at [1163, 33] on span "Participants" at bounding box center [1162, 38] width 53 height 10
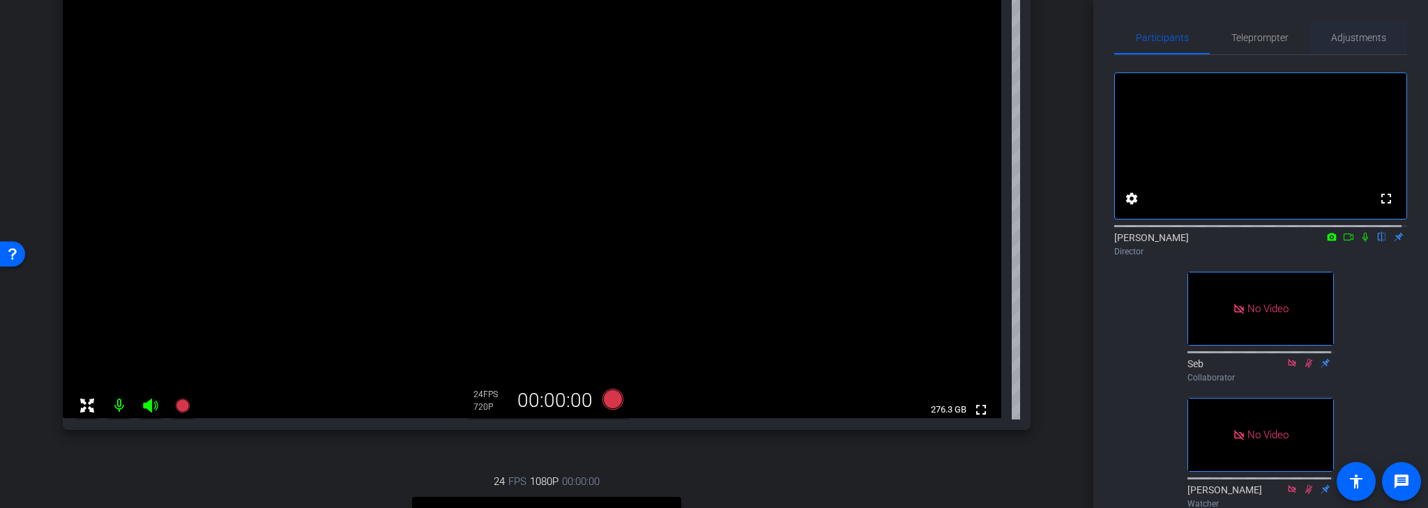
click at [1356, 40] on span "Adjustments" at bounding box center [1358, 38] width 55 height 10
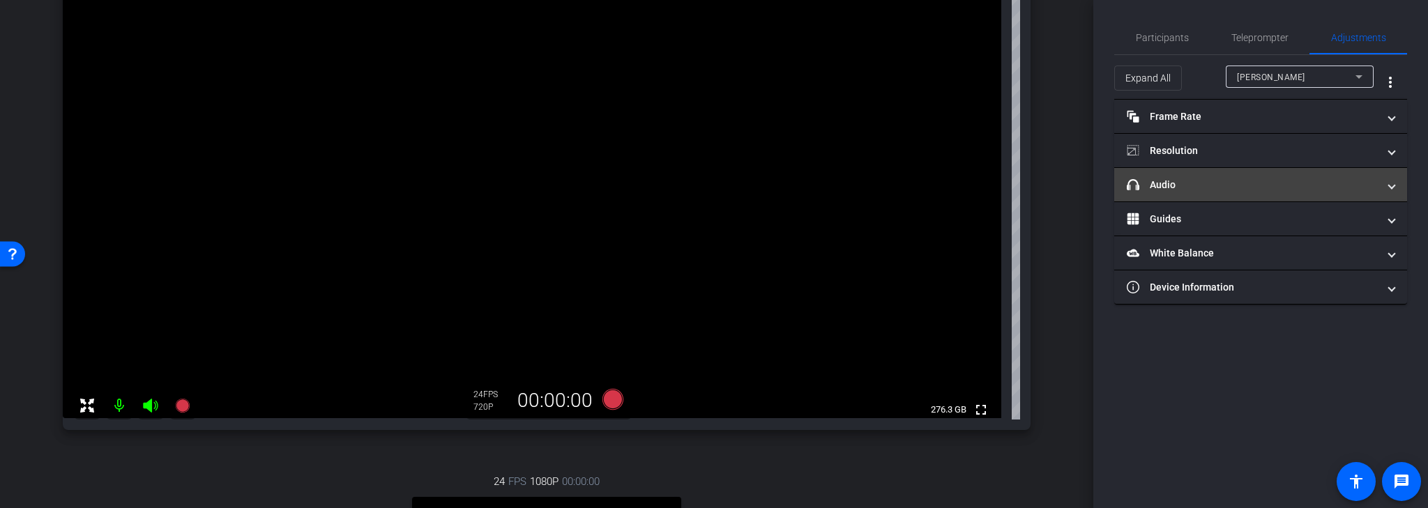
click at [1337, 189] on mat-panel-title "headphone icon Audio" at bounding box center [1252, 185] width 251 height 15
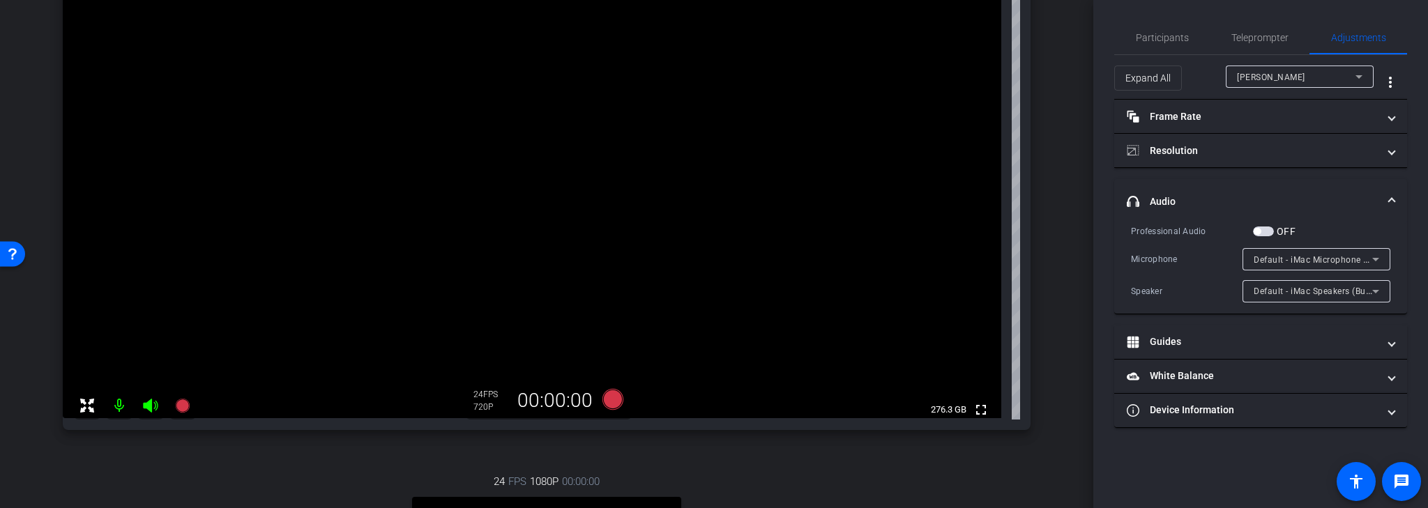
click at [1370, 259] on icon at bounding box center [1375, 259] width 17 height 17
click at [1352, 218] on div at bounding box center [714, 254] width 1428 height 508
click at [1379, 254] on icon at bounding box center [1375, 259] width 17 height 17
click at [1339, 212] on div at bounding box center [714, 254] width 1428 height 508
click at [1378, 290] on icon at bounding box center [1375, 291] width 7 height 3
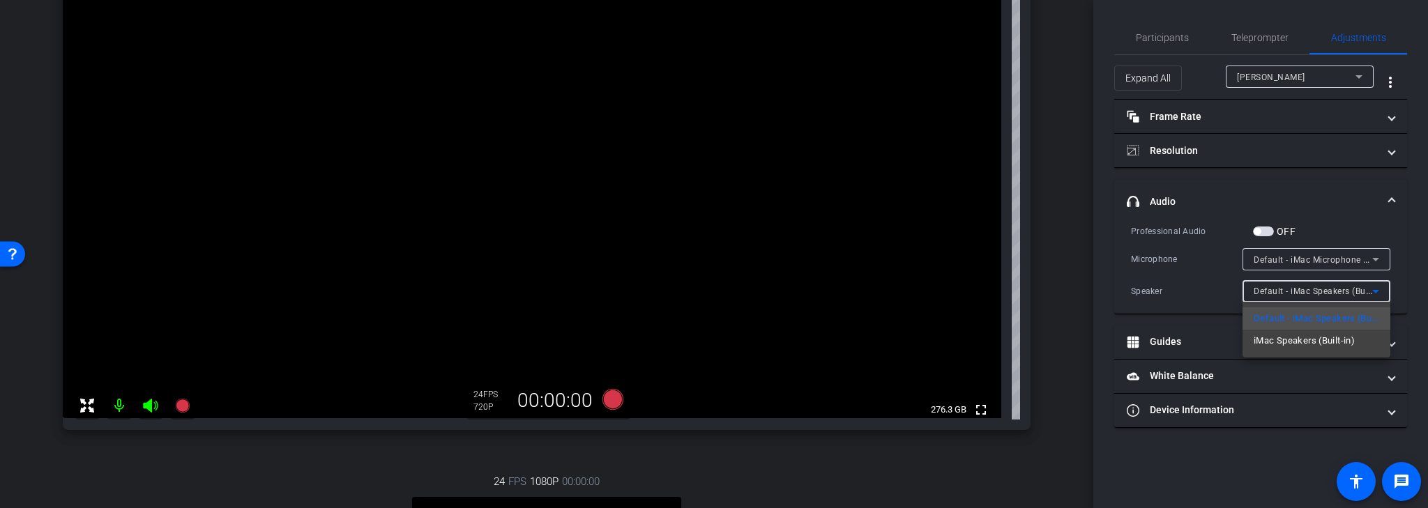
click at [1356, 209] on div at bounding box center [714, 254] width 1428 height 508
click at [1378, 257] on icon at bounding box center [1375, 259] width 17 height 17
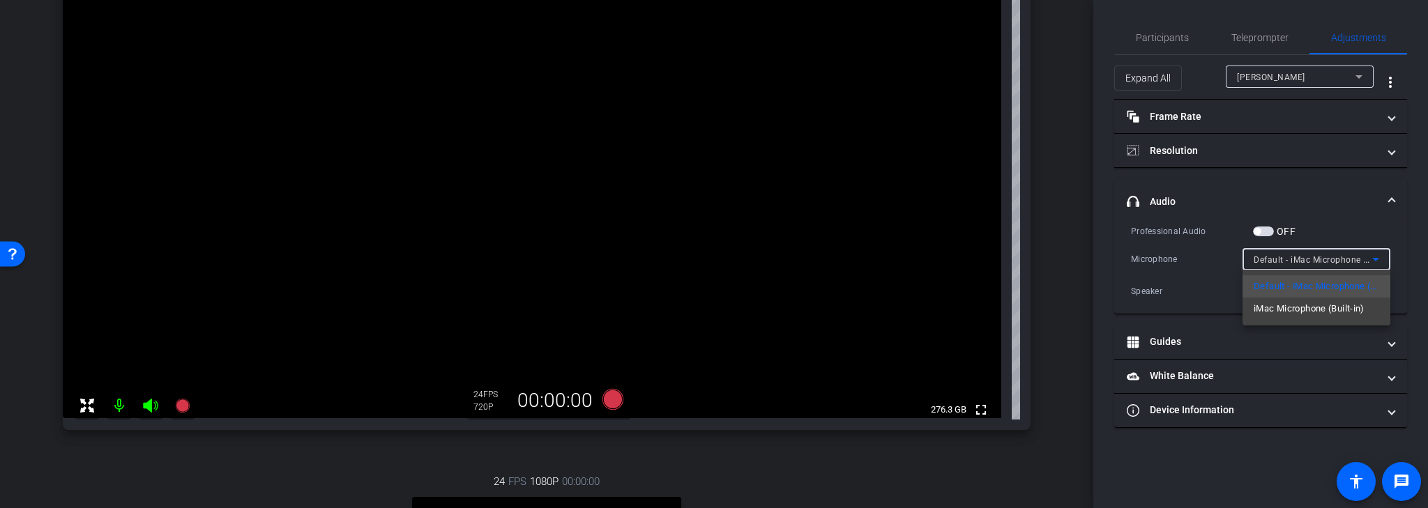
click at [1340, 201] on div at bounding box center [714, 254] width 1428 height 508
click at [1374, 259] on icon at bounding box center [1375, 259] width 7 height 3
click at [1333, 208] on div at bounding box center [714, 254] width 1428 height 508
click at [1376, 258] on icon at bounding box center [1375, 259] width 7 height 3
click at [1339, 209] on div at bounding box center [714, 254] width 1428 height 508
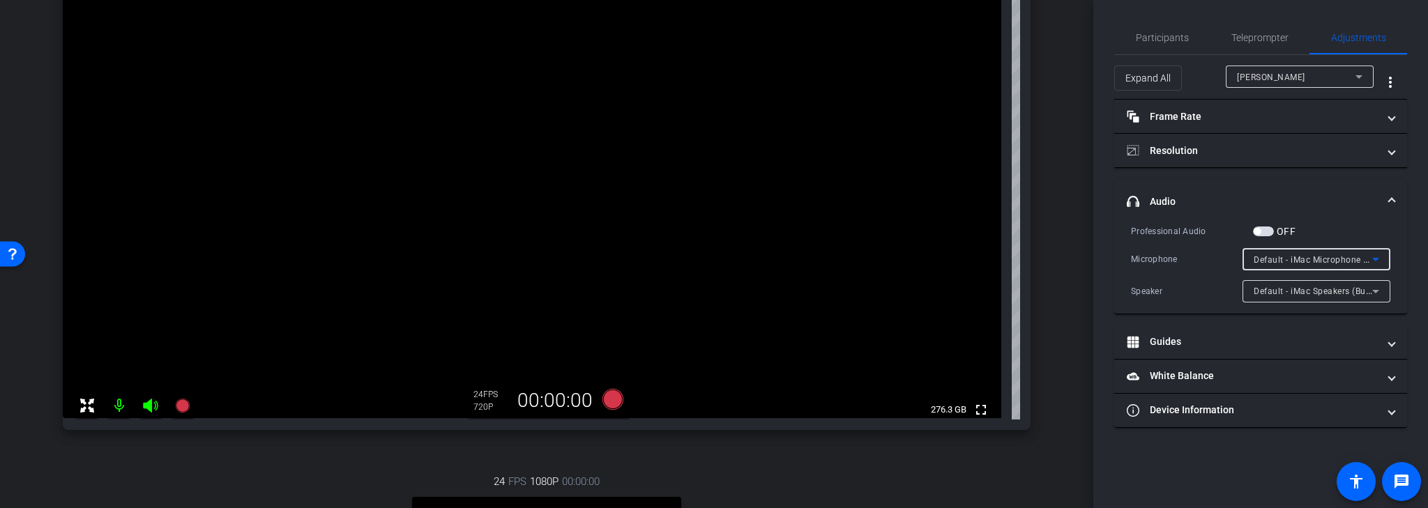
click at [1376, 259] on icon at bounding box center [1375, 259] width 7 height 3
click at [1330, 207] on div at bounding box center [714, 254] width 1428 height 508
click at [1377, 258] on icon at bounding box center [1375, 259] width 7 height 3
click at [1372, 252] on div at bounding box center [714, 254] width 1428 height 508
click at [1341, 75] on div "[PERSON_NAME]" at bounding box center [1296, 76] width 119 height 17
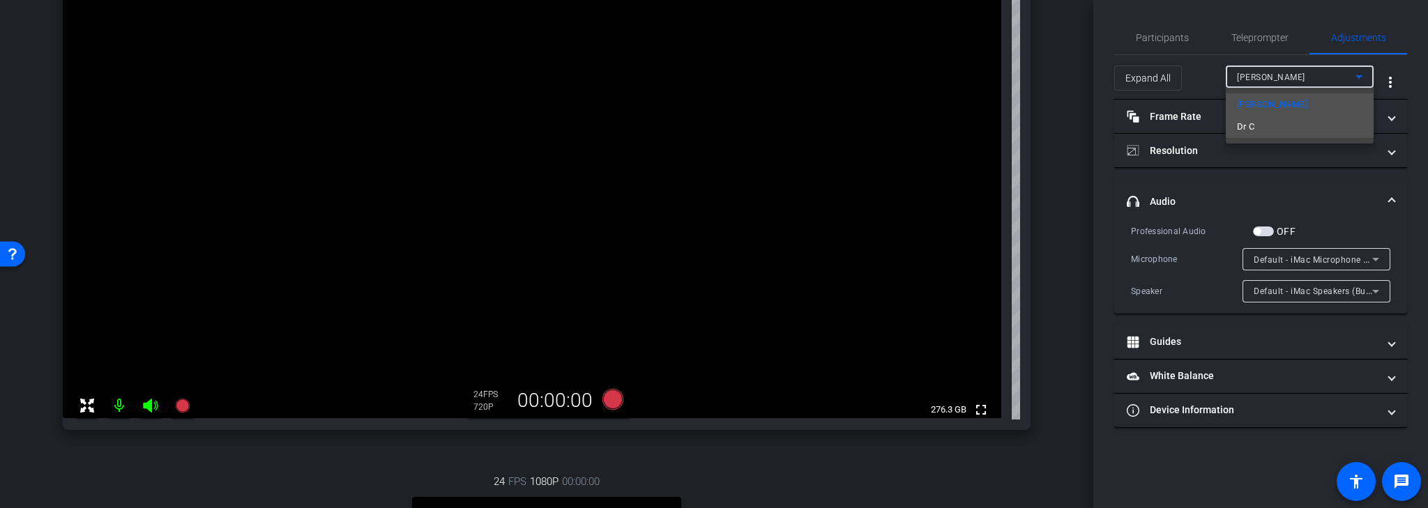
click at [1305, 123] on mat-option "Dr C" at bounding box center [1300, 127] width 148 height 22
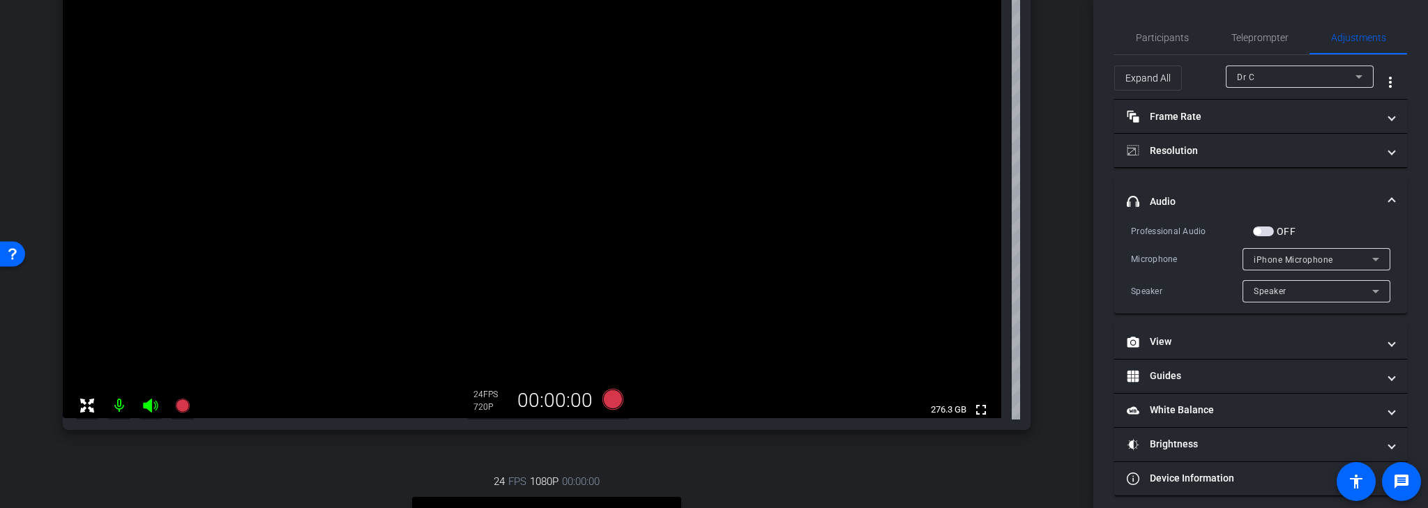
click at [1351, 260] on div "iPhone Microphone" at bounding box center [1313, 259] width 119 height 17
click at [1350, 221] on div at bounding box center [714, 254] width 1428 height 508
click at [1333, 75] on div "Dr C" at bounding box center [1296, 76] width 119 height 17
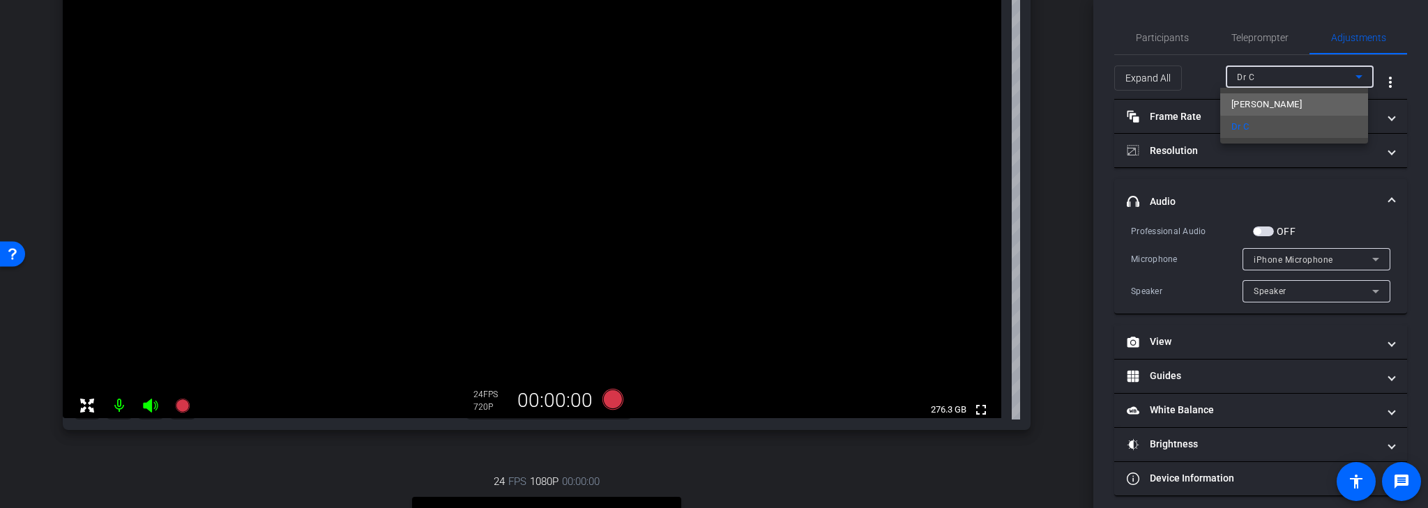
click at [1303, 103] on mat-option "[PERSON_NAME]" at bounding box center [1294, 104] width 148 height 22
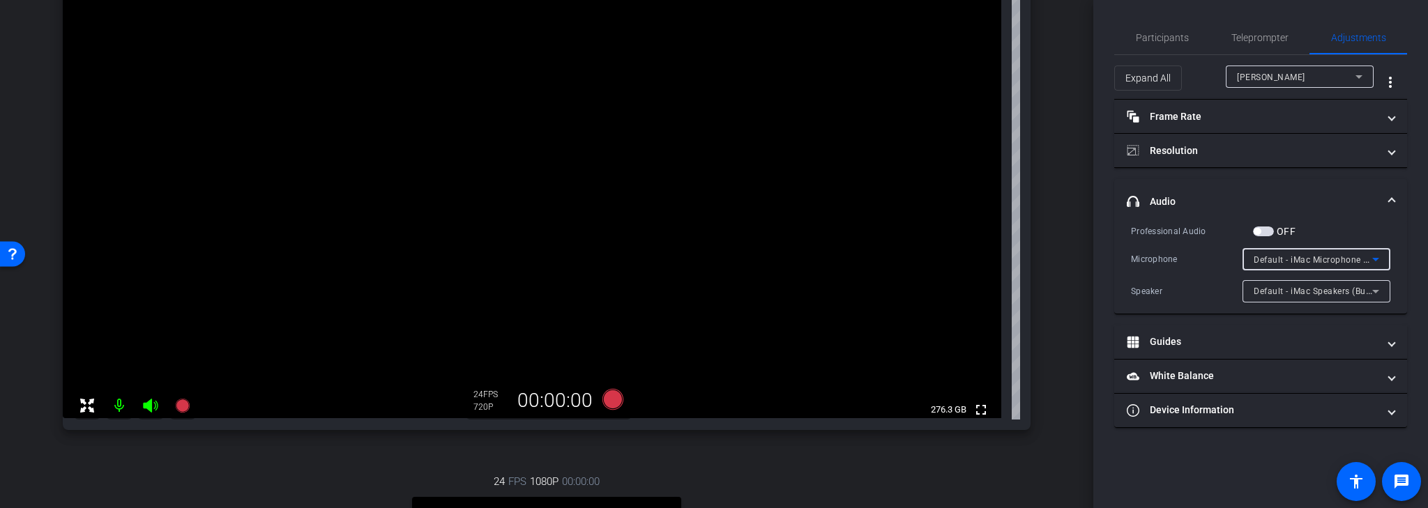
click at [1351, 257] on span "Default - iMac Microphone (Built-in)" at bounding box center [1326, 259] width 144 height 11
click at [1333, 217] on div at bounding box center [714, 254] width 1428 height 508
click at [1180, 39] on span "Participants" at bounding box center [1162, 38] width 53 height 10
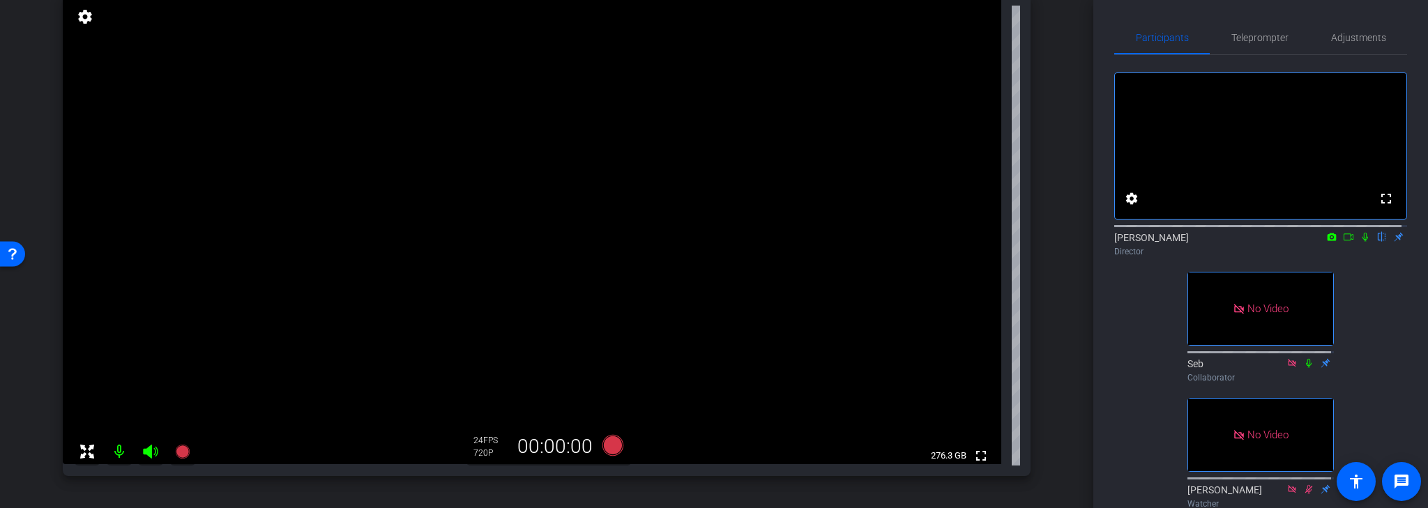
scroll to position [133, 0]
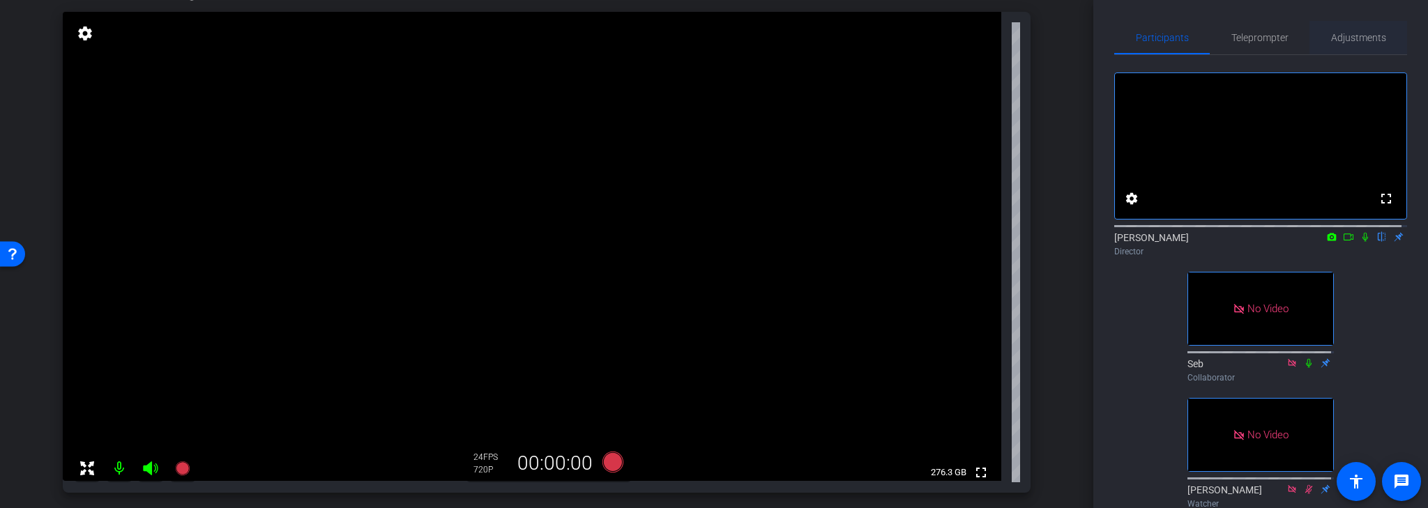
click at [1356, 37] on span "Adjustments" at bounding box center [1358, 38] width 55 height 10
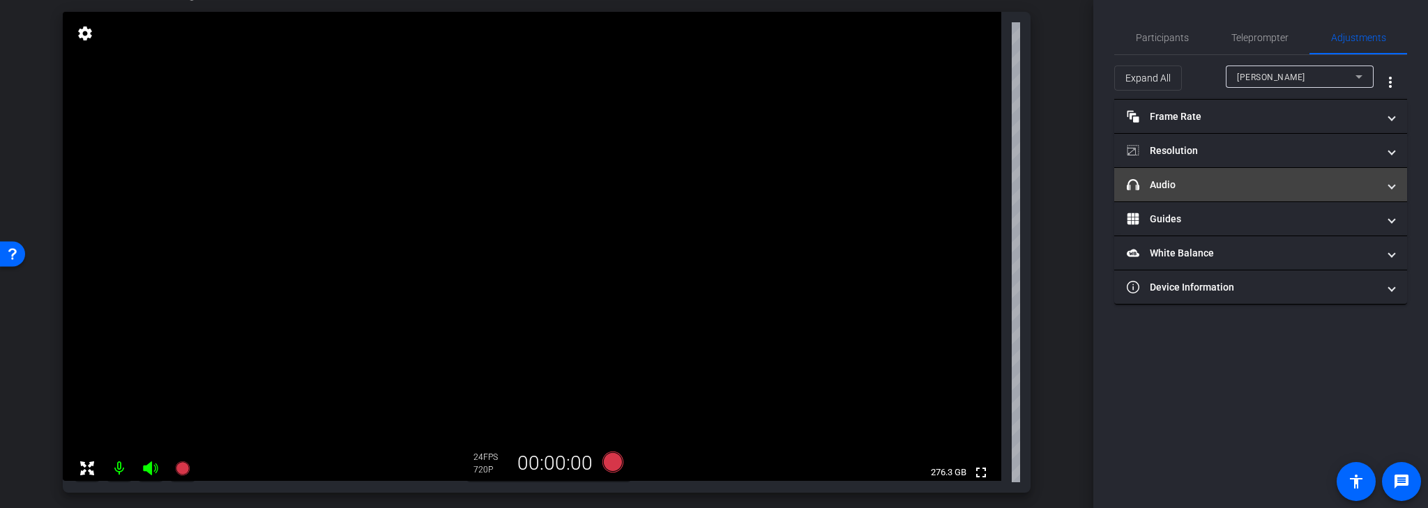
click at [1319, 180] on mat-panel-title "headphone icon Audio" at bounding box center [1252, 185] width 251 height 15
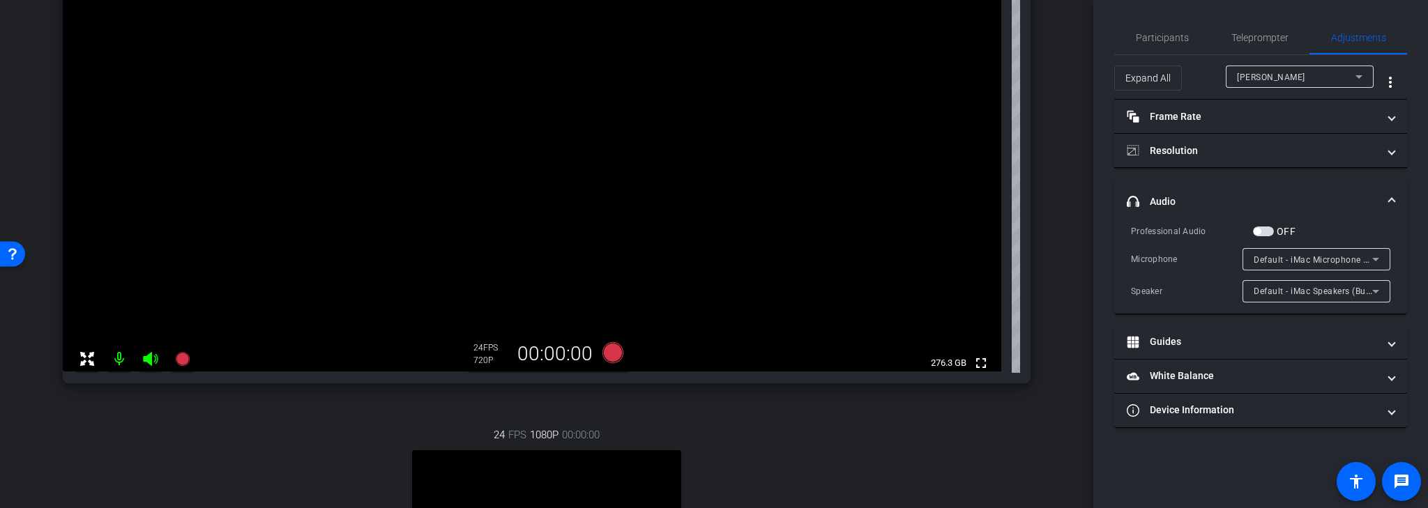
scroll to position [189, 0]
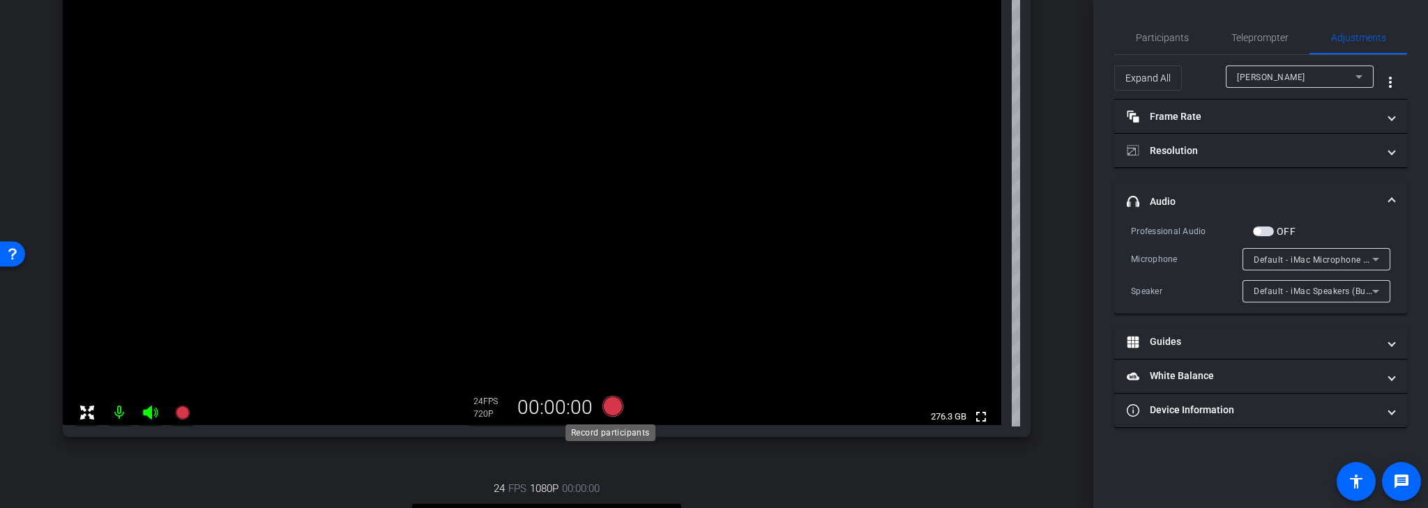
click at [608, 407] on icon at bounding box center [612, 406] width 21 height 21
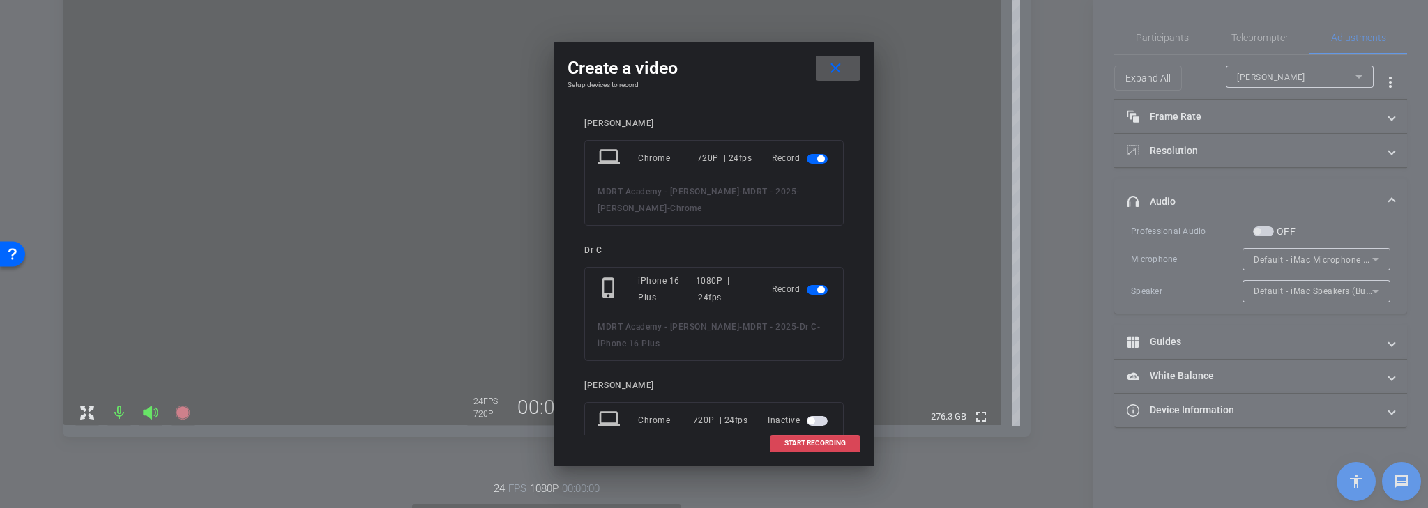
click at [841, 441] on span "START RECORDING" at bounding box center [814, 443] width 61 height 7
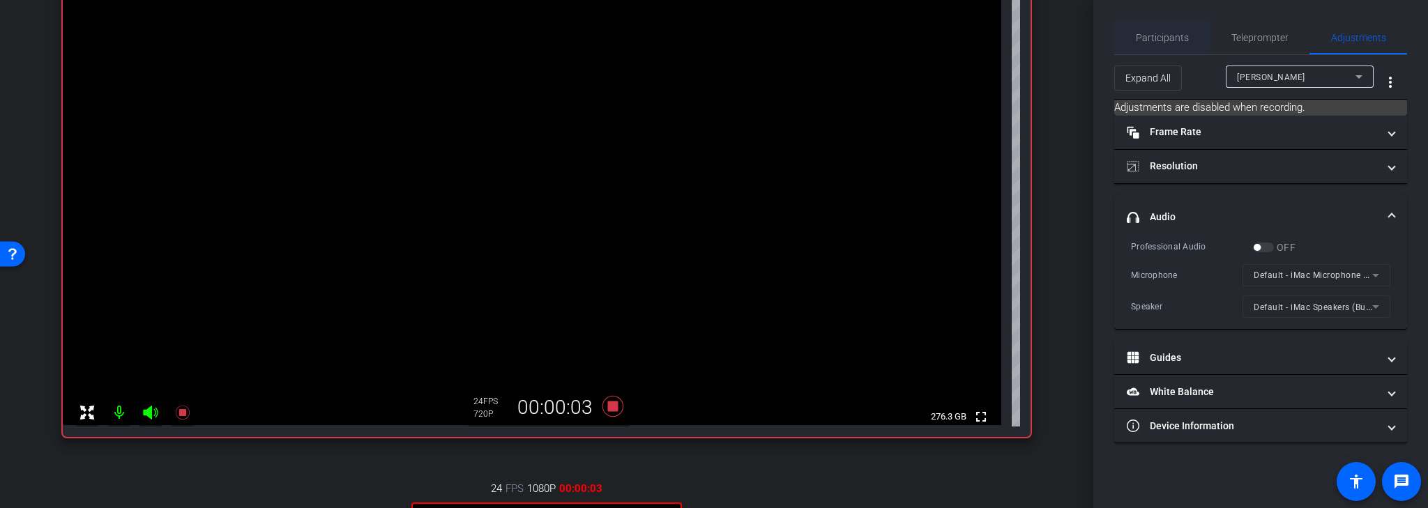
click at [1140, 34] on span "Participants" at bounding box center [1162, 38] width 53 height 10
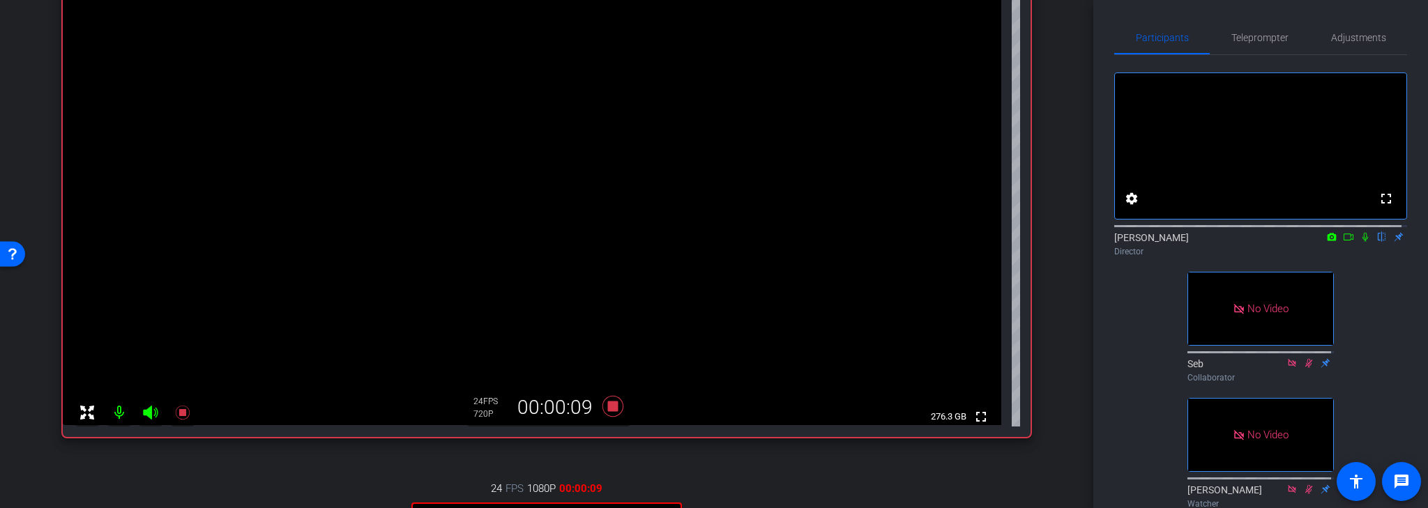
click at [116, 415] on mat-icon at bounding box center [119, 413] width 28 height 28
click at [119, 413] on mat-icon at bounding box center [119, 413] width 28 height 28
click at [609, 407] on icon at bounding box center [612, 406] width 21 height 21
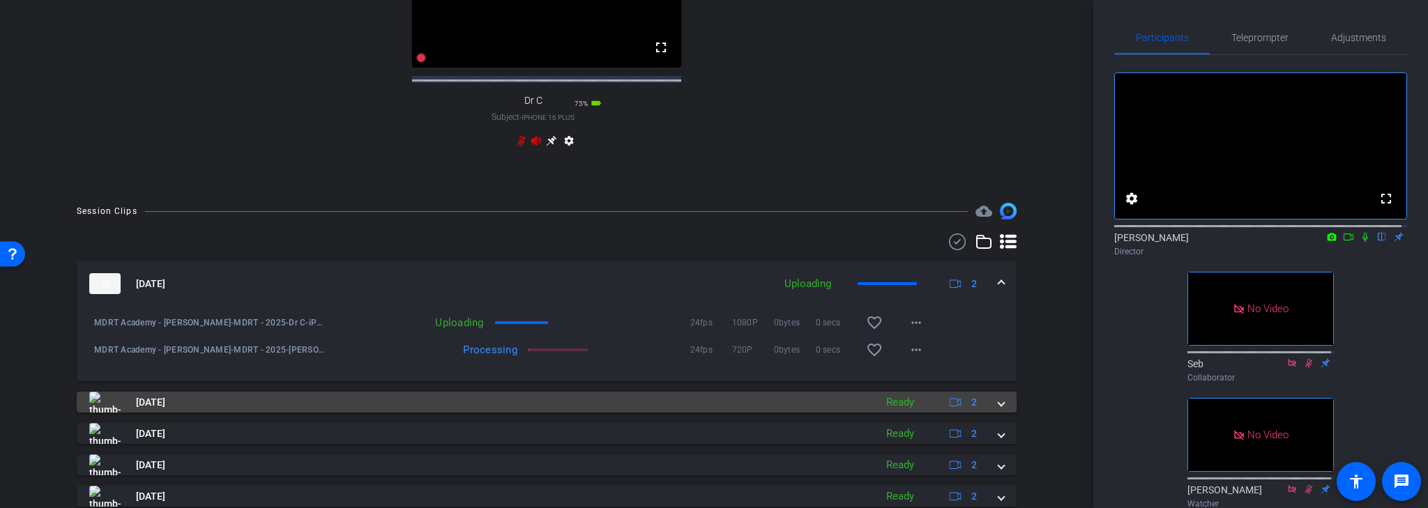
scroll to position [803, 0]
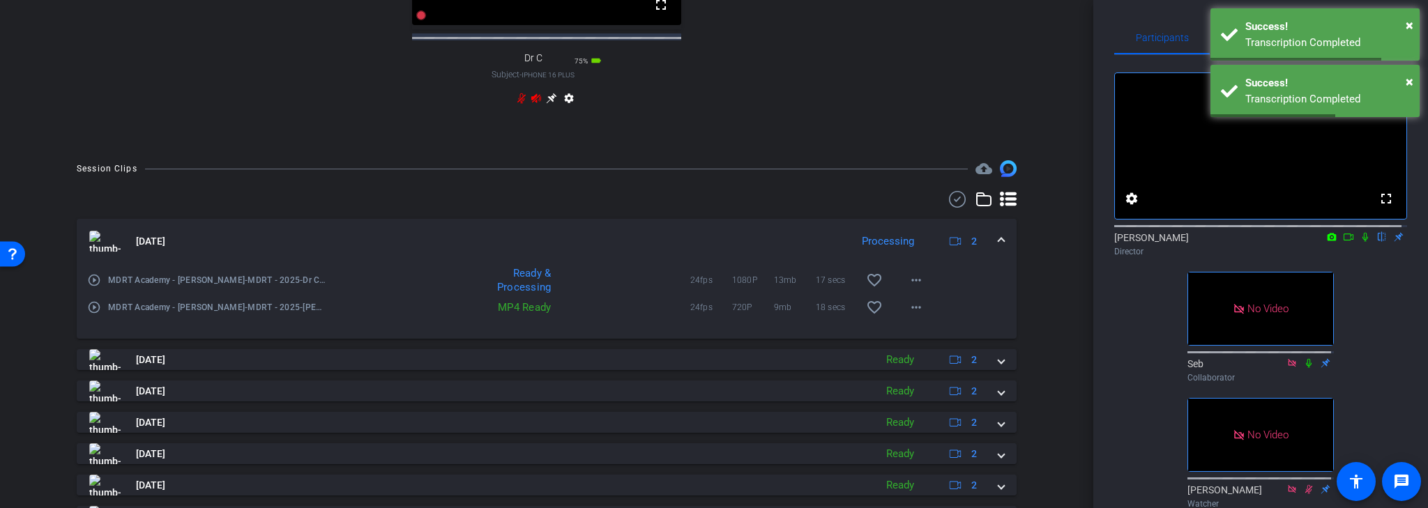
click at [93, 314] on mat-icon "play_circle_outline" at bounding box center [94, 308] width 14 height 14
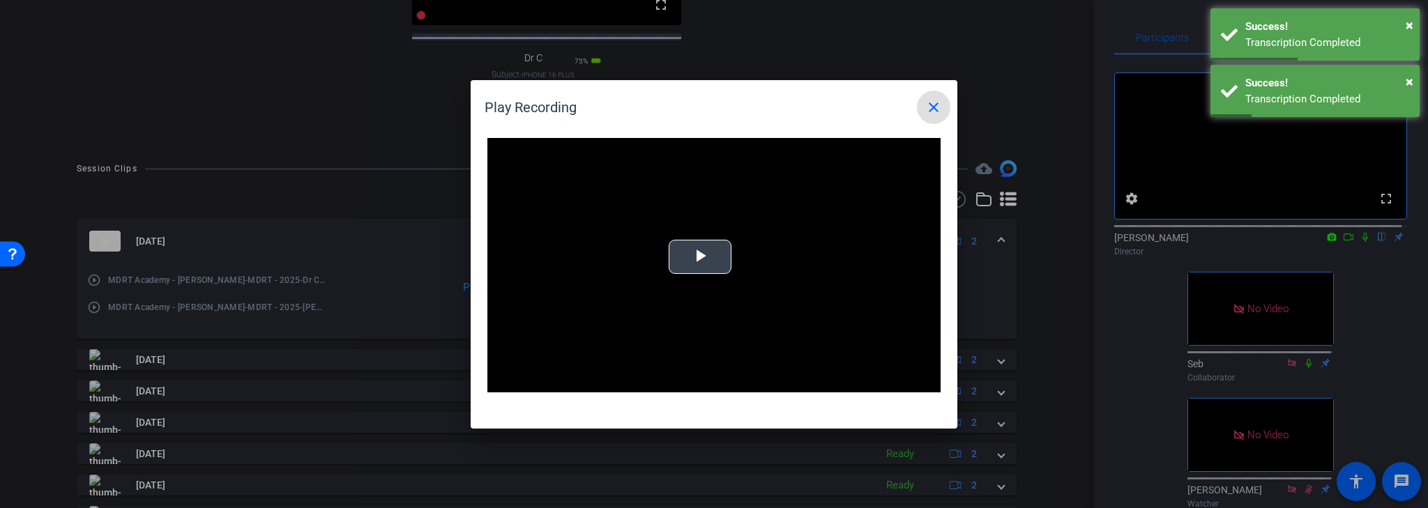
click at [700, 257] on span "Video Player" at bounding box center [700, 257] width 0 height 0
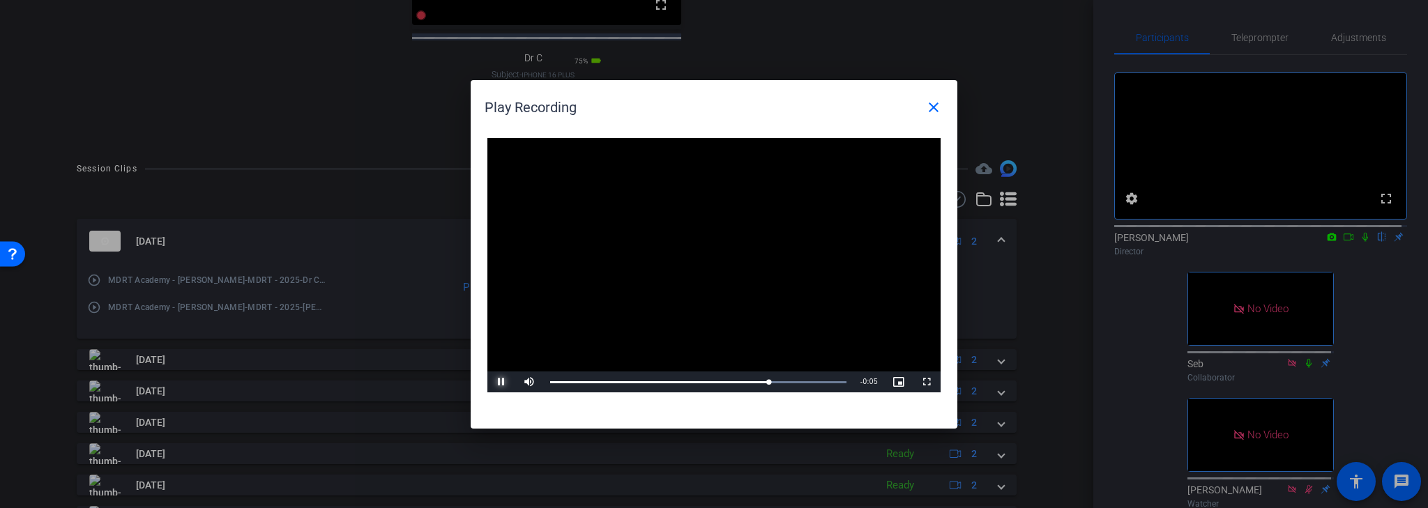
click at [501, 382] on span "Video Player" at bounding box center [501, 382] width 28 height 0
click at [932, 107] on mat-icon "close" at bounding box center [933, 107] width 17 height 17
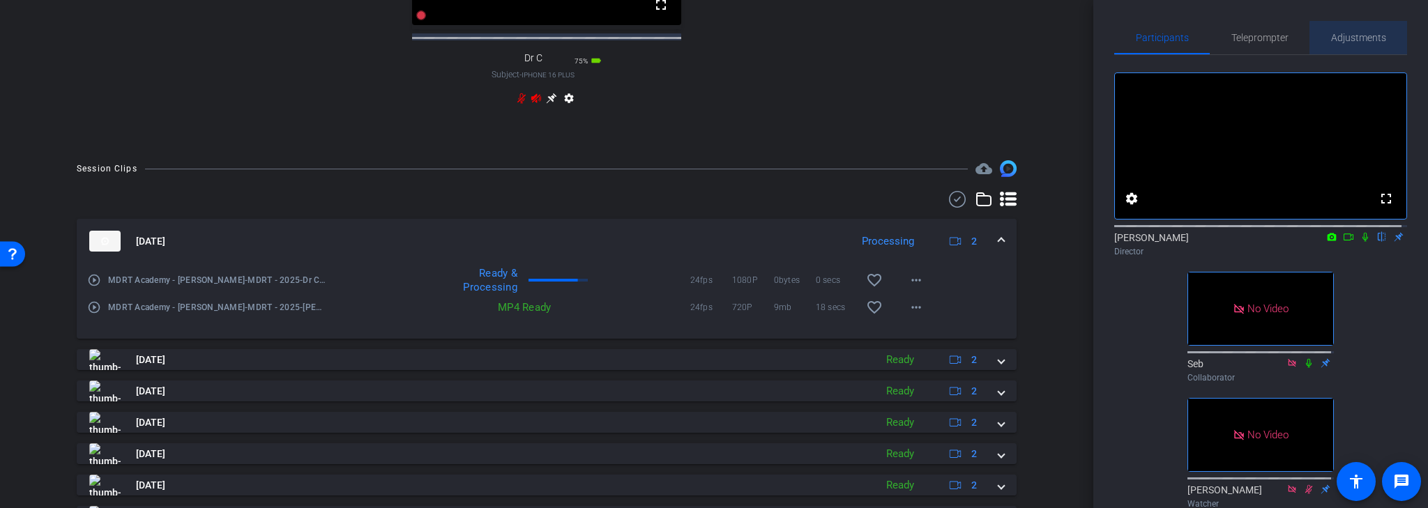
click at [1372, 39] on span "Adjustments" at bounding box center [1358, 38] width 55 height 10
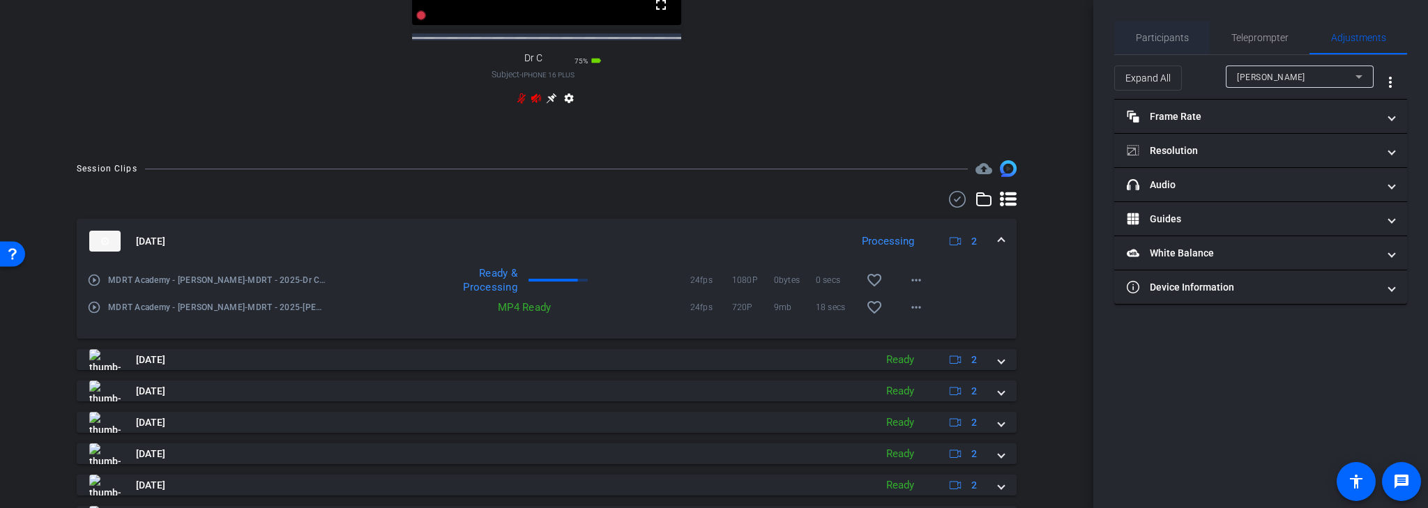
click at [1177, 31] on span "Participants" at bounding box center [1162, 37] width 53 height 33
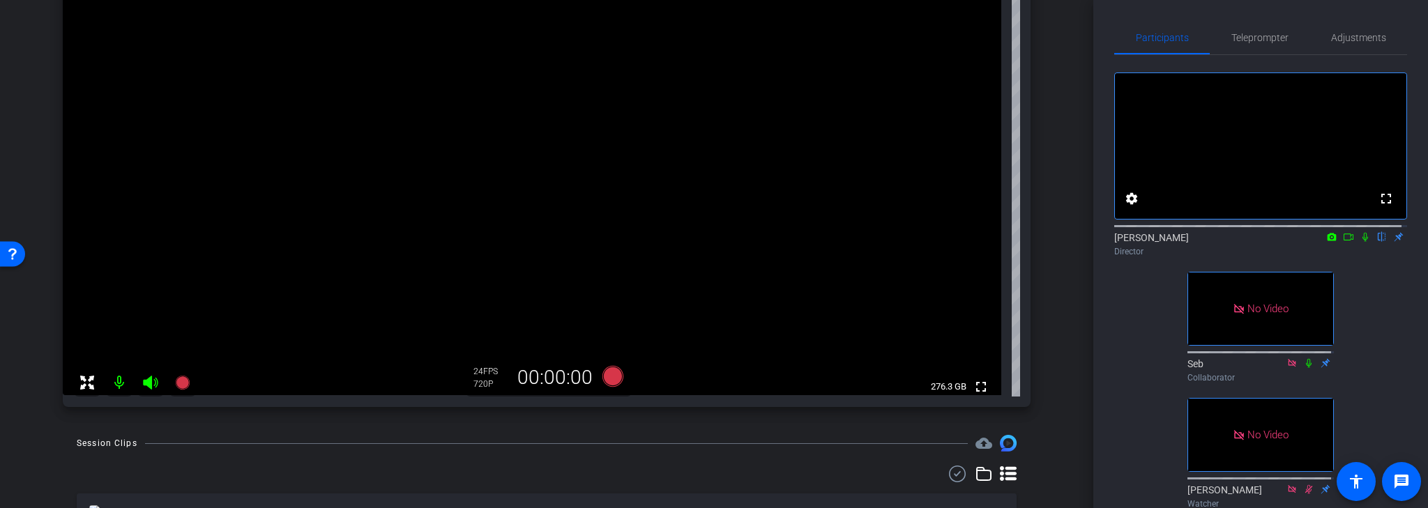
scroll to position [189, 0]
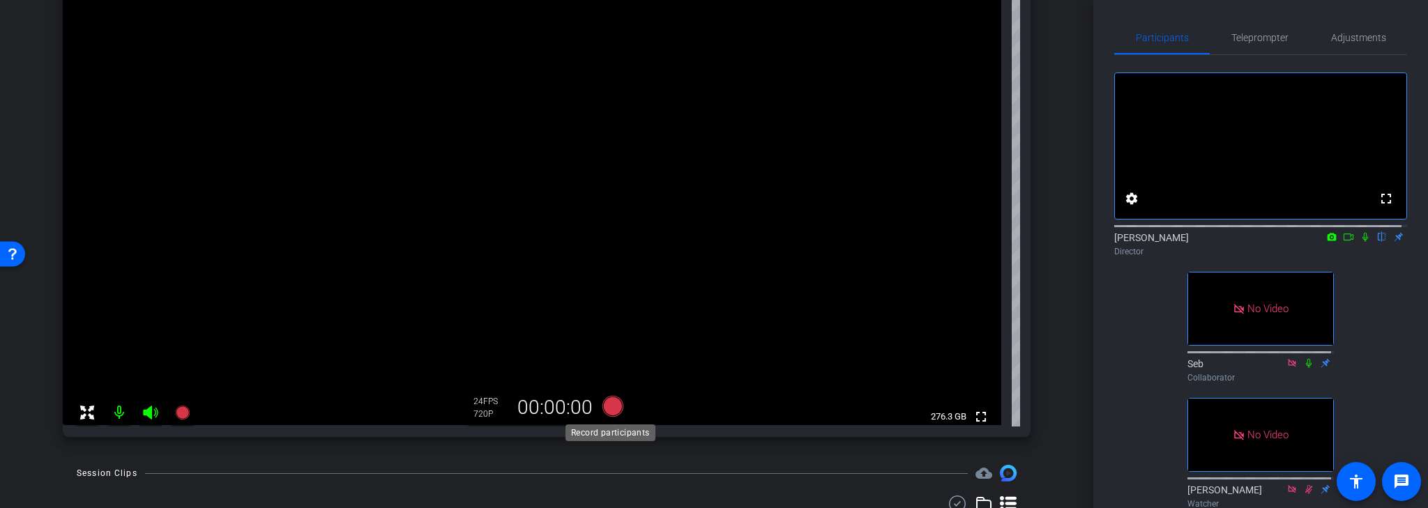
click at [611, 407] on icon at bounding box center [612, 406] width 21 height 21
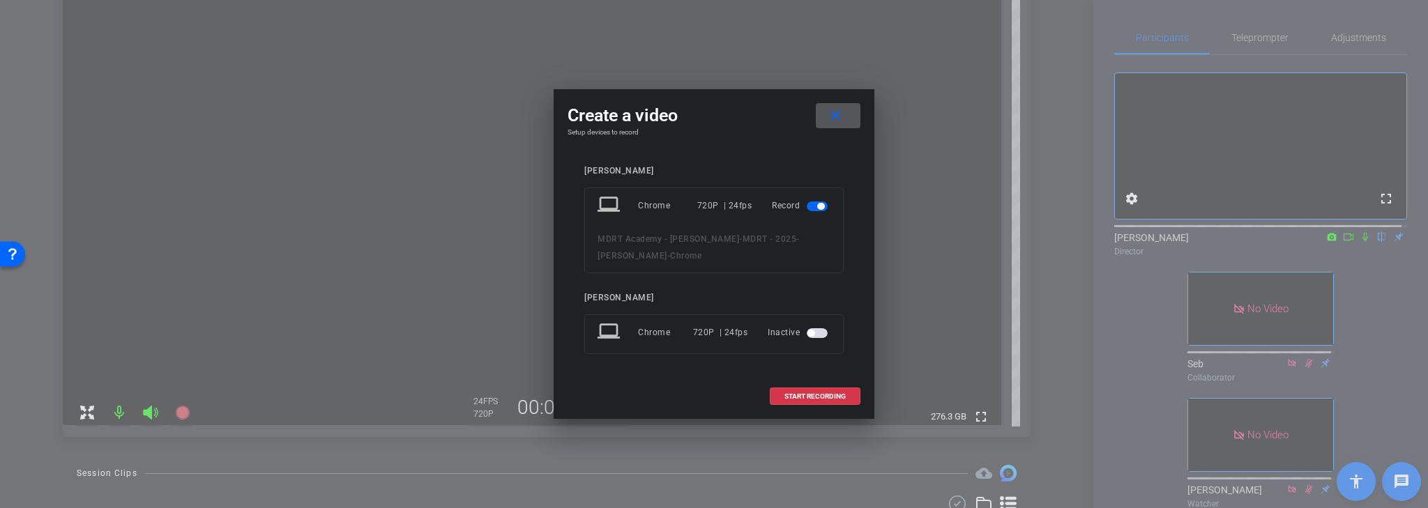
click at [807, 330] on span "button" at bounding box center [817, 333] width 21 height 10
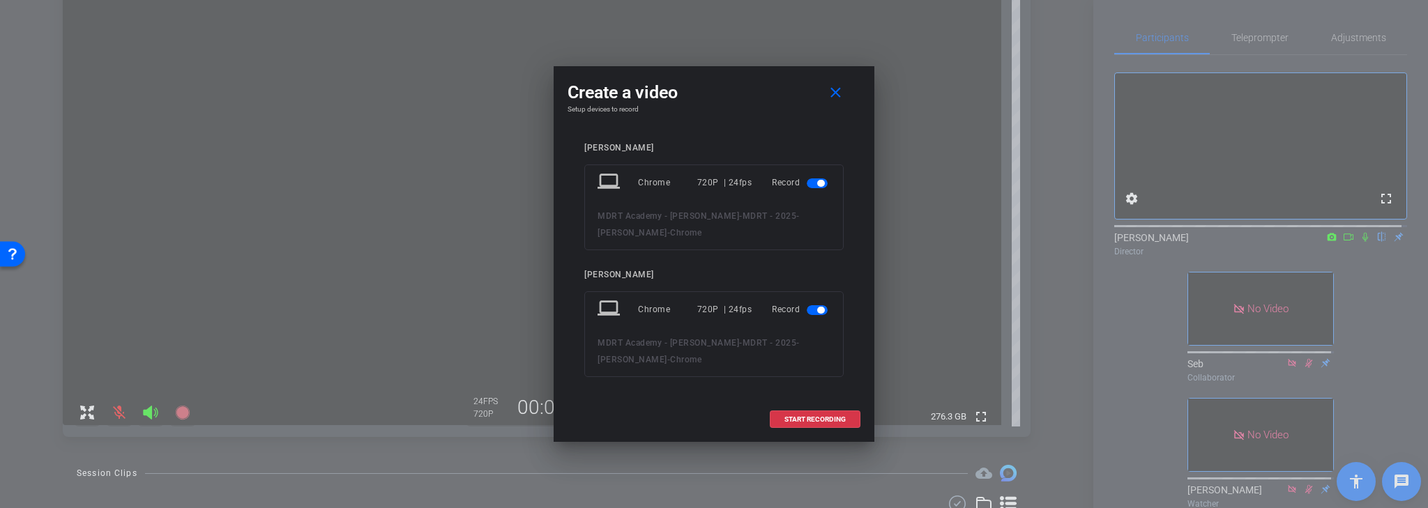
click at [820, 308] on span "button" at bounding box center [820, 310] width 7 height 7
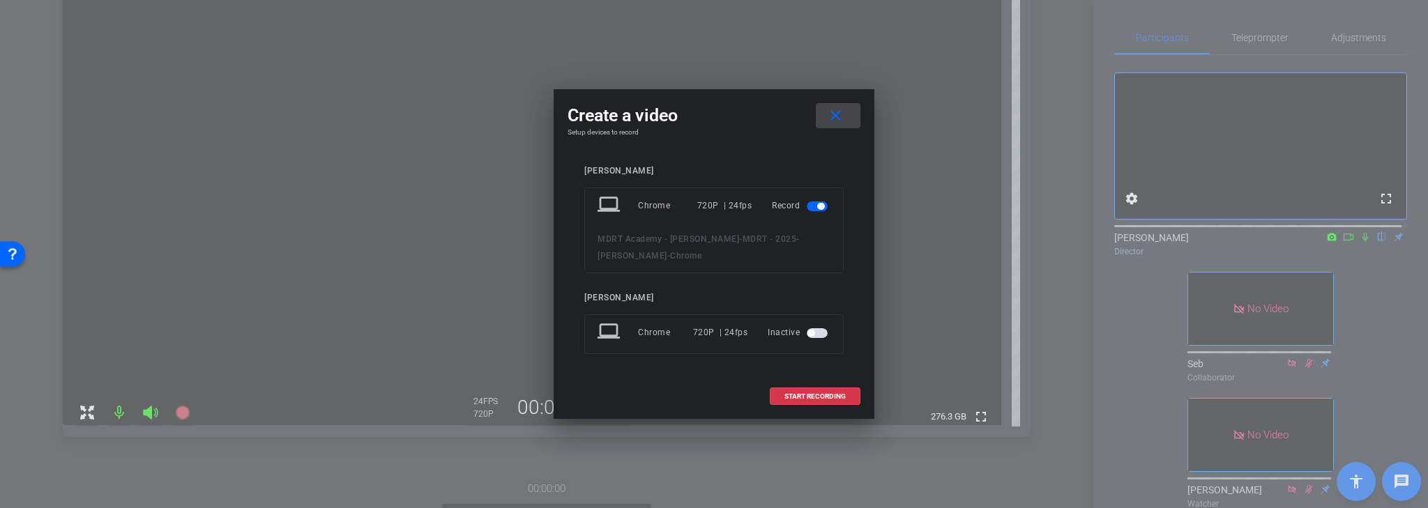
click at [840, 114] on mat-icon "close" at bounding box center [835, 115] width 17 height 17
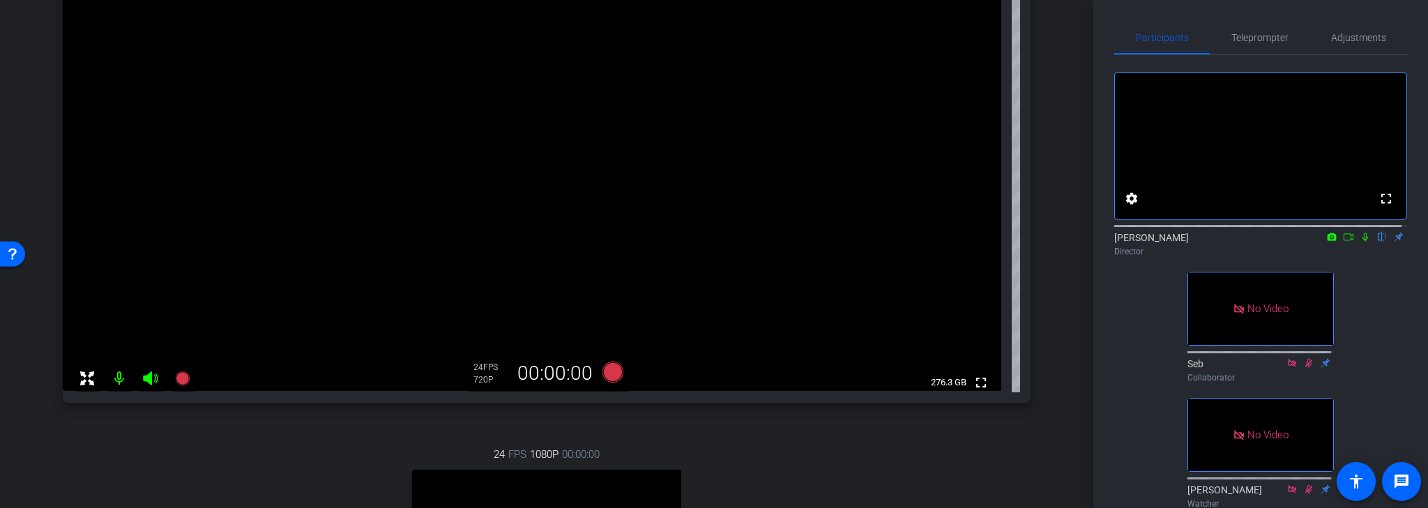
scroll to position [245, 0]
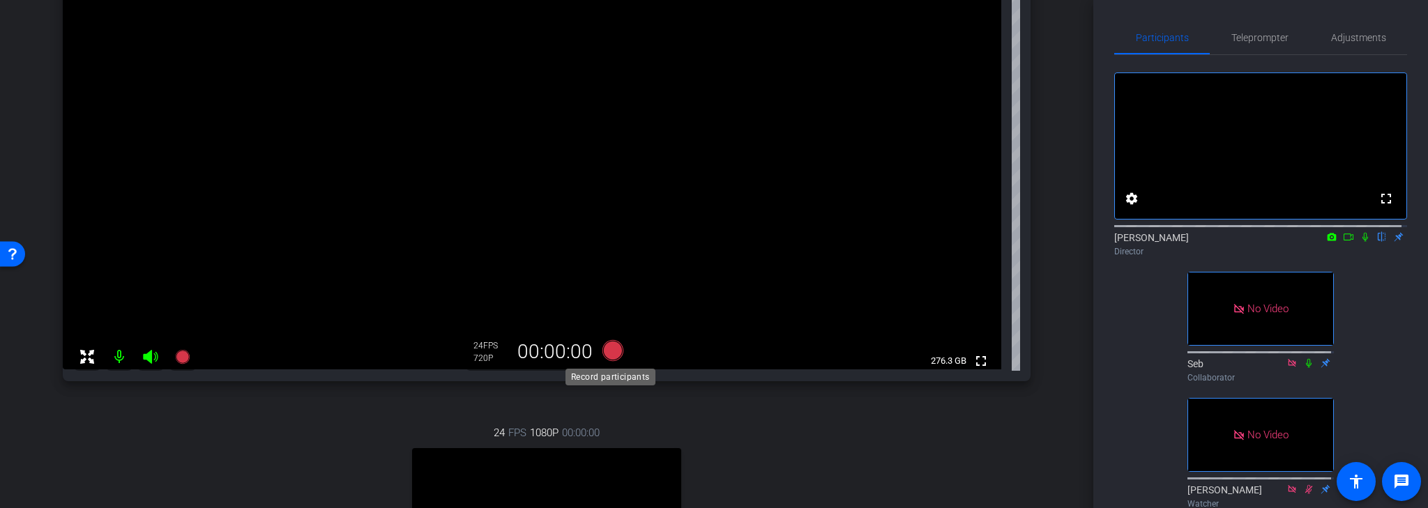
click at [609, 350] on icon at bounding box center [612, 350] width 21 height 21
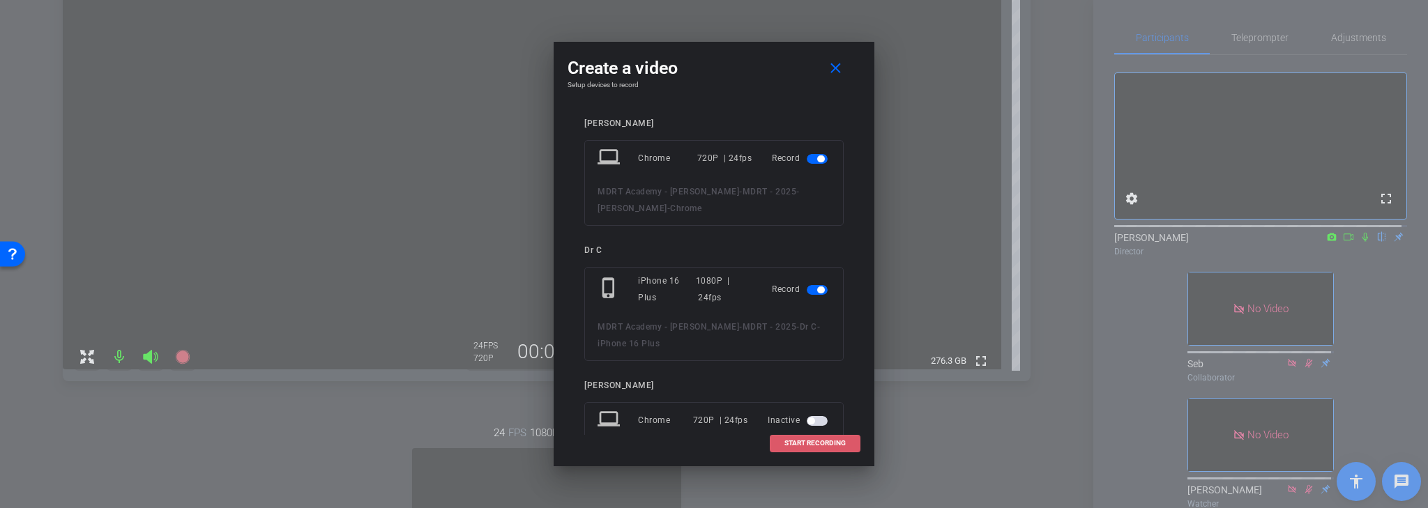
click at [818, 442] on span "START RECORDING" at bounding box center [814, 443] width 61 height 7
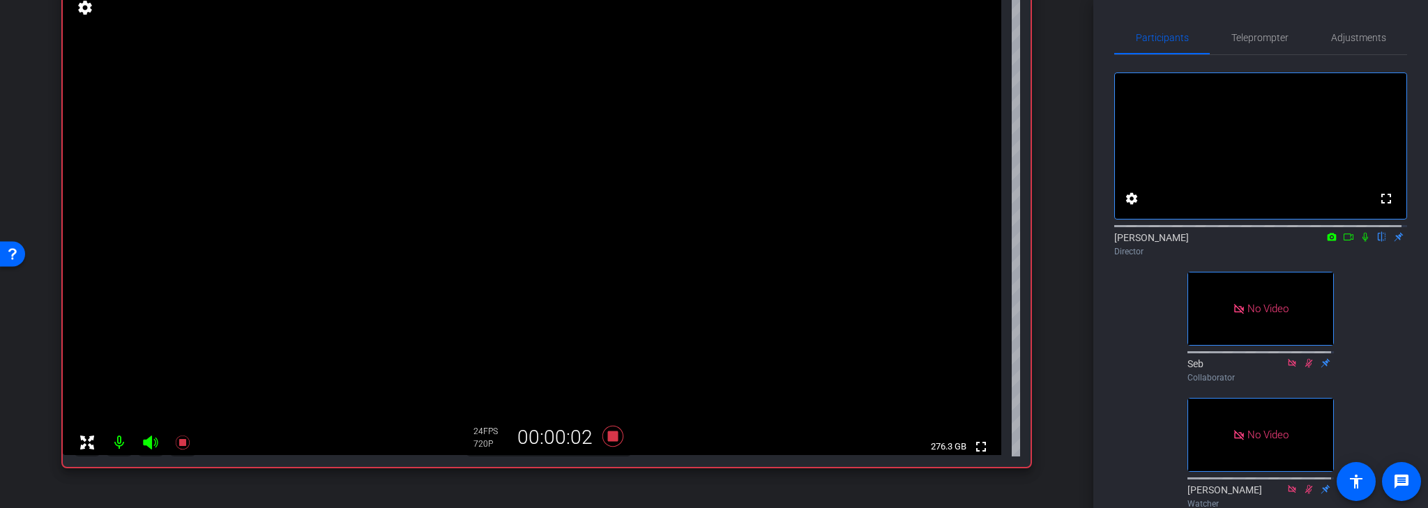
scroll to position [133, 0]
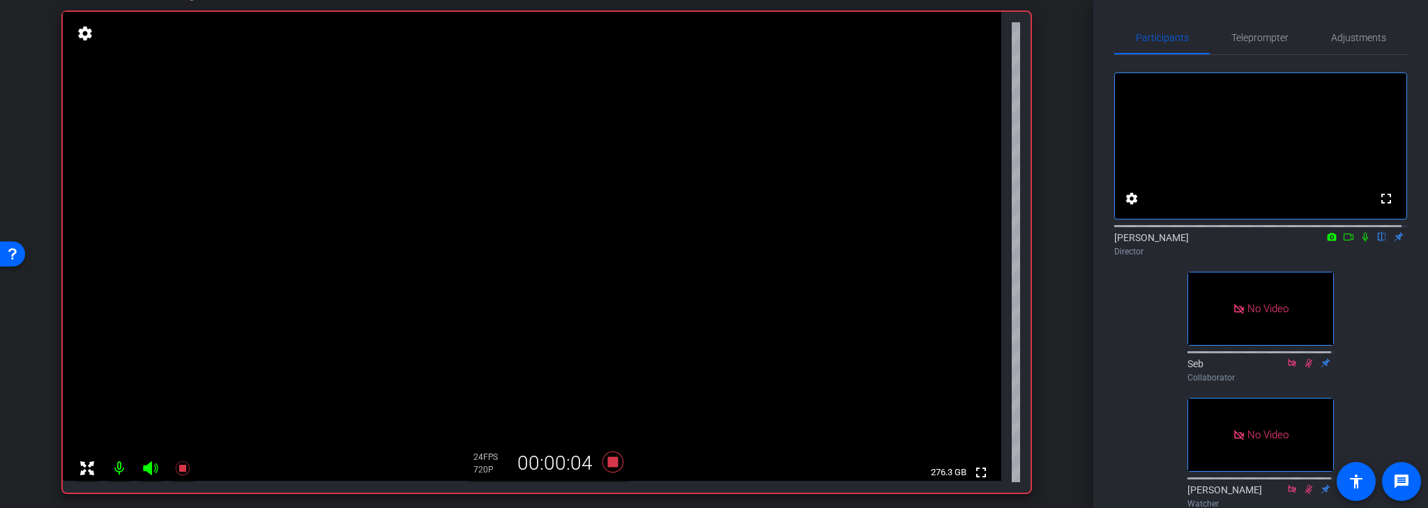
click at [1362, 242] on icon at bounding box center [1365, 237] width 6 height 9
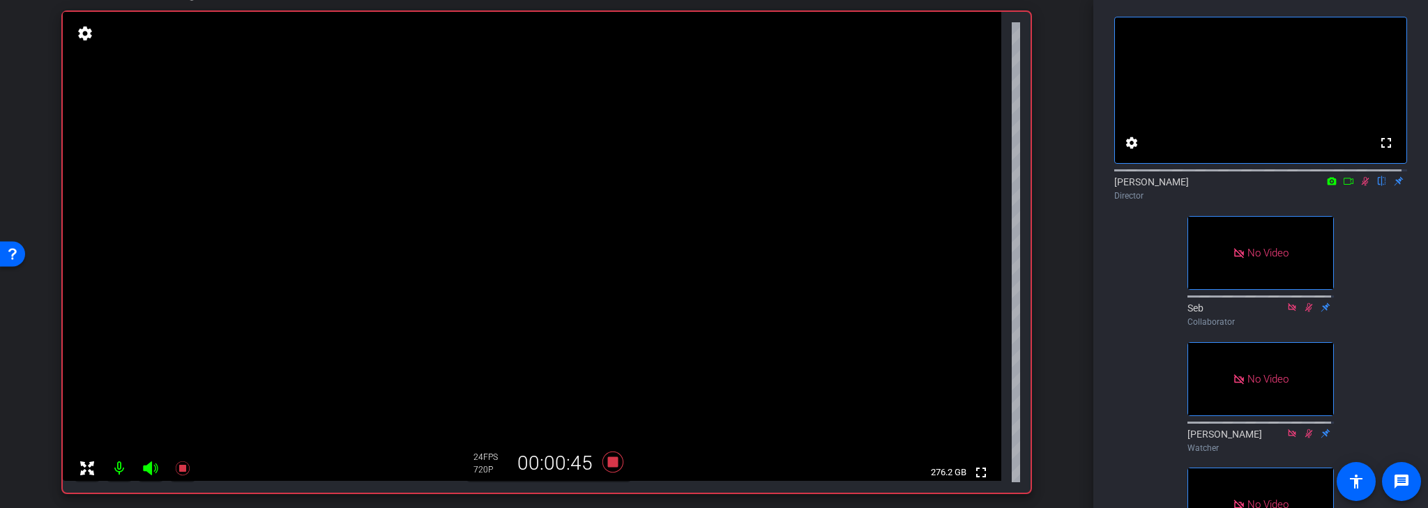
click at [1344, 185] on icon at bounding box center [1349, 181] width 10 height 7
click at [614, 463] on icon at bounding box center [612, 462] width 21 height 21
click at [1362, 186] on icon at bounding box center [1365, 181] width 11 height 10
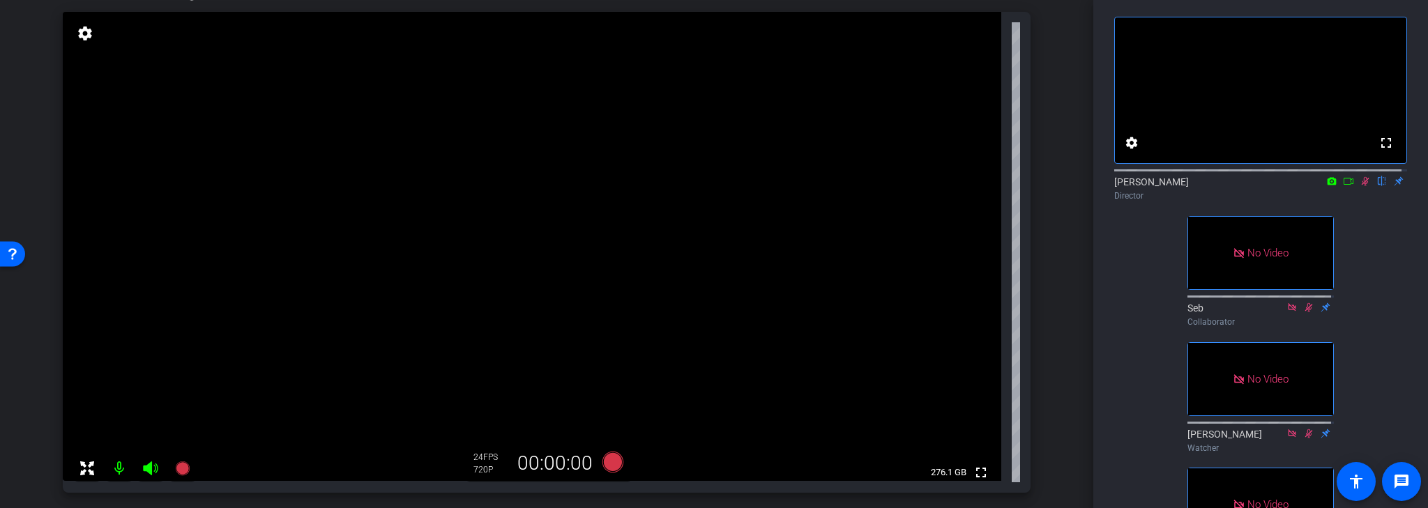
click at [1360, 186] on icon at bounding box center [1365, 181] width 11 height 10
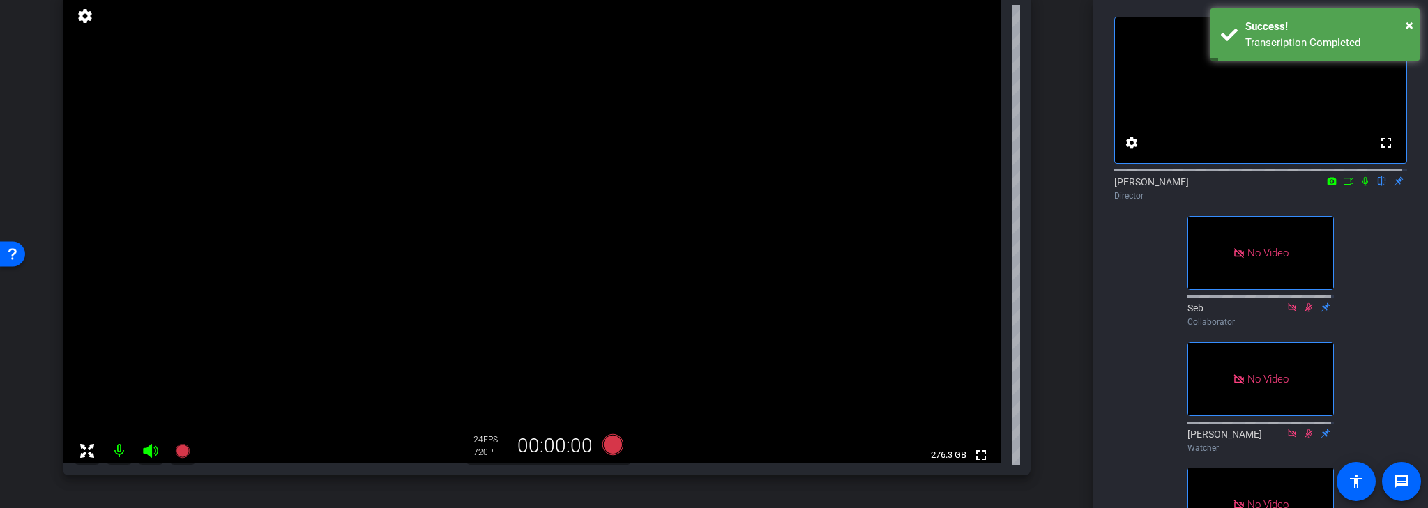
scroll to position [149, 0]
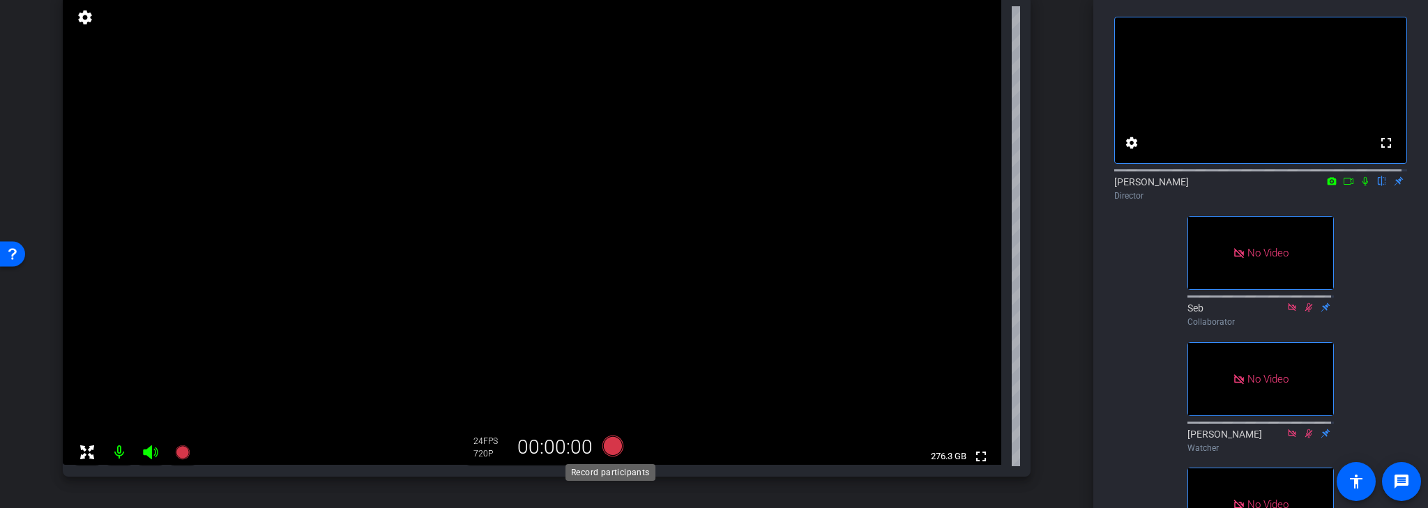
click at [609, 446] on icon at bounding box center [612, 446] width 21 height 21
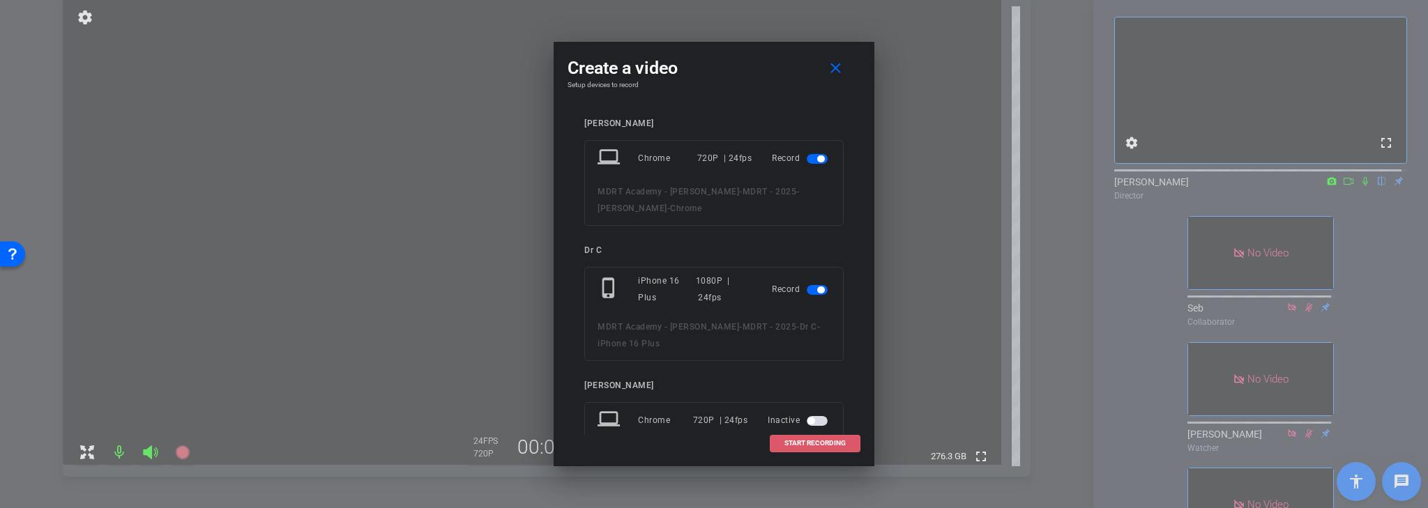
click at [826, 443] on span "START RECORDING" at bounding box center [814, 443] width 61 height 7
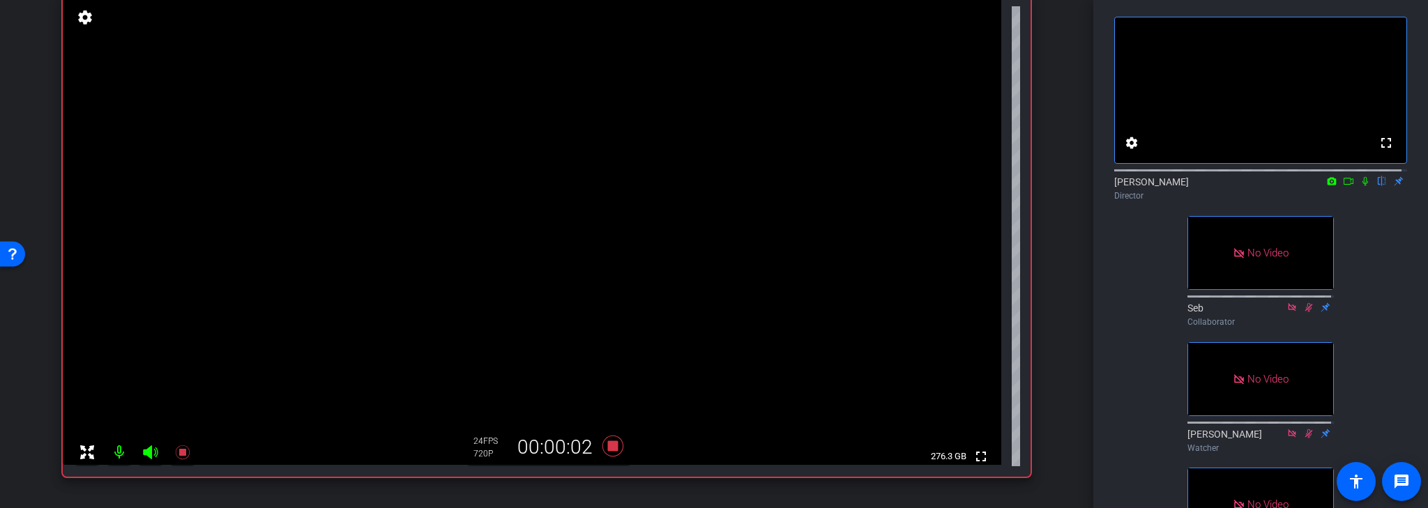
click at [1360, 186] on icon at bounding box center [1365, 181] width 11 height 10
click at [1345, 186] on icon at bounding box center [1348, 181] width 11 height 10
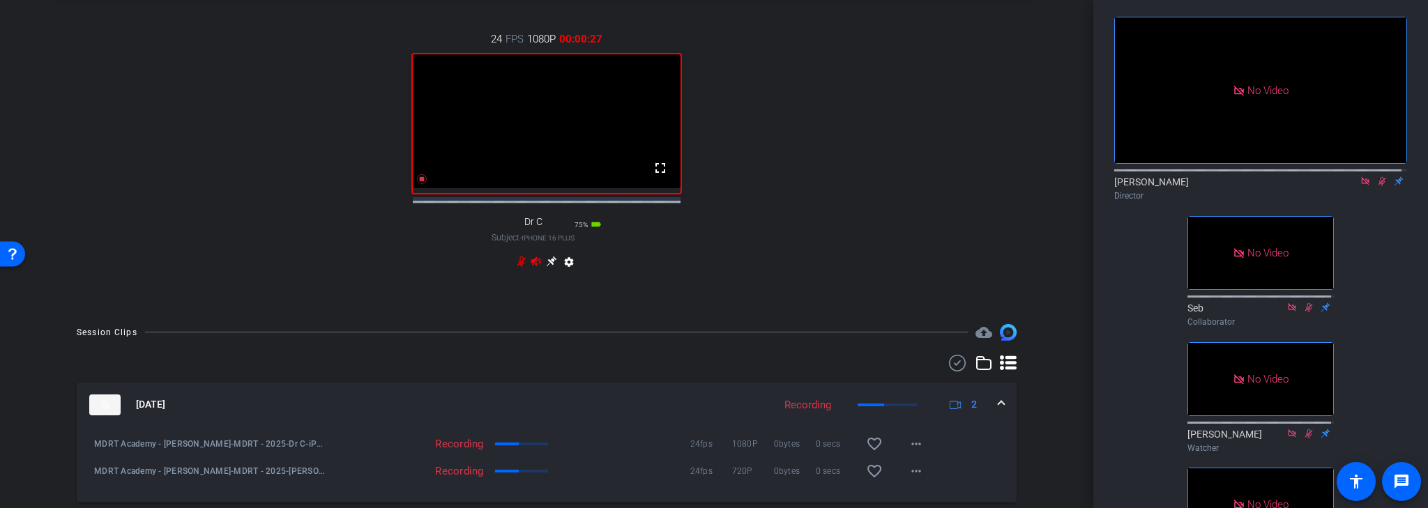
scroll to position [651, 0]
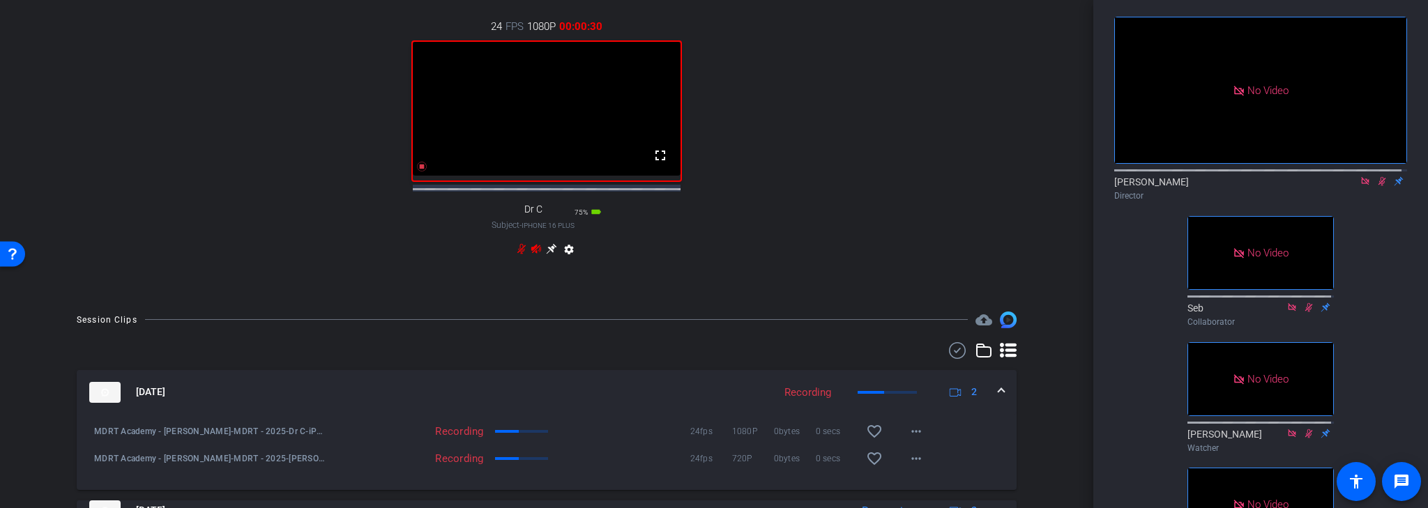
click at [566, 259] on mat-icon "settings" at bounding box center [569, 252] width 17 height 17
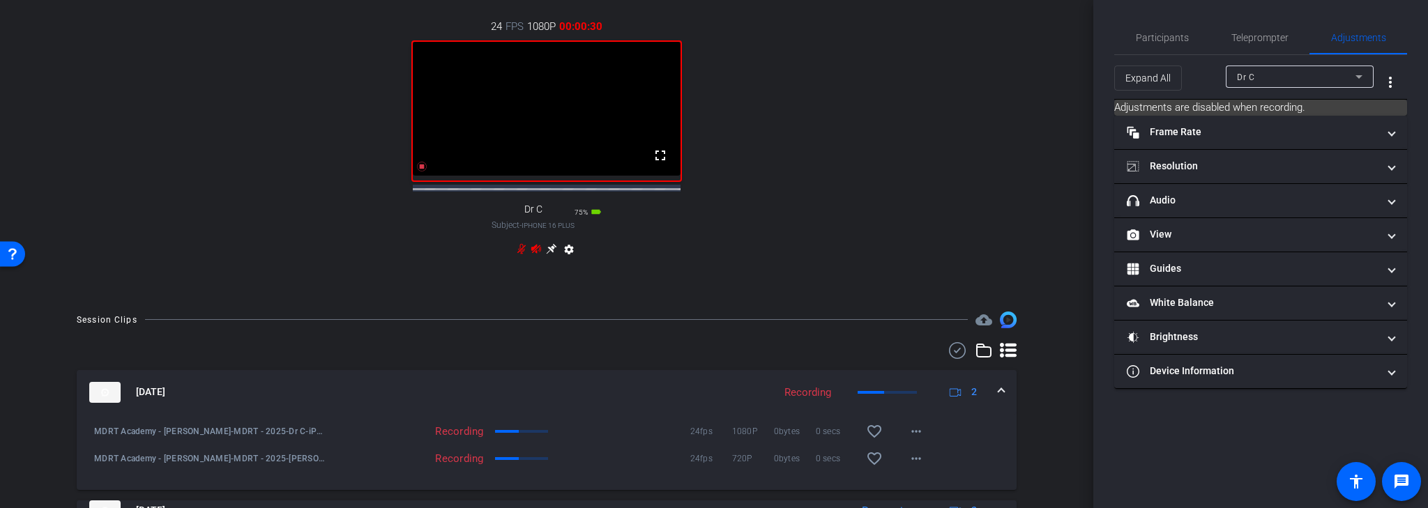
scroll to position [0, 0]
click at [1196, 365] on mat-panel-title "Device Information" at bounding box center [1252, 371] width 251 height 15
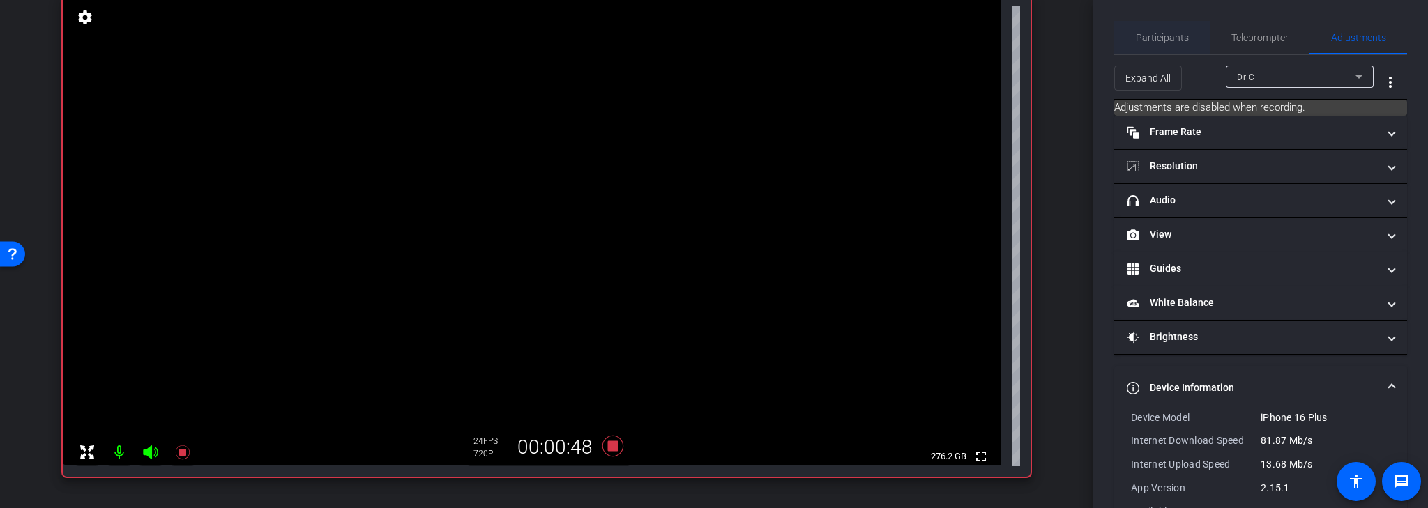
click at [1137, 35] on span "Participants" at bounding box center [1162, 38] width 53 height 10
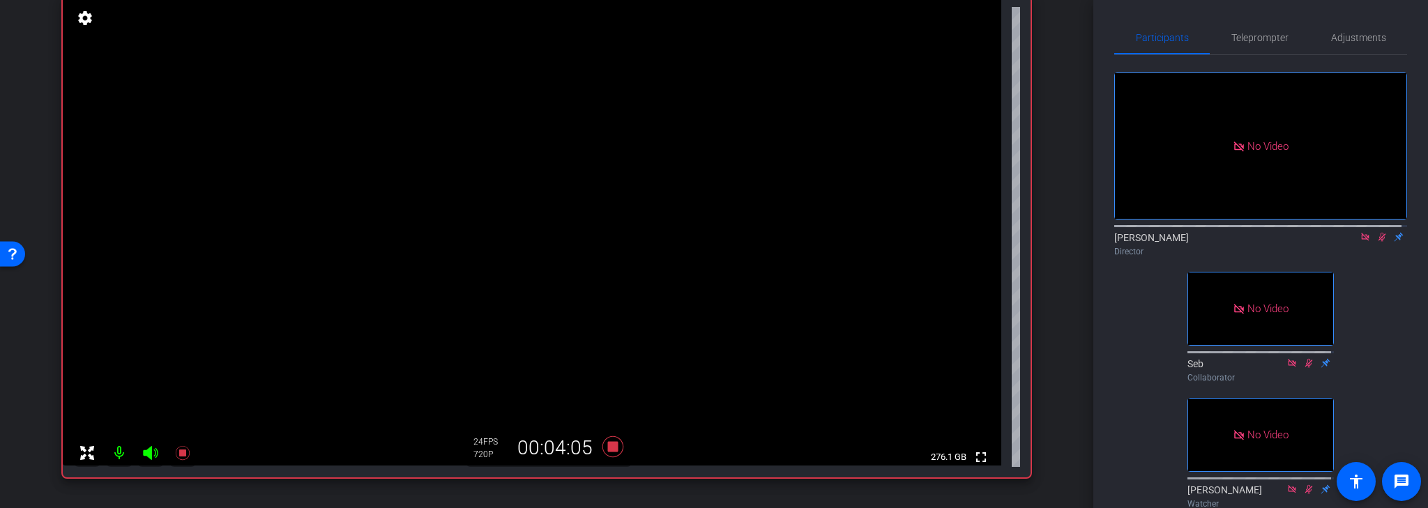
scroll to position [149, 0]
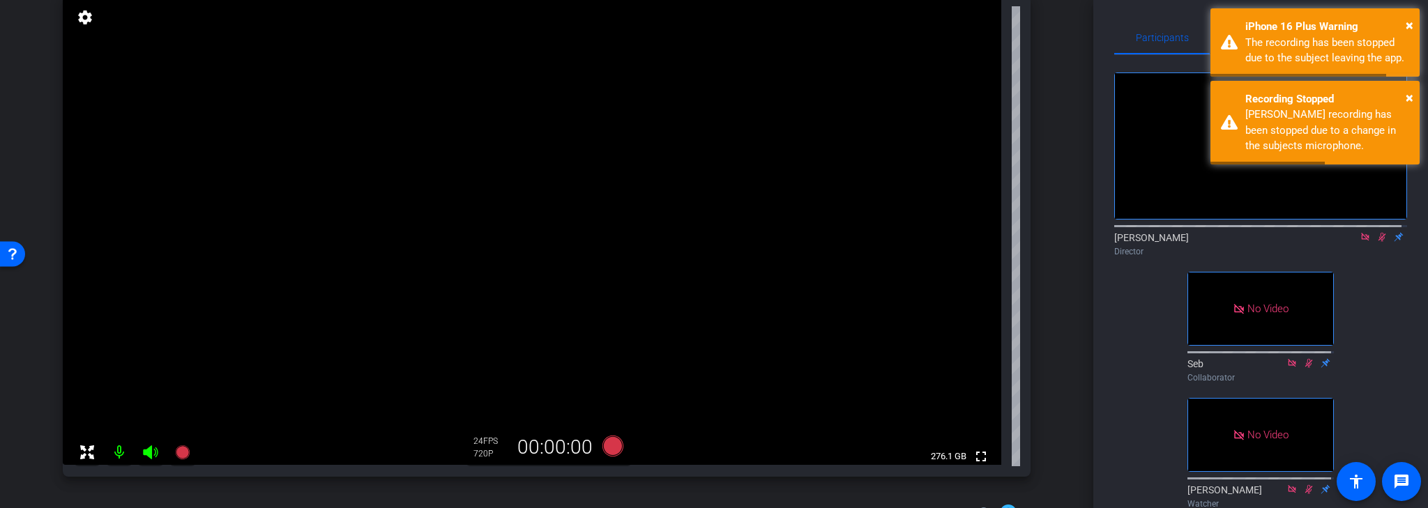
click at [1376, 232] on icon at bounding box center [1381, 237] width 11 height 10
click at [1360, 234] on icon at bounding box center [1365, 237] width 11 height 10
click at [612, 443] on icon at bounding box center [612, 446] width 21 height 21
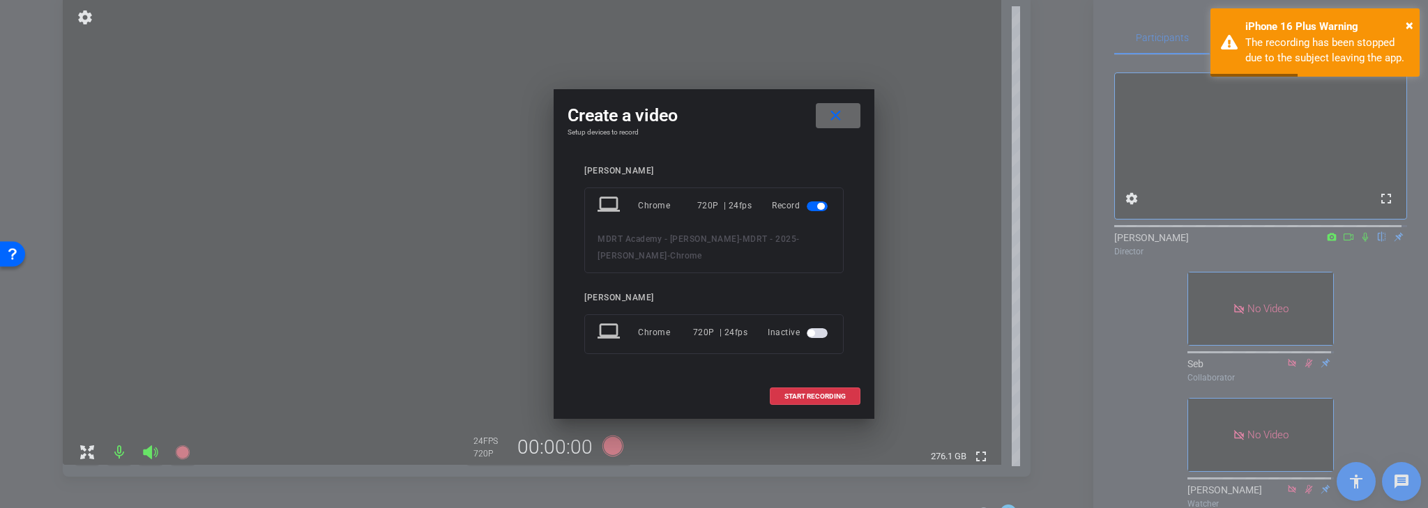
click at [839, 117] on mat-icon "close" at bounding box center [835, 115] width 17 height 17
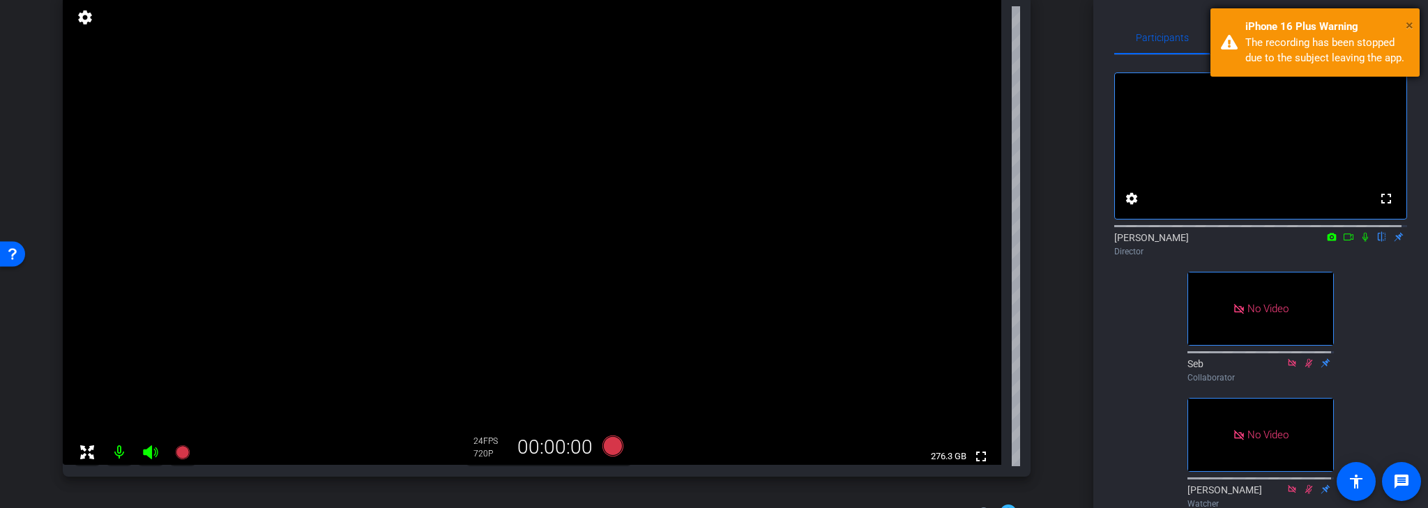
click at [1407, 25] on span "×" at bounding box center [1410, 25] width 8 height 17
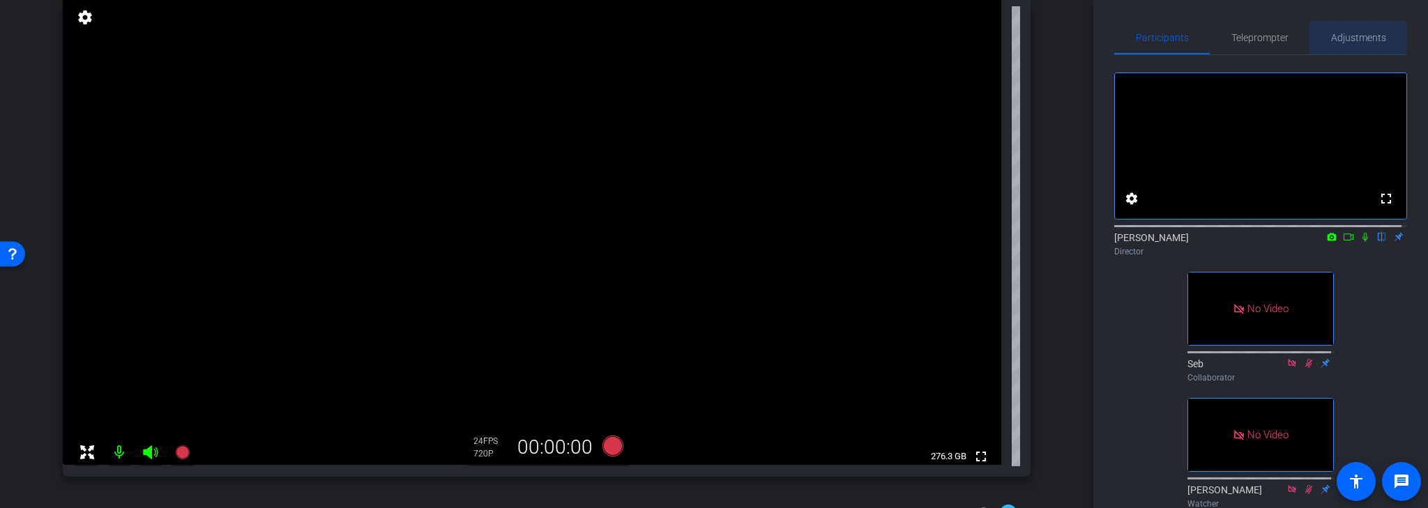
click at [1353, 37] on span "Adjustments" at bounding box center [1358, 38] width 55 height 10
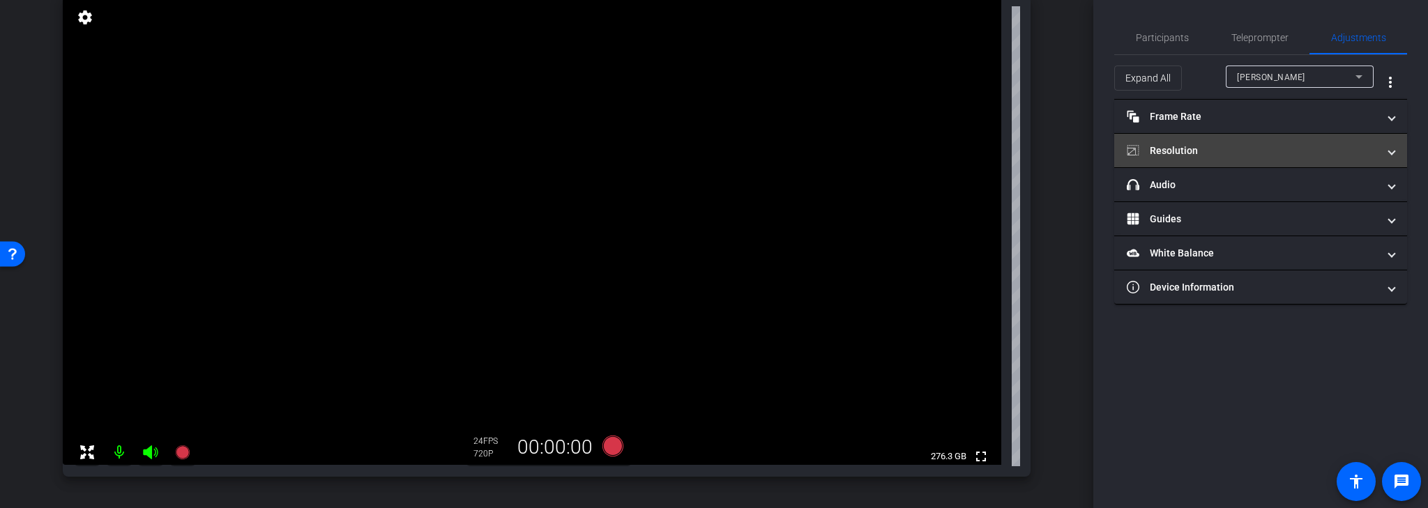
click at [1255, 151] on mat-panel-title "Resolution" at bounding box center [1252, 151] width 251 height 15
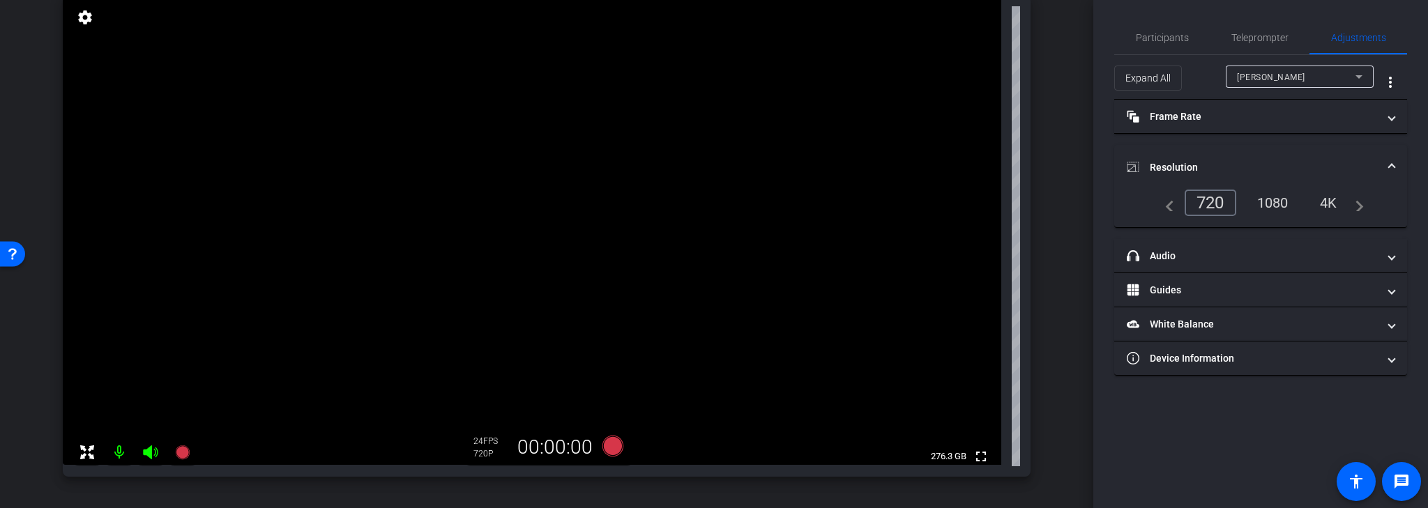
click at [1277, 200] on div "1080" at bounding box center [1273, 203] width 52 height 24
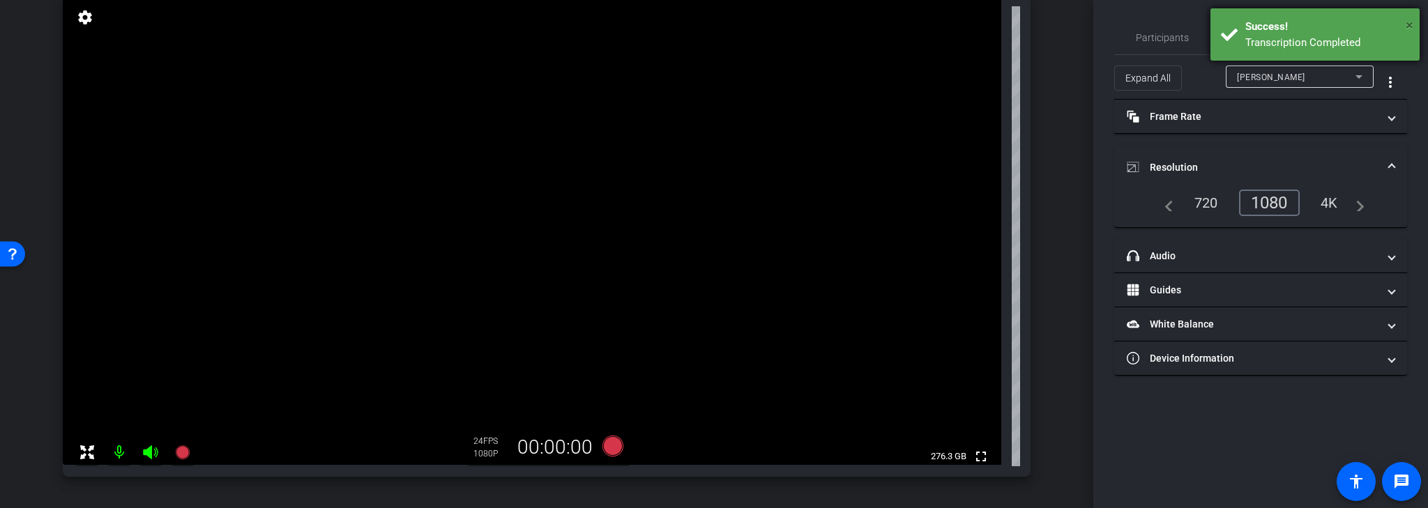
click at [1409, 24] on span "×" at bounding box center [1410, 25] width 8 height 17
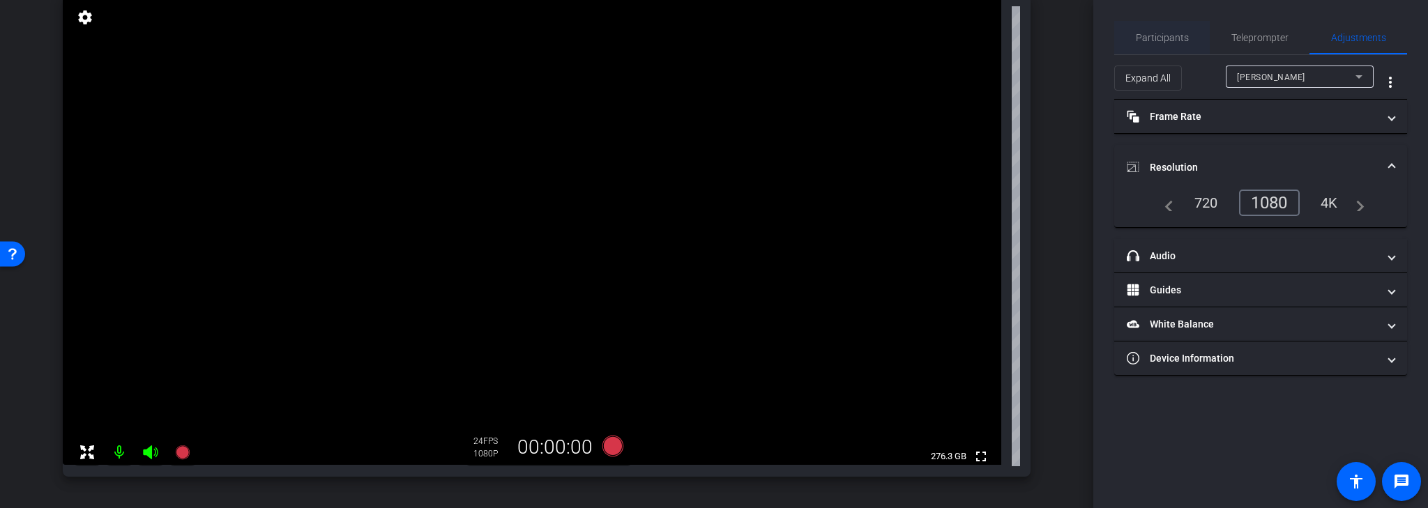
click at [1171, 37] on span "Participants" at bounding box center [1162, 38] width 53 height 10
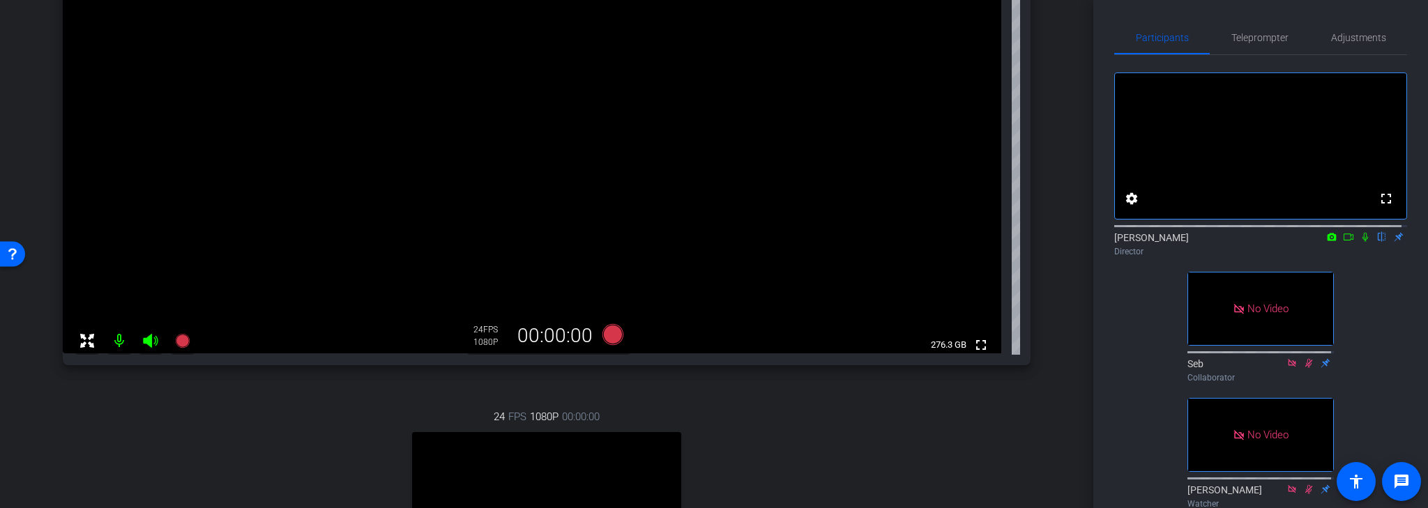
scroll to position [205, 0]
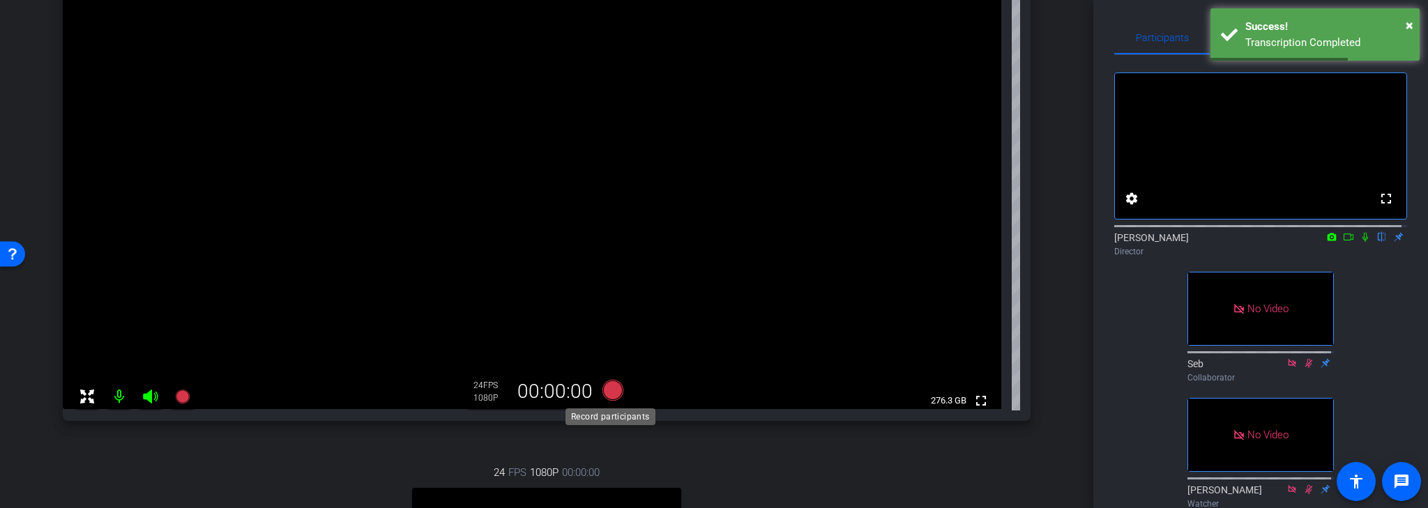
click at [611, 391] on icon at bounding box center [612, 390] width 21 height 21
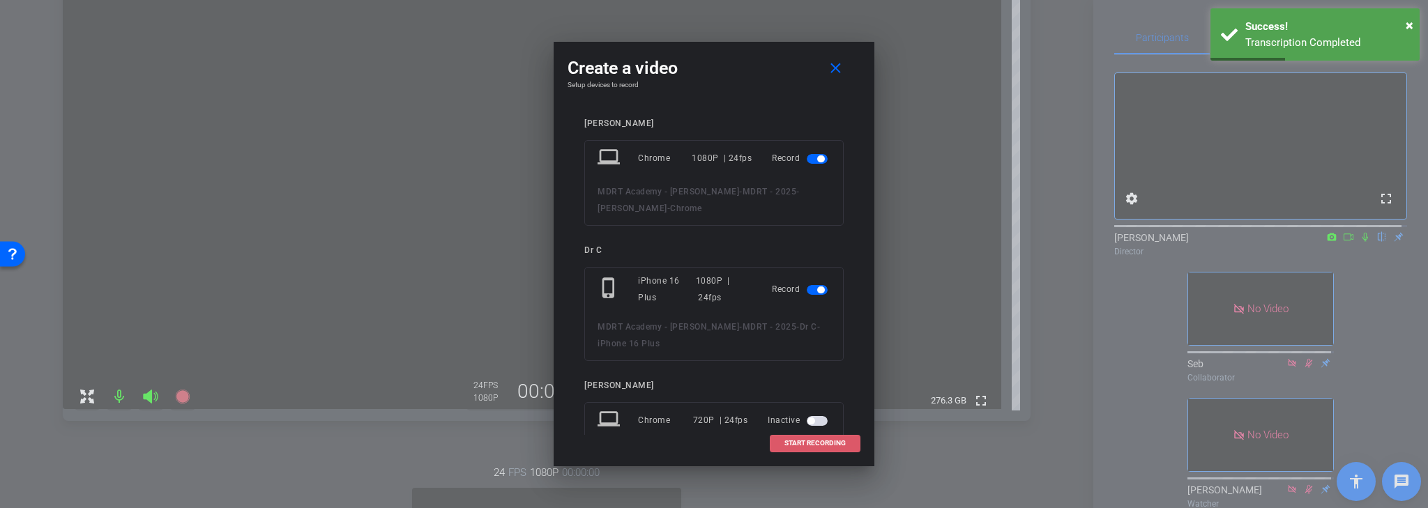
click at [818, 443] on span "START RECORDING" at bounding box center [814, 443] width 61 height 7
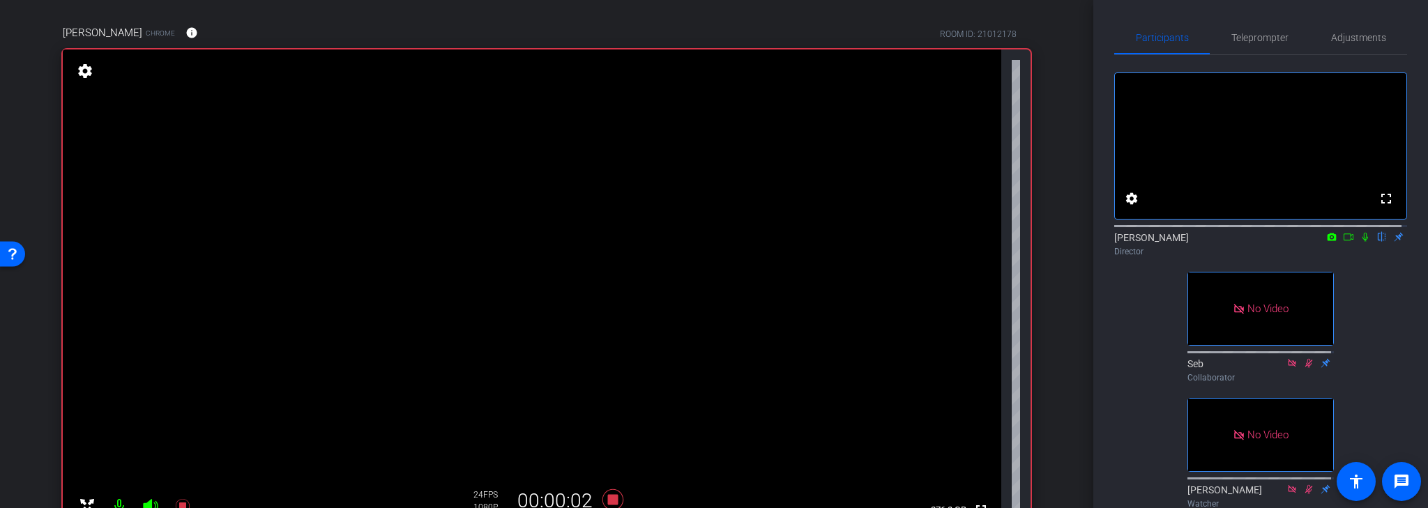
scroll to position [93, 0]
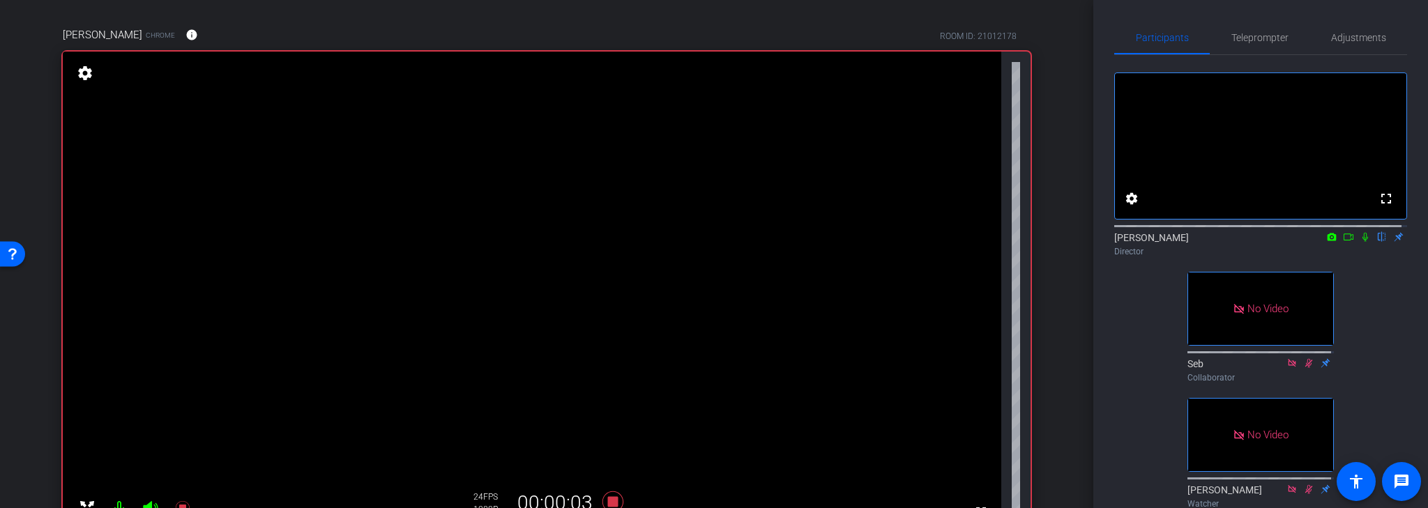
click at [1362, 242] on icon at bounding box center [1365, 237] width 6 height 9
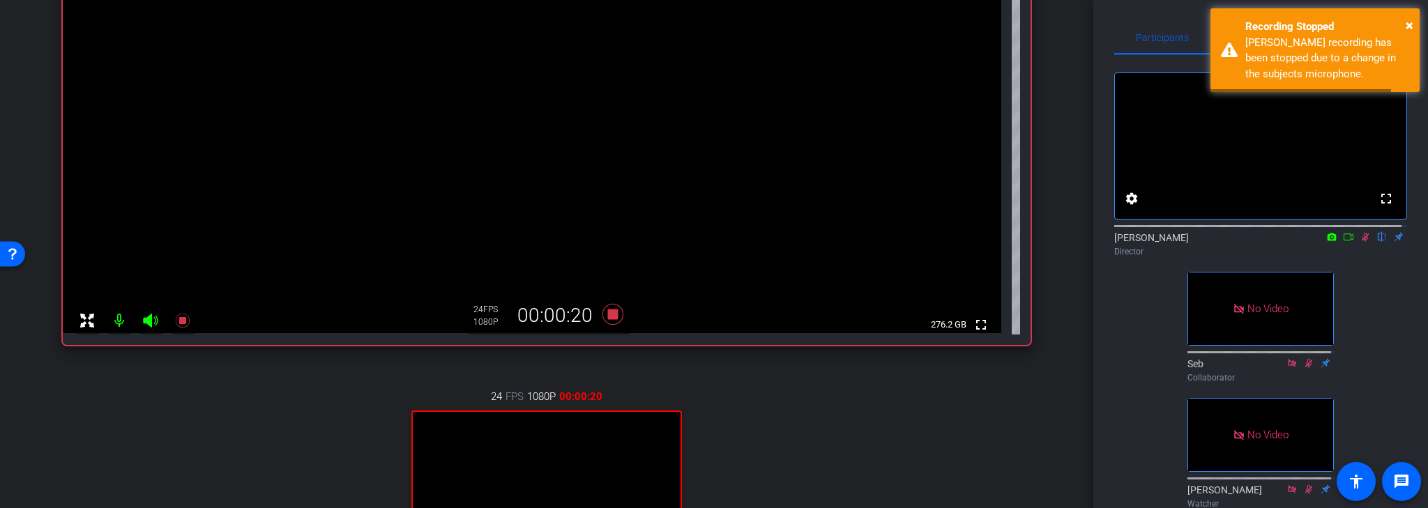
scroll to position [261, 0]
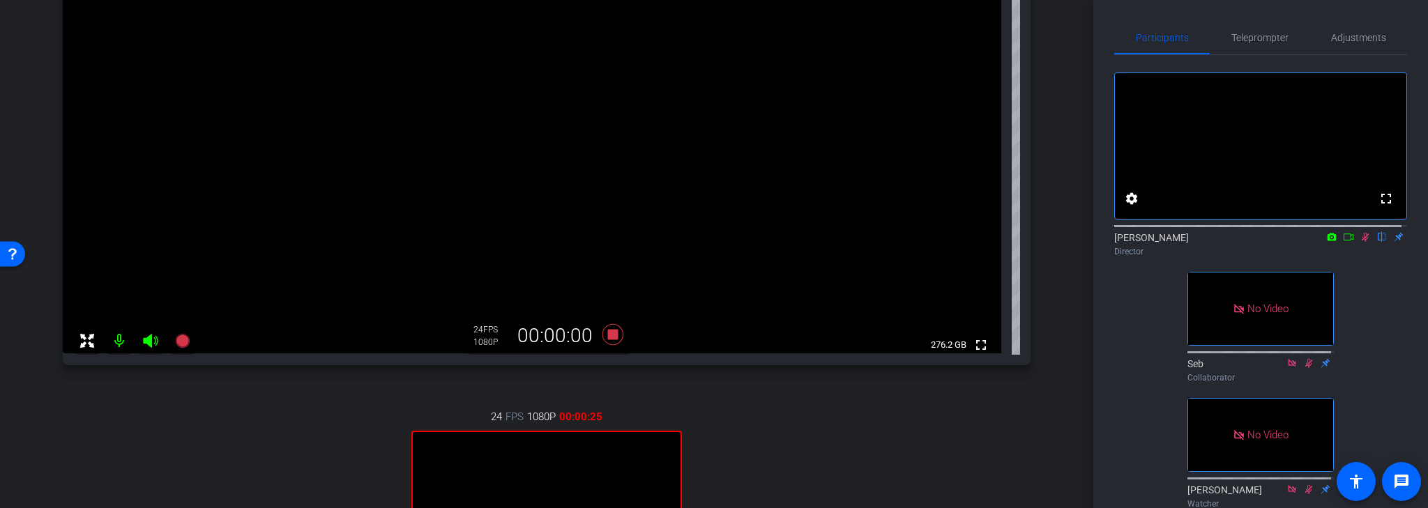
click at [1362, 242] on icon at bounding box center [1366, 237] width 8 height 9
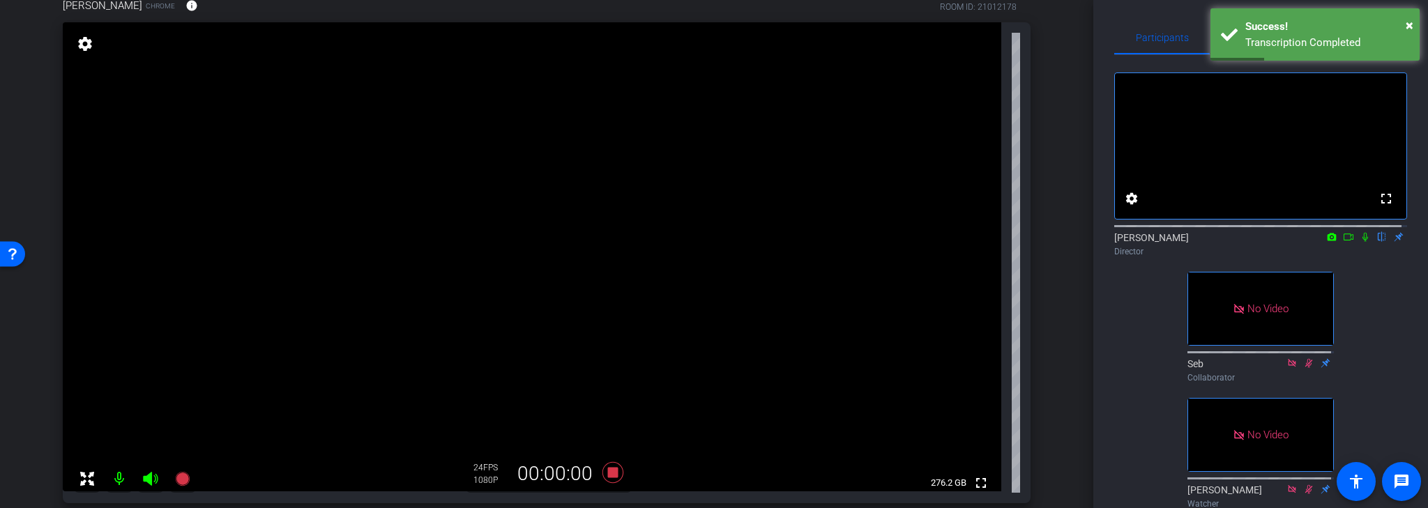
scroll to position [93, 0]
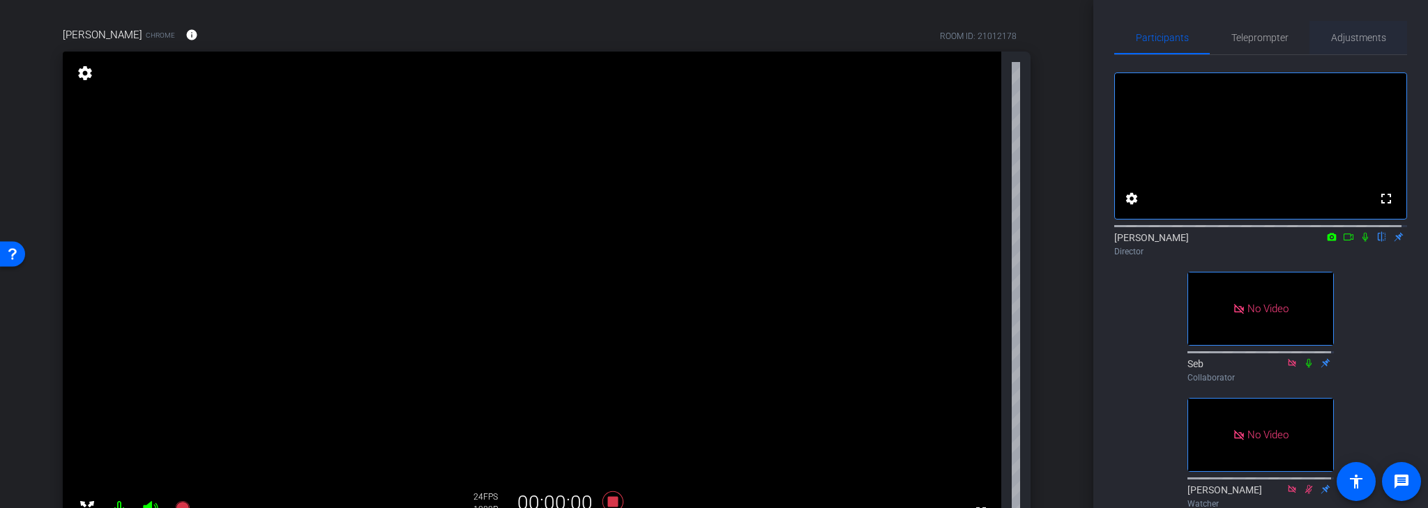
click at [1364, 38] on span "Adjustments" at bounding box center [1358, 38] width 55 height 10
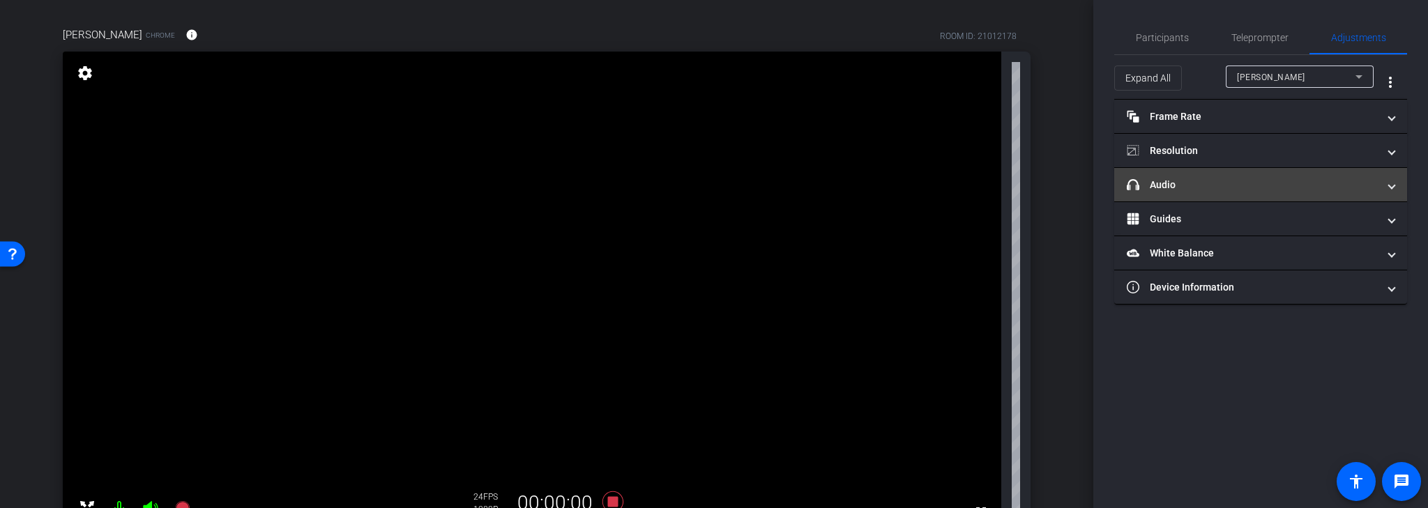
click at [1379, 182] on span "headphone icon Audio" at bounding box center [1258, 185] width 262 height 15
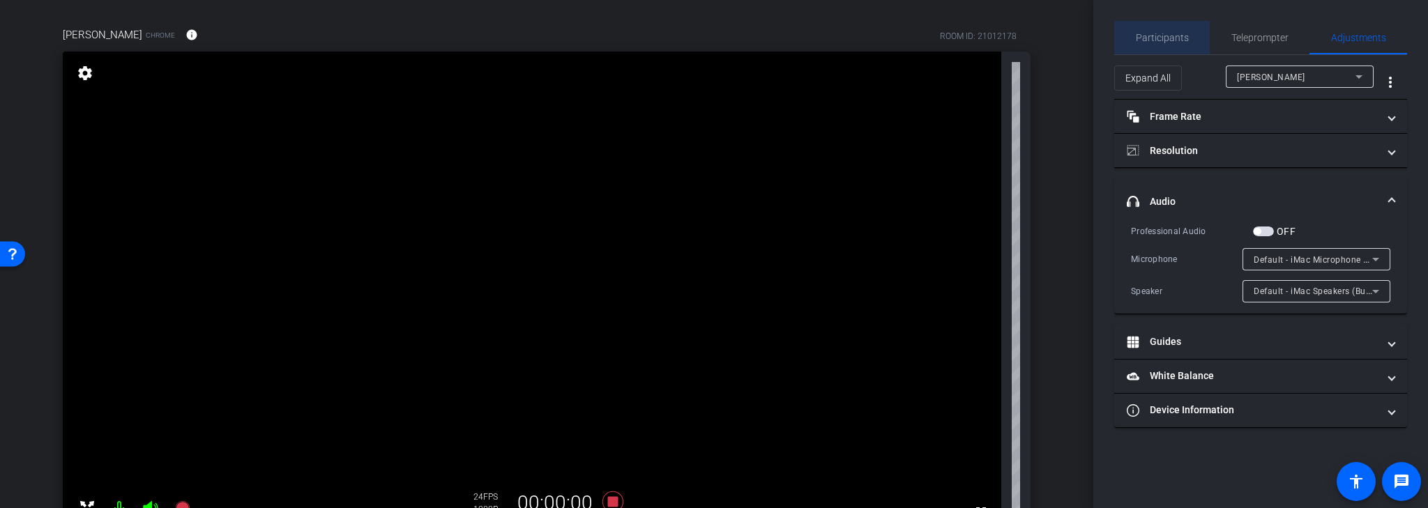
click at [1178, 40] on span "Participants" at bounding box center [1162, 38] width 53 height 10
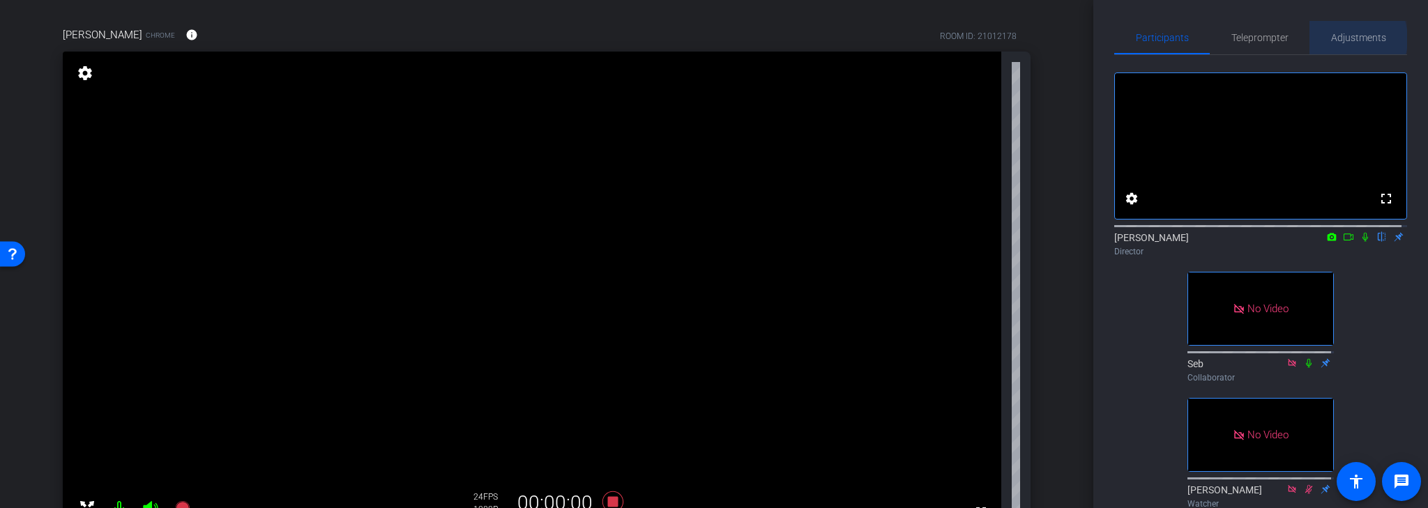
click at [1342, 39] on span "Adjustments" at bounding box center [1358, 38] width 55 height 10
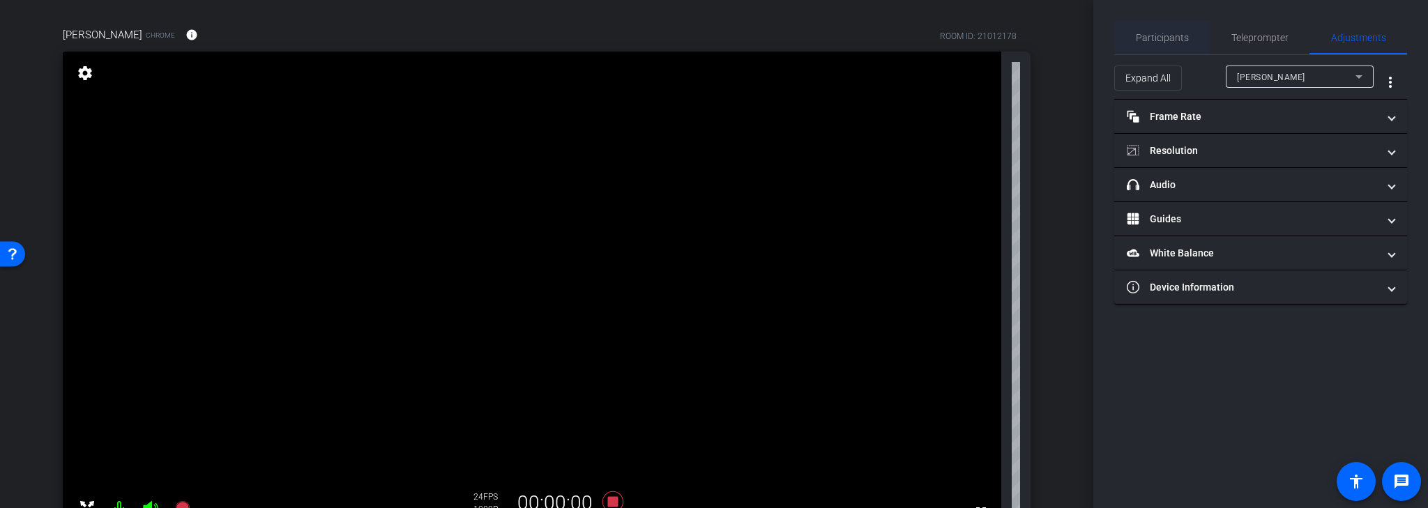
click at [1144, 38] on span "Participants" at bounding box center [1162, 38] width 53 height 10
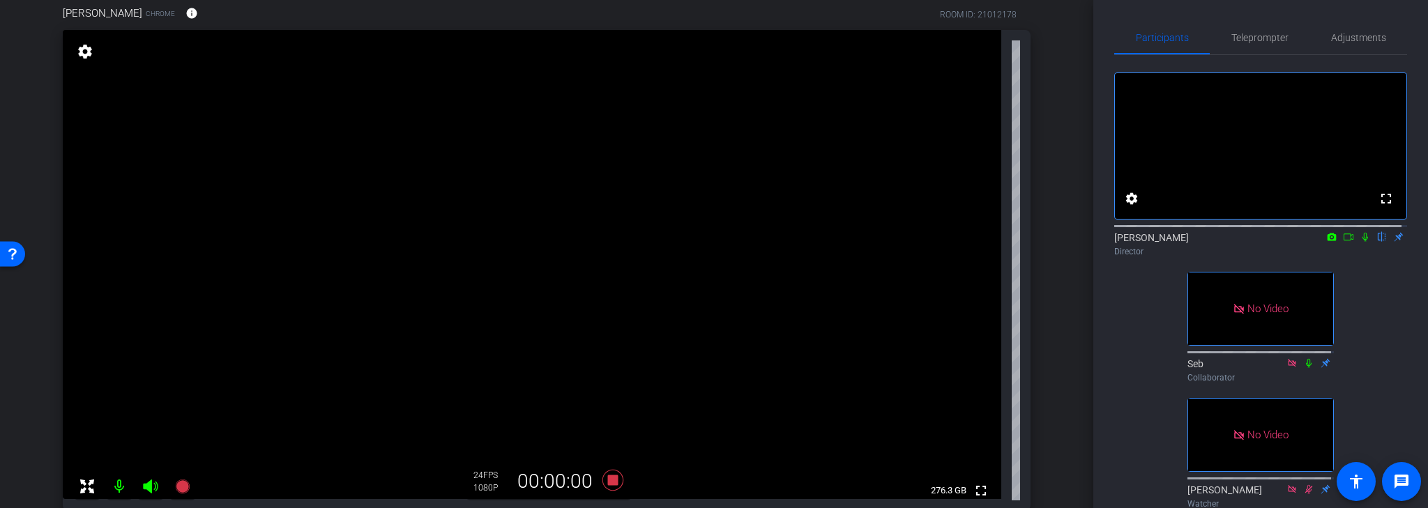
scroll to position [142, 0]
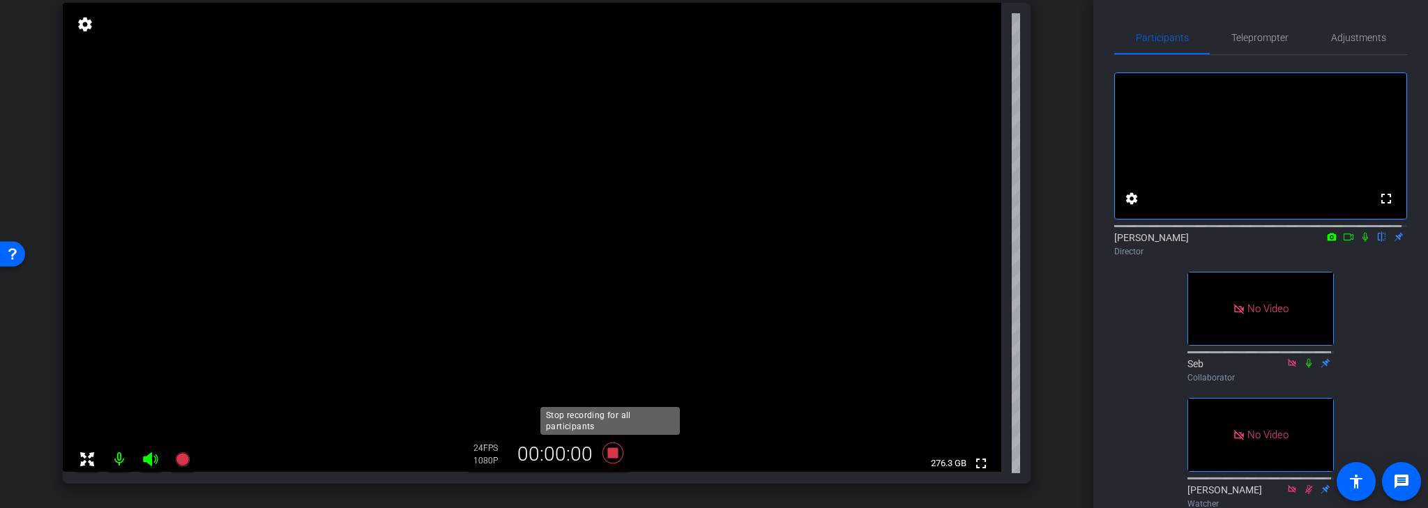
click at [610, 455] on icon at bounding box center [612, 453] width 21 height 21
click at [607, 453] on icon at bounding box center [612, 453] width 21 height 21
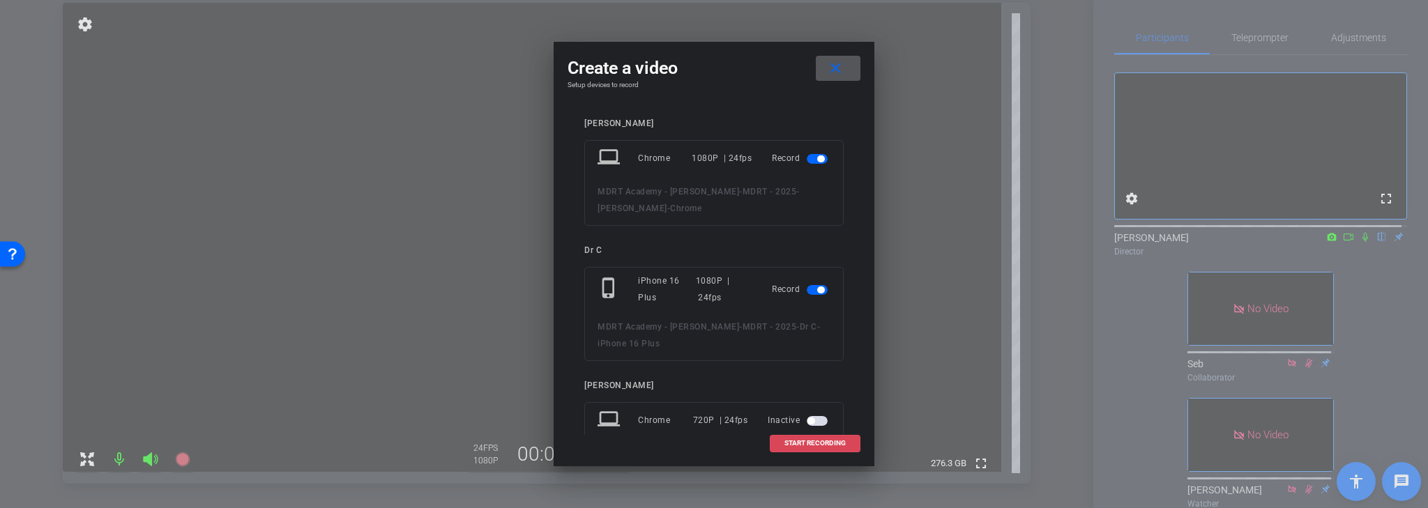
click at [817, 446] on span "START RECORDING" at bounding box center [814, 443] width 61 height 7
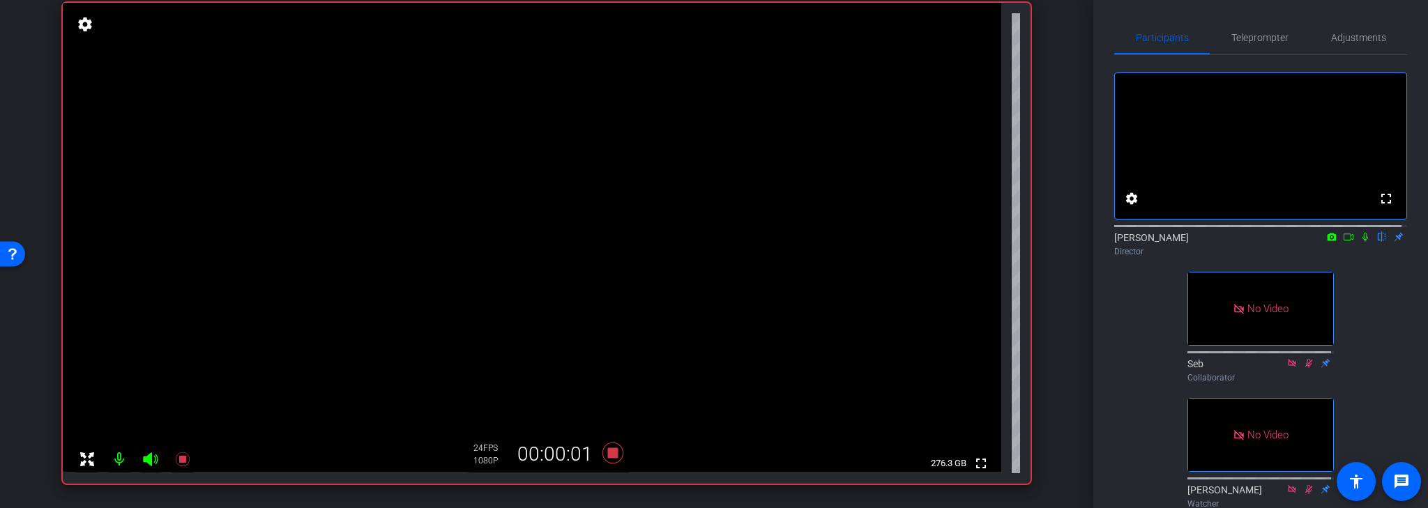
click at [1360, 242] on icon at bounding box center [1365, 237] width 11 height 10
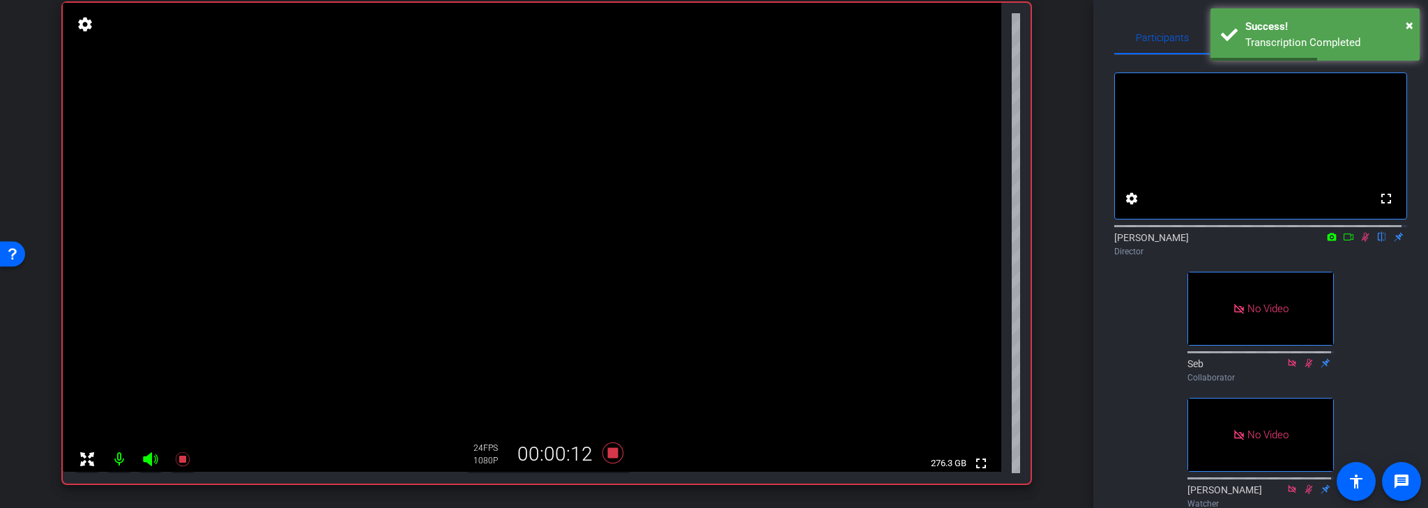
click at [1343, 242] on icon at bounding box center [1348, 237] width 11 height 10
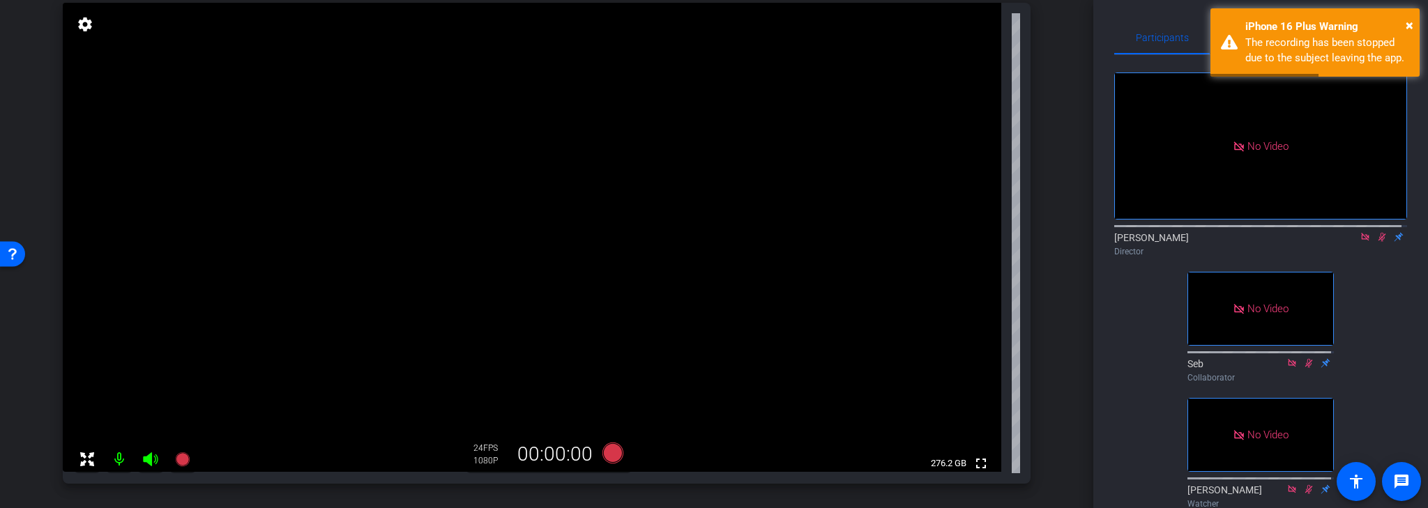
click at [1376, 242] on icon at bounding box center [1381, 237] width 11 height 10
click at [1362, 242] on icon at bounding box center [1365, 237] width 11 height 10
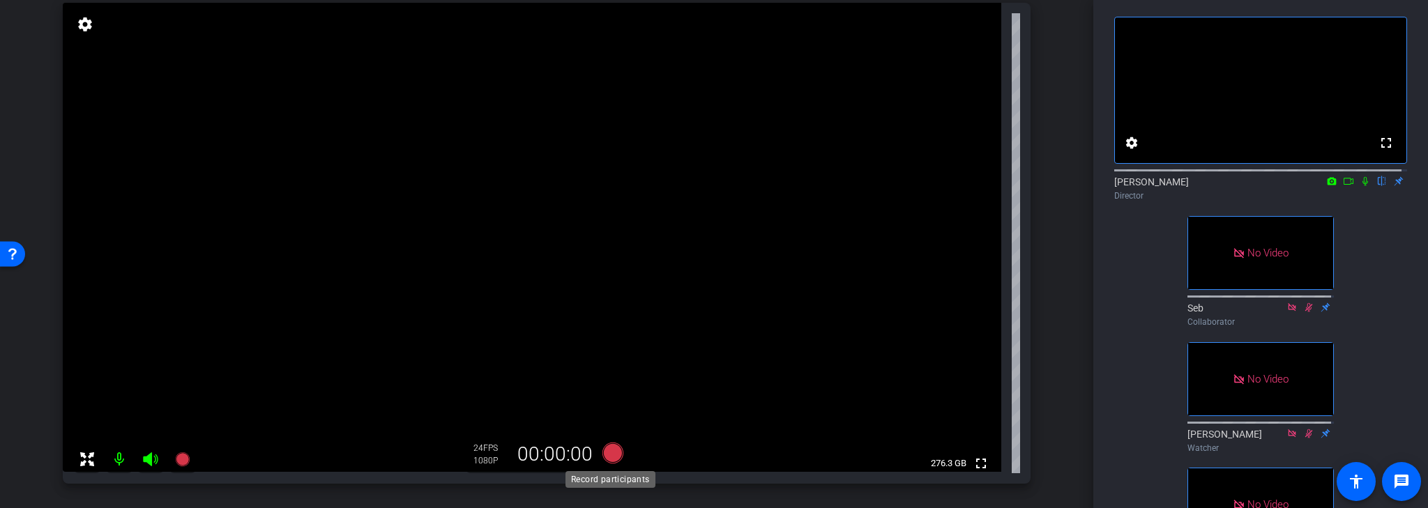
click at [611, 454] on icon at bounding box center [612, 453] width 21 height 21
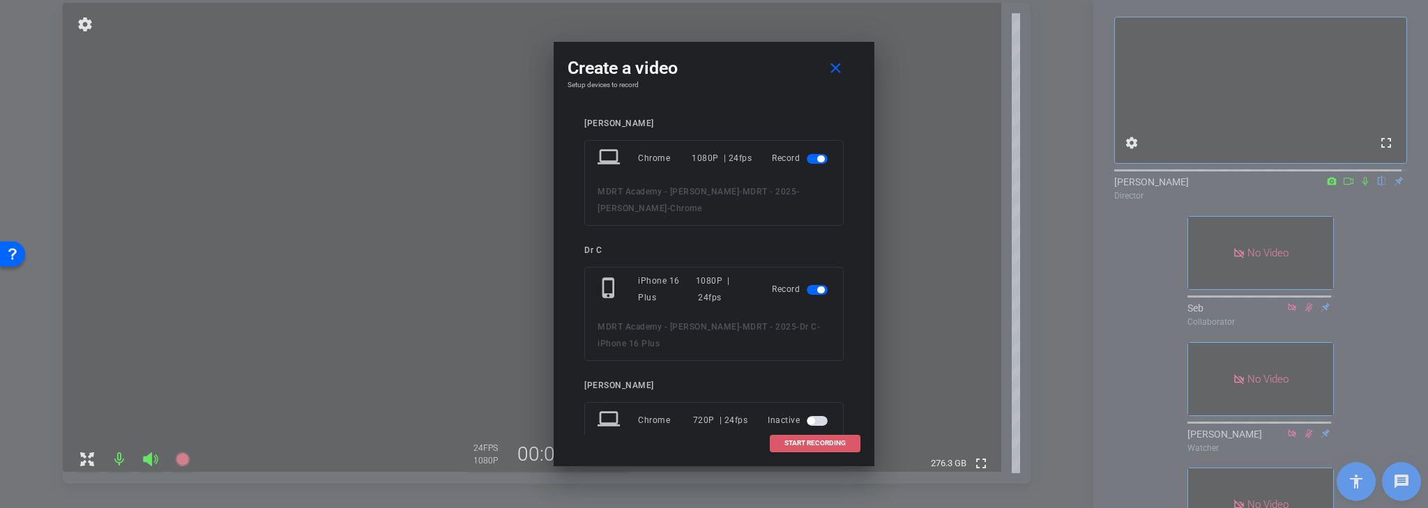
click at [798, 443] on span "START RECORDING" at bounding box center [814, 443] width 61 height 7
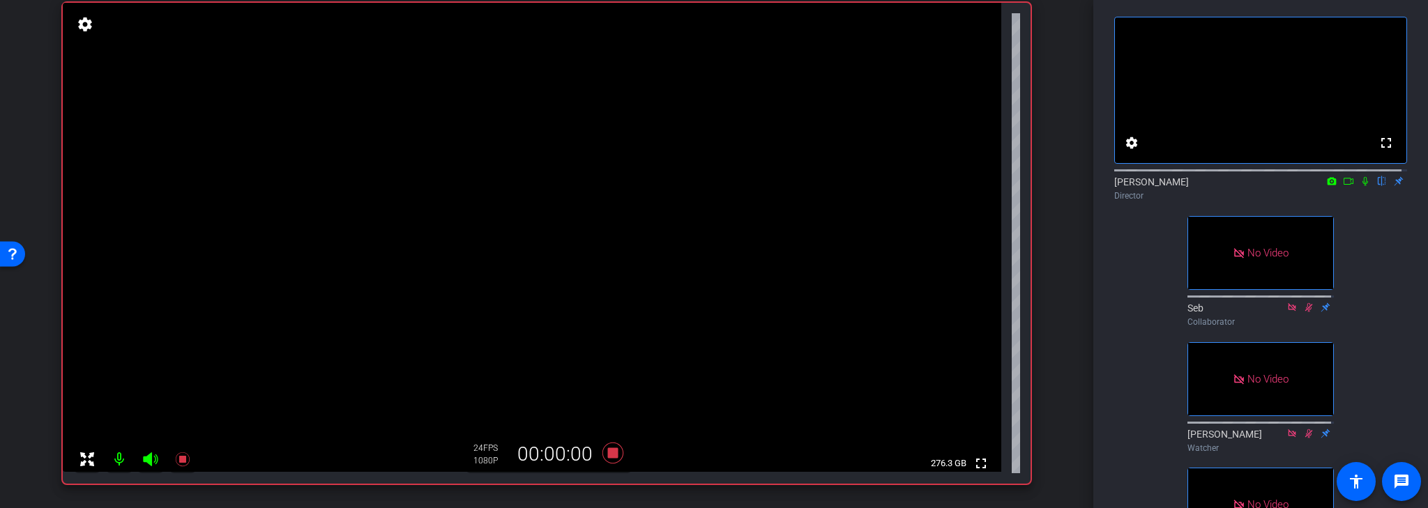
click at [120, 457] on mat-icon at bounding box center [119, 460] width 28 height 28
click at [121, 459] on mat-icon at bounding box center [119, 460] width 28 height 28
click at [1360, 186] on icon at bounding box center [1365, 181] width 11 height 10
click at [1362, 186] on icon at bounding box center [1366, 181] width 8 height 9
click at [1362, 186] on icon at bounding box center [1365, 181] width 6 height 9
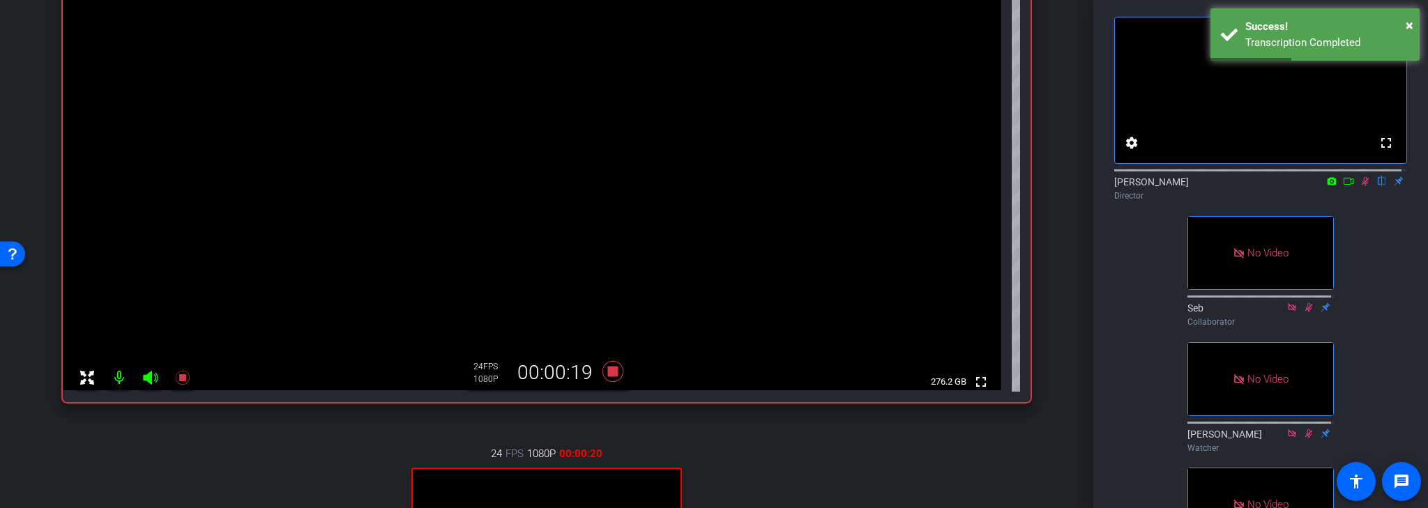
scroll to position [254, 0]
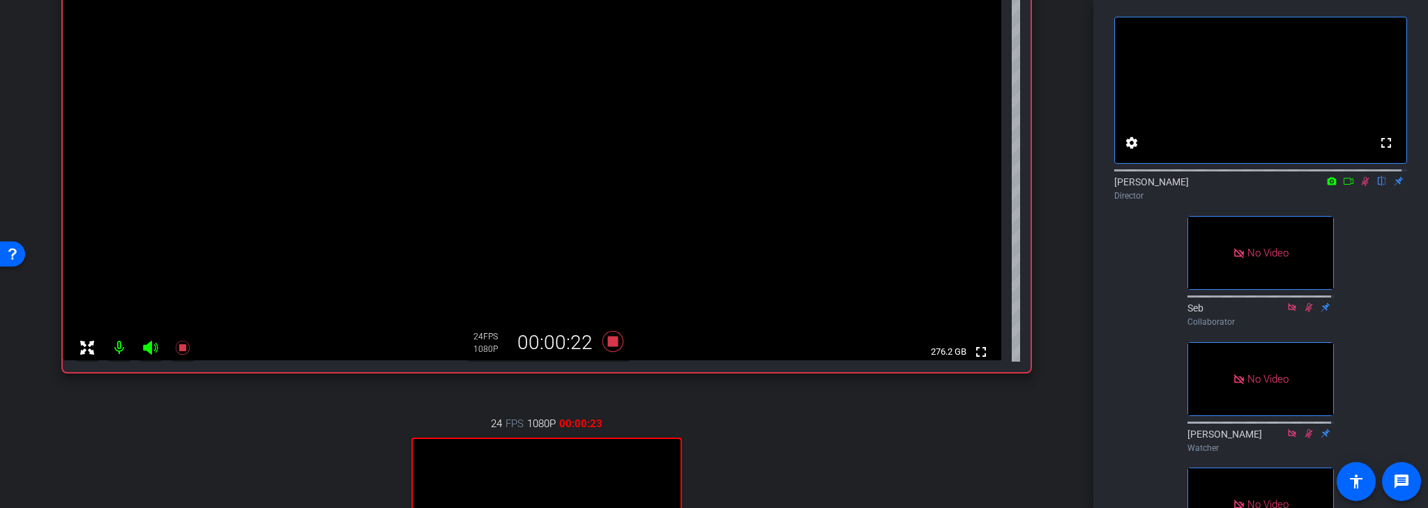
click at [1360, 186] on icon at bounding box center [1365, 181] width 11 height 10
click at [1362, 186] on icon at bounding box center [1365, 181] width 6 height 9
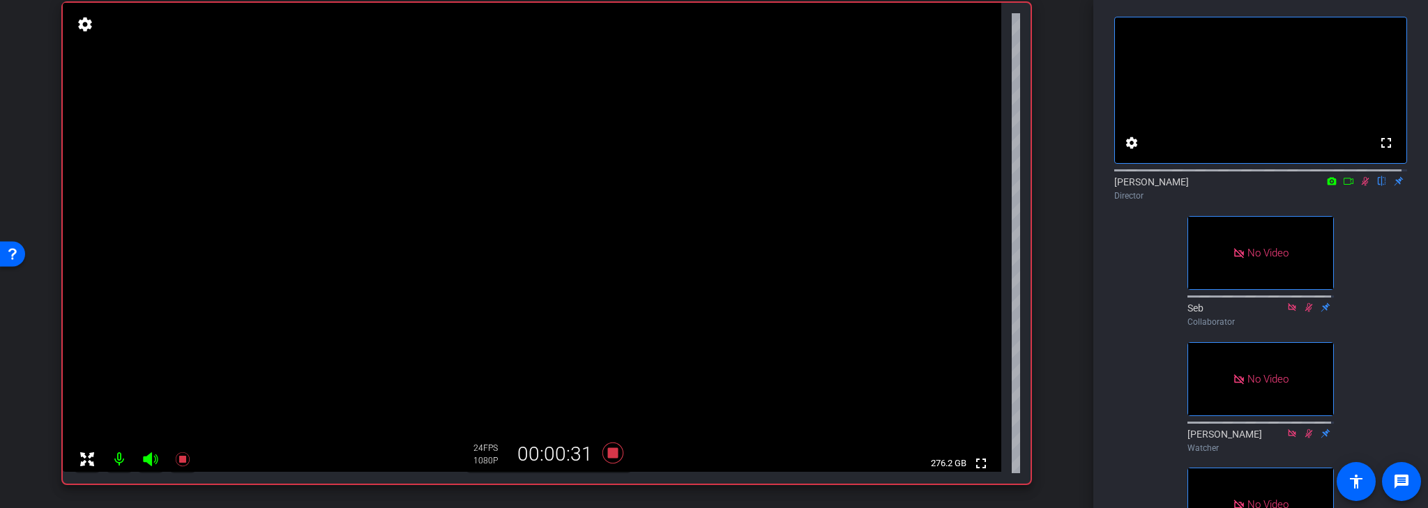
scroll to position [142, 0]
click at [1343, 186] on icon at bounding box center [1348, 181] width 11 height 10
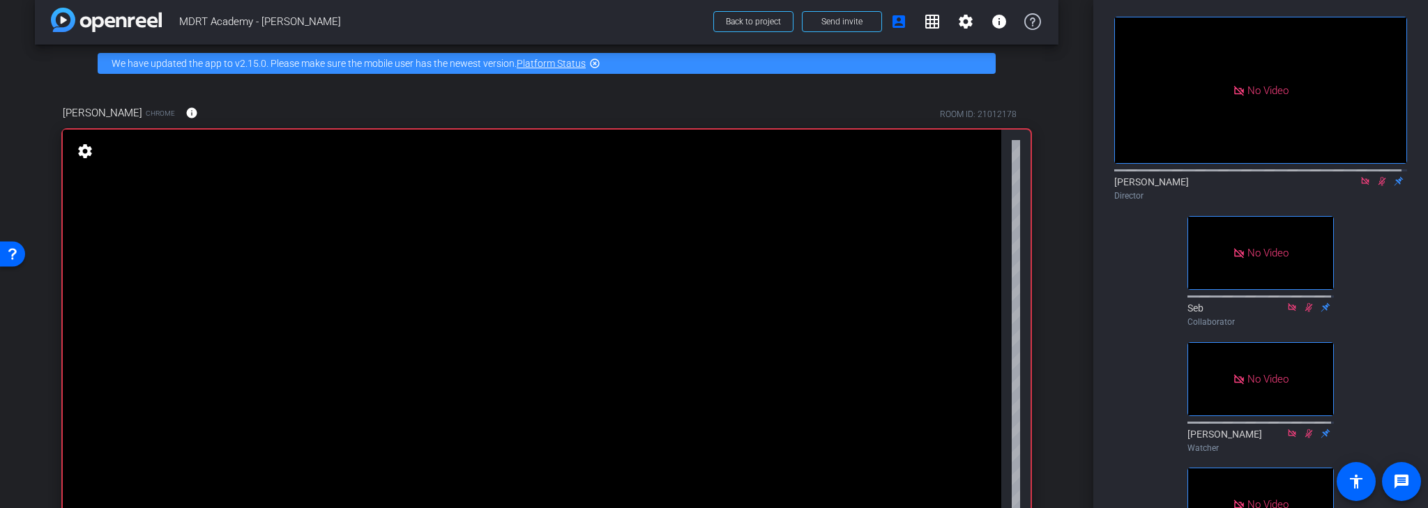
scroll to position [0, 0]
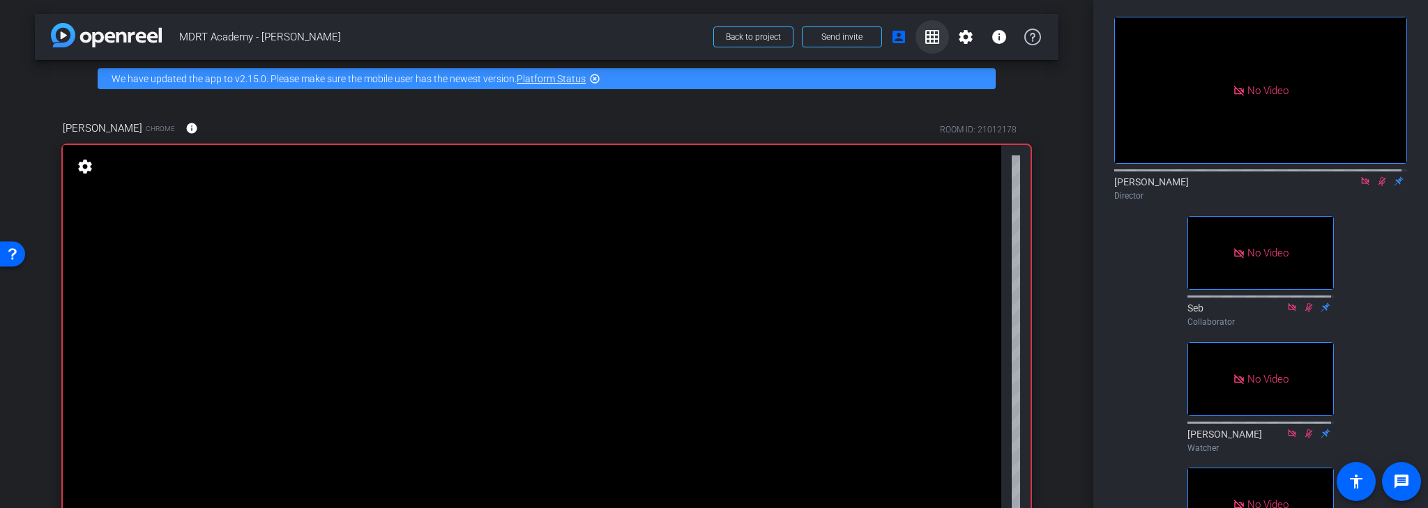
click at [924, 38] on mat-icon "grid_on" at bounding box center [932, 37] width 17 height 17
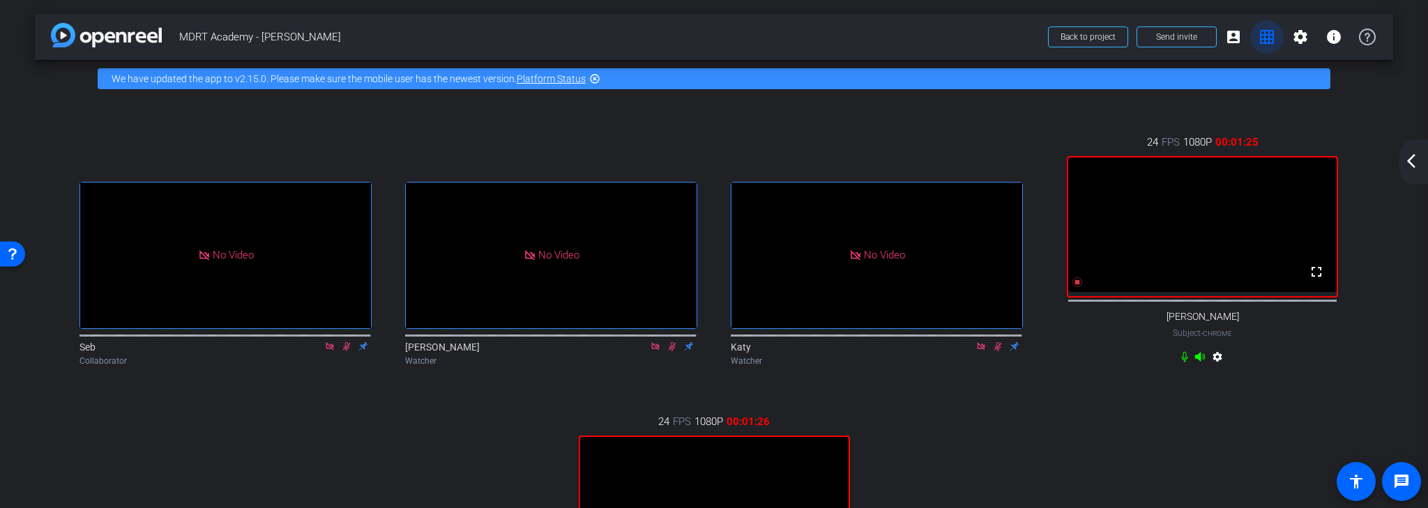
click at [1261, 39] on mat-icon "grid_on" at bounding box center [1267, 37] width 17 height 17
click at [1259, 38] on mat-icon "grid_on" at bounding box center [1267, 37] width 17 height 17
click at [1411, 162] on mat-icon "arrow_back_ios_new" at bounding box center [1411, 161] width 17 height 17
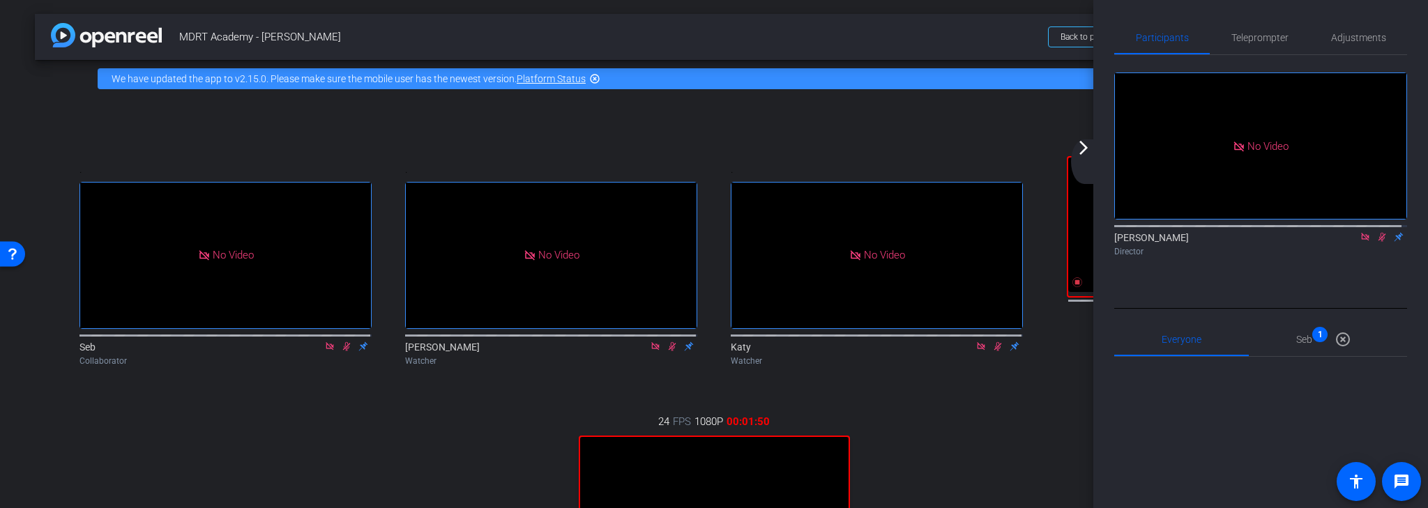
click at [1083, 148] on mat-icon "arrow_forward_ios" at bounding box center [1083, 147] width 17 height 17
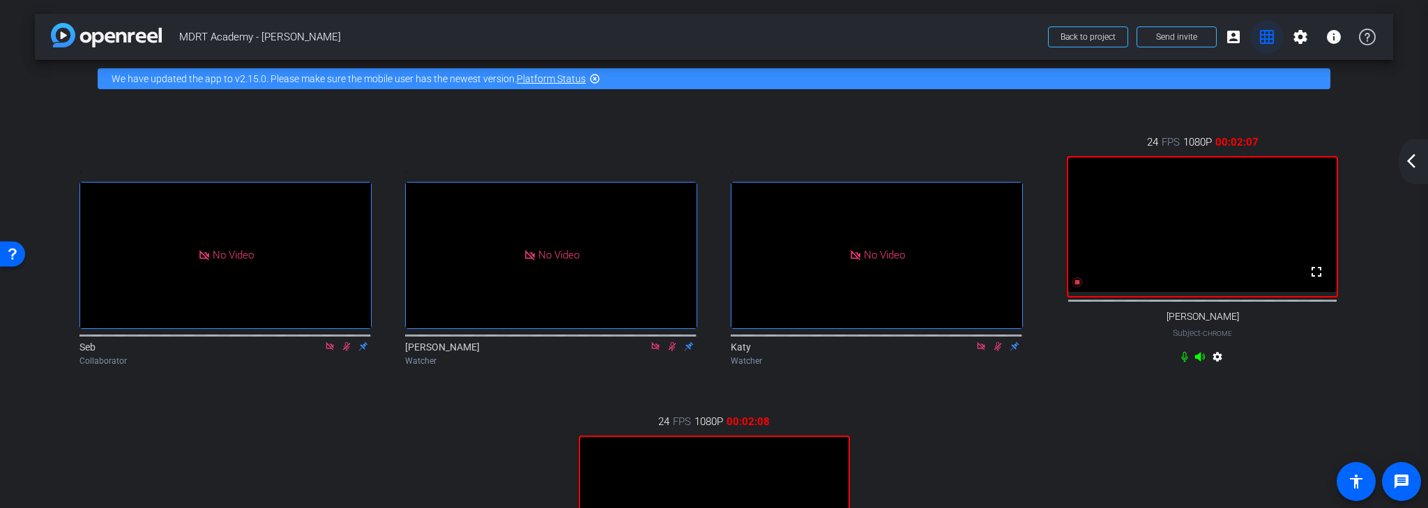
click at [1259, 40] on mat-icon "grid_on" at bounding box center [1267, 37] width 17 height 17
click at [1293, 40] on mat-icon "settings" at bounding box center [1300, 37] width 17 height 17
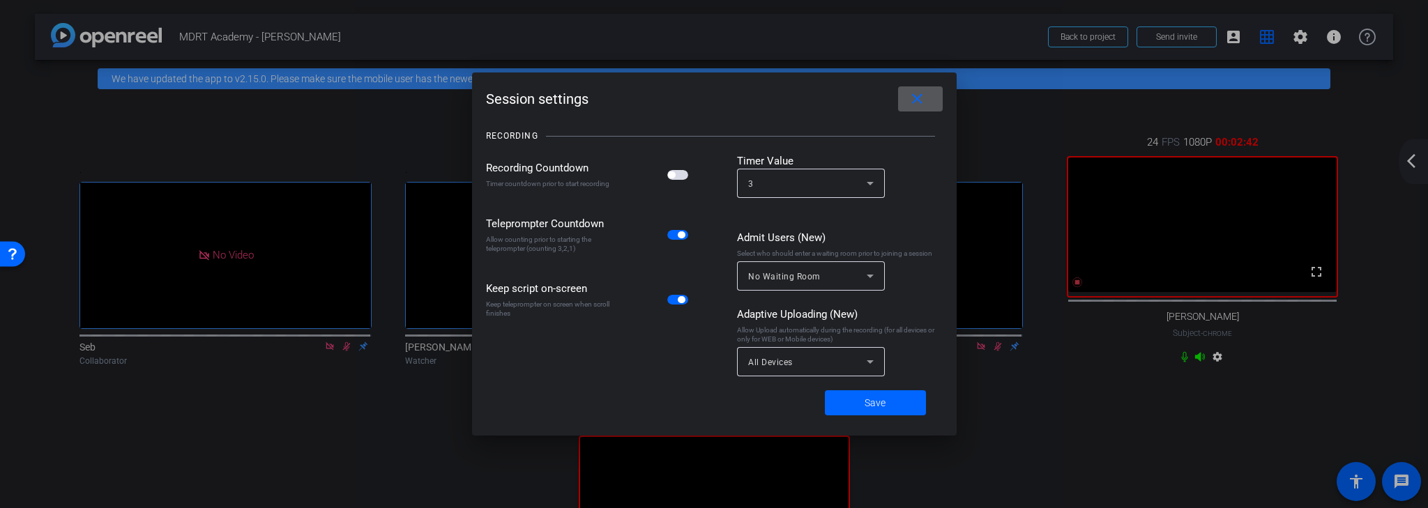
click at [925, 99] on mat-icon "close" at bounding box center [917, 99] width 17 height 17
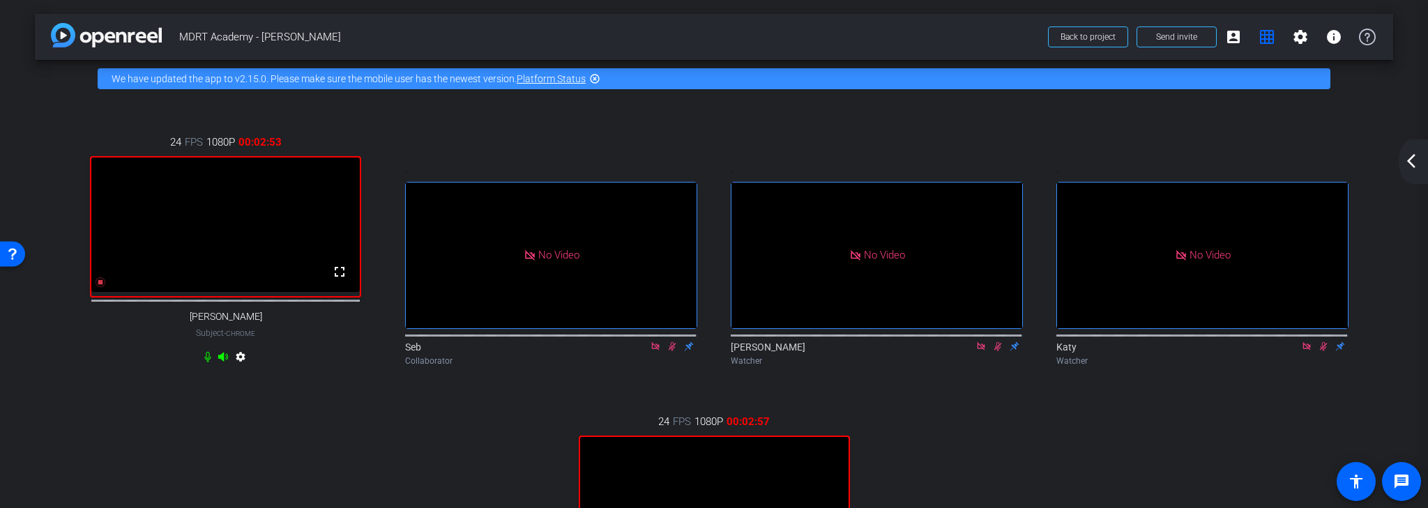
drag, startPoint x: 1219, startPoint y: 208, endPoint x: 225, endPoint y: 264, distance: 995.2
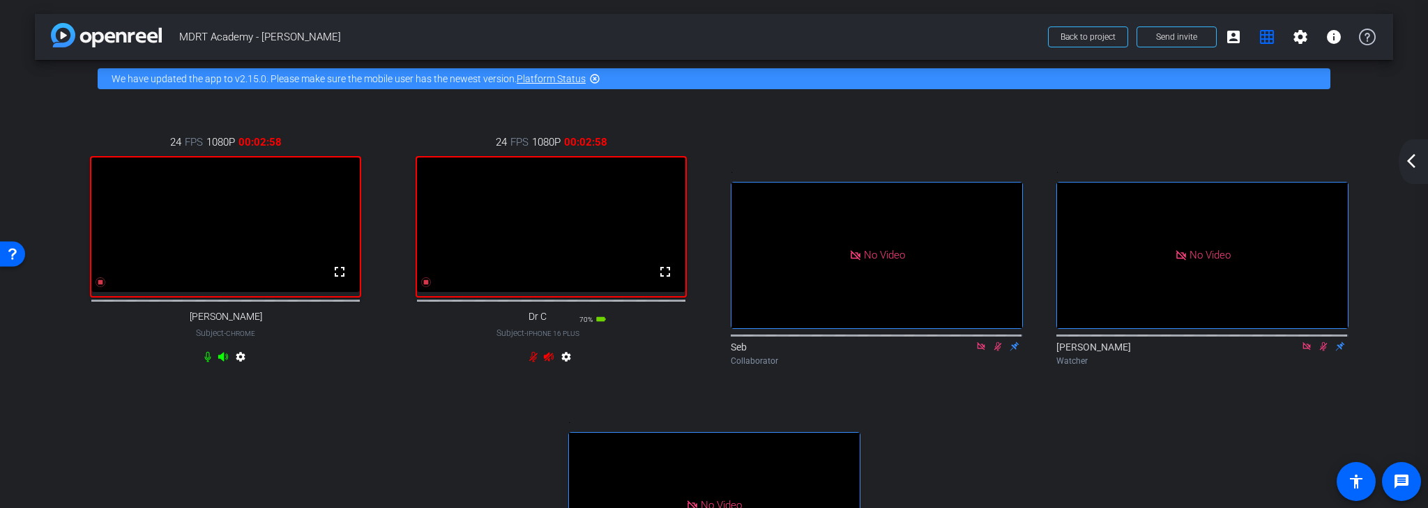
drag, startPoint x: 586, startPoint y: 421, endPoint x: 435, endPoint y: 208, distance: 260.6
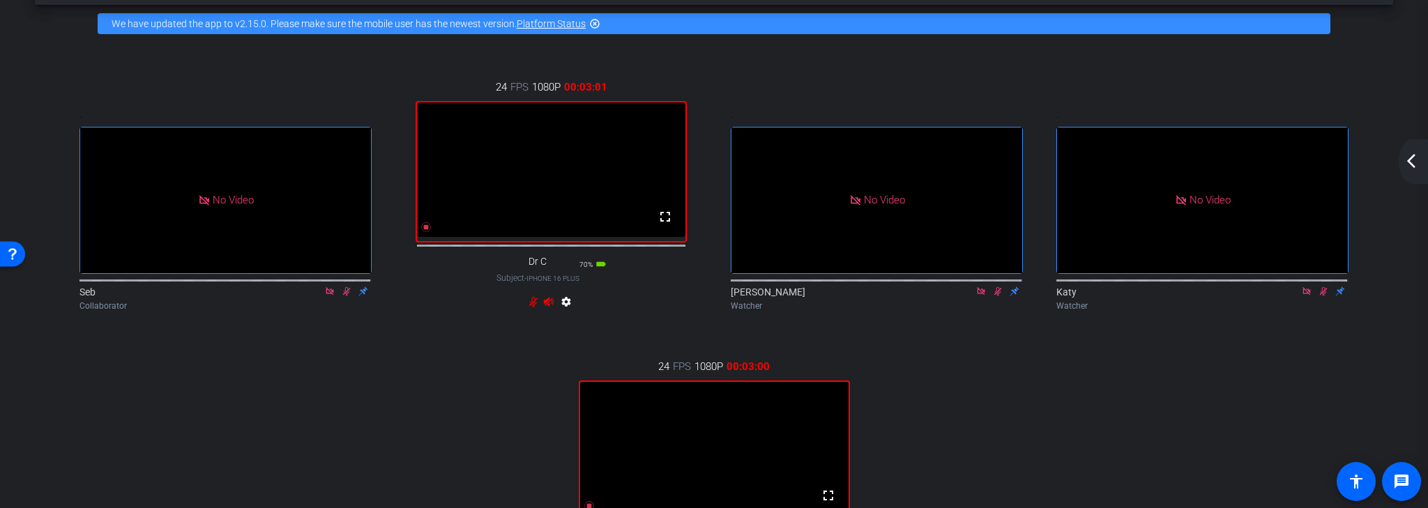
scroll to position [56, 0]
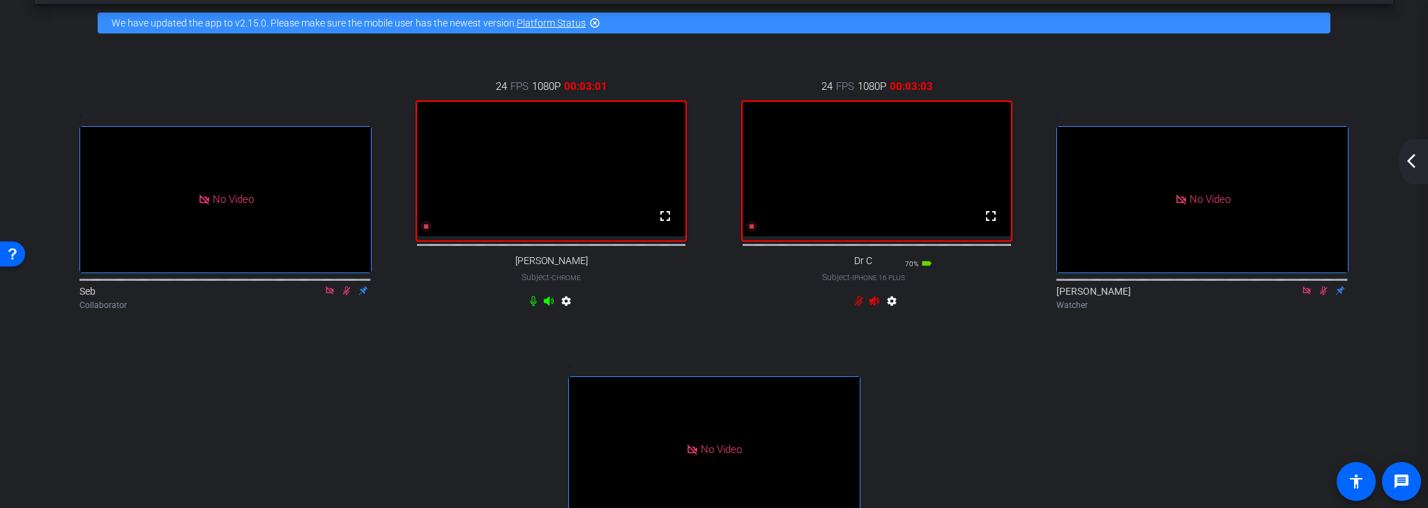
drag, startPoint x: 698, startPoint y: 420, endPoint x: 441, endPoint y: 315, distance: 277.1
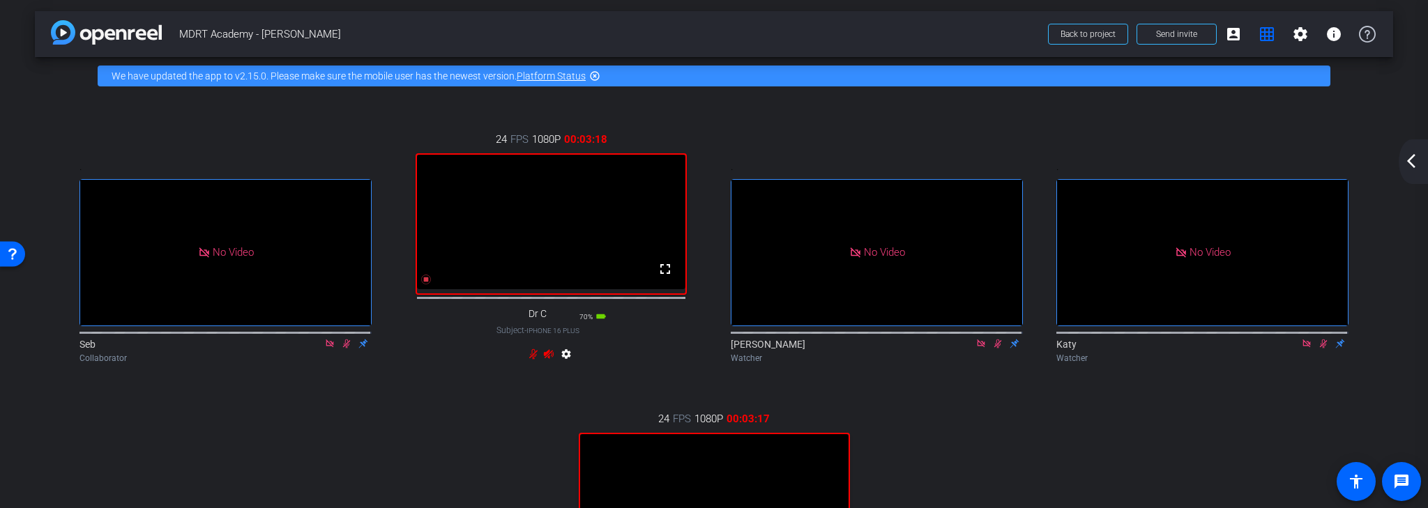
scroll to position [0, 0]
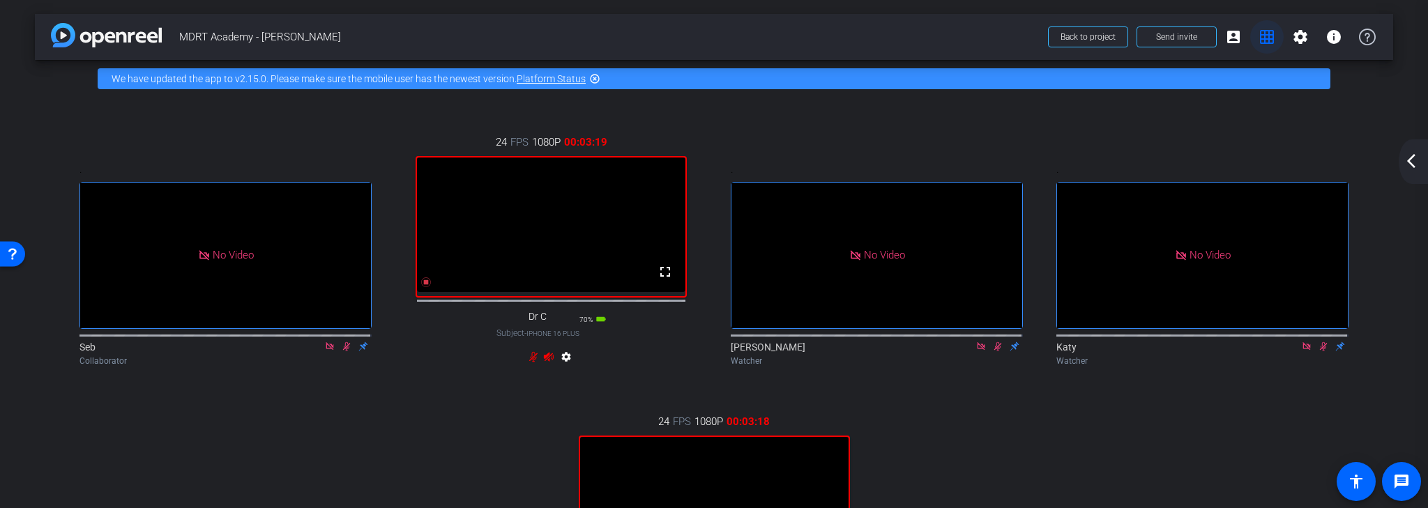
click at [1261, 33] on mat-icon "grid_on" at bounding box center [1267, 37] width 17 height 17
click at [595, 78] on mat-icon "highlight_off" at bounding box center [594, 78] width 11 height 11
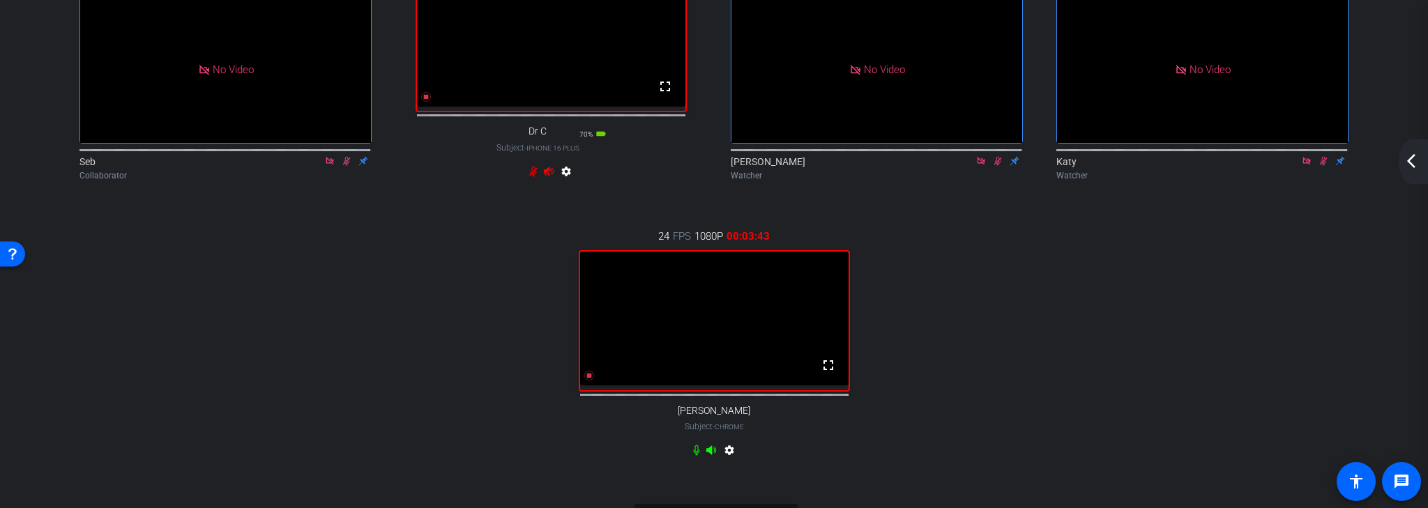
scroll to position [167, 0]
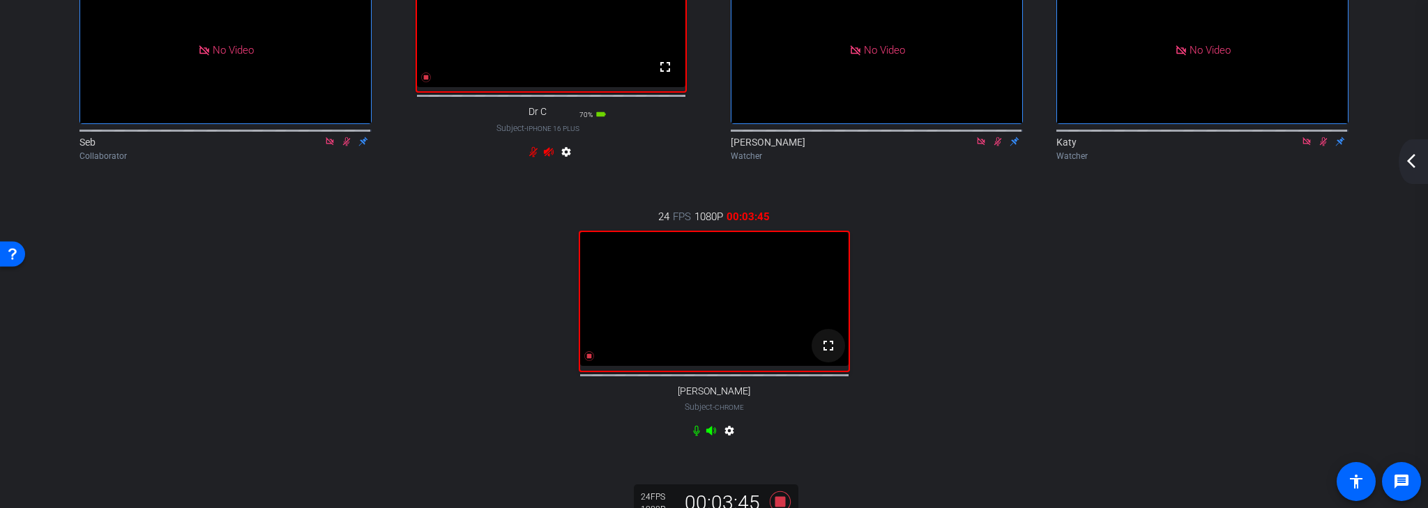
click at [828, 354] on mat-icon "fullscreen" at bounding box center [828, 345] width 17 height 17
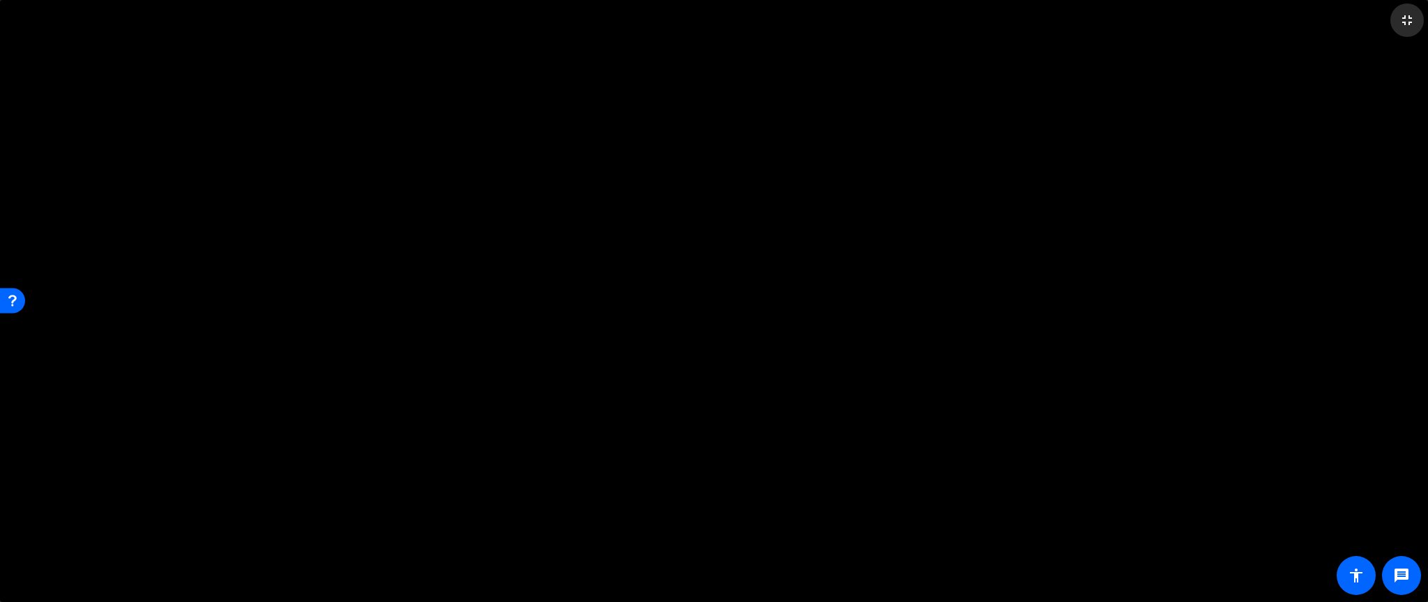
click at [1406, 21] on mat-icon "fullscreen_exit" at bounding box center [1407, 20] width 17 height 17
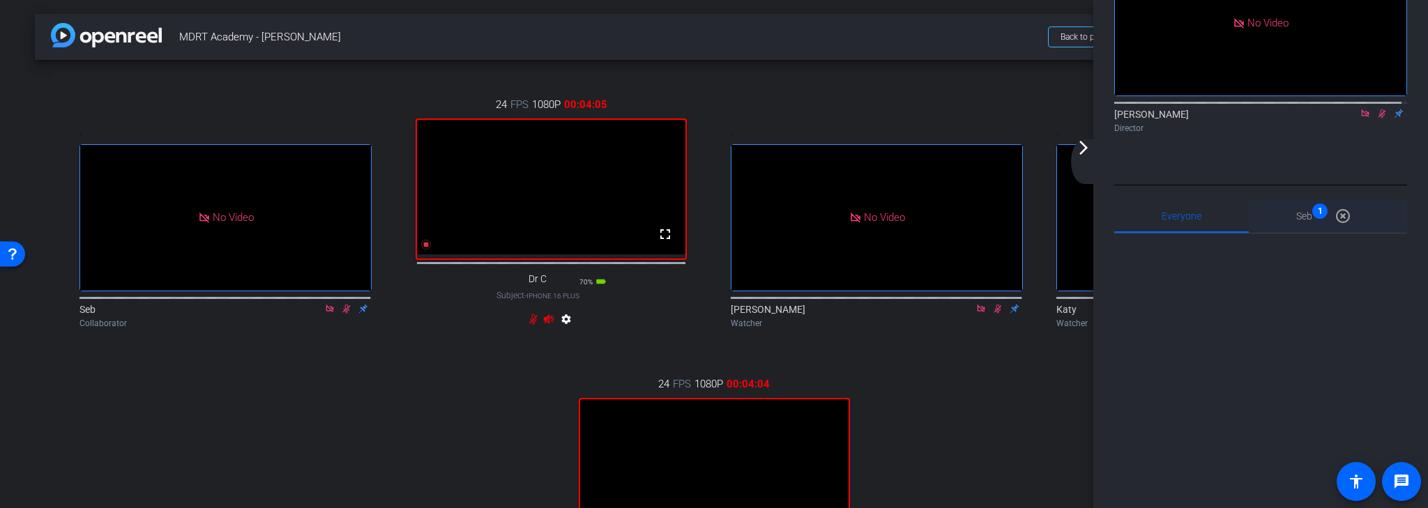
scroll to position [89, 0]
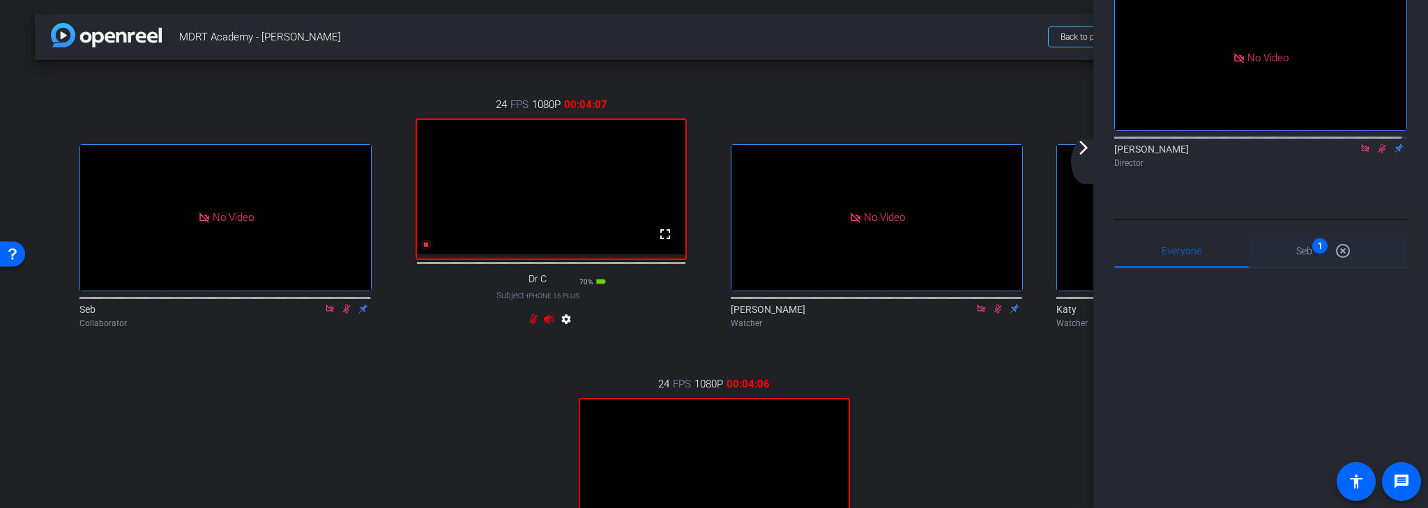
click at [1283, 268] on div "Seb 1 highlight_off" at bounding box center [1328, 250] width 158 height 33
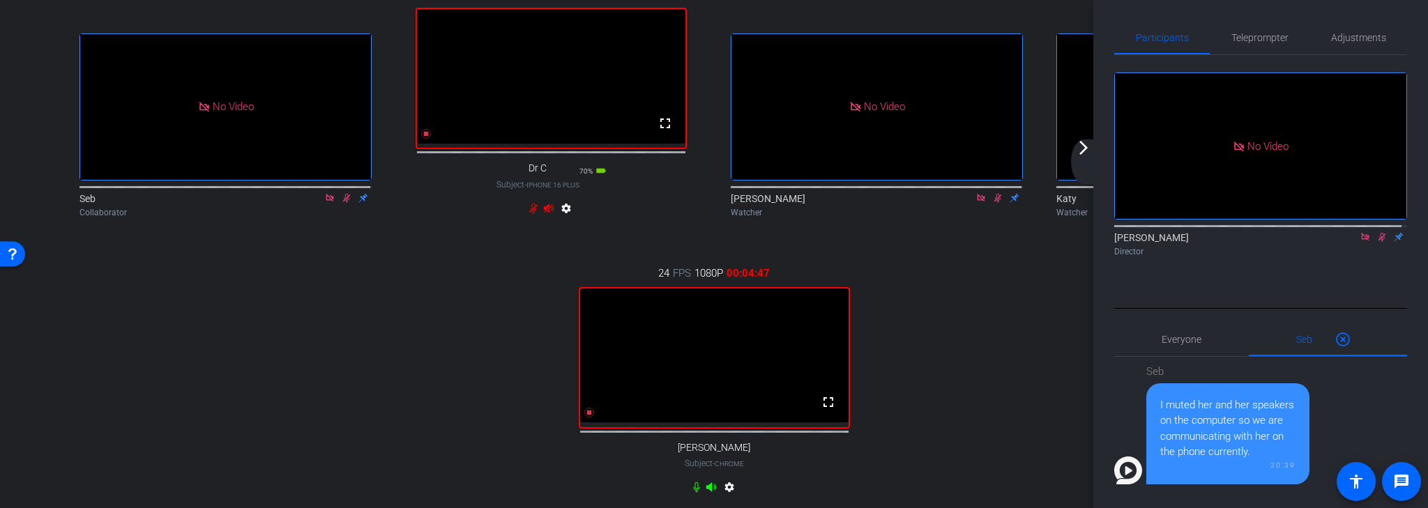
scroll to position [112, 0]
click at [1174, 344] on span "Everyone 0" at bounding box center [1182, 340] width 40 height 10
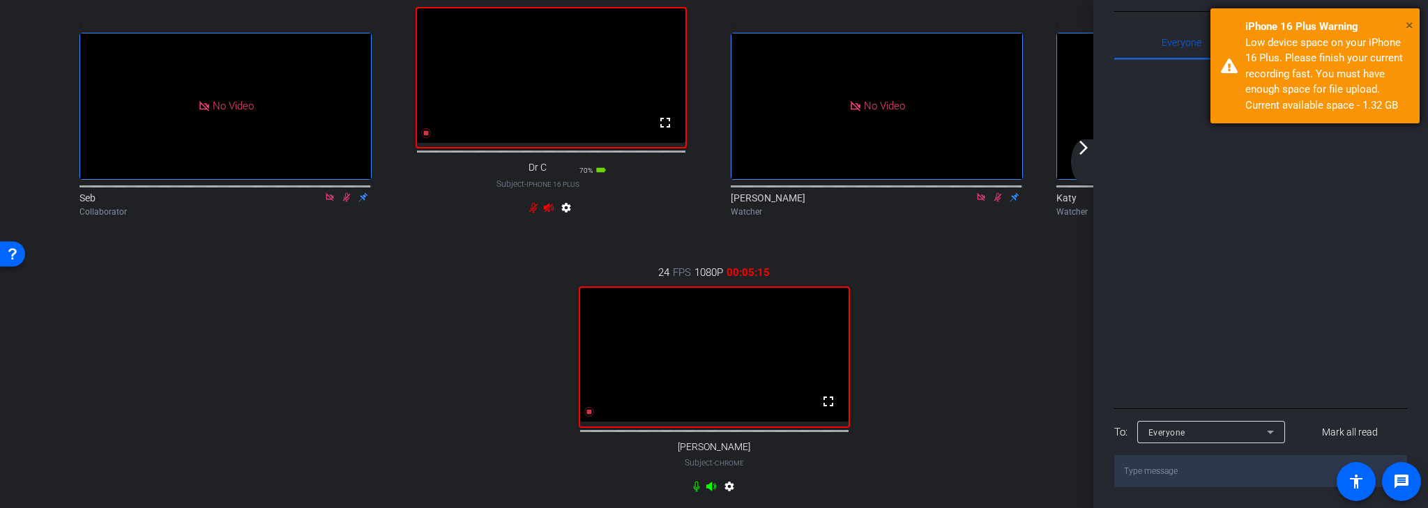
click at [1409, 25] on span "×" at bounding box center [1410, 25] width 8 height 17
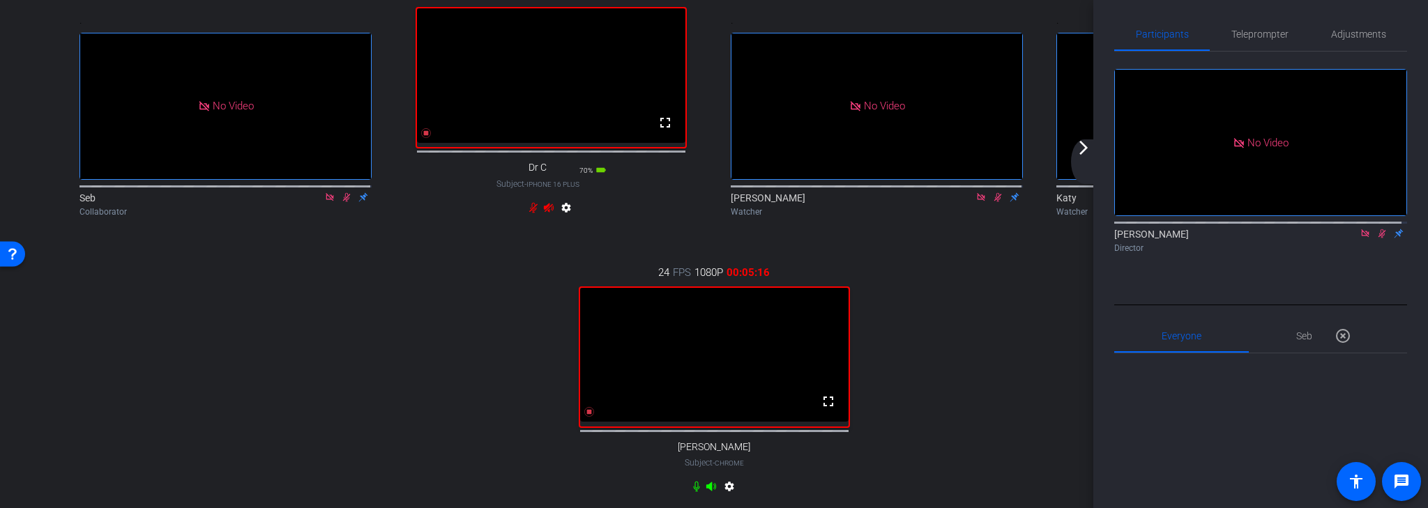
scroll to position [0, 0]
click at [1379, 242] on icon at bounding box center [1381, 237] width 11 height 10
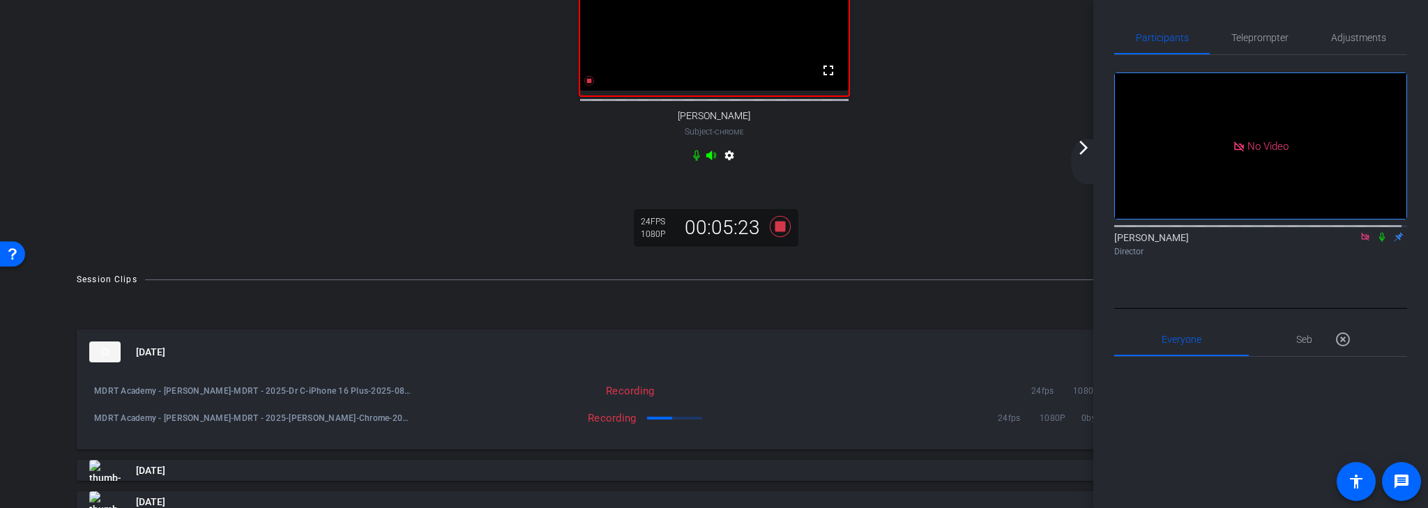
scroll to position [446, 0]
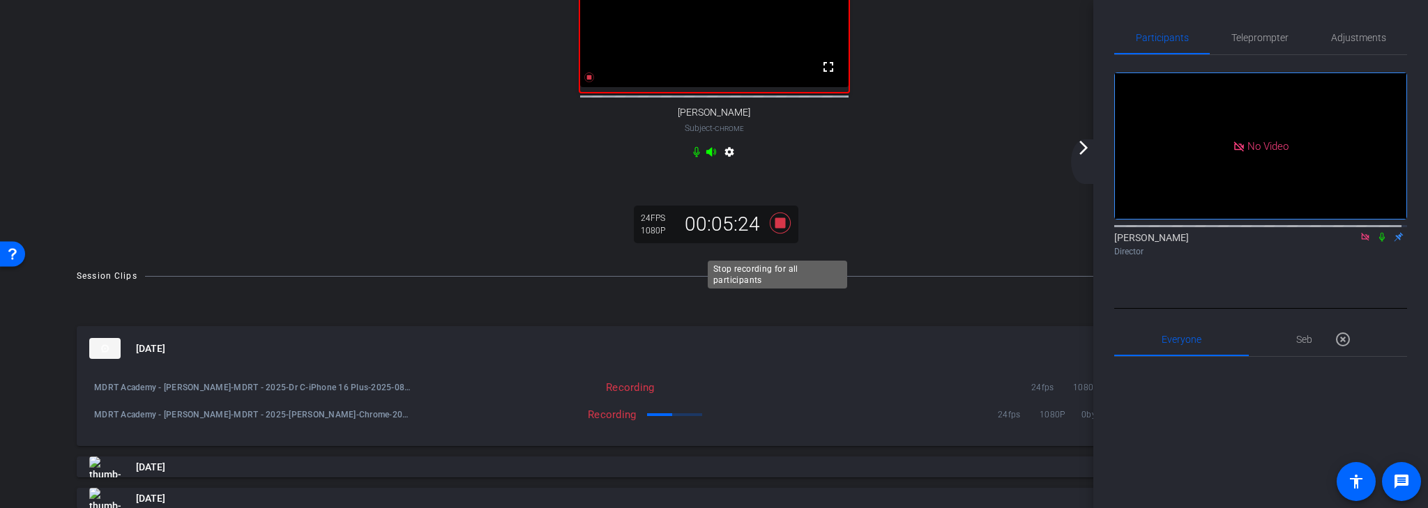
click at [775, 234] on icon at bounding box center [780, 223] width 21 height 21
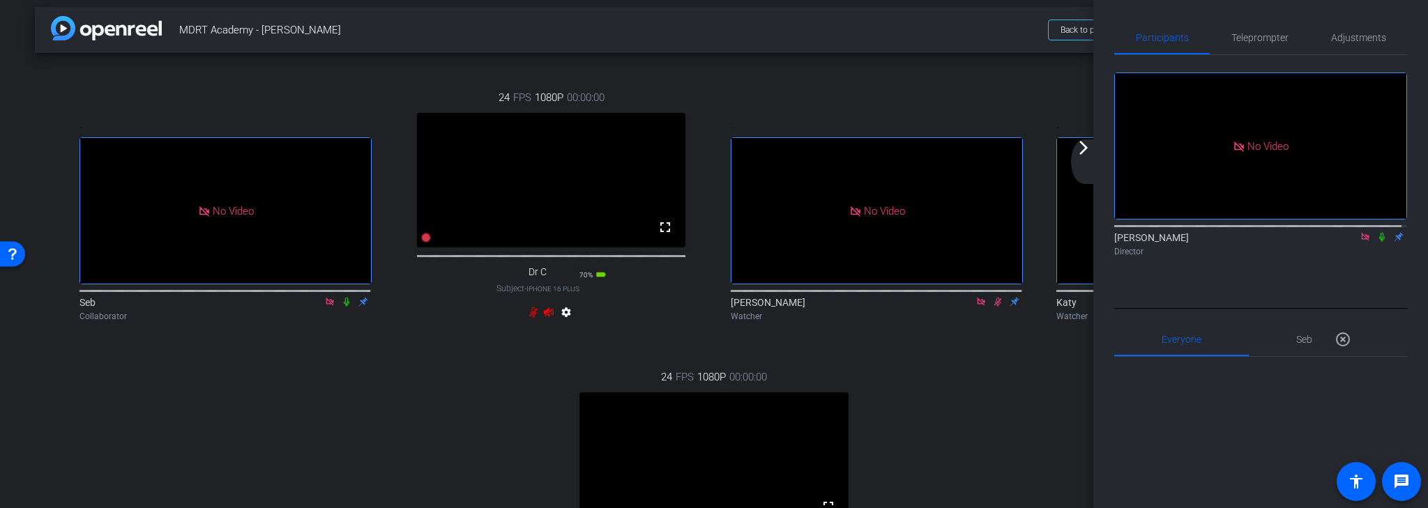
scroll to position [0, 0]
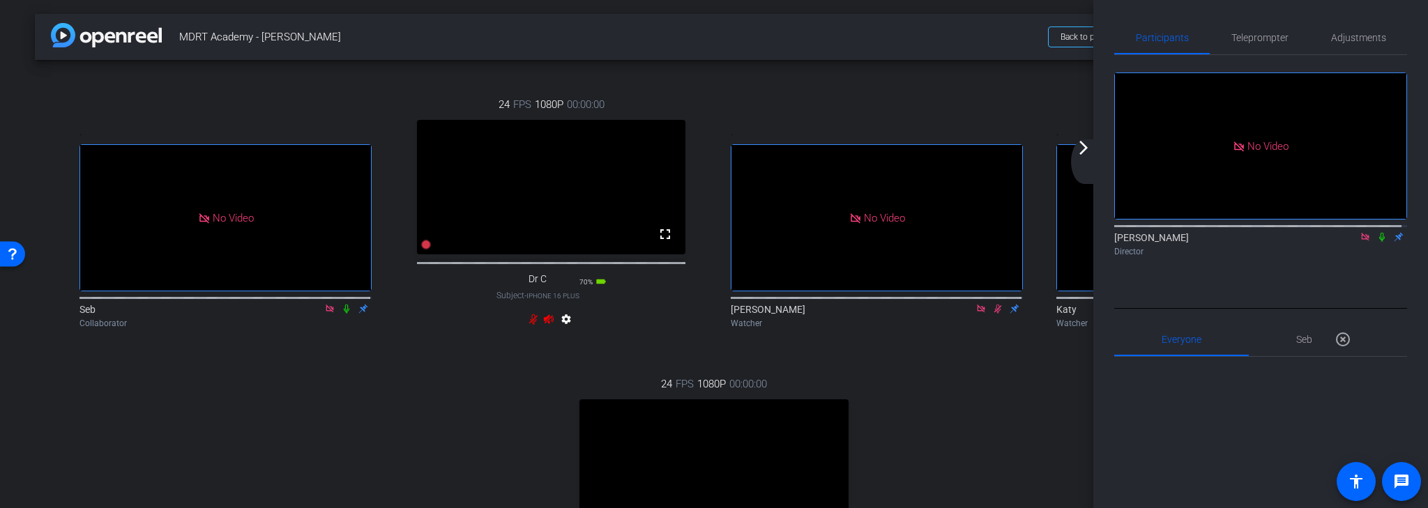
click at [1088, 151] on mat-icon "arrow_forward_ios" at bounding box center [1083, 147] width 17 height 17
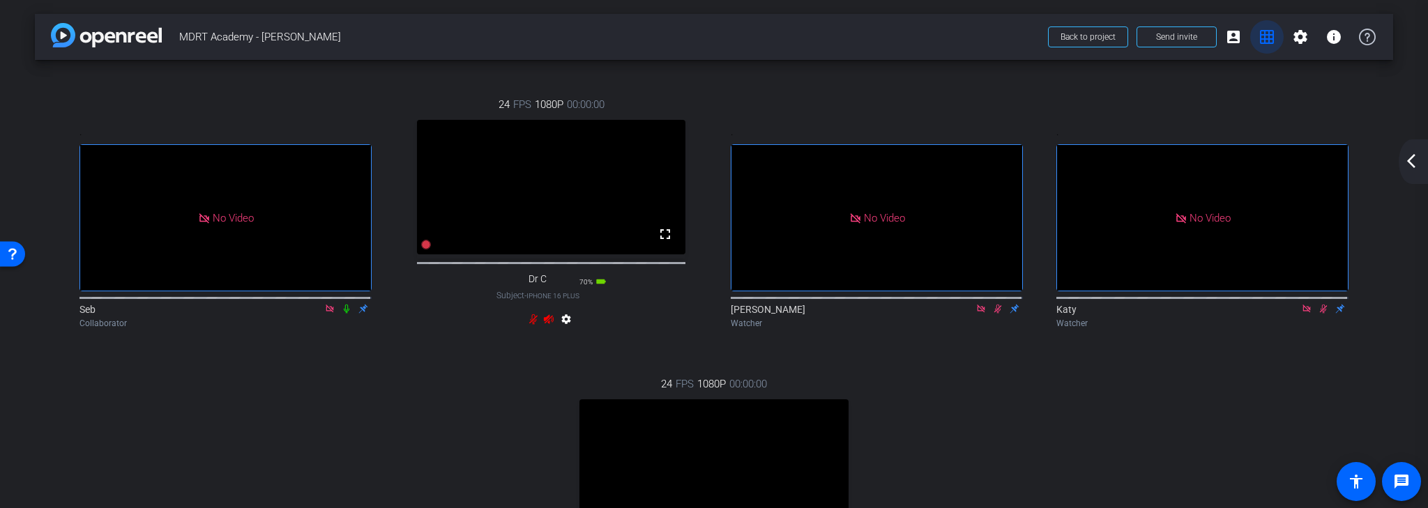
click at [1264, 35] on mat-icon "grid_on" at bounding box center [1267, 37] width 17 height 17
click at [1259, 38] on mat-icon "grid_on" at bounding box center [1267, 37] width 17 height 17
click at [1233, 42] on mat-icon "account_box" at bounding box center [1233, 37] width 17 height 17
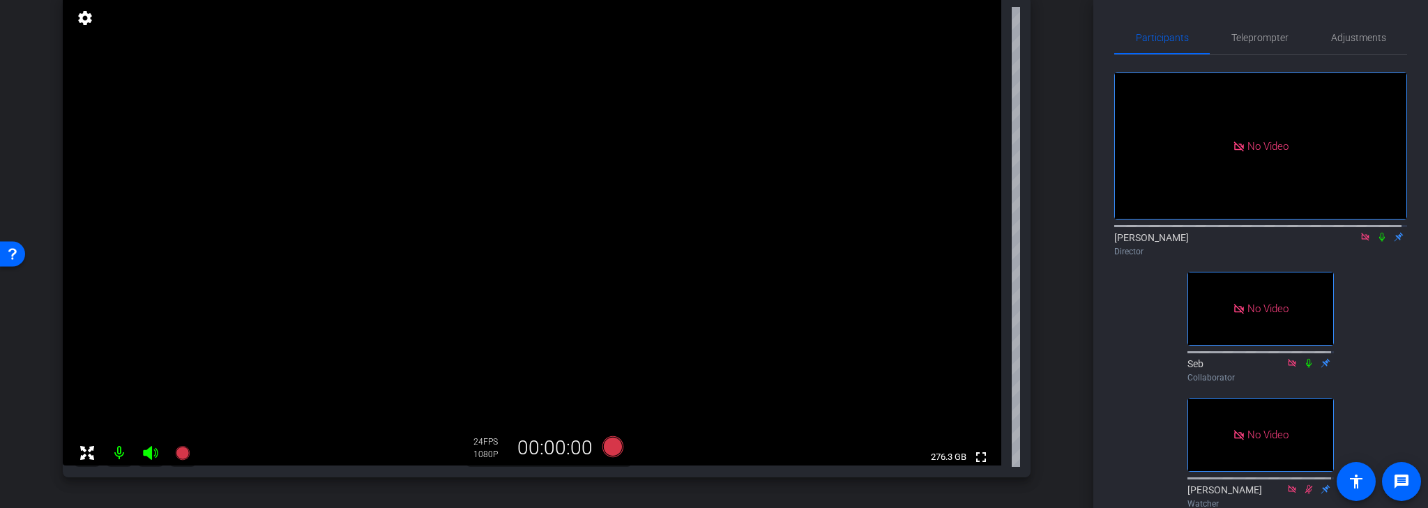
scroll to position [107, 0]
click at [611, 447] on icon at bounding box center [612, 450] width 21 height 21
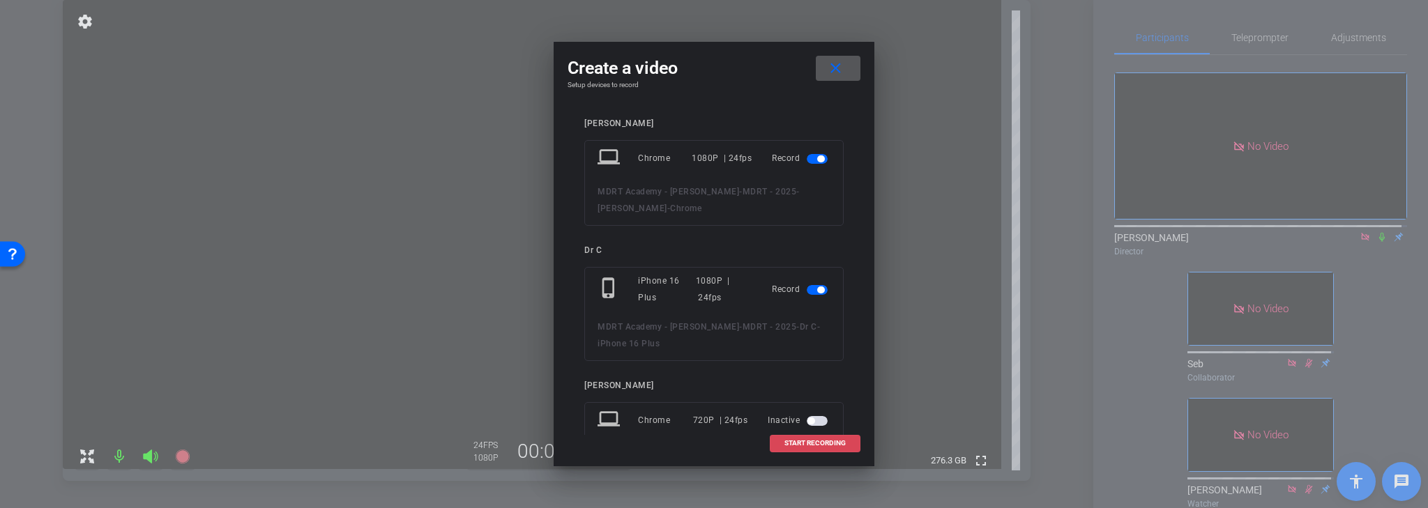
click at [807, 445] on span "START RECORDING" at bounding box center [814, 443] width 61 height 7
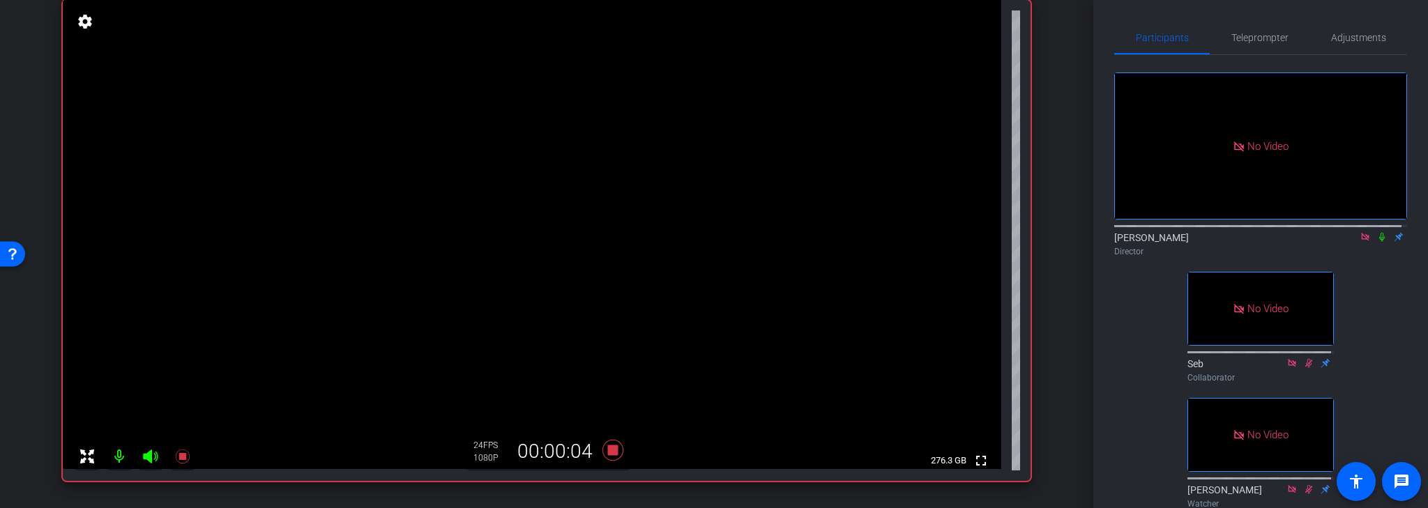
click at [1379, 242] on icon at bounding box center [1382, 237] width 6 height 9
click at [608, 443] on icon at bounding box center [612, 450] width 33 height 25
click at [1365, 243] on mat-icon at bounding box center [1365, 237] width 17 height 13
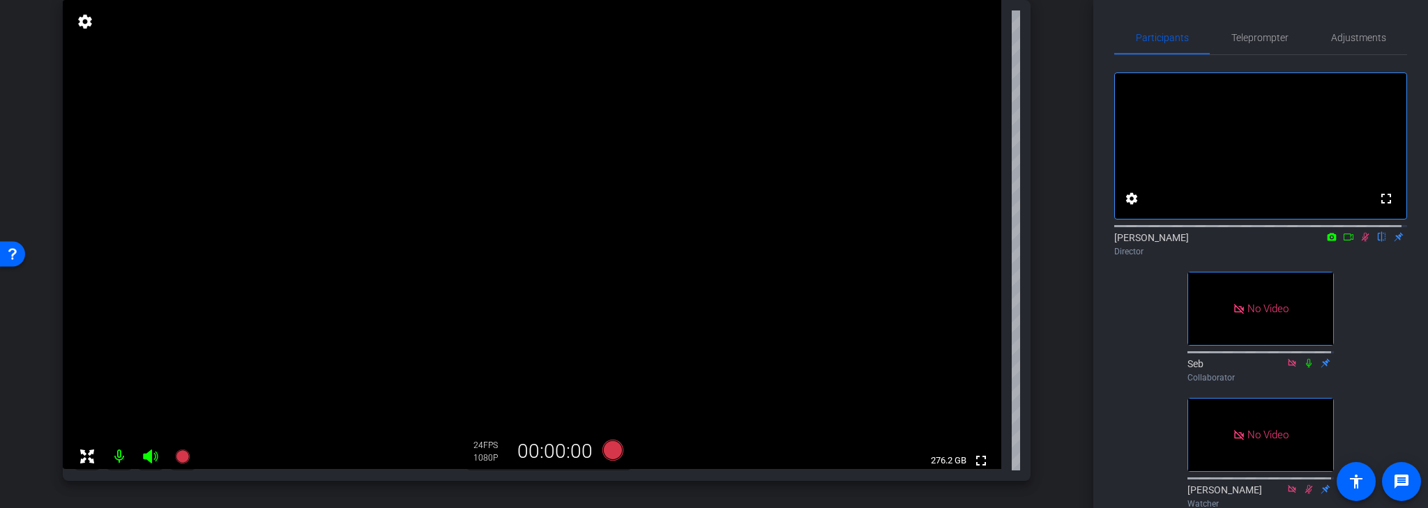
click at [1361, 242] on icon at bounding box center [1365, 237] width 11 height 10
click at [1362, 242] on icon at bounding box center [1365, 237] width 6 height 9
click at [1360, 242] on icon at bounding box center [1365, 237] width 11 height 10
click at [610, 449] on icon at bounding box center [612, 450] width 21 height 21
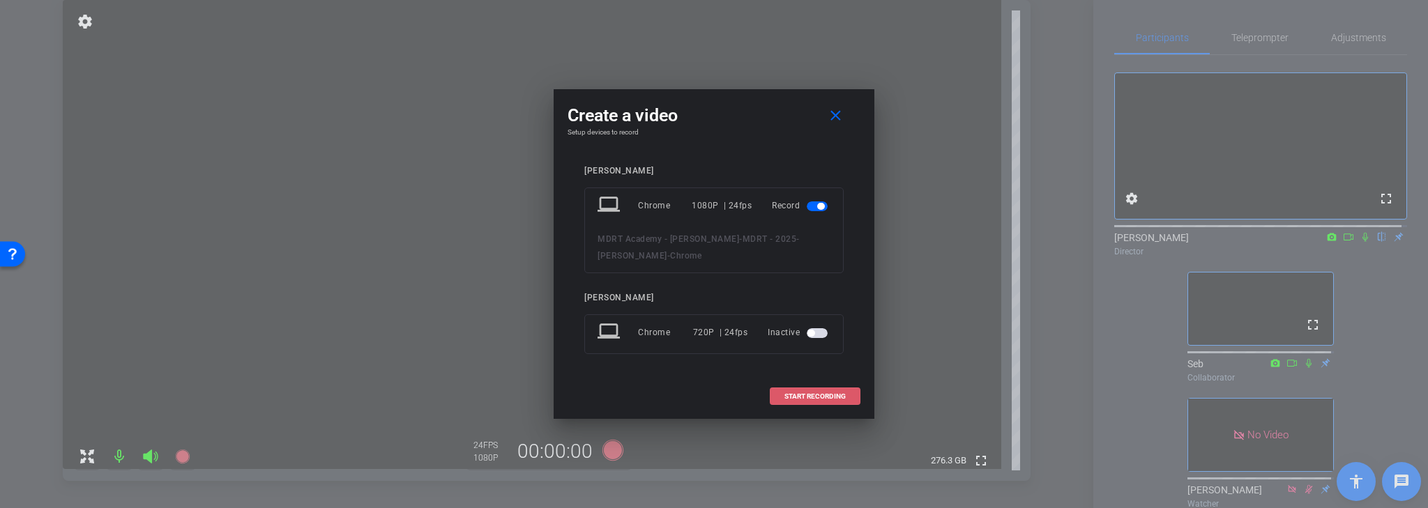
click at [814, 397] on span "START RECORDING" at bounding box center [814, 396] width 61 height 7
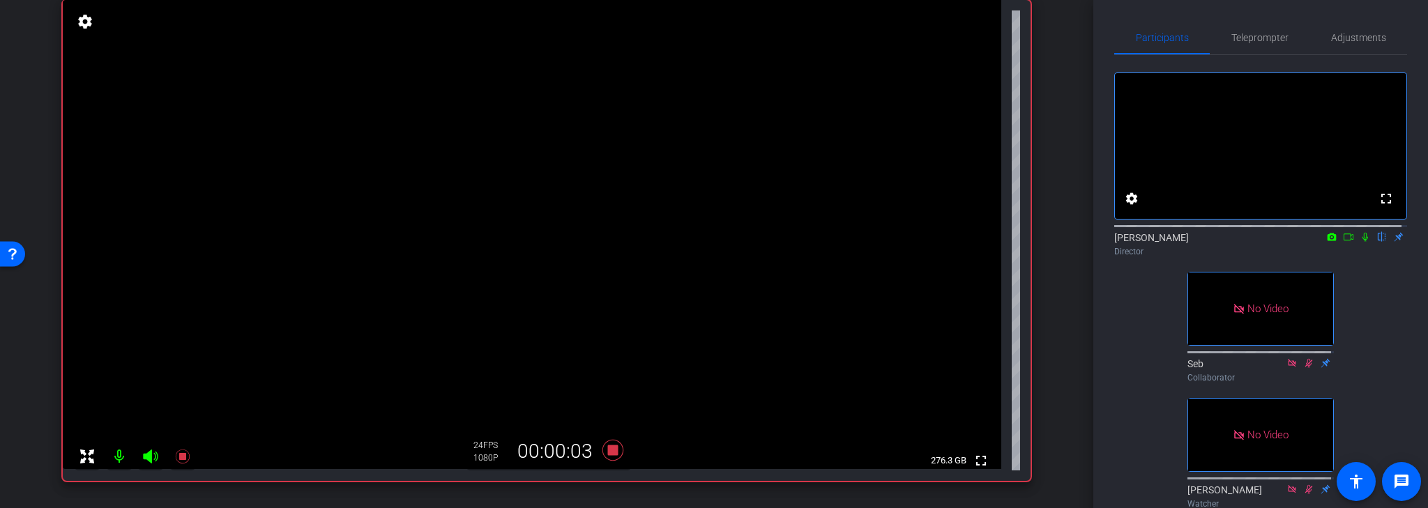
click at [1360, 242] on icon at bounding box center [1365, 237] width 11 height 10
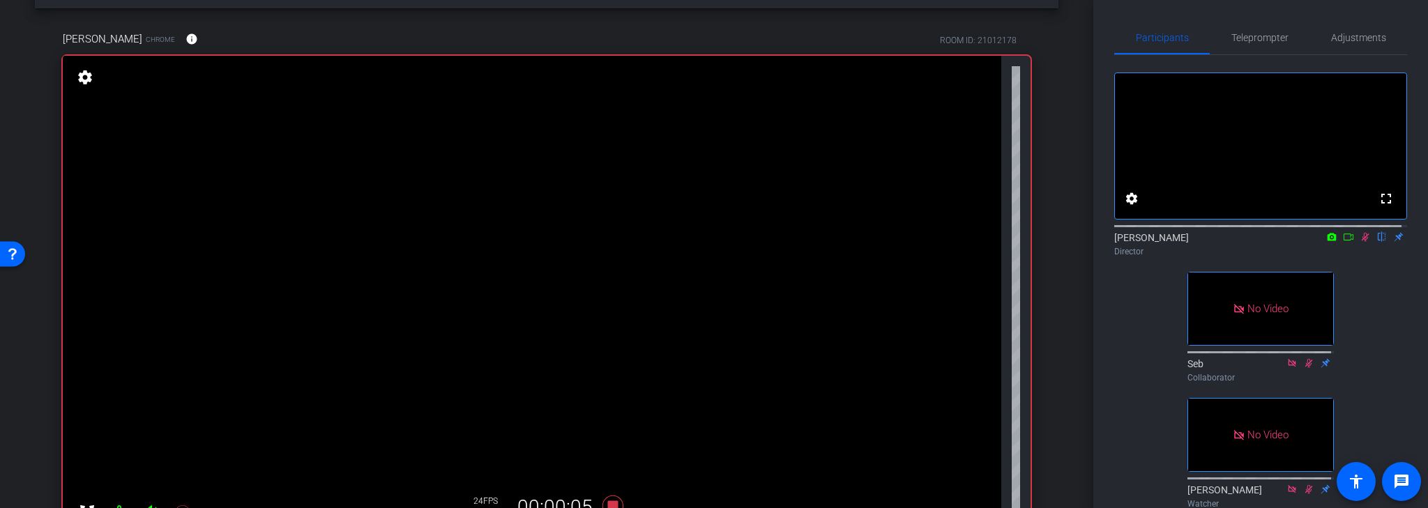
drag, startPoint x: 1342, startPoint y: 251, endPoint x: 1275, endPoint y: 262, distance: 67.2
click at [1343, 242] on icon at bounding box center [1348, 237] width 11 height 10
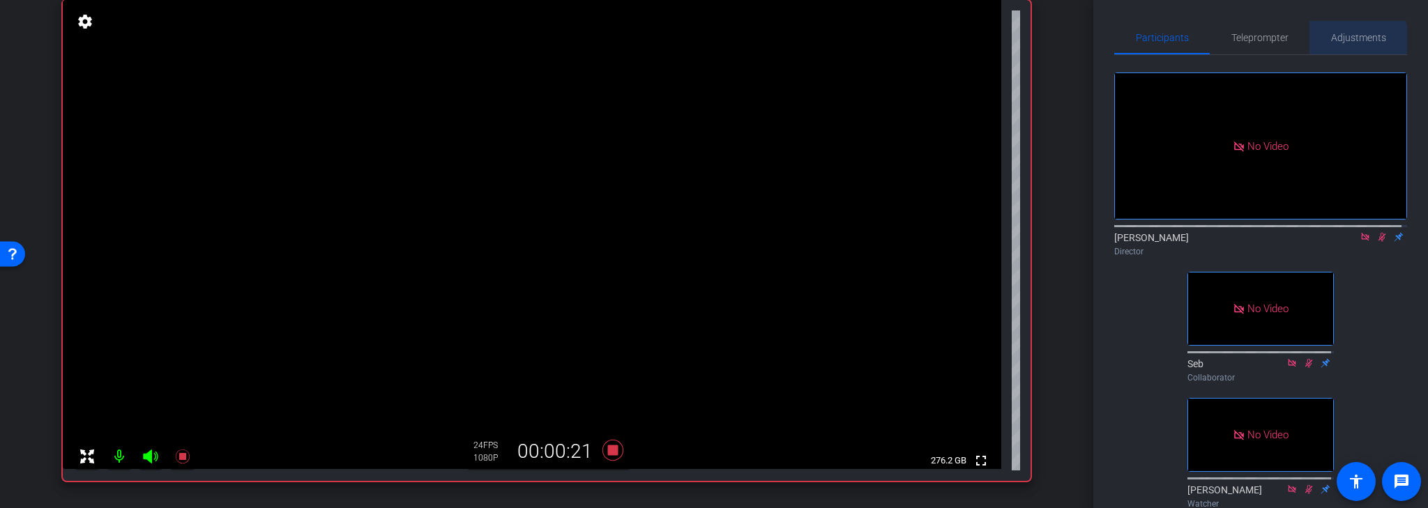
click at [1347, 38] on span "Adjustments" at bounding box center [1358, 38] width 55 height 10
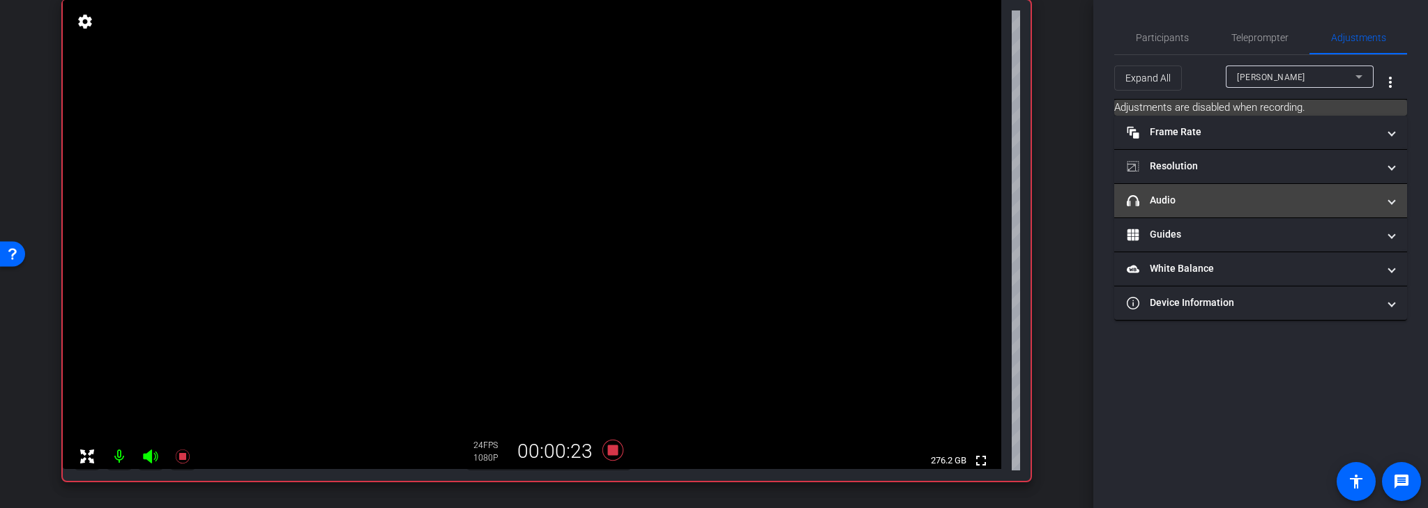
click at [1382, 197] on span "headphone icon Audio" at bounding box center [1258, 200] width 262 height 15
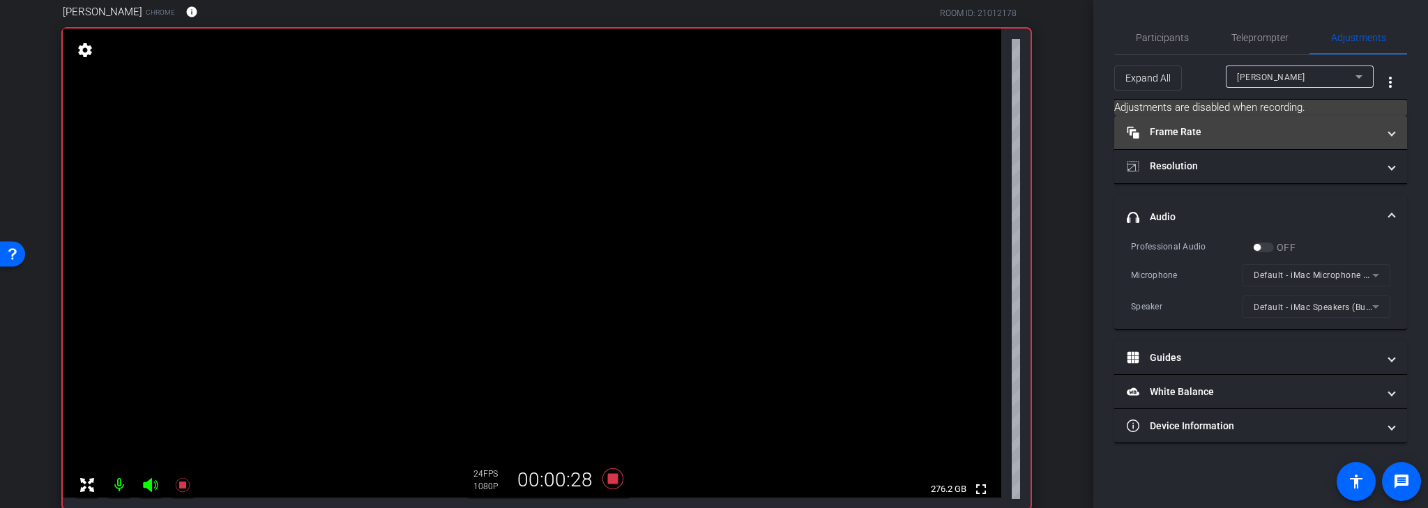
scroll to position [52, 0]
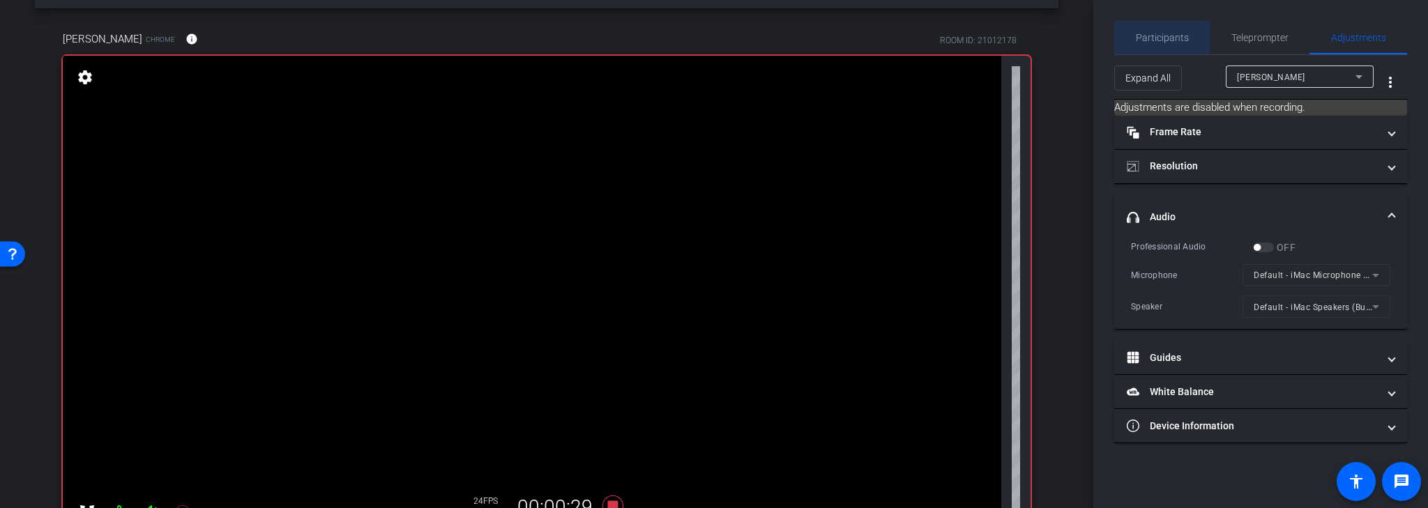
click at [1164, 42] on span "Participants" at bounding box center [1162, 38] width 53 height 10
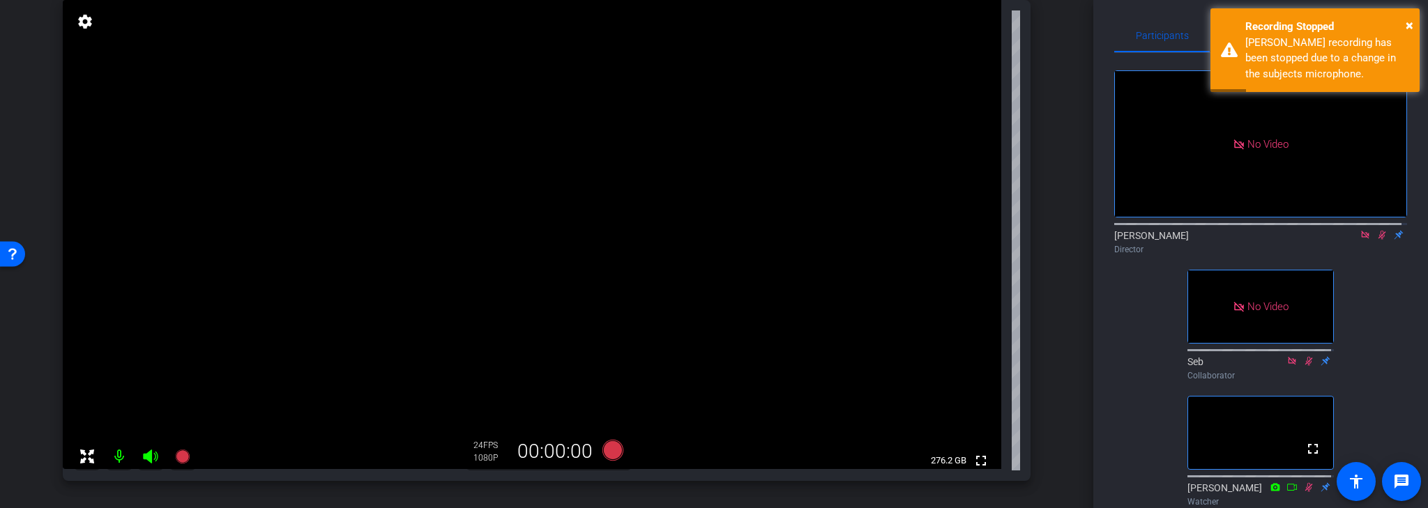
scroll to position [0, 0]
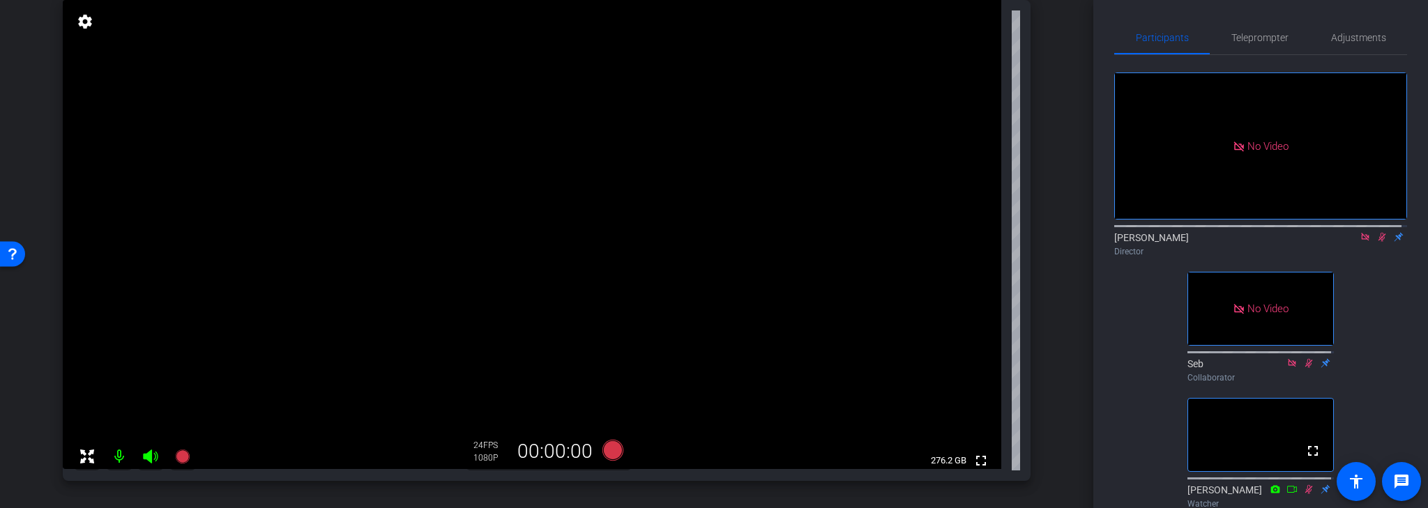
click at [1379, 233] on icon at bounding box center [1381, 237] width 11 height 10
click at [1360, 234] on icon at bounding box center [1365, 237] width 11 height 10
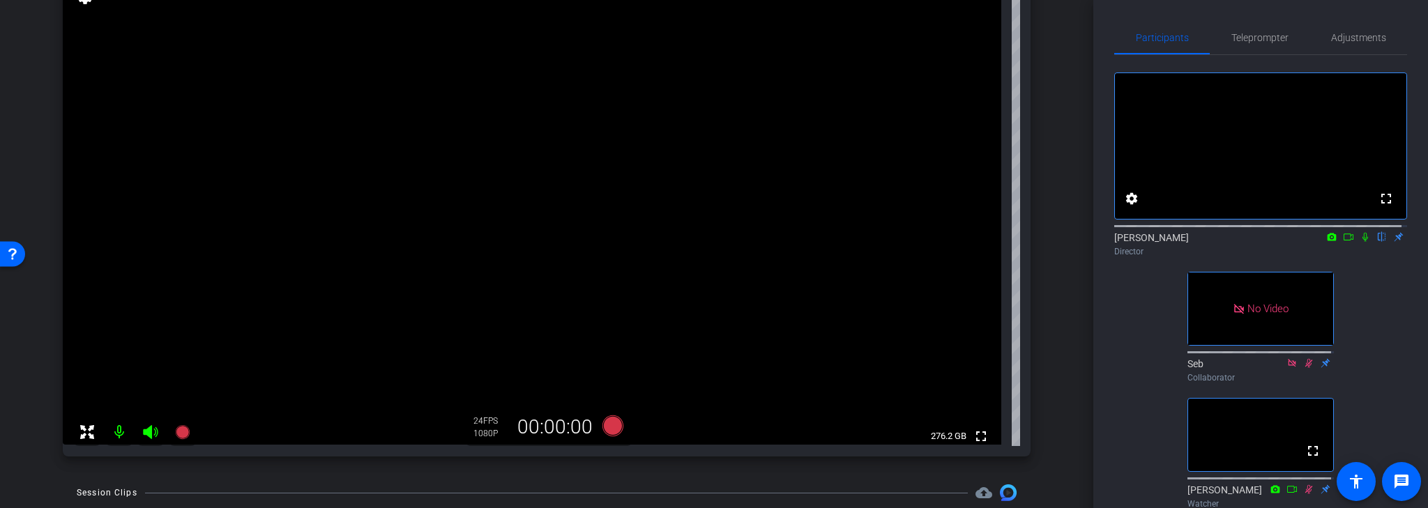
scroll to position [107, 0]
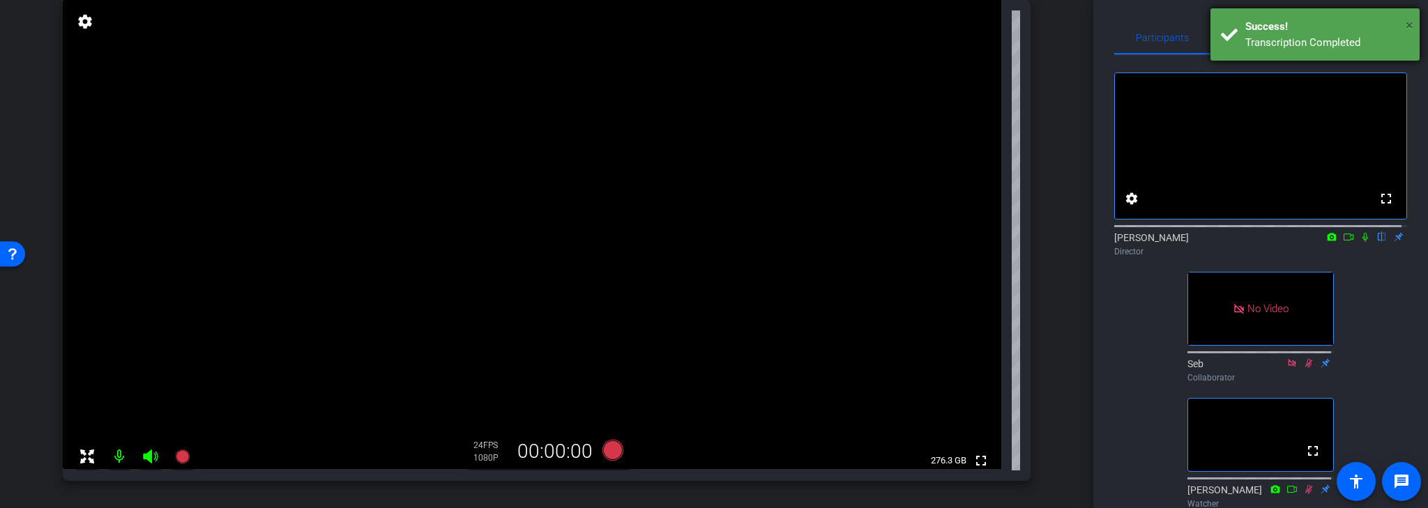
click at [1411, 22] on span "×" at bounding box center [1410, 25] width 8 height 17
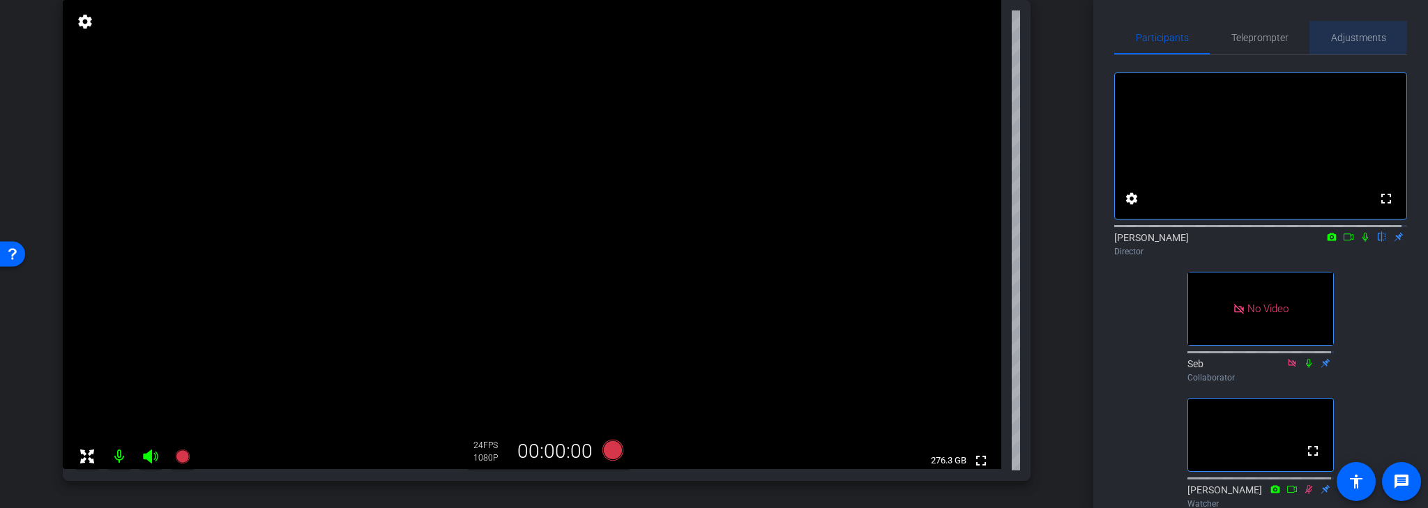
click at [1353, 33] on span "Adjustments" at bounding box center [1358, 38] width 55 height 10
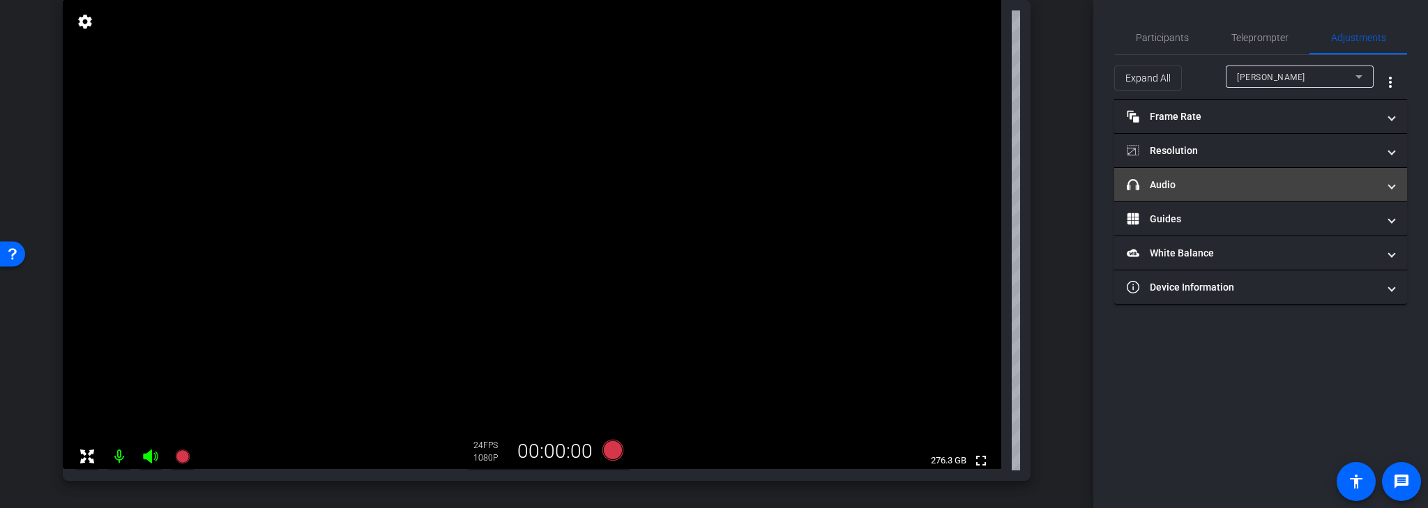
click at [1383, 190] on span "headphone icon Audio" at bounding box center [1258, 185] width 262 height 15
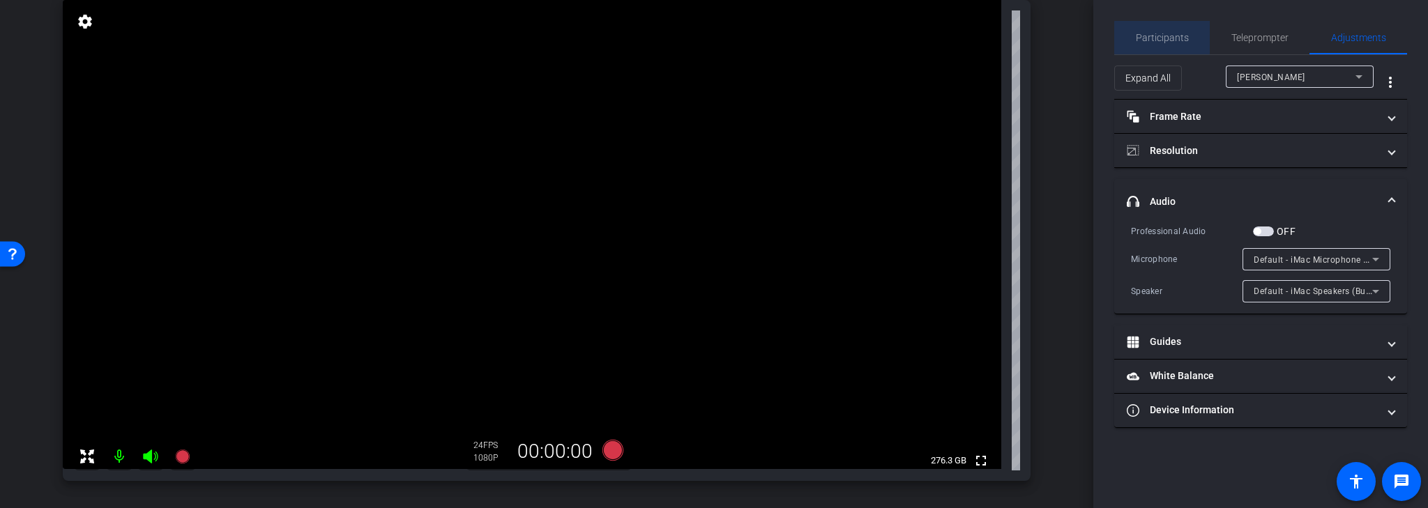
click at [1174, 38] on span "Participants" at bounding box center [1162, 38] width 53 height 10
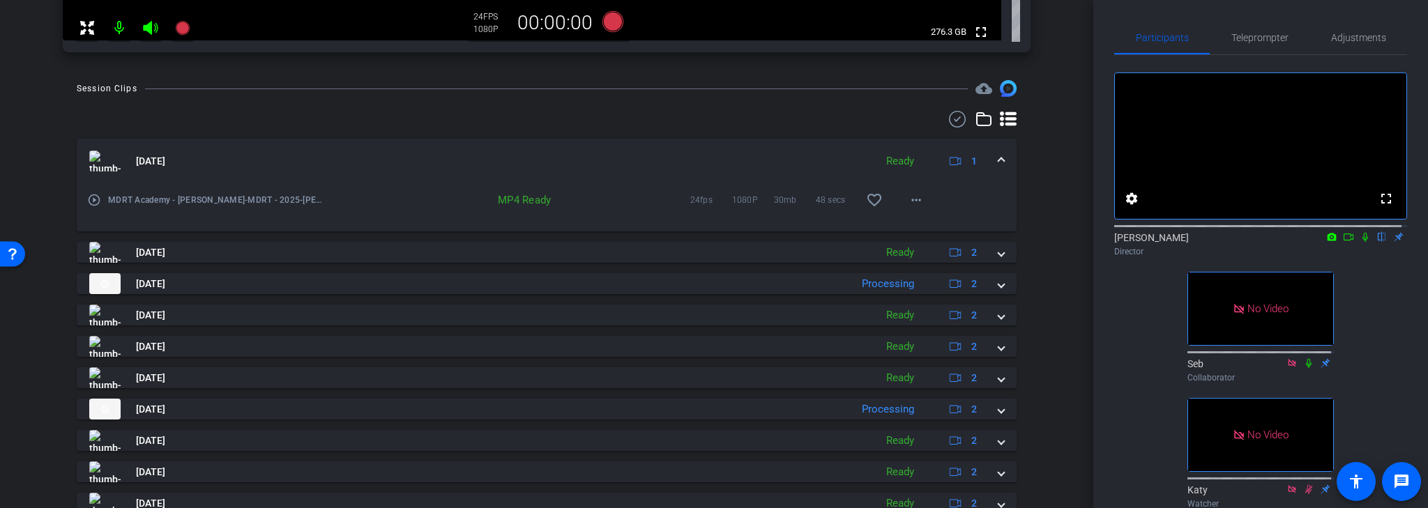
scroll to position [536, 0]
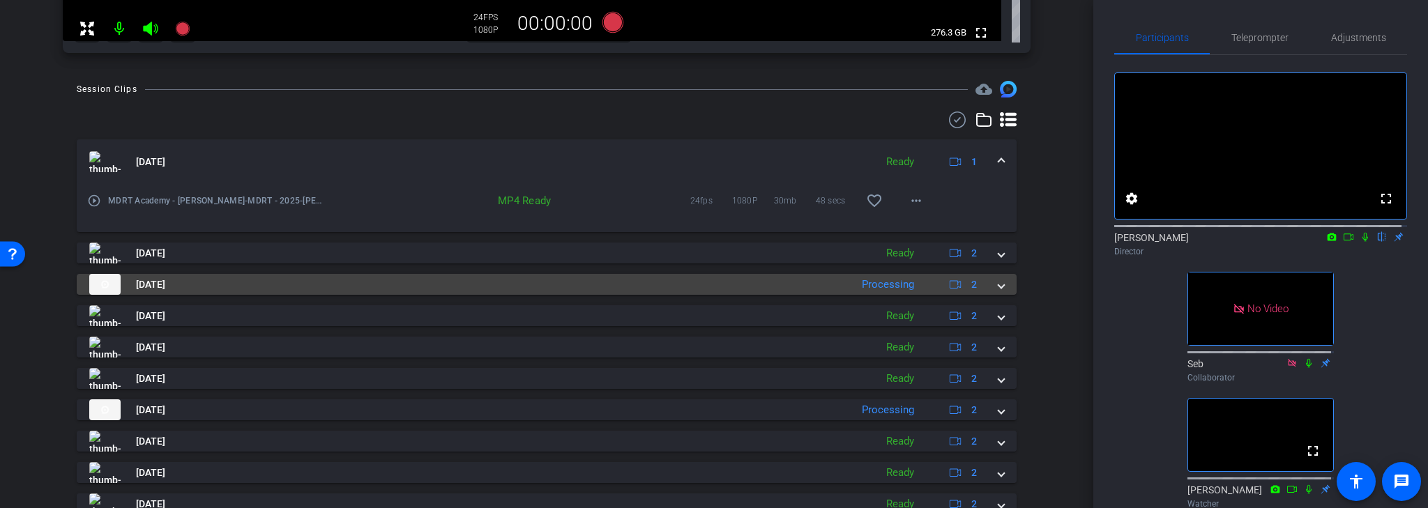
click at [241, 281] on mat-panel-title "[DATE]" at bounding box center [466, 284] width 754 height 21
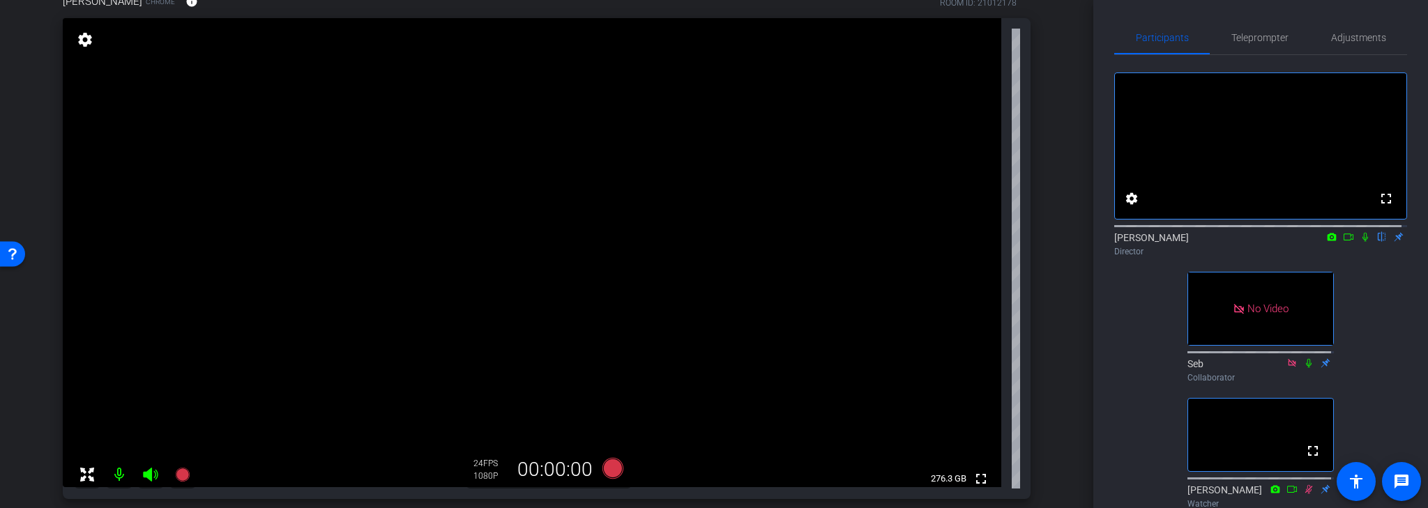
scroll to position [145, 0]
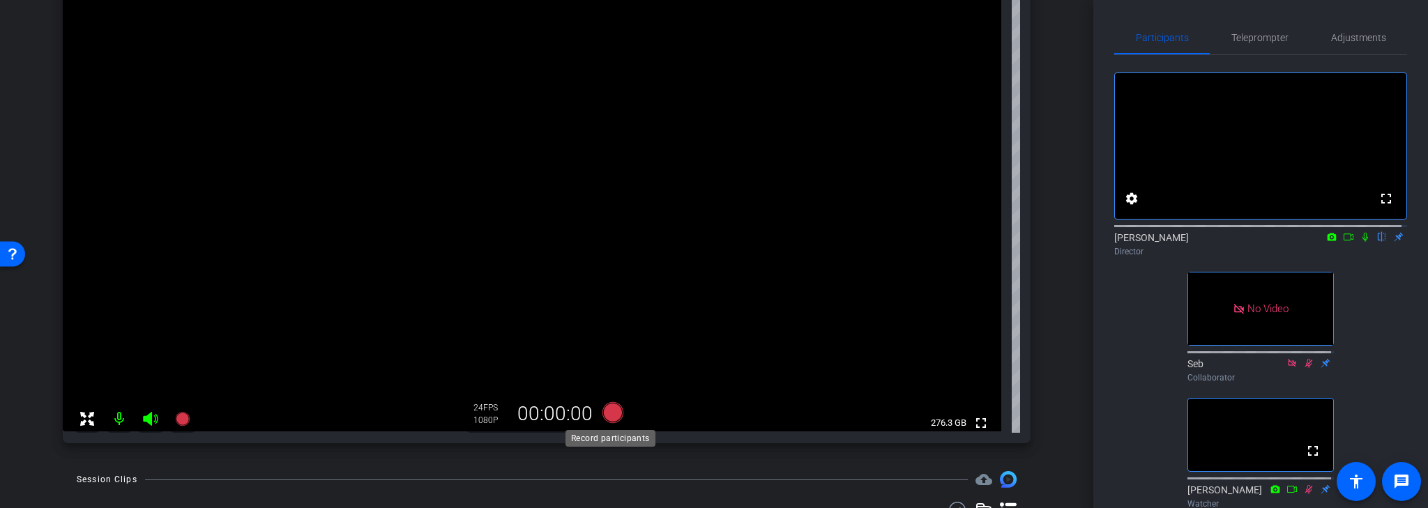
click at [610, 413] on icon at bounding box center [612, 412] width 21 height 21
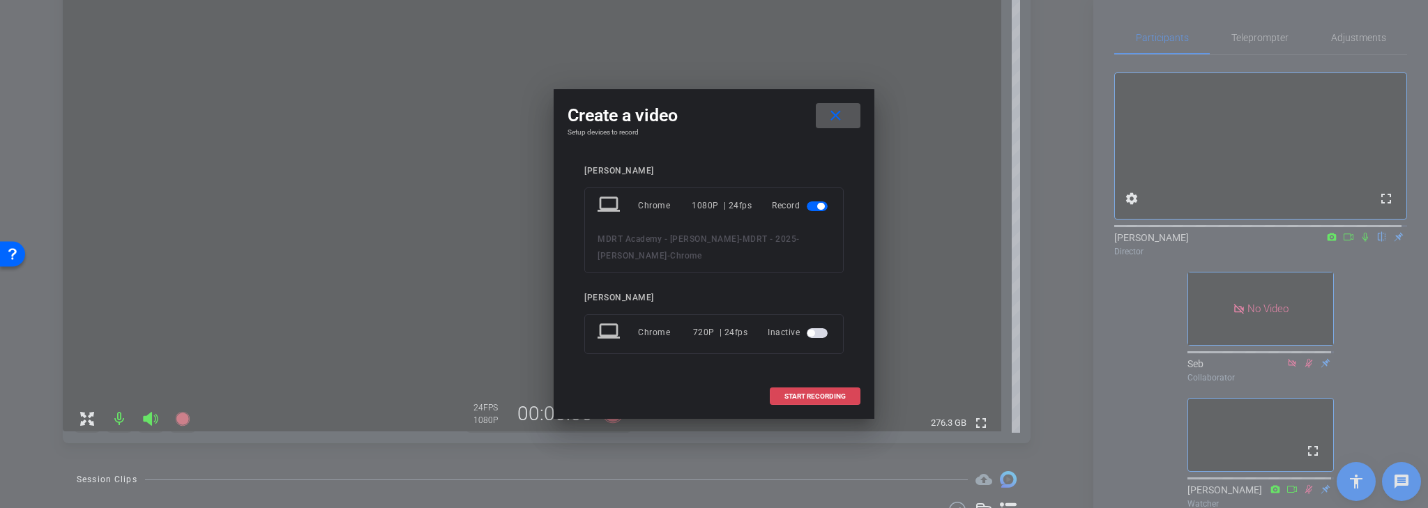
click at [800, 390] on span at bounding box center [814, 396] width 89 height 33
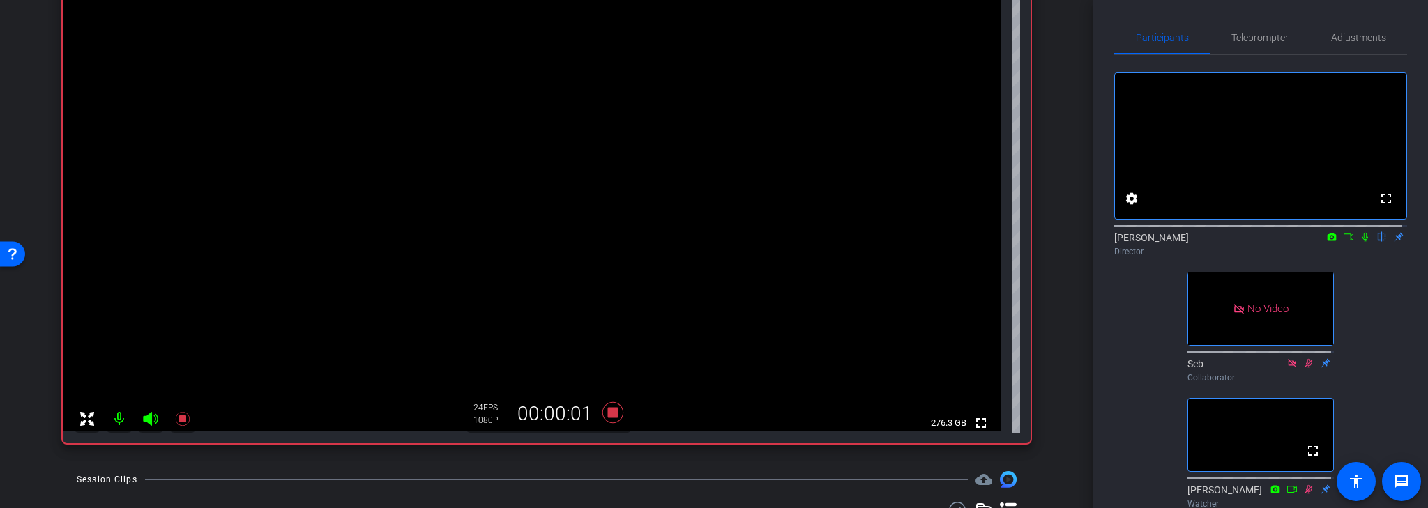
click at [1360, 242] on icon at bounding box center [1365, 237] width 11 height 10
click at [1343, 242] on icon at bounding box center [1348, 237] width 11 height 10
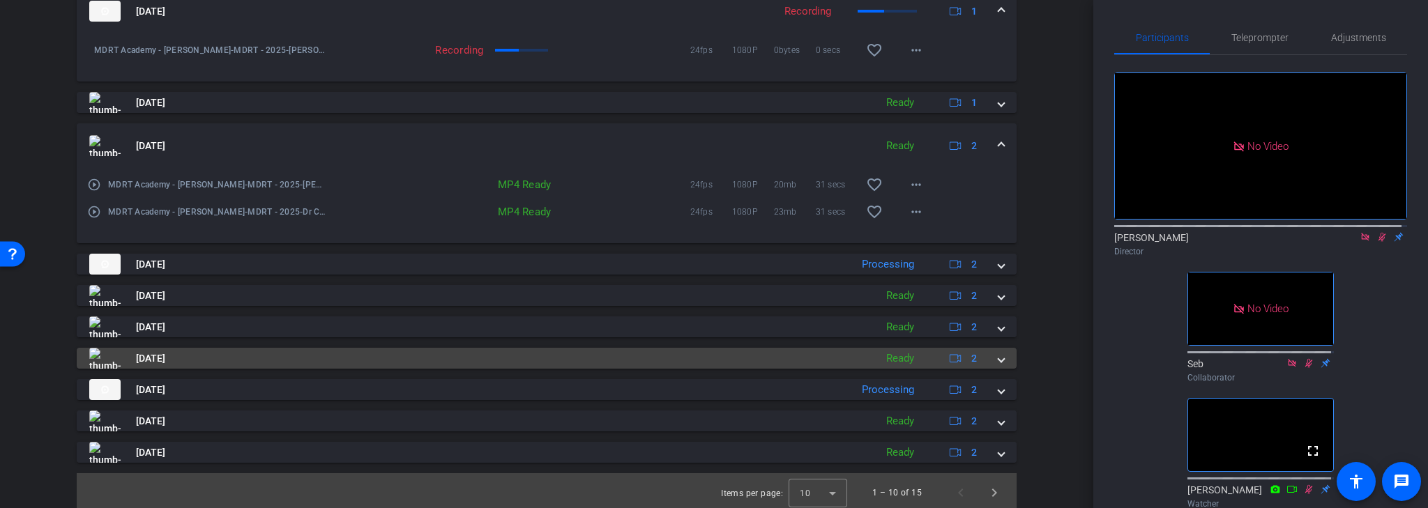
scroll to position [690, 0]
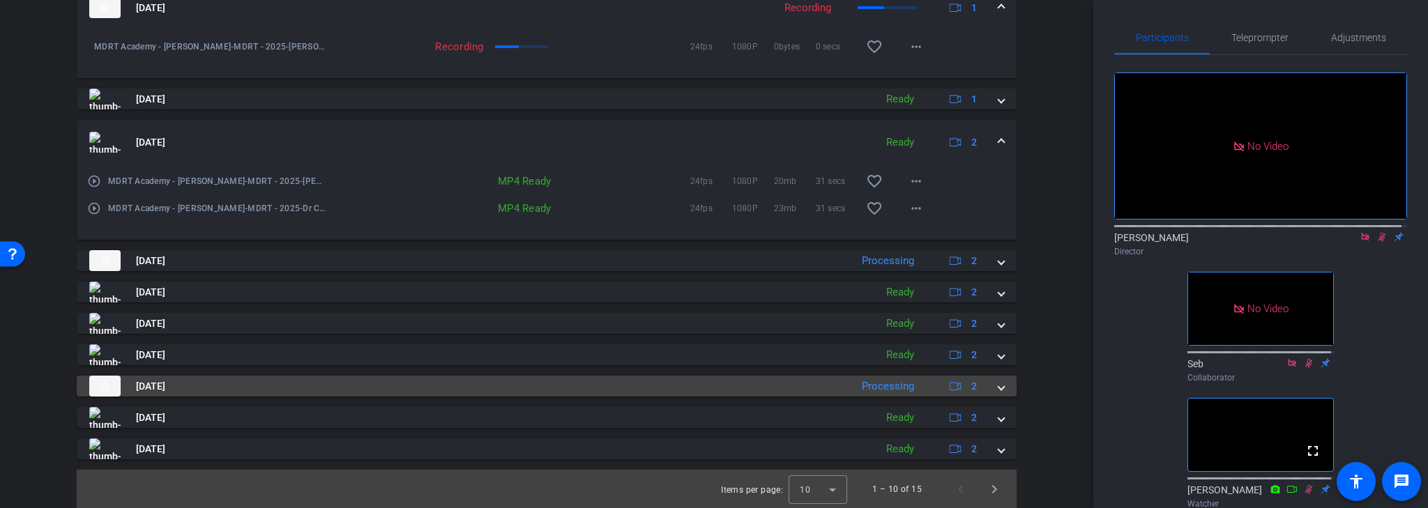
click at [630, 386] on mat-panel-title "[DATE]" at bounding box center [466, 386] width 754 height 21
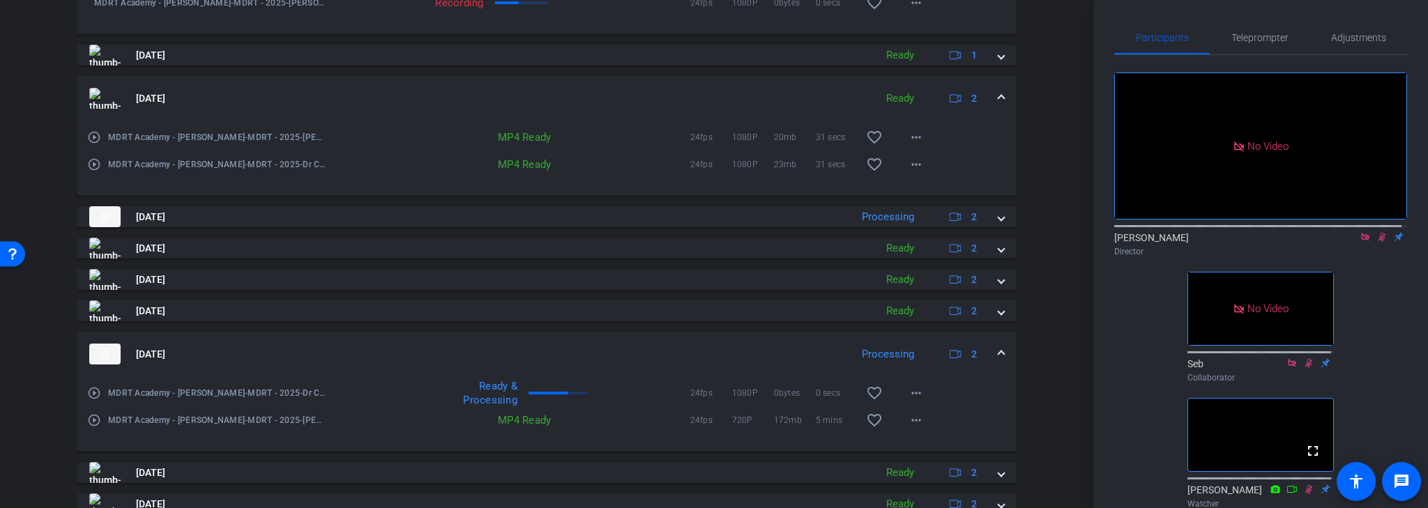
scroll to position [734, 0]
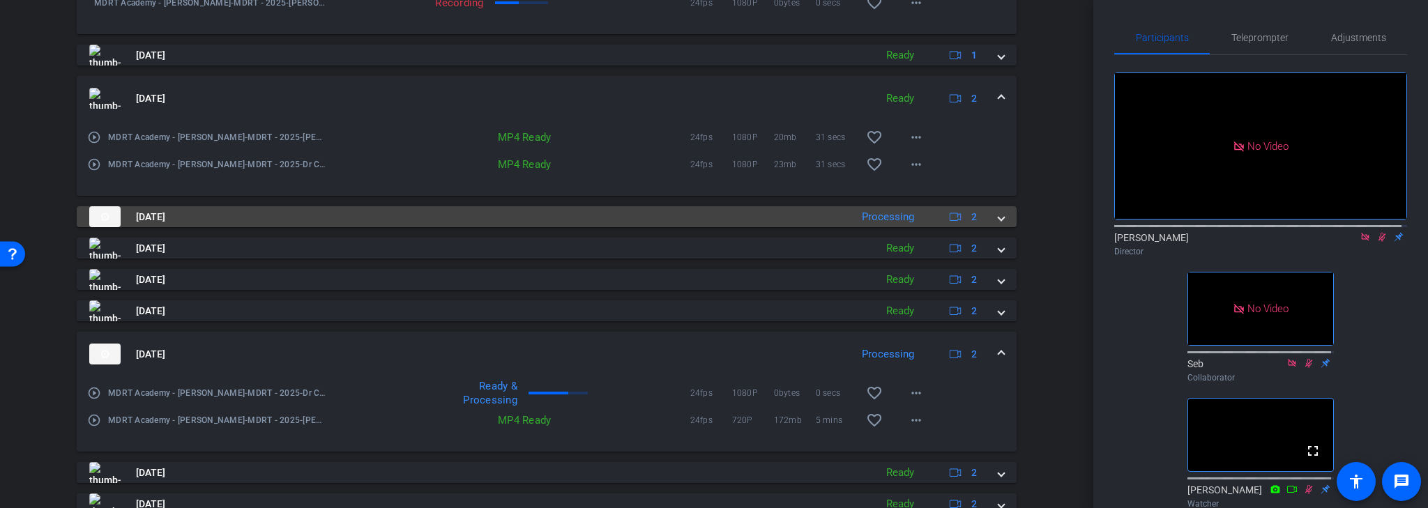
click at [607, 220] on mat-panel-title "[DATE]" at bounding box center [466, 216] width 754 height 21
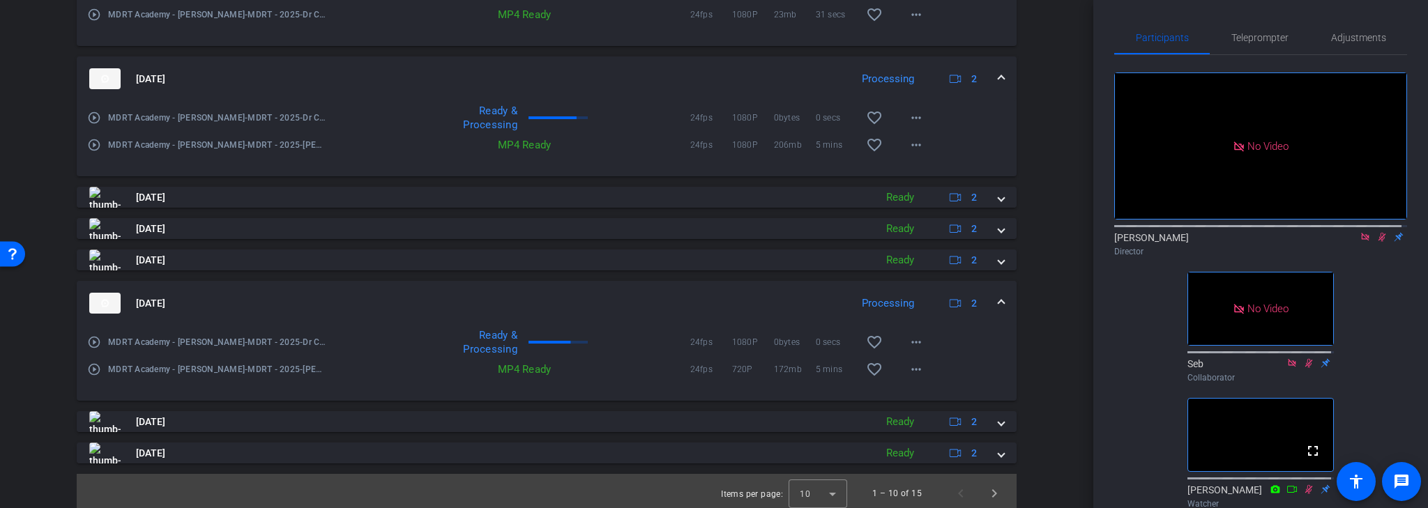
scroll to position [888, 0]
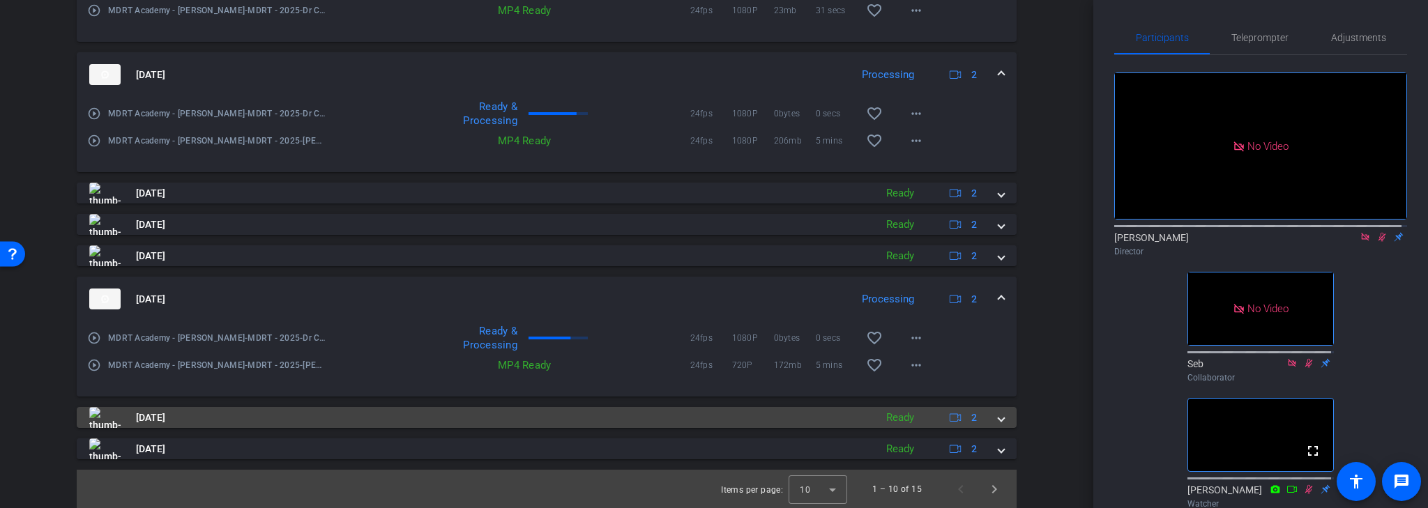
click at [747, 418] on mat-panel-title "[DATE]" at bounding box center [478, 417] width 779 height 21
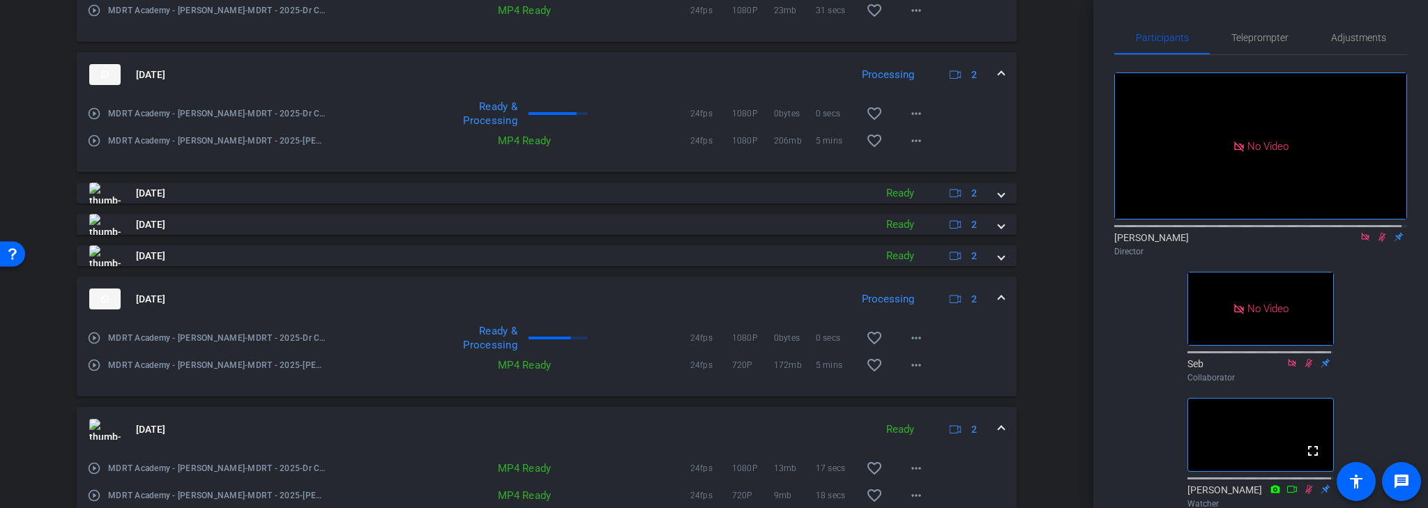
click at [757, 413] on mat-expansion-panel-header "[DATE] Ready 2" at bounding box center [547, 429] width 940 height 45
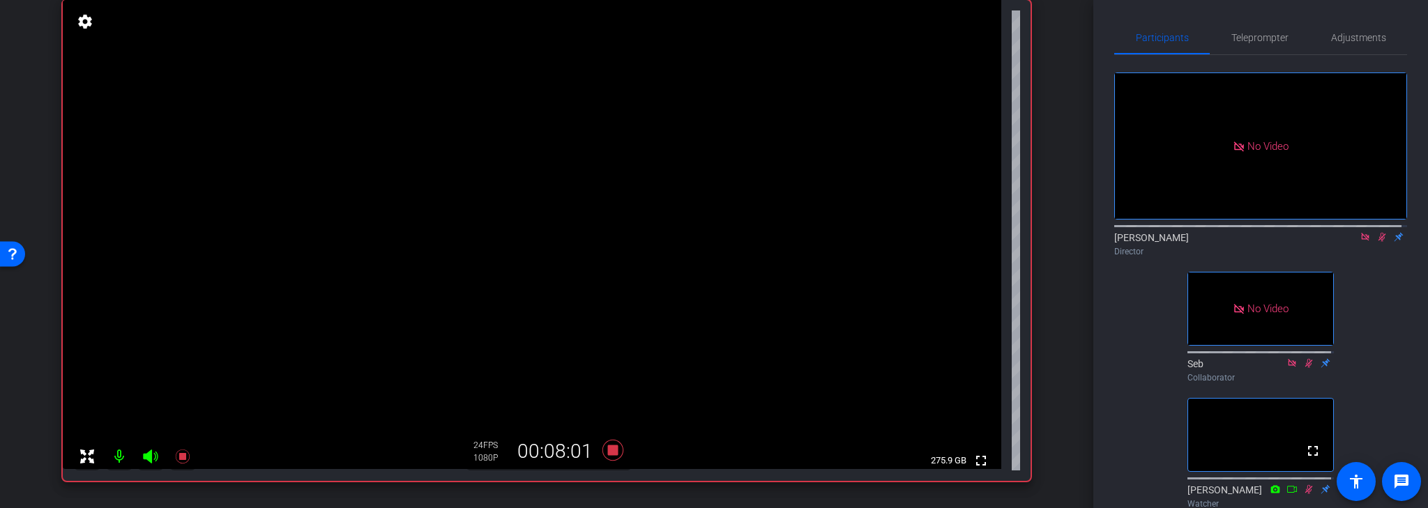
scroll to position [107, 0]
click at [1376, 242] on icon at bounding box center [1381, 237] width 11 height 10
click at [1360, 242] on icon at bounding box center [1365, 237] width 11 height 10
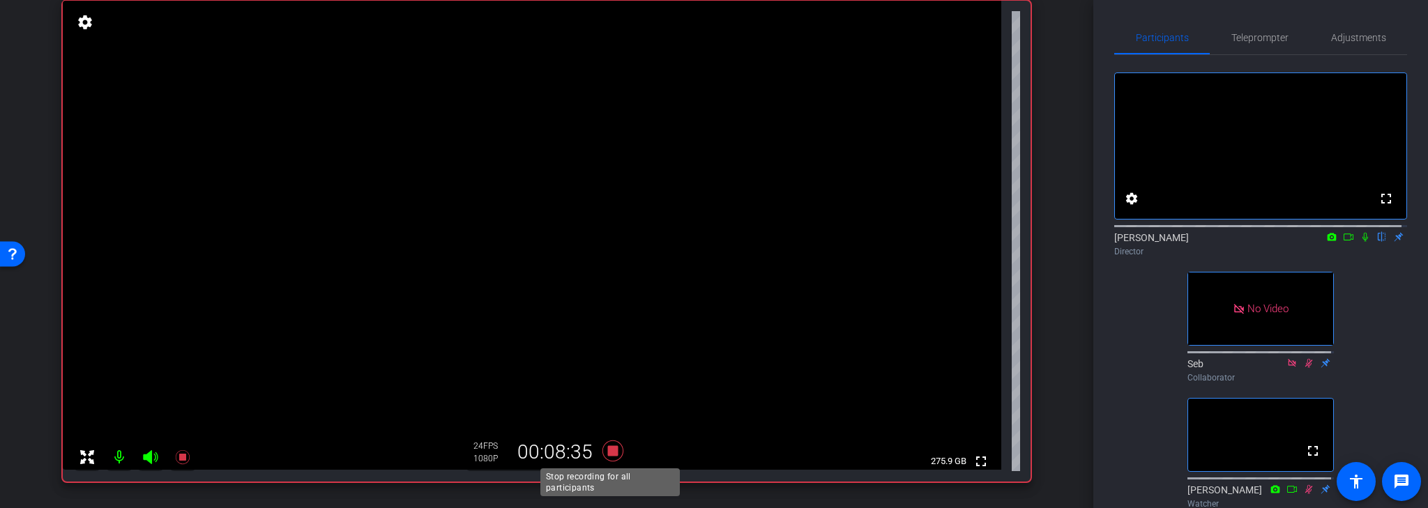
click at [609, 451] on icon at bounding box center [612, 451] width 21 height 21
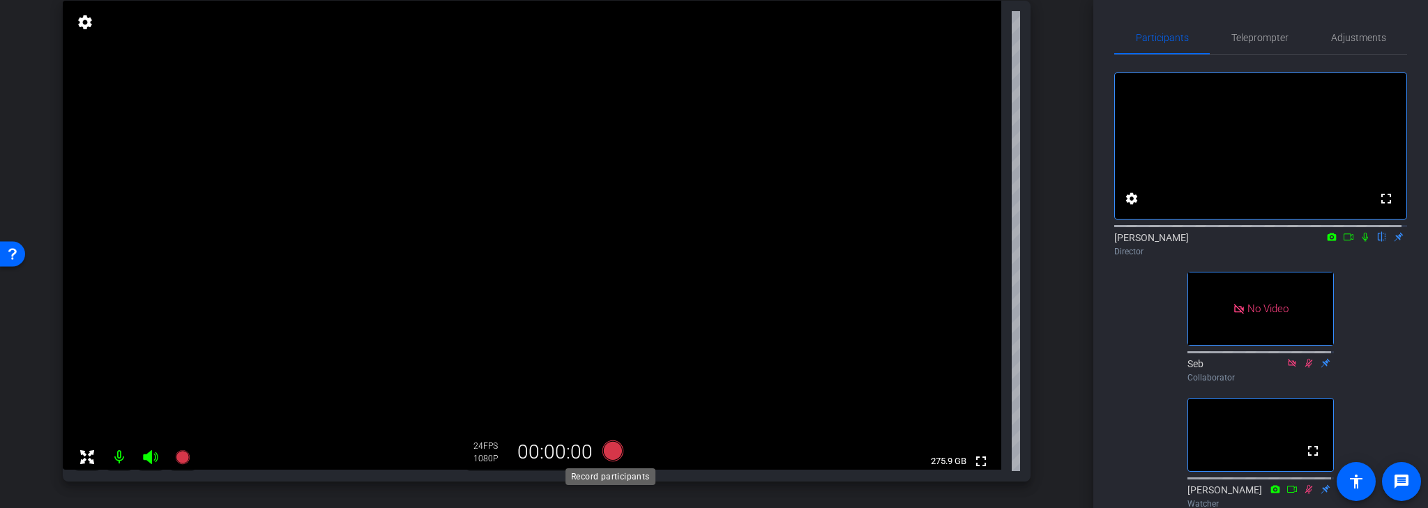
click at [608, 451] on icon at bounding box center [612, 451] width 21 height 21
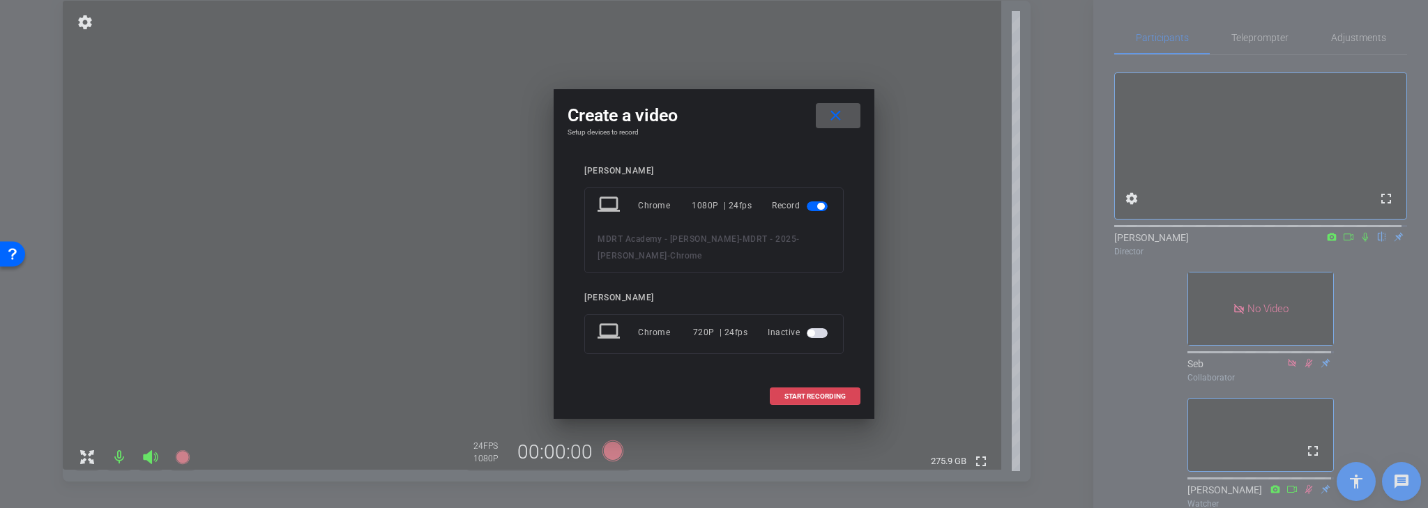
click at [817, 396] on span "START RECORDING" at bounding box center [814, 396] width 61 height 7
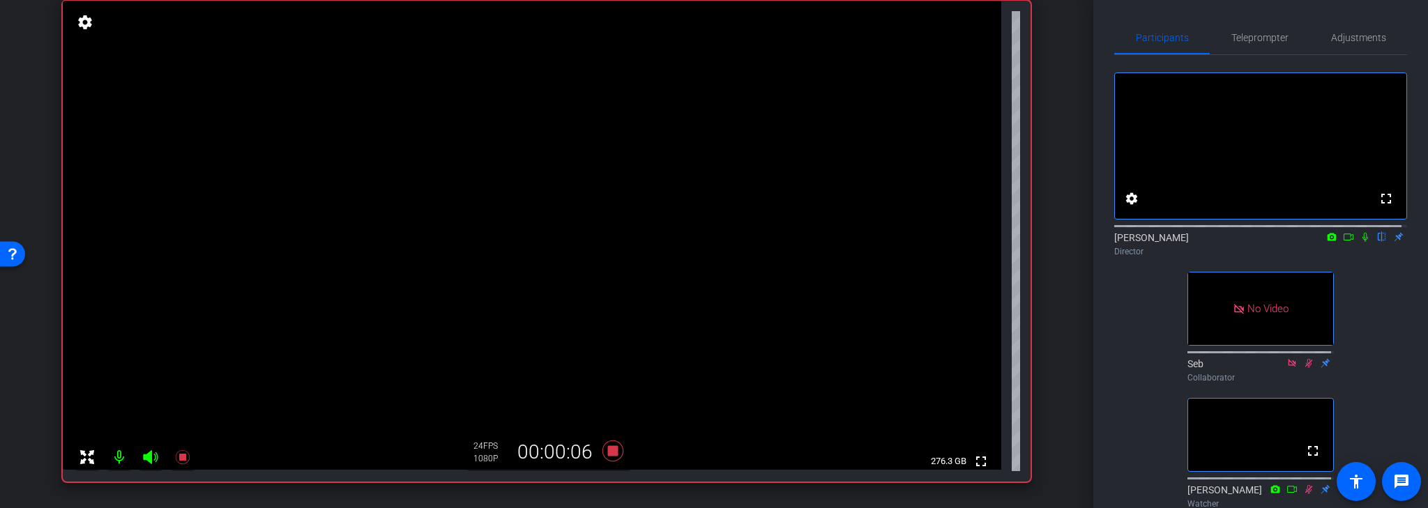
click at [1360, 242] on icon at bounding box center [1365, 237] width 11 height 10
click at [1343, 242] on icon at bounding box center [1348, 237] width 11 height 10
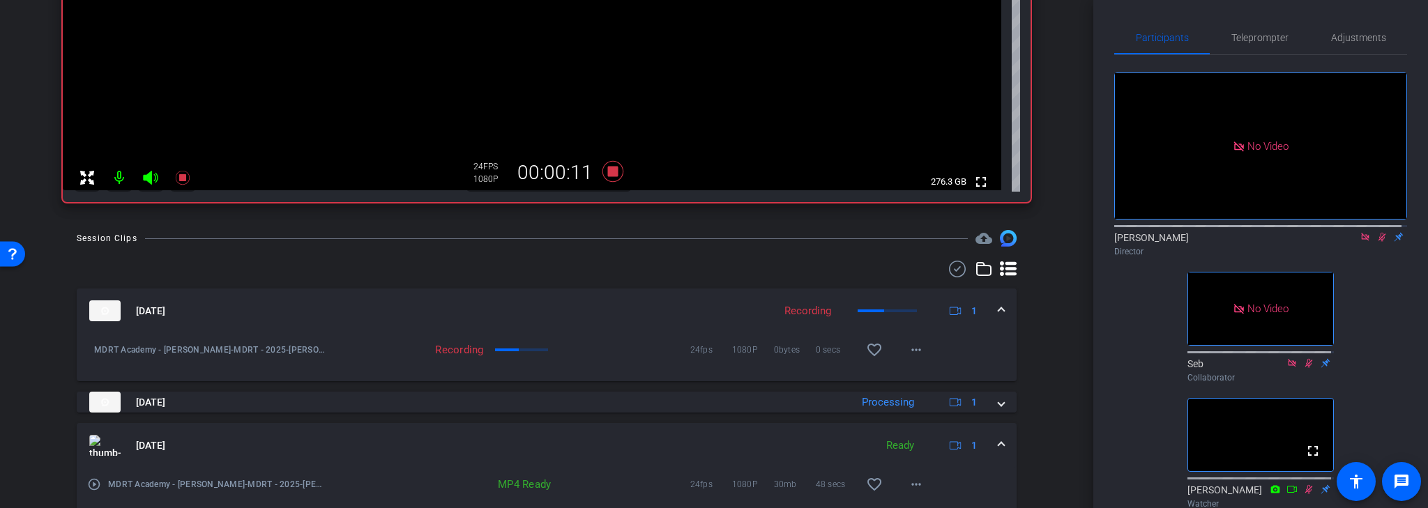
scroll to position [386, 0]
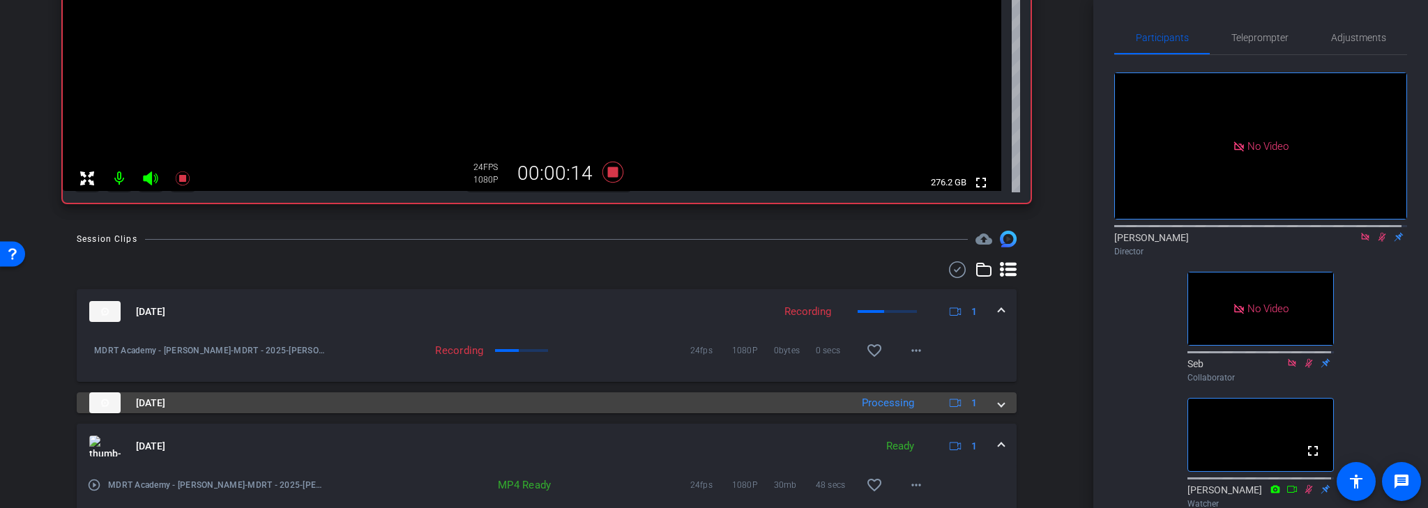
click at [999, 405] on span at bounding box center [1002, 403] width 6 height 15
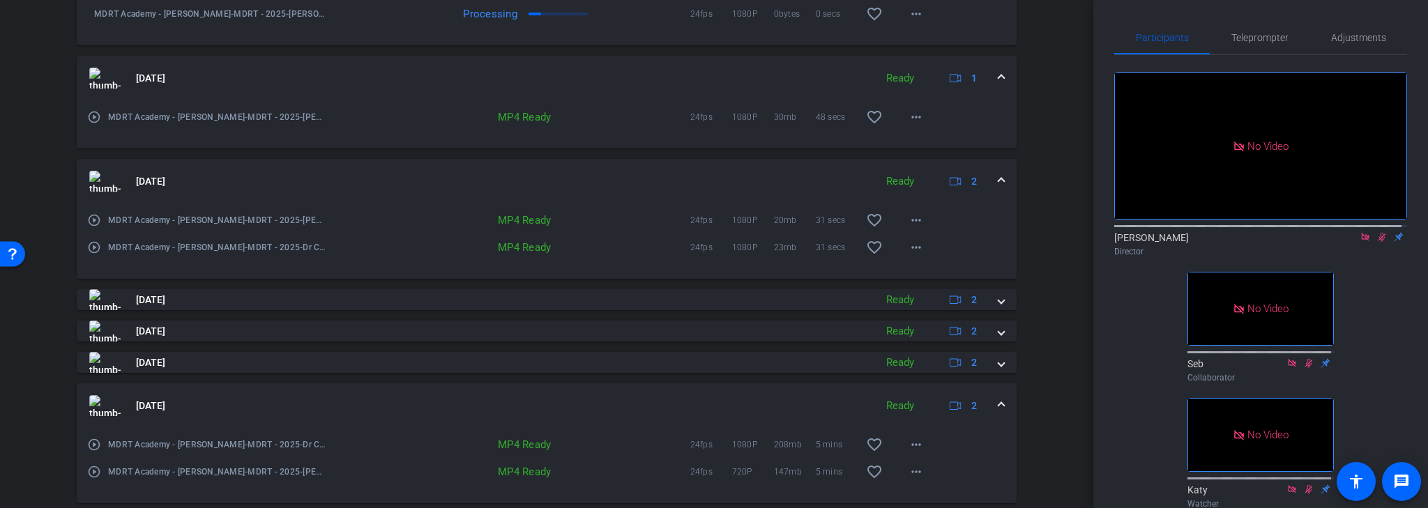
scroll to position [821, 0]
click at [321, 407] on mat-panel-title "[DATE]" at bounding box center [478, 410] width 779 height 21
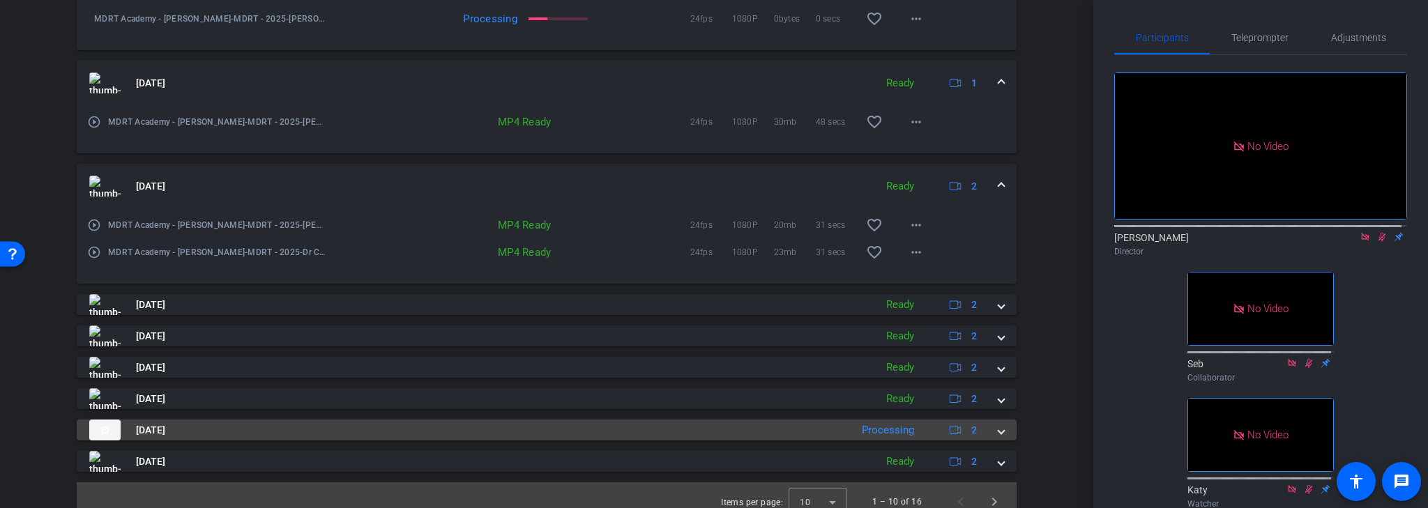
click at [349, 430] on mat-panel-title "[DATE]" at bounding box center [466, 430] width 754 height 21
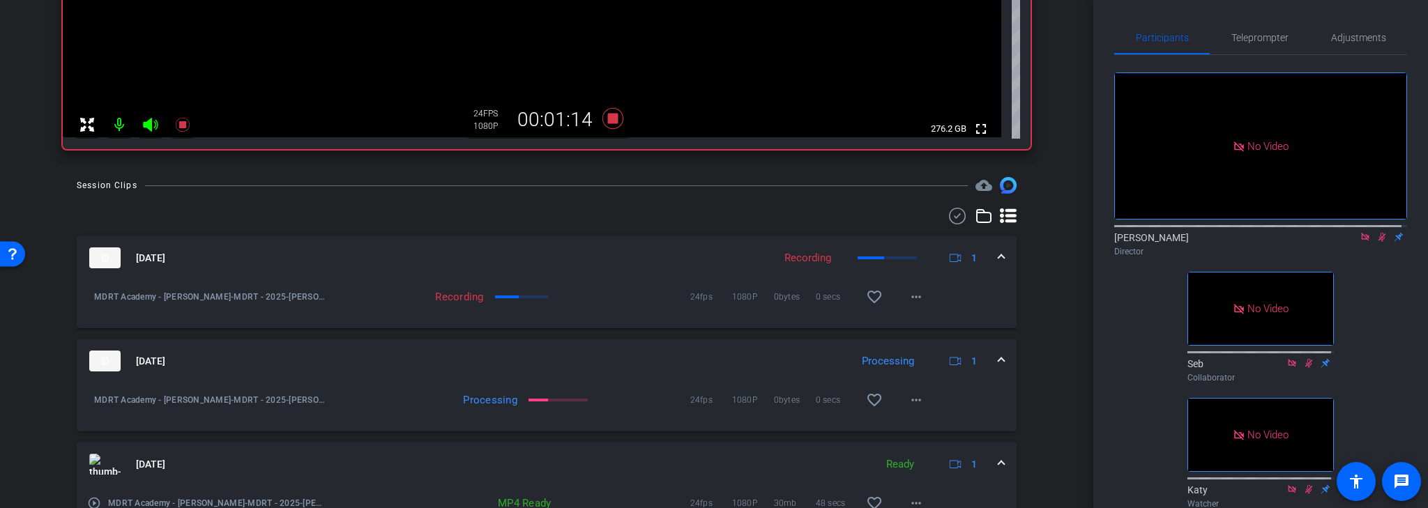
scroll to position [430, 0]
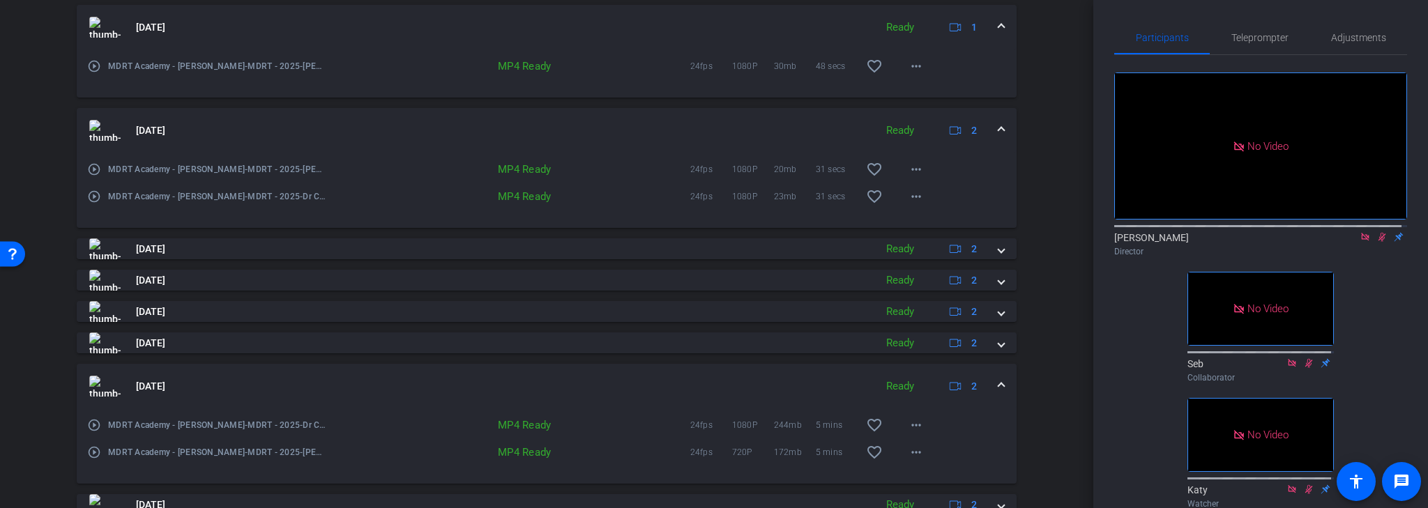
scroll to position [932, 0]
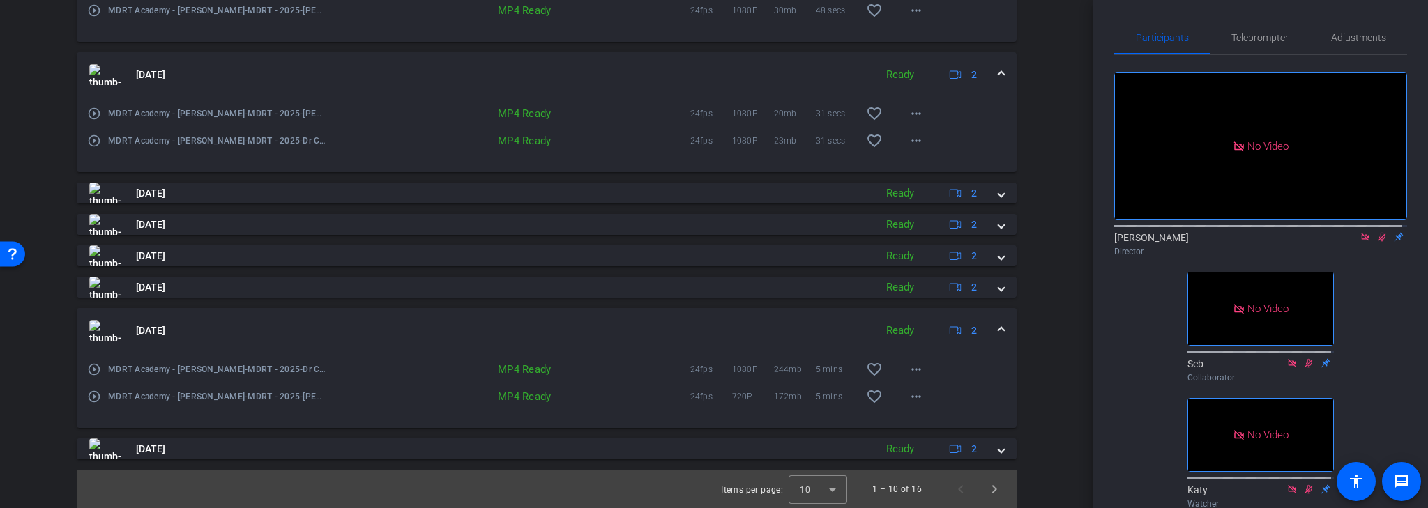
click at [316, 325] on mat-panel-title "[DATE]" at bounding box center [478, 330] width 779 height 21
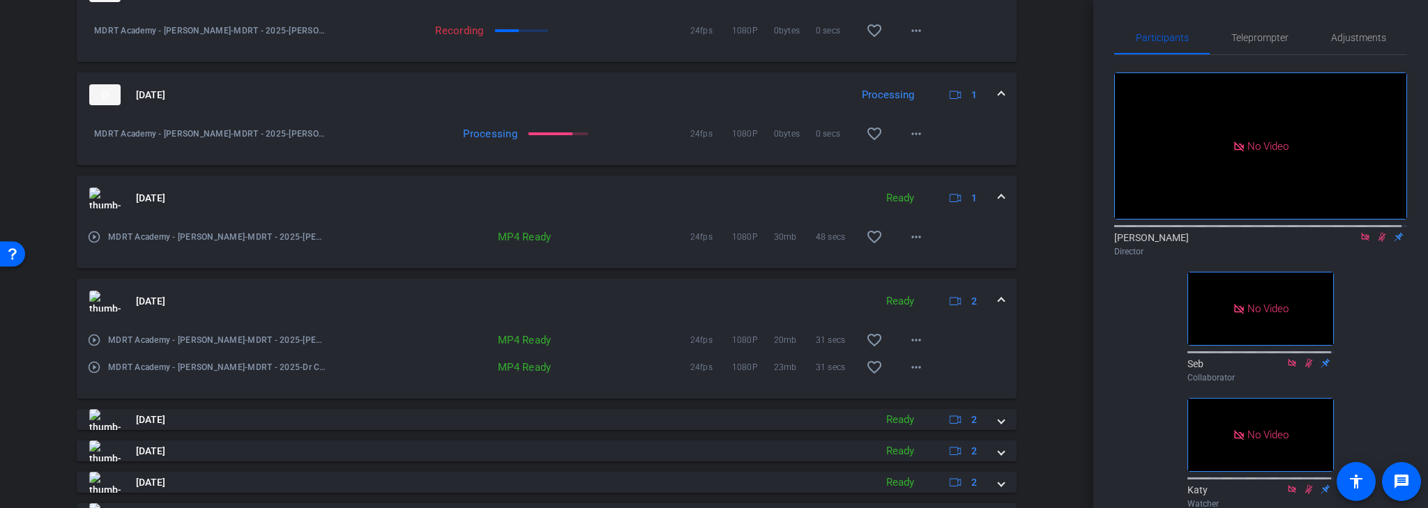
scroll to position [667, 0]
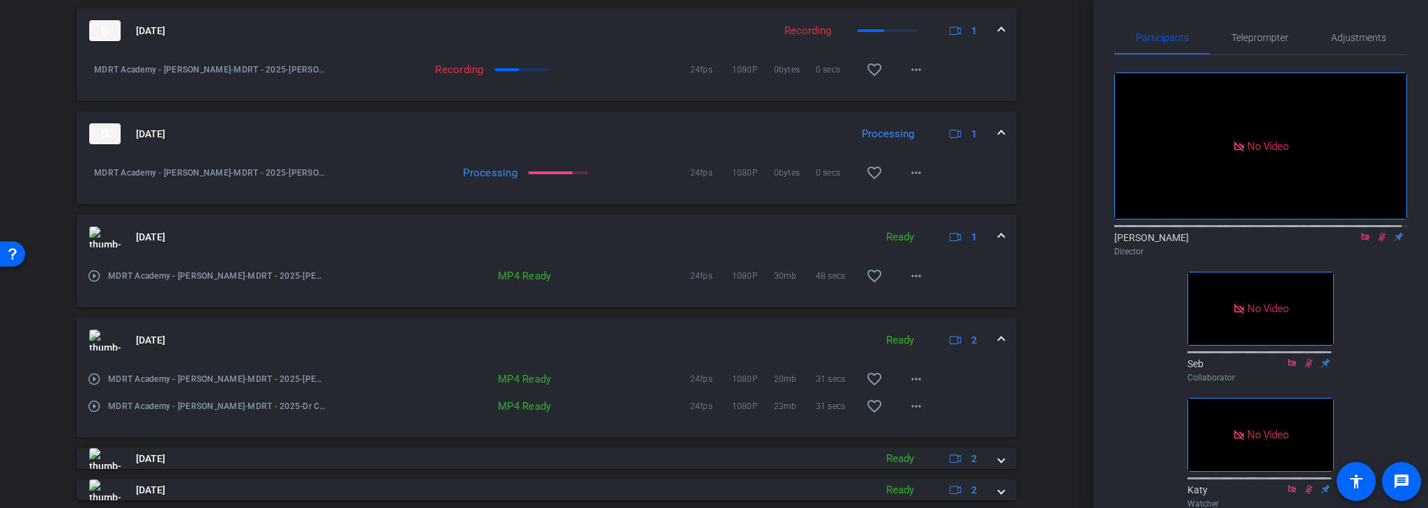
click at [530, 341] on mat-panel-title "[DATE]" at bounding box center [478, 340] width 779 height 21
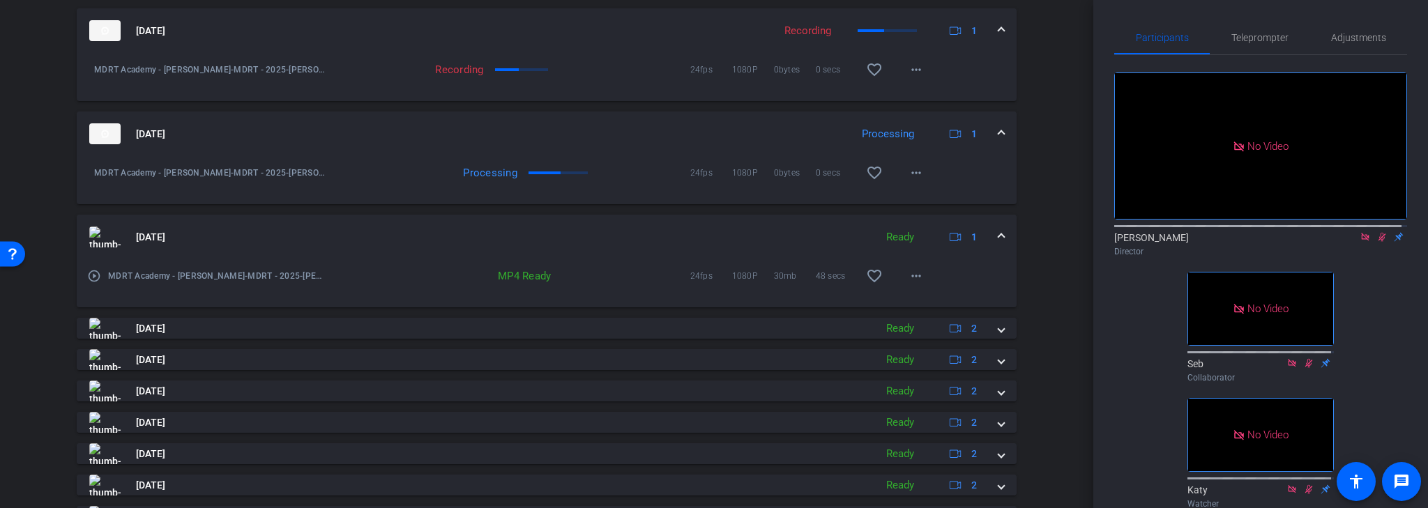
click at [551, 234] on mat-panel-title "[DATE]" at bounding box center [478, 237] width 779 height 21
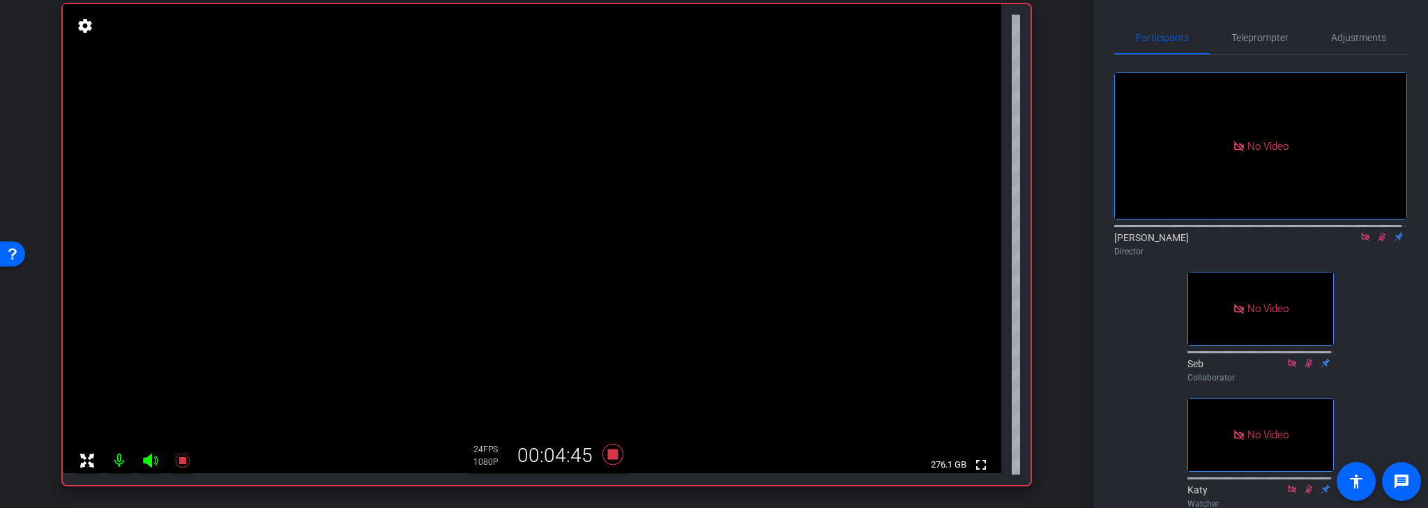
scroll to position [105, 0]
click at [1379, 242] on icon at bounding box center [1383, 237] width 8 height 9
click at [1360, 242] on icon at bounding box center [1365, 237] width 11 height 10
click at [608, 454] on icon at bounding box center [612, 453] width 21 height 21
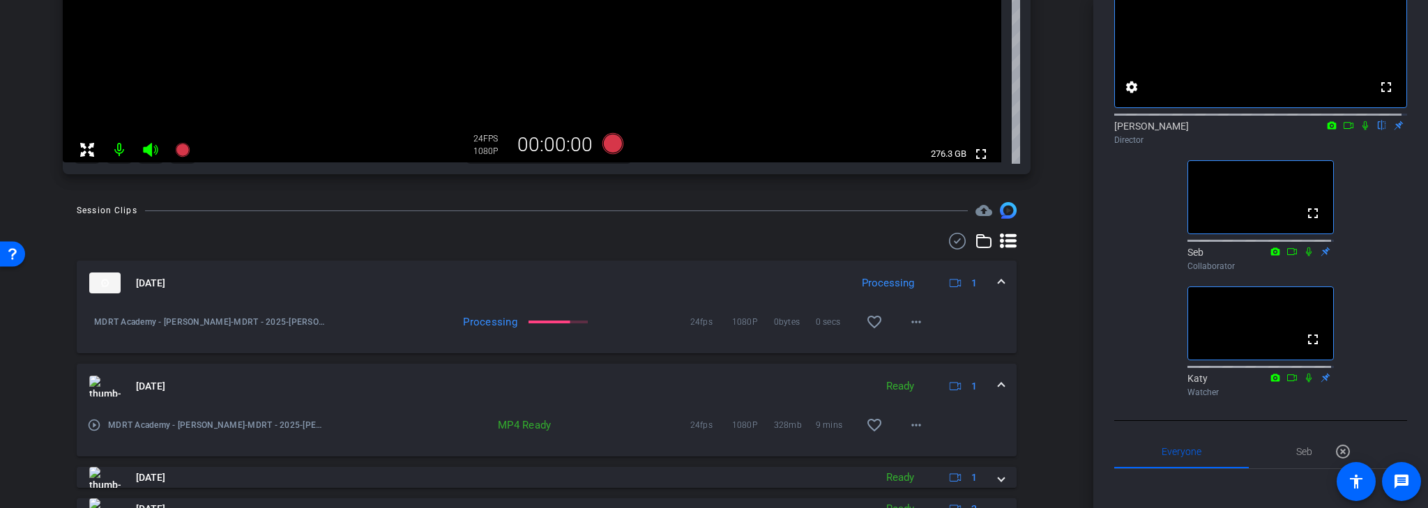
scroll to position [415, 0]
click at [983, 324] on div "MDRT Academy - Constance-MDRT - 2025-Dr. Constance-Chrome-2025-08-12-22-11-19-3…" at bounding box center [547, 329] width 940 height 48
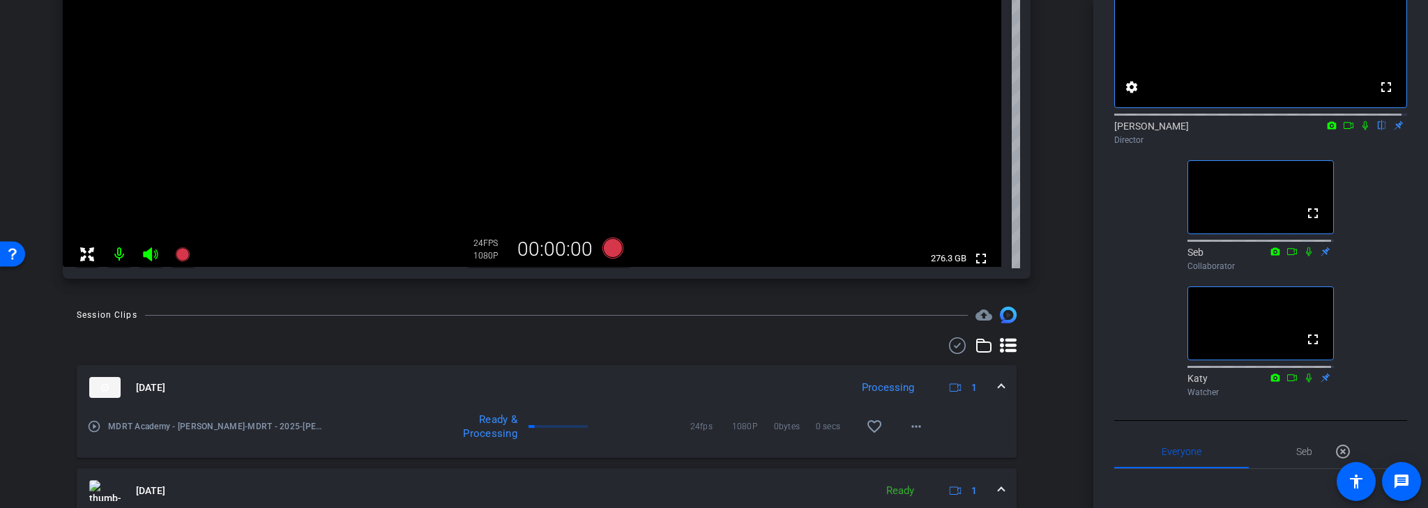
scroll to position [328, 0]
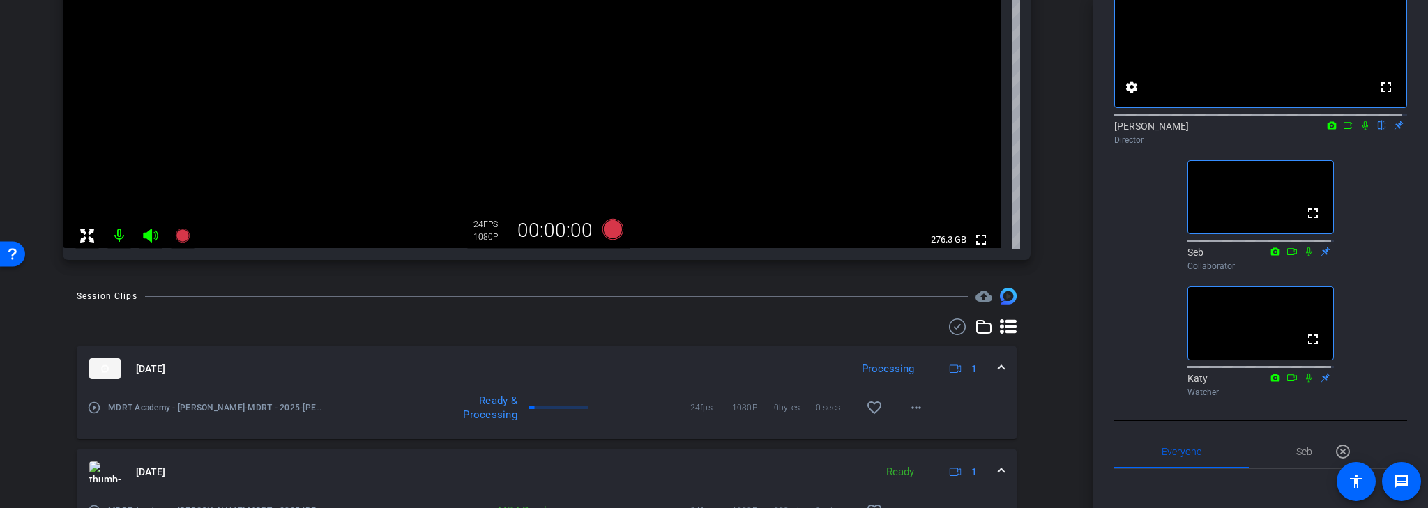
click at [463, 374] on mat-panel-title "[DATE]" at bounding box center [466, 368] width 754 height 21
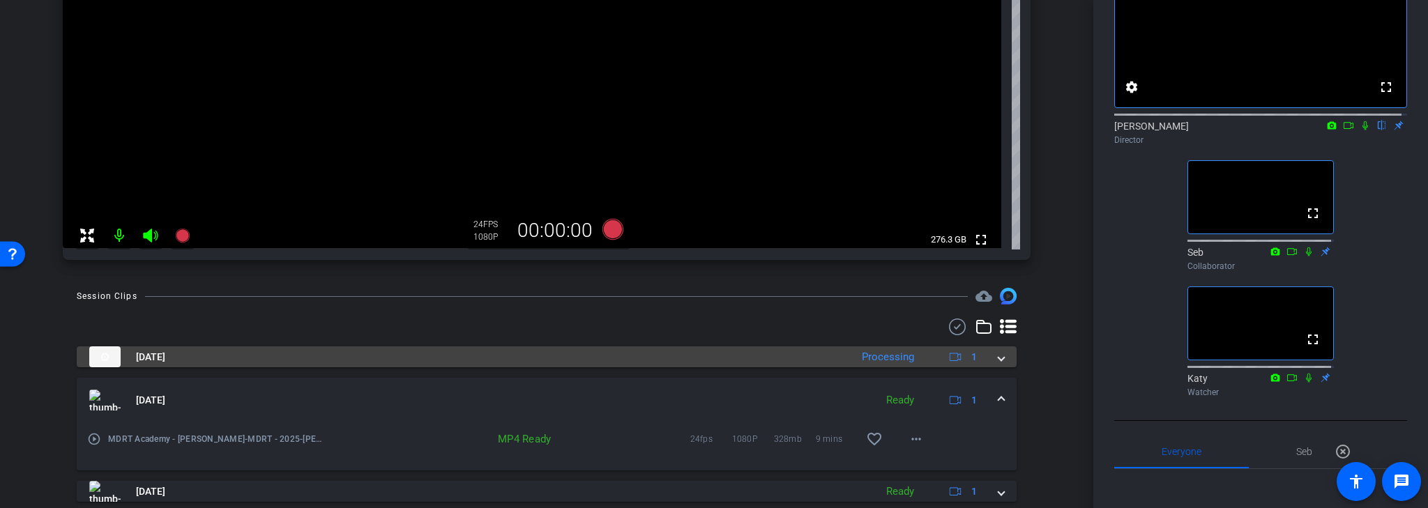
click at [476, 358] on mat-panel-title "[DATE]" at bounding box center [466, 357] width 754 height 21
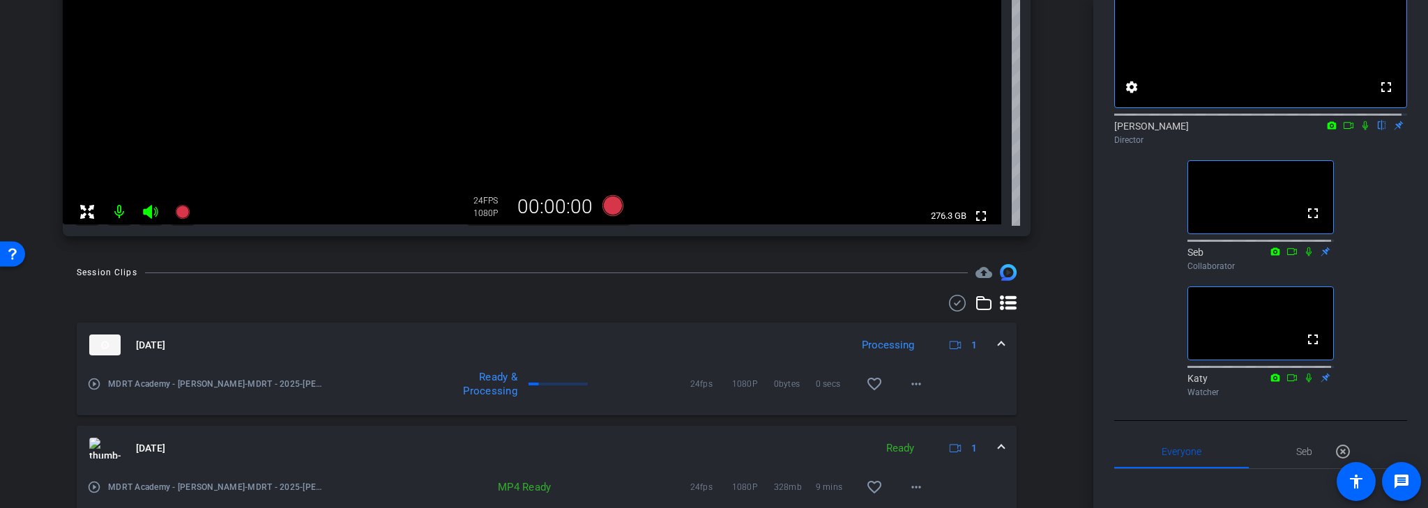
scroll to position [385, 0]
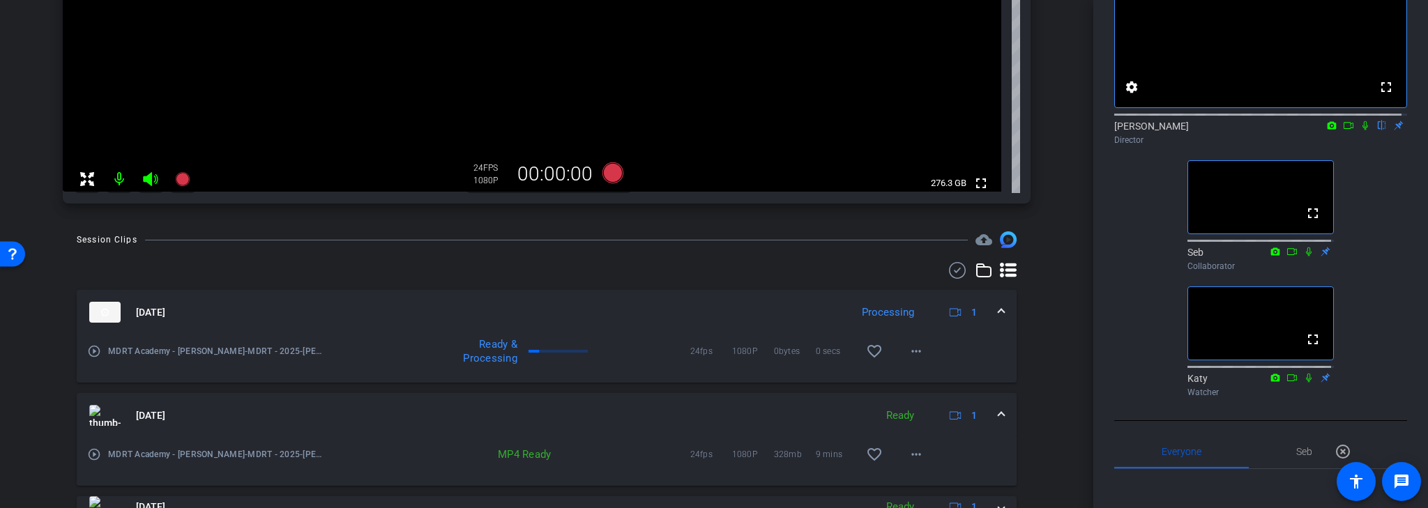
click at [95, 351] on mat-icon "play_circle_outline" at bounding box center [94, 351] width 14 height 14
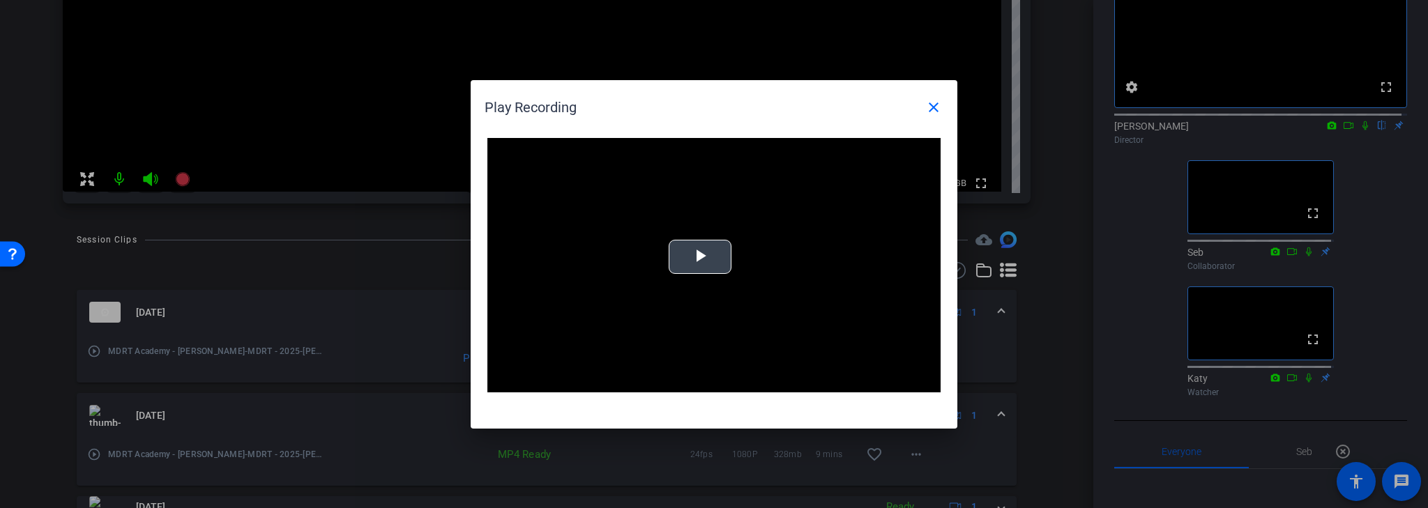
click at [700, 257] on span "Video Player" at bounding box center [700, 257] width 0 height 0
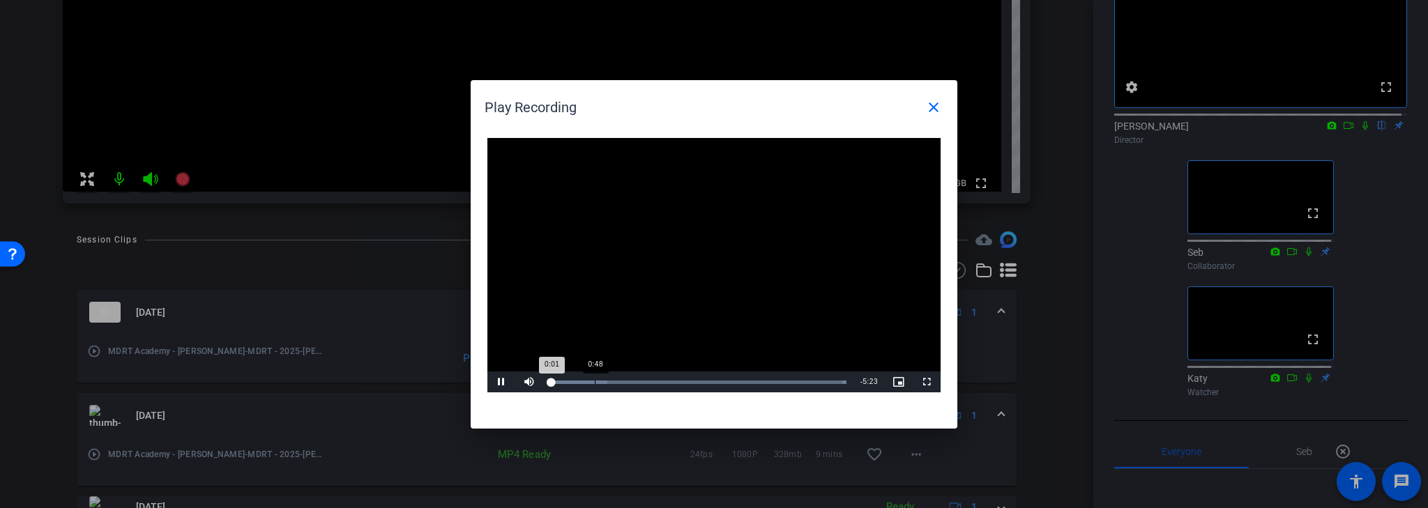
click at [594, 381] on div "Loaded : 100.00% 0:48 0:01" at bounding box center [698, 382] width 296 height 3
click at [646, 381] on div "1:44" at bounding box center [646, 382] width 1 height 3
click at [704, 379] on div "Loaded : 100.00% 2:48 1:46" at bounding box center [698, 382] width 310 height 21
click at [811, 382] on div "Loaded : 100.00% 4:44 2:50" at bounding box center [698, 382] width 296 height 3
click at [500, 382] on span "Video Player" at bounding box center [501, 382] width 28 height 0
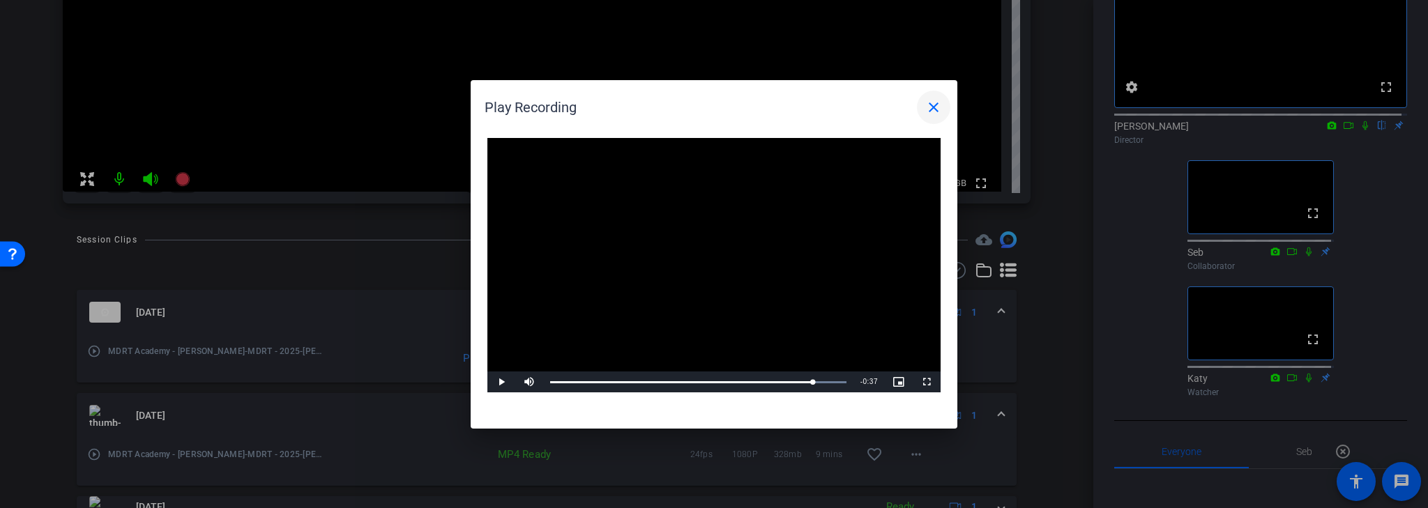
click at [929, 109] on mat-icon "close" at bounding box center [933, 107] width 17 height 17
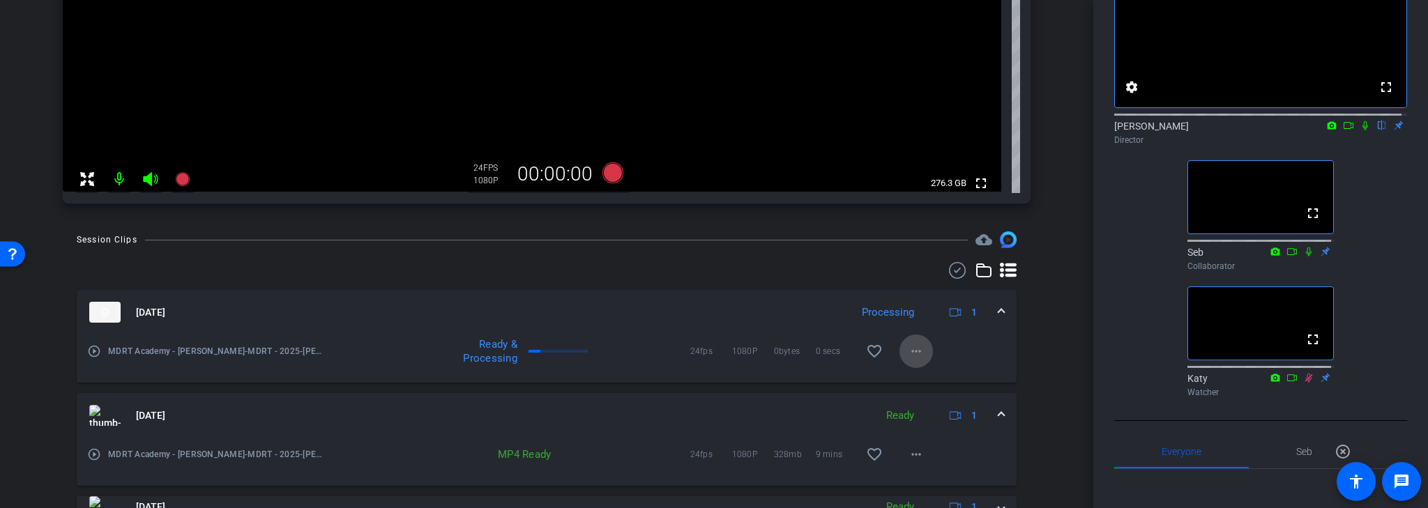
click at [911, 351] on mat-icon "more_horiz" at bounding box center [916, 351] width 17 height 17
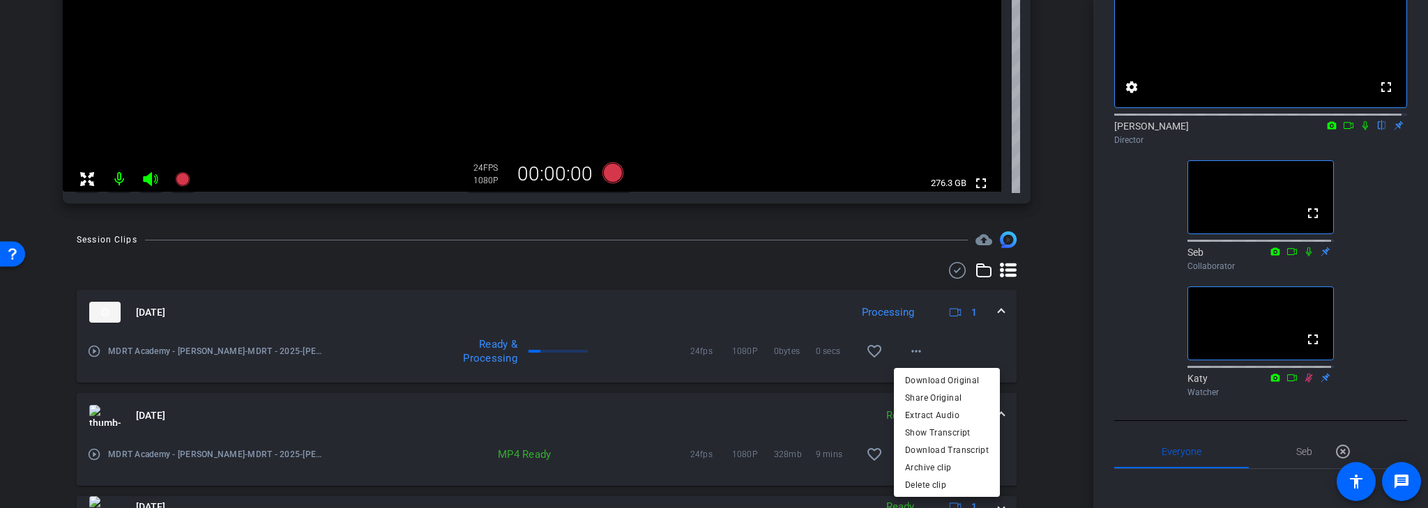
click at [1024, 337] on div at bounding box center [714, 254] width 1428 height 508
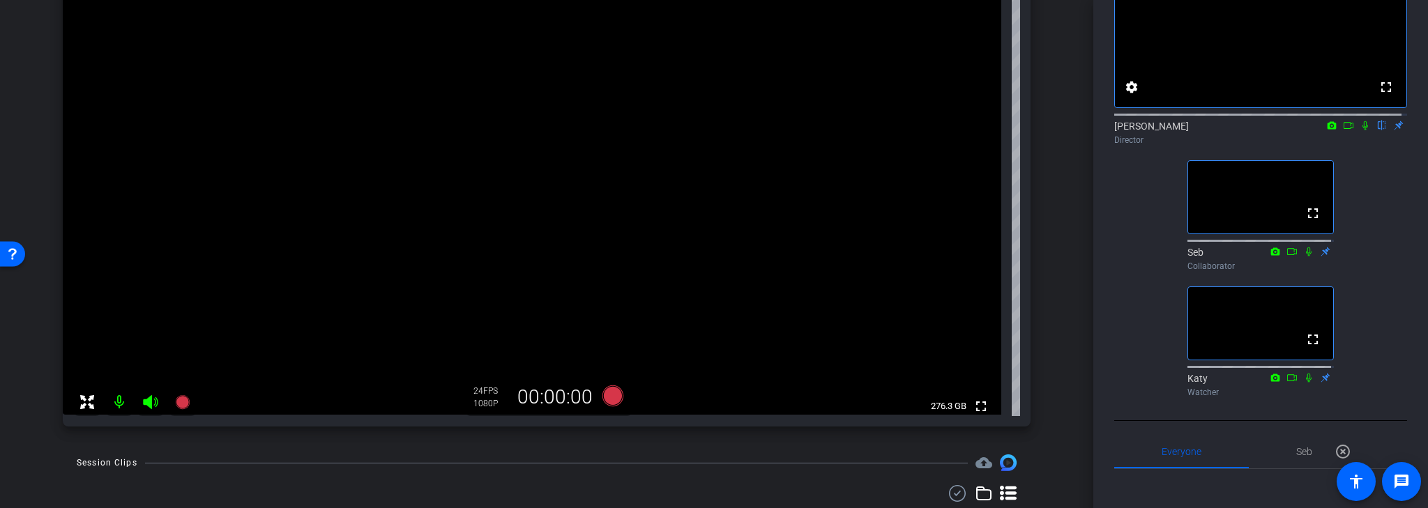
scroll to position [106, 0]
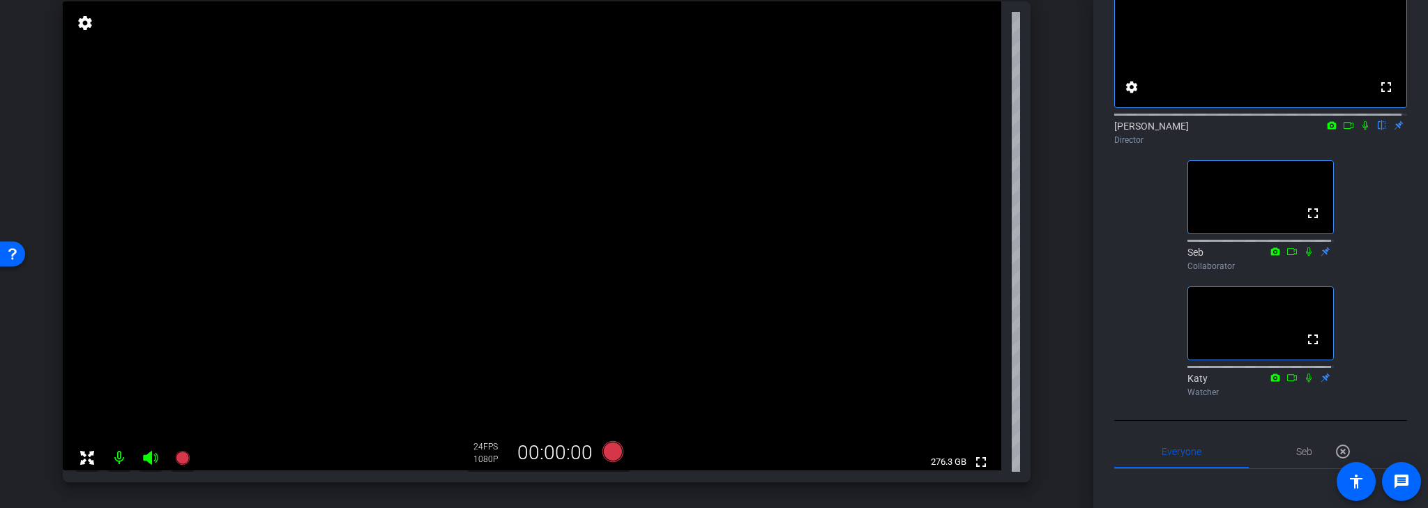
click at [1362, 130] on icon at bounding box center [1365, 126] width 11 height 10
click at [1360, 130] on icon at bounding box center [1365, 126] width 11 height 10
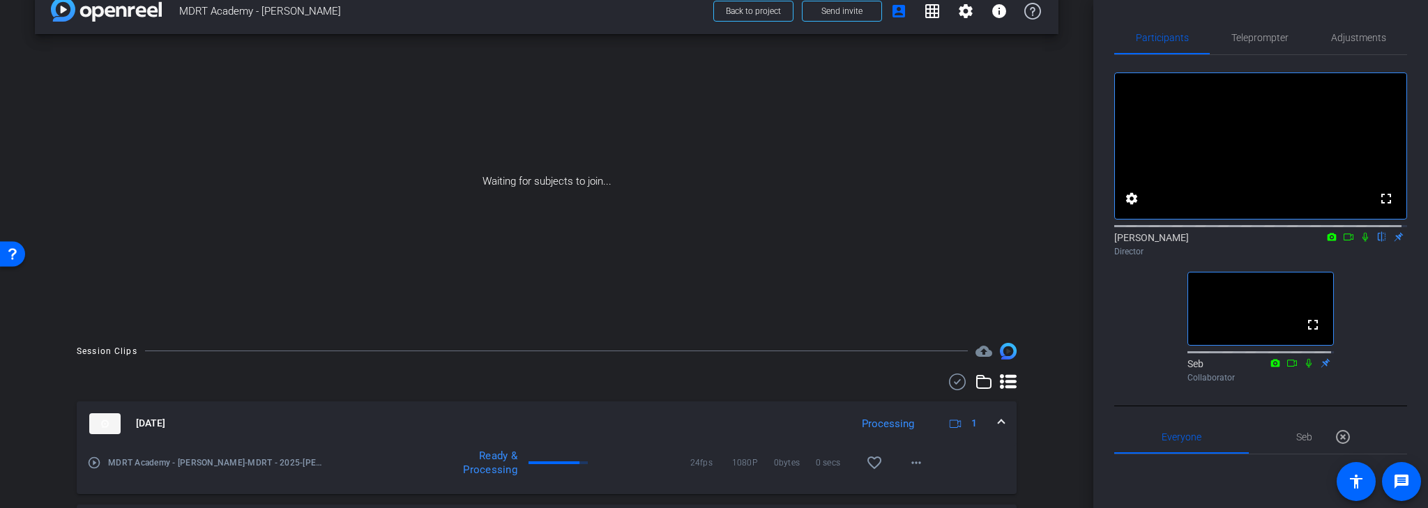
scroll to position [0, 0]
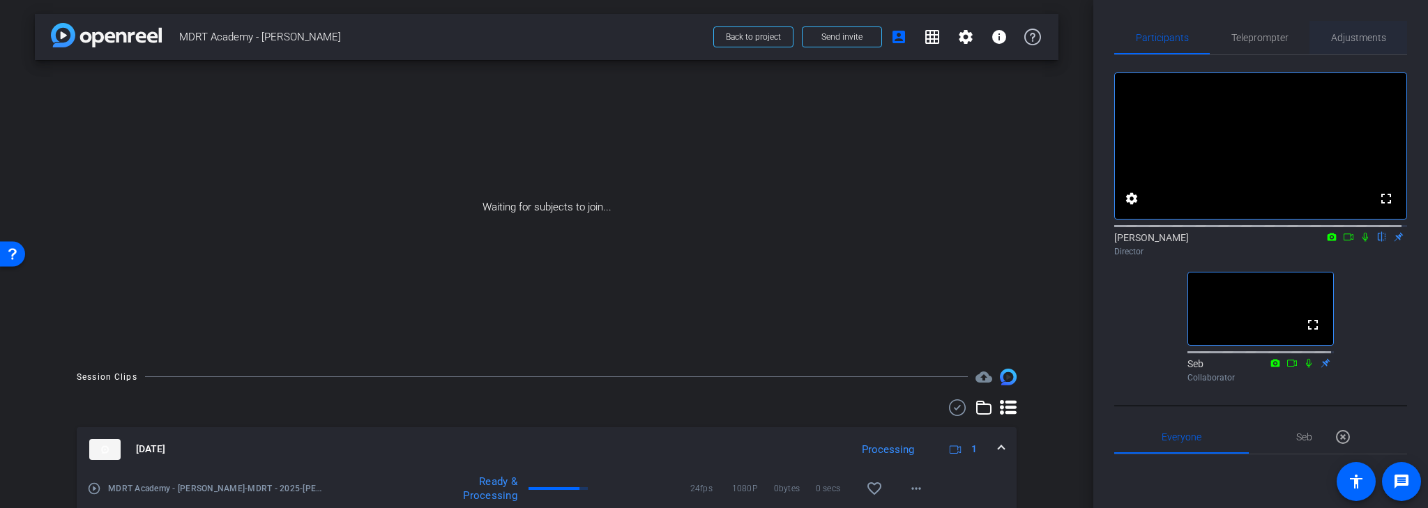
click at [1358, 36] on span "Adjustments" at bounding box center [1358, 38] width 55 height 10
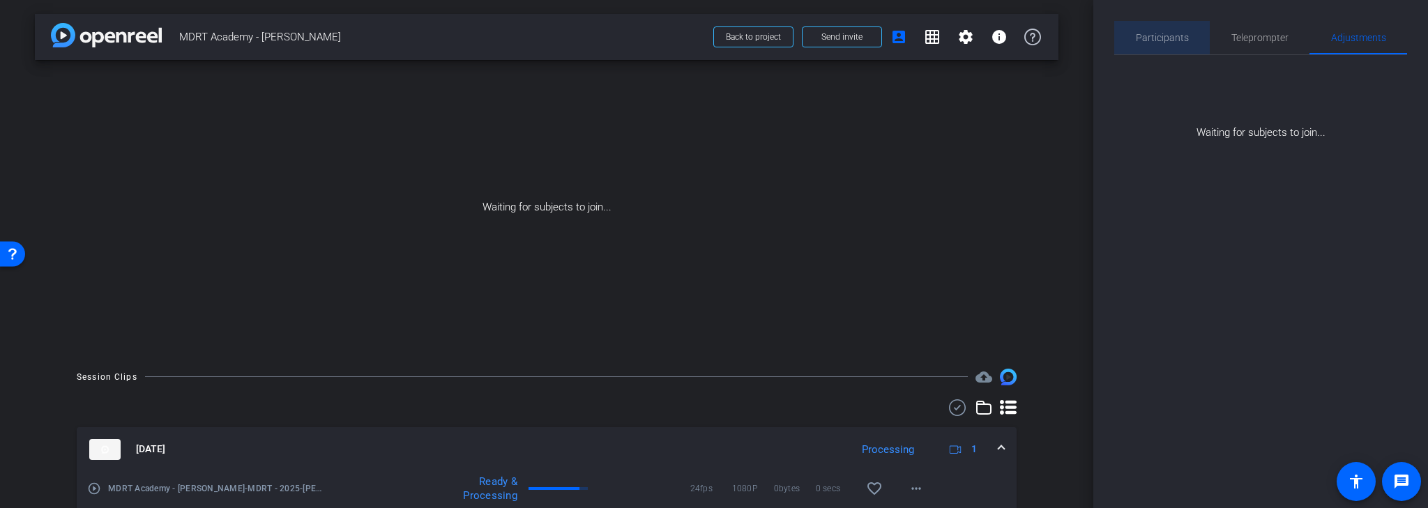
click at [1177, 36] on span "Participants" at bounding box center [1162, 38] width 53 height 10
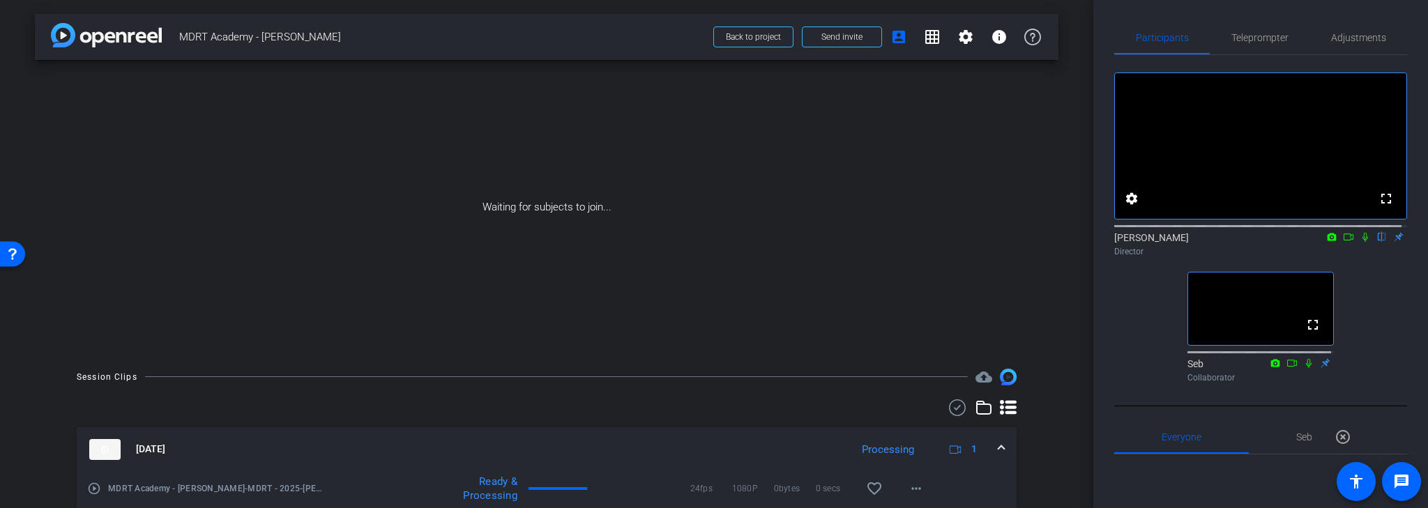
click at [1345, 242] on icon at bounding box center [1348, 237] width 11 height 10
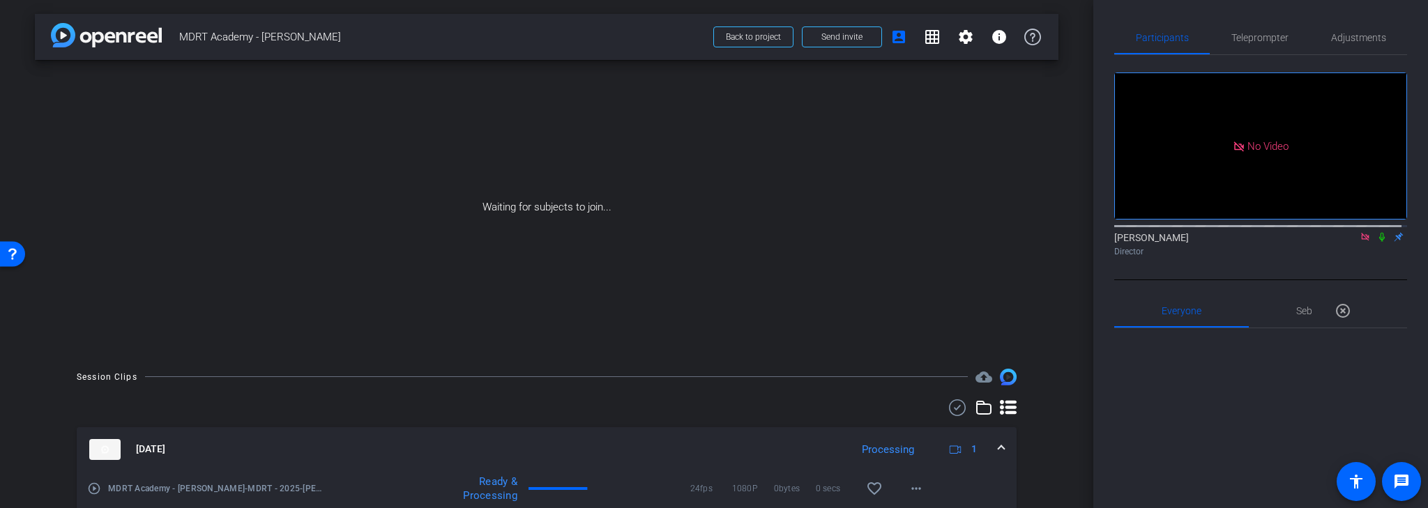
click at [1376, 242] on icon at bounding box center [1381, 237] width 11 height 10
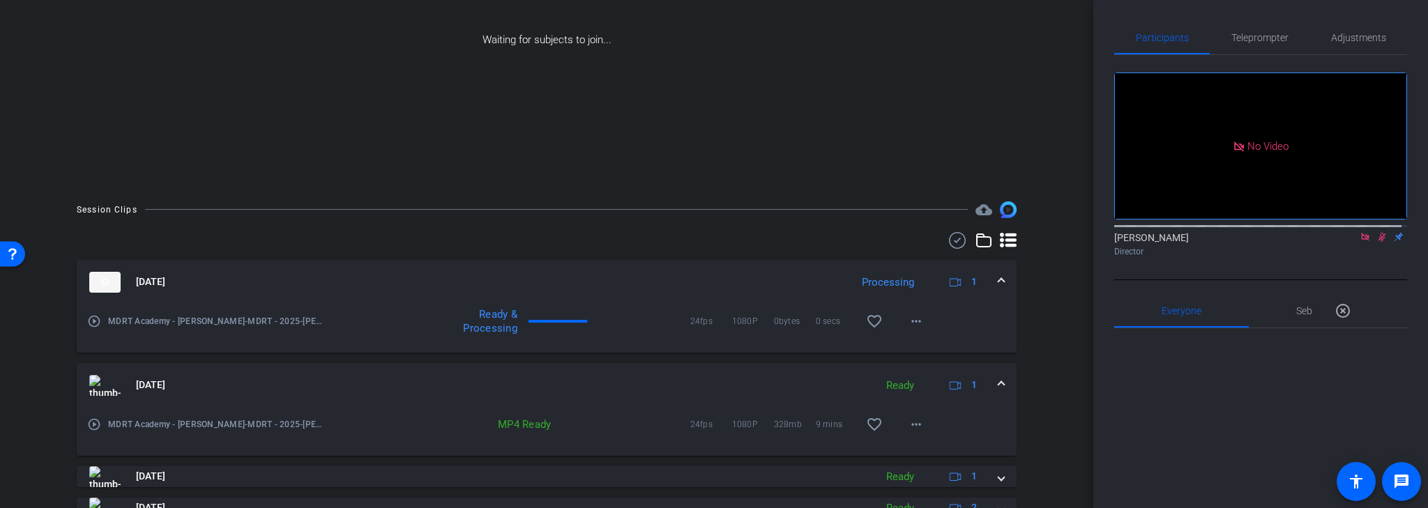
scroll to position [223, 0]
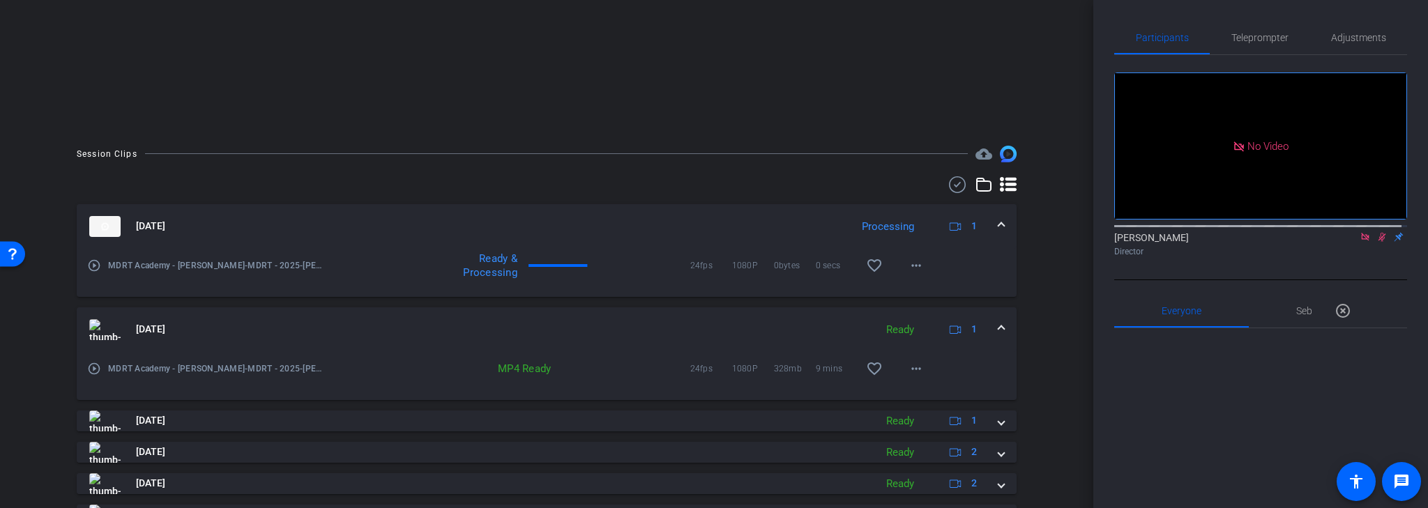
click at [439, 261] on div "Ready & Processing" at bounding box center [470, 266] width 107 height 28
click at [169, 265] on span "MDRT Academy - [PERSON_NAME]-MDRT - 2025-[PERSON_NAME]-Chrome-2025-08-12-22-11-…" at bounding box center [217, 266] width 218 height 14
click at [648, 242] on mat-expansion-panel-header "[DATE] Processing 1" at bounding box center [547, 226] width 940 height 45
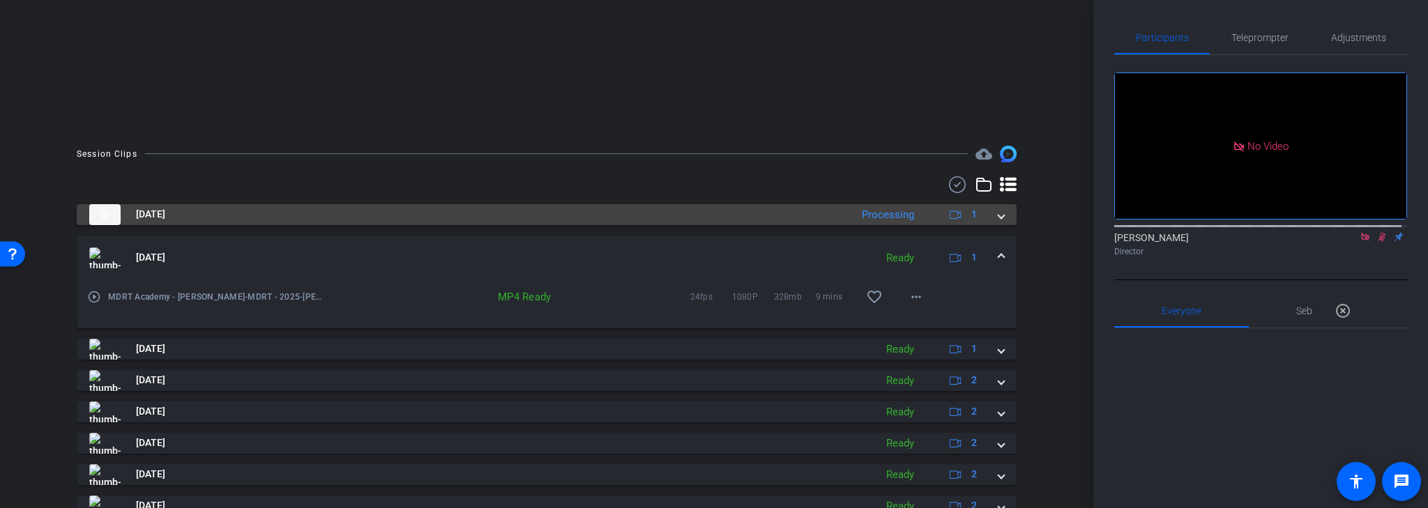
click at [622, 220] on mat-panel-title "[DATE]" at bounding box center [466, 214] width 754 height 21
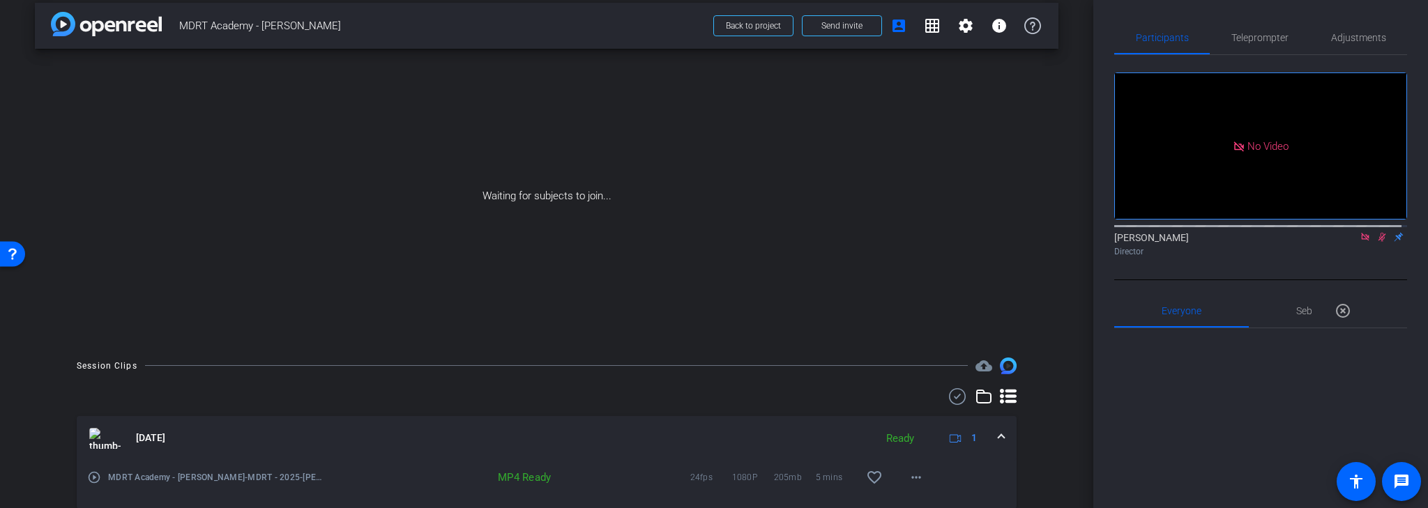
scroll to position [0, 0]
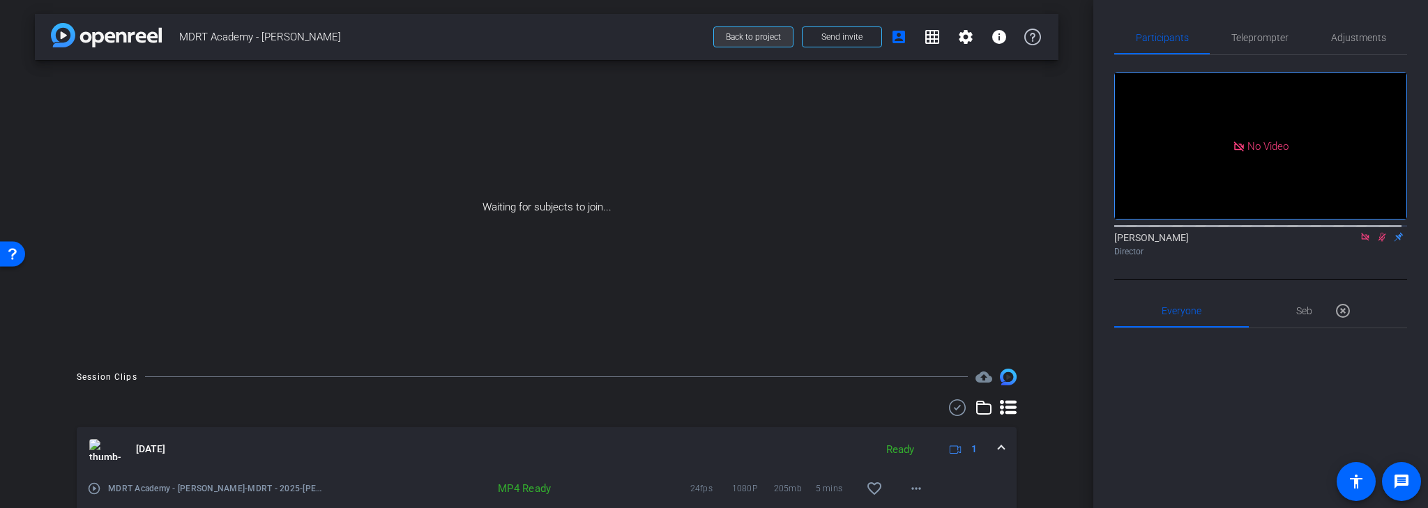
click at [755, 36] on span "Back to project" at bounding box center [753, 37] width 55 height 10
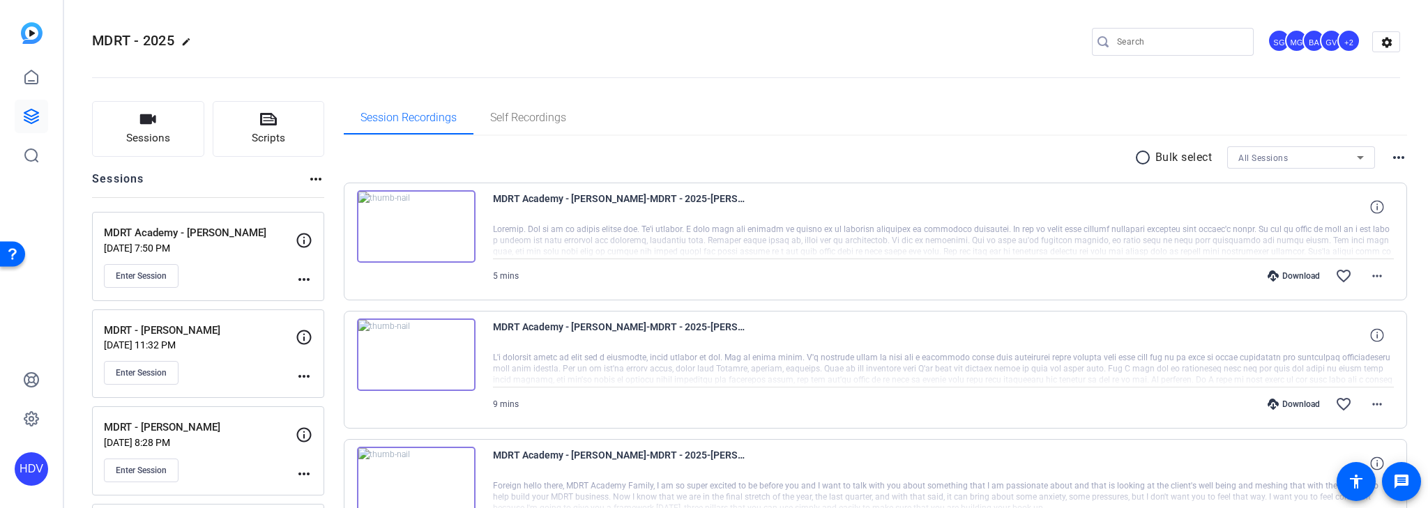
click at [308, 275] on mat-icon "more_horiz" at bounding box center [304, 279] width 17 height 17
click at [322, 296] on span "Edit Session" at bounding box center [338, 299] width 63 height 17
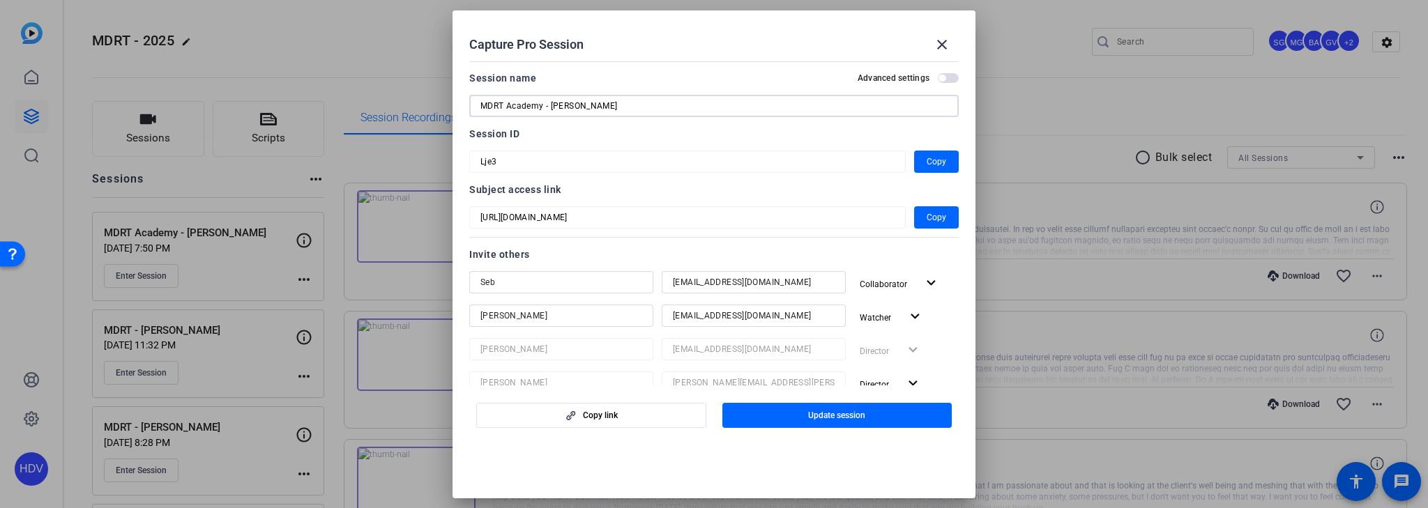
click at [551, 103] on input "MDRT Academy - [PERSON_NAME]" at bounding box center [713, 106] width 467 height 17
type input "MDRT Academy - DR. Constance"
click at [850, 419] on span "Update session" at bounding box center [836, 415] width 57 height 11
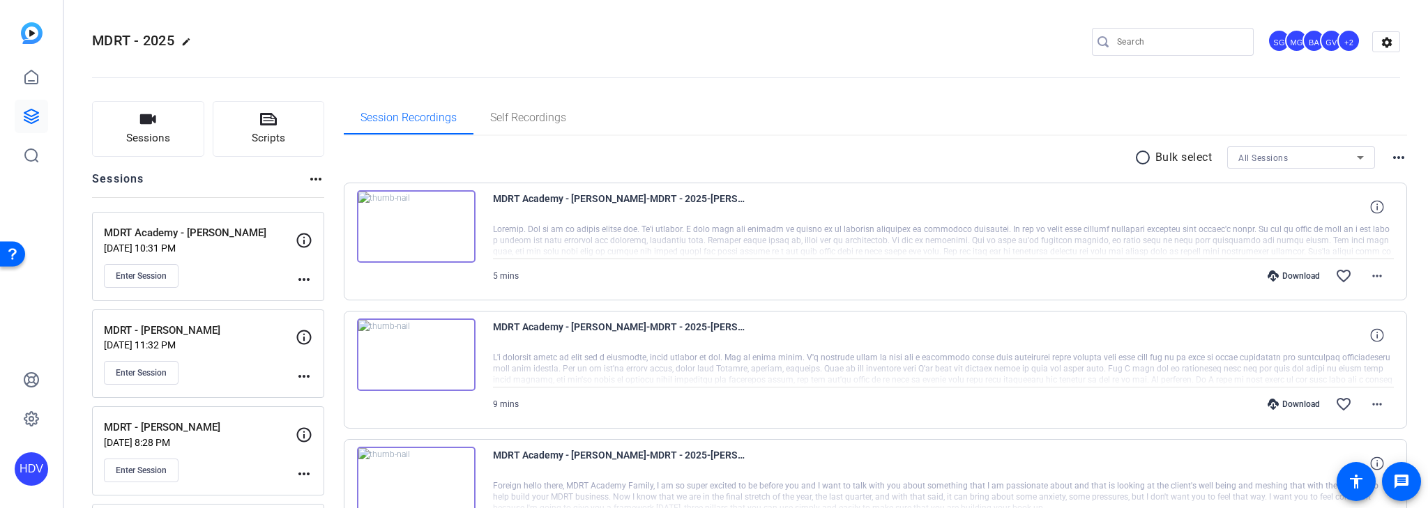
click at [413, 225] on img at bounding box center [416, 226] width 119 height 73
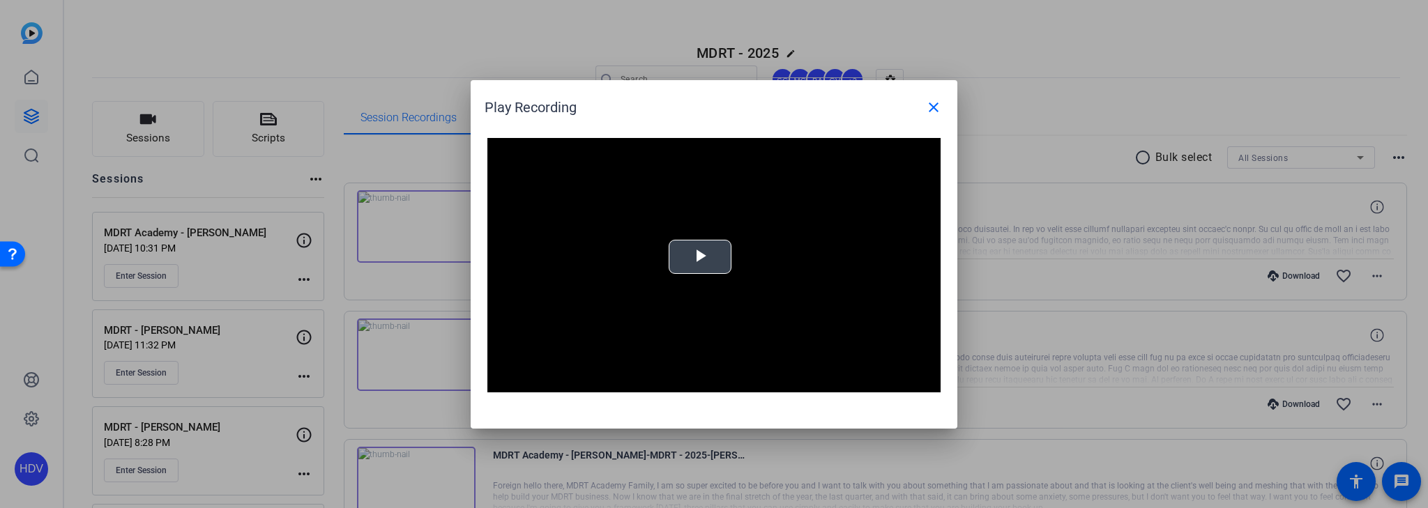
click at [700, 257] on span "Video Player" at bounding box center [700, 257] width 0 height 0
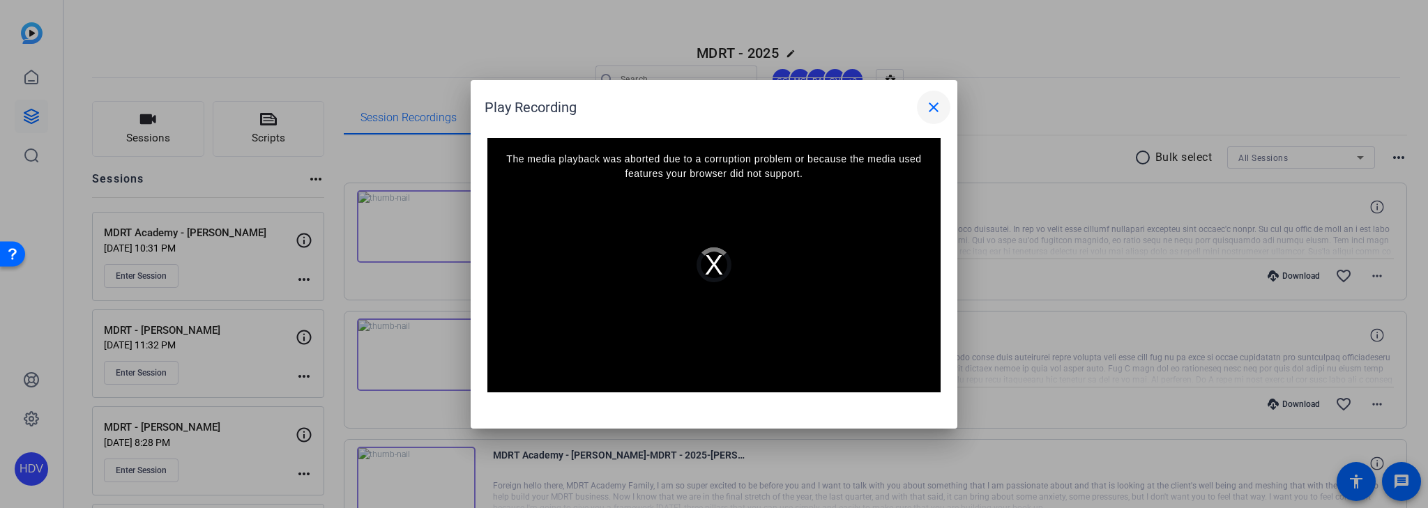
click at [934, 103] on mat-icon "close" at bounding box center [933, 107] width 17 height 17
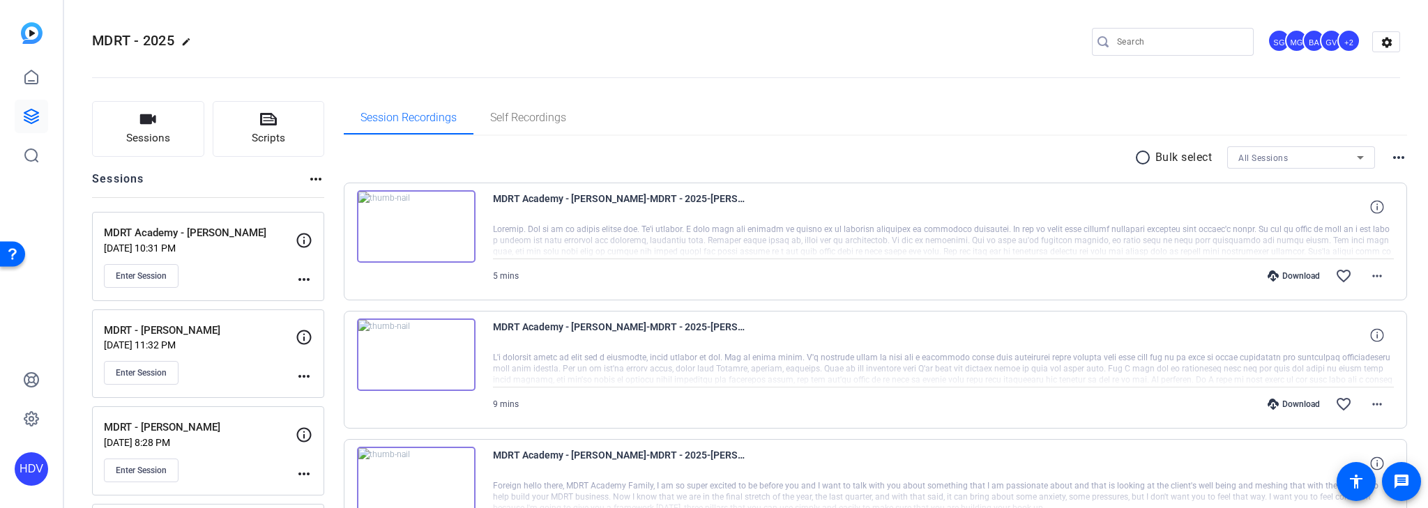
click at [416, 354] on img at bounding box center [416, 355] width 119 height 73
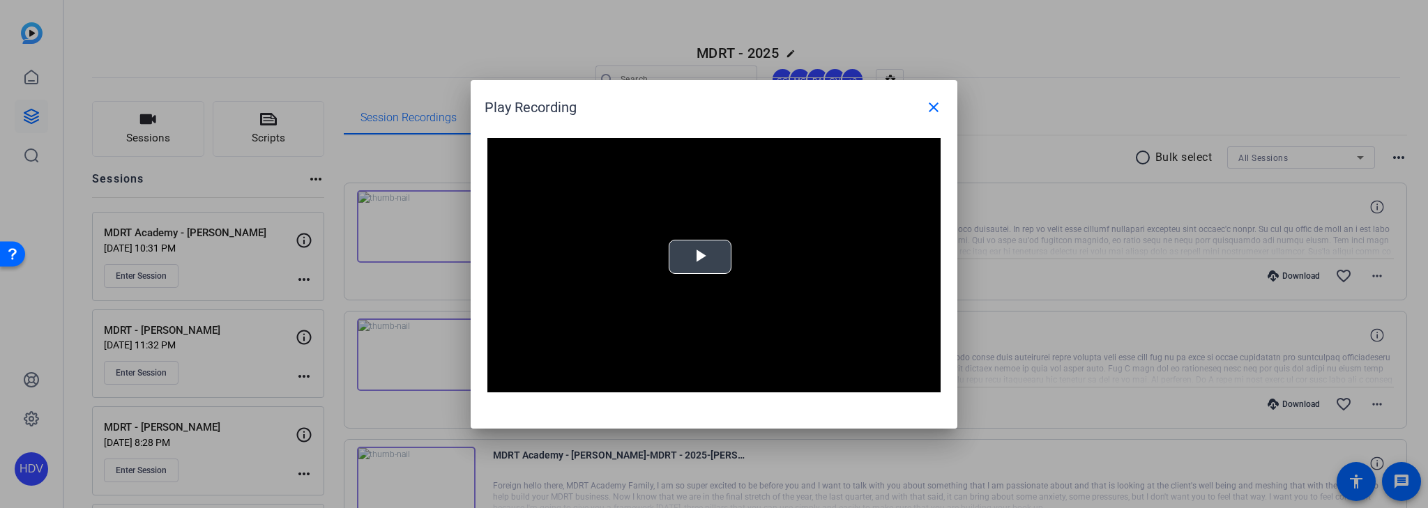
click at [700, 257] on span "Video Player" at bounding box center [700, 257] width 0 height 0
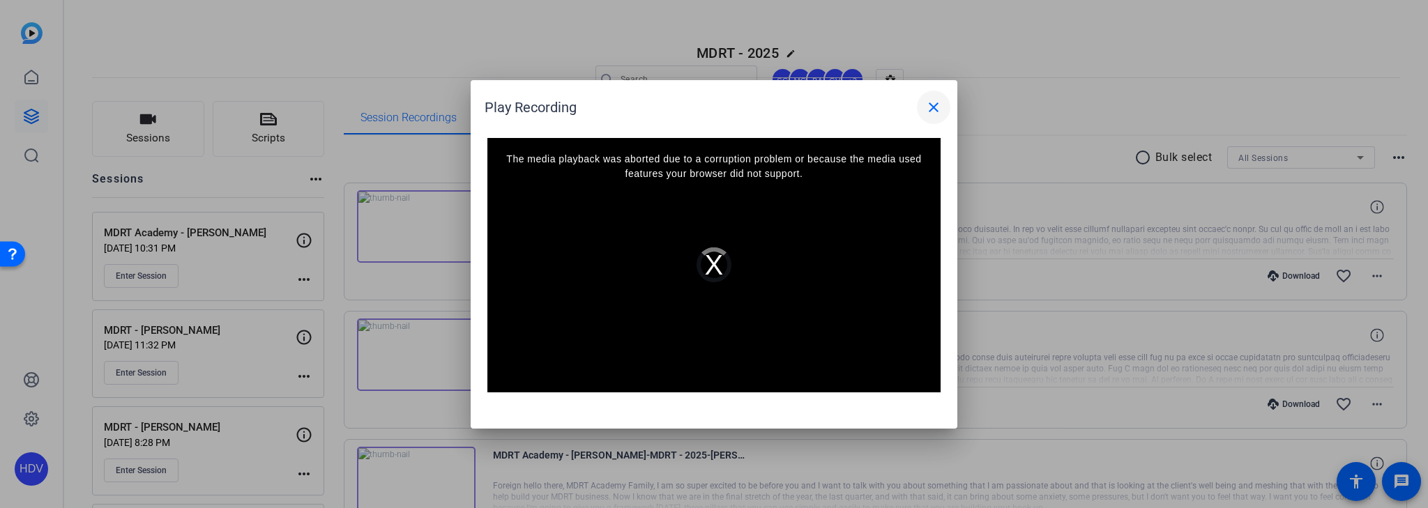
click at [936, 109] on mat-icon "close" at bounding box center [933, 107] width 17 height 17
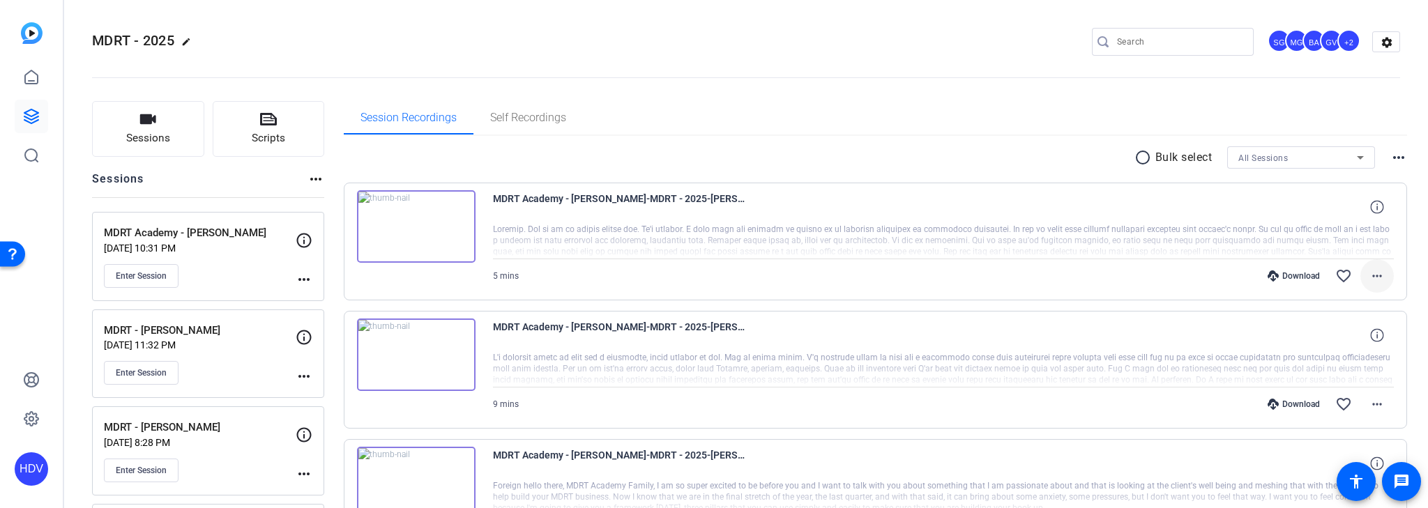
click at [1374, 273] on mat-icon "more_horiz" at bounding box center [1377, 276] width 17 height 17
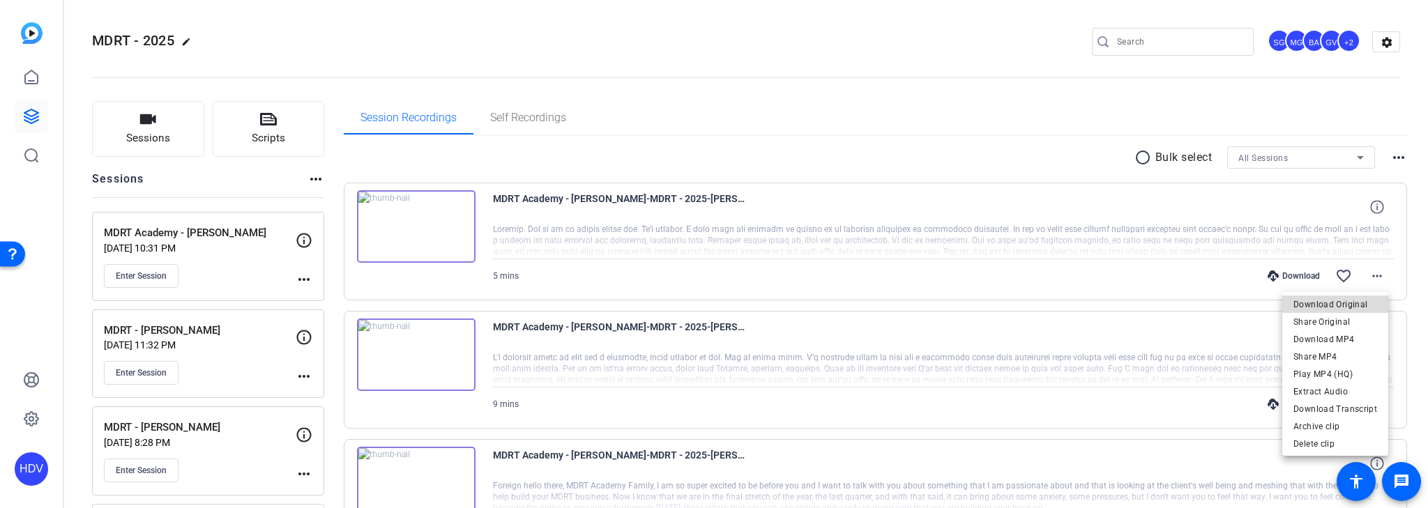
click at [1350, 304] on span "Download Original" at bounding box center [1335, 304] width 84 height 17
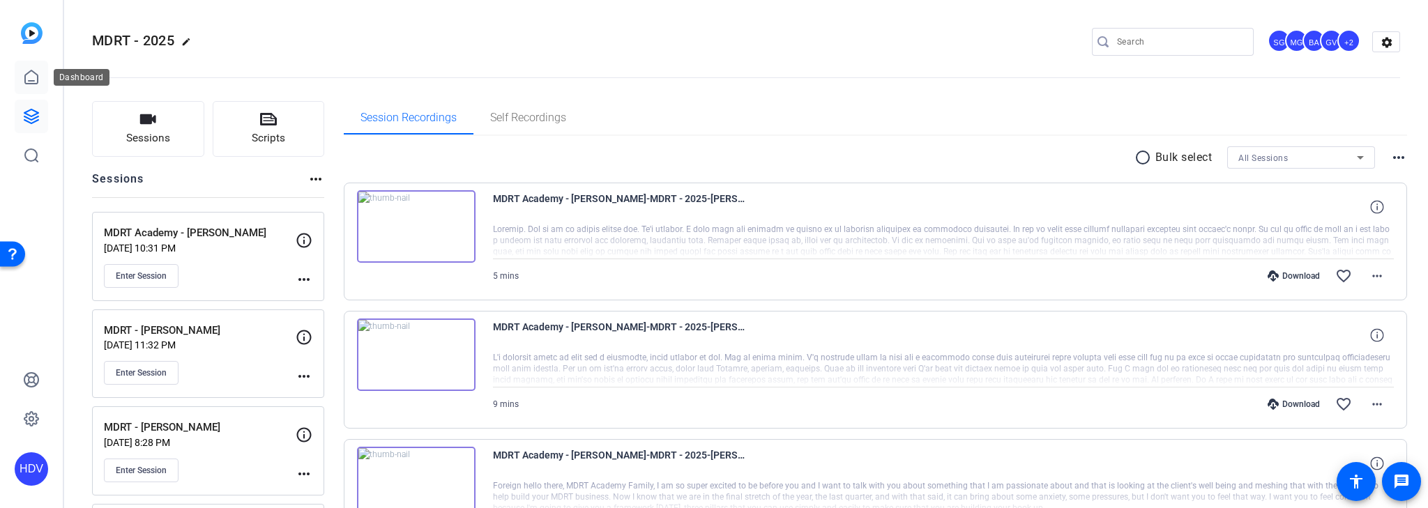
click at [23, 80] on icon at bounding box center [31, 77] width 17 height 17
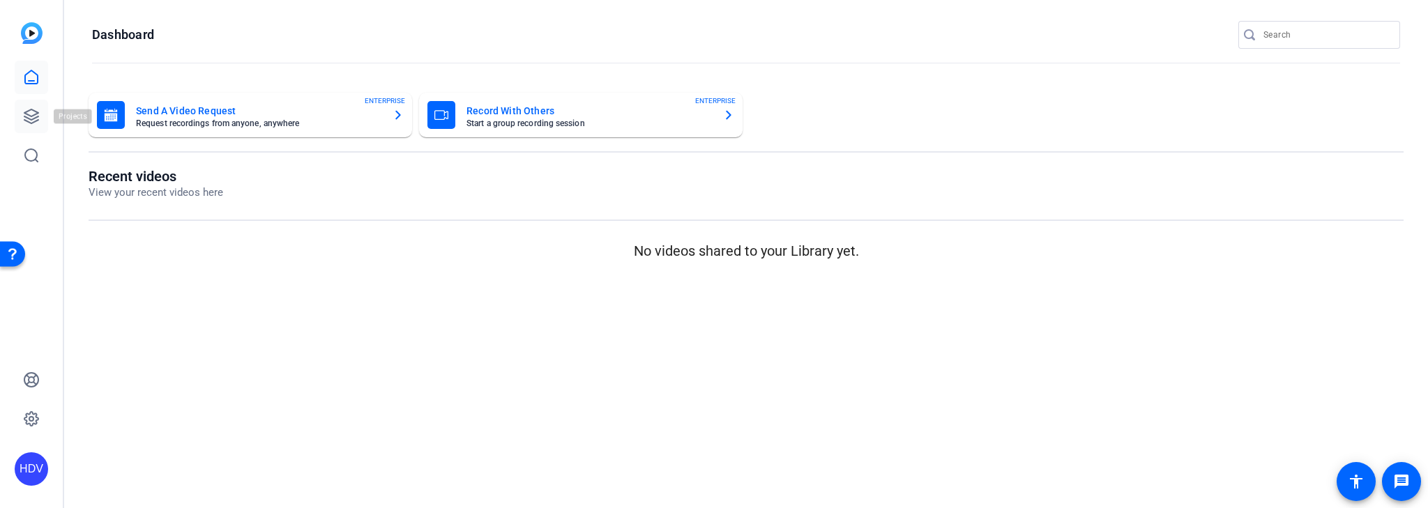
click at [34, 114] on icon at bounding box center [31, 116] width 14 height 14
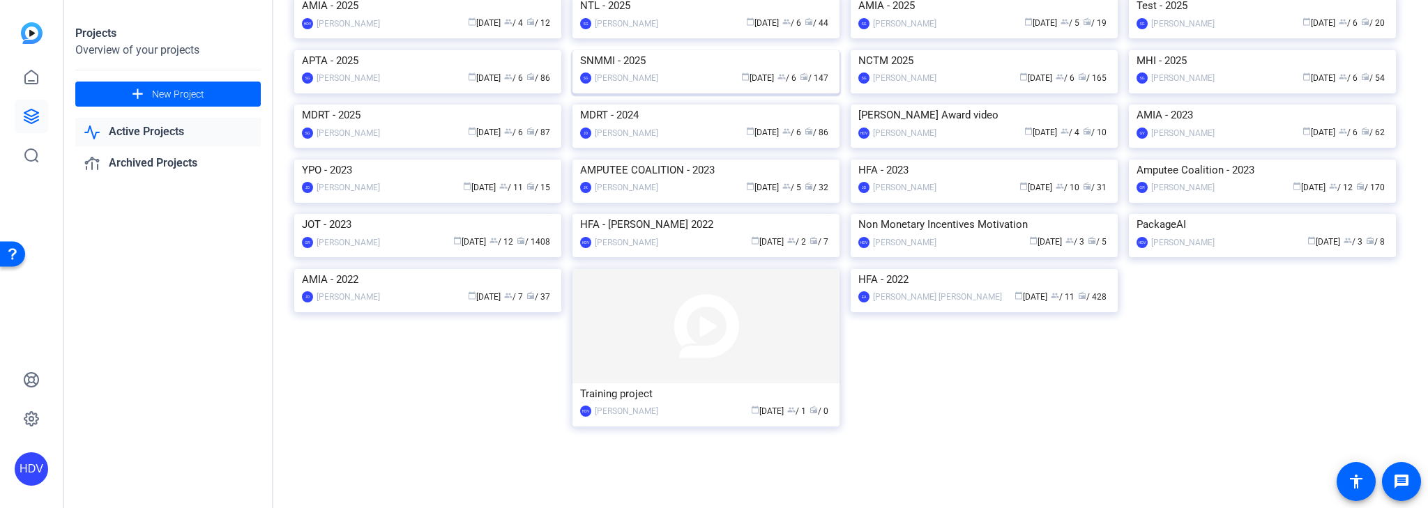
scroll to position [223, 0]
click at [481, 105] on img at bounding box center [427, 105] width 267 height 0
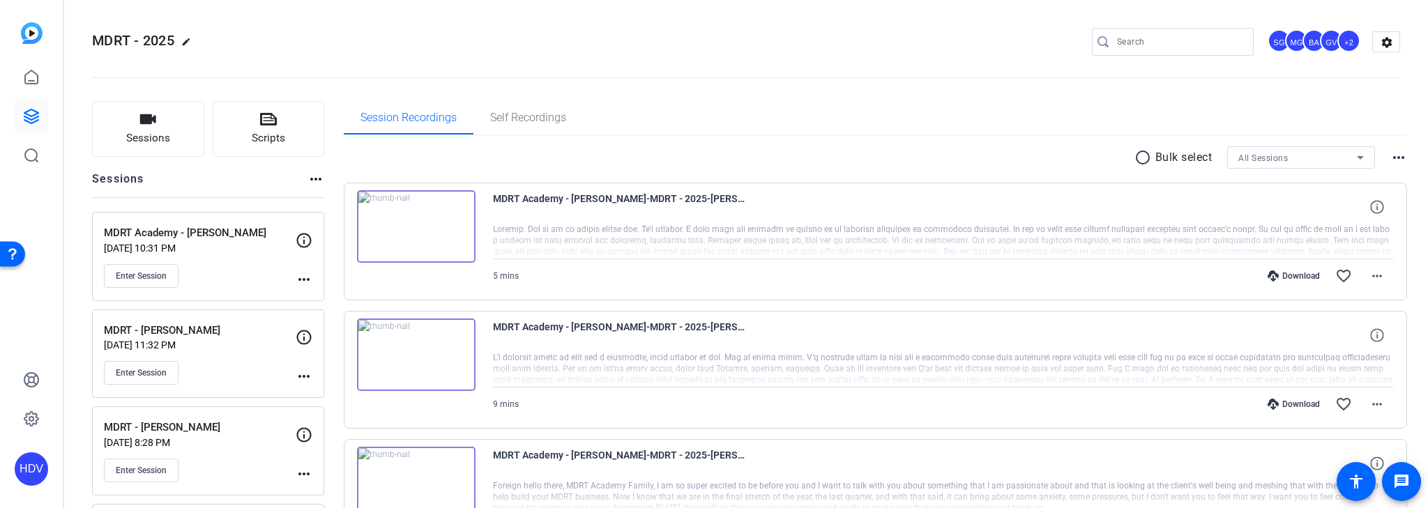
click at [413, 226] on img at bounding box center [416, 226] width 119 height 73
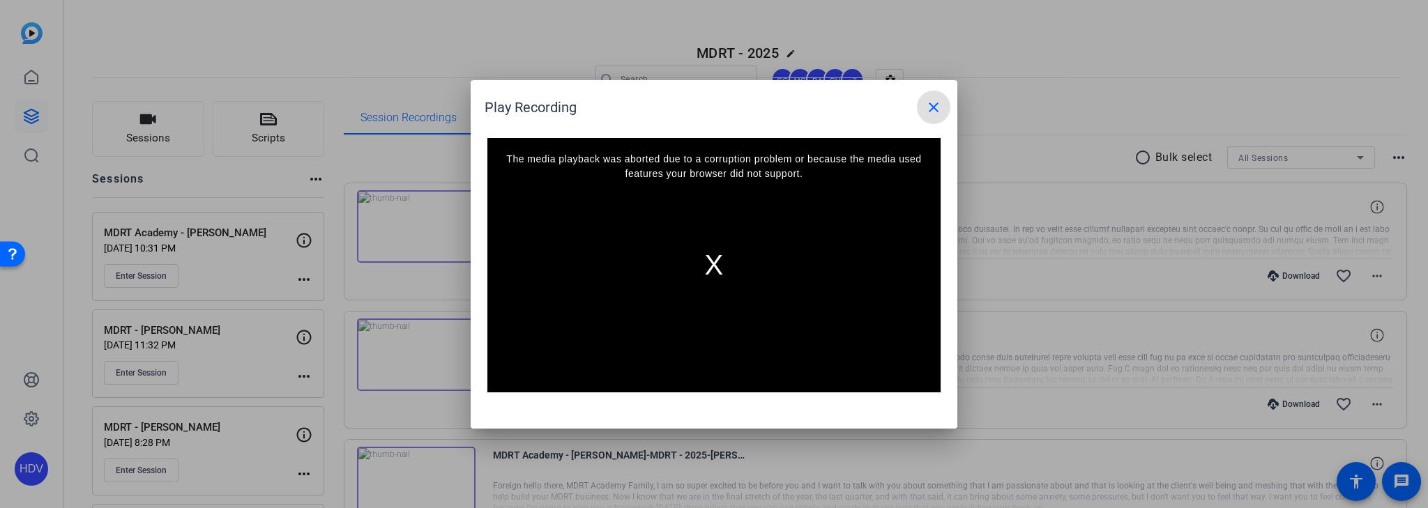
click at [703, 255] on div "The media playback was aborted due to a corruption problem or because the media…" at bounding box center [713, 265] width 453 height 255
click at [937, 109] on mat-icon "close" at bounding box center [933, 107] width 17 height 17
